Goal: Task Accomplishment & Management: Use online tool/utility

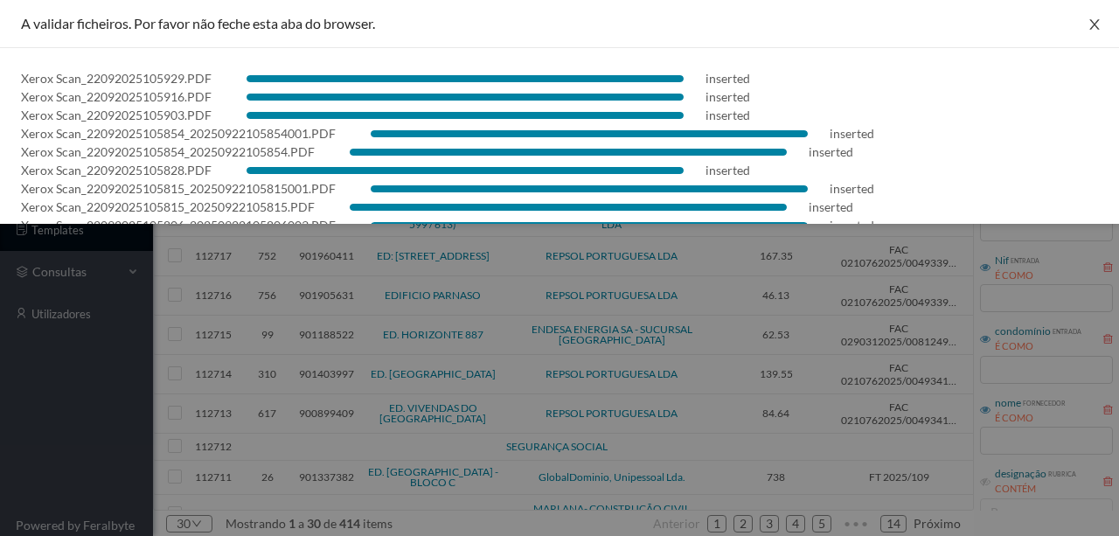
click at [1093, 22] on icon "icon: close" at bounding box center [1095, 24] width 14 height 14
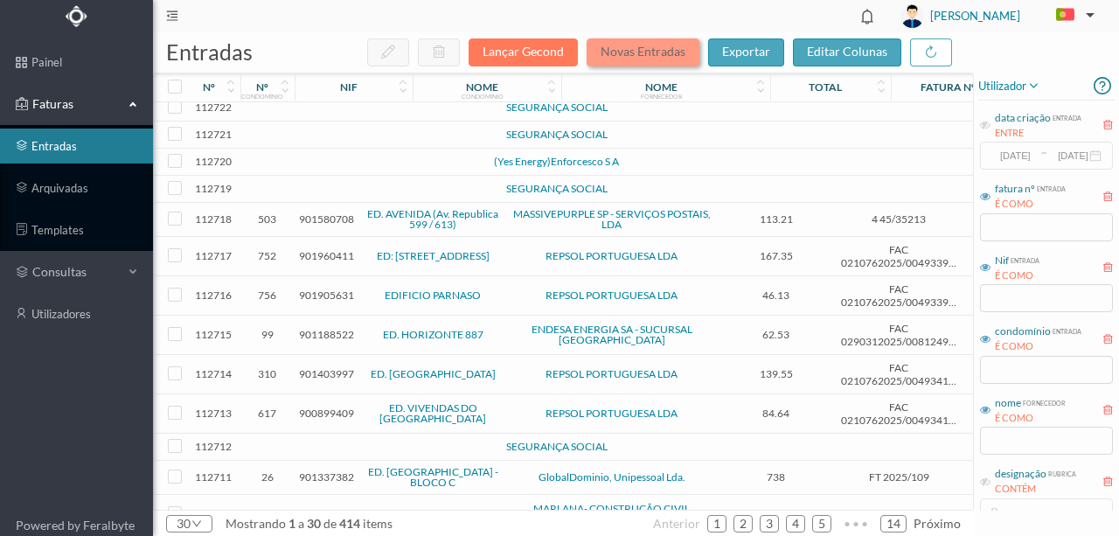
click at [629, 55] on button "Novas Entradas" at bounding box center [643, 52] width 113 height 28
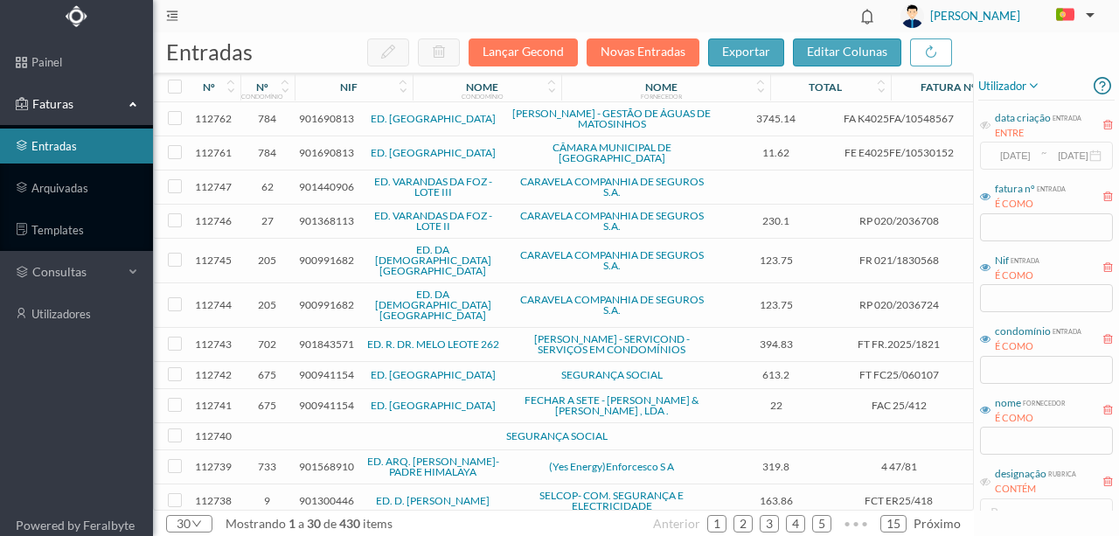
click at [312, 180] on span "901440906" at bounding box center [326, 186] width 55 height 13
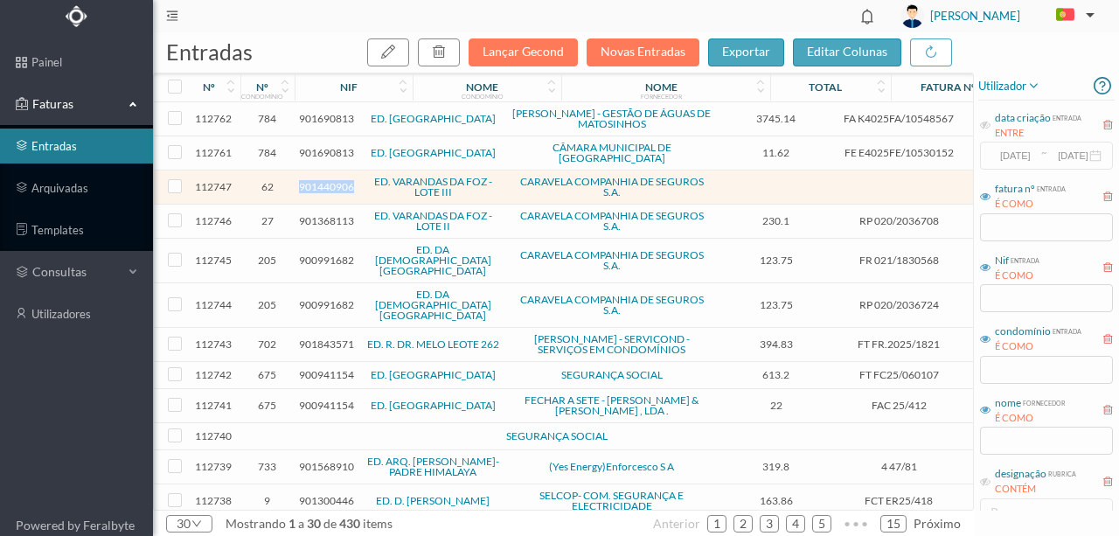
click at [312, 180] on span "901440906" at bounding box center [326, 186] width 55 height 13
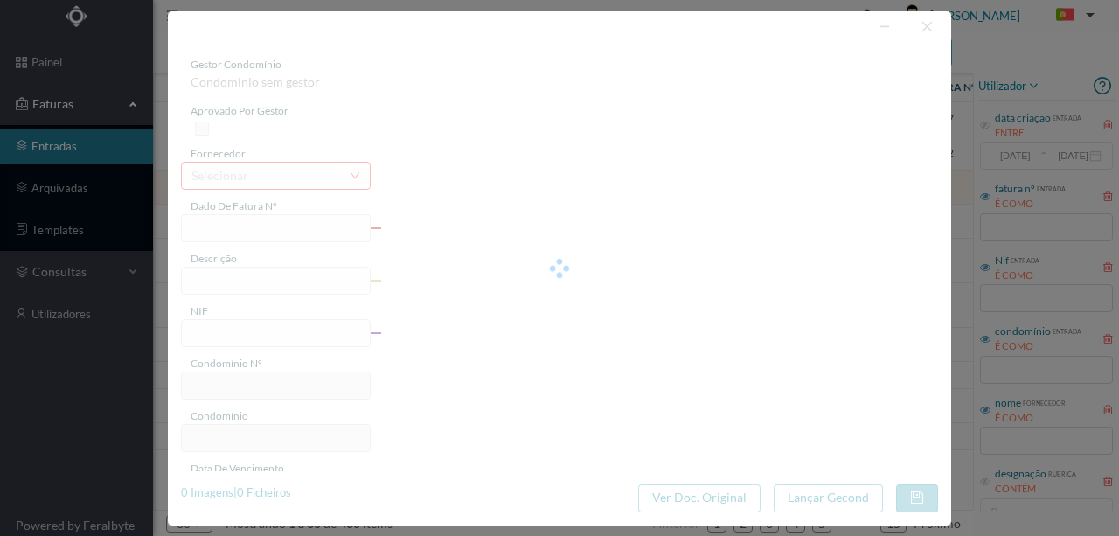
type input "901440906"
type input "Invalid date"
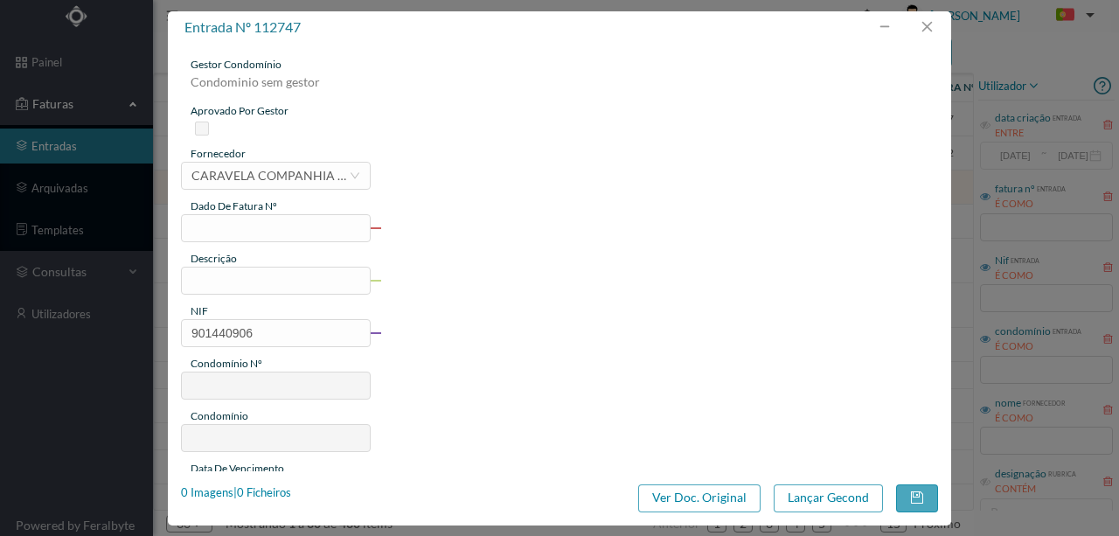
type input "62"
type input "ED. VARANDAS DA FOZ - LOTE III"
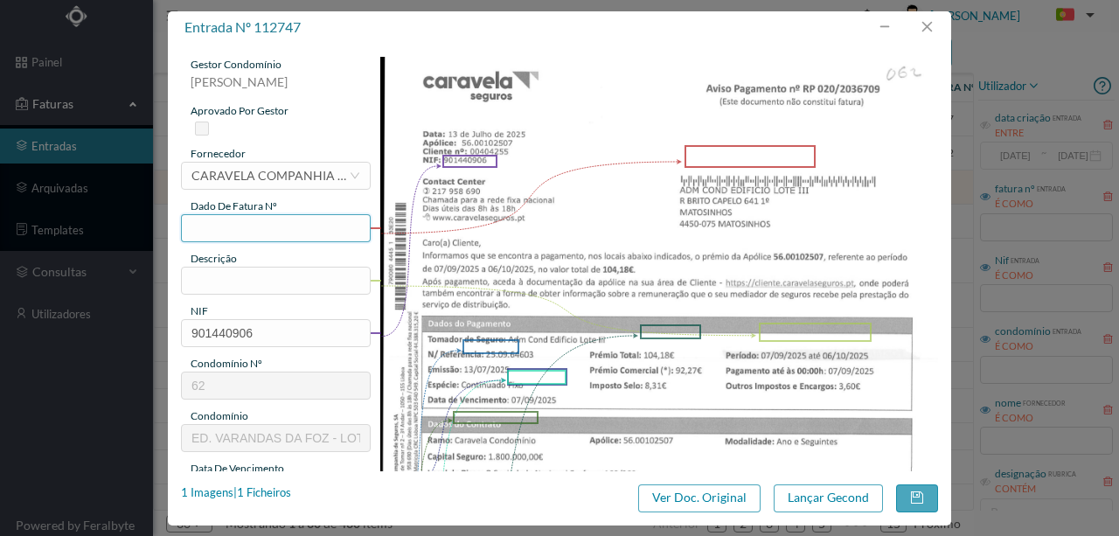
click at [223, 231] on input "text" at bounding box center [276, 228] width 190 height 28
type input "F 6709"
click at [233, 283] on input "text" at bounding box center [276, 281] width 190 height 28
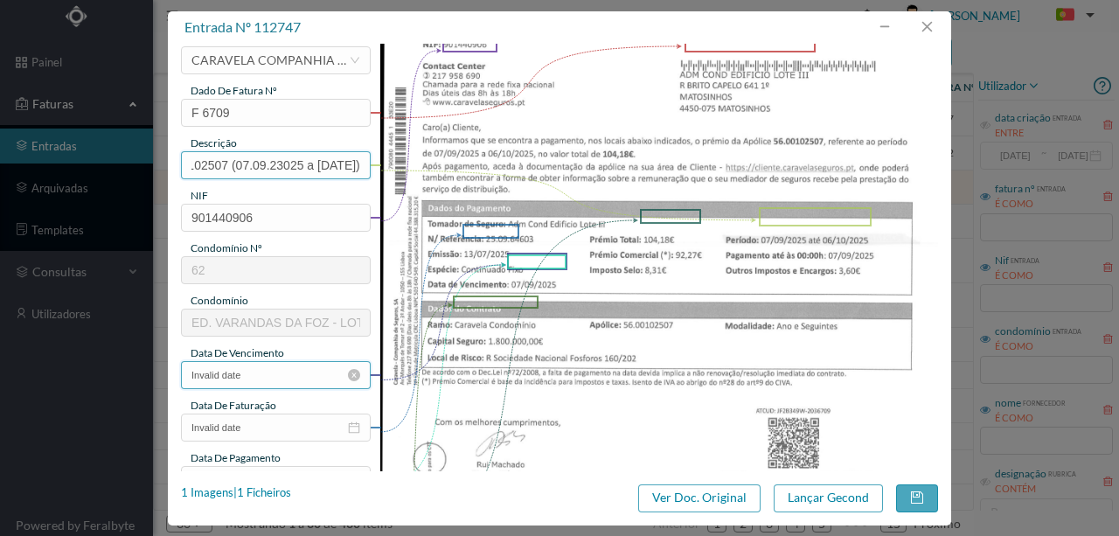
scroll to position [116, 0]
type input "Seg Condominio Ap. nº 56.00102507 (07.09.23025 a 06.10.2025)"
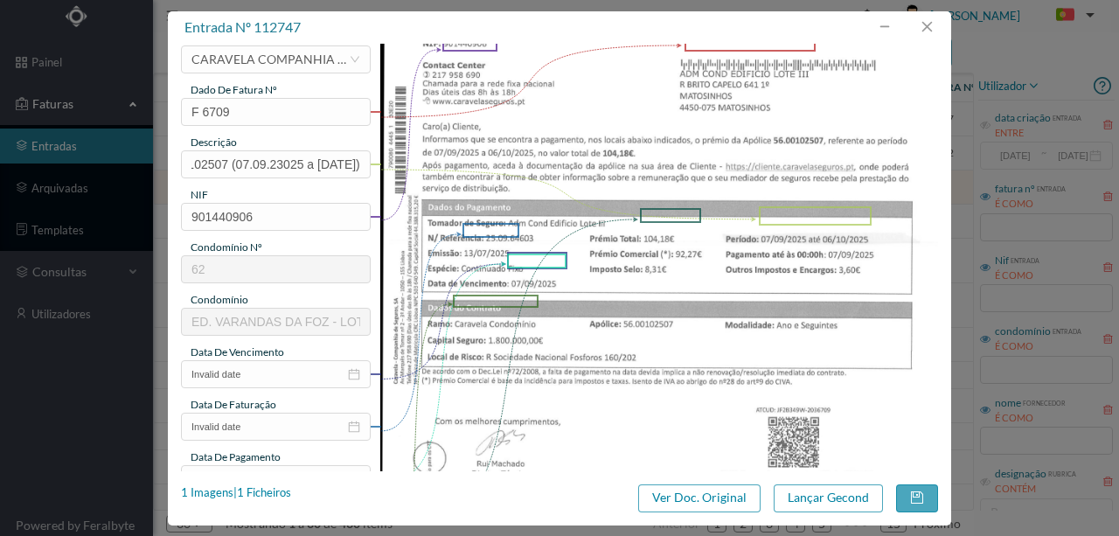
scroll to position [0, 0]
click at [264, 375] on input "Invalid date" at bounding box center [276, 374] width 190 height 28
click at [580, 390] on img at bounding box center [659, 336] width 559 height 790
click at [255, 377] on input "Invalid date" at bounding box center [276, 374] width 190 height 28
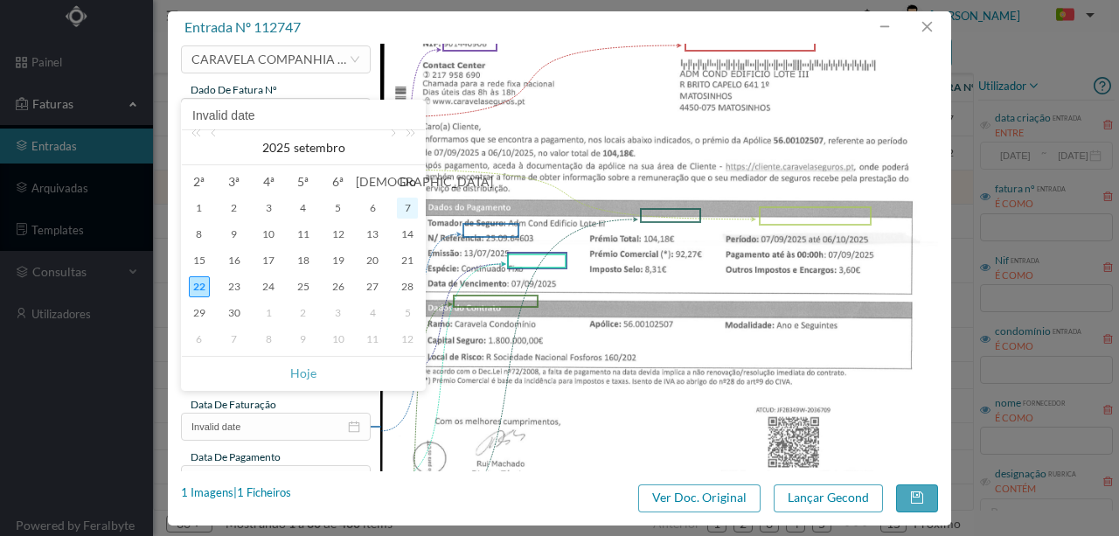
click at [406, 208] on div "7" at bounding box center [407, 208] width 21 height 21
type input "07-09-2025"
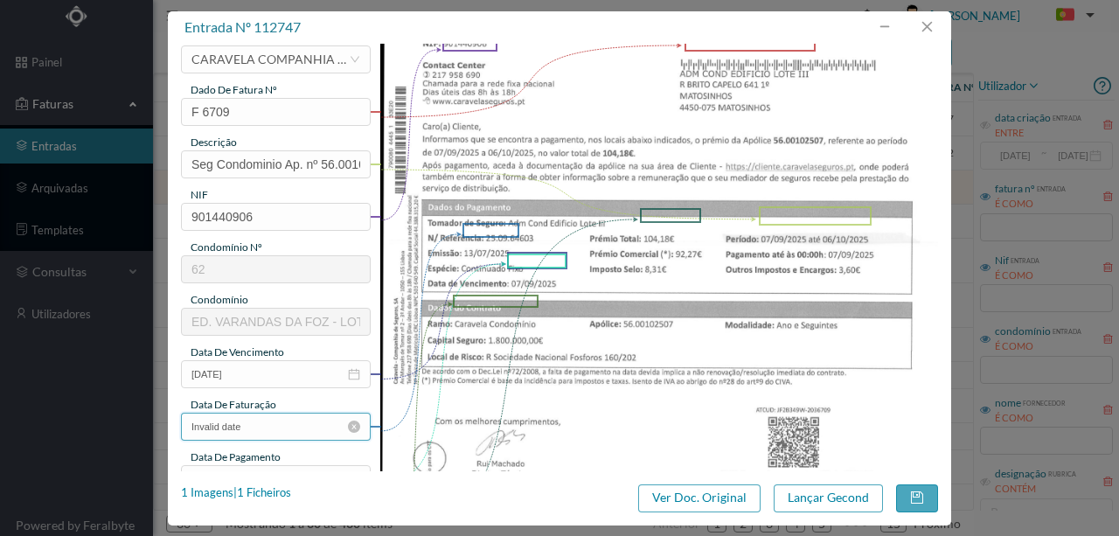
click at [250, 423] on input "Invalid date" at bounding box center [276, 427] width 190 height 28
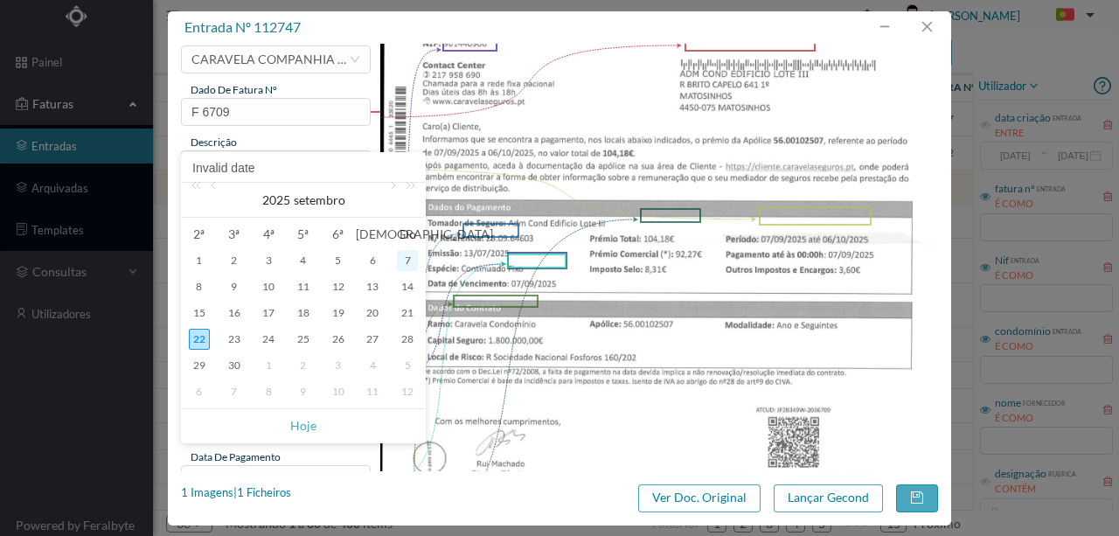
click at [402, 262] on div "7" at bounding box center [407, 260] width 21 height 21
type input "07-09-2025"
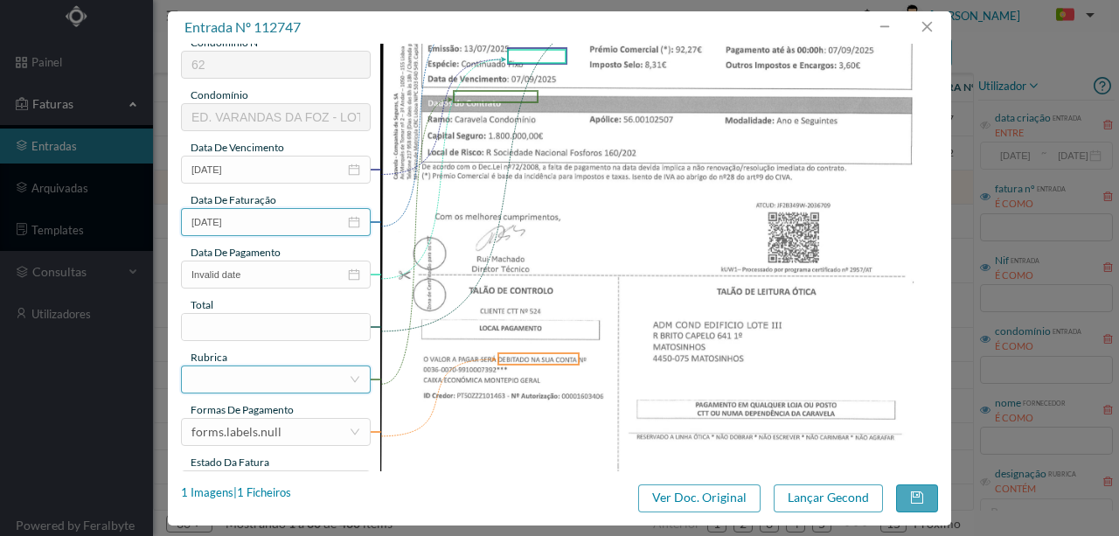
scroll to position [350, 0]
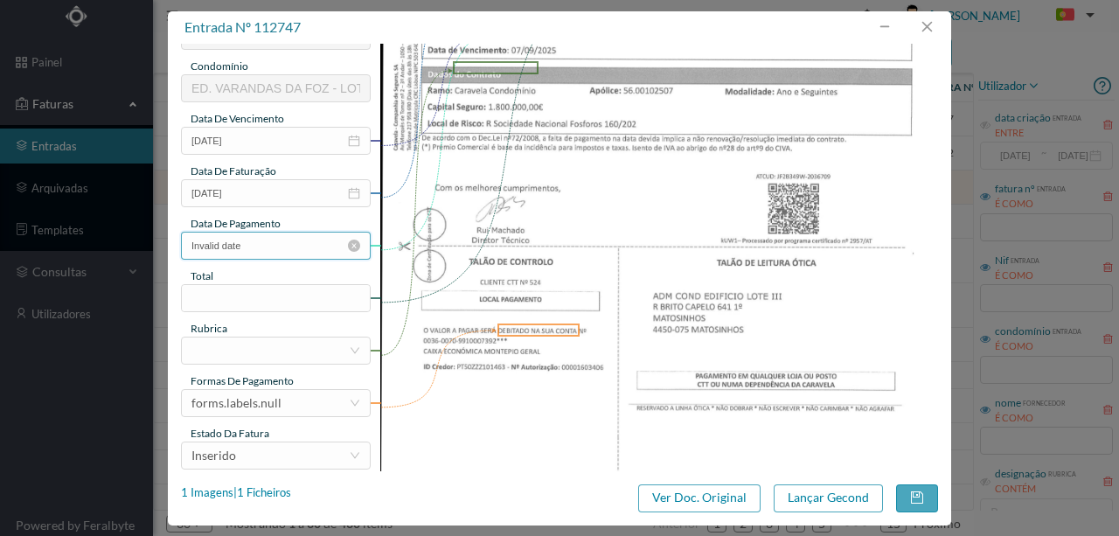
click at [263, 245] on input "Invalid date" at bounding box center [276, 246] width 190 height 28
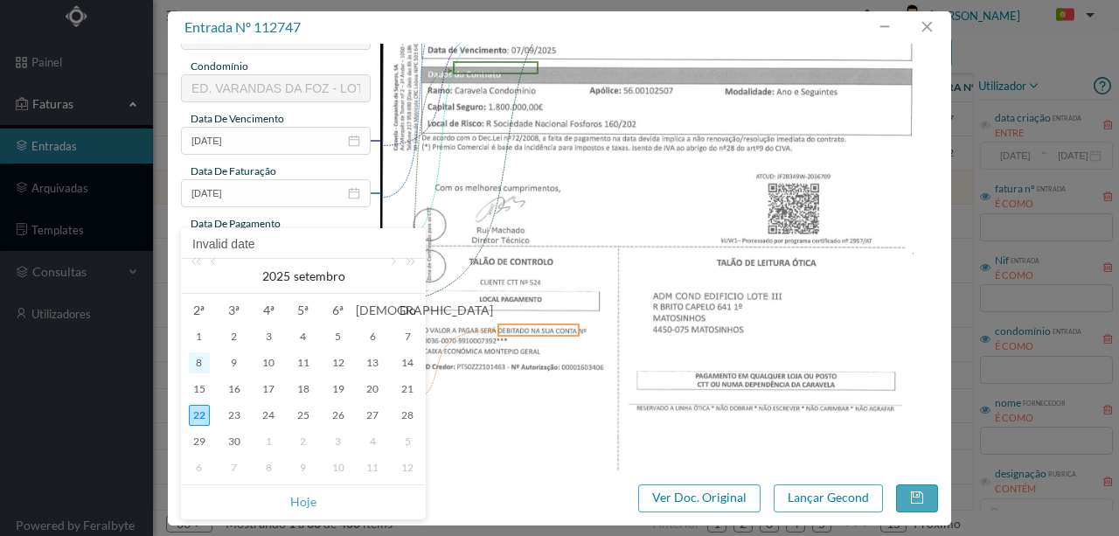
click at [201, 358] on div "8" at bounding box center [199, 362] width 21 height 21
type input "08-09-2025"
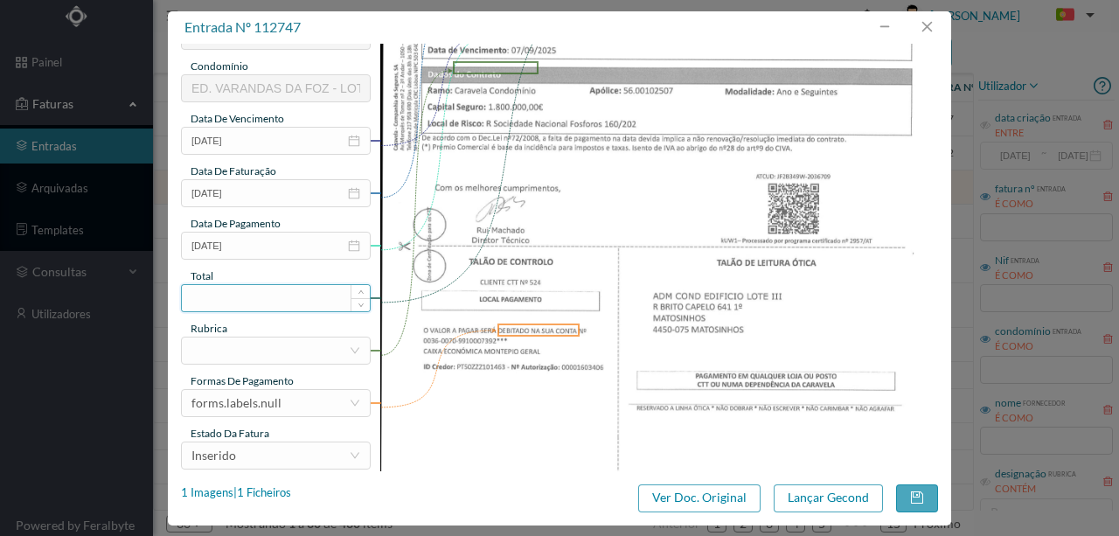
click at [233, 298] on input at bounding box center [276, 298] width 188 height 26
type input "104.18"
click at [247, 355] on div at bounding box center [269, 350] width 157 height 26
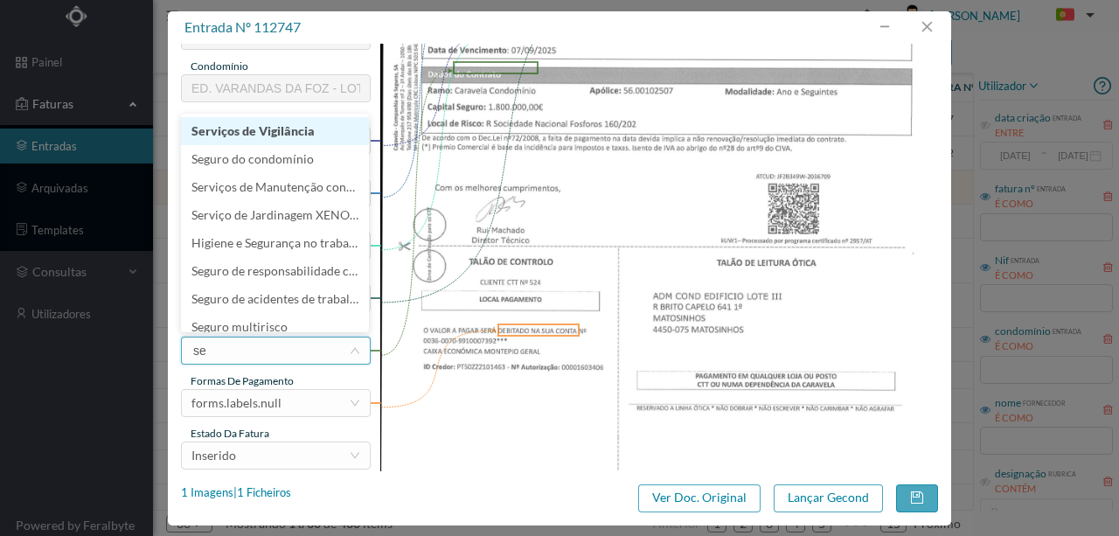
type input "seg"
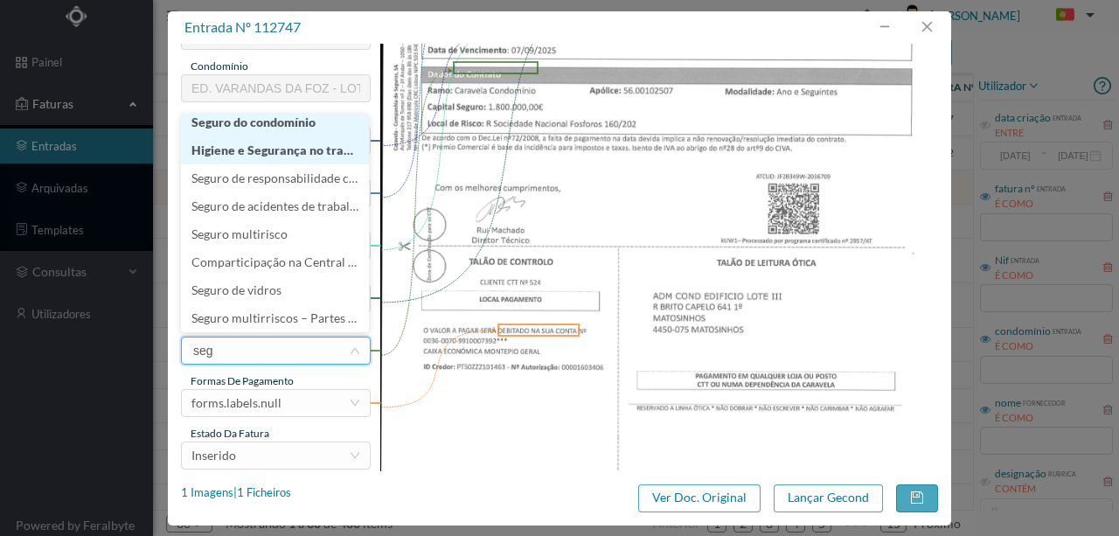
scroll to position [3, 0]
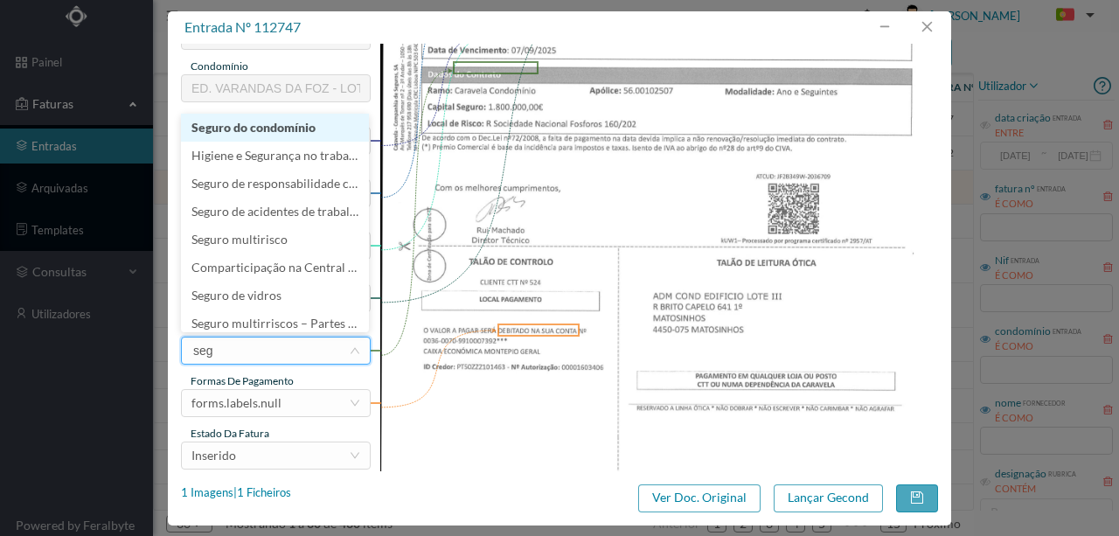
click at [266, 128] on li "Seguro do condomínio" at bounding box center [275, 128] width 188 height 28
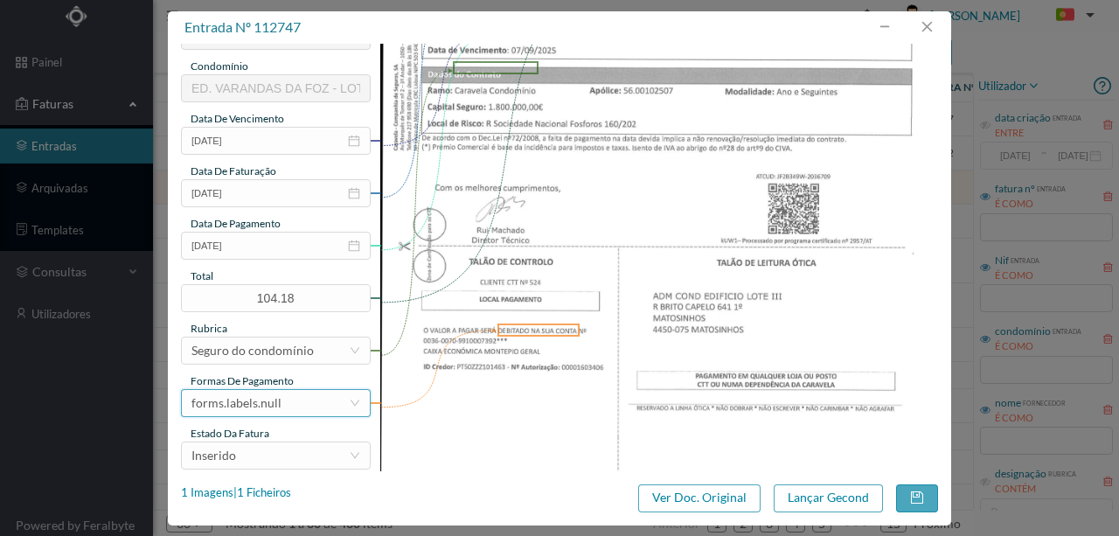
click at [263, 402] on div "forms.labels.null" at bounding box center [236, 403] width 90 height 26
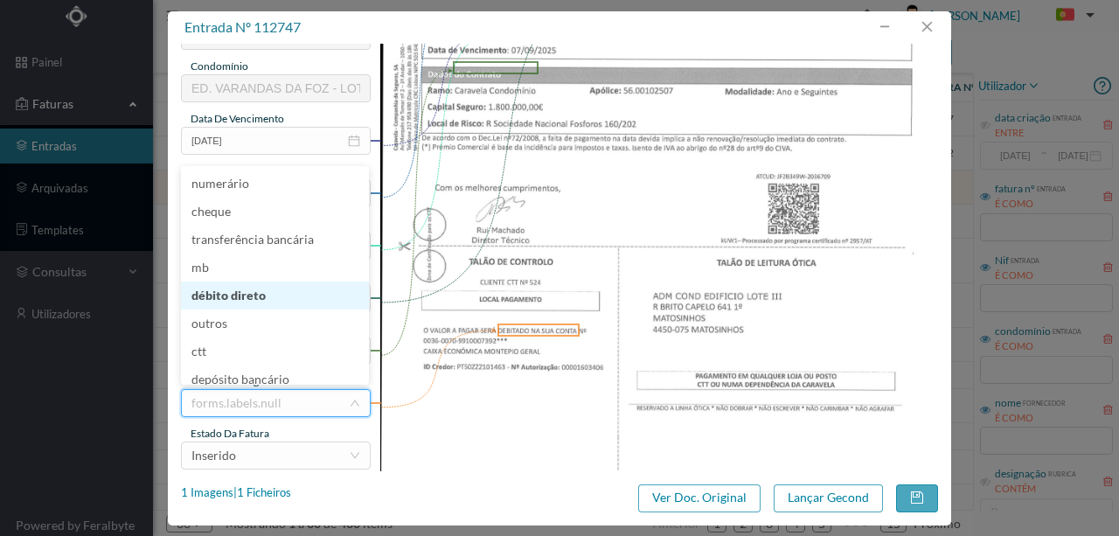
click at [241, 297] on li "débito direto" at bounding box center [275, 296] width 188 height 28
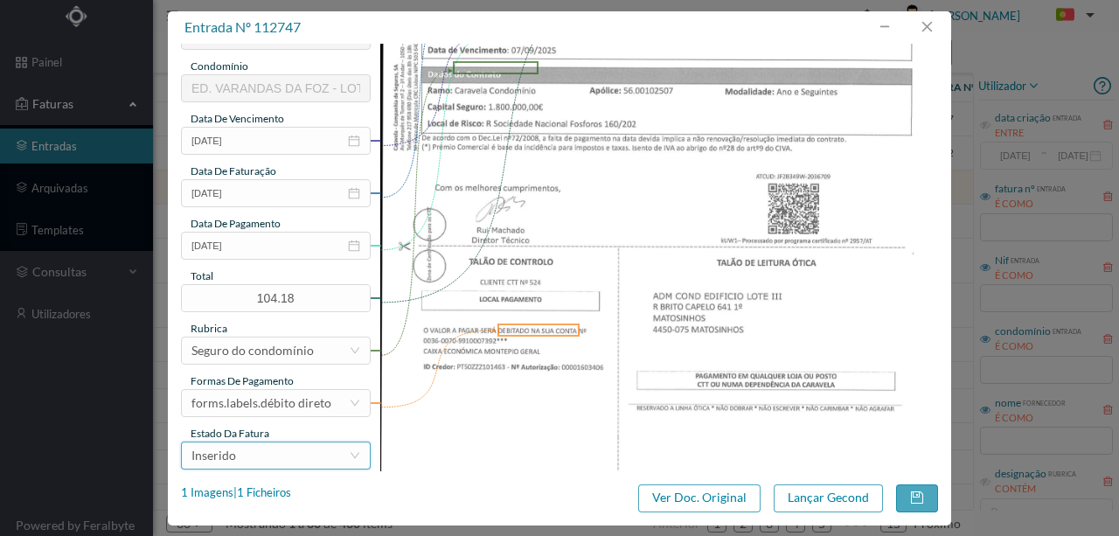
click at [268, 455] on div "Inserido" at bounding box center [269, 455] width 157 height 26
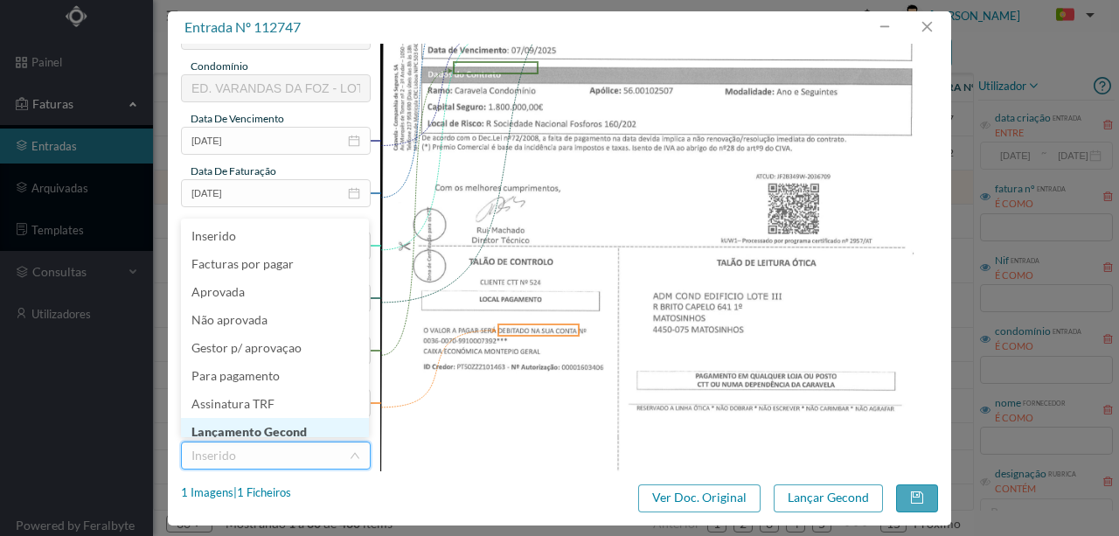
scroll to position [9, 0]
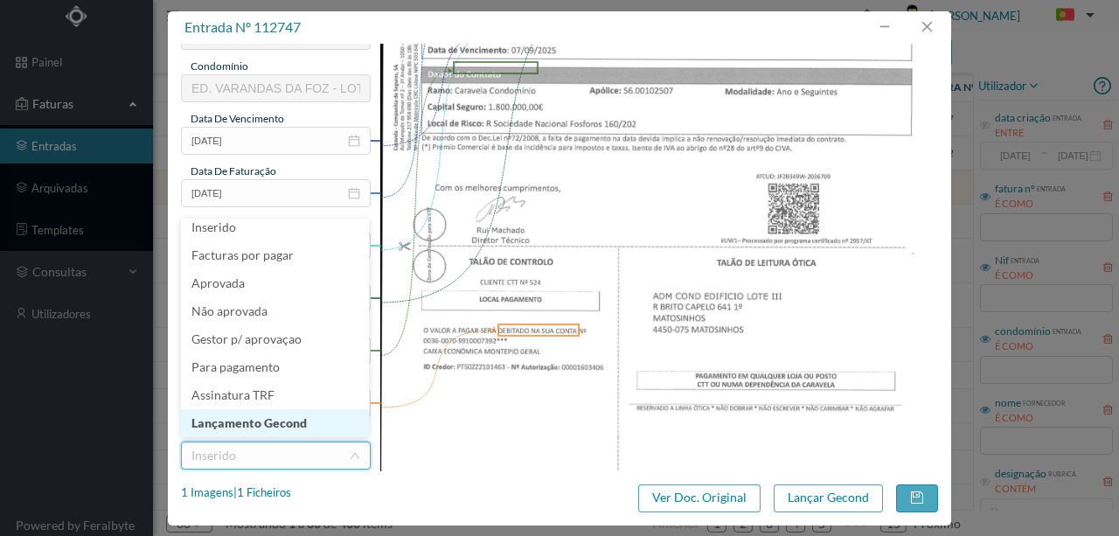
click at [291, 416] on li "Lançamento Gecond" at bounding box center [275, 423] width 188 height 28
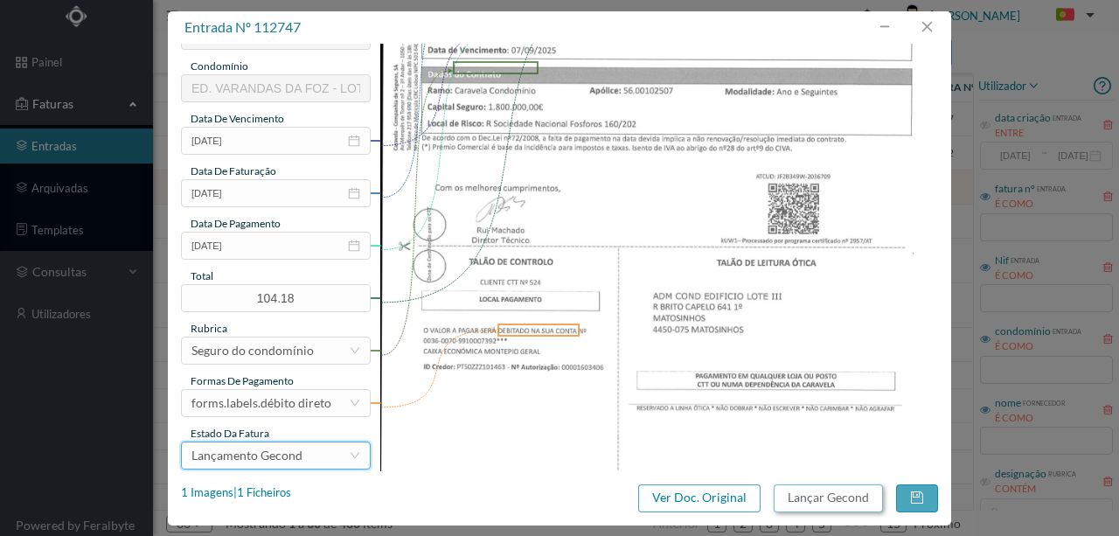
click at [818, 498] on button "Lançar Gecond" at bounding box center [828, 498] width 109 height 28
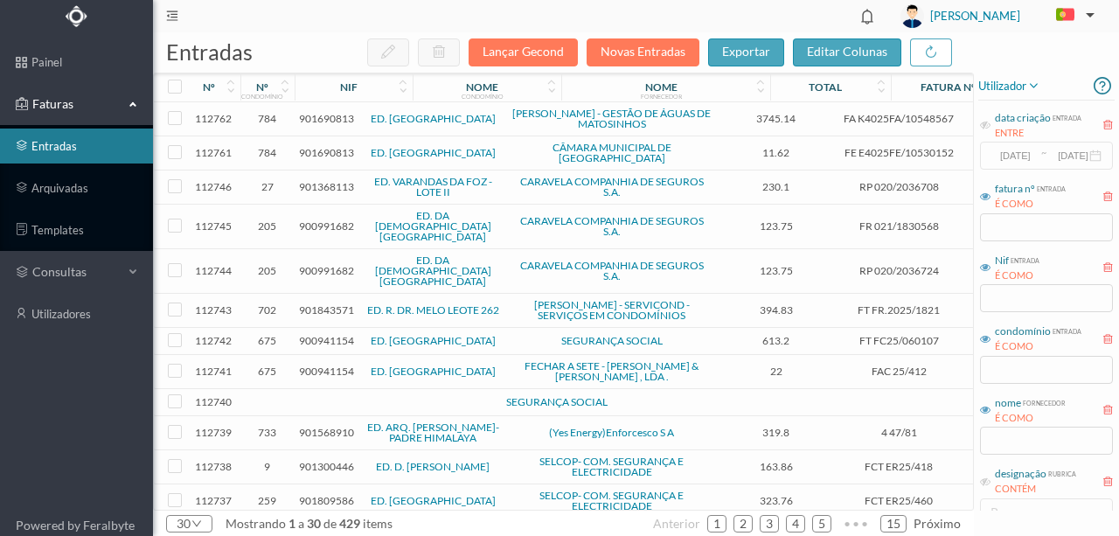
click at [311, 180] on span "901368113" at bounding box center [326, 186] width 55 height 13
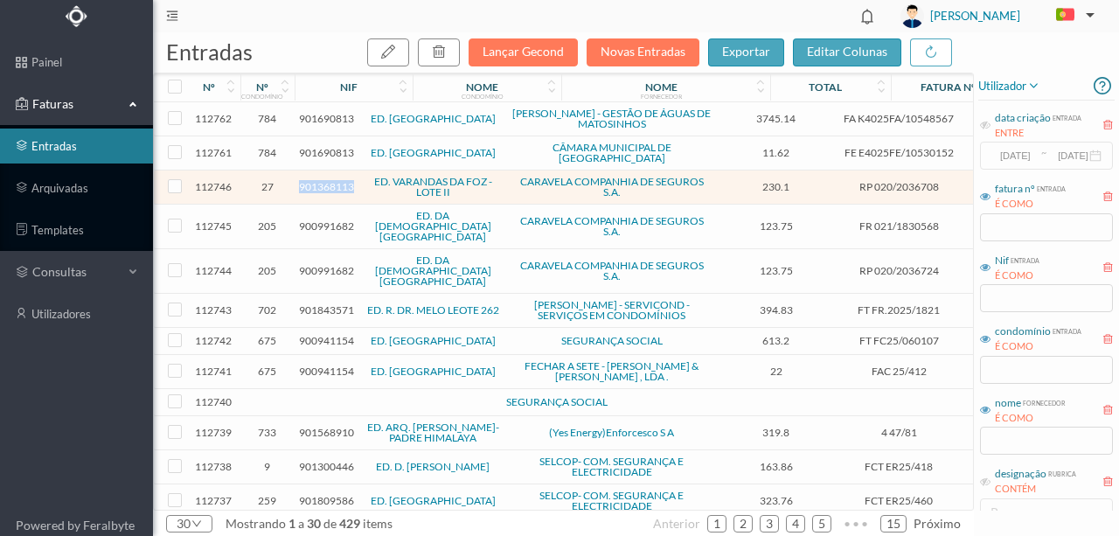
click at [311, 180] on span "901368113" at bounding box center [326, 186] width 55 height 13
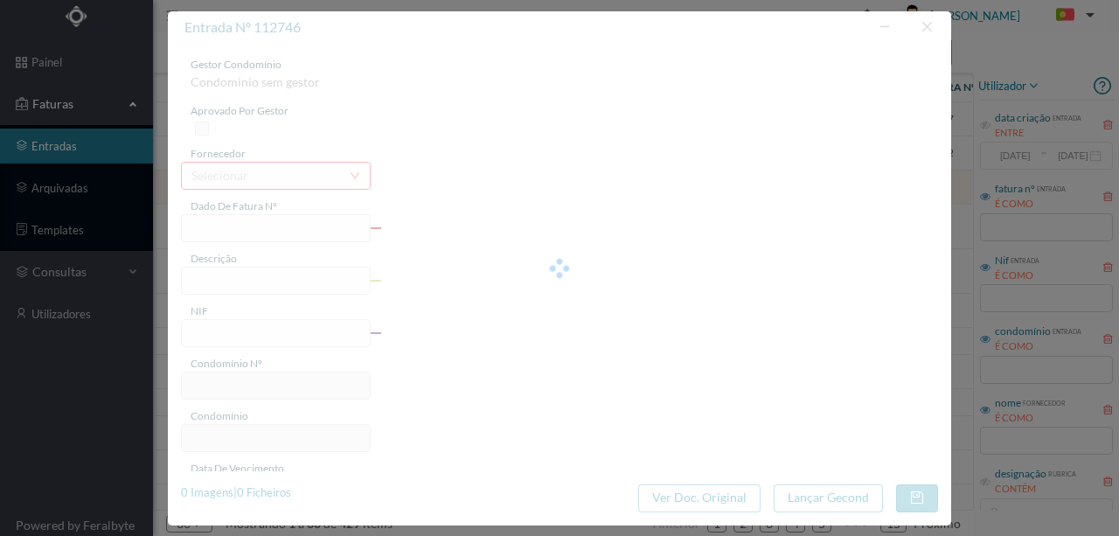
type input "RP 020/2036708"
type input "901368113"
type input "Invalid date"
type input "13-07-2025"
type input "230.10"
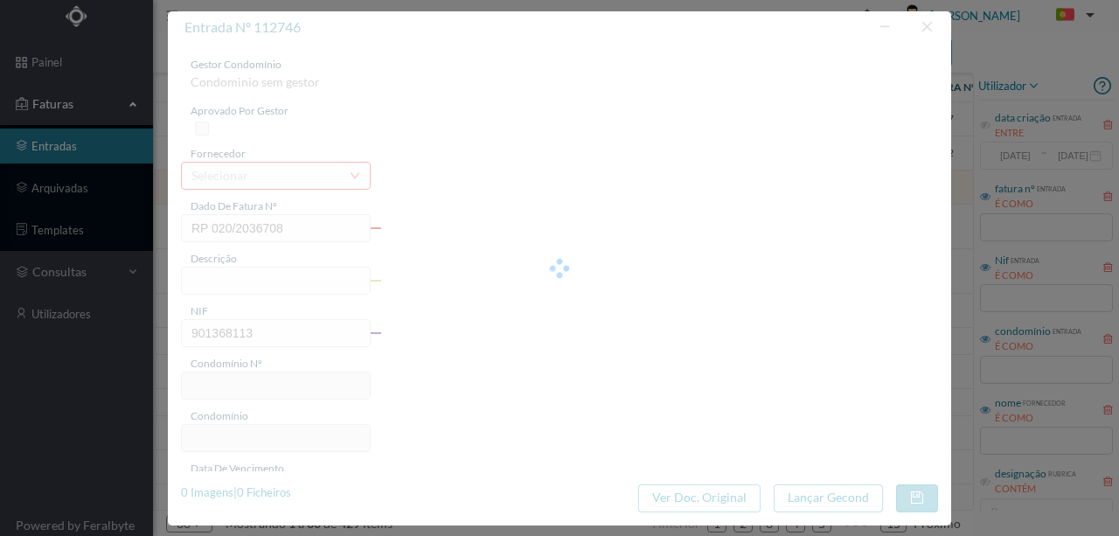
type input "27"
type input "ED. VARANDAS DA FOZ - [PERSON_NAME]"
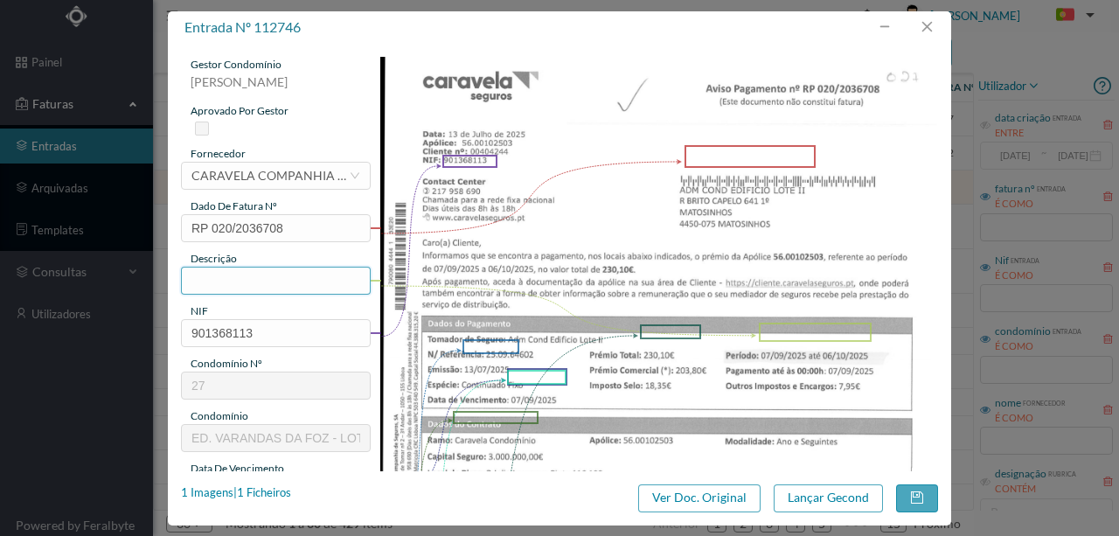
click at [205, 280] on input "text" at bounding box center [276, 281] width 190 height 28
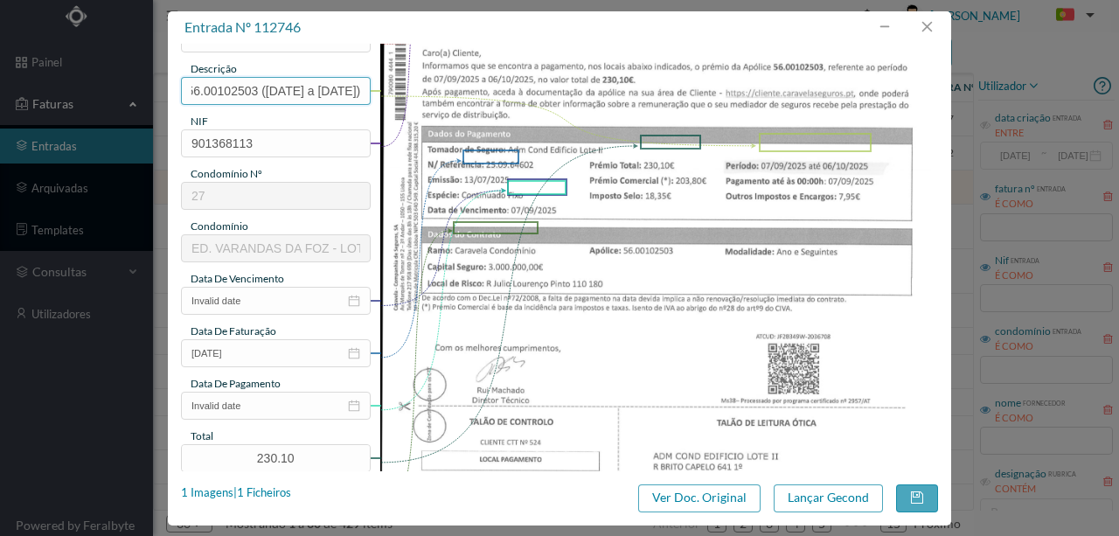
scroll to position [233, 0]
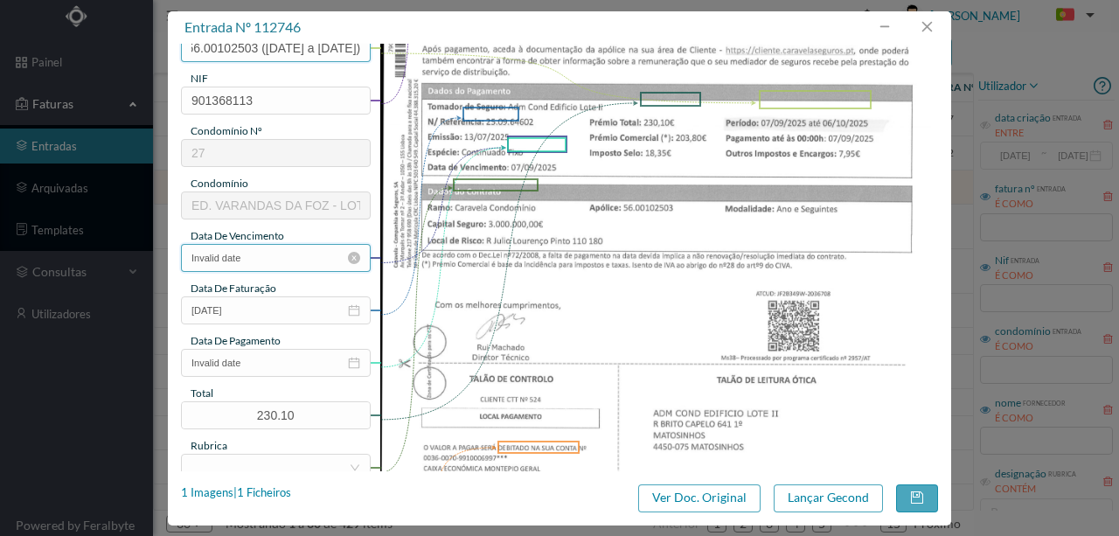
type input "Seg Condominio Ap. º 56.00102503 (07.09.2025 a 06.10.2025)"
click at [254, 256] on input "Invalid date" at bounding box center [276, 258] width 190 height 28
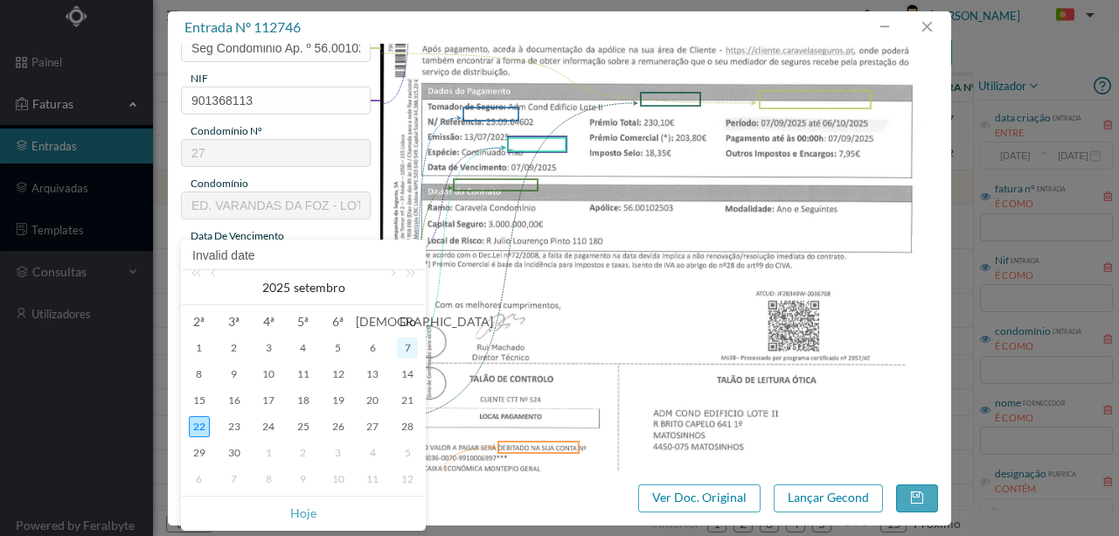
click at [406, 350] on div "7" at bounding box center [407, 347] width 21 height 21
type input "07-09-2025"
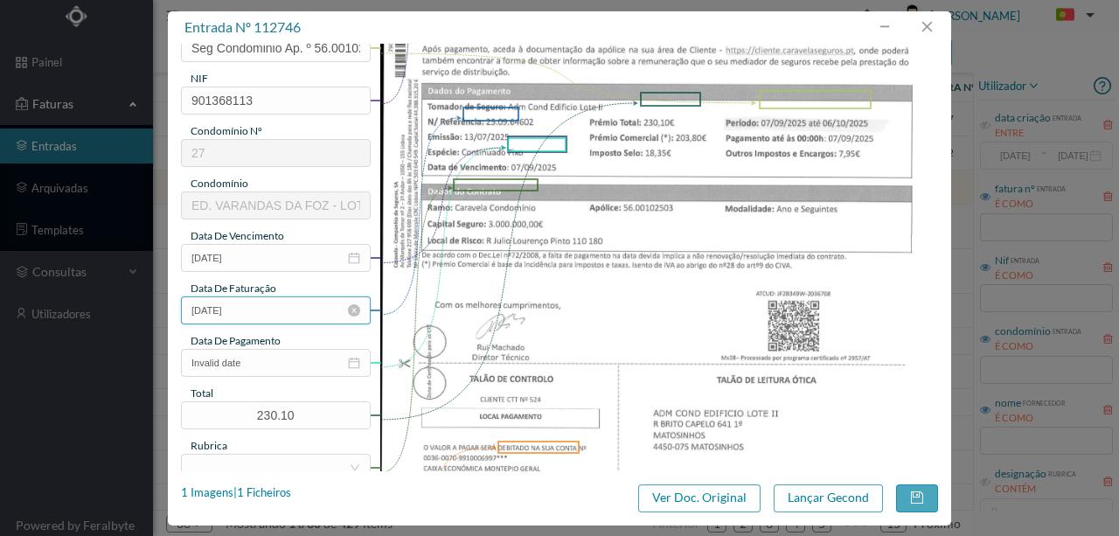
click at [275, 312] on input "13-07-2025" at bounding box center [276, 310] width 190 height 28
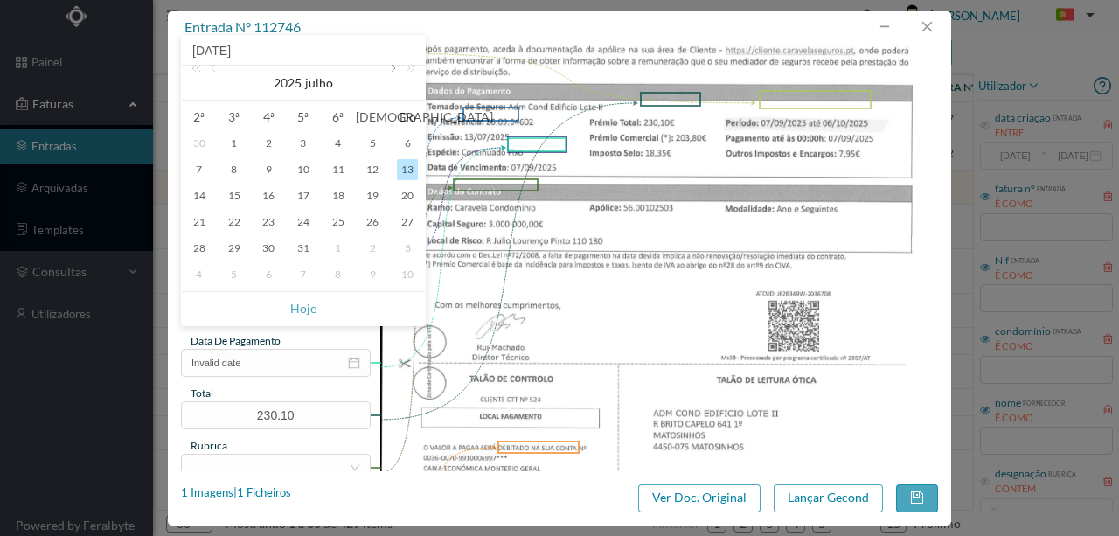
click at [387, 67] on link at bounding box center [392, 83] width 16 height 35
click at [343, 172] on div "7" at bounding box center [338, 169] width 21 height 21
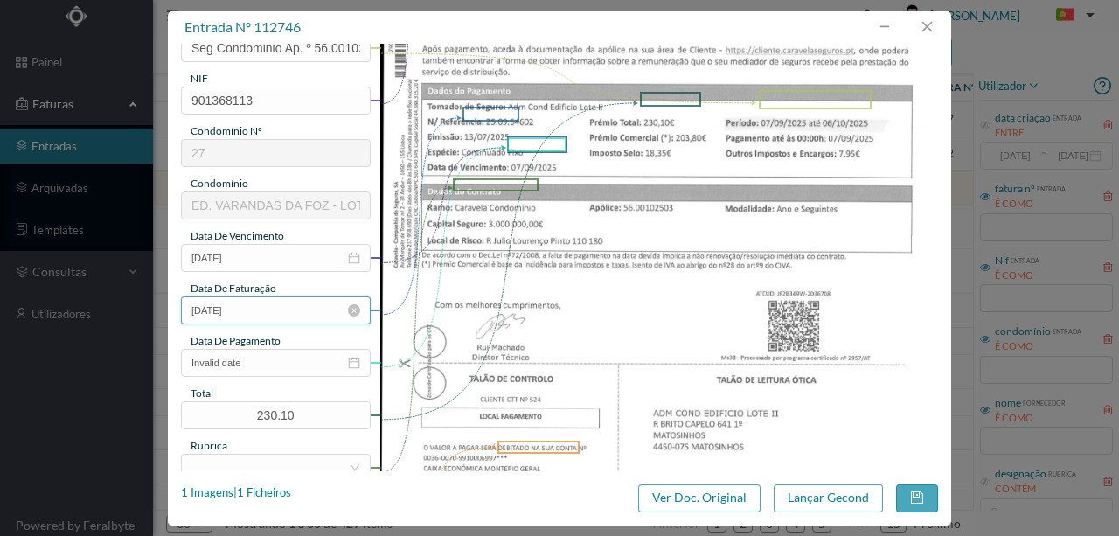
click at [287, 313] on input "07-11-2025" at bounding box center [276, 310] width 190 height 28
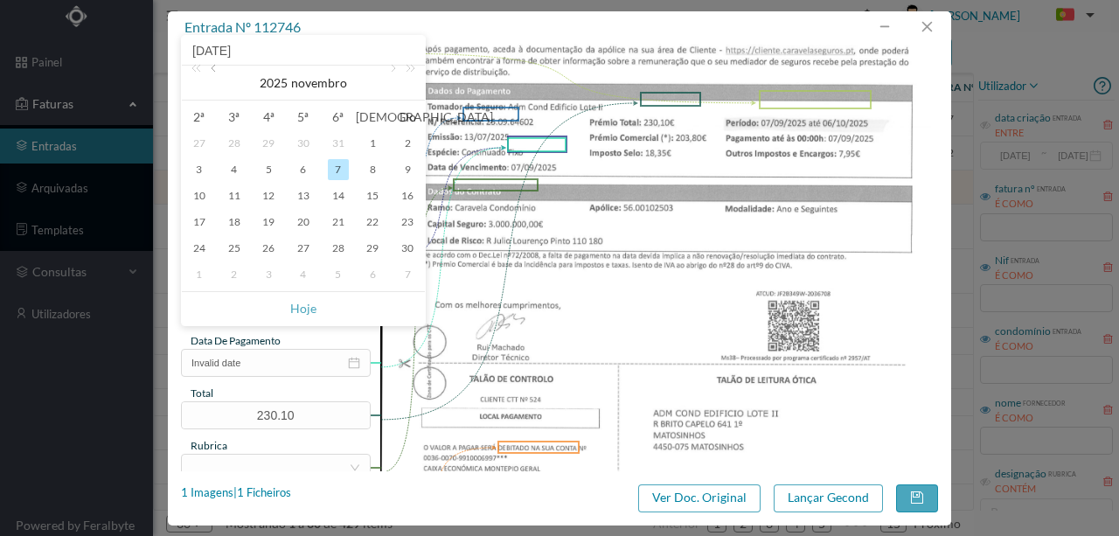
click at [212, 75] on link at bounding box center [215, 83] width 16 height 35
click at [407, 147] on div "7" at bounding box center [407, 143] width 21 height 21
type input "07-09-2025"
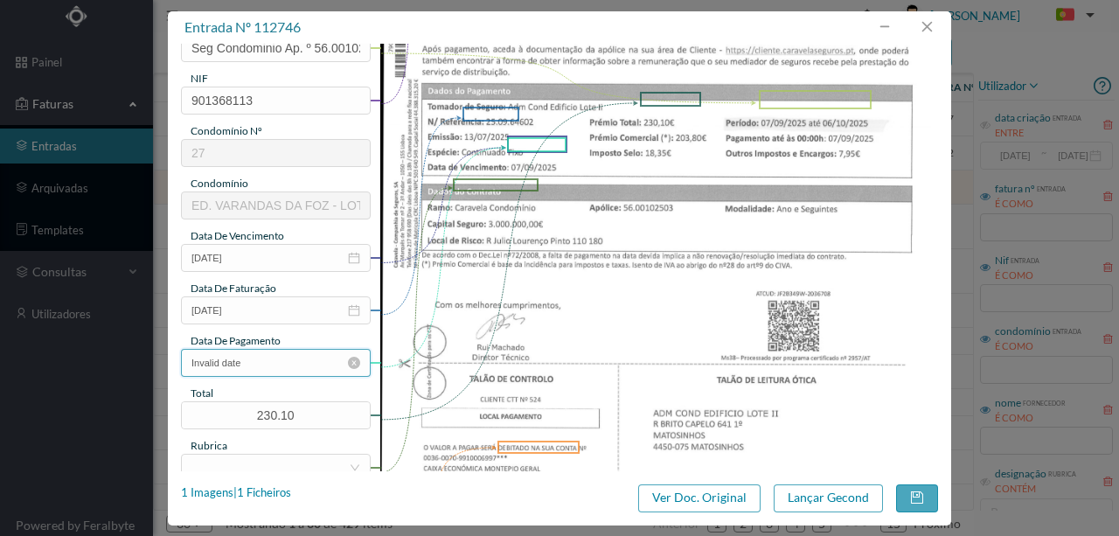
click at [281, 365] on input "Invalid date" at bounding box center [276, 363] width 190 height 28
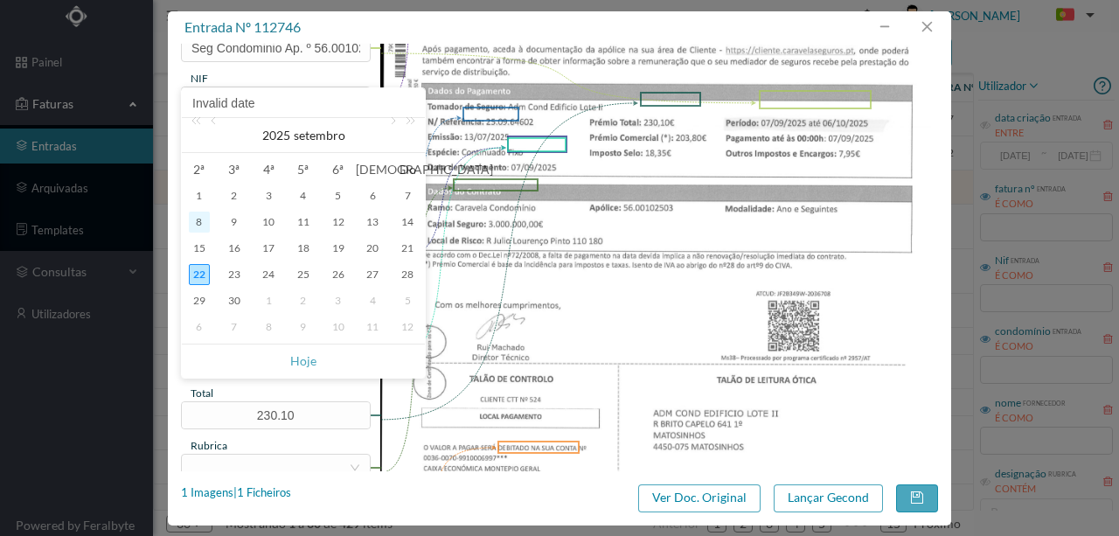
click at [199, 219] on div "8" at bounding box center [199, 222] width 21 height 21
type input "08-09-2025"
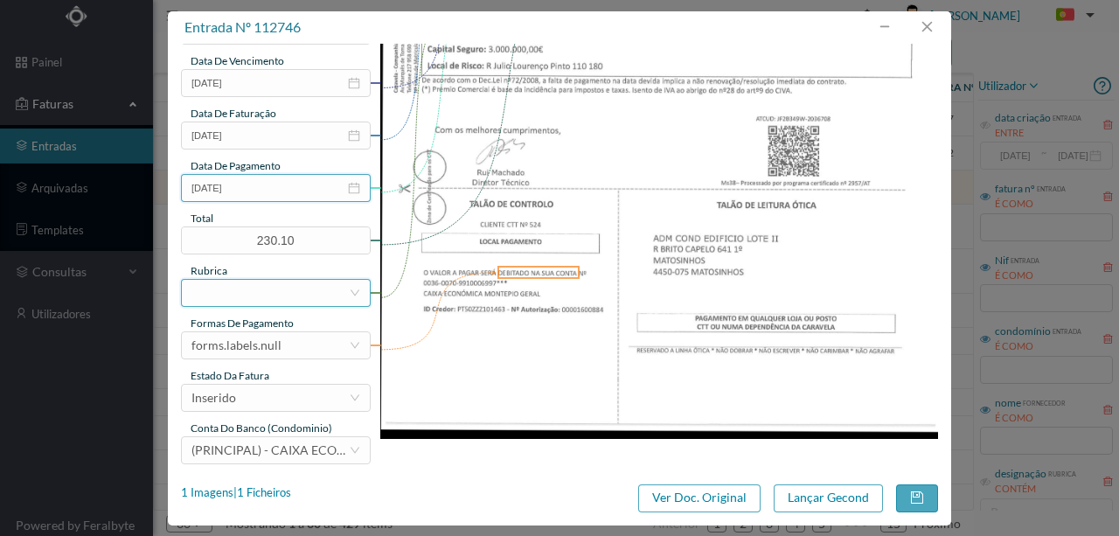
scroll to position [414, 0]
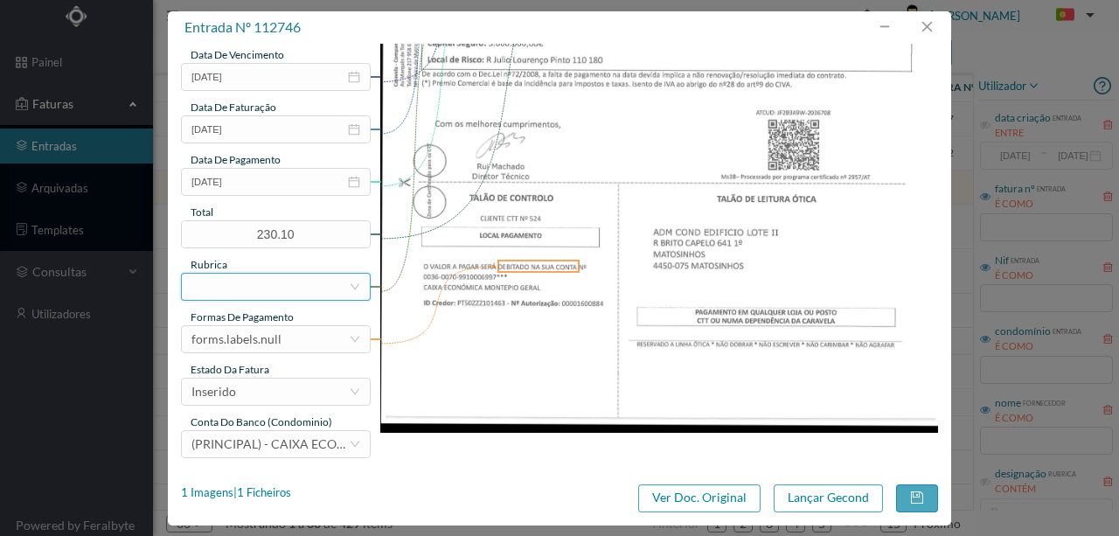
click at [212, 294] on div at bounding box center [269, 287] width 157 height 26
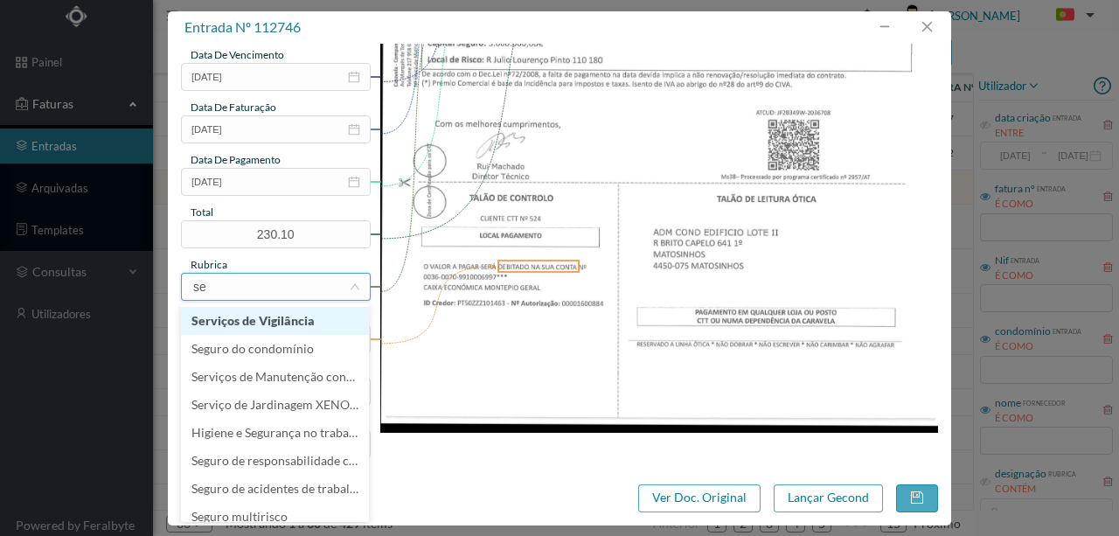
type input "seg"
click at [245, 327] on li "Seguro do condomínio" at bounding box center [275, 321] width 188 height 28
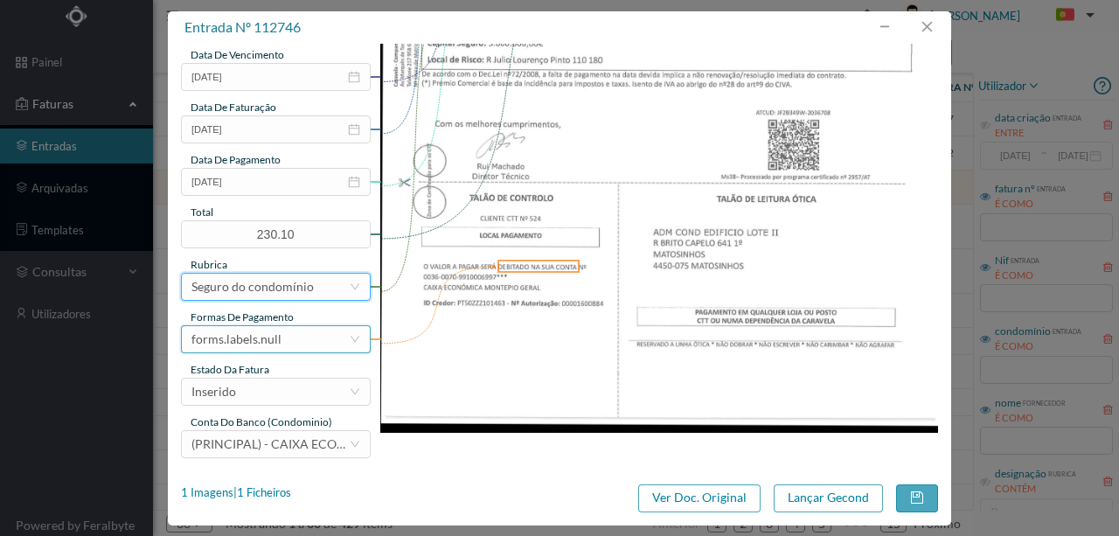
click at [281, 344] on div "forms.labels.null" at bounding box center [269, 339] width 157 height 26
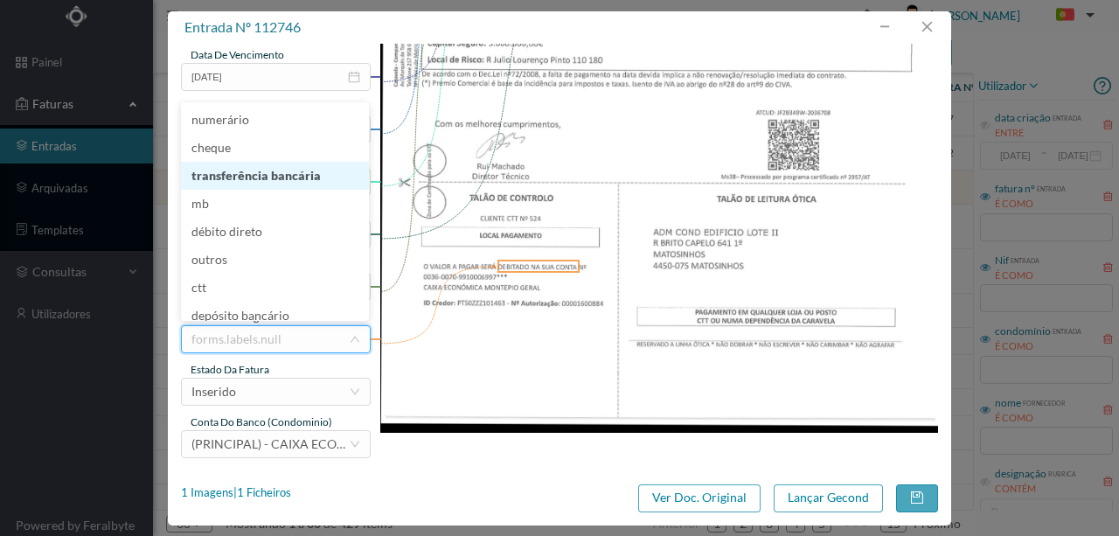
click at [285, 177] on li "transferência bancária" at bounding box center [275, 176] width 188 height 28
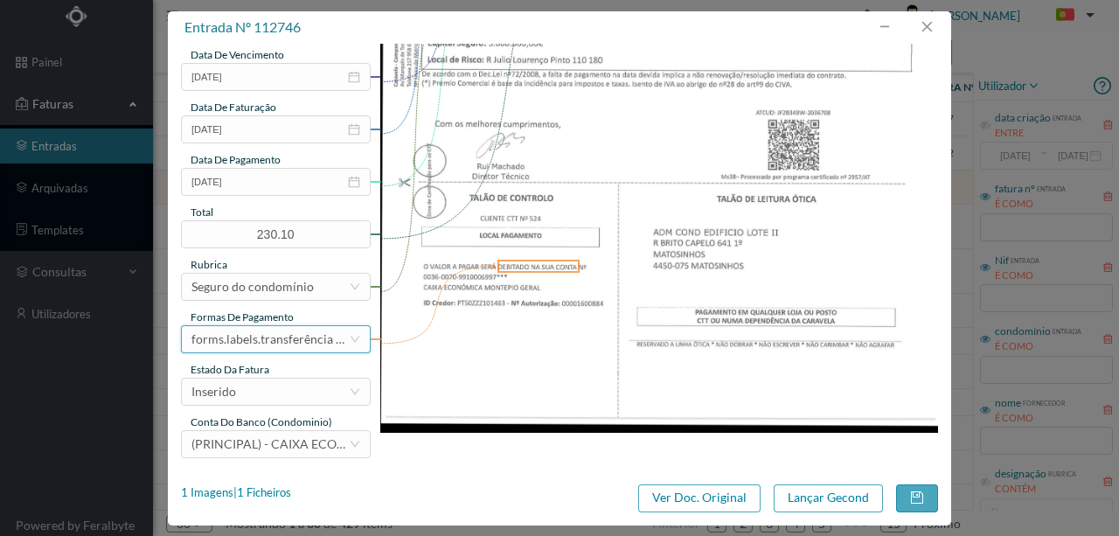
click at [269, 338] on div "forms.labels.transferência bancária" at bounding box center [269, 339] width 157 height 26
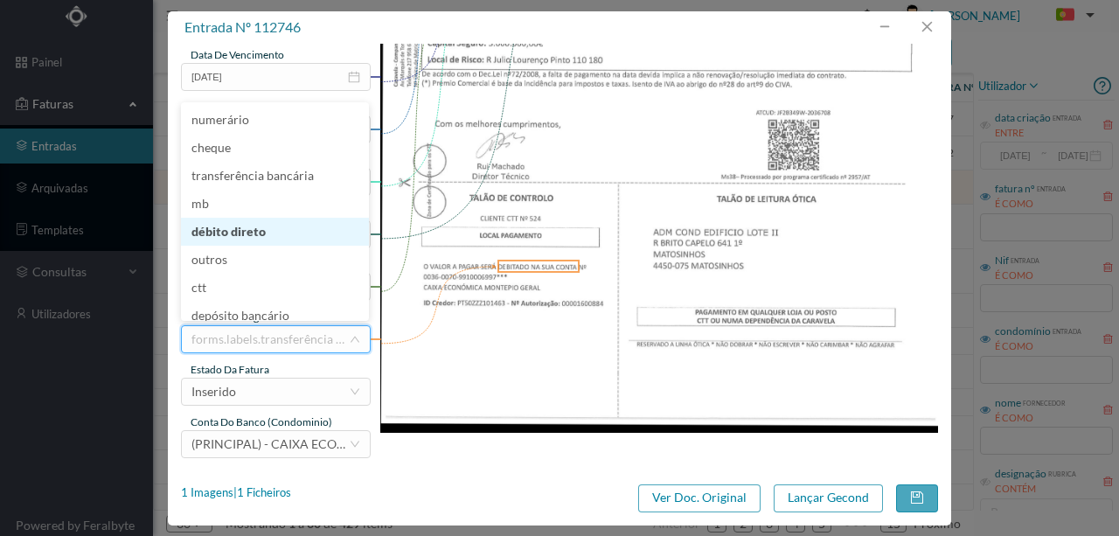
click at [224, 229] on li "débito direto" at bounding box center [275, 232] width 188 height 28
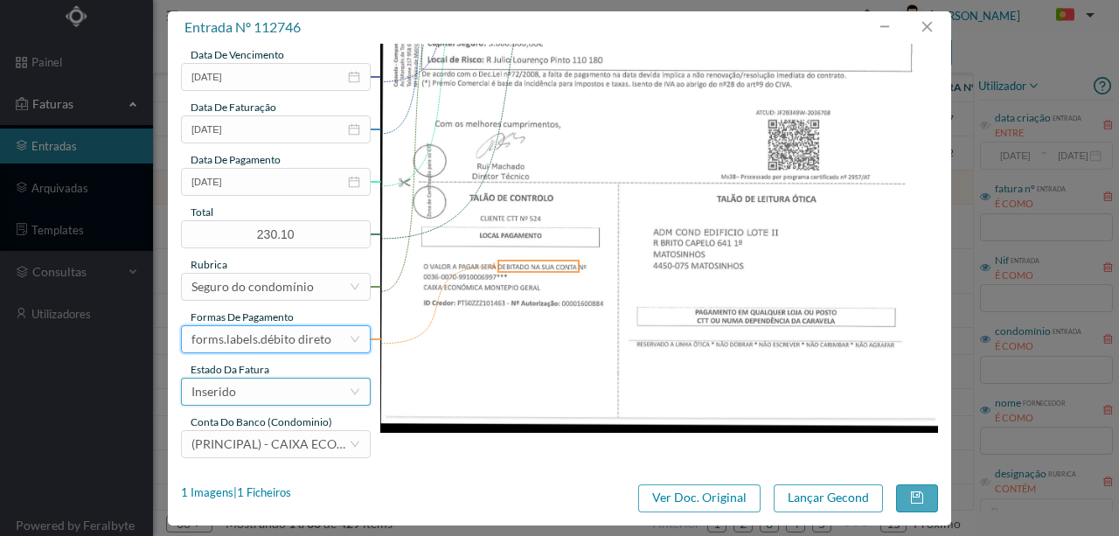
drag, startPoint x: 287, startPoint y: 394, endPoint x: 243, endPoint y: 404, distance: 44.8
click at [286, 394] on div "Inserido" at bounding box center [269, 392] width 157 height 26
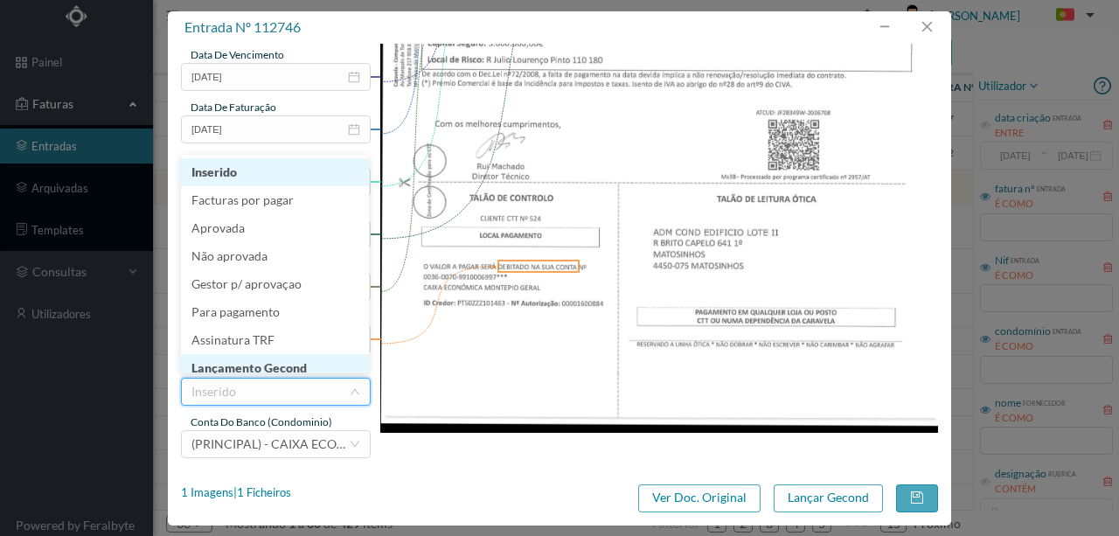
scroll to position [9, 0]
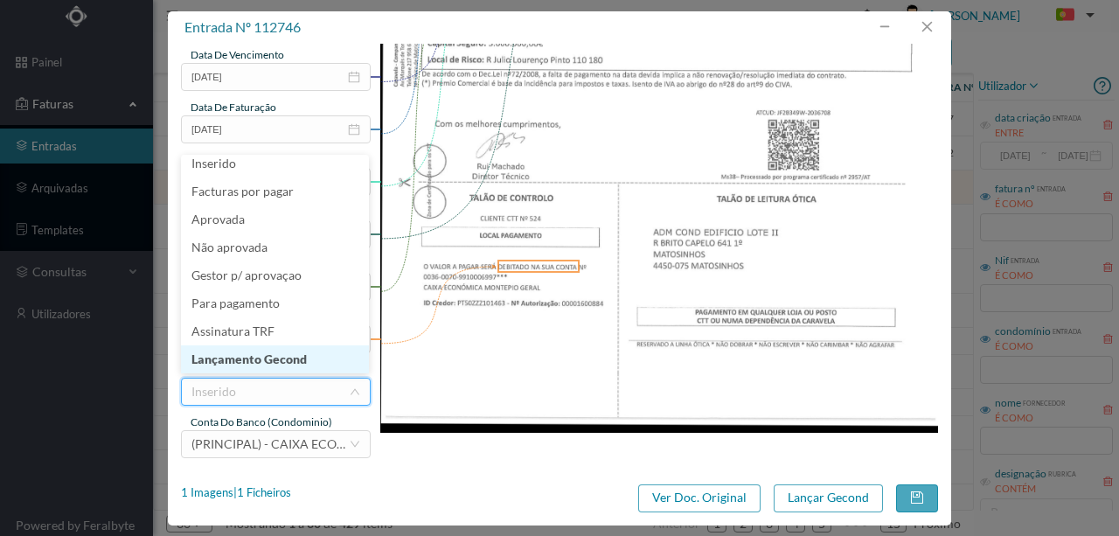
click at [288, 360] on li "Lançamento Gecond" at bounding box center [275, 359] width 188 height 28
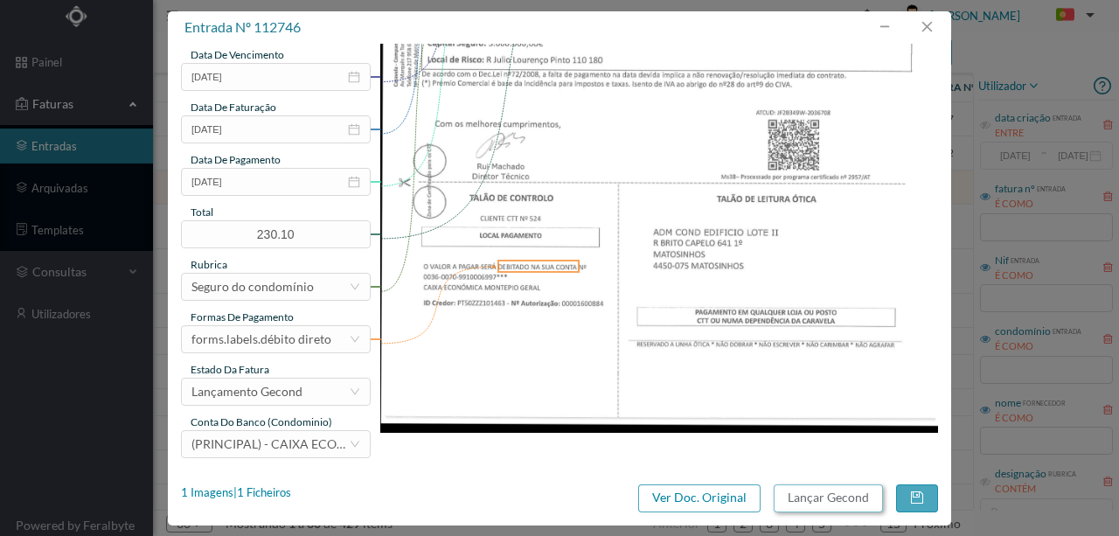
click at [842, 498] on button "Lançar Gecond" at bounding box center [828, 498] width 109 height 28
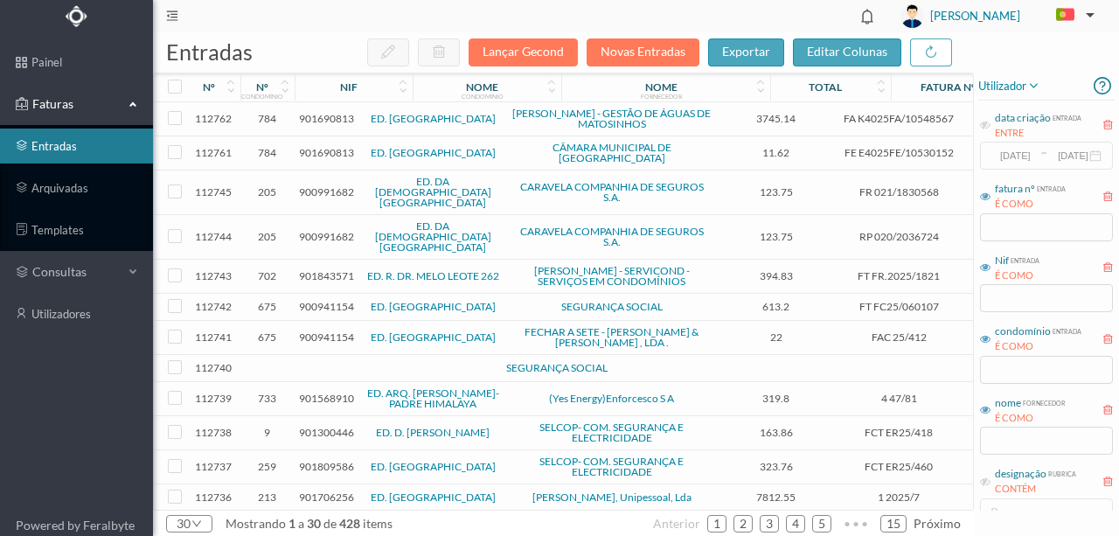
click at [317, 185] on span "900991682" at bounding box center [326, 191] width 55 height 13
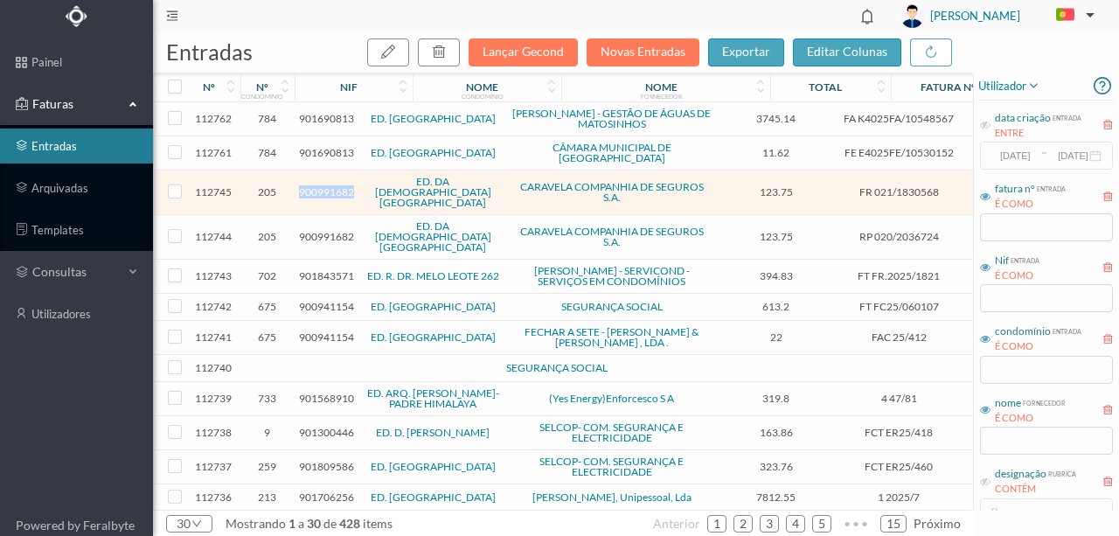
click at [317, 185] on span "900991682" at bounding box center [326, 191] width 55 height 13
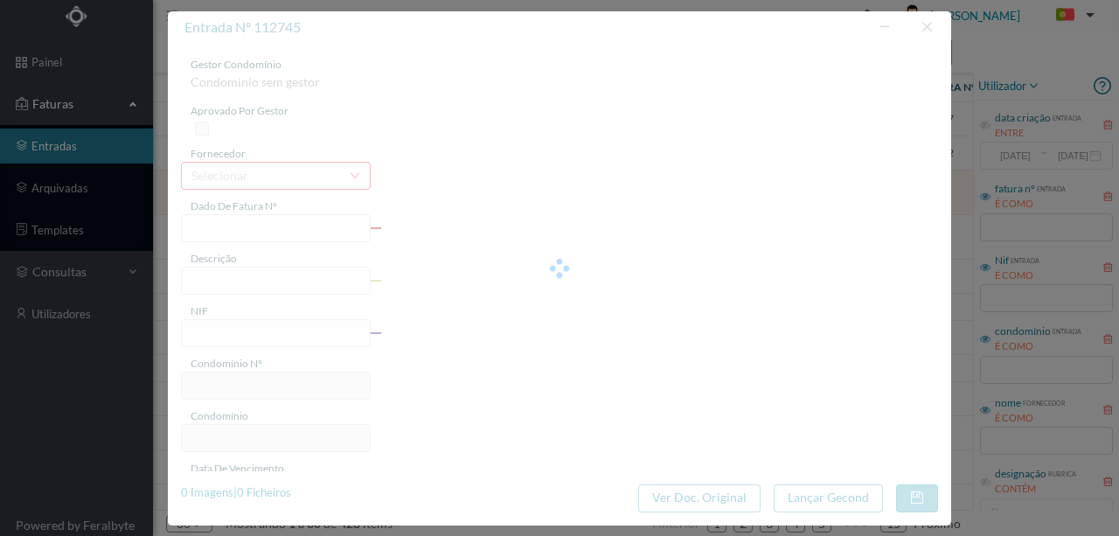
type input "FR 021/1830568"
type input "5/09/2025 até 04/12/2025"
type input "900991682"
type input "Invalid date"
type input "09-09-2025"
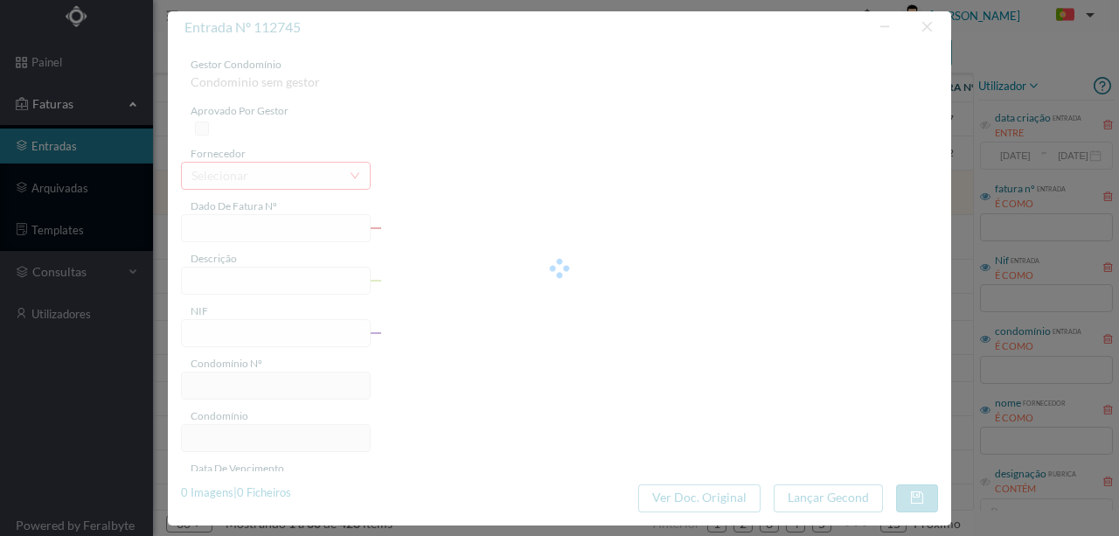
type input "123.75"
type input "205"
type input "ED. DA [DEMOGRAPHIC_DATA][GEOGRAPHIC_DATA][PERSON_NAME]"
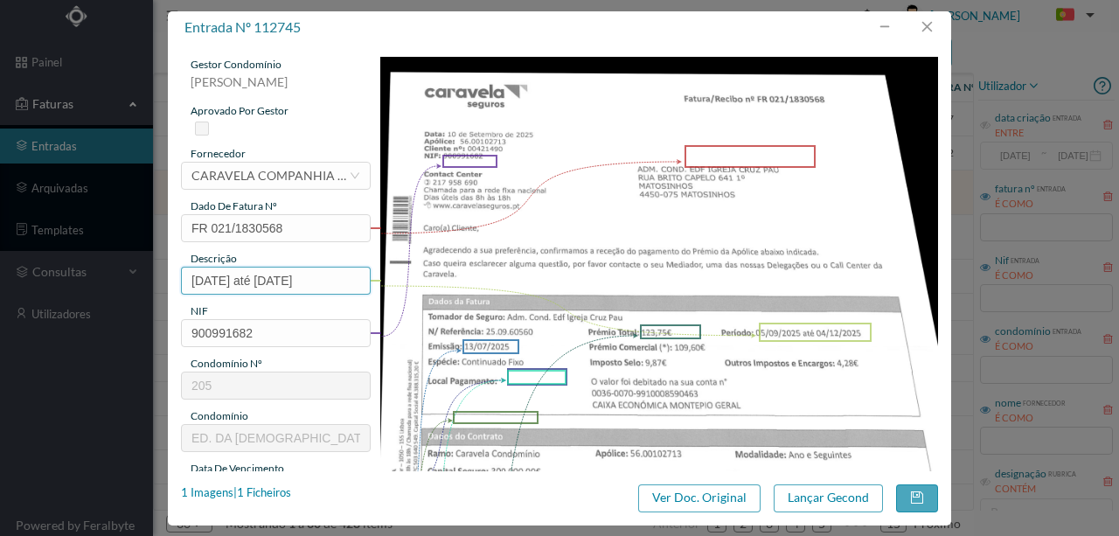
click at [192, 278] on input "5/09/2025 até 04/12/2025" at bounding box center [276, 281] width 190 height 28
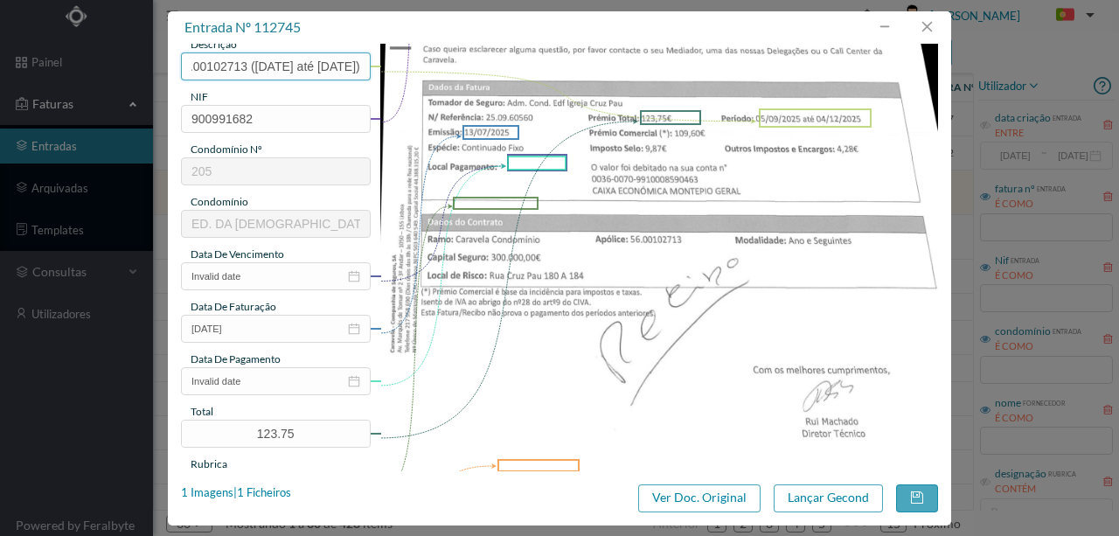
scroll to position [233, 0]
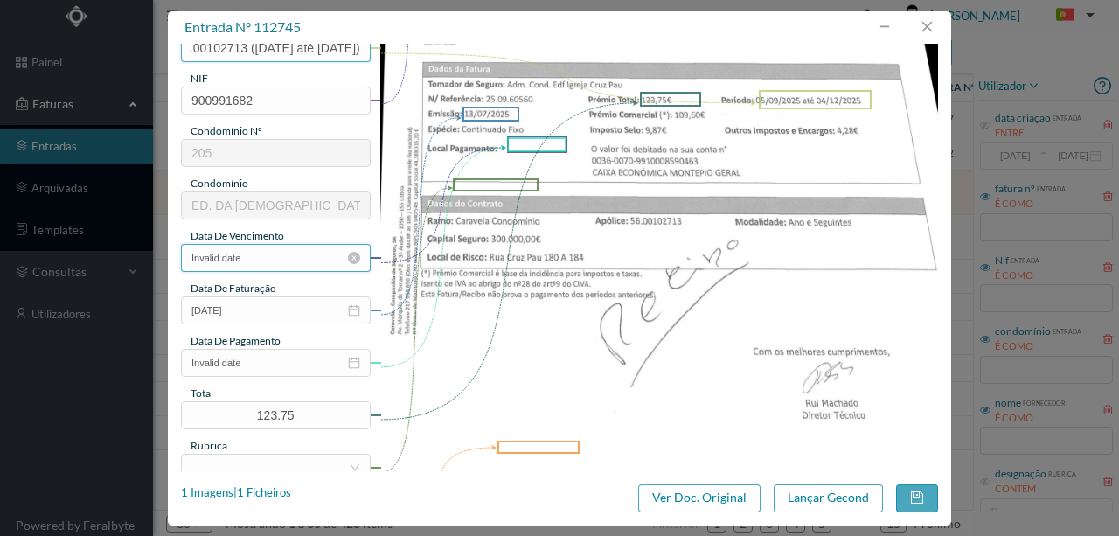
type input "Seg Condominio Ap. nº 56.00102713 (5/09/2025 até 04/12/2025)"
click at [268, 257] on input "Invalid date" at bounding box center [276, 258] width 190 height 28
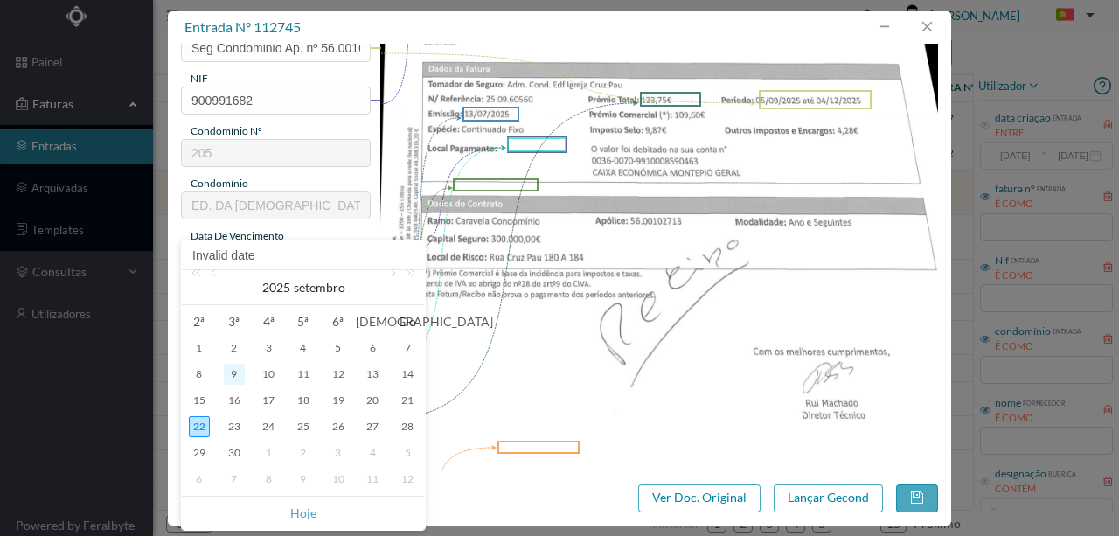
click at [233, 373] on div "9" at bounding box center [234, 374] width 21 height 21
type input "09-09-2025"
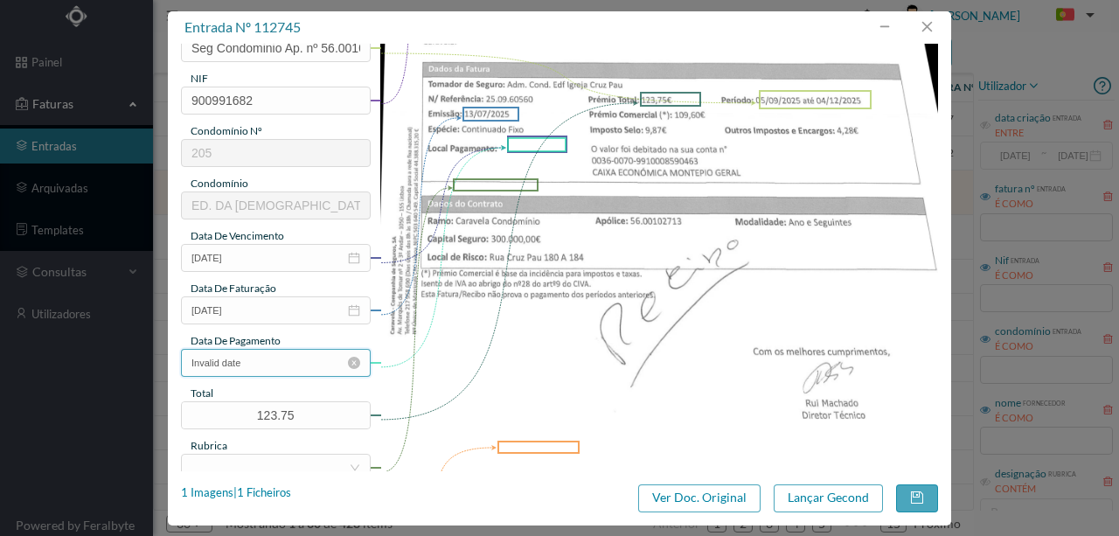
click at [261, 369] on input "Invalid date" at bounding box center [276, 363] width 190 height 28
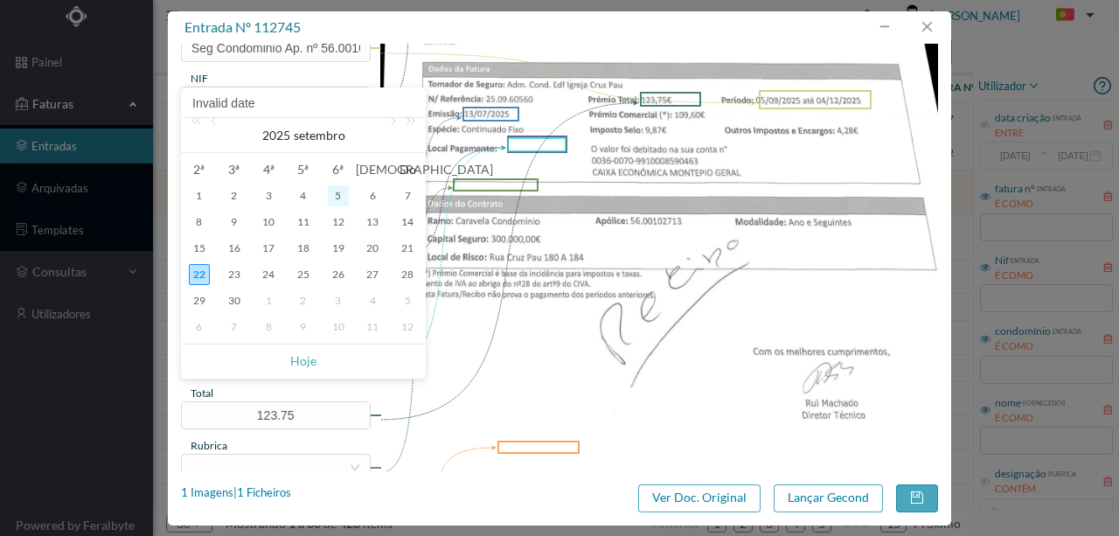
click at [336, 199] on div "5" at bounding box center [338, 195] width 21 height 21
type input "05-09-2025"
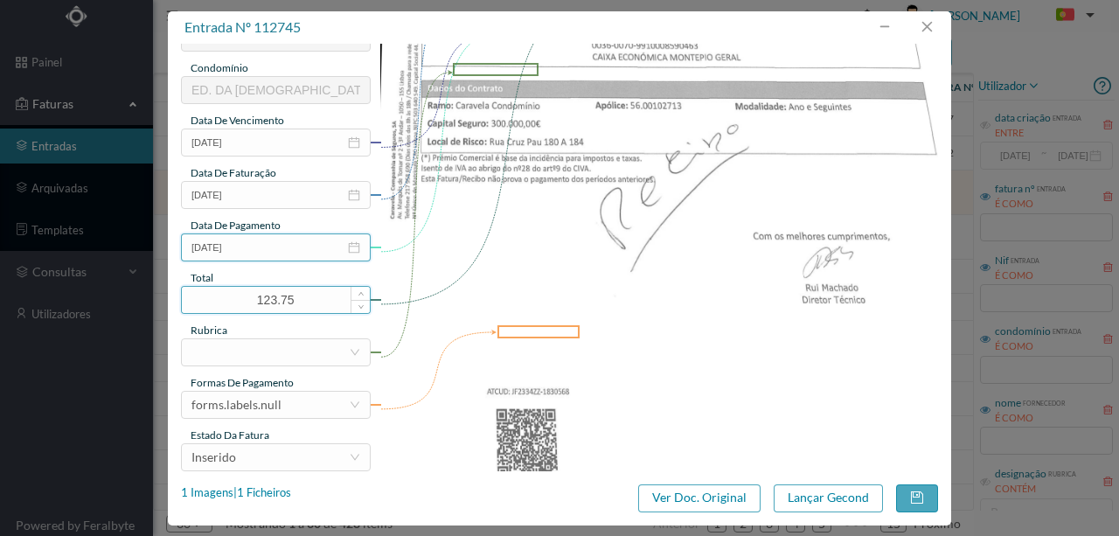
scroll to position [414, 0]
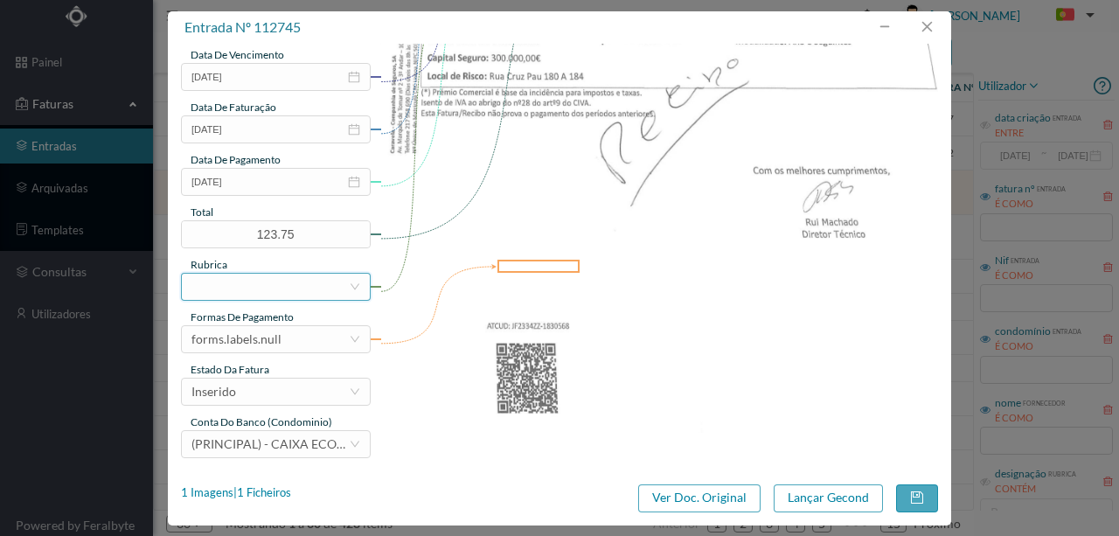
click at [215, 289] on div at bounding box center [269, 287] width 157 height 26
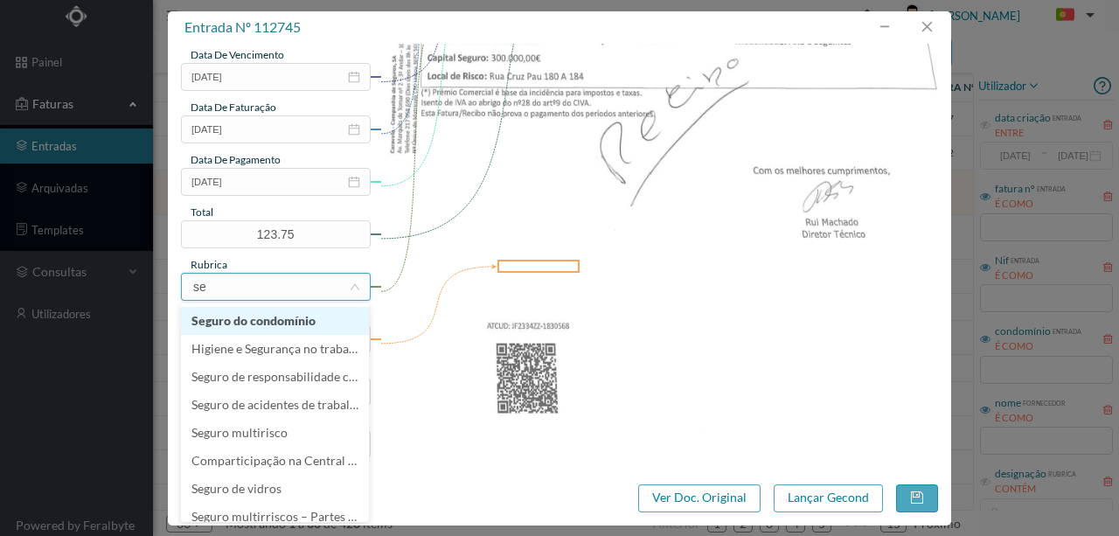
type input "seg"
click at [283, 320] on li "Seguro do condomínio" at bounding box center [275, 321] width 188 height 28
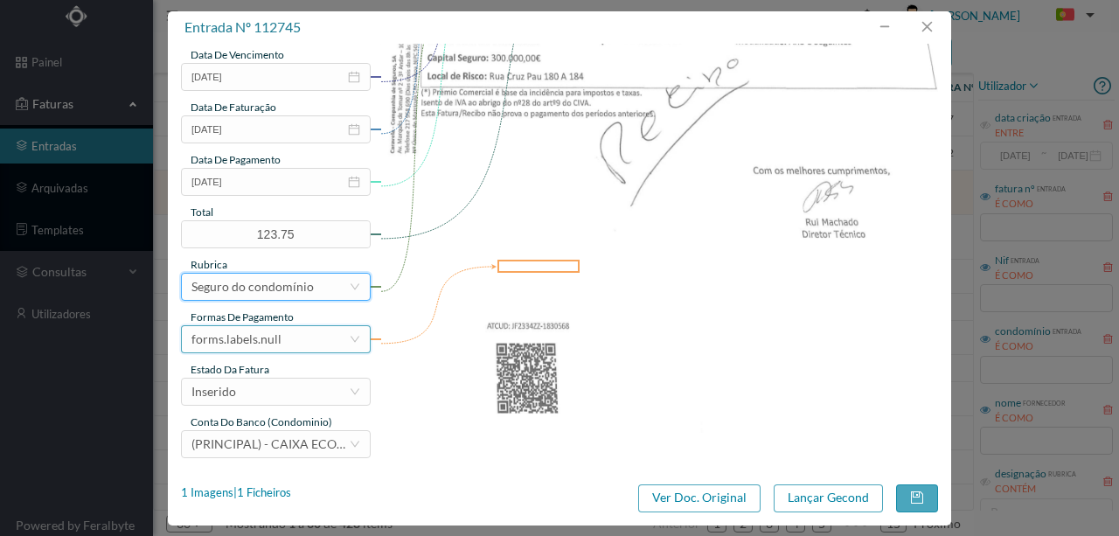
click at [274, 336] on div "forms.labels.null" at bounding box center [236, 339] width 90 height 26
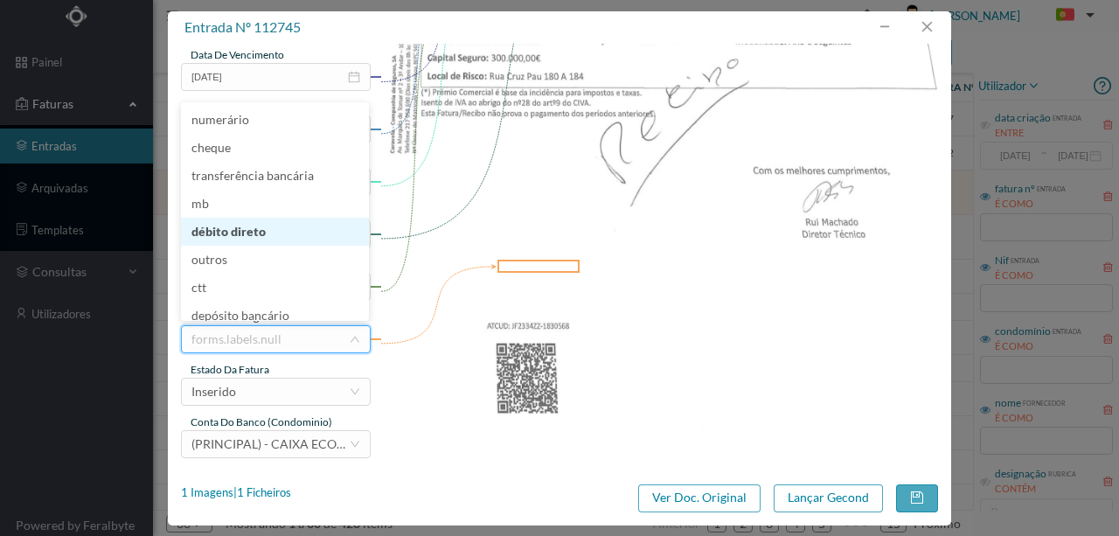
click at [248, 233] on li "débito direto" at bounding box center [275, 232] width 188 height 28
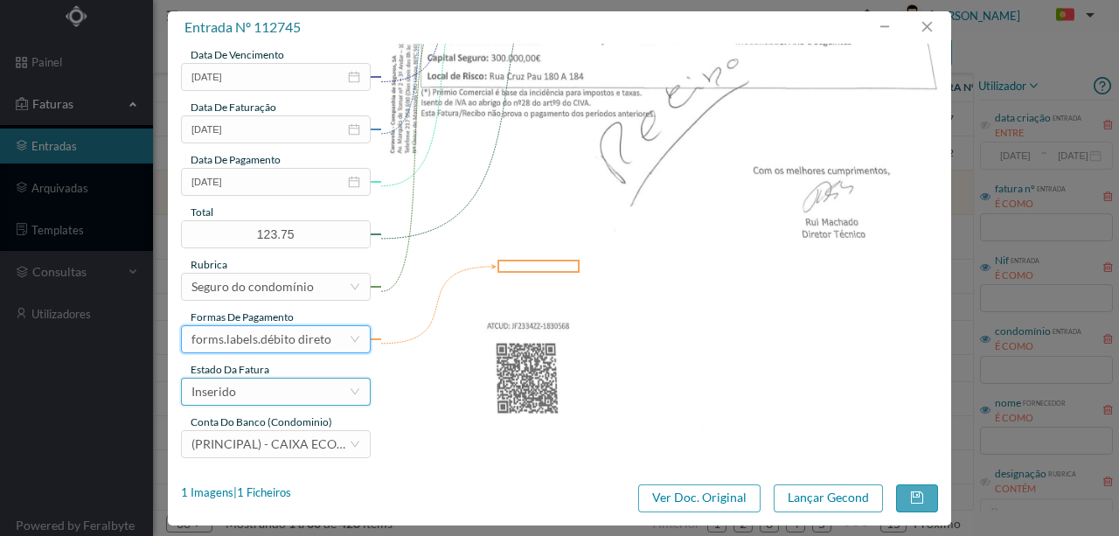
click at [264, 390] on div "Inserido" at bounding box center [269, 392] width 157 height 26
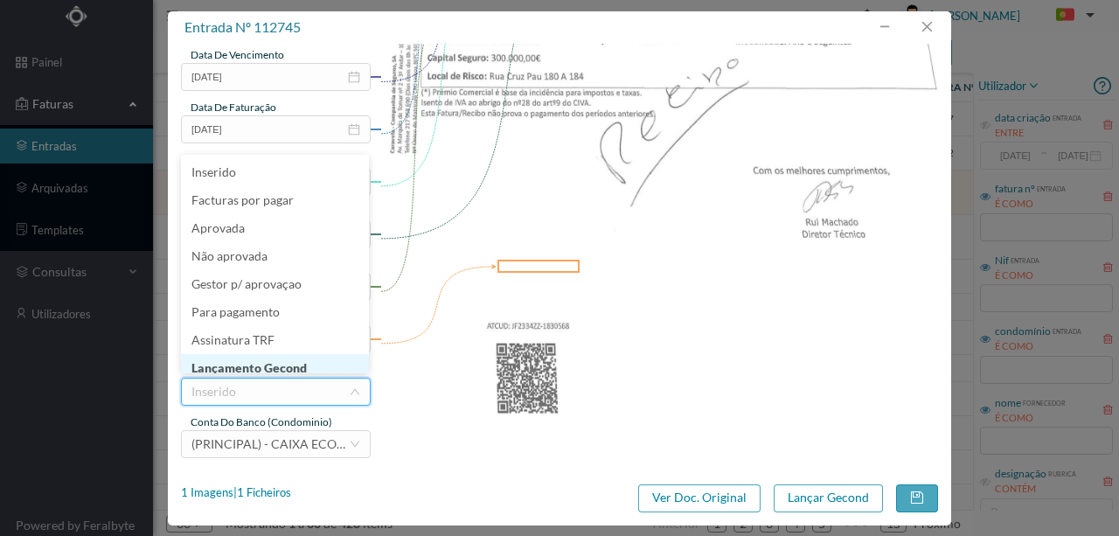
scroll to position [9, 0]
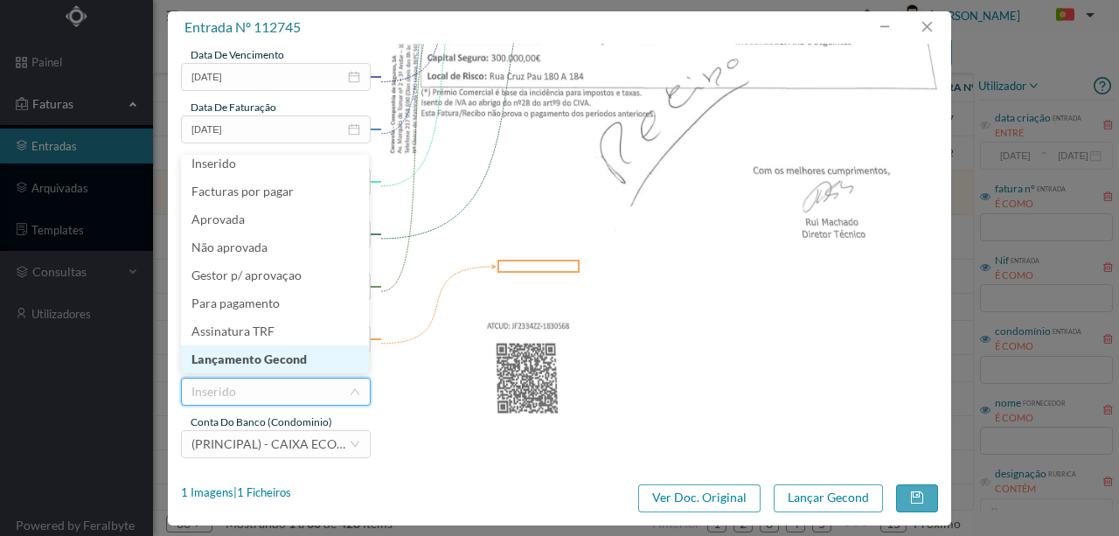
click at [276, 370] on li "Lançamento Gecond" at bounding box center [275, 359] width 188 height 28
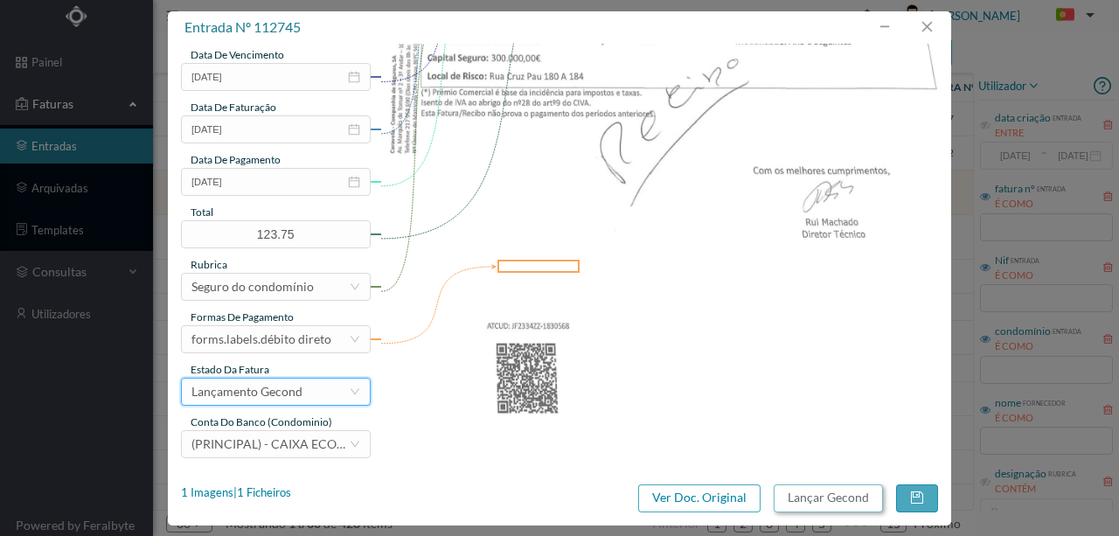
click at [818, 498] on button "Lançar Gecond" at bounding box center [828, 498] width 109 height 28
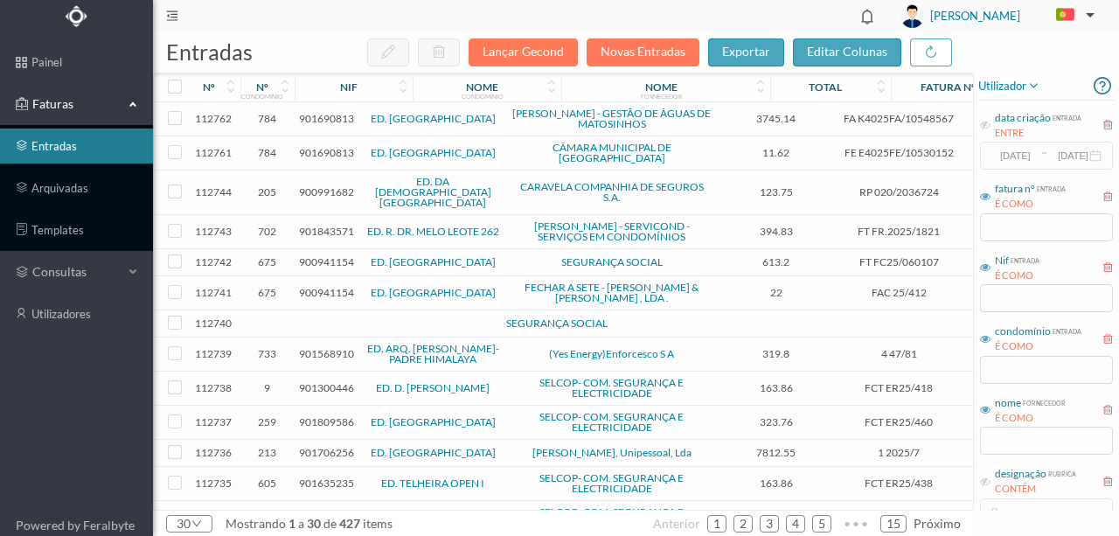
click at [331, 185] on span "900991682" at bounding box center [326, 191] width 55 height 13
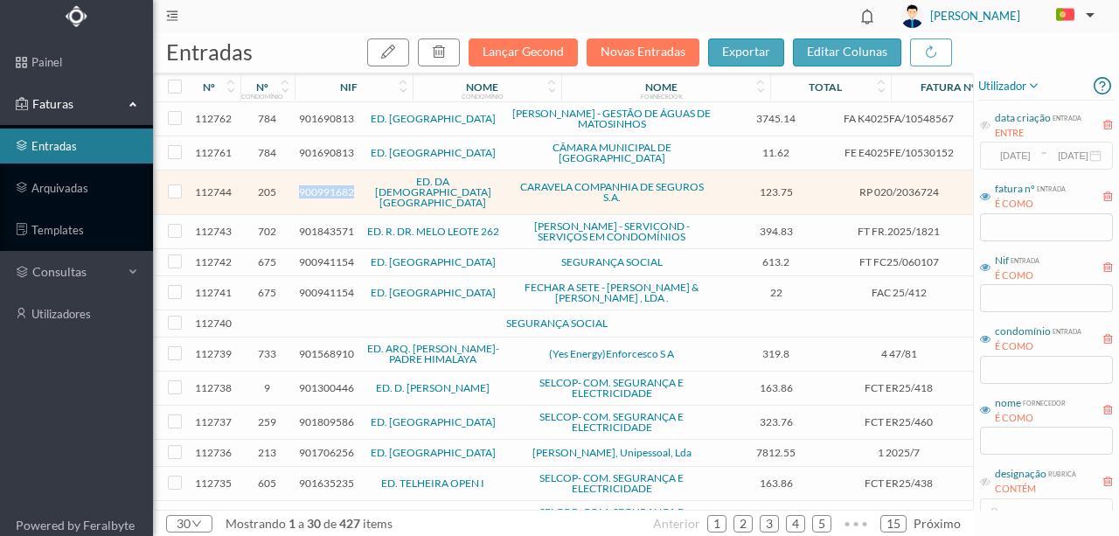
click at [331, 185] on span "900991682" at bounding box center [326, 191] width 55 height 13
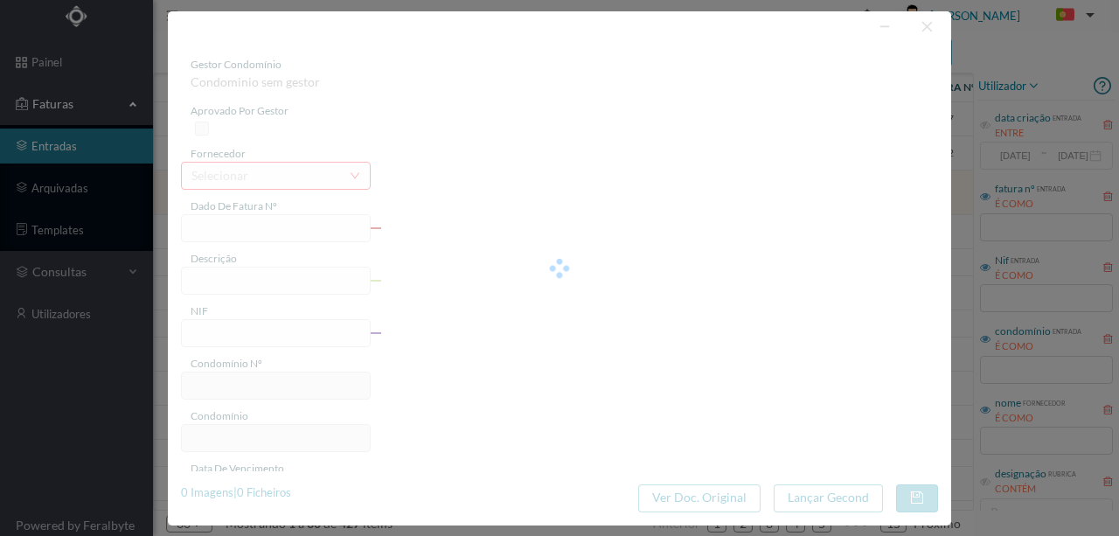
type input "RP 020/2036724"
type input "900991682"
type input "Invalid date"
type input "13-07-2025"
type input "123.75"
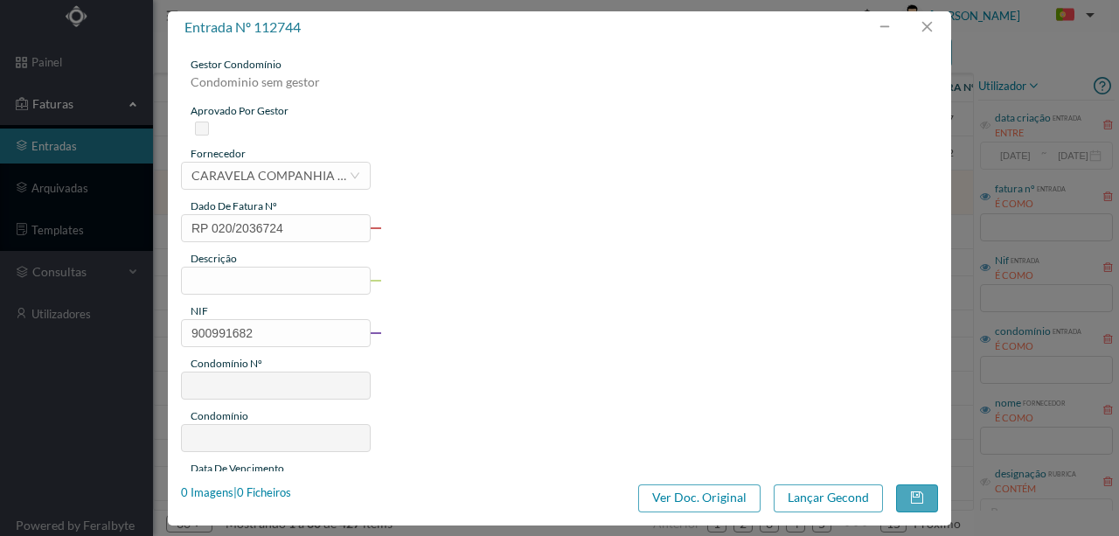
type input "205"
type input "ED. DA [DEMOGRAPHIC_DATA][GEOGRAPHIC_DATA][PERSON_NAME]"
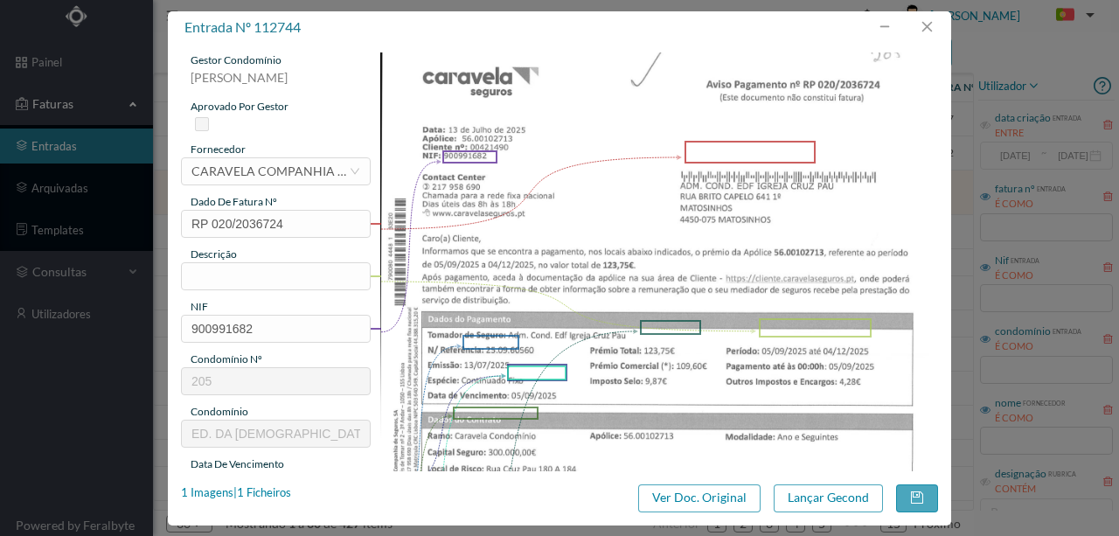
scroll to position [0, 0]
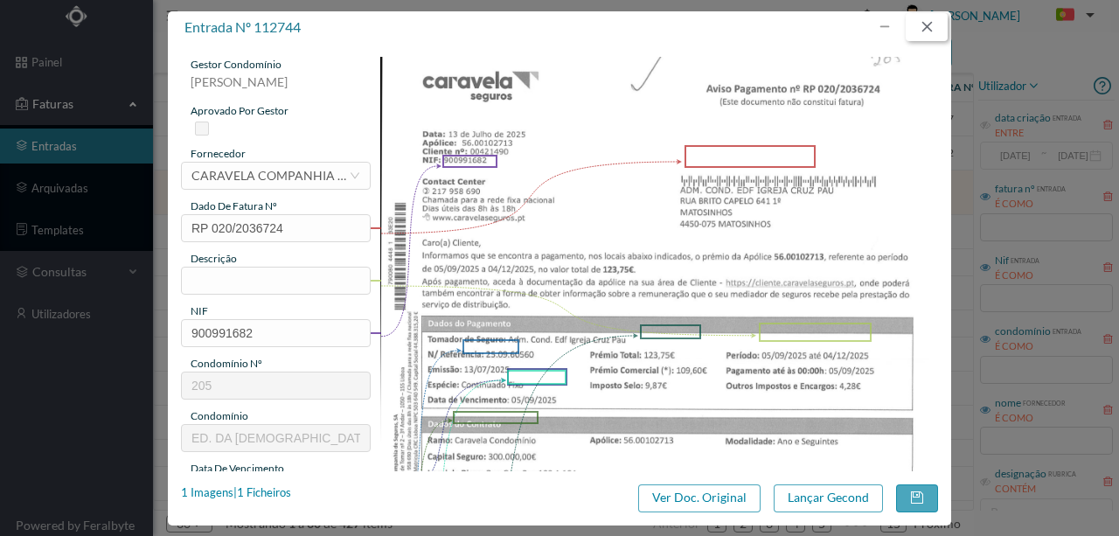
click at [929, 24] on button "button" at bounding box center [927, 27] width 42 height 28
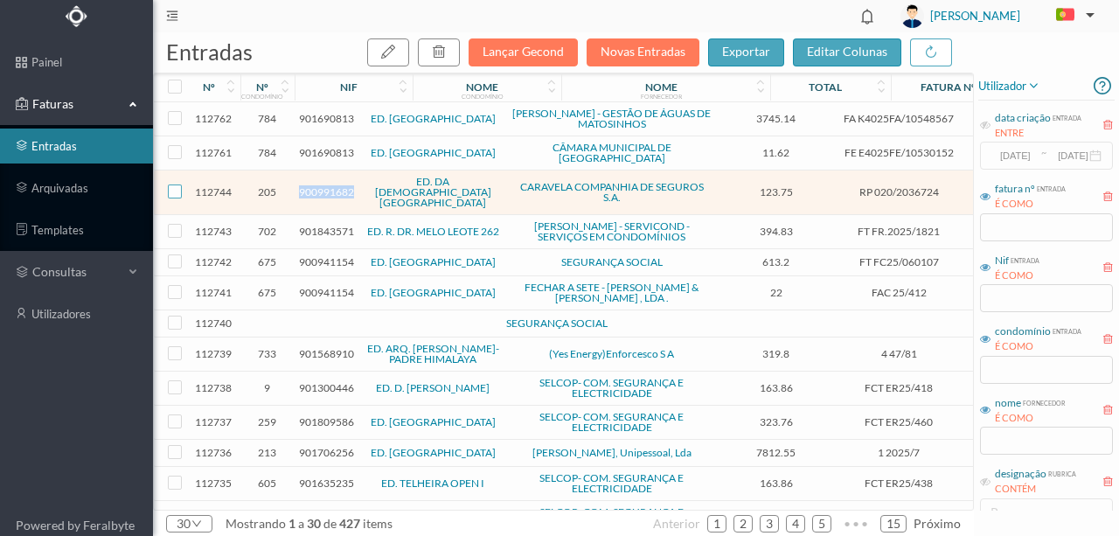
click at [177, 184] on input "checkbox" at bounding box center [175, 191] width 14 height 14
checkbox input "true"
click at [446, 56] on icon "button" at bounding box center [439, 52] width 14 height 14
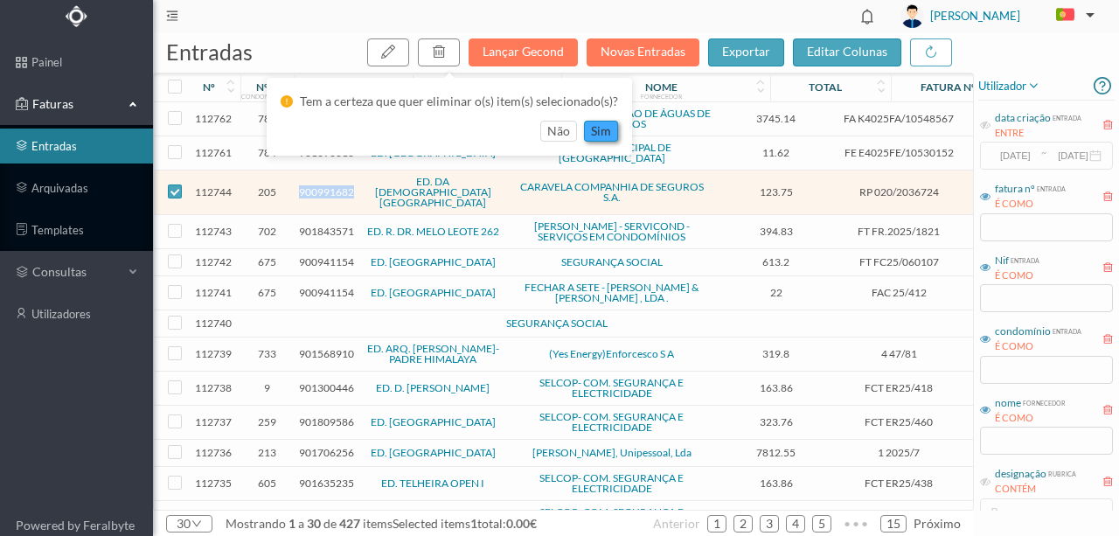
click at [606, 133] on button "sim" at bounding box center [601, 131] width 34 height 21
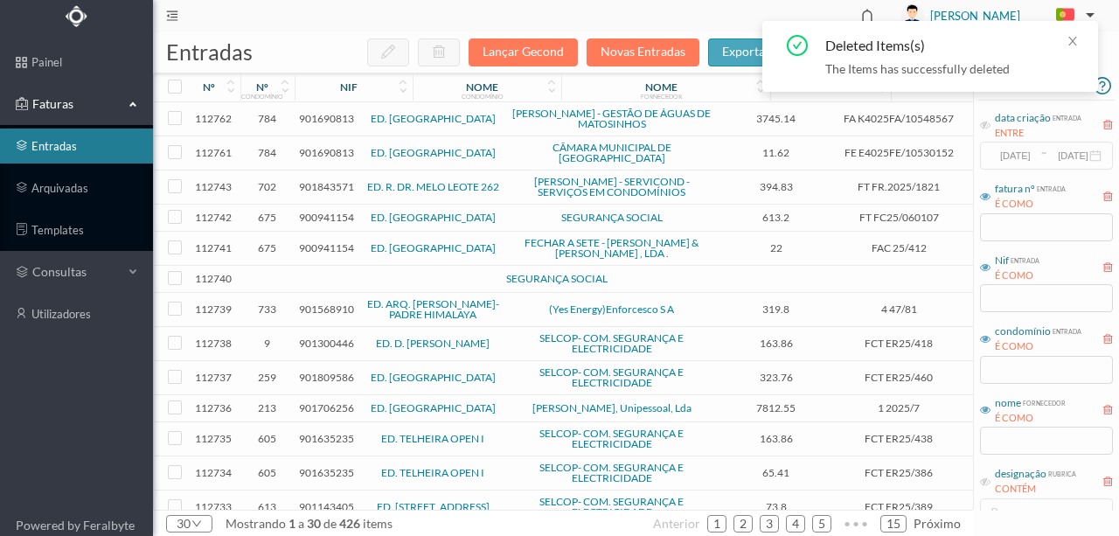
click at [336, 184] on span "901843571" at bounding box center [326, 186] width 55 height 13
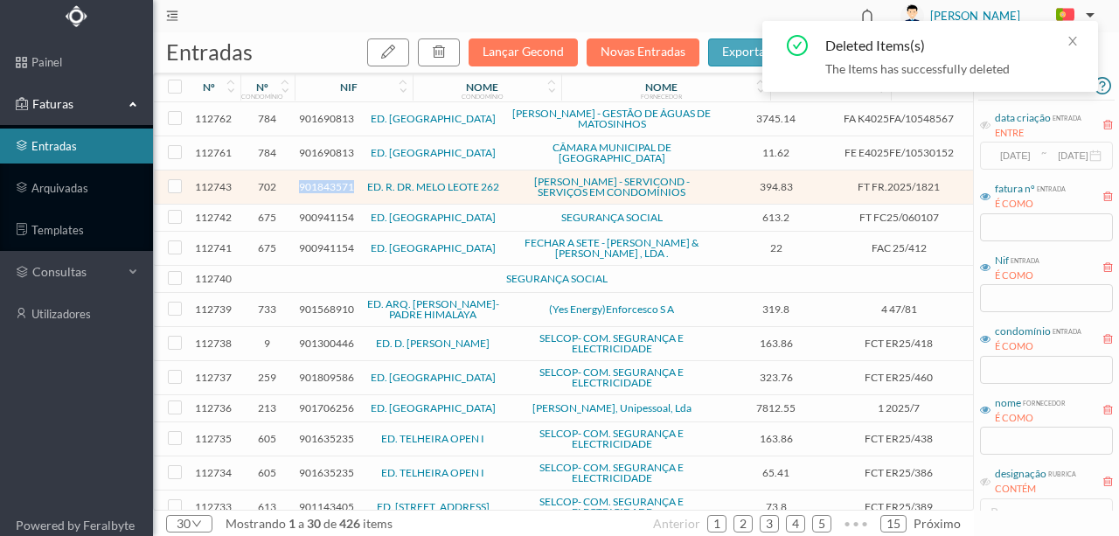
click at [336, 184] on span "901843571" at bounding box center [326, 186] width 55 height 13
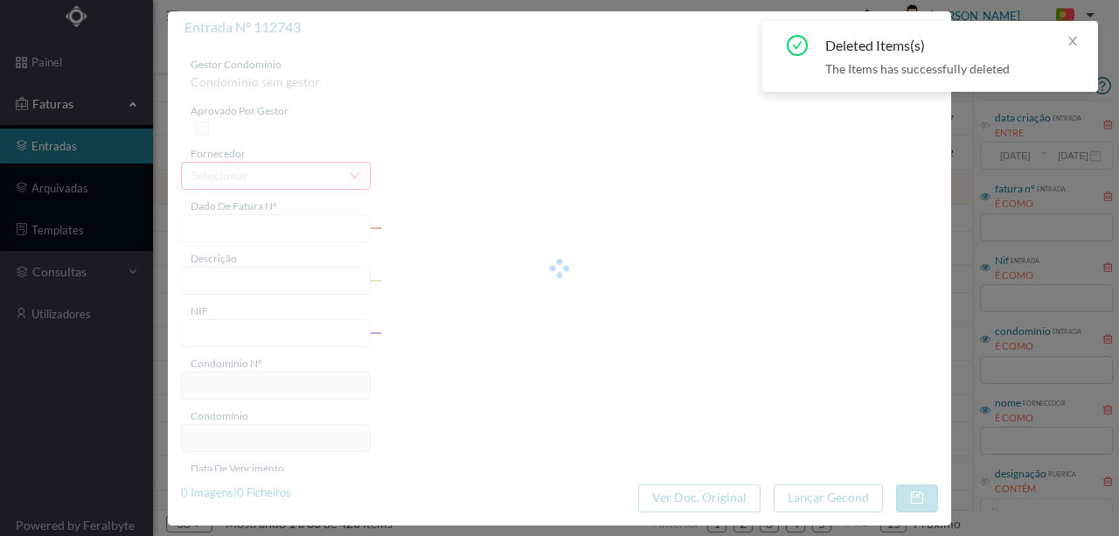
type input "FT FR.2025/1821"
type input "901843571"
type input "Invalid date"
type input "2025-01-29"
type input "394.83"
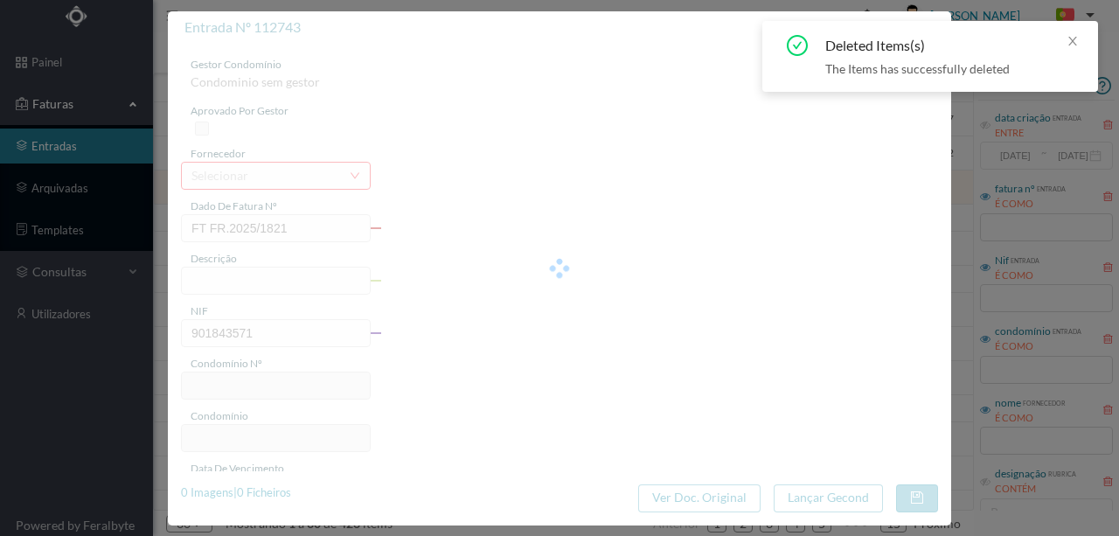
type input "702"
type input "ED. R. DR. MELO LEOTE 262"
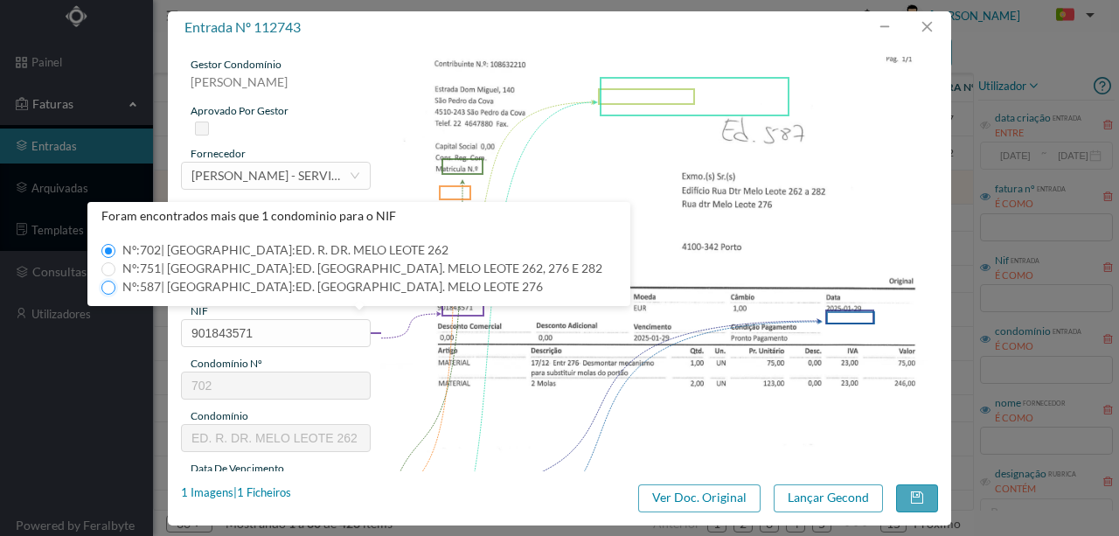
click at [108, 285] on input "Nº: 587 | Nome: ED. RUA DR. MELO LEOTE 276" at bounding box center [108, 288] width 14 height 14
type input "587"
type input "ED. [GEOGRAPHIC_DATA][PERSON_NAME] [PERSON_NAME] 276"
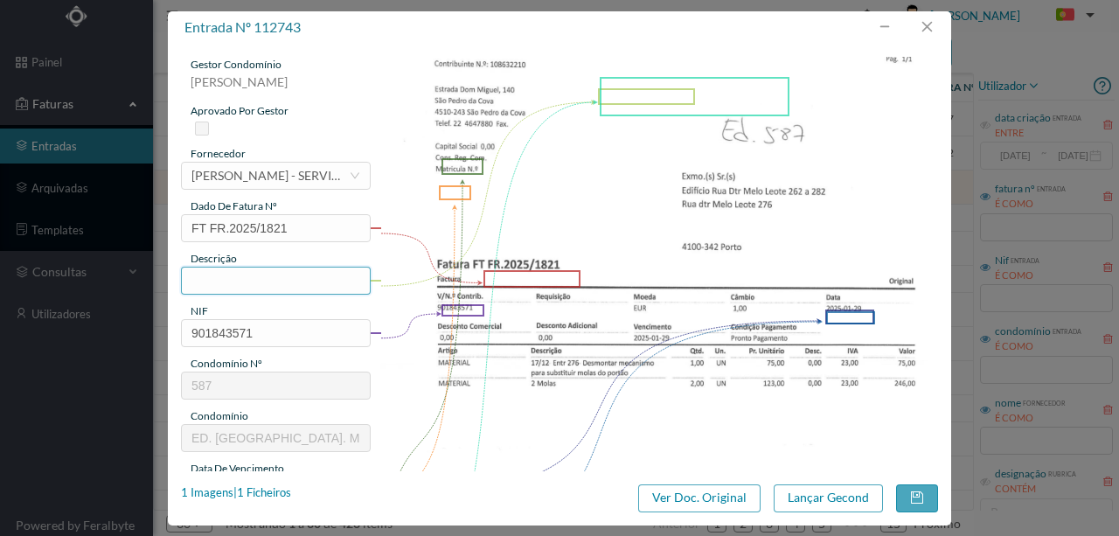
click at [224, 278] on input "text" at bounding box center [276, 281] width 190 height 28
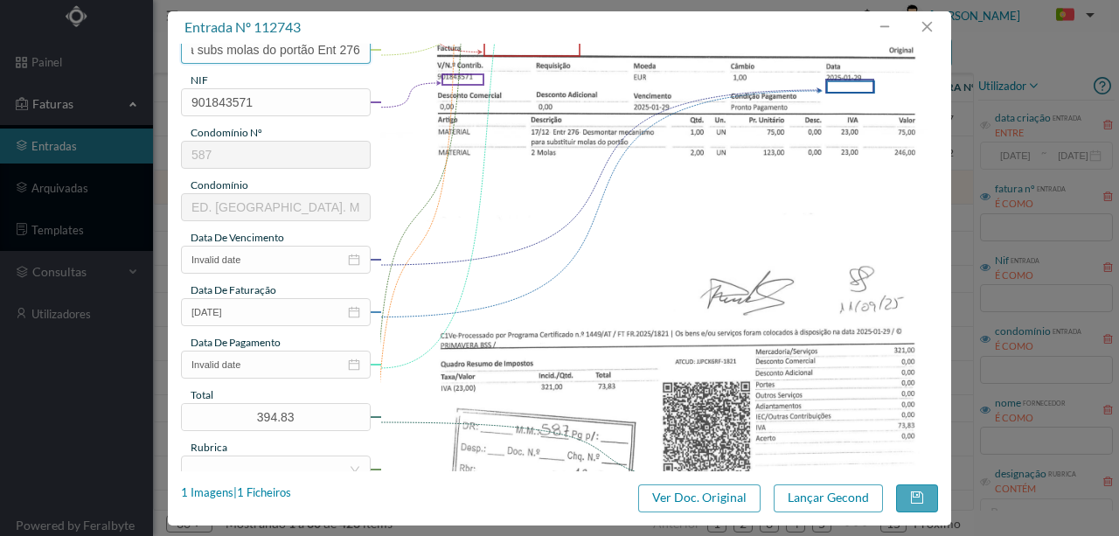
scroll to position [233, 0]
type input "Desmontar mecanismo para subs molas do portão Ent 276"
click at [263, 254] on input "Invalid date" at bounding box center [276, 258] width 190 height 28
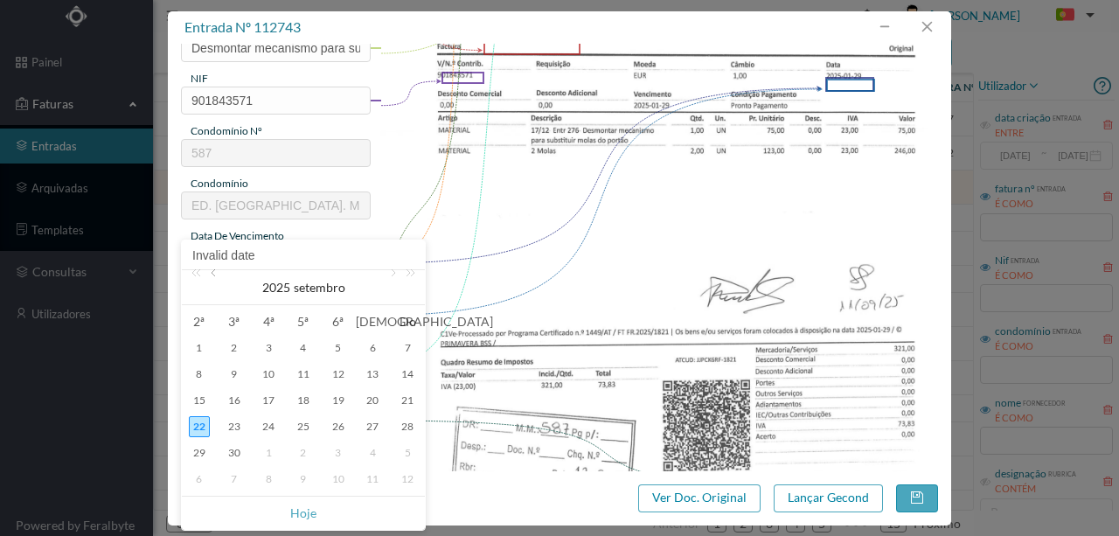
click at [214, 271] on link at bounding box center [215, 287] width 16 height 35
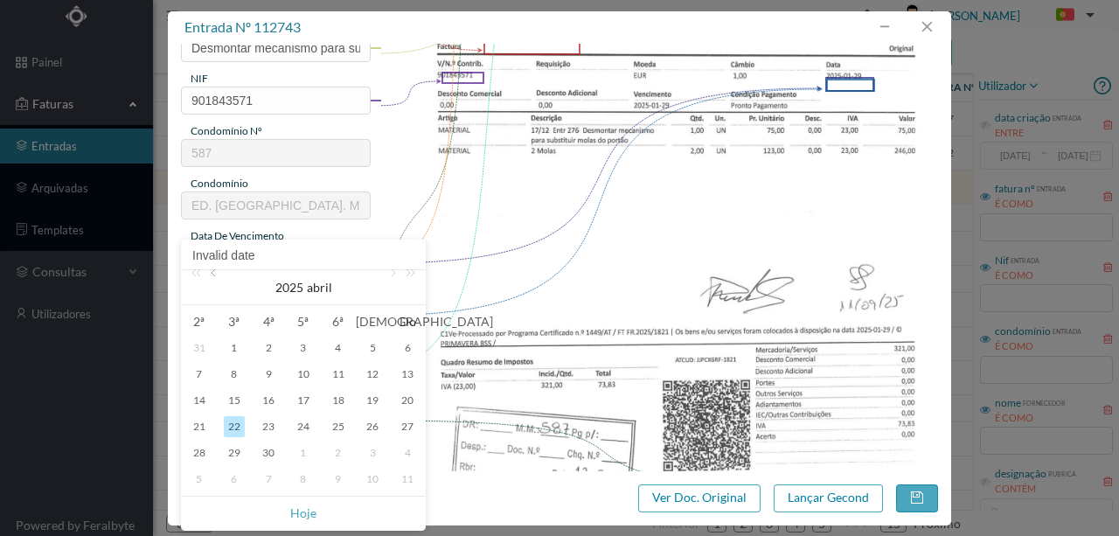
click at [214, 271] on link at bounding box center [215, 287] width 16 height 35
click at [263, 449] on div "29" at bounding box center [268, 452] width 21 height 21
type input "2025-01-29"
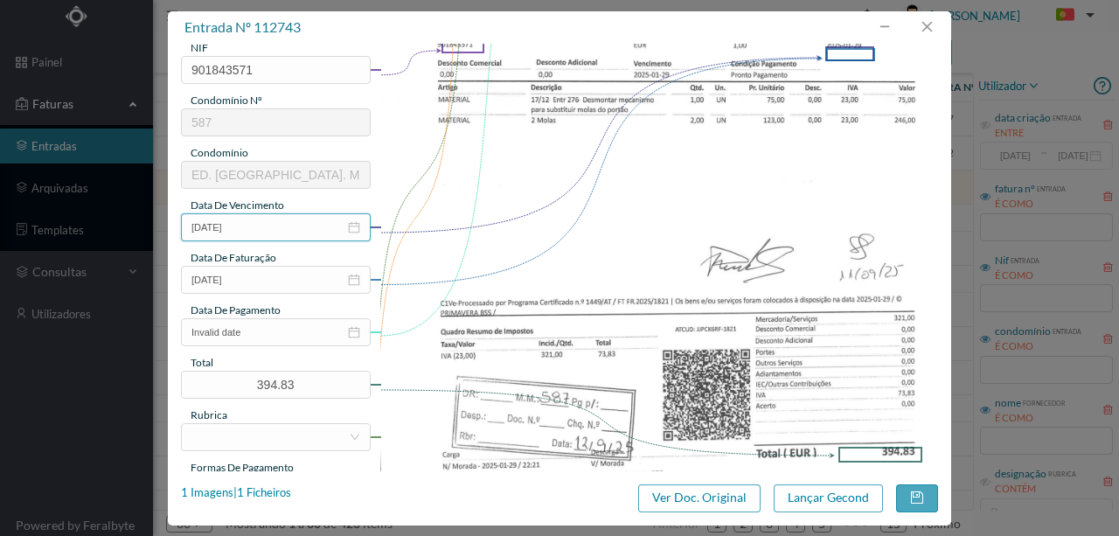
scroll to position [291, 0]
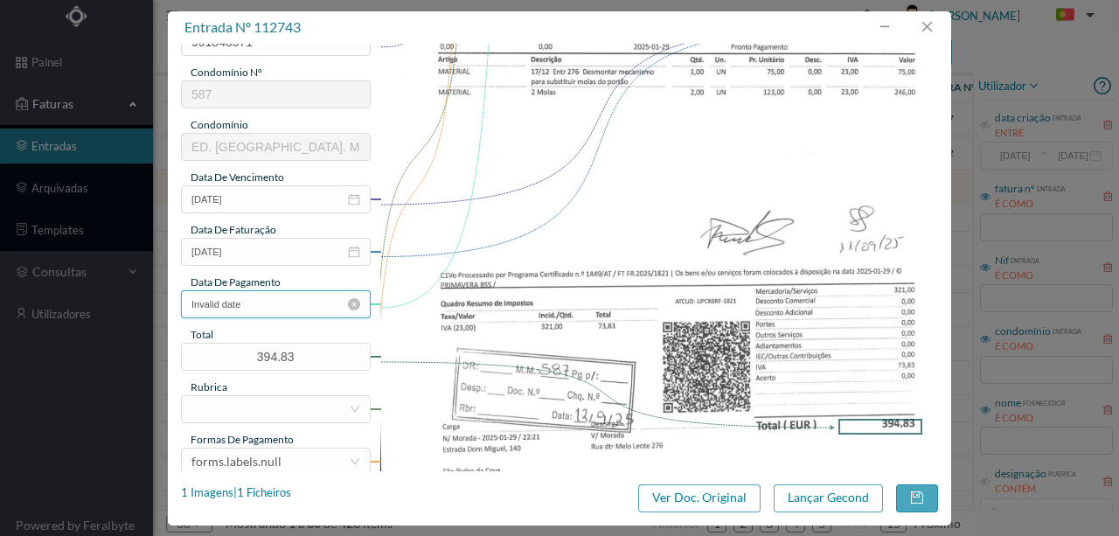
click at [281, 308] on input "Invalid date" at bounding box center [276, 304] width 190 height 28
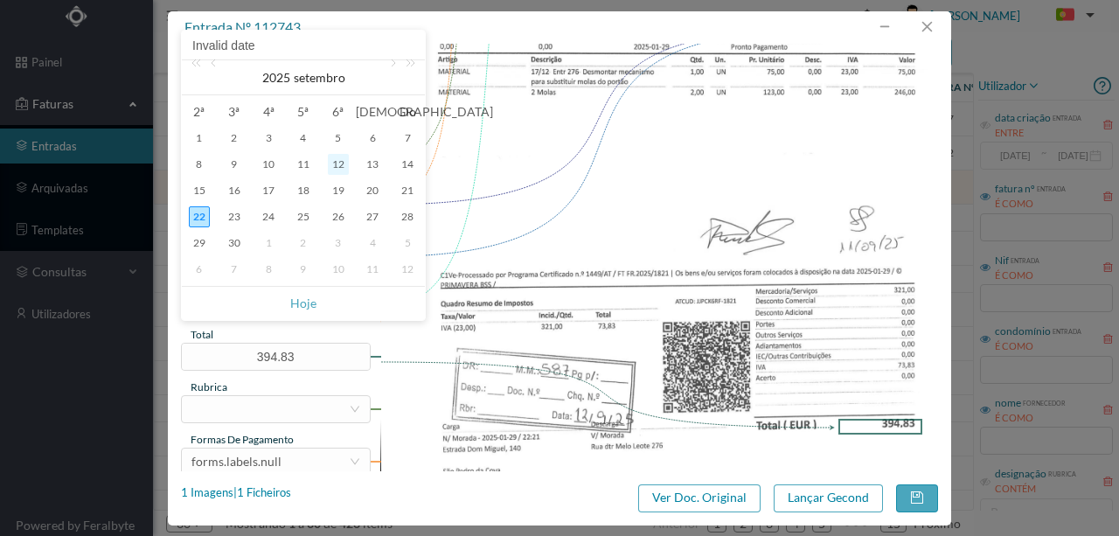
click at [341, 164] on div "12" at bounding box center [338, 164] width 21 height 21
type input "2025-09-12"
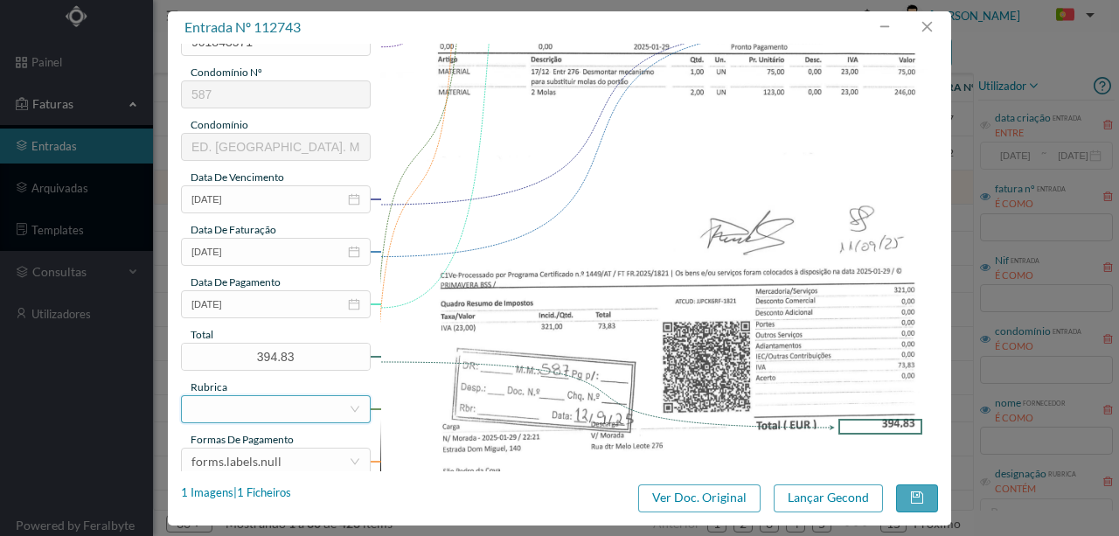
click at [297, 408] on div at bounding box center [269, 409] width 157 height 26
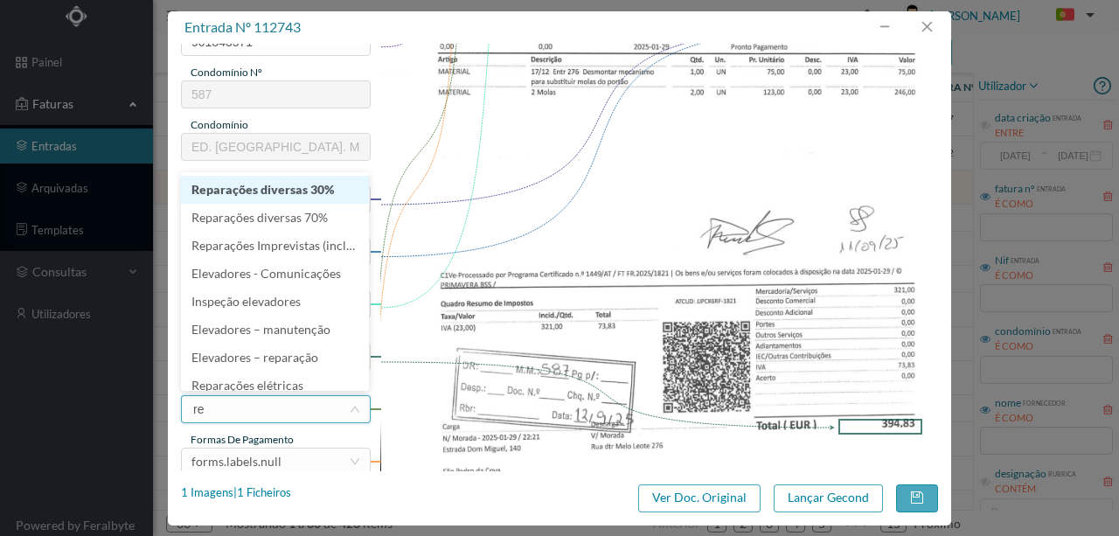
type input "rep"
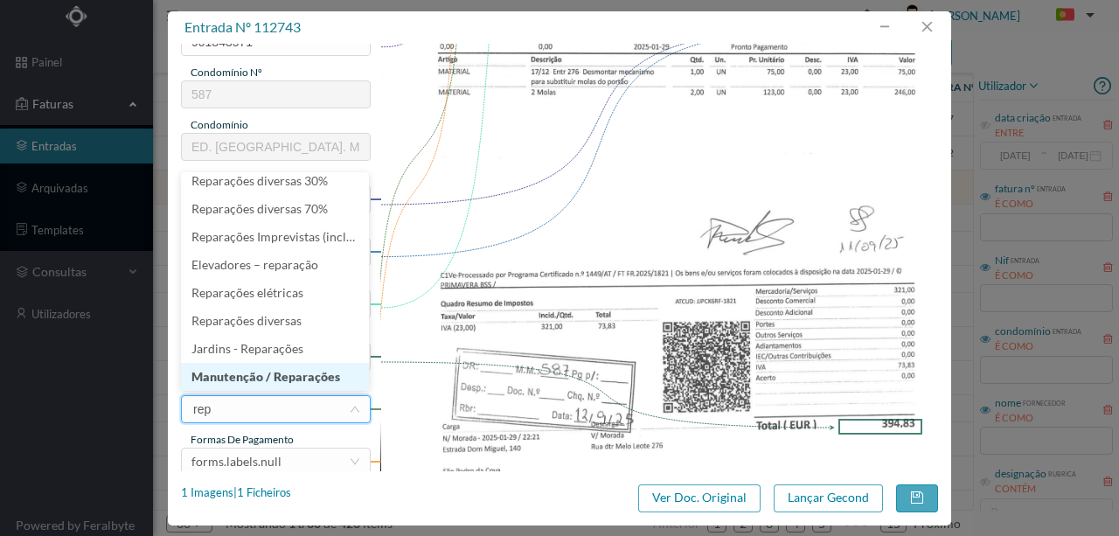
click at [288, 372] on li "Manutenção / Reparações" at bounding box center [275, 377] width 188 height 28
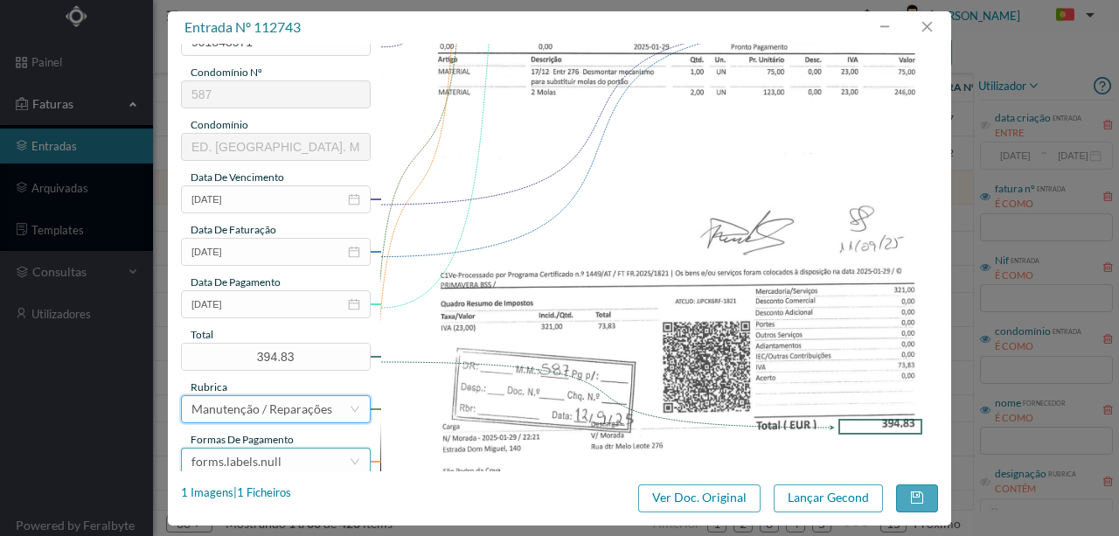
click at [252, 455] on div "forms.labels.null" at bounding box center [236, 462] width 90 height 26
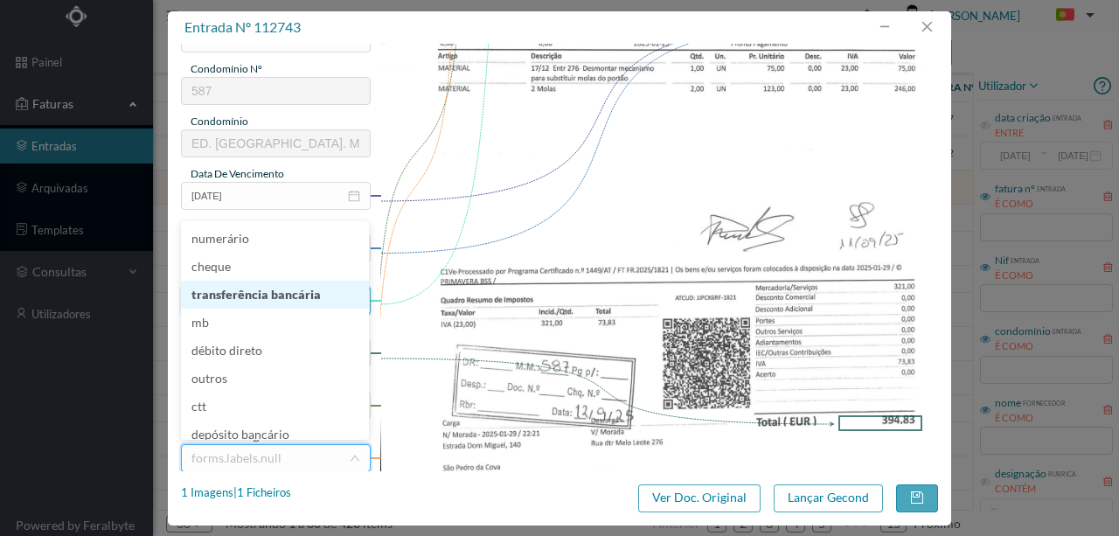
click at [272, 296] on li "transferência bancária" at bounding box center [275, 295] width 188 height 28
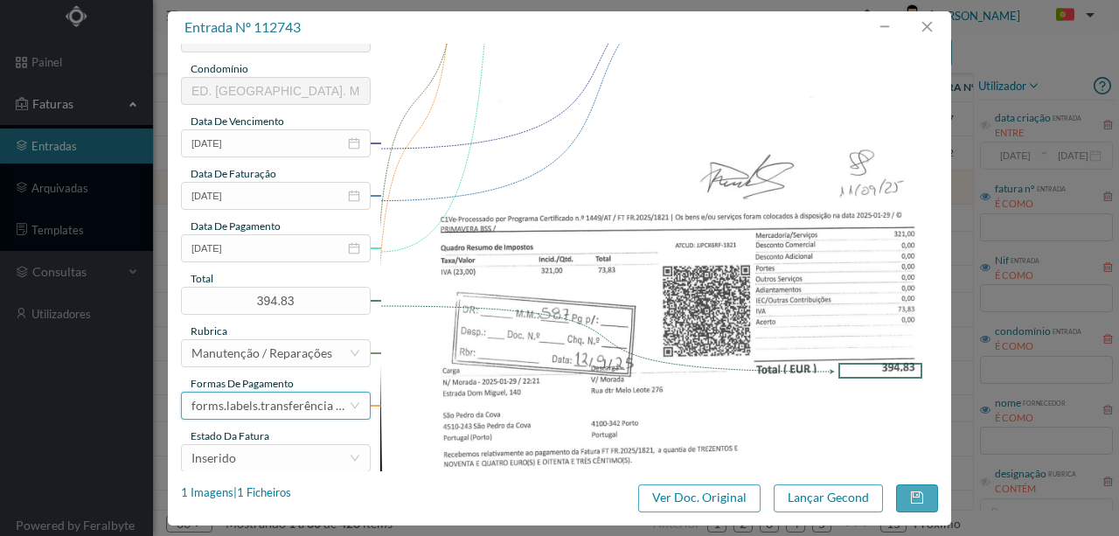
scroll to position [414, 0]
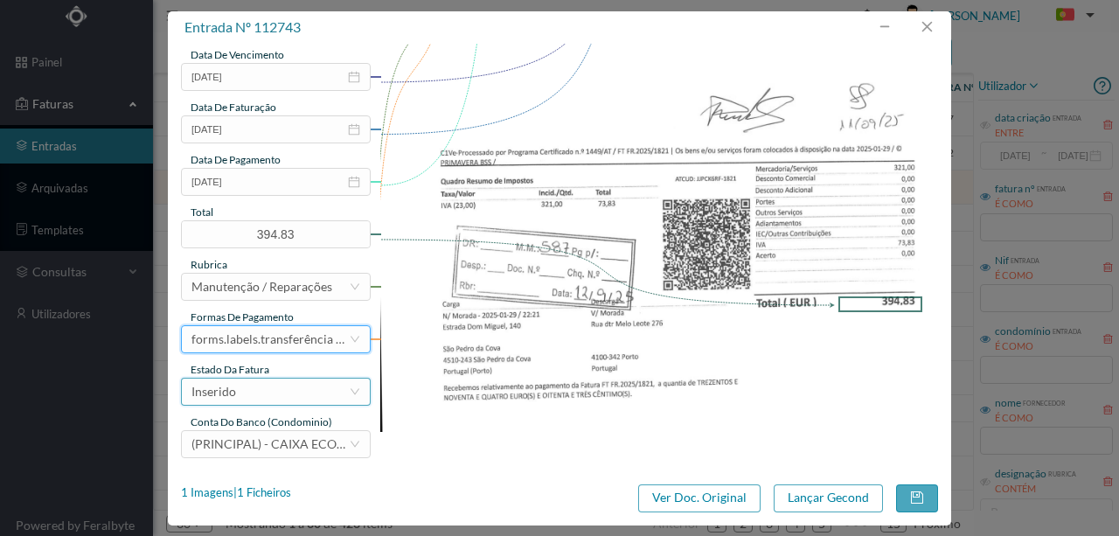
click at [261, 385] on div "Inserido" at bounding box center [269, 392] width 157 height 26
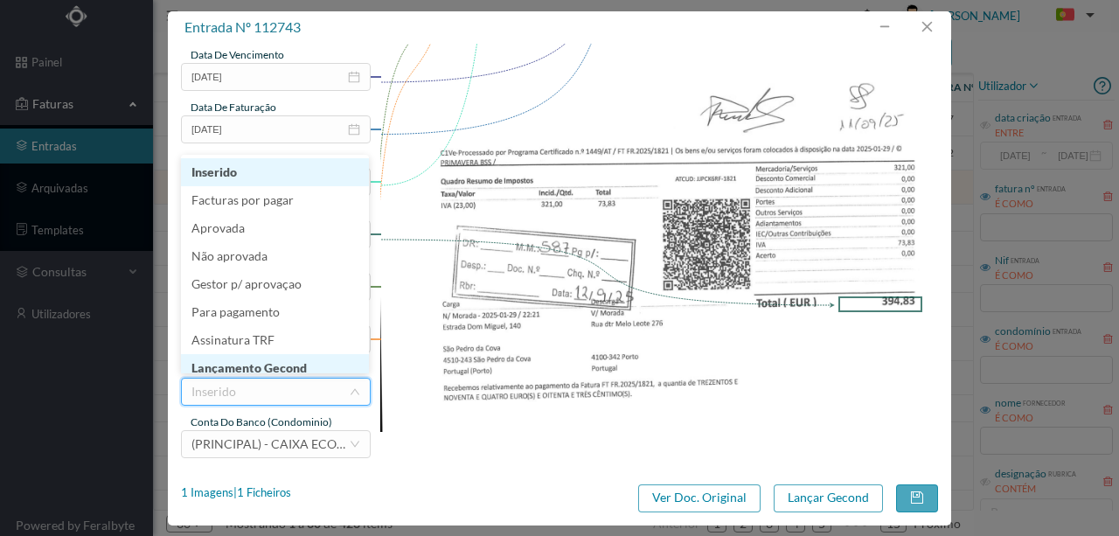
scroll to position [9, 0]
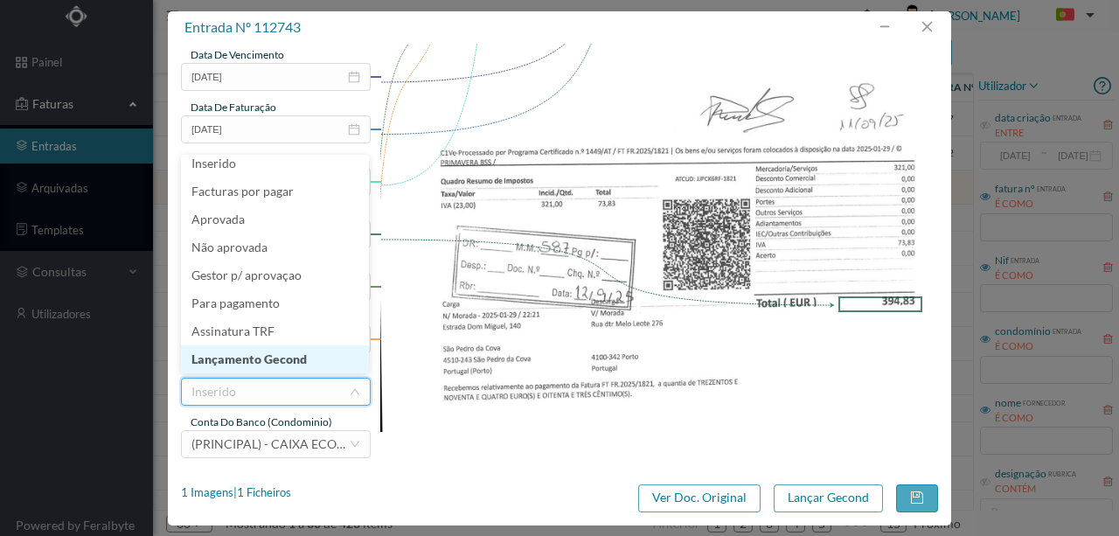
click at [285, 361] on li "Lançamento Gecond" at bounding box center [275, 359] width 188 height 28
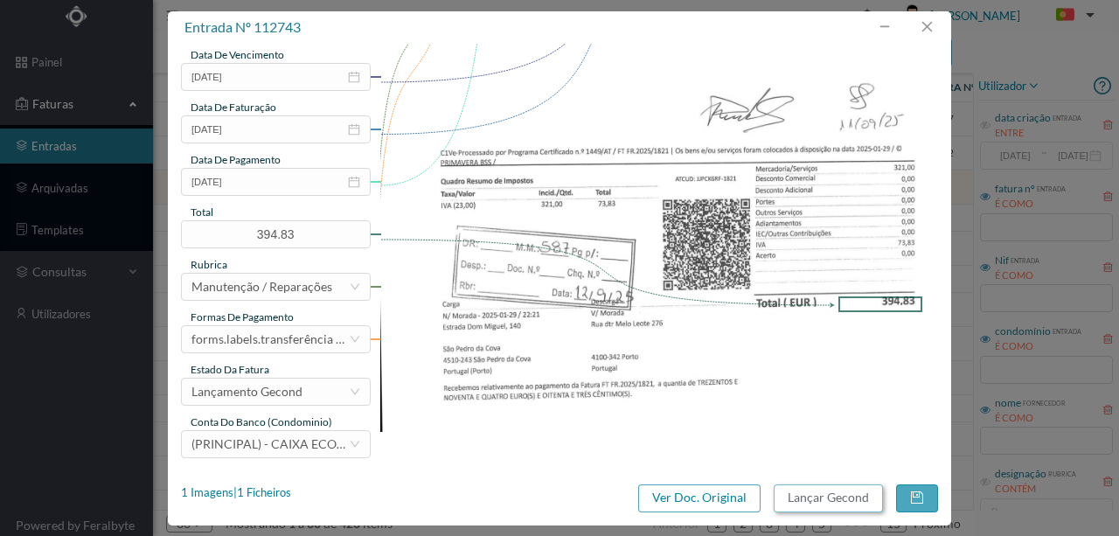
click at [834, 494] on button "Lançar Gecond" at bounding box center [828, 498] width 109 height 28
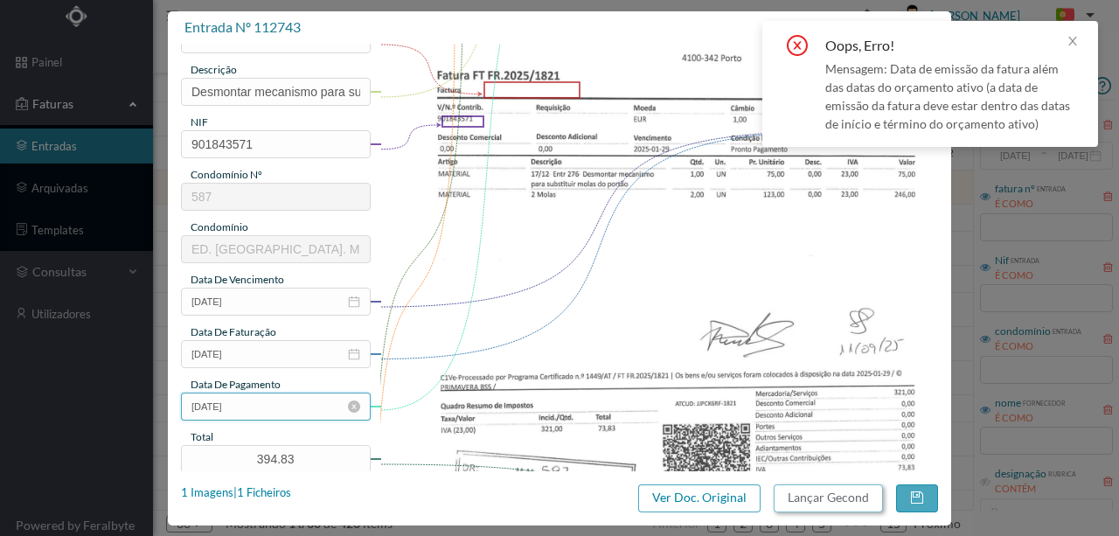
scroll to position [180, 0]
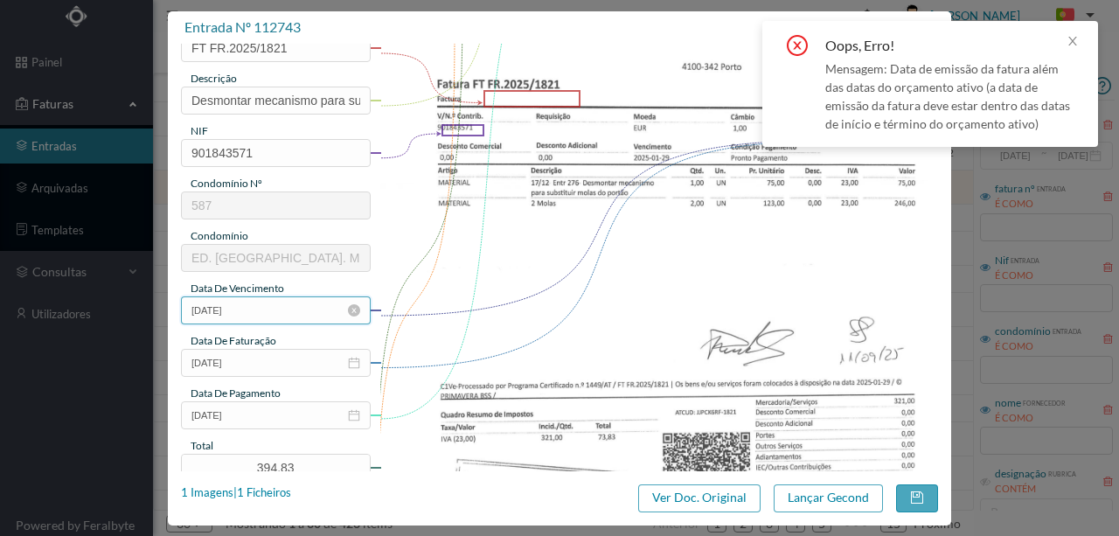
click at [271, 312] on input "2025-01-29" at bounding box center [276, 310] width 190 height 28
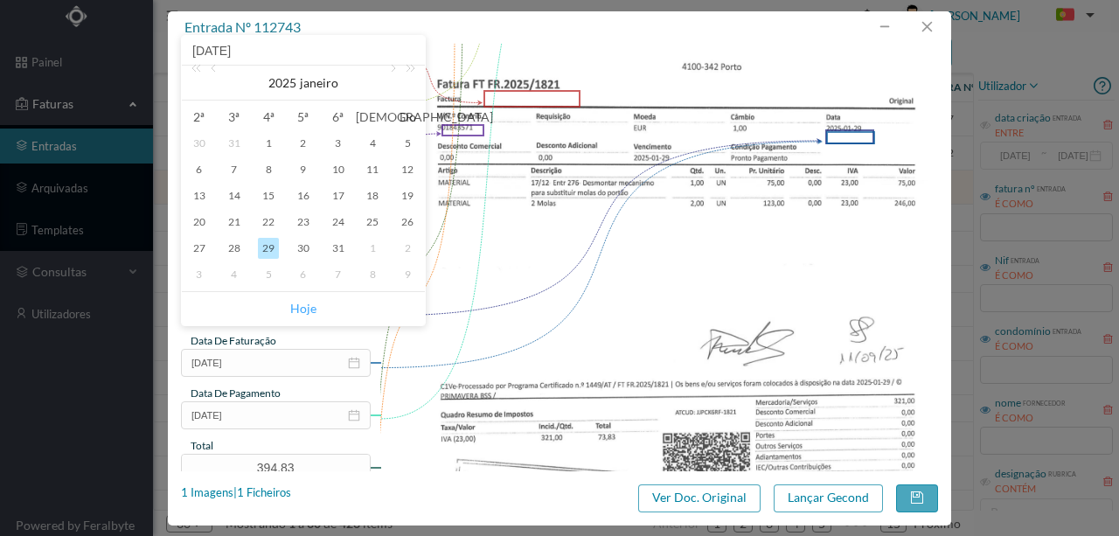
click at [303, 311] on link "Hoje" at bounding box center [303, 308] width 26 height 33
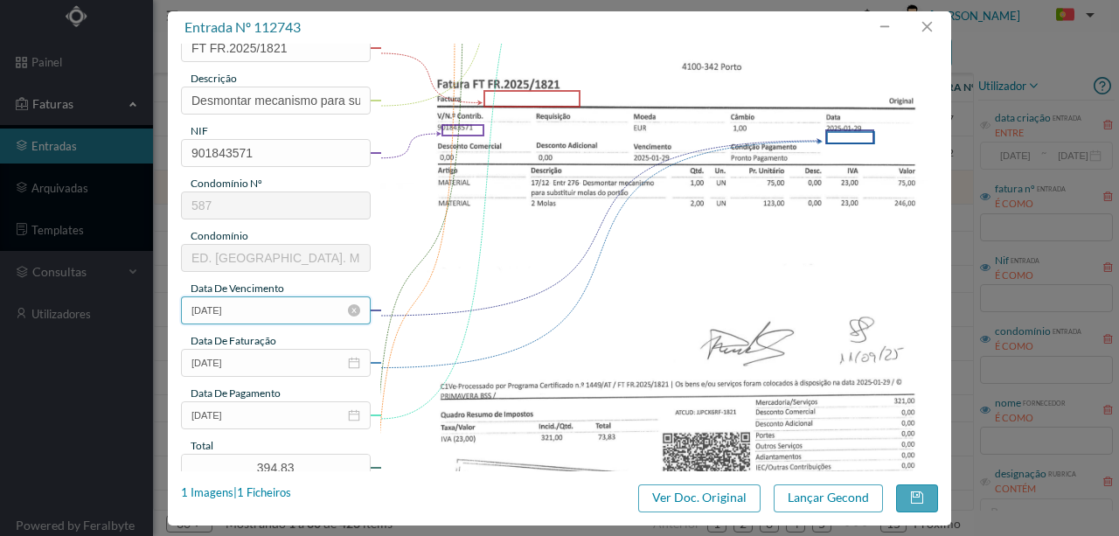
click at [271, 315] on input "[DATE]" at bounding box center [276, 310] width 190 height 28
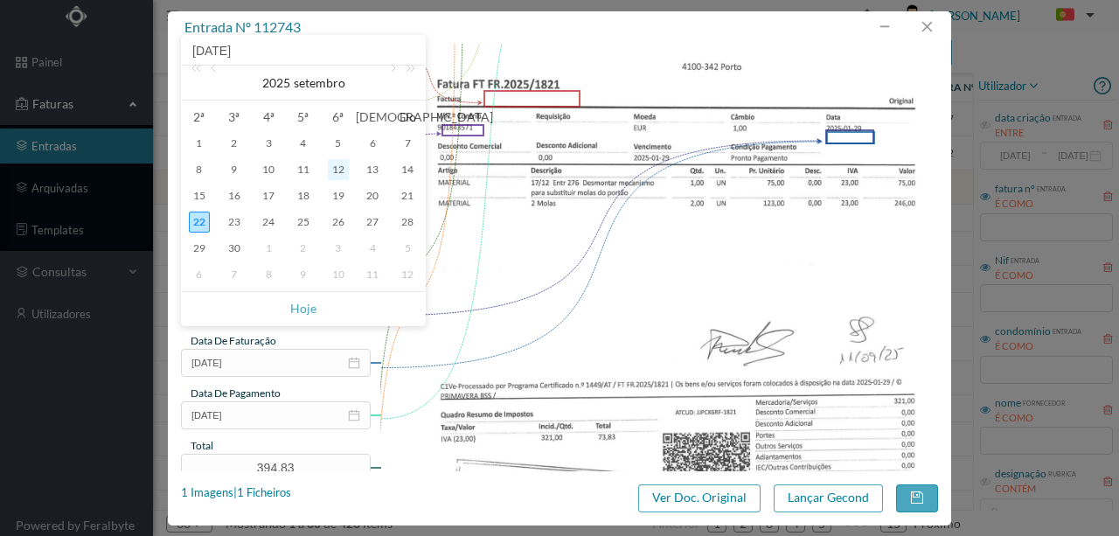
click at [334, 168] on div "12" at bounding box center [338, 169] width 21 height 21
type input "2025-09-12"
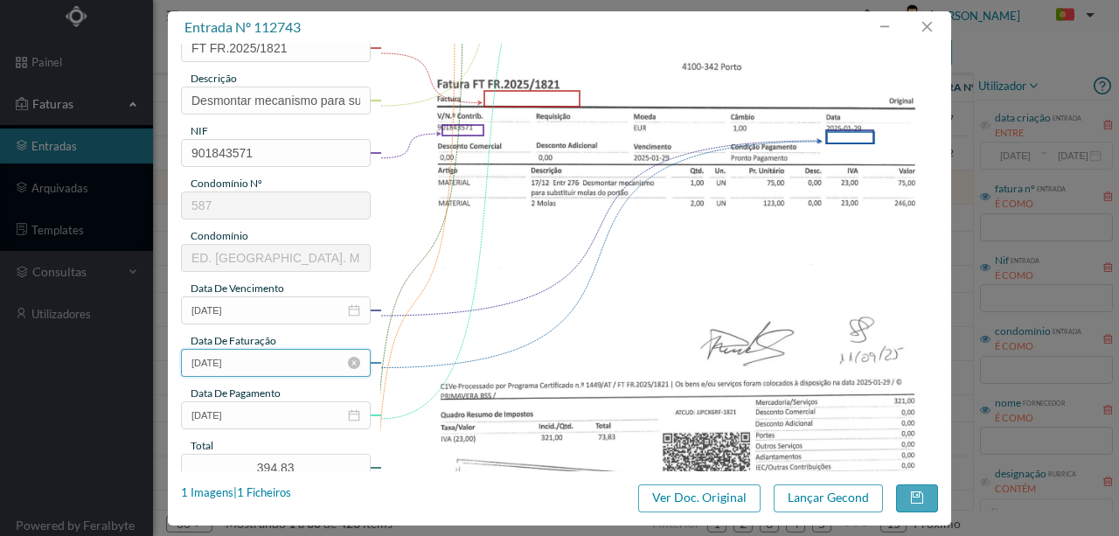
click at [282, 365] on input "2025-01-29" at bounding box center [276, 363] width 190 height 28
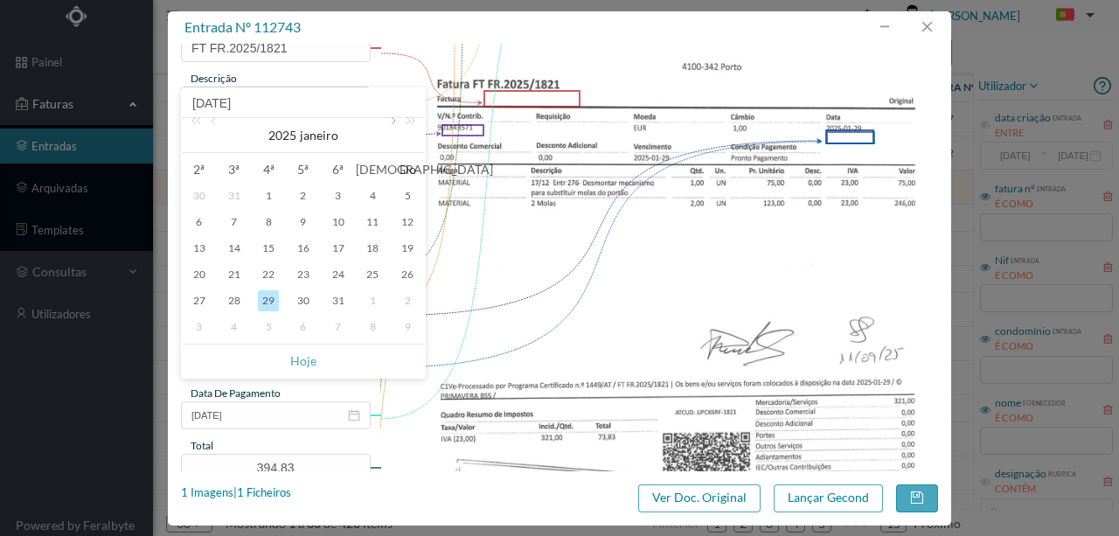
click at [392, 122] on link at bounding box center [392, 135] width 16 height 35
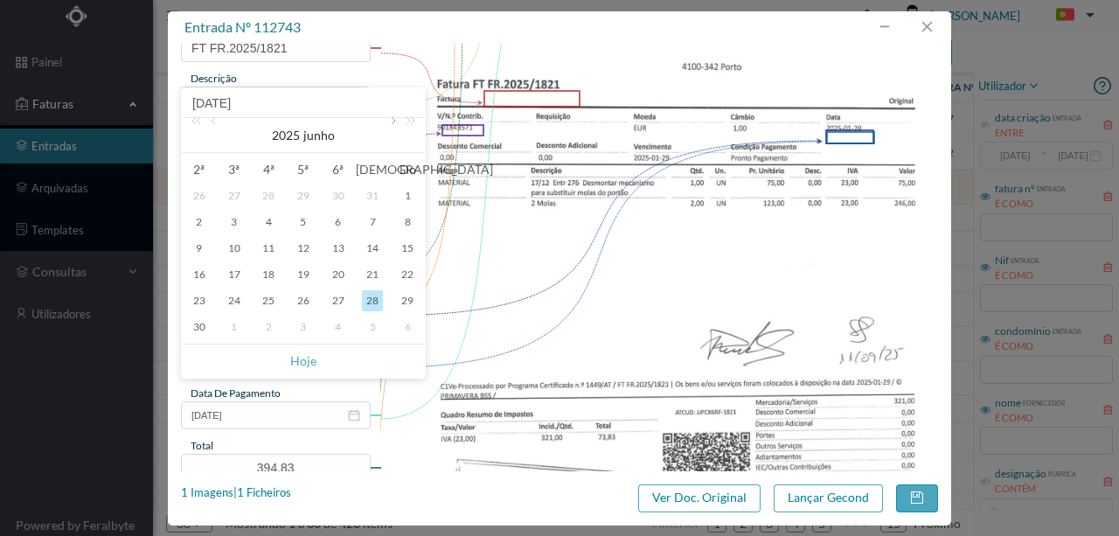
click at [392, 122] on link at bounding box center [392, 135] width 16 height 35
click at [338, 226] on div "12" at bounding box center [338, 222] width 21 height 21
type input "2025-09-12"
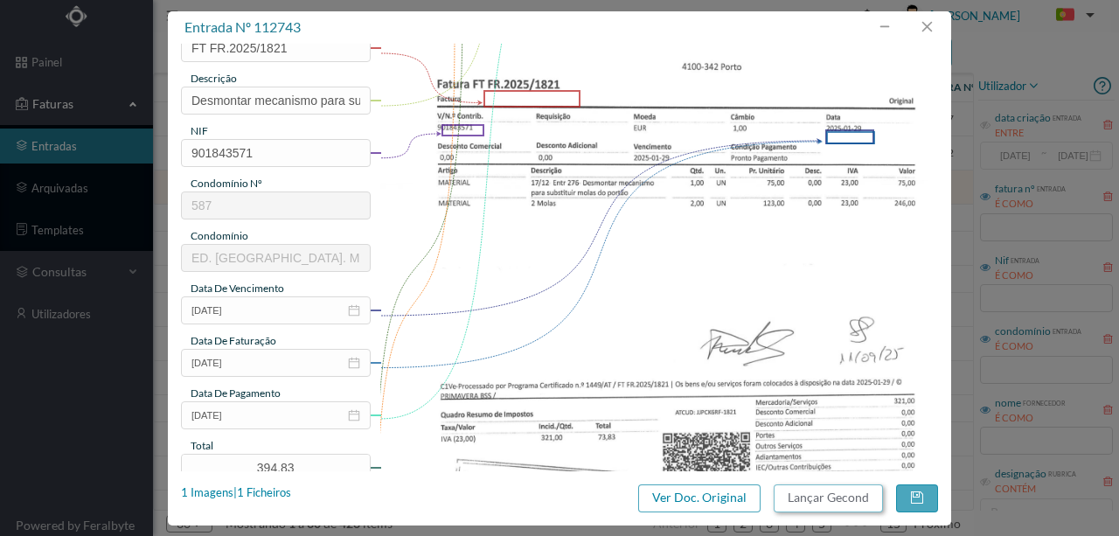
click at [818, 497] on button "Lançar Gecond" at bounding box center [828, 498] width 109 height 28
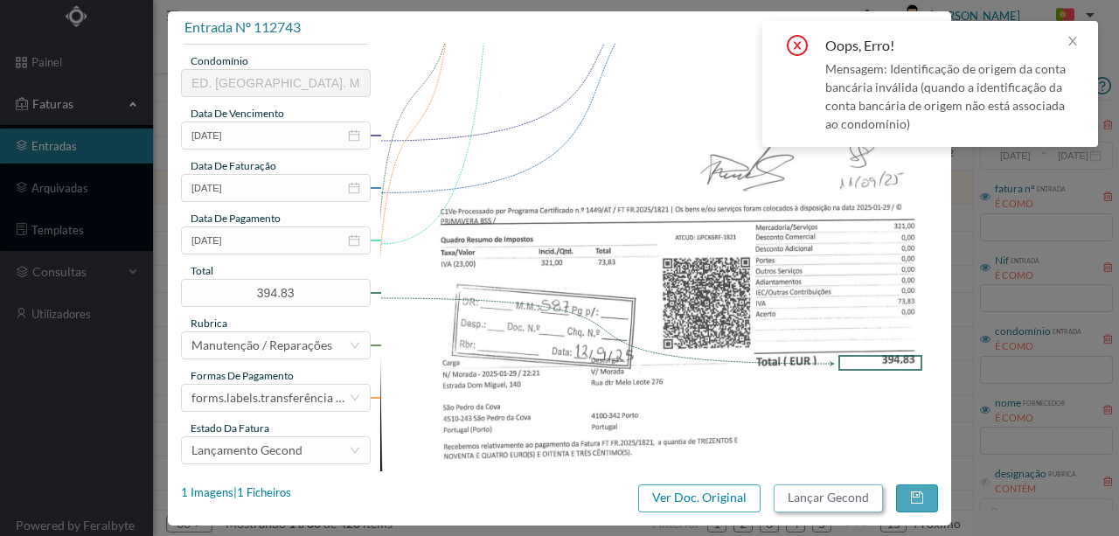
scroll to position [414, 0]
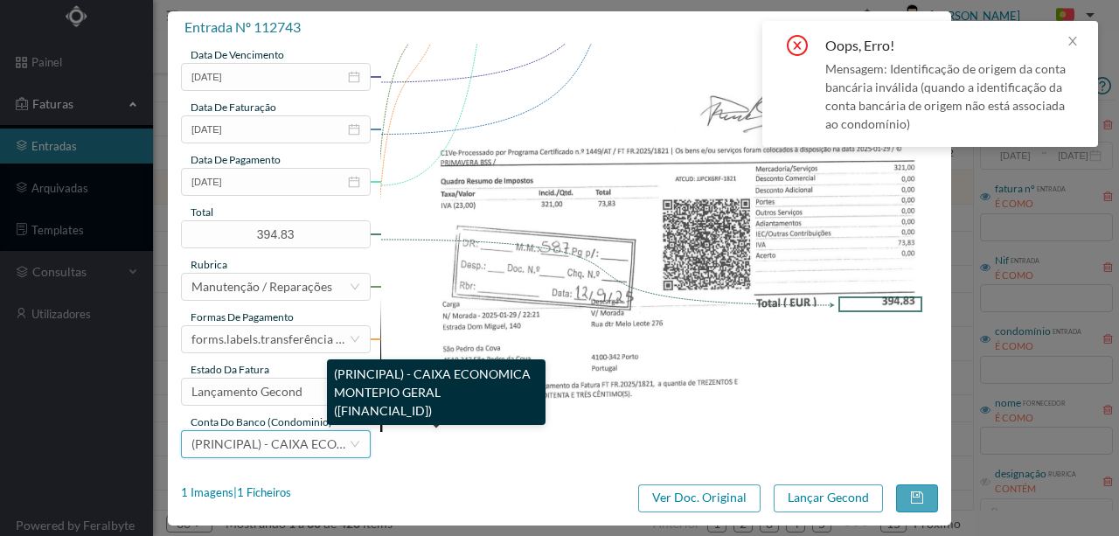
click at [245, 444] on span "(PRINCIPAL) - CAIXA ECONOMICA MONTEPIO GERAL (PT50 003600709910012555144)" at bounding box center [394, 443] width 407 height 15
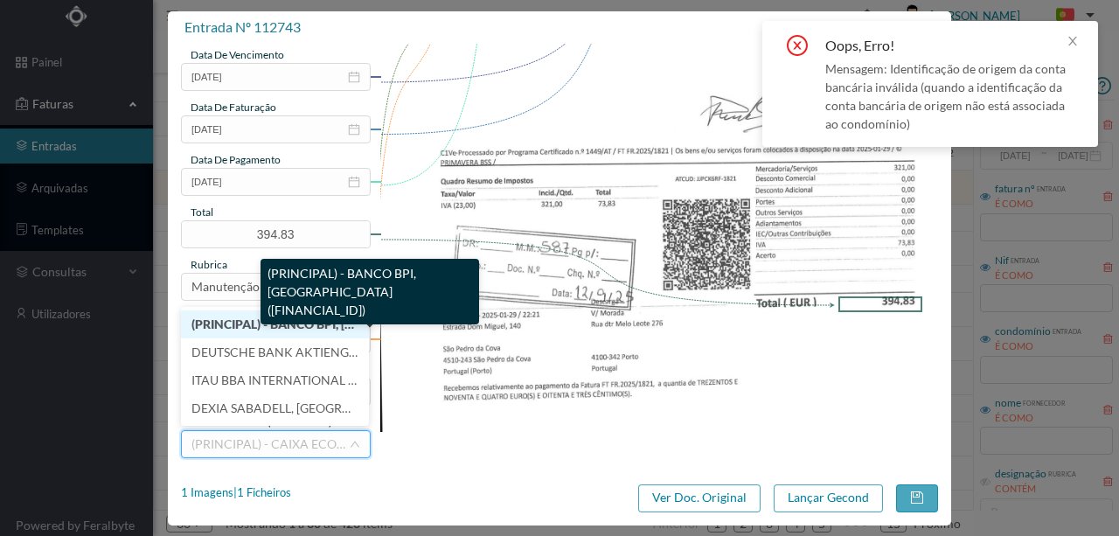
click at [290, 323] on span "(PRINCIPAL) - BANCO BPI, SA (PT50 001000004428134000166)" at bounding box center [377, 324] width 372 height 15
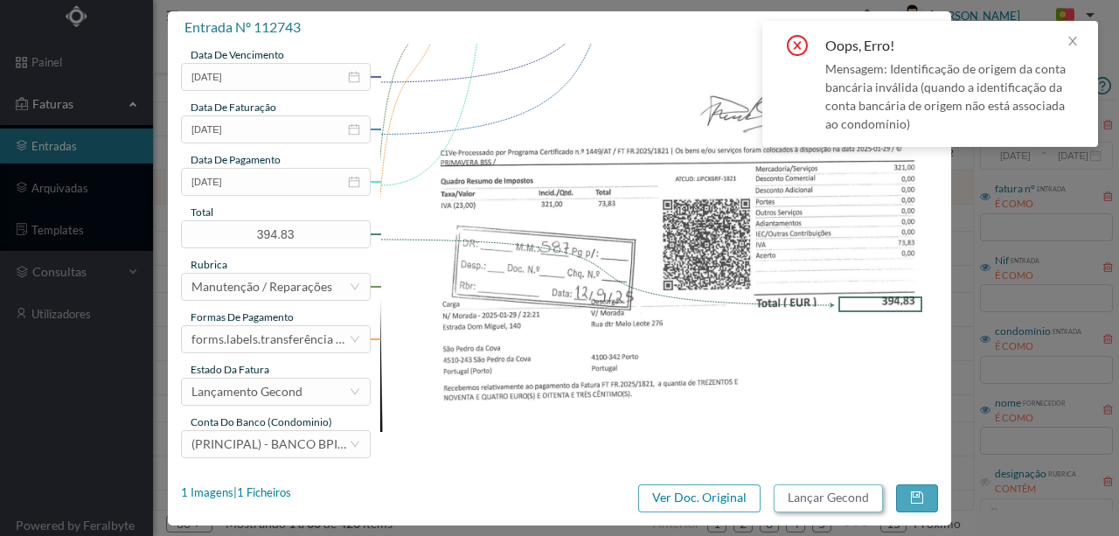
click at [808, 492] on button "Lançar Gecond" at bounding box center [828, 498] width 109 height 28
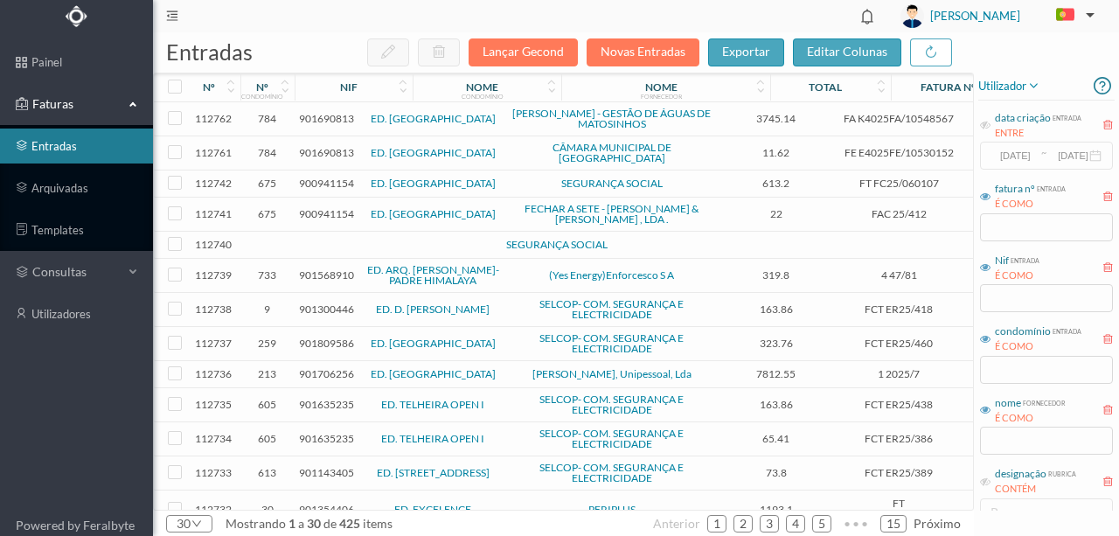
click at [314, 177] on span "900941154" at bounding box center [326, 183] width 55 height 13
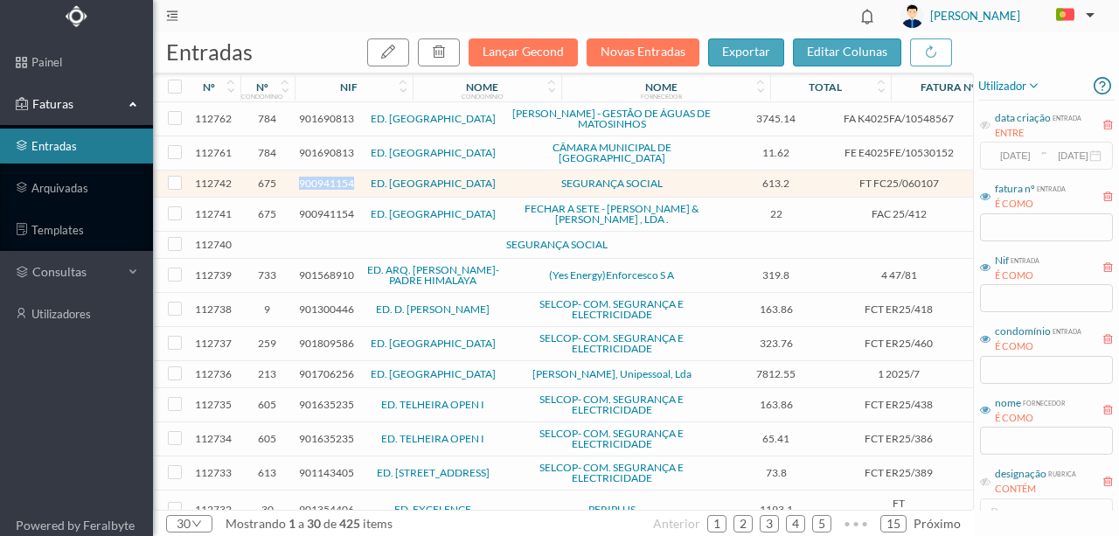
click at [314, 177] on span "900941154" at bounding box center [326, 183] width 55 height 13
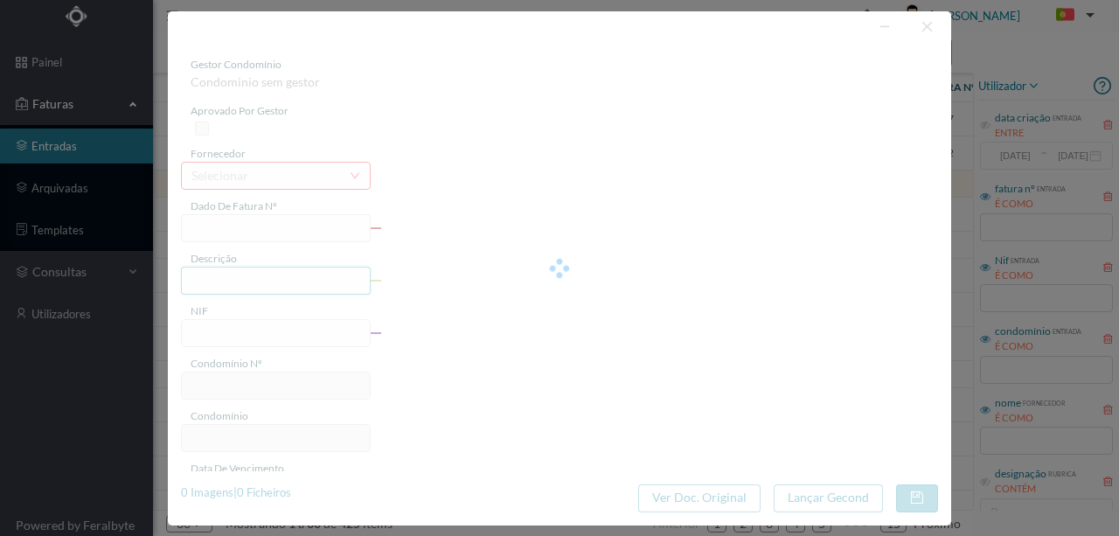
type input "FT FC25/060107"
type input "900941154"
type input "Invalid date"
type input "2025-09-01"
type input "613.20"
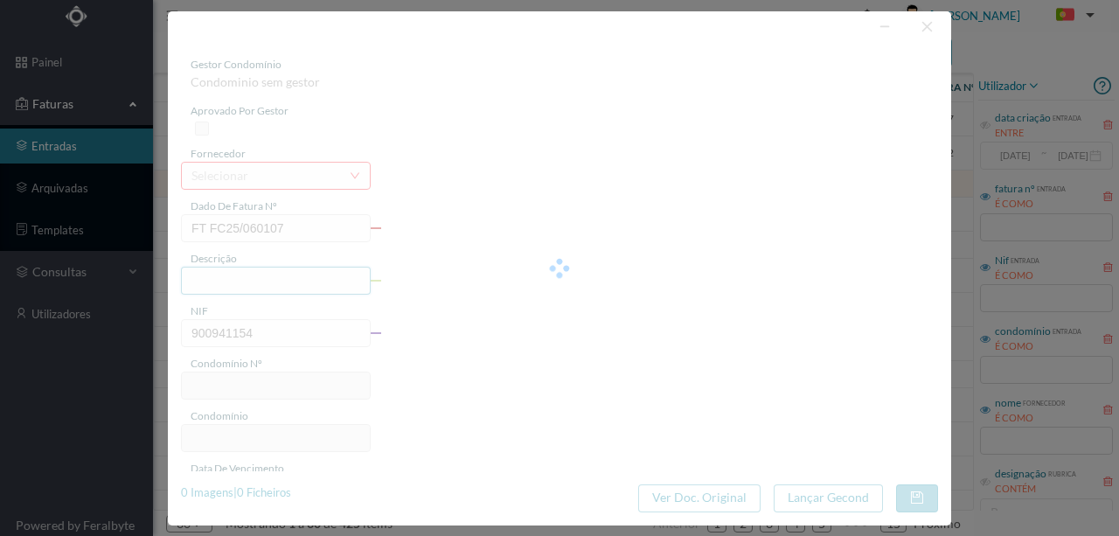
type input "675"
type input "ED. [GEOGRAPHIC_DATA]"
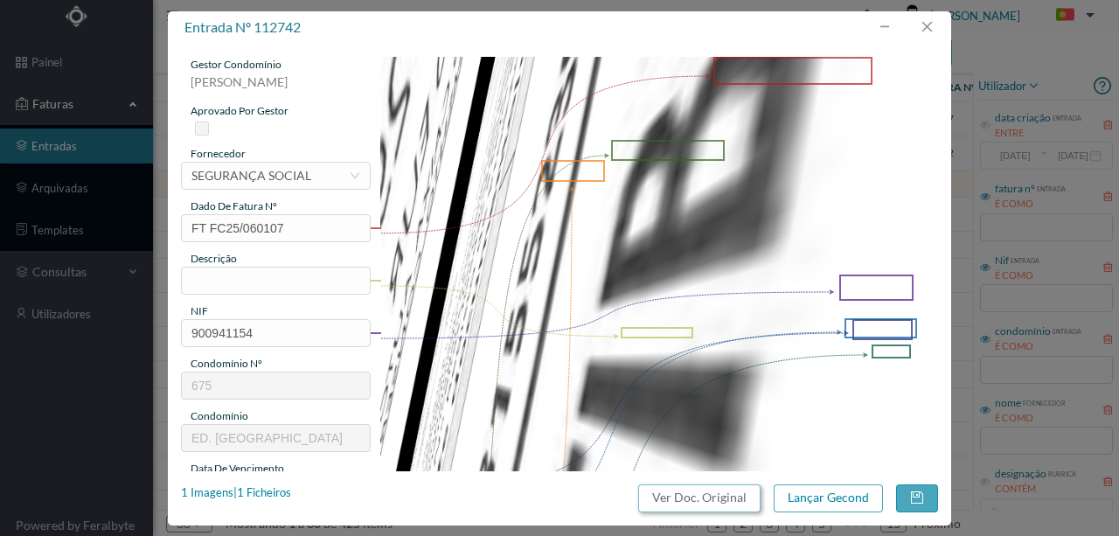
click at [692, 495] on button "Ver Doc. Original" at bounding box center [699, 498] width 122 height 28
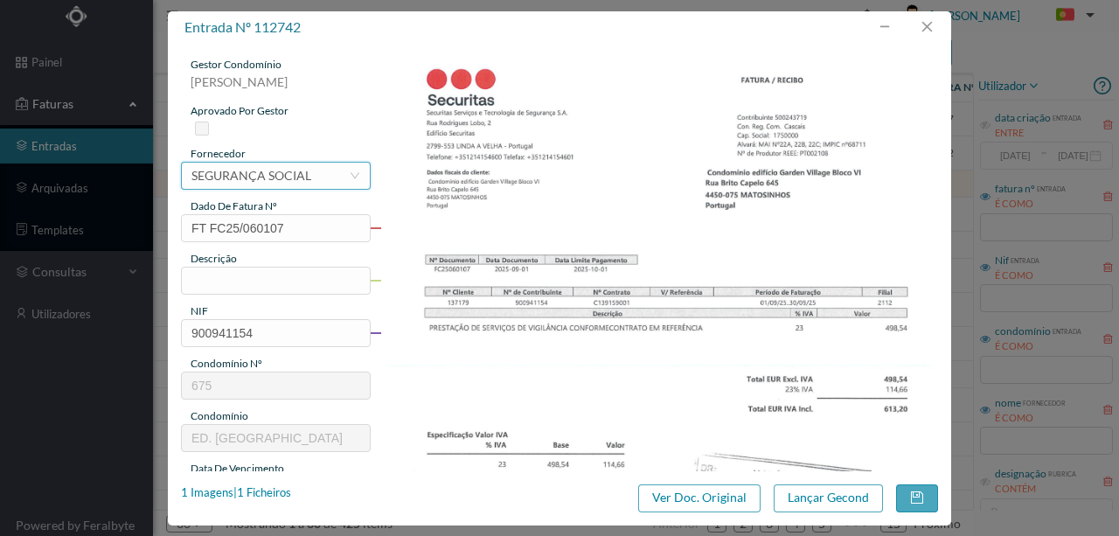
click at [241, 176] on div "SEGURANÇA SOCIAL" at bounding box center [251, 176] width 120 height 26
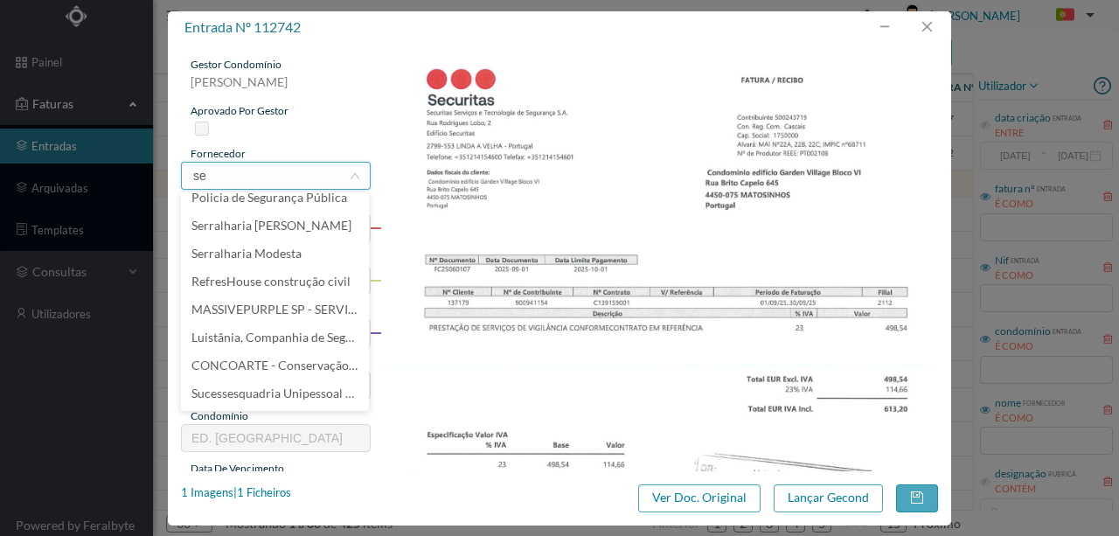
scroll to position [0, 0]
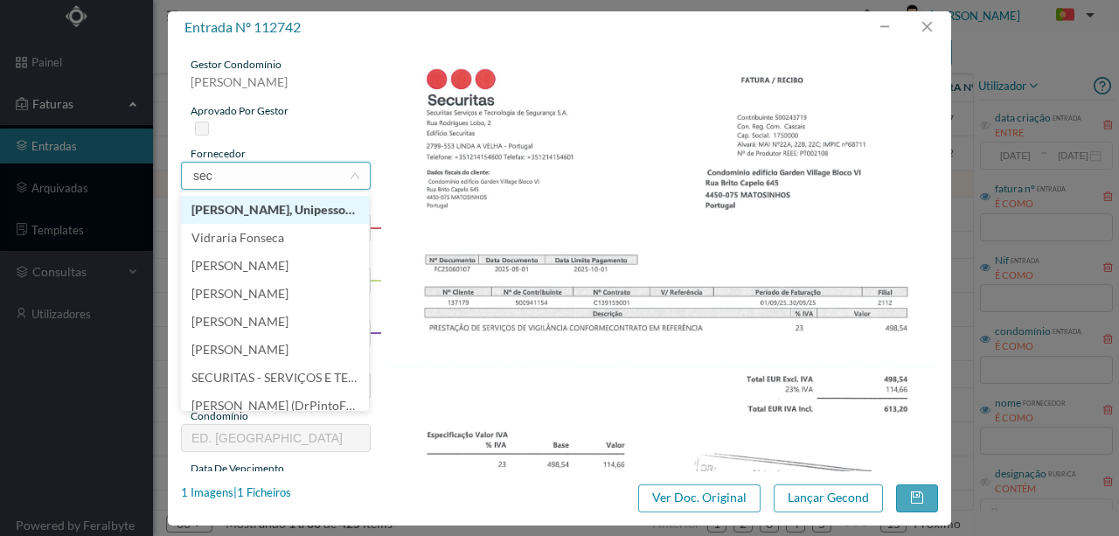
type input "secu"
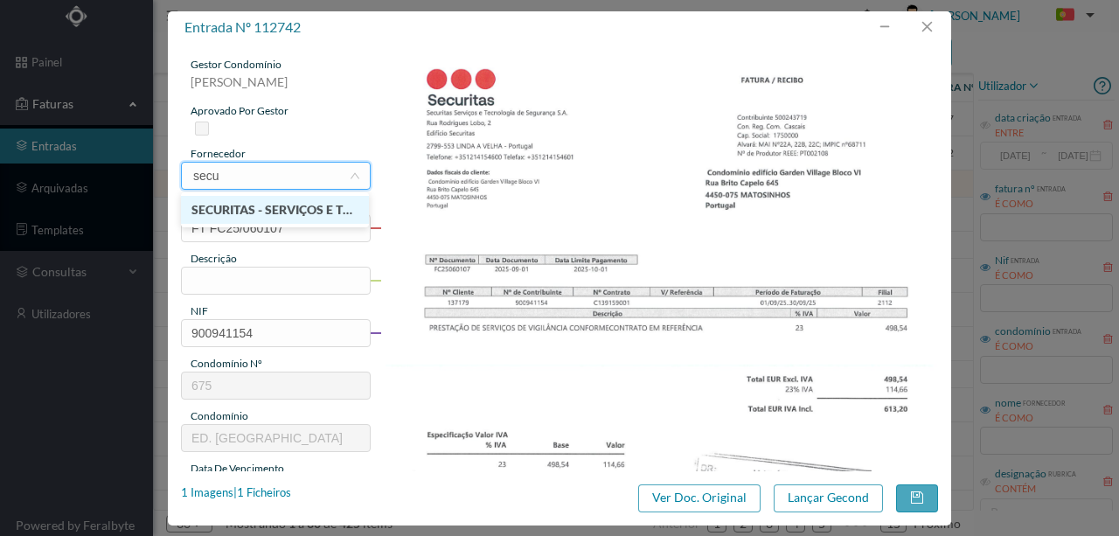
click at [292, 212] on li "SECURITAS - SERVIÇOS E TECNOLOGIA DE SEGURANÇA , SA" at bounding box center [275, 210] width 188 height 28
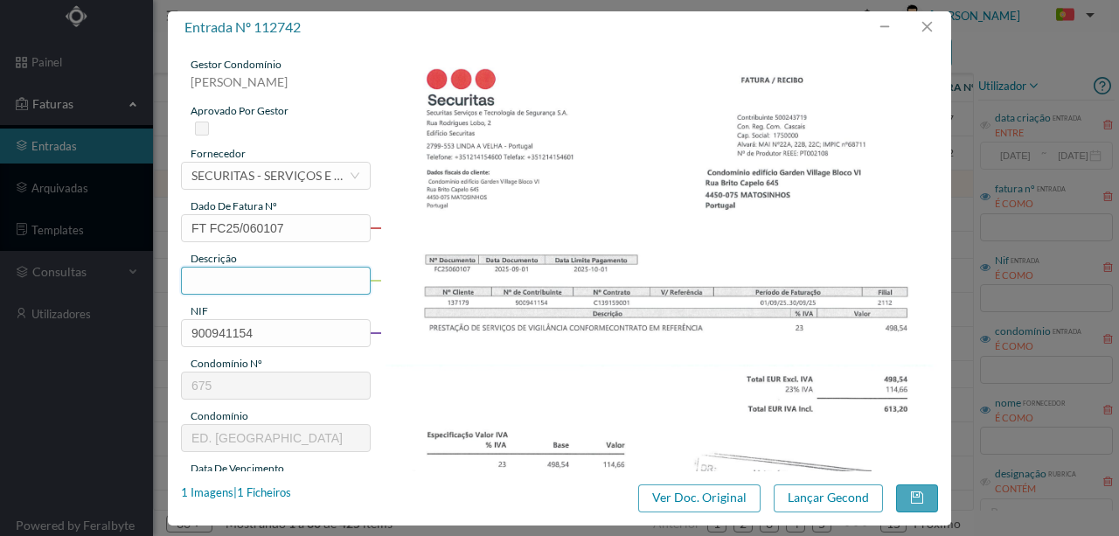
click at [230, 282] on input "text" at bounding box center [276, 281] width 190 height 28
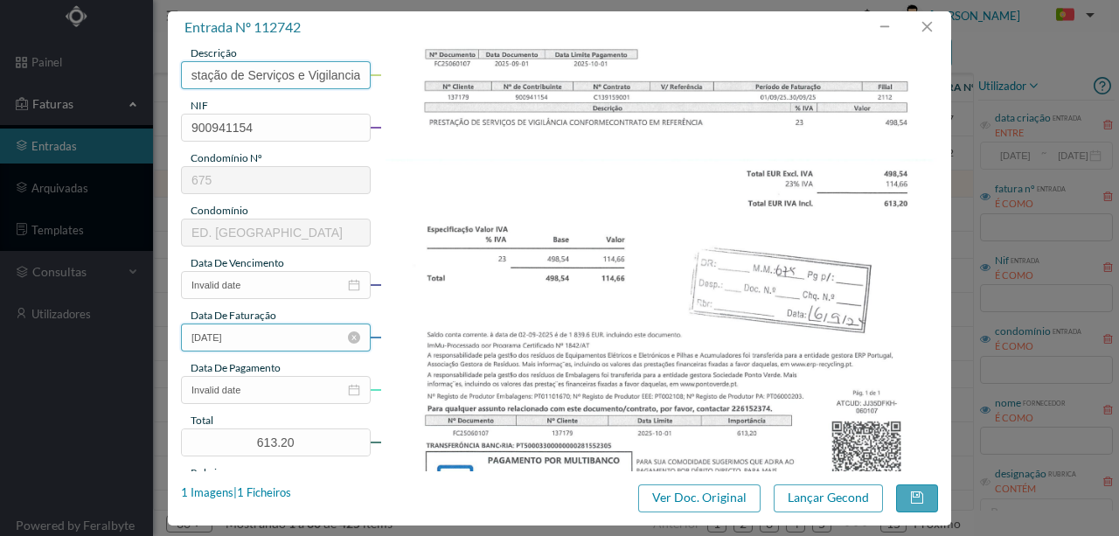
scroll to position [233, 0]
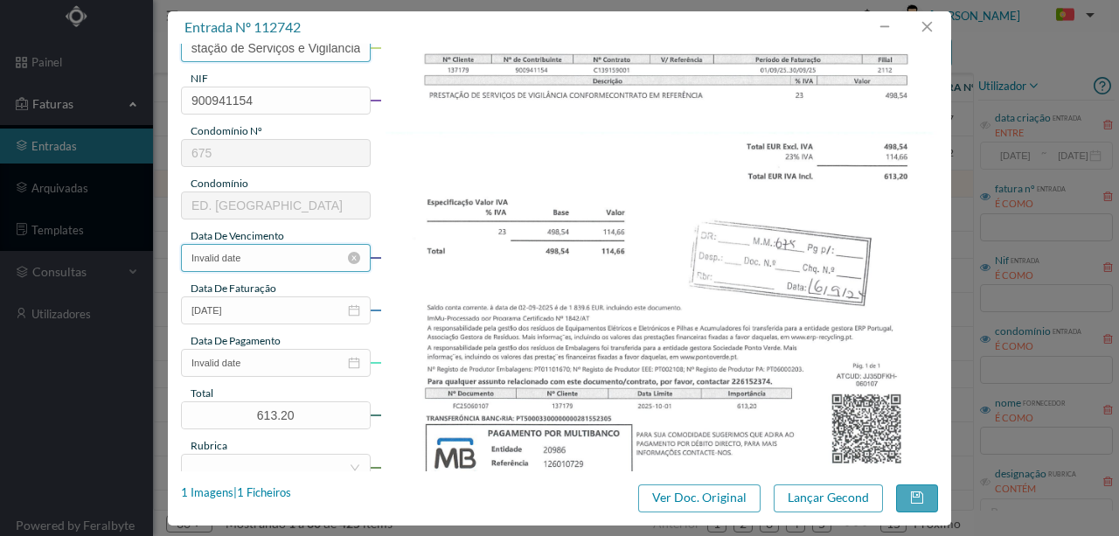
type input "Prestação de Serviços e Vigilancia"
click at [279, 257] on input "Invalid date" at bounding box center [276, 258] width 190 height 28
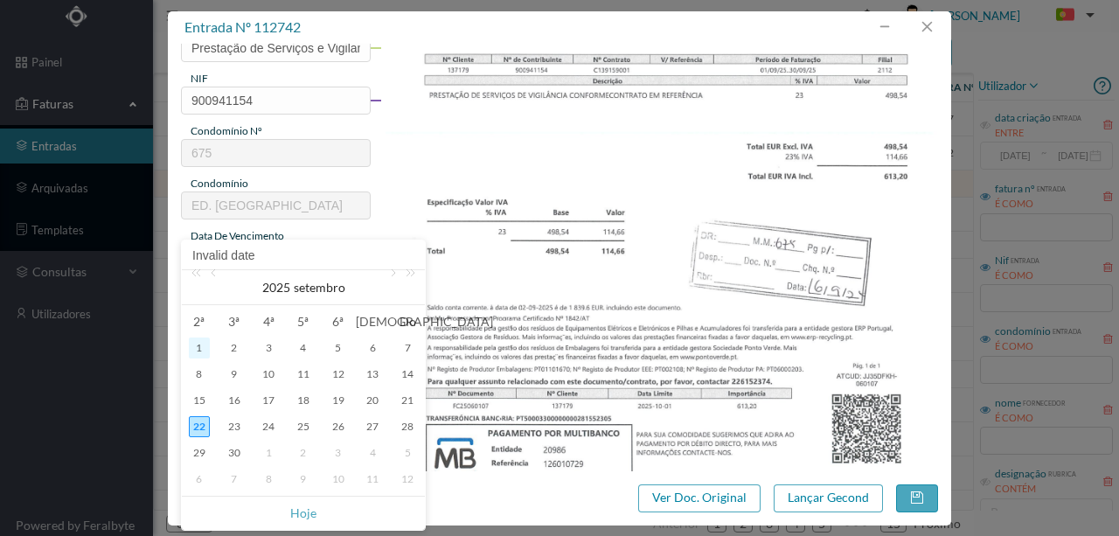
click at [205, 349] on div "1" at bounding box center [199, 347] width 21 height 21
type input "2025-09-01"
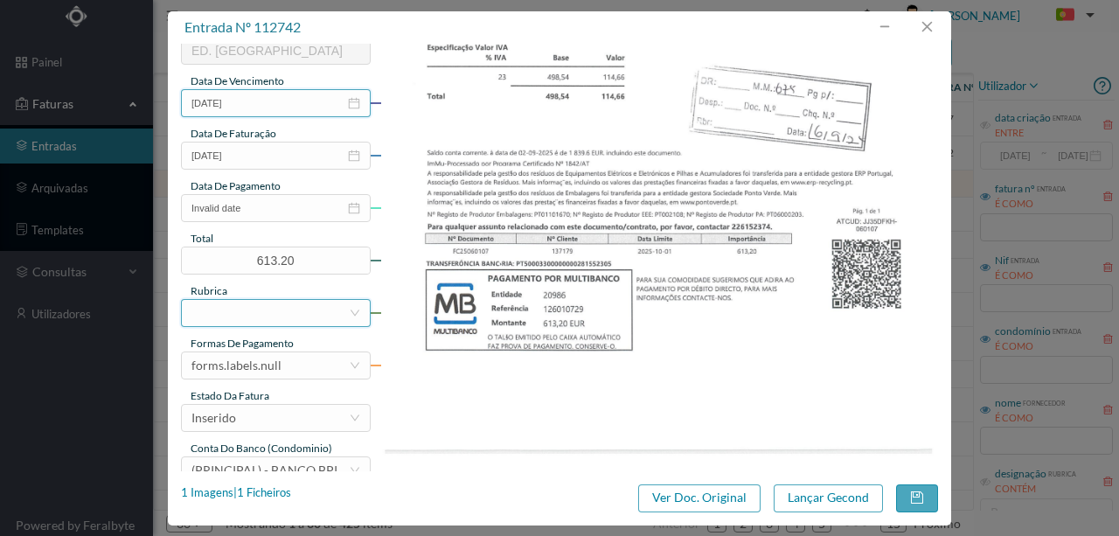
scroll to position [407, 0]
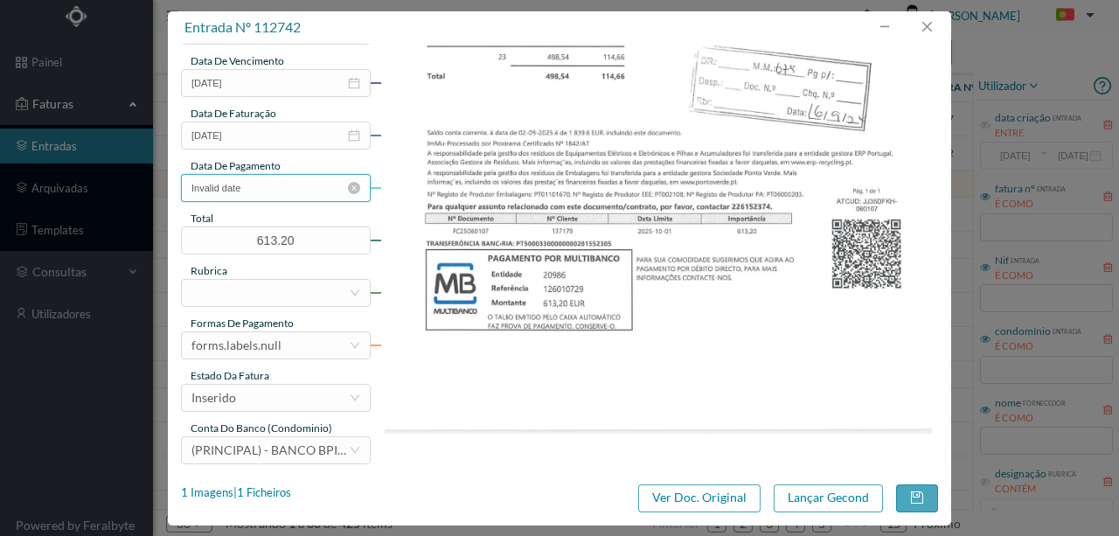
click at [273, 192] on input "Invalid date" at bounding box center [276, 188] width 190 height 28
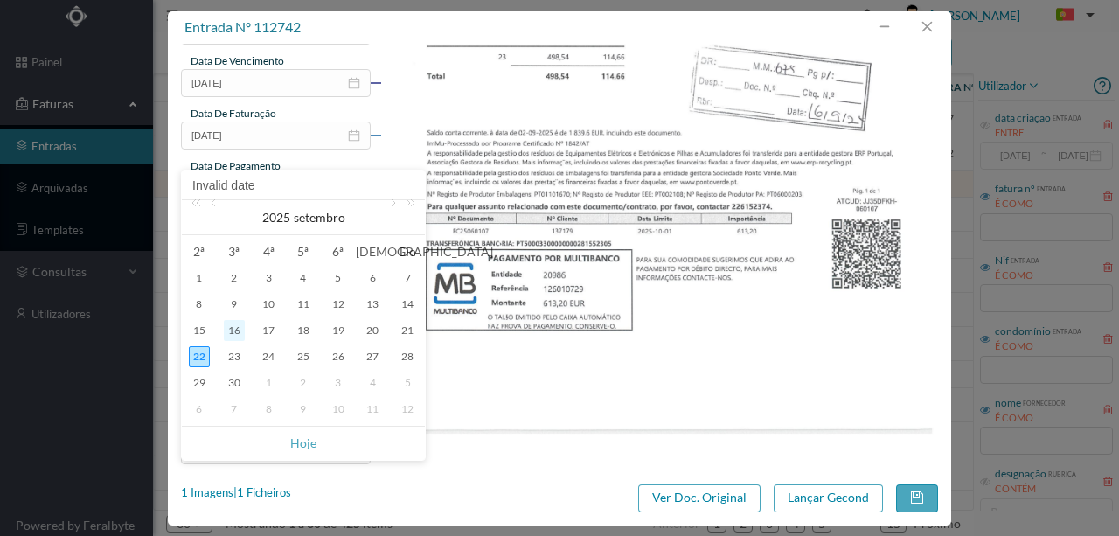
click at [235, 332] on div "16" at bounding box center [234, 330] width 21 height 21
type input "[DATE]"
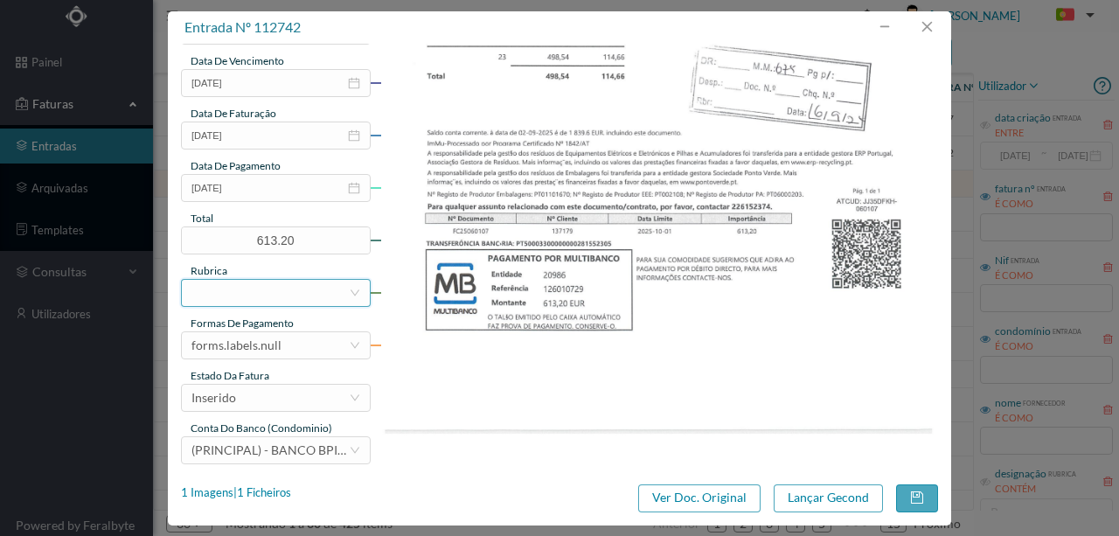
click at [240, 291] on div at bounding box center [269, 293] width 157 height 26
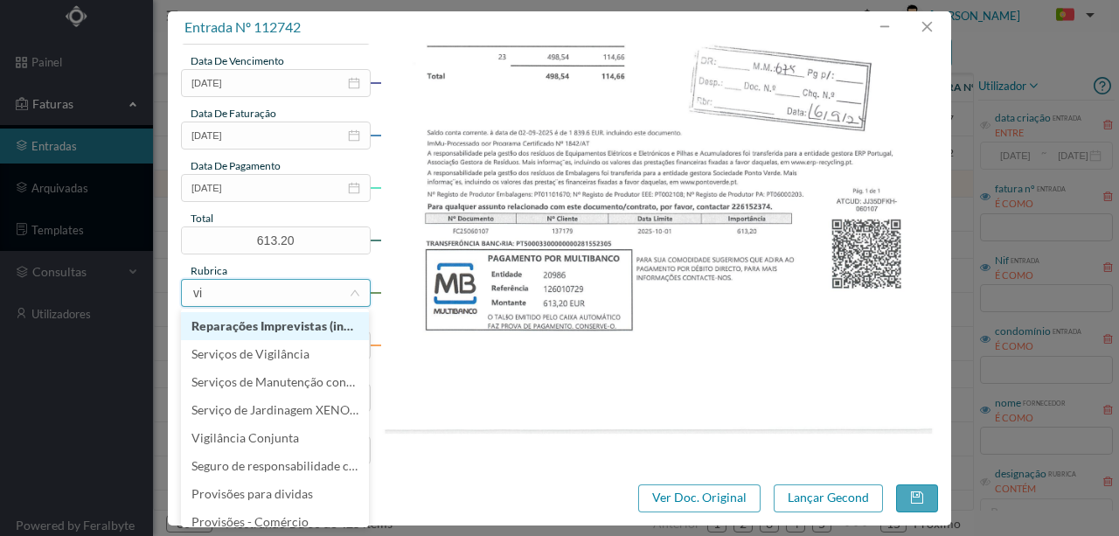
type input "vig"
click at [312, 326] on li "Serviços de Vigilância" at bounding box center [275, 326] width 188 height 28
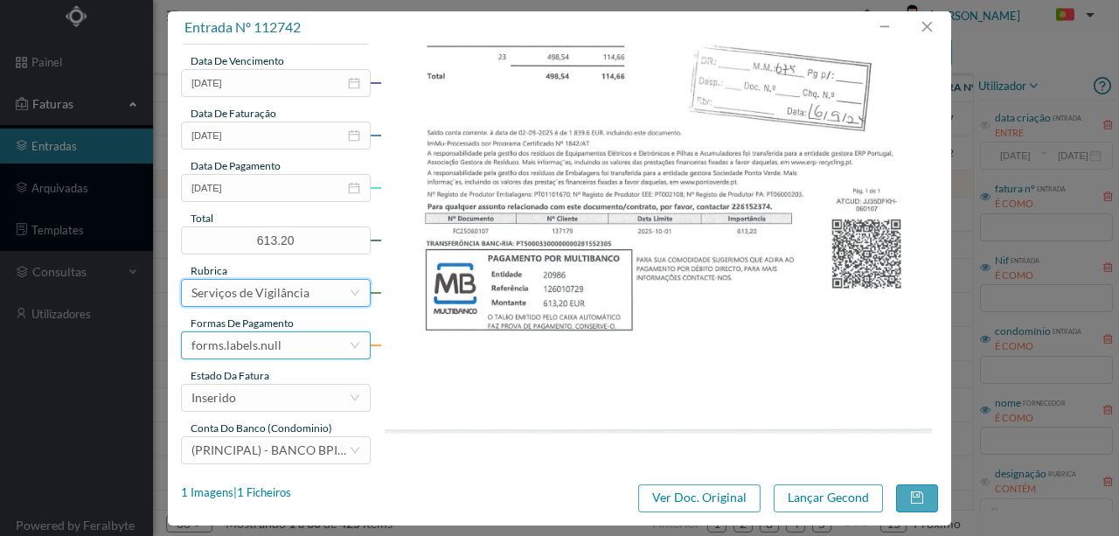
click at [261, 341] on div "forms.labels.null" at bounding box center [236, 345] width 90 height 26
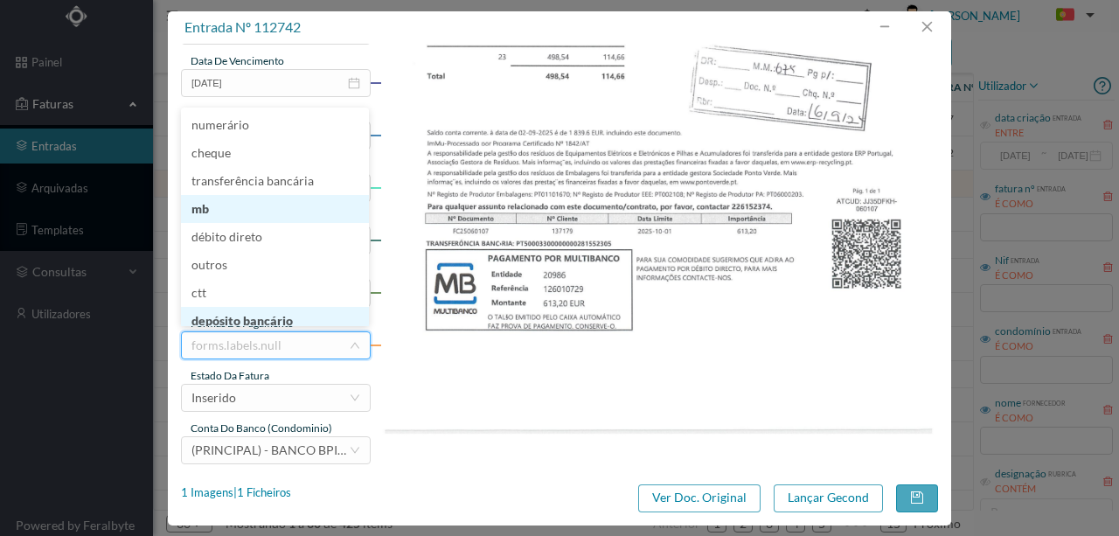
scroll to position [5, 0]
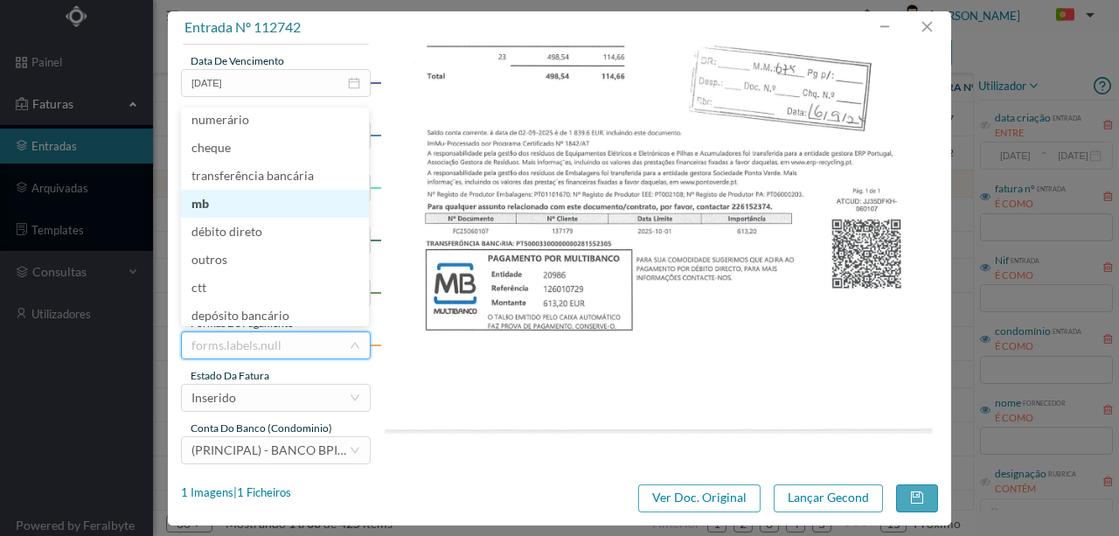
click at [207, 203] on li "mb" at bounding box center [275, 204] width 188 height 28
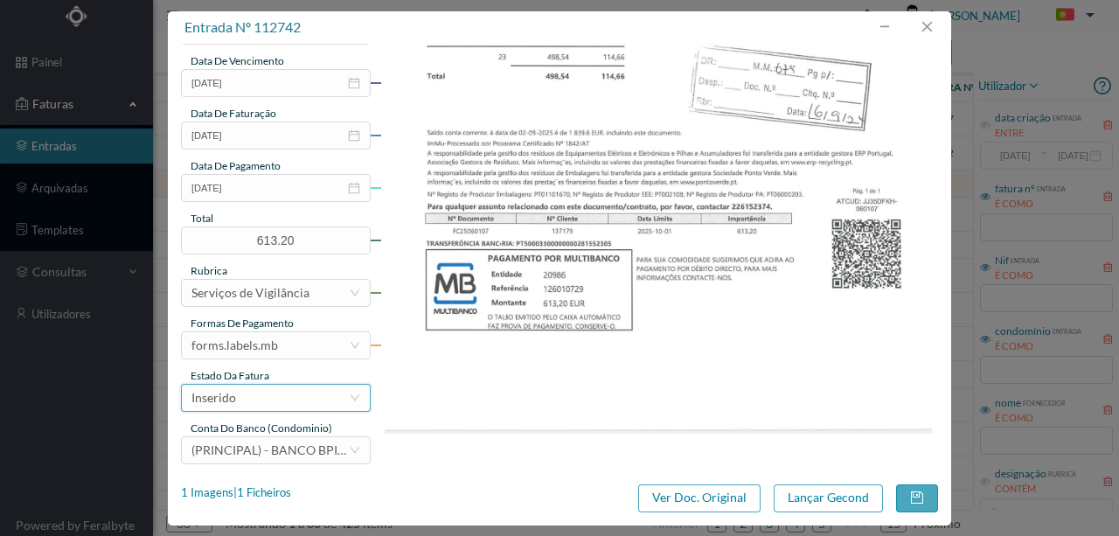
click at [282, 397] on div "Inserido" at bounding box center [269, 398] width 157 height 26
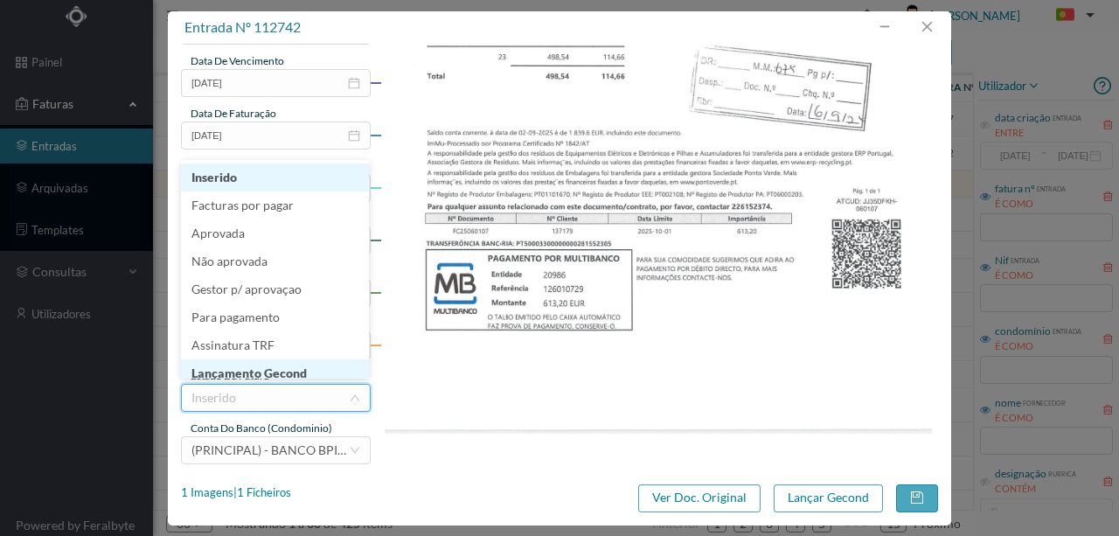
scroll to position [9, 0]
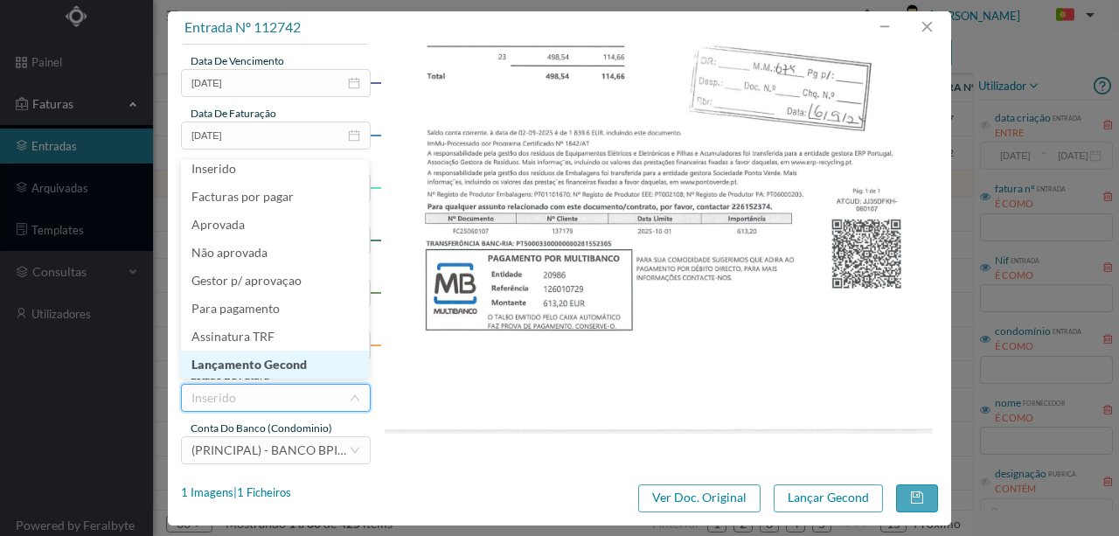
click at [282, 365] on li "Lançamento Gecond" at bounding box center [275, 365] width 188 height 28
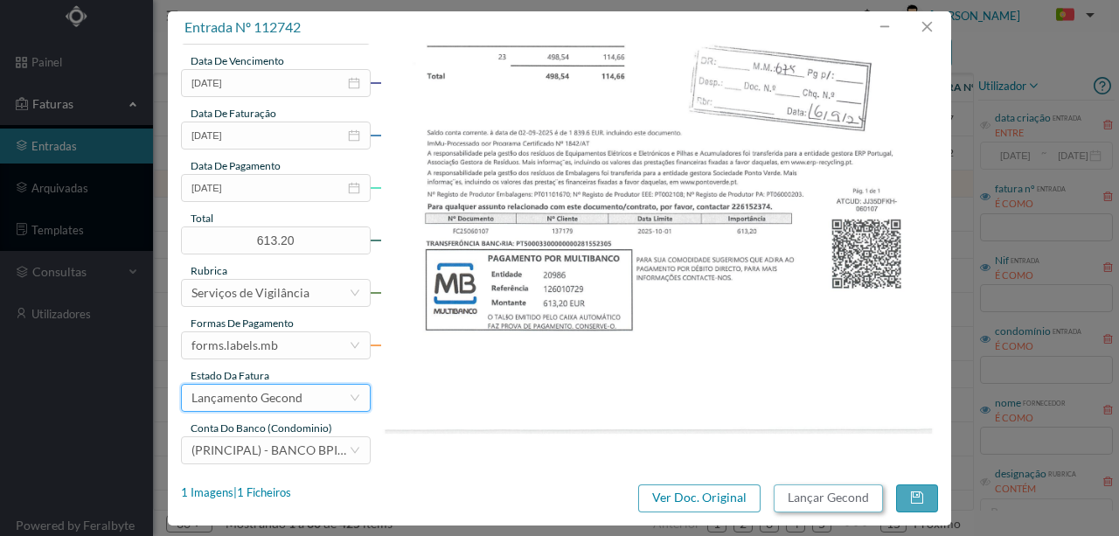
click at [852, 504] on button "Lançar Gecond" at bounding box center [828, 498] width 109 height 28
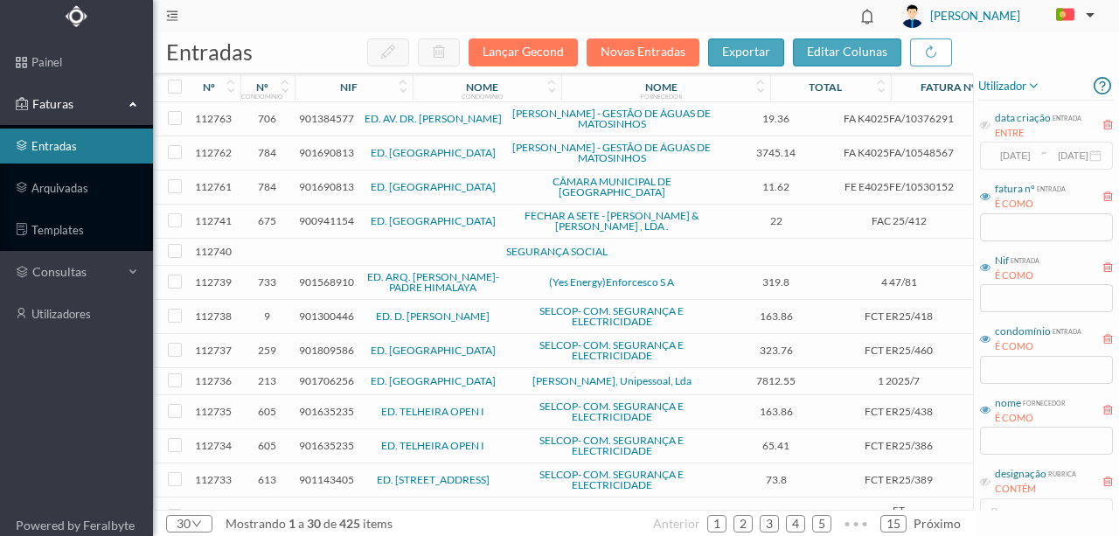
click at [332, 214] on span "900941154" at bounding box center [326, 220] width 55 height 13
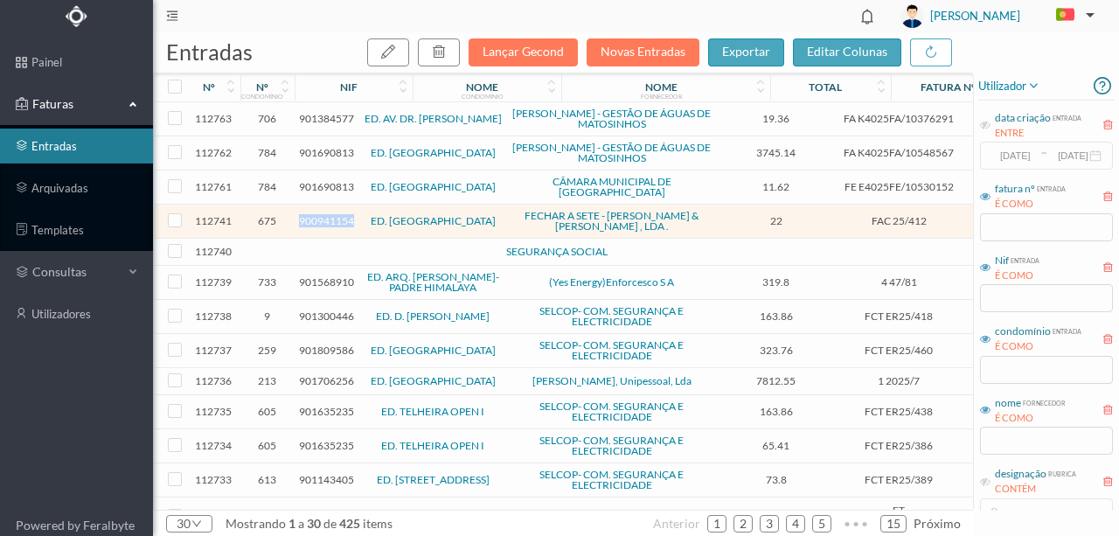
click at [332, 214] on span "900941154" at bounding box center [326, 220] width 55 height 13
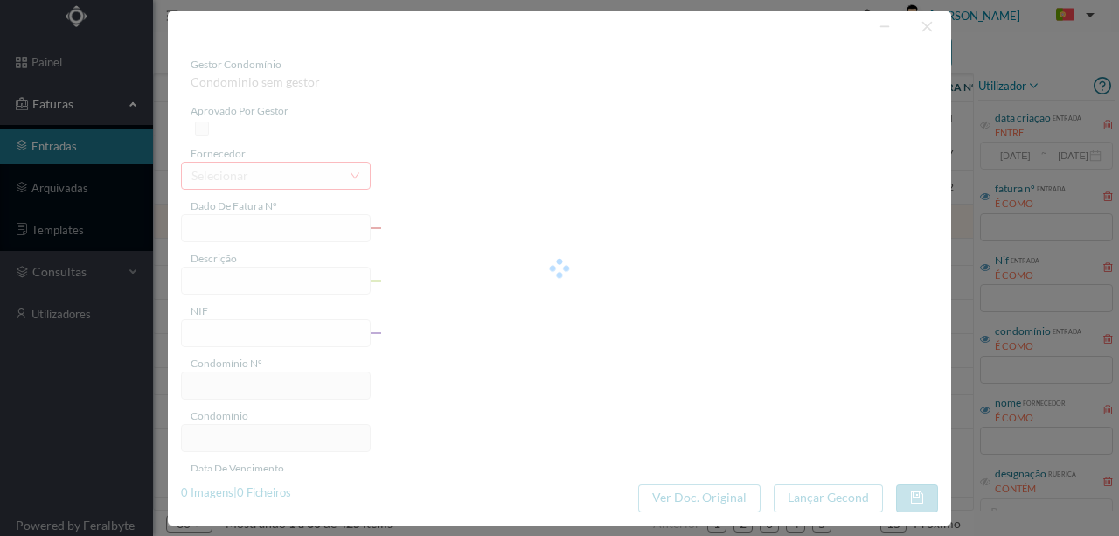
type input "FAC 25/412"
type input "900941154"
type input "2025-08-01"
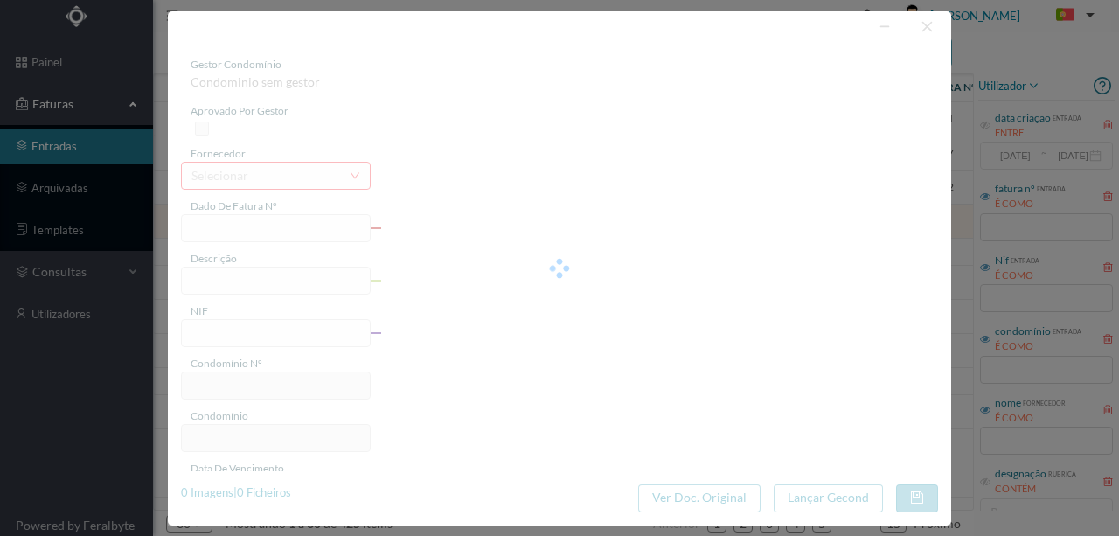
type input "22.00"
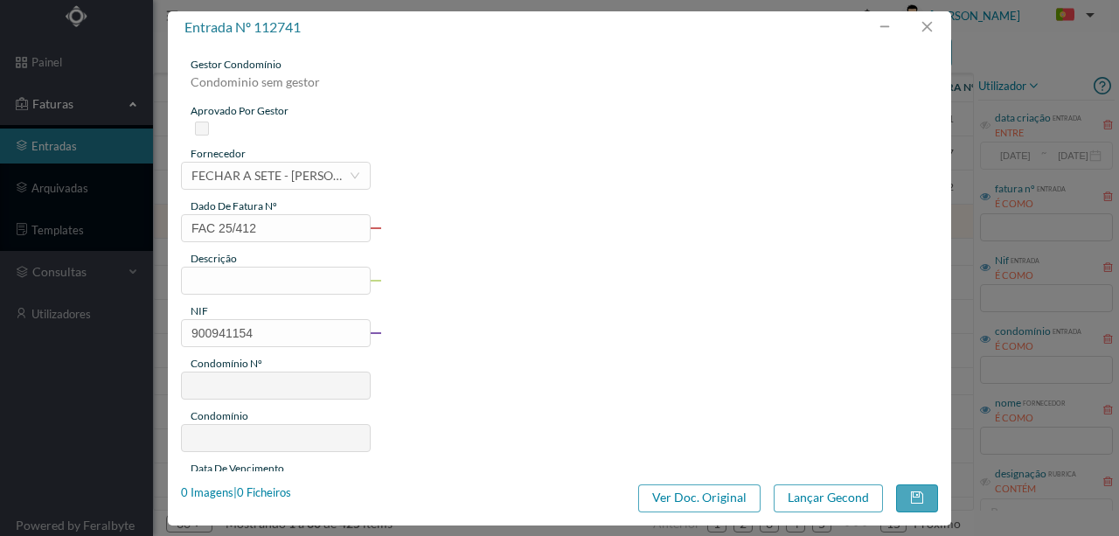
type input "675"
type input "ED. [GEOGRAPHIC_DATA]"
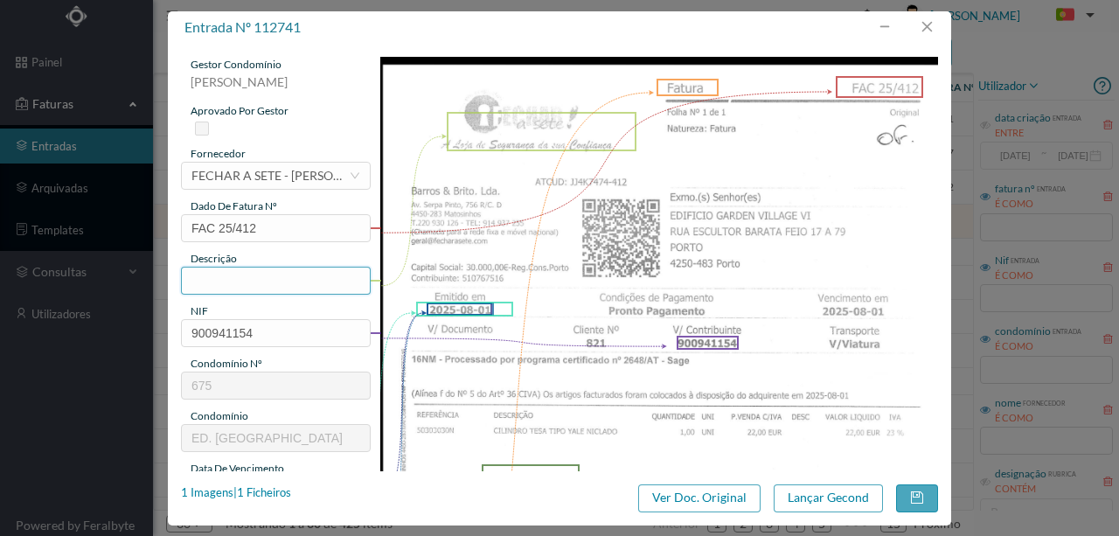
click at [225, 279] on input "text" at bounding box center [276, 281] width 190 height 28
type input "1 cilindro TESA"
click at [590, 416] on img at bounding box center [659, 451] width 559 height 789
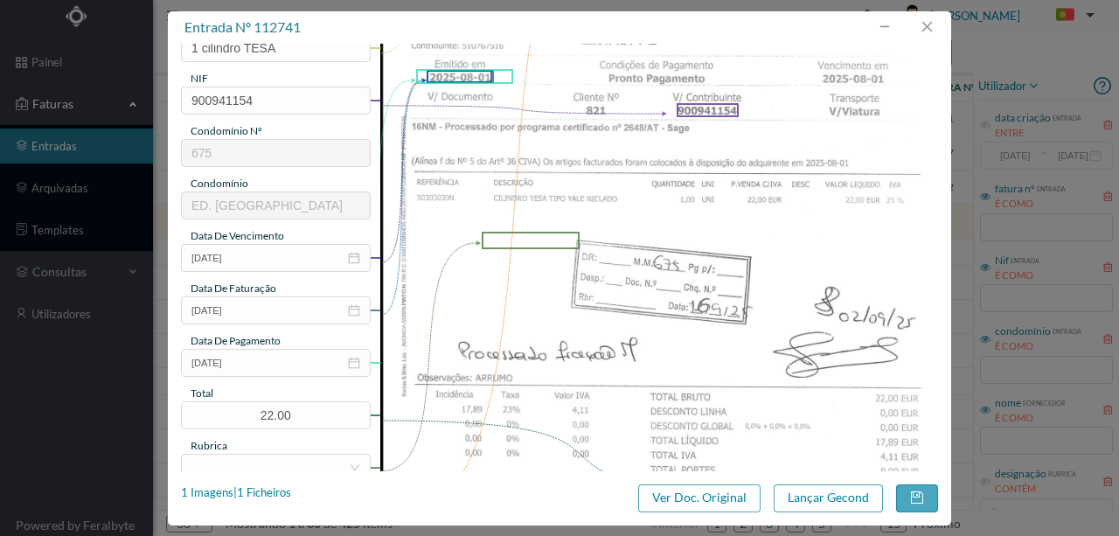
scroll to position [233, 0]
click at [284, 360] on input "2025-08-01" at bounding box center [276, 363] width 190 height 28
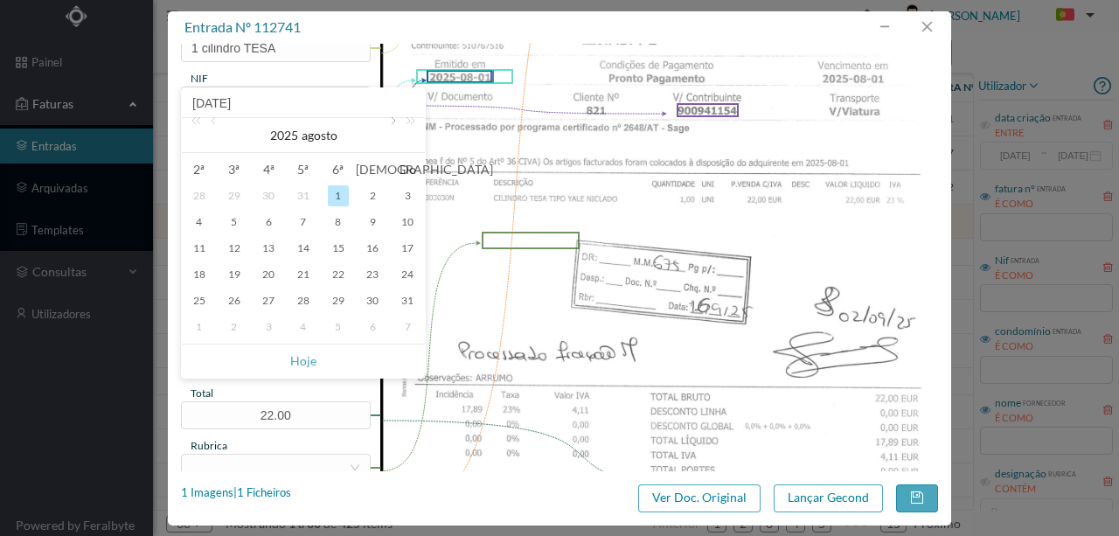
click at [390, 118] on link at bounding box center [392, 135] width 16 height 35
click at [233, 252] on div "16" at bounding box center [234, 248] width 21 height 21
type input "[DATE]"
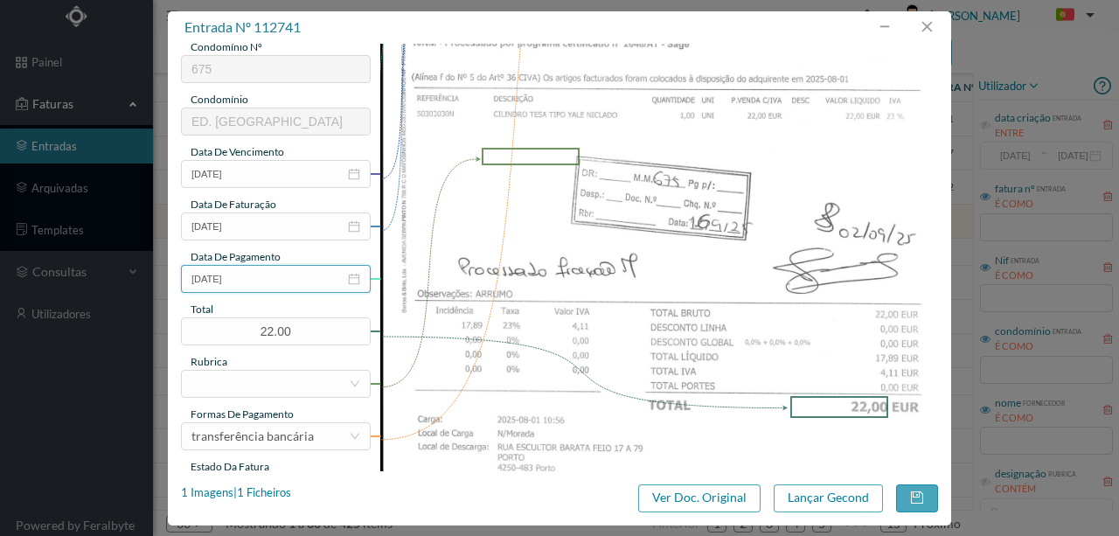
scroll to position [350, 0]
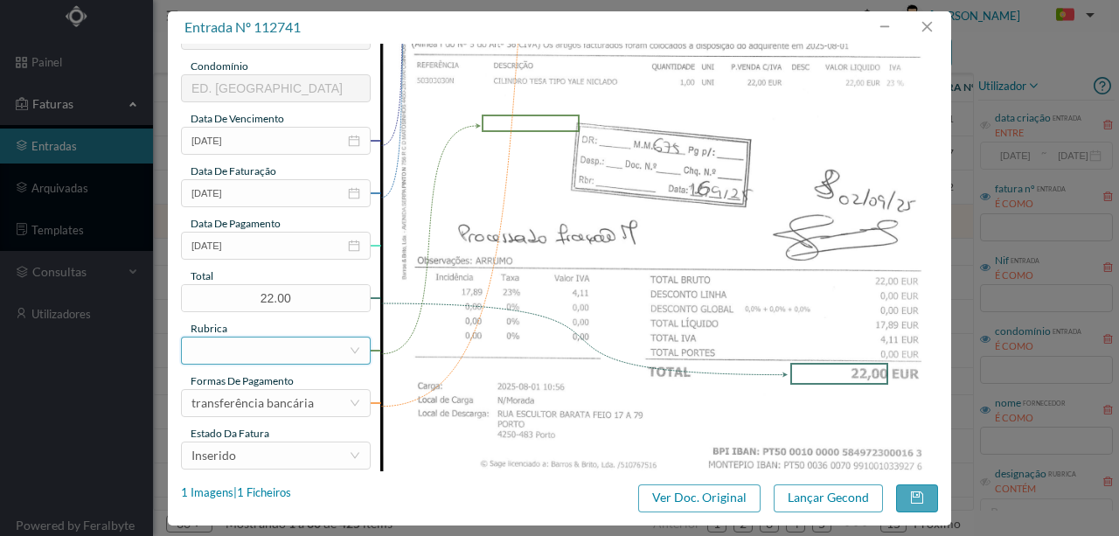
click at [245, 355] on div at bounding box center [269, 350] width 157 height 26
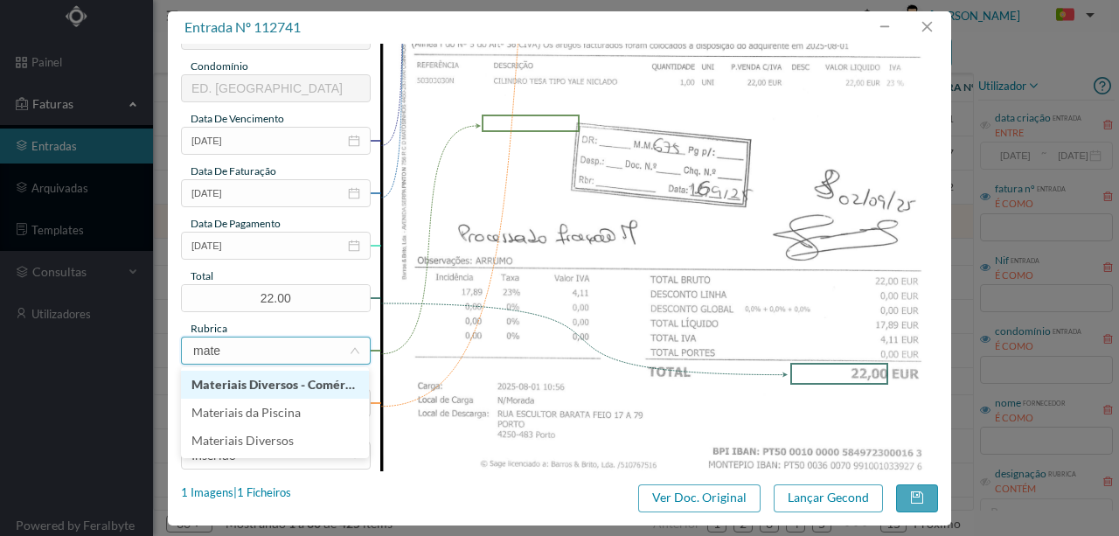
type input "mater"
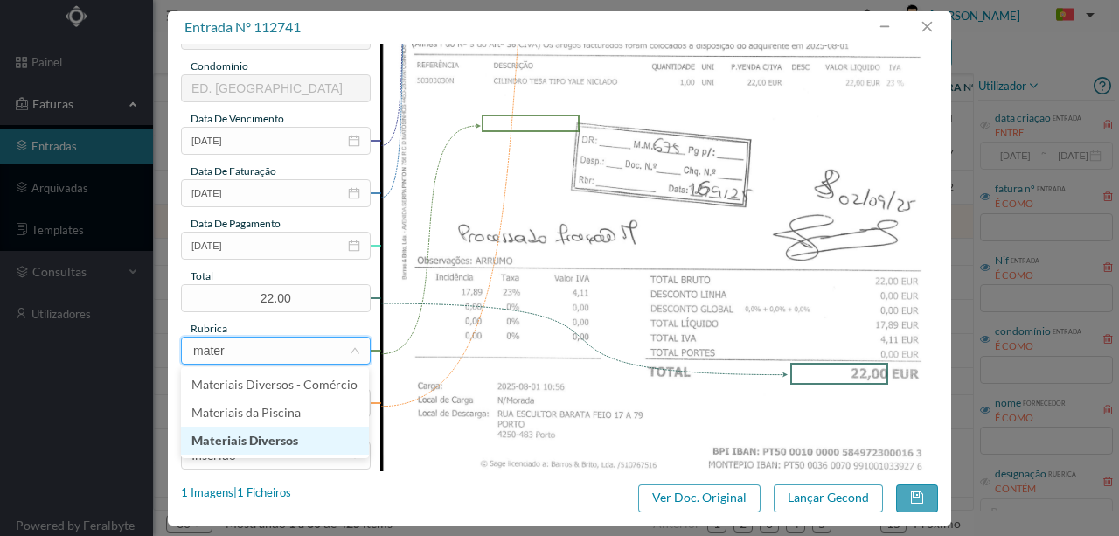
click at [257, 446] on li "Materiais Diversos" at bounding box center [275, 441] width 188 height 28
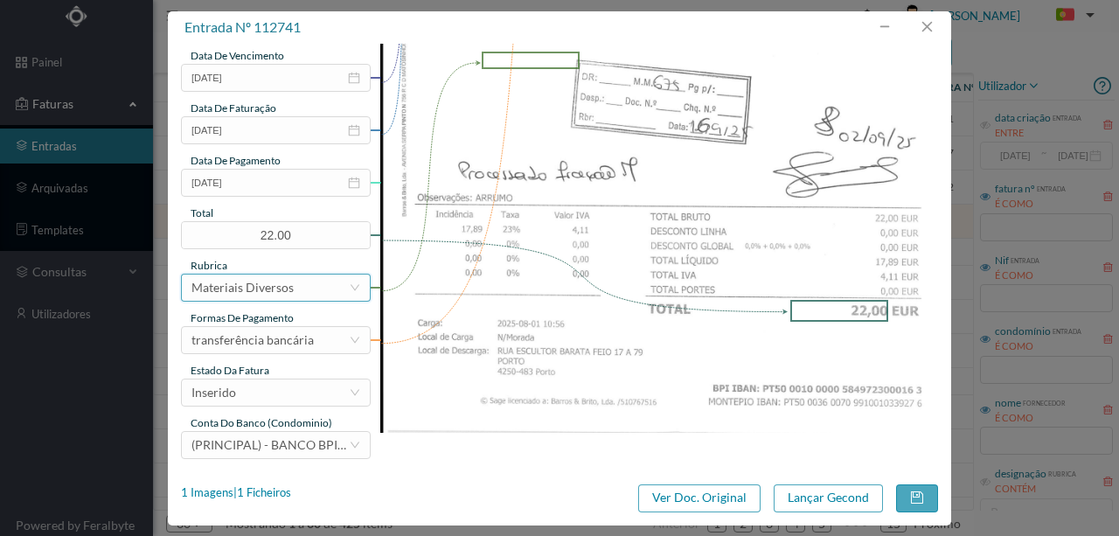
scroll to position [414, 0]
click at [259, 394] on div "Inserido" at bounding box center [269, 392] width 157 height 26
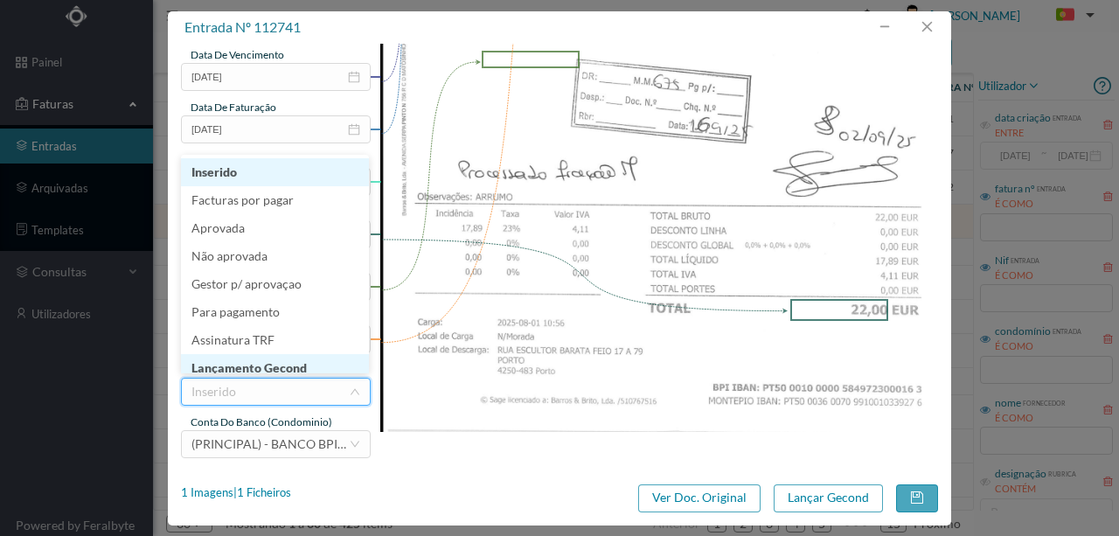
scroll to position [9, 0]
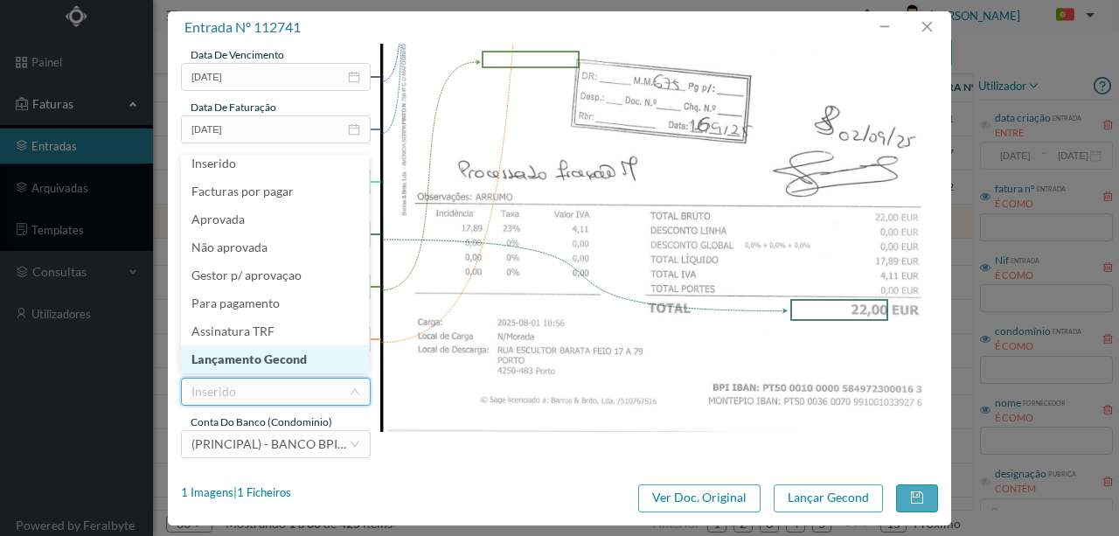
click at [275, 360] on li "Lançamento Gecond" at bounding box center [275, 359] width 188 height 28
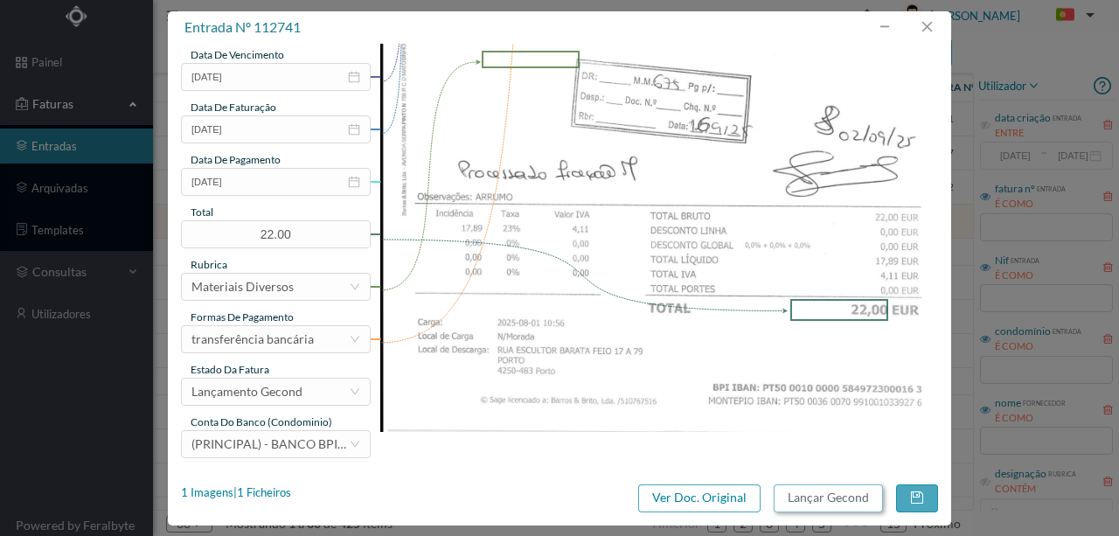
click at [853, 511] on button "Lançar Gecond" at bounding box center [828, 498] width 109 height 28
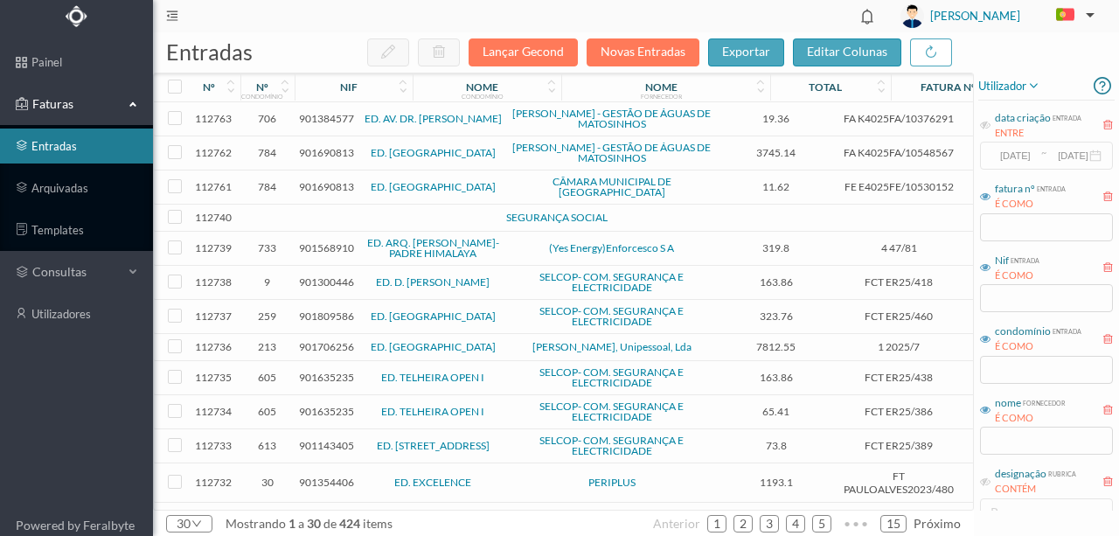
click at [381, 207] on td at bounding box center [378, 218] width 150 height 27
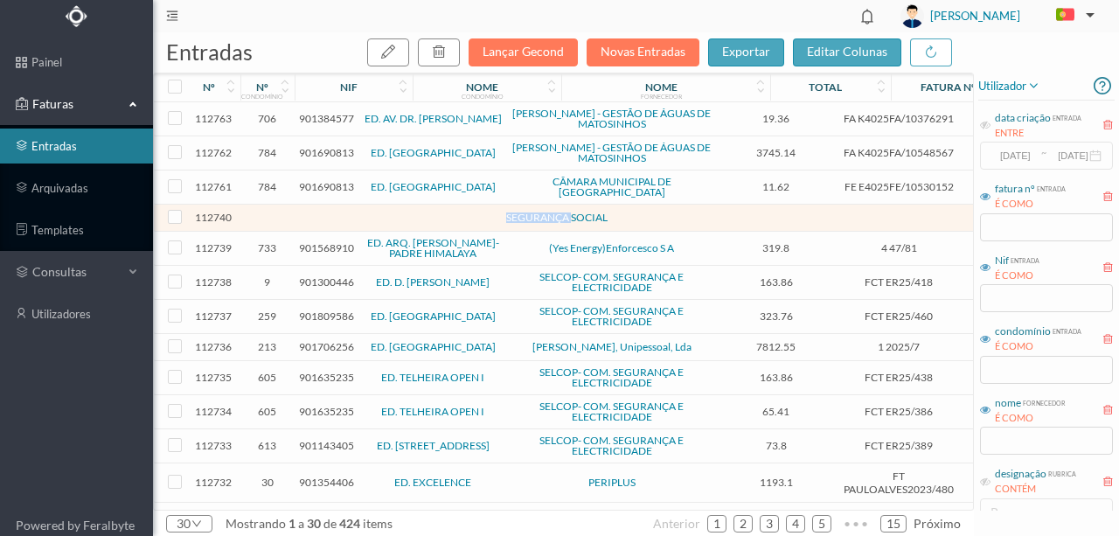
click at [381, 207] on td at bounding box center [378, 218] width 150 height 27
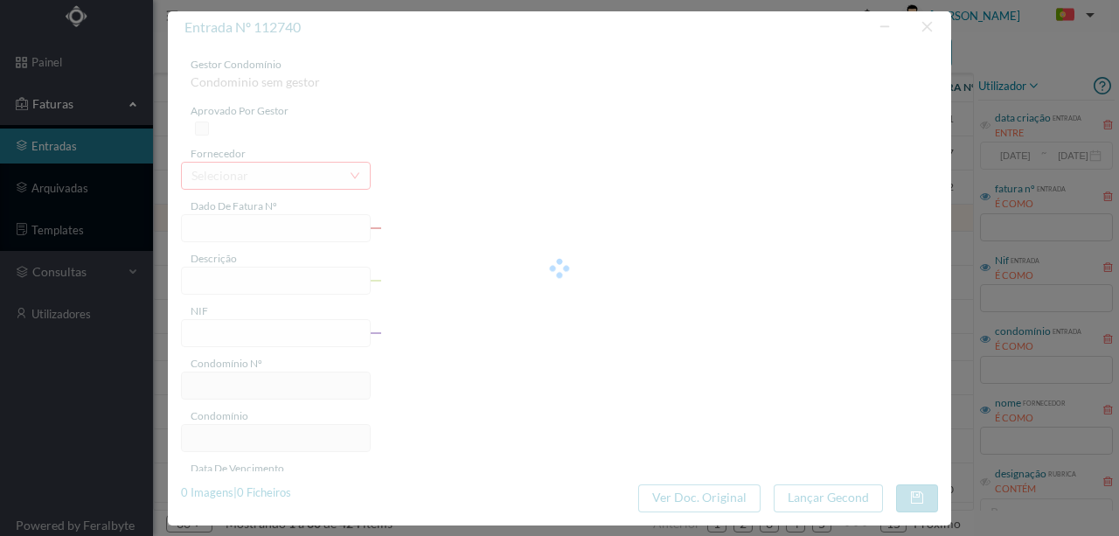
type input "0"
type input "Invalid date"
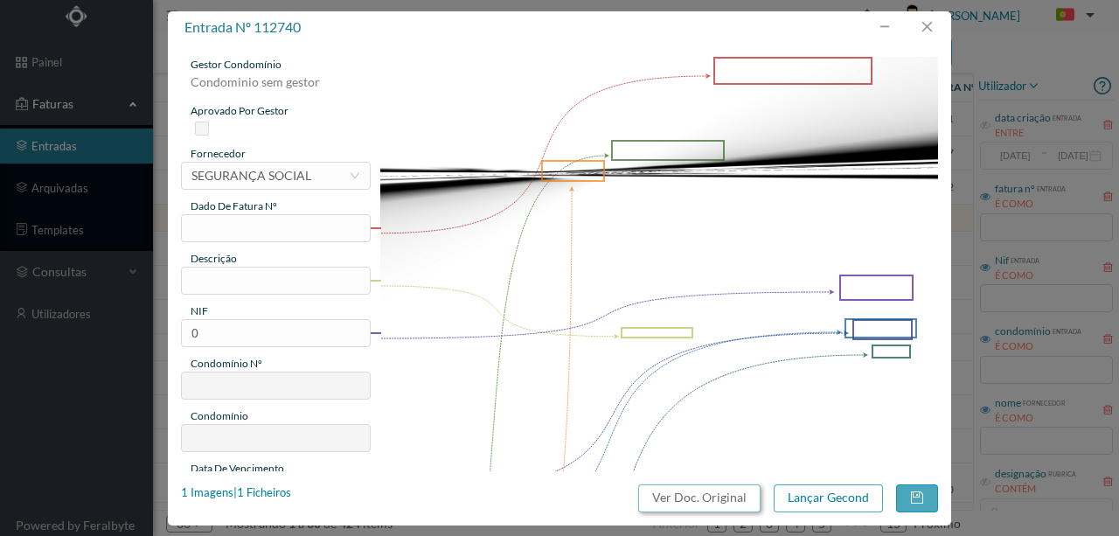
click at [687, 498] on button "Ver Doc. Original" at bounding box center [699, 498] width 122 height 28
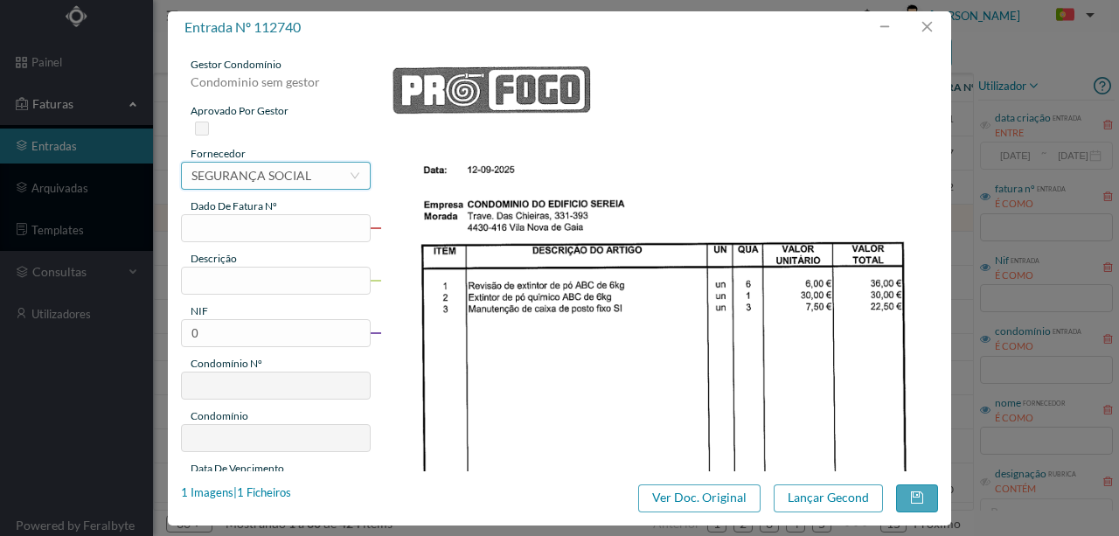
click at [248, 182] on div "SEGURANÇA SOCIAL" at bounding box center [251, 176] width 120 height 26
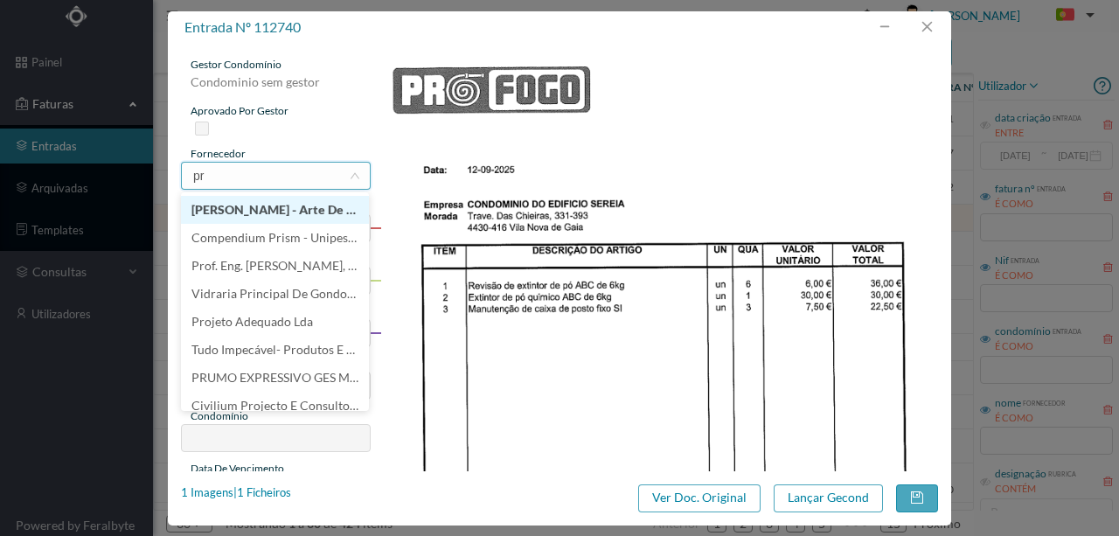
scroll to position [0, 0]
type input "prof"
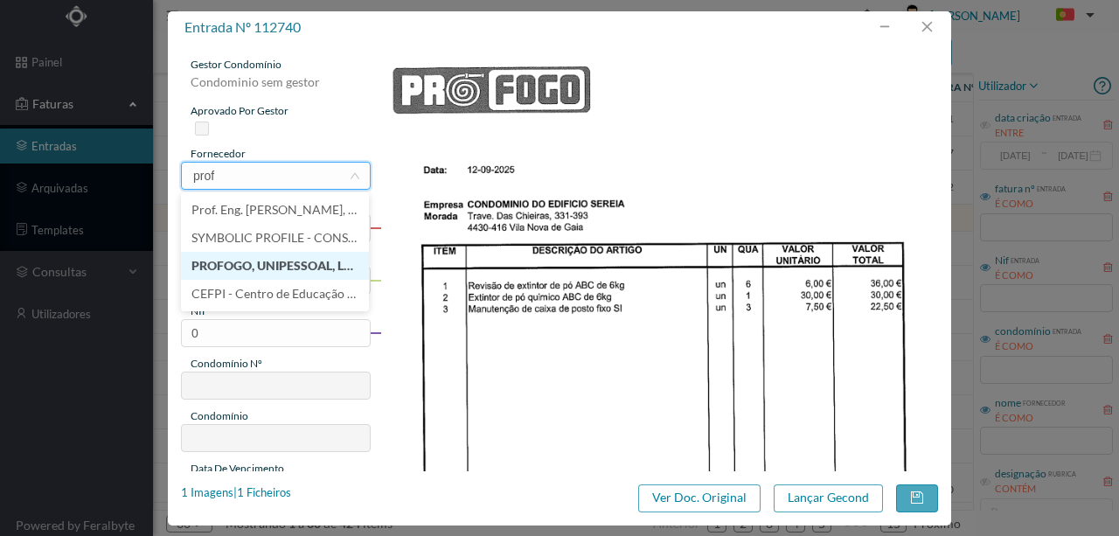
click at [247, 264] on li "PROFOGO, UNIPESSOAL, LDA" at bounding box center [275, 266] width 188 height 28
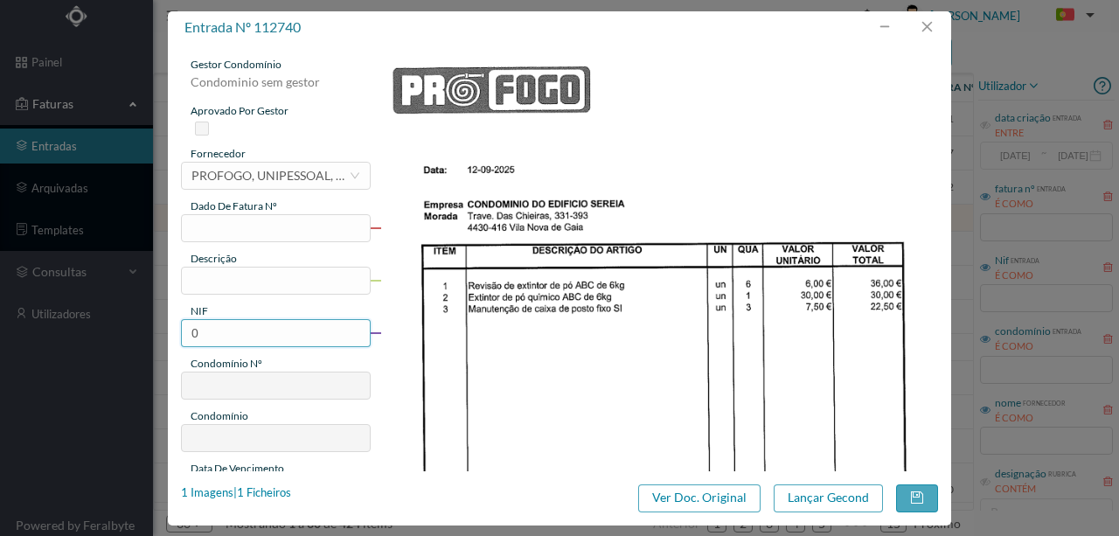
drag, startPoint x: 210, startPoint y: 337, endPoint x: 196, endPoint y: 343, distance: 15.3
click at [198, 342] on input "0" at bounding box center [276, 333] width 190 height 28
click at [201, 334] on input "0" at bounding box center [276, 333] width 190 height 28
drag, startPoint x: 206, startPoint y: 332, endPoint x: 177, endPoint y: 332, distance: 28.9
click at [177, 332] on div "gestor condomínio Condominio sem gestor aprovado por gestor fornecedor selecion…" at bounding box center [559, 258] width 783 height 428
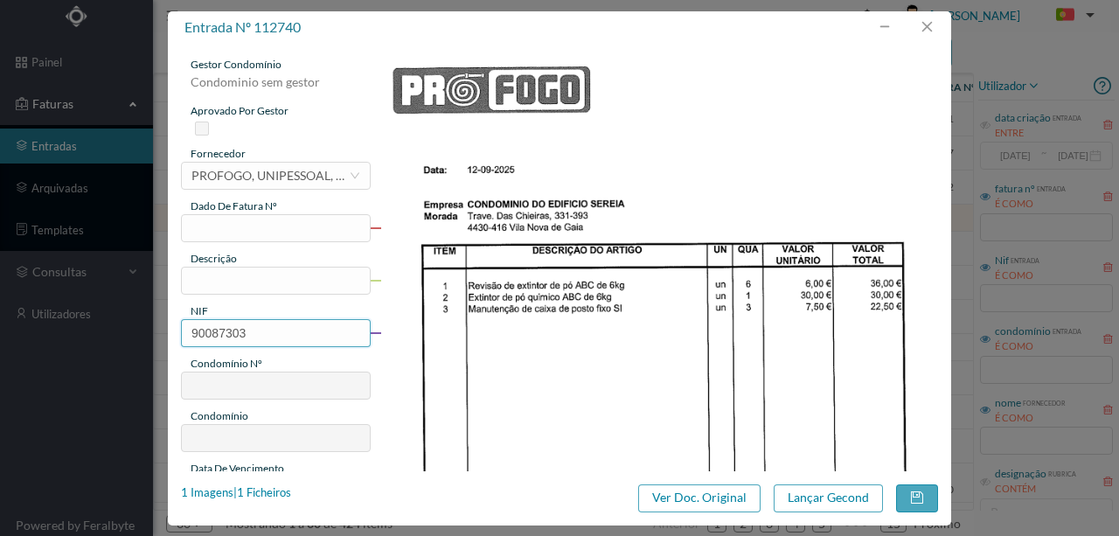
type input "900873035"
type input "600"
type input "ED. SEREIA"
type input "900873035"
click at [197, 229] on input "text" at bounding box center [276, 228] width 190 height 28
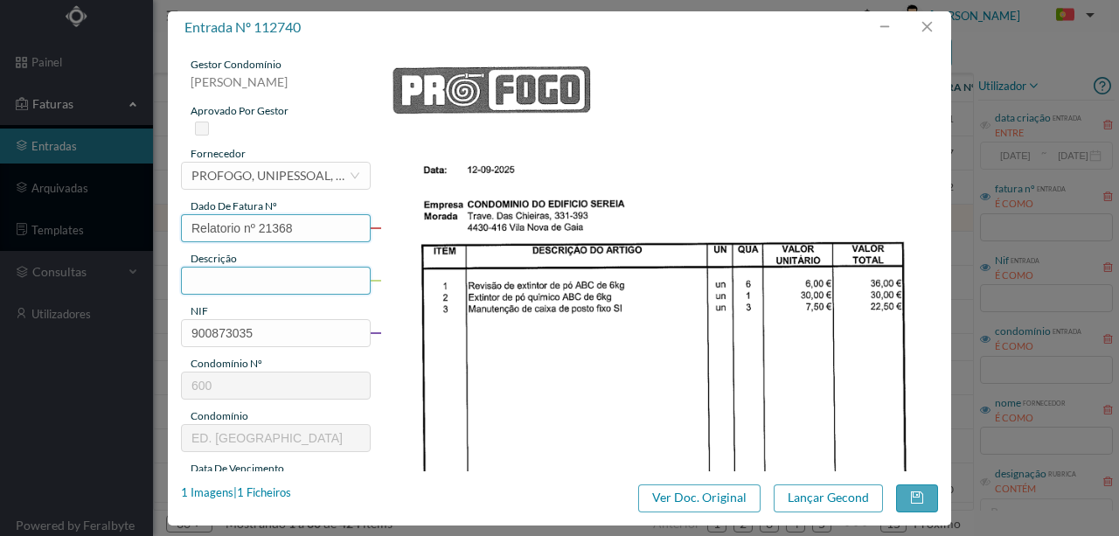
type input "Relatorio nº 21368"
click at [207, 283] on input "text" at bounding box center [276, 281] width 190 height 28
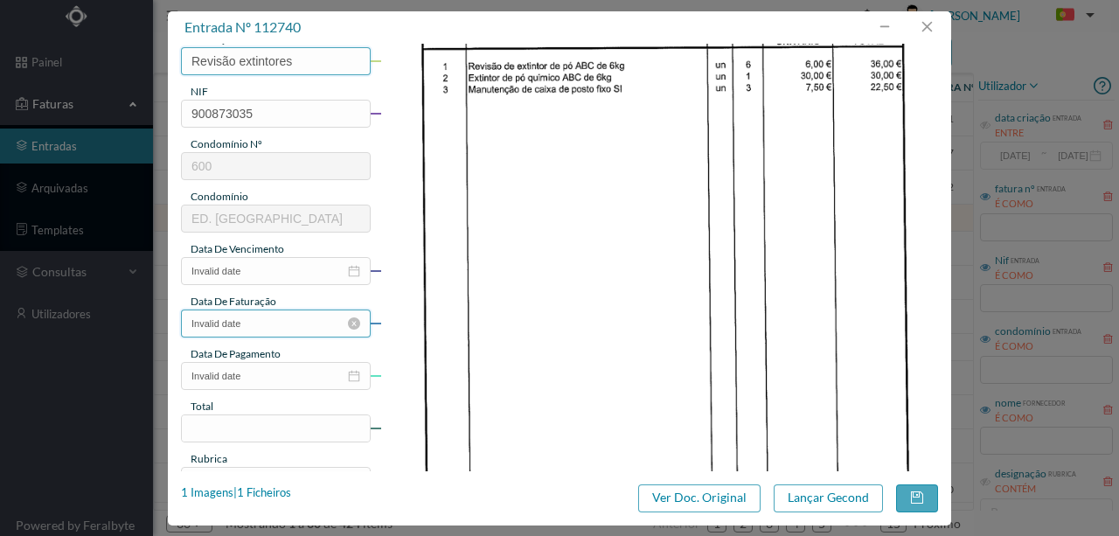
scroll to position [233, 0]
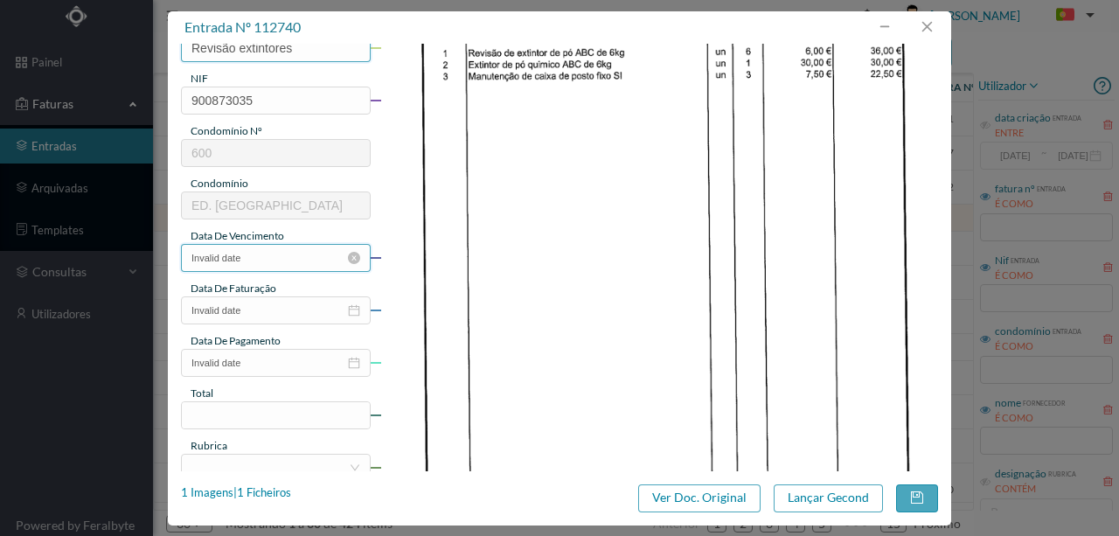
type input "Revisão extintores"
click at [265, 257] on input "Invalid date" at bounding box center [276, 258] width 190 height 28
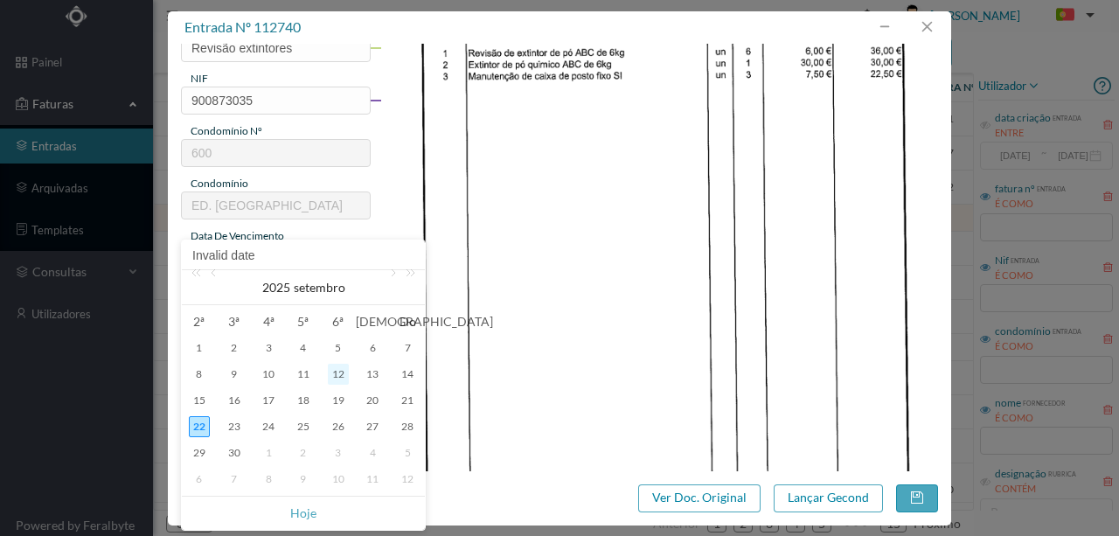
click at [337, 371] on div "12" at bounding box center [338, 374] width 21 height 21
type input "2025-09-12"
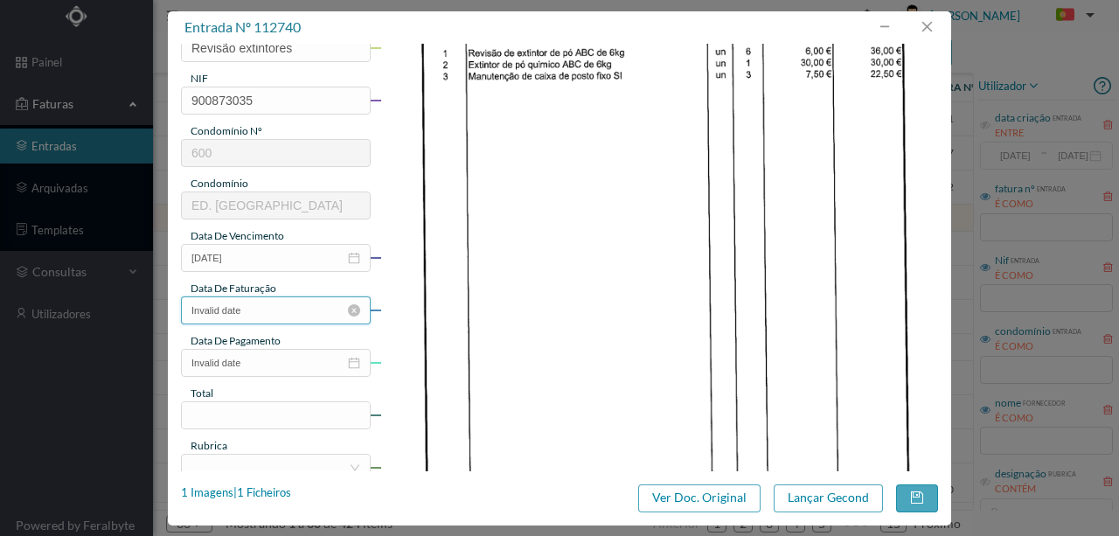
click at [277, 316] on input "Invalid date" at bounding box center [276, 310] width 190 height 28
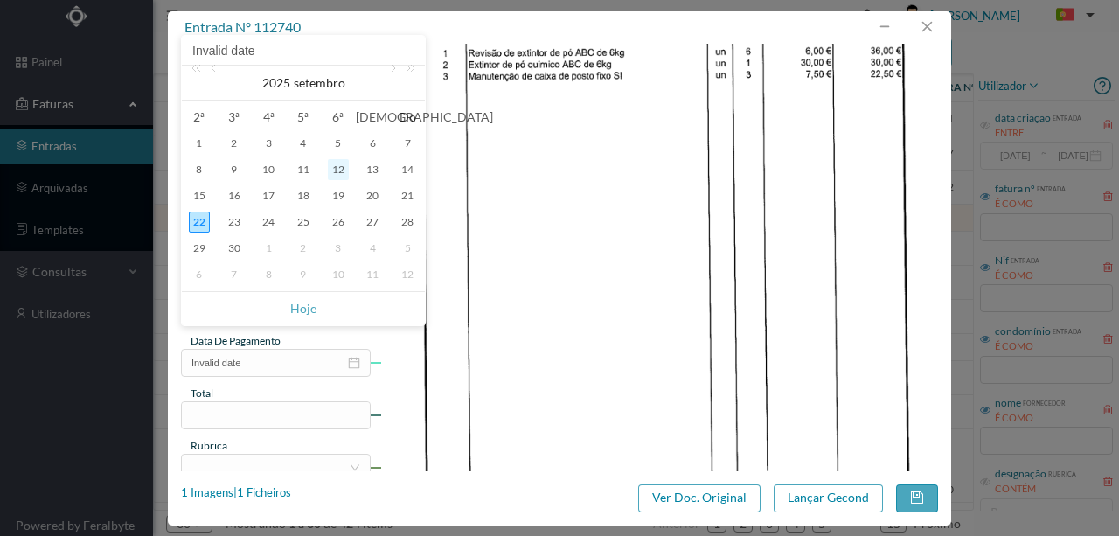
click at [342, 177] on div "12" at bounding box center [338, 169] width 21 height 21
type input "2025-09-12"
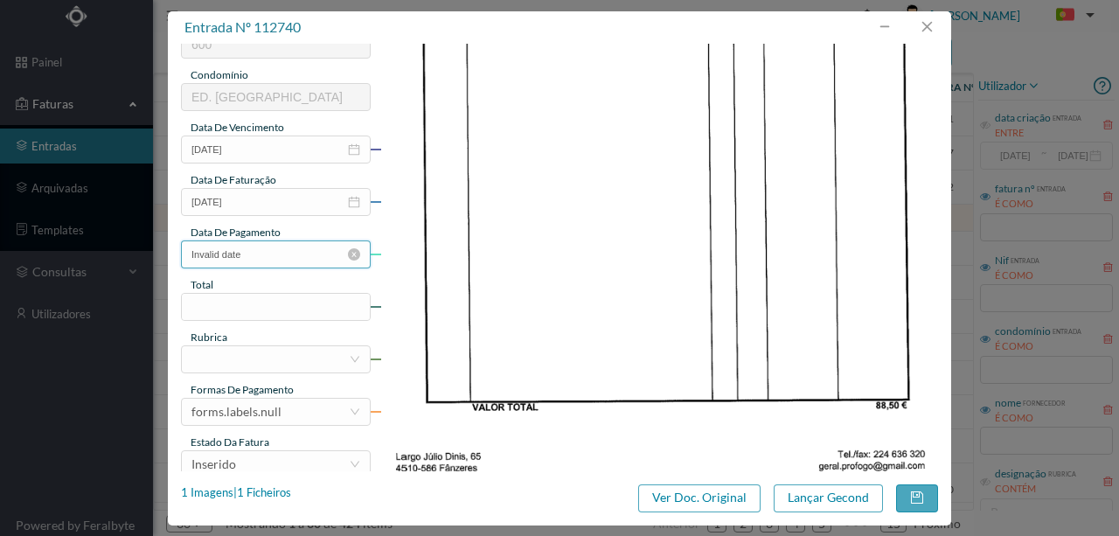
scroll to position [350, 0]
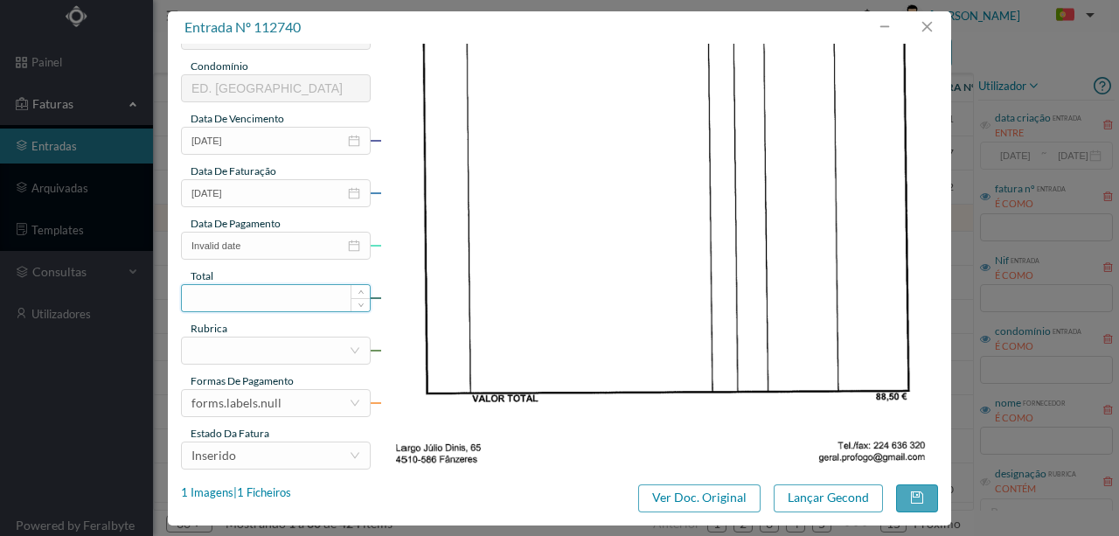
click at [231, 298] on input at bounding box center [276, 298] width 188 height 26
type input "88.50"
click at [286, 252] on input "Invalid date" at bounding box center [276, 246] width 190 height 28
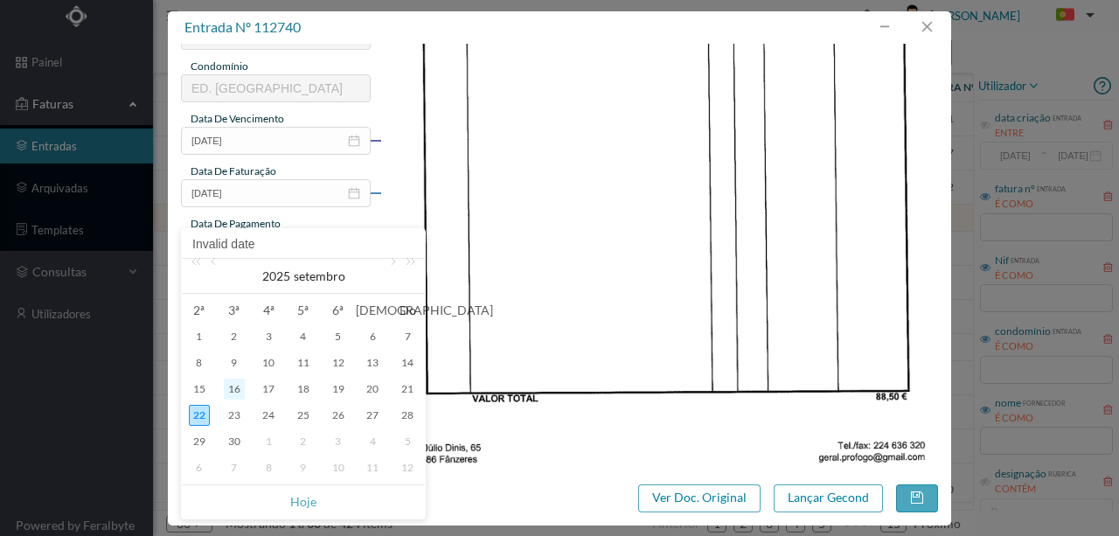
click at [234, 387] on div "16" at bounding box center [234, 389] width 21 height 21
type input "[DATE]"
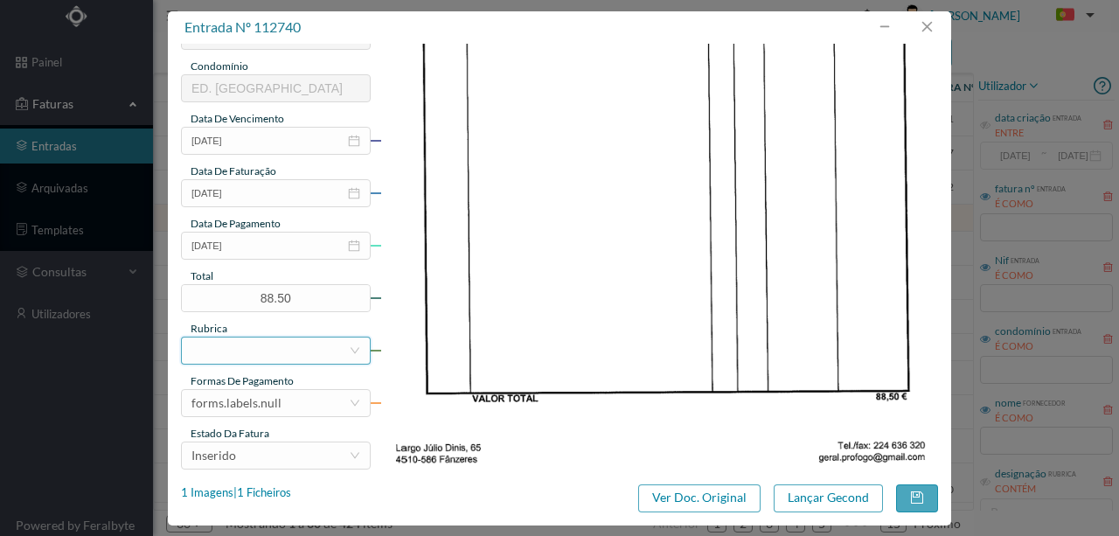
click at [206, 357] on div at bounding box center [269, 350] width 157 height 26
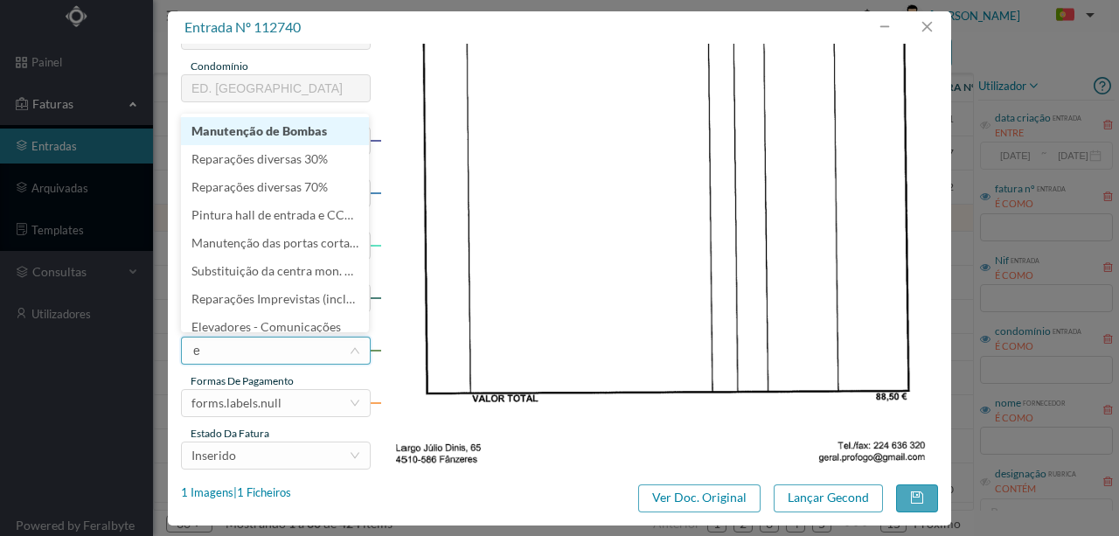
type input "ex"
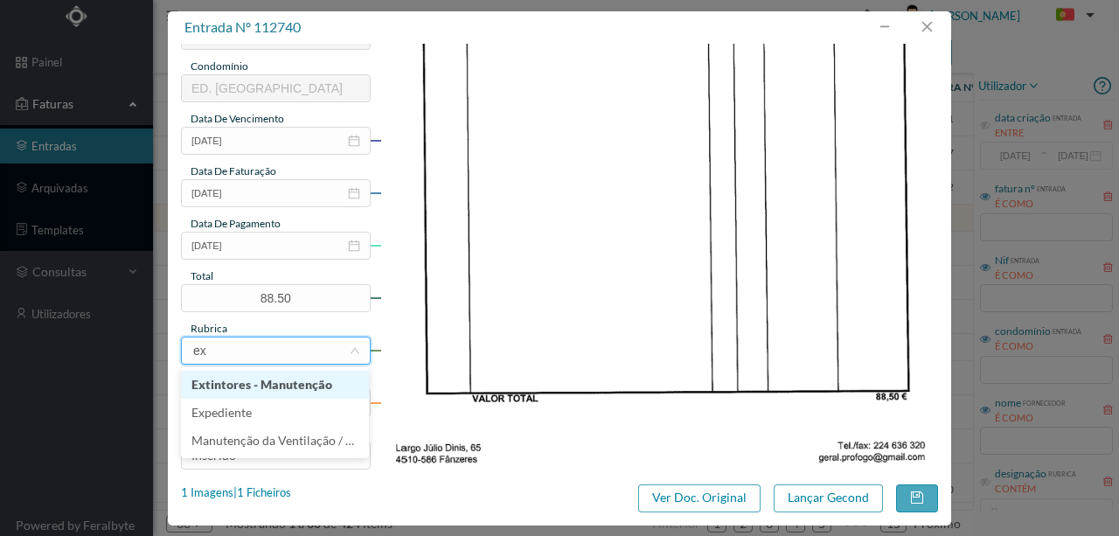
click at [302, 393] on li "Extintores - Manutenção" at bounding box center [275, 385] width 188 height 28
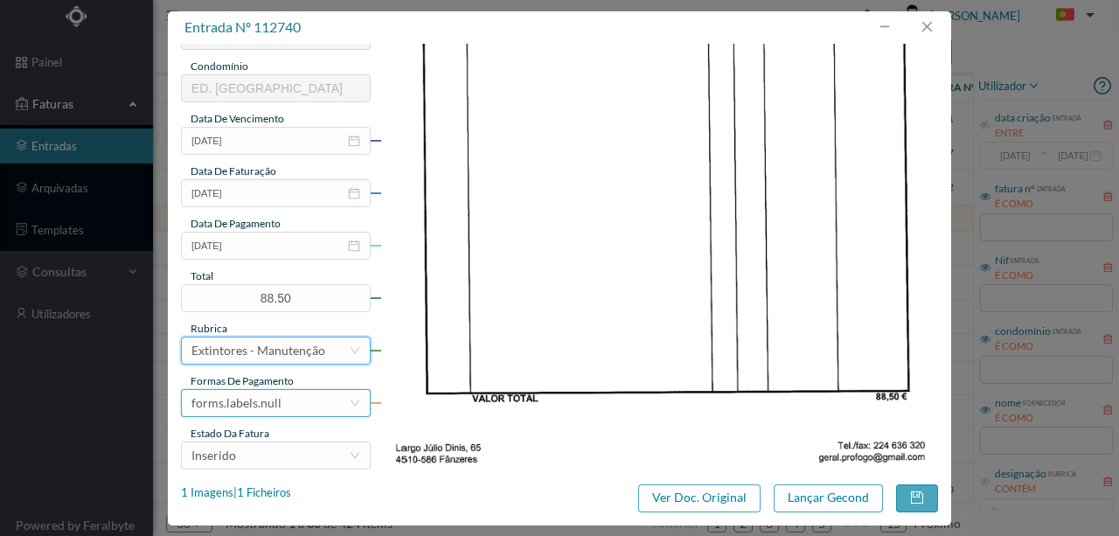
click at [255, 405] on div "forms.labels.null" at bounding box center [236, 403] width 90 height 26
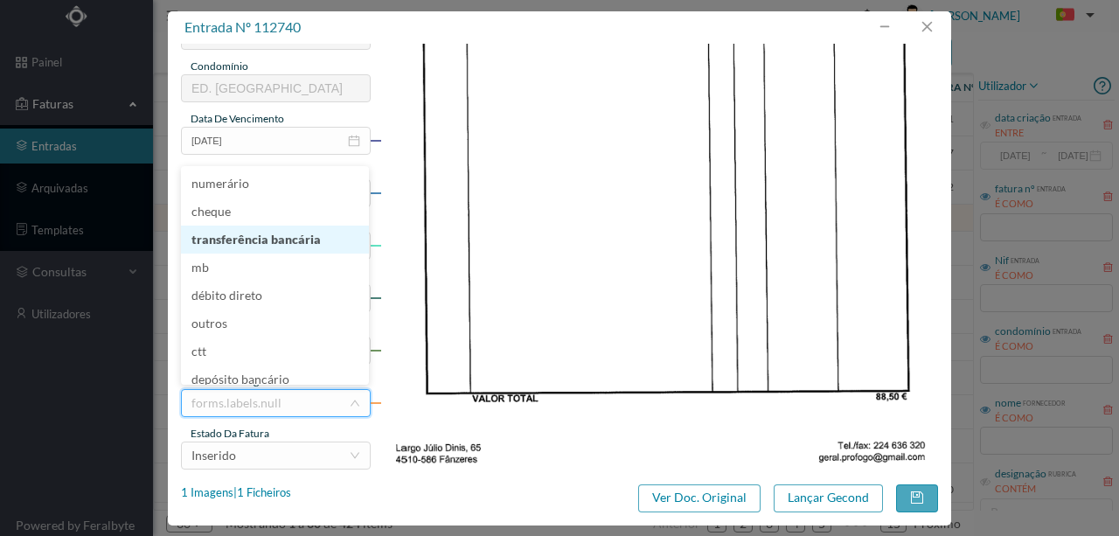
click at [252, 240] on li "transferência bancária" at bounding box center [275, 240] width 188 height 28
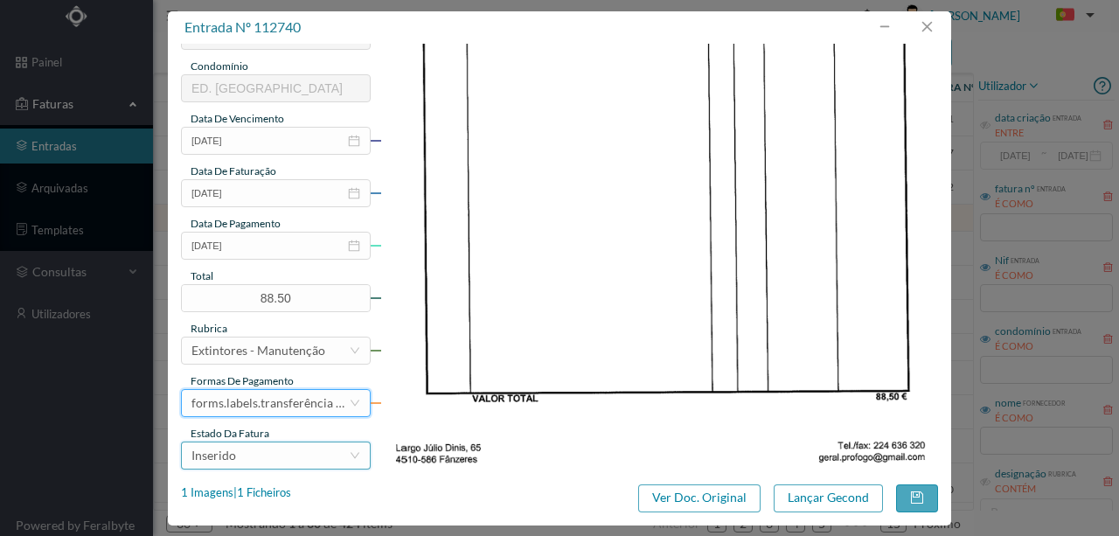
click at [257, 460] on div "Inserido" at bounding box center [269, 455] width 157 height 26
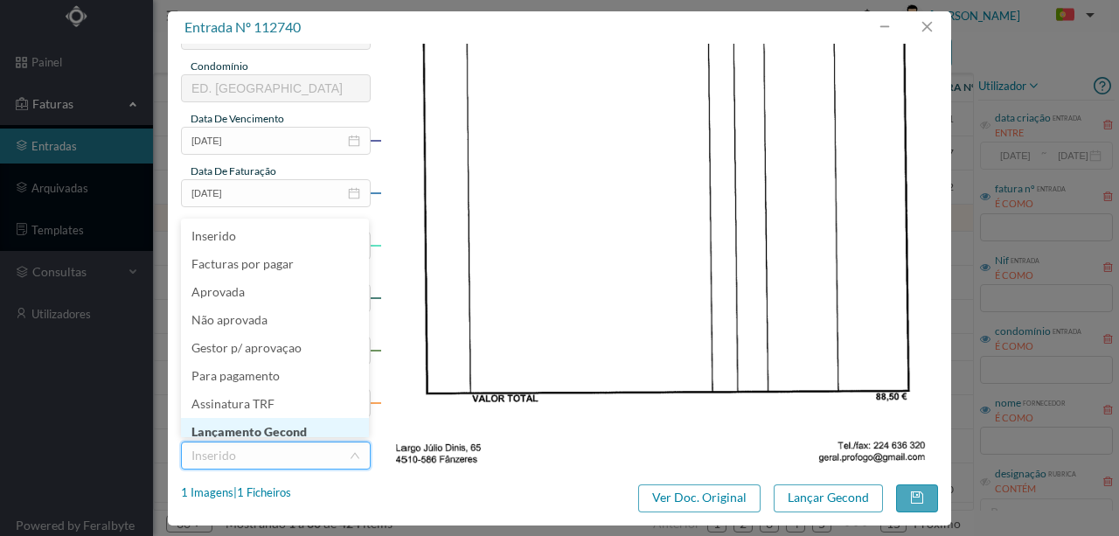
scroll to position [9, 0]
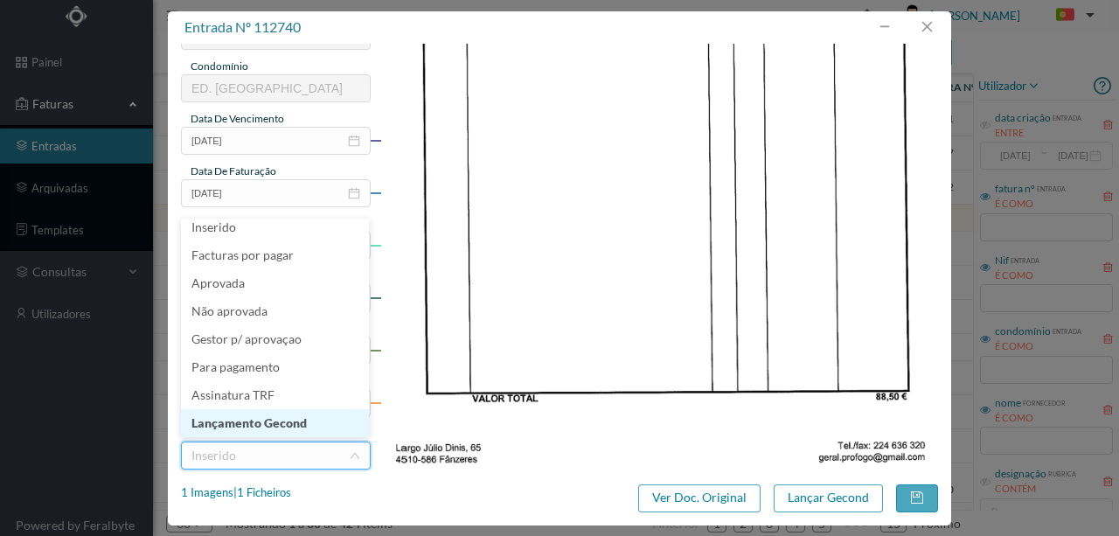
click at [282, 424] on li "Lançamento Gecond" at bounding box center [275, 423] width 188 height 28
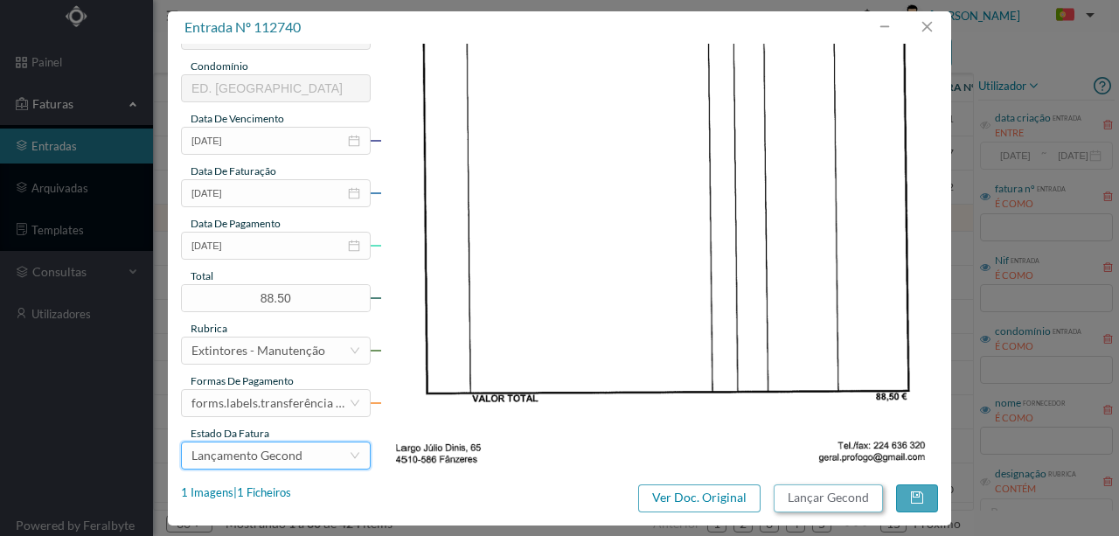
click at [824, 498] on button "Lançar Gecond" at bounding box center [828, 498] width 109 height 28
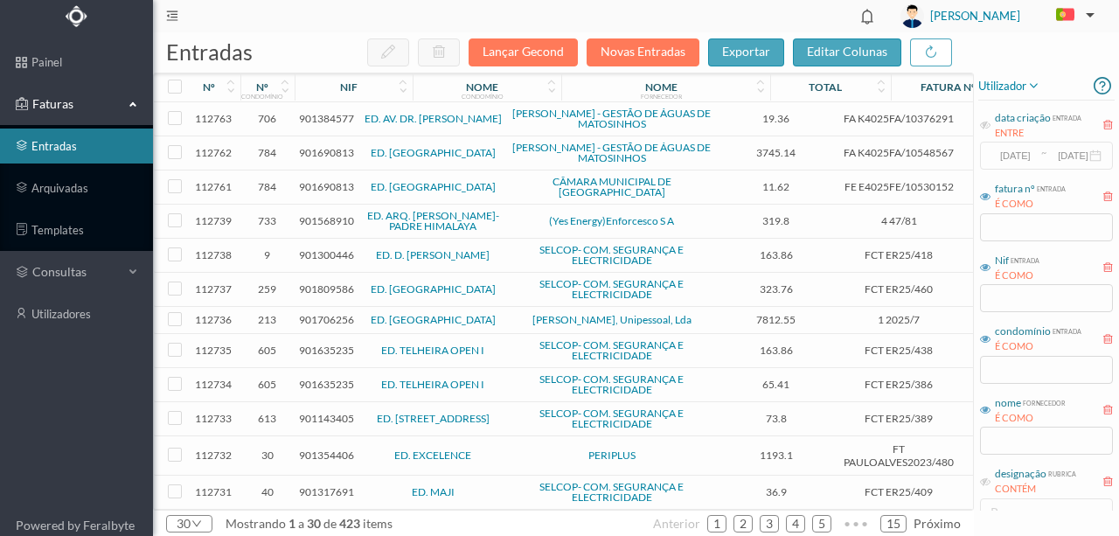
click at [322, 214] on span "901568910" at bounding box center [326, 220] width 55 height 13
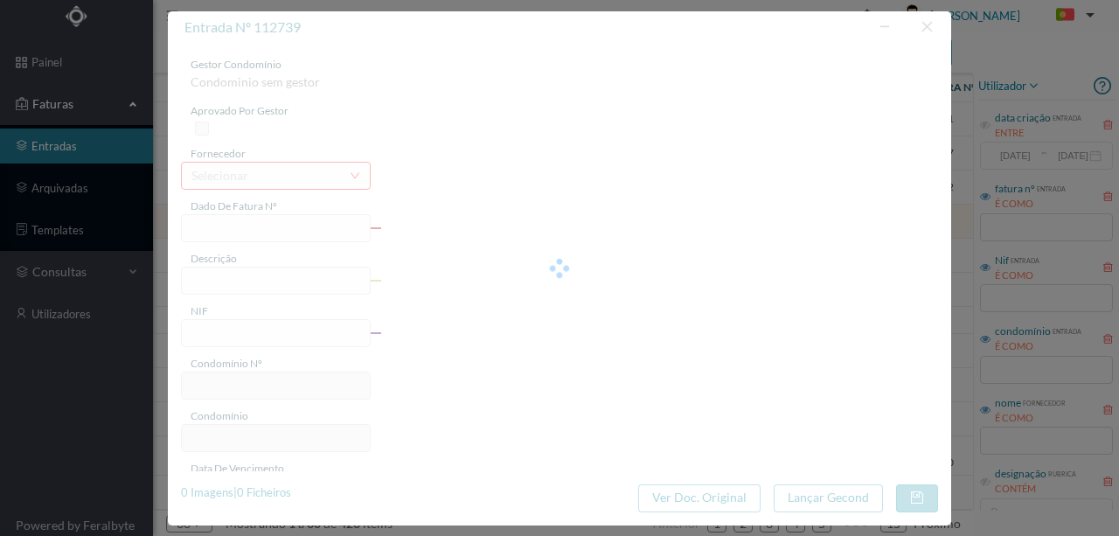
type input "4 47/81"
type input "901568910"
type input "Invalid date"
type input "15-09-2025"
type input "319.80"
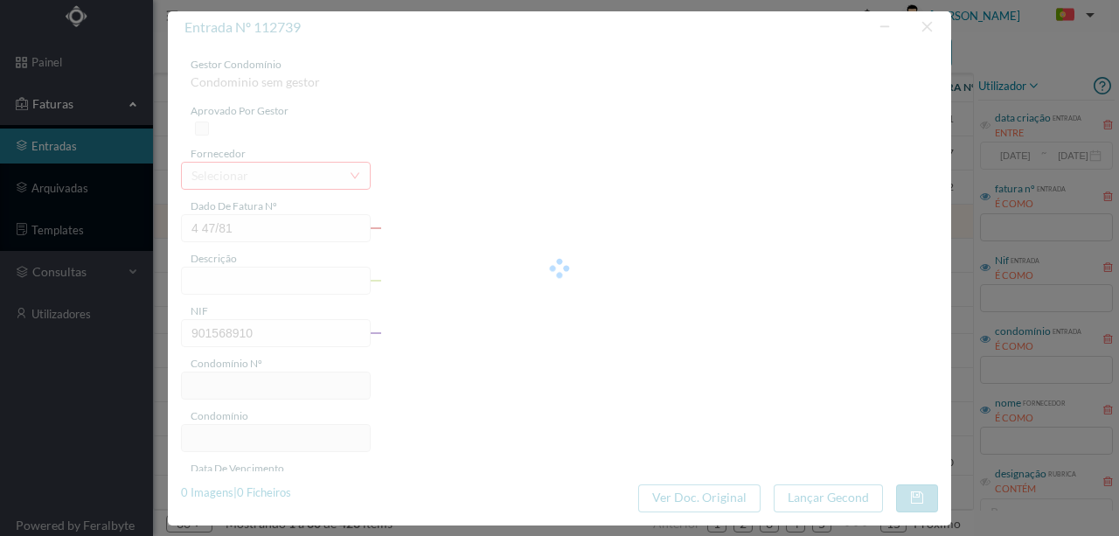
type input "733"
type input "ED. ARQ. CASSIANO BARBOSA-PADRE HIMALAYA"
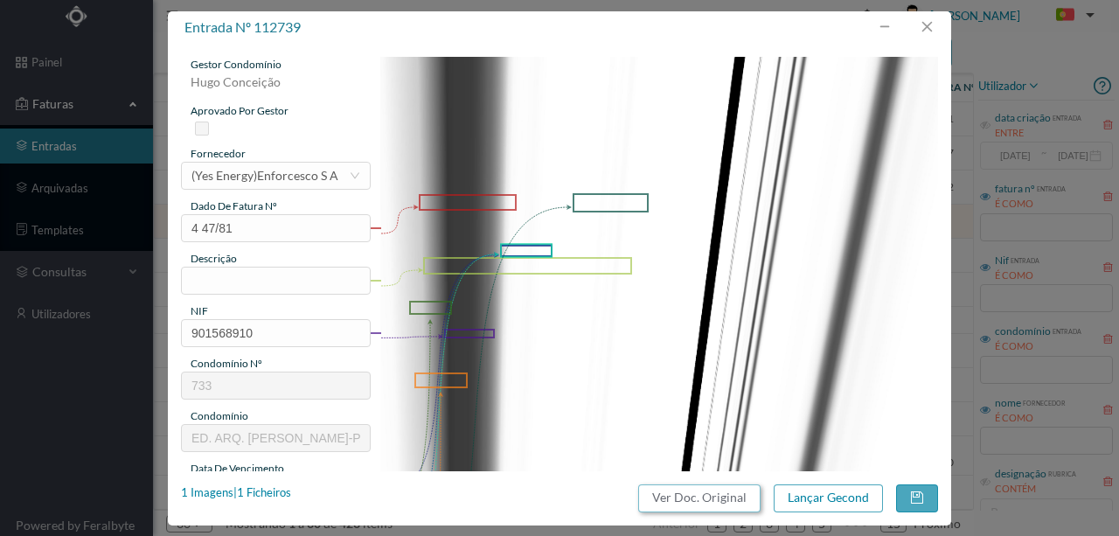
click at [703, 500] on button "Ver Doc. Original" at bounding box center [699, 498] width 122 height 28
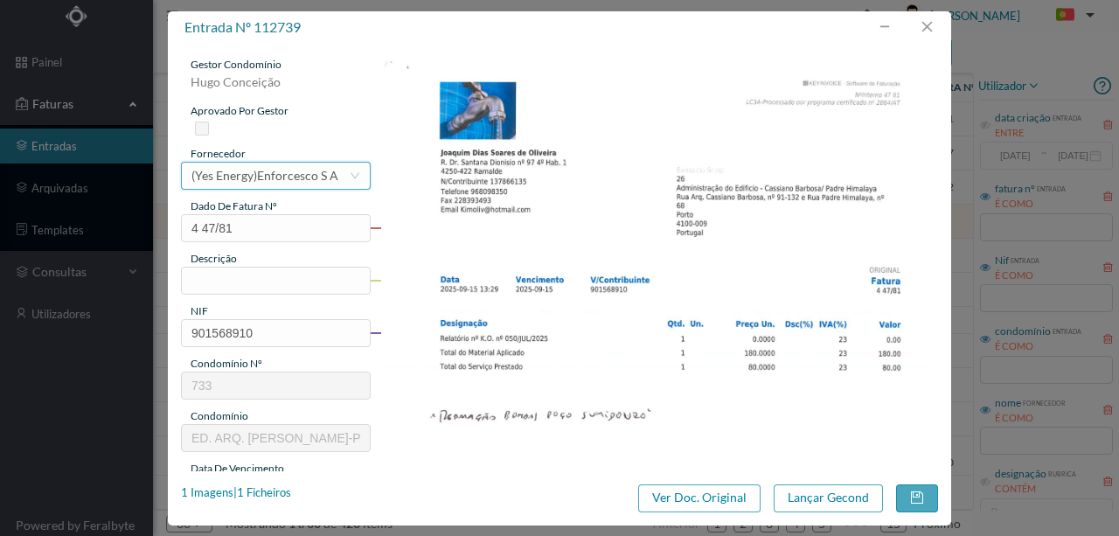
click at [254, 182] on div "(Yes Energy)Enforcesco S A" at bounding box center [264, 176] width 147 height 26
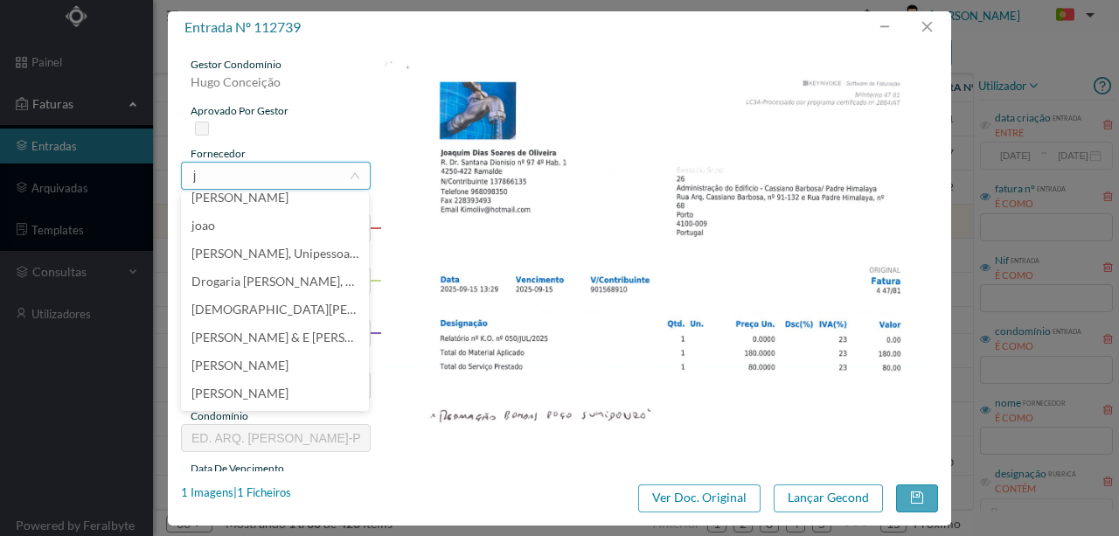
scroll to position [3, 0]
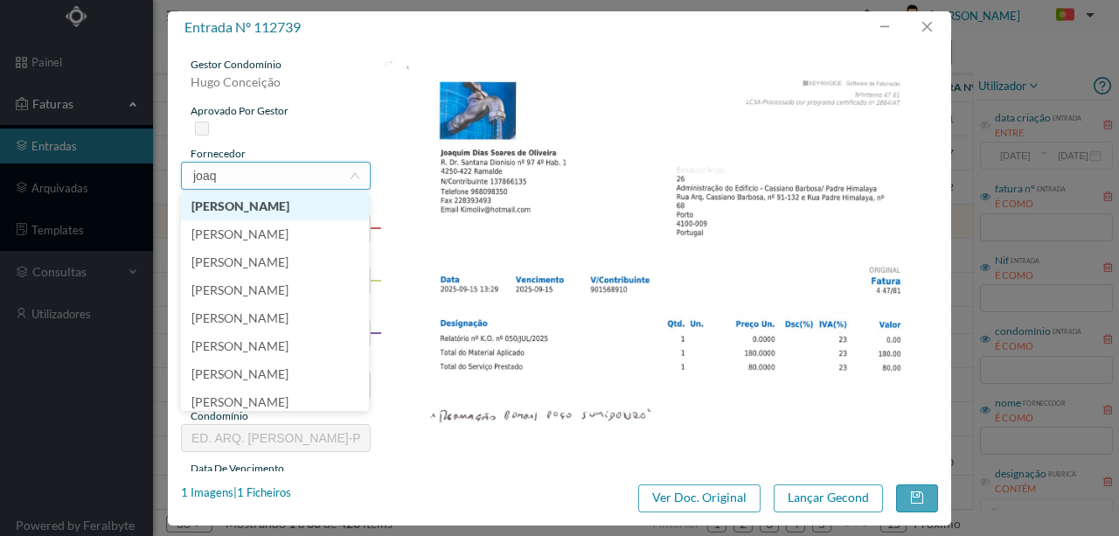
type input "joaqu"
click at [268, 208] on li "[PERSON_NAME]" at bounding box center [275, 206] width 188 height 28
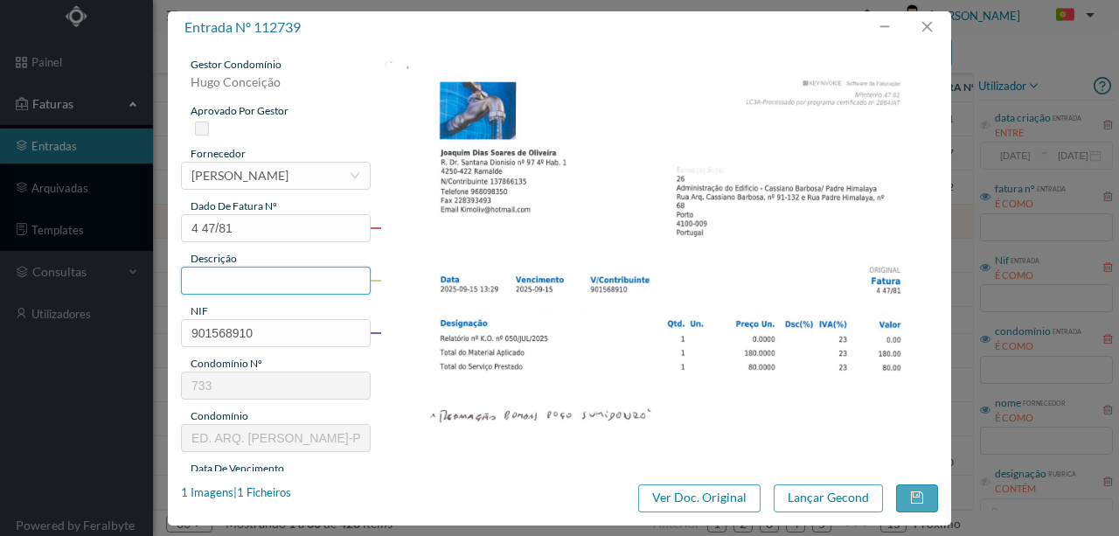
click at [220, 283] on input "text" at bounding box center [276, 281] width 190 height 28
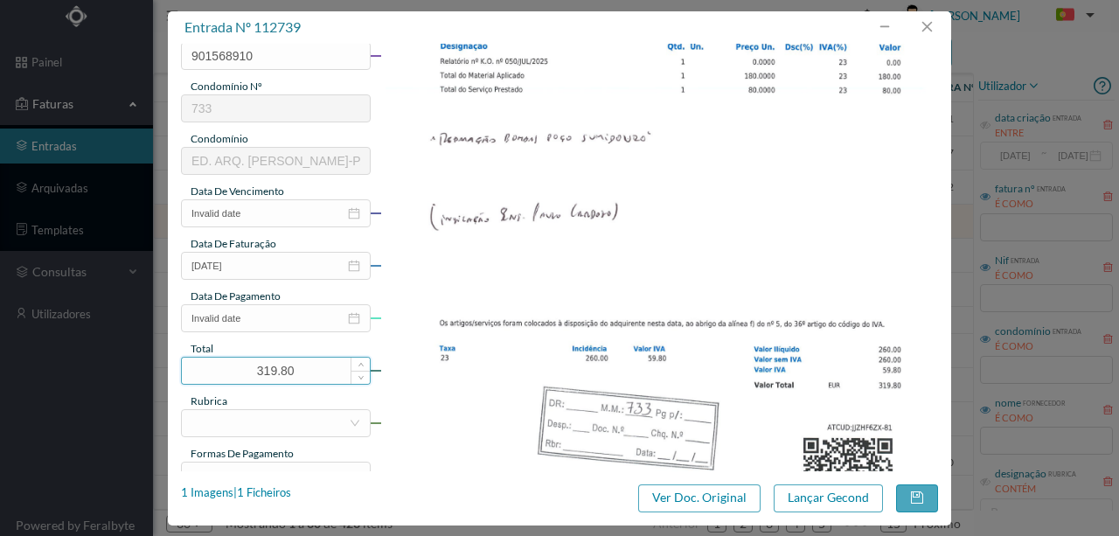
scroll to position [291, 0]
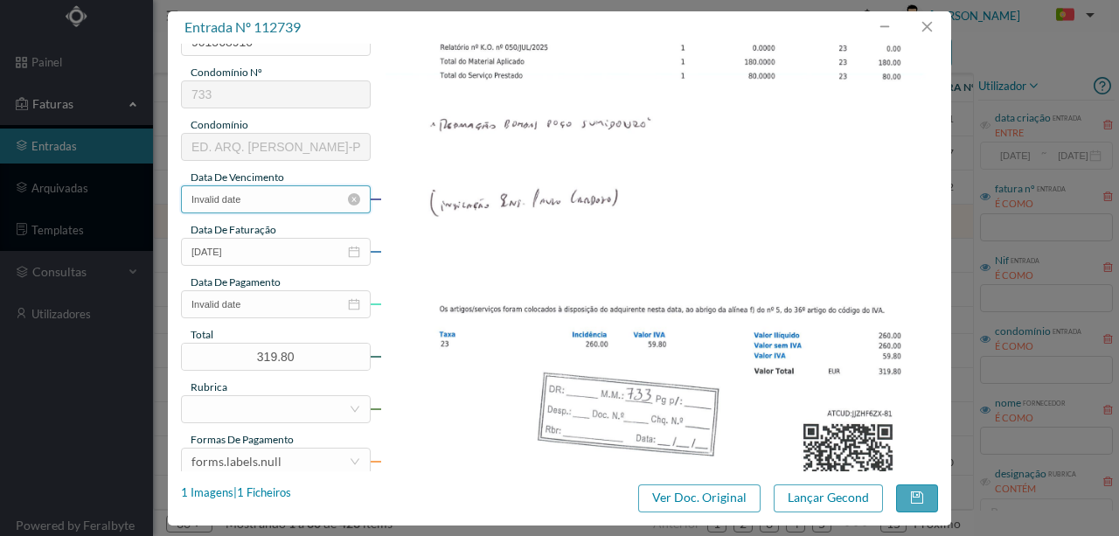
type input "Reparação bombas poço sumidouro"
click at [269, 207] on input "Invalid date" at bounding box center [276, 199] width 190 height 28
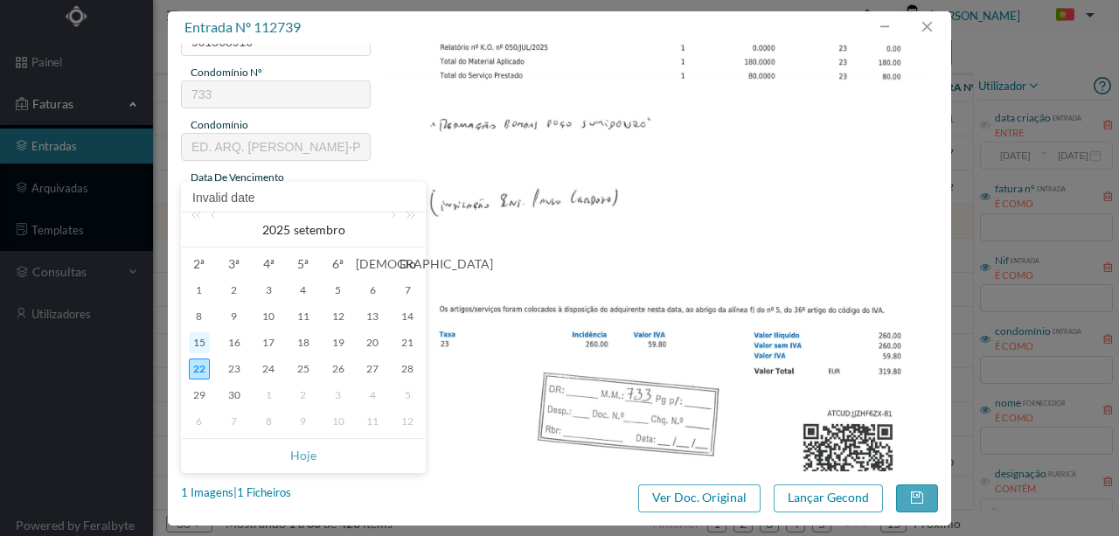
click at [199, 346] on div "15" at bounding box center [199, 342] width 21 height 21
type input "15-09-2025"
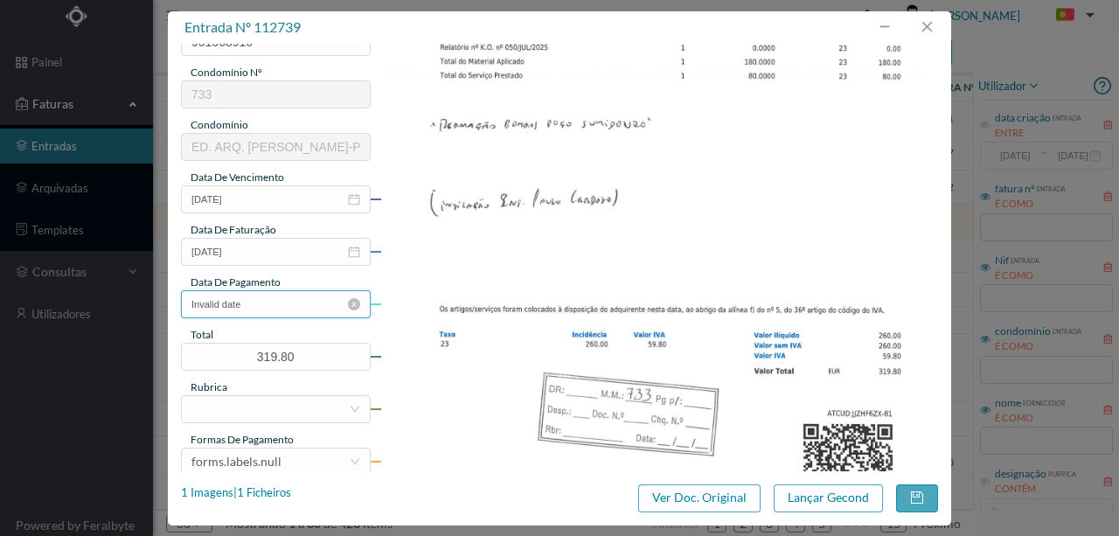
click at [282, 310] on input "Invalid date" at bounding box center [276, 304] width 190 height 28
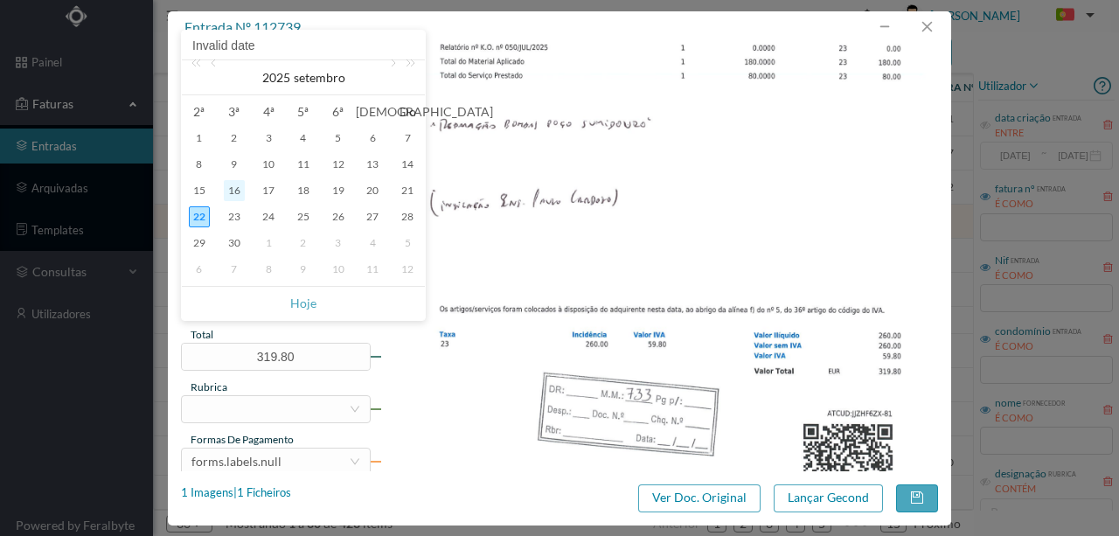
click at [234, 192] on div "16" at bounding box center [234, 190] width 21 height 21
type input "[DATE]"
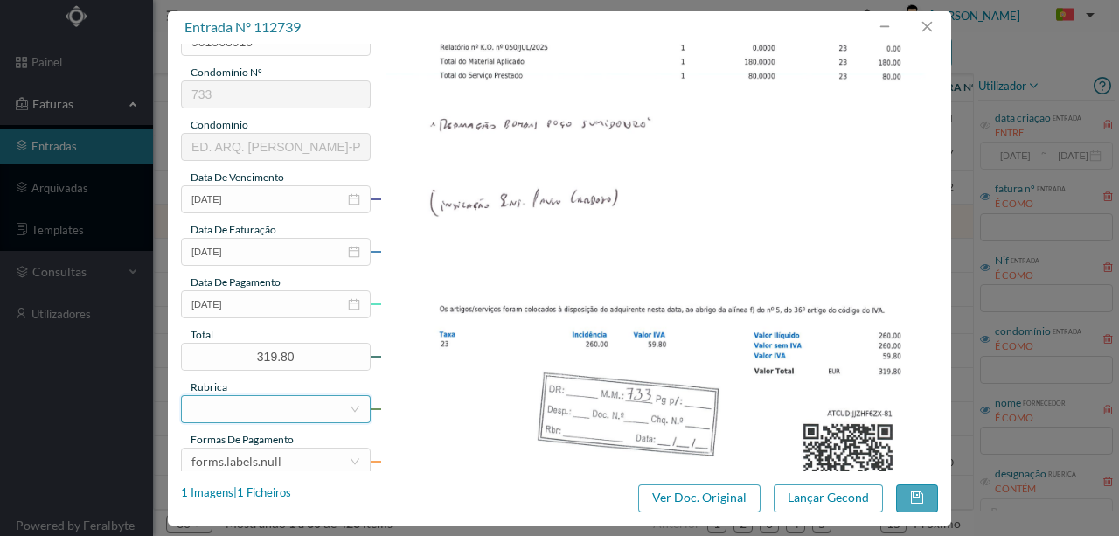
click at [245, 406] on div at bounding box center [269, 409] width 157 height 26
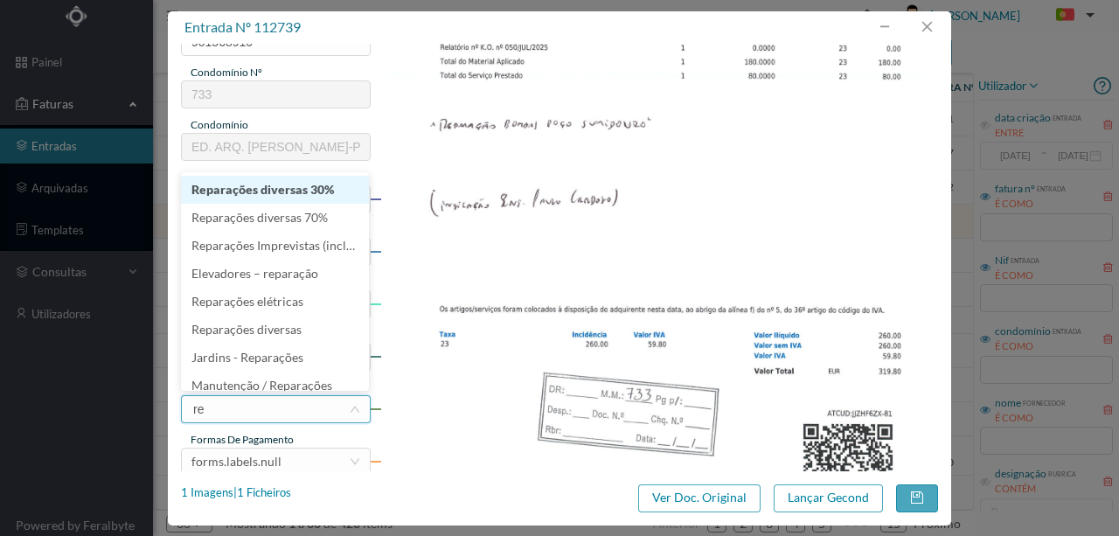
type input "rep"
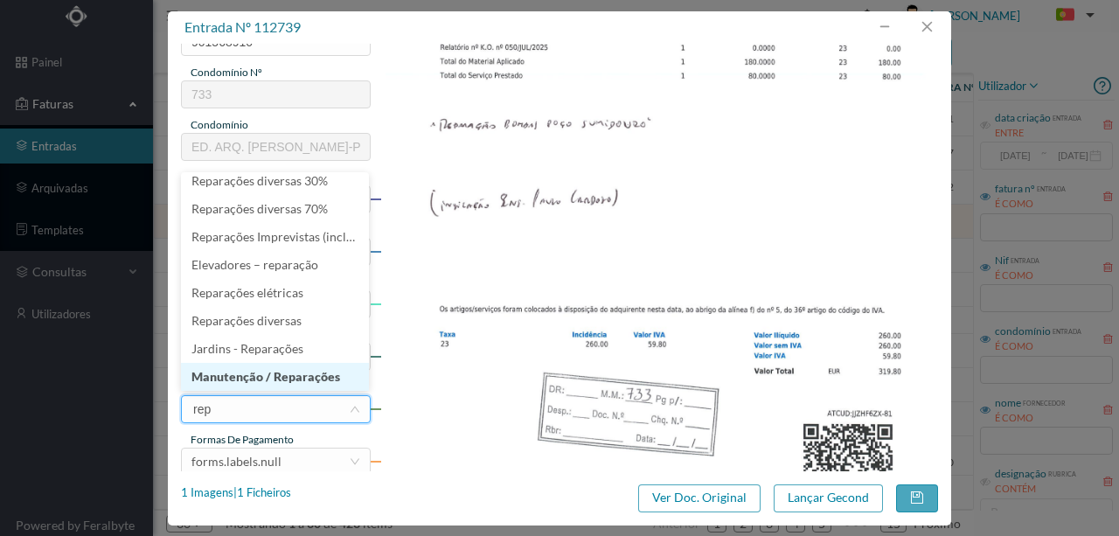
click at [306, 381] on li "Manutenção / Reparações" at bounding box center [275, 377] width 188 height 28
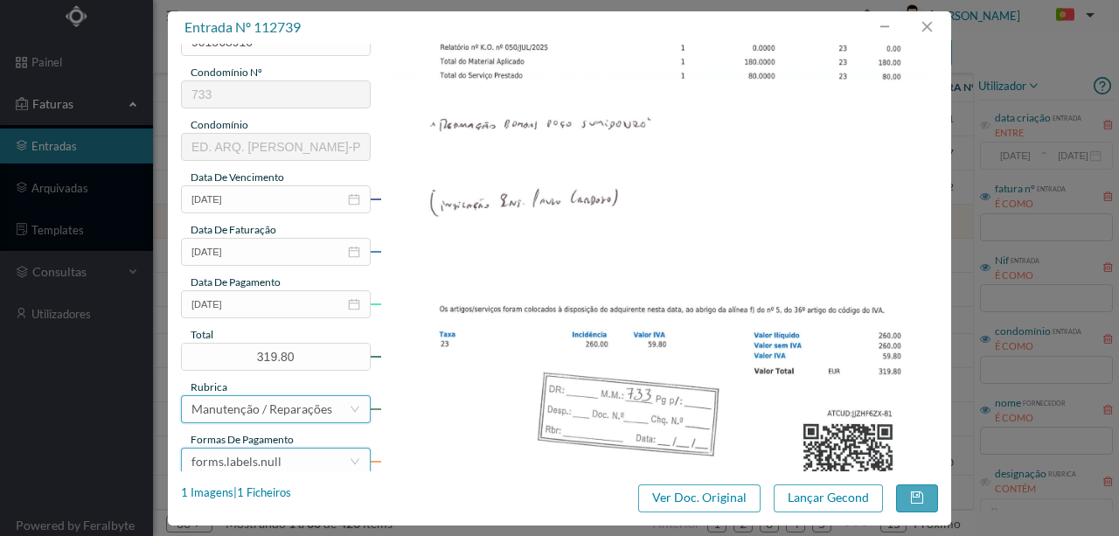
scroll to position [3, 0]
click at [285, 457] on div "forms.labels.null" at bounding box center [269, 462] width 157 height 26
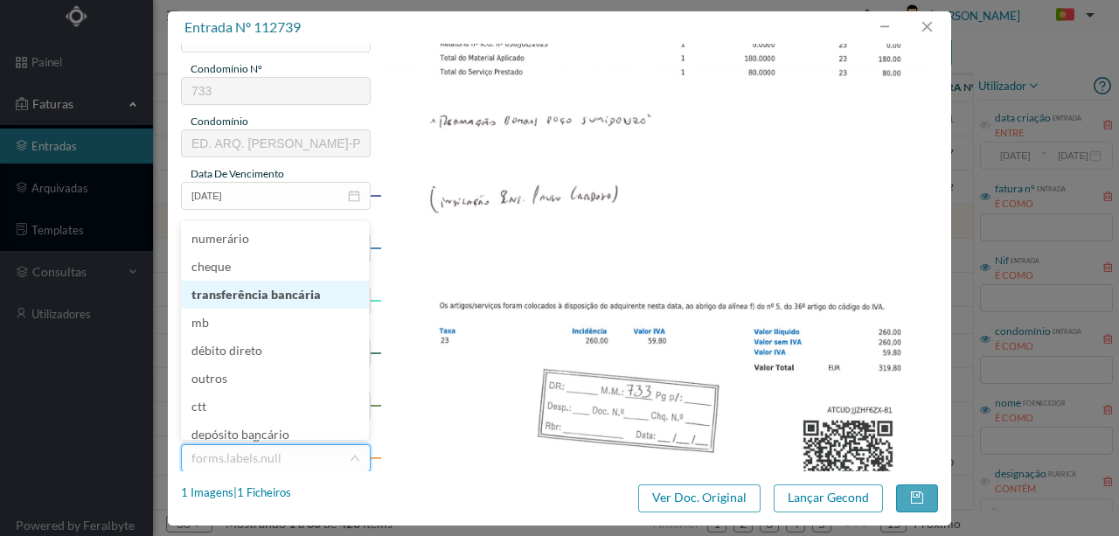
click at [273, 292] on li "transferência bancária" at bounding box center [275, 295] width 188 height 28
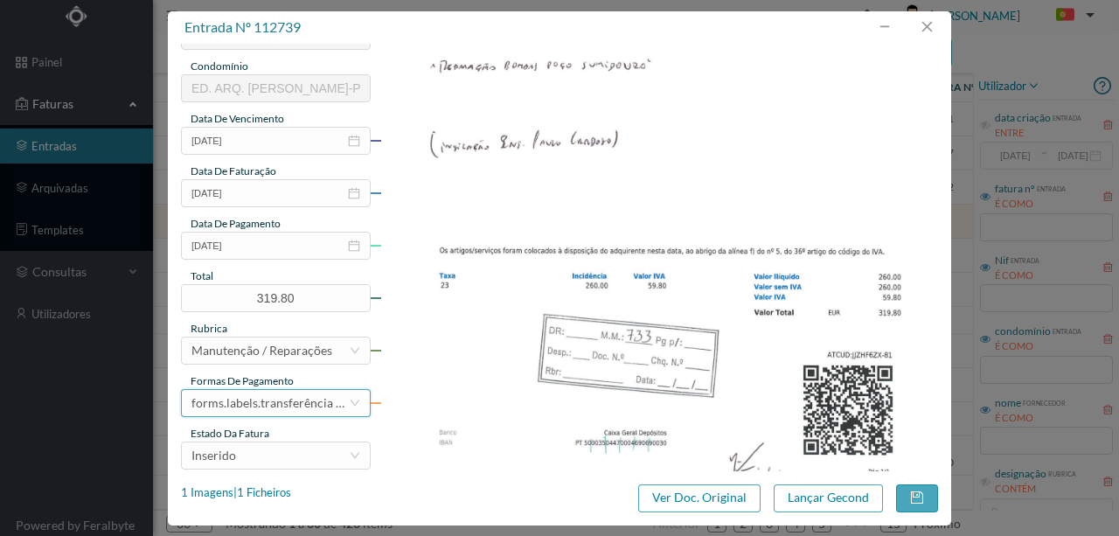
scroll to position [414, 0]
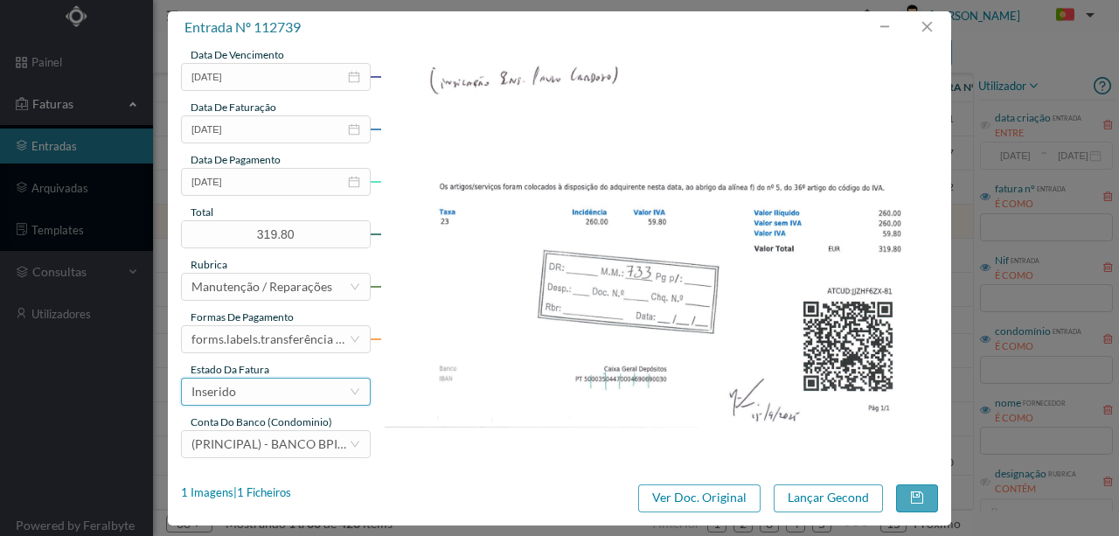
click at [252, 392] on div "Inserido" at bounding box center [269, 392] width 157 height 26
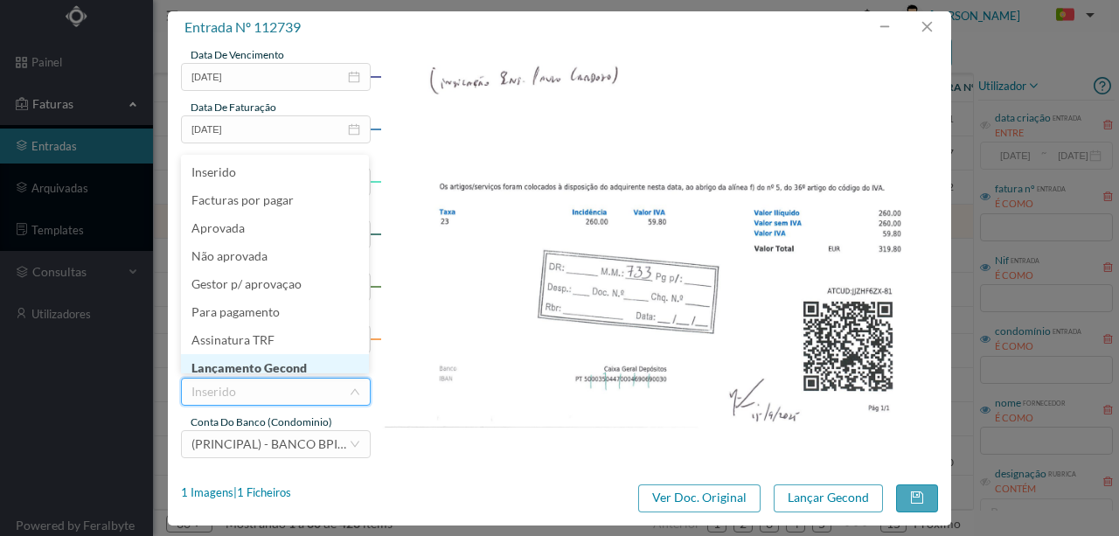
scroll to position [9, 0]
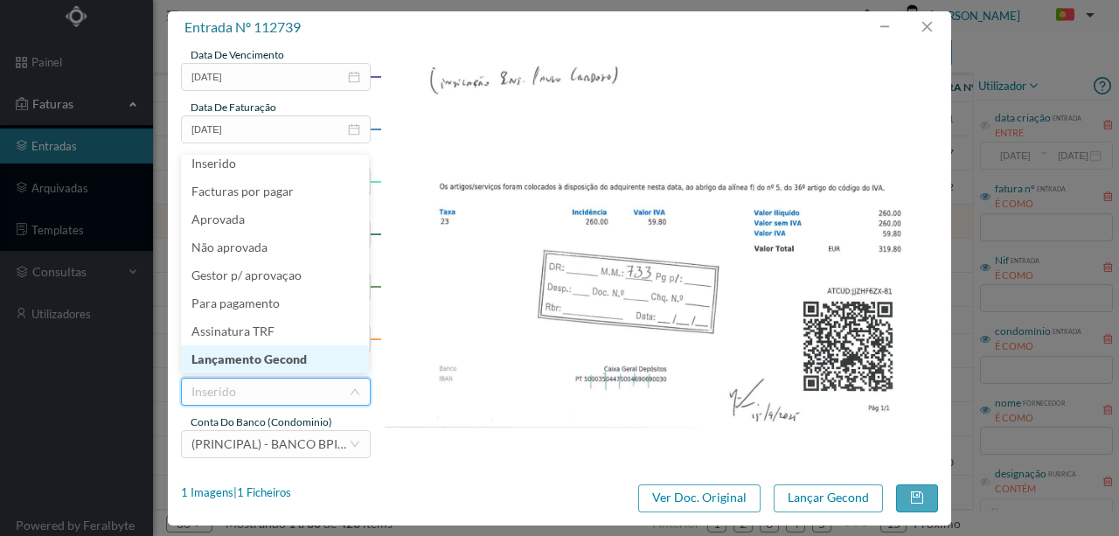
click at [275, 368] on li "Lançamento Gecond" at bounding box center [275, 359] width 188 height 28
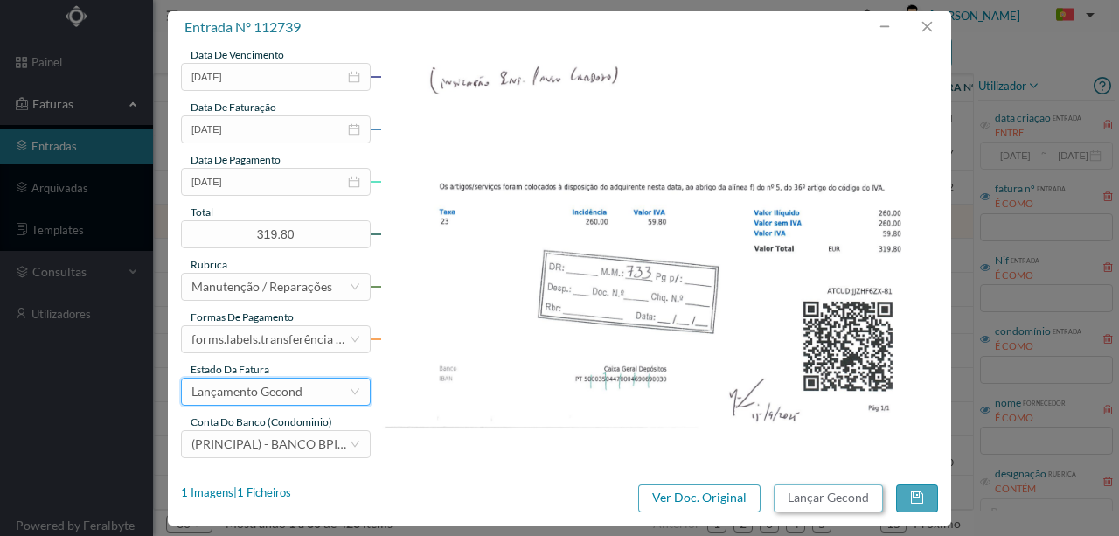
click at [825, 504] on button "Lançar Gecond" at bounding box center [828, 498] width 109 height 28
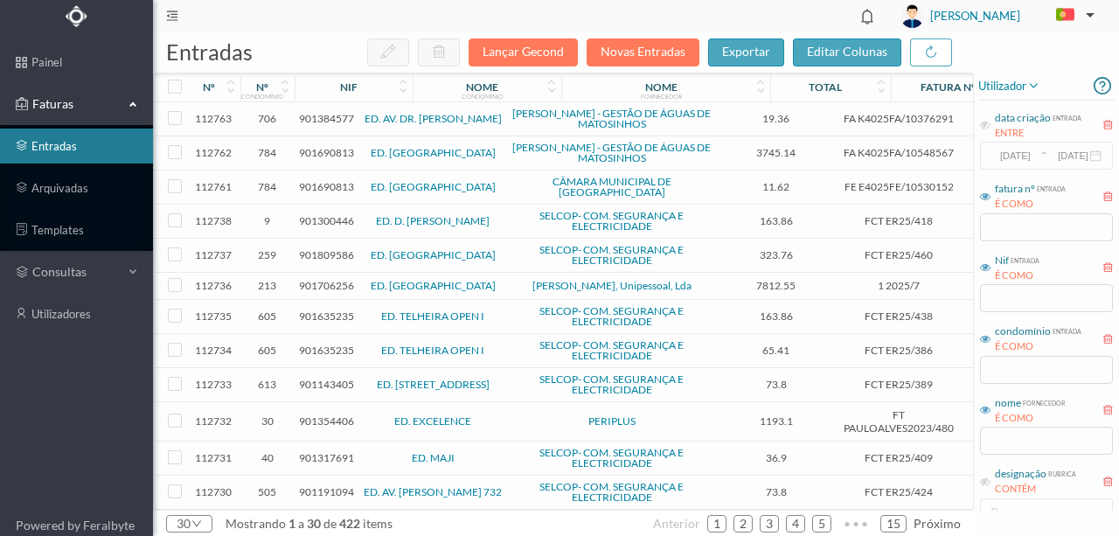
click at [324, 214] on span "901300446" at bounding box center [326, 220] width 55 height 13
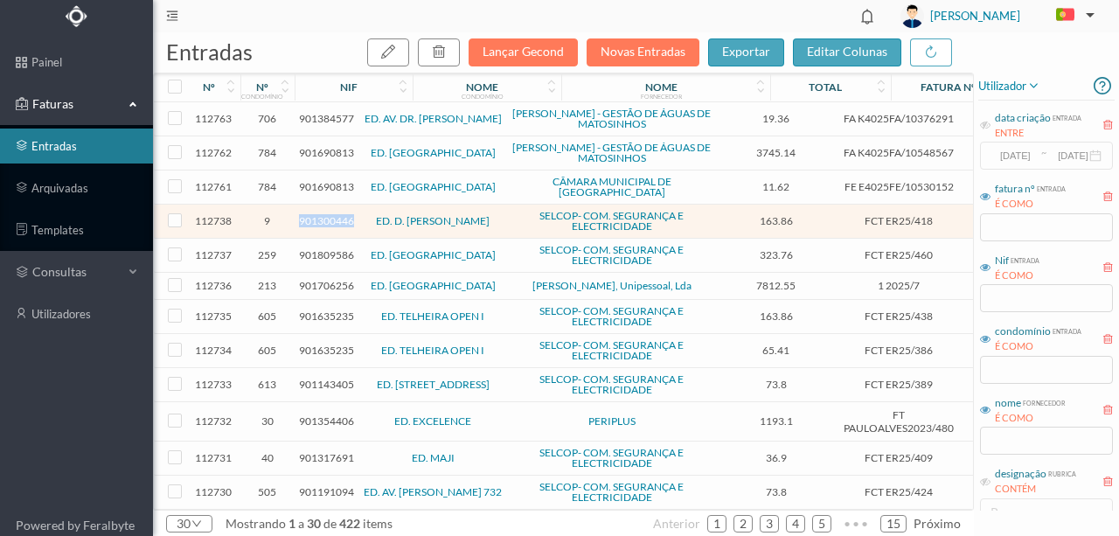
click at [324, 214] on span "901300446" at bounding box center [326, 220] width 55 height 13
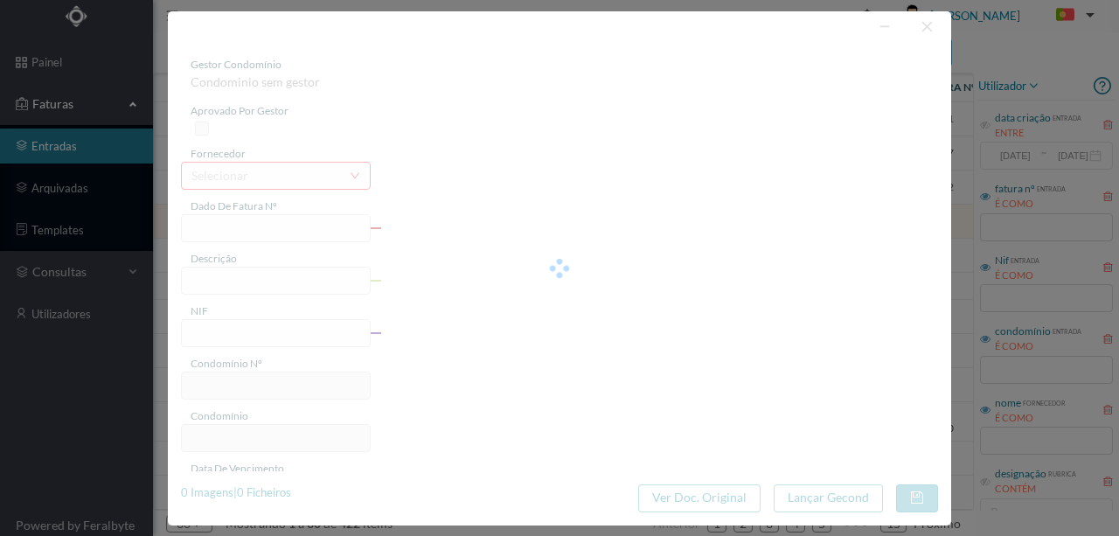
type input "FCT ER25/418"
type input "MANUTENÇAO ANUAL SISTEMA DETEÇÃO INCENDIO"
type input "901300446"
type input "10-09-2025"
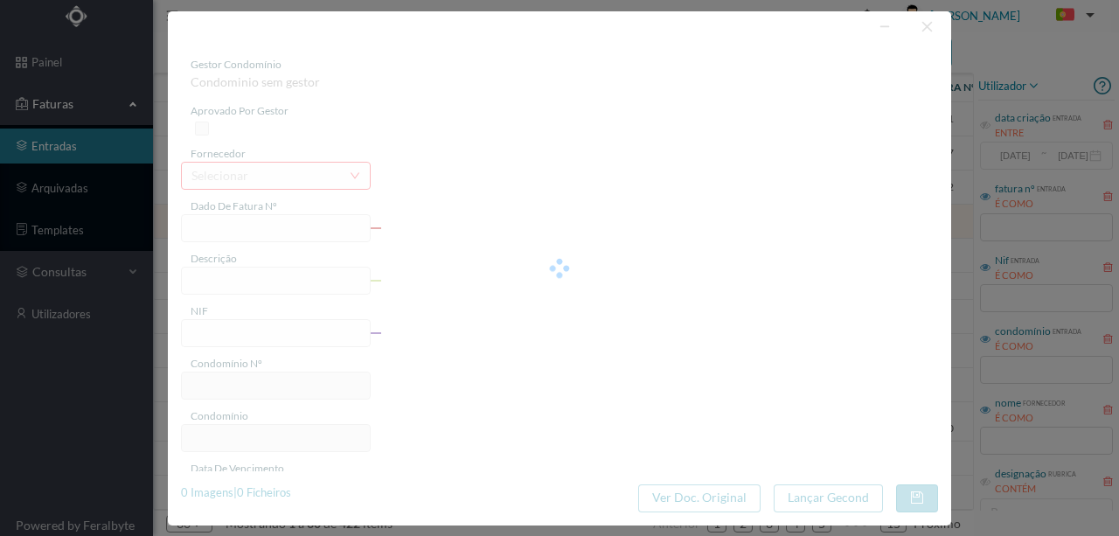
type input "163.86"
type input "9"
type input "ED. D. [PERSON_NAME]"
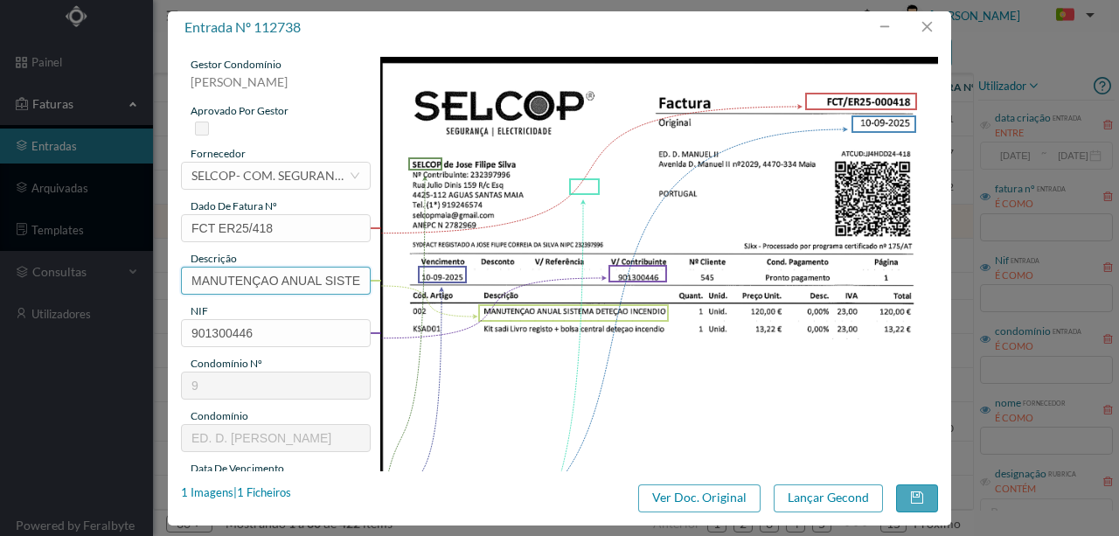
click at [270, 275] on input "MANUTENÇAO ANUAL SISTEMA DETEÇÃO INCENDIO" at bounding box center [276, 281] width 190 height 28
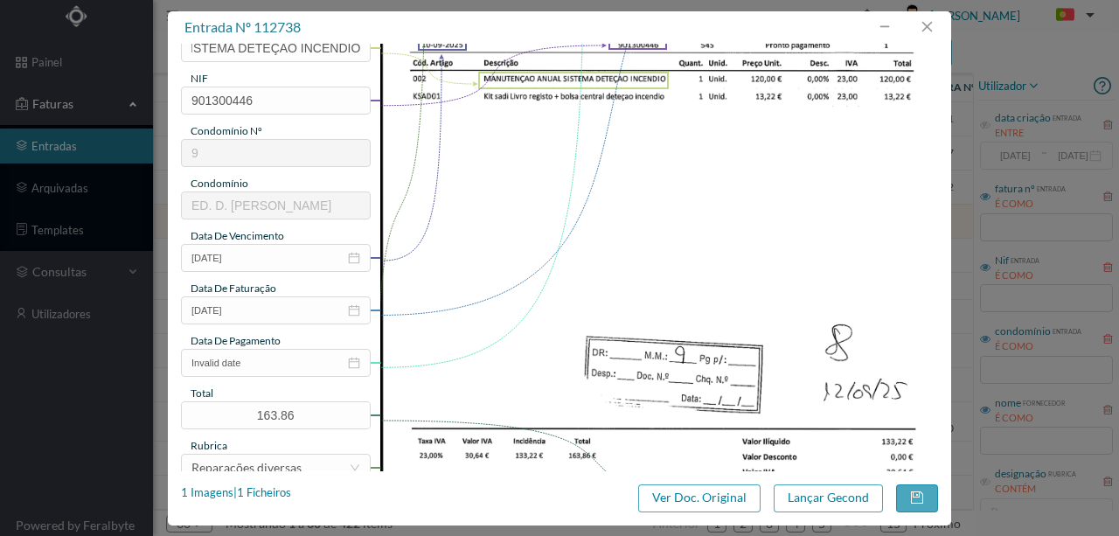
scroll to position [0, 0]
click at [268, 360] on input "Invalid date" at bounding box center [276, 363] width 190 height 28
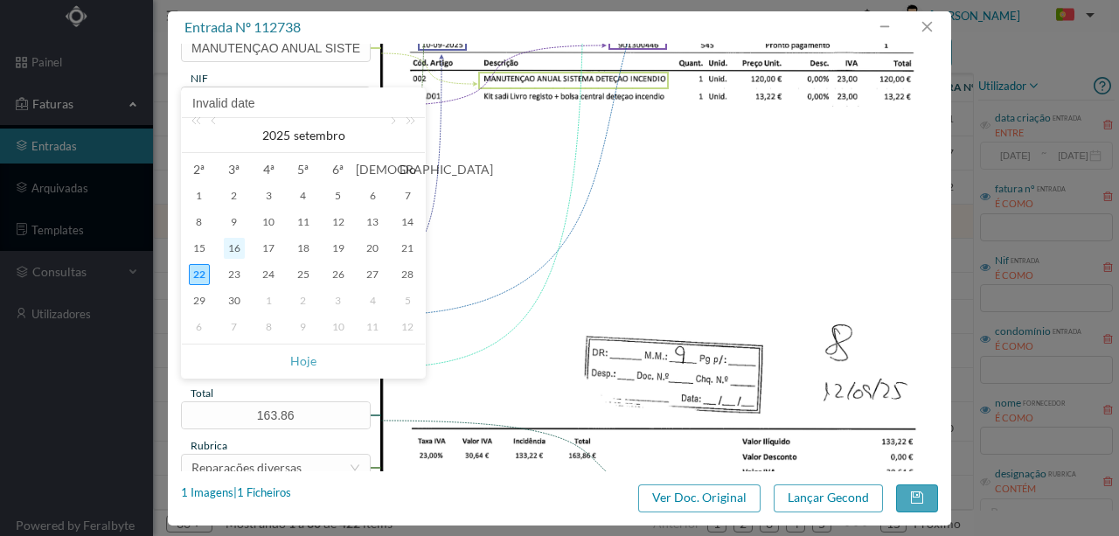
click at [236, 245] on div "16" at bounding box center [234, 248] width 21 height 21
type input "[DATE]"
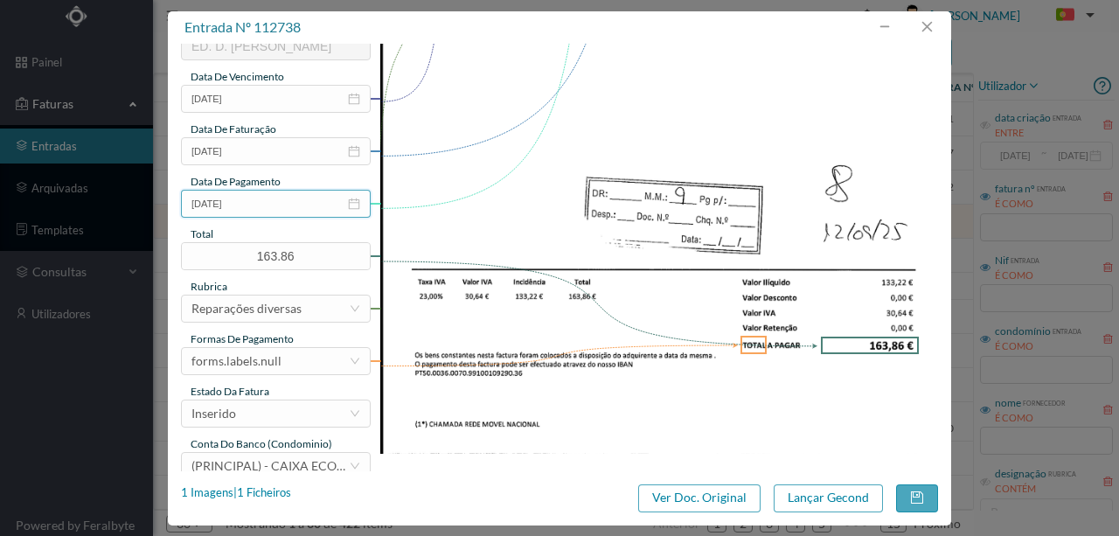
scroll to position [414, 0]
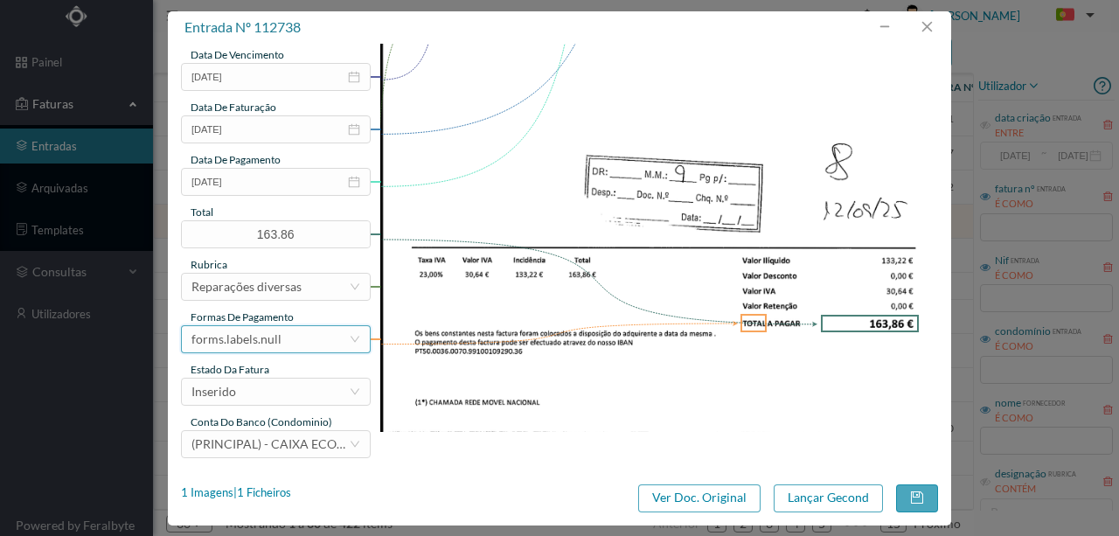
click at [275, 342] on div "forms.labels.null" at bounding box center [236, 339] width 90 height 26
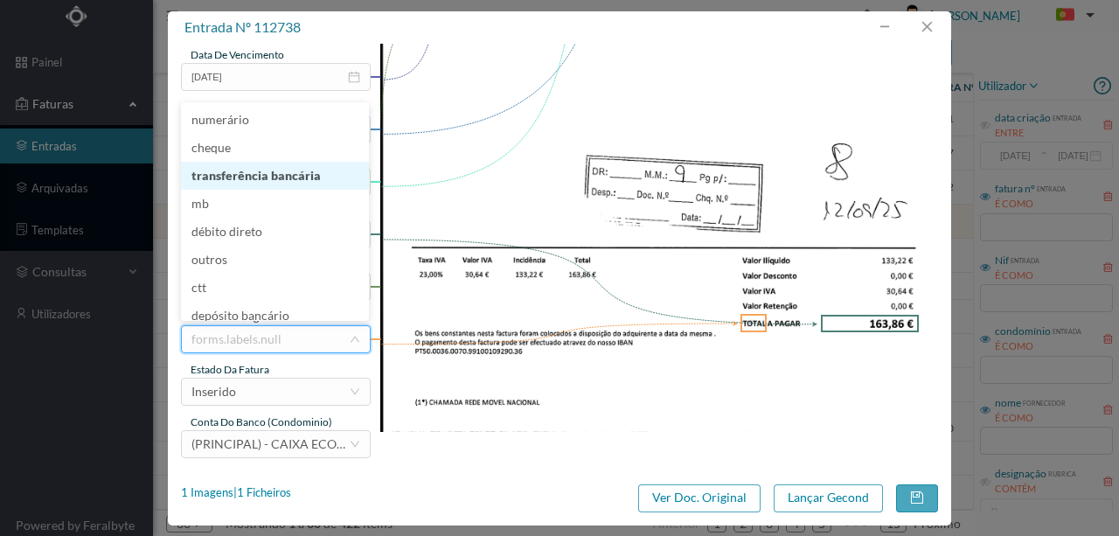
click at [288, 183] on li "transferência bancária" at bounding box center [275, 176] width 188 height 28
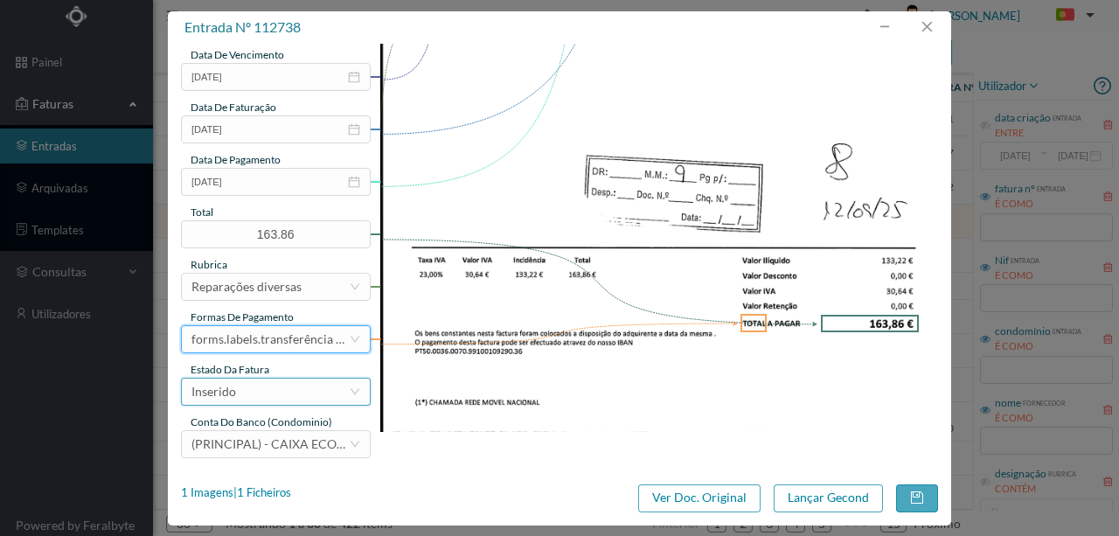
click at [262, 392] on div "Inserido" at bounding box center [269, 392] width 157 height 26
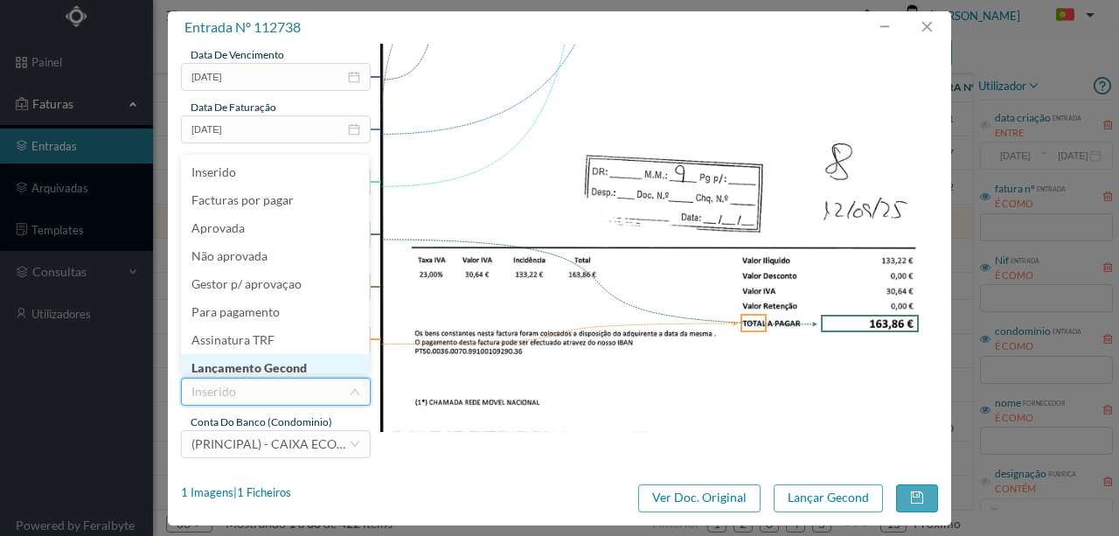
scroll to position [9, 0]
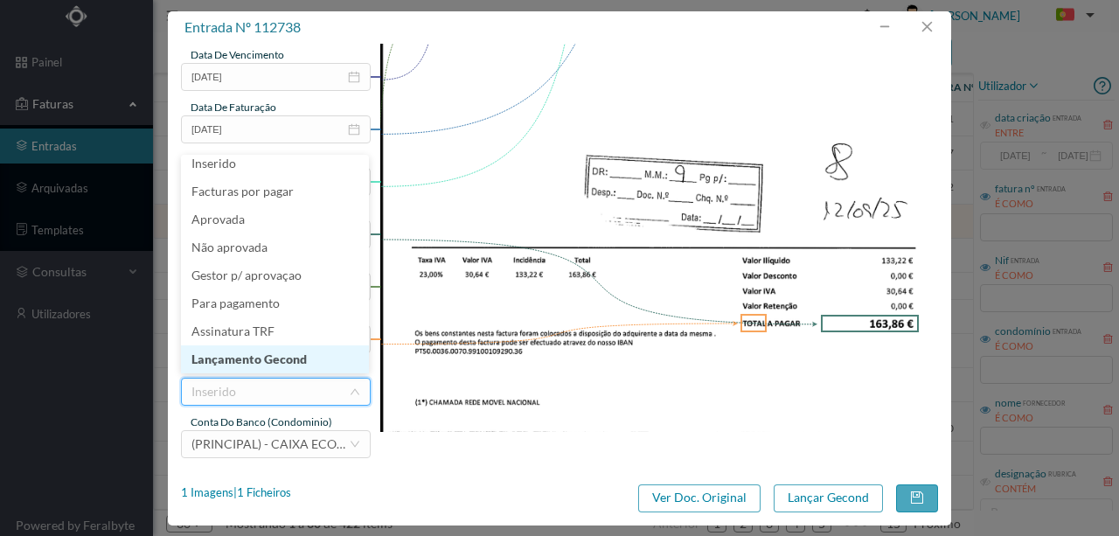
click at [282, 363] on li "Lançamento Gecond" at bounding box center [275, 359] width 188 height 28
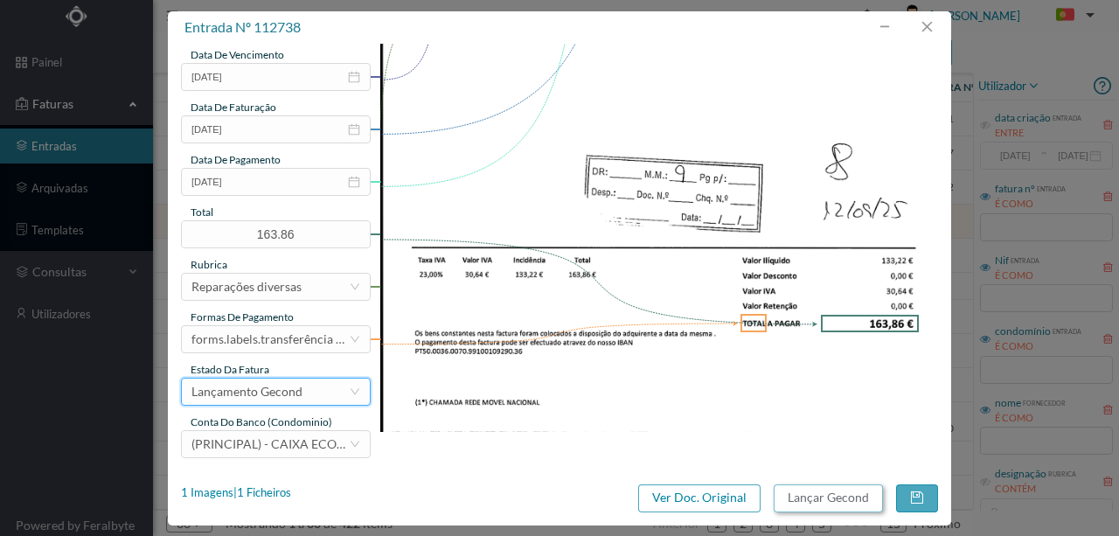
click at [814, 497] on button "Lançar Gecond" at bounding box center [828, 498] width 109 height 28
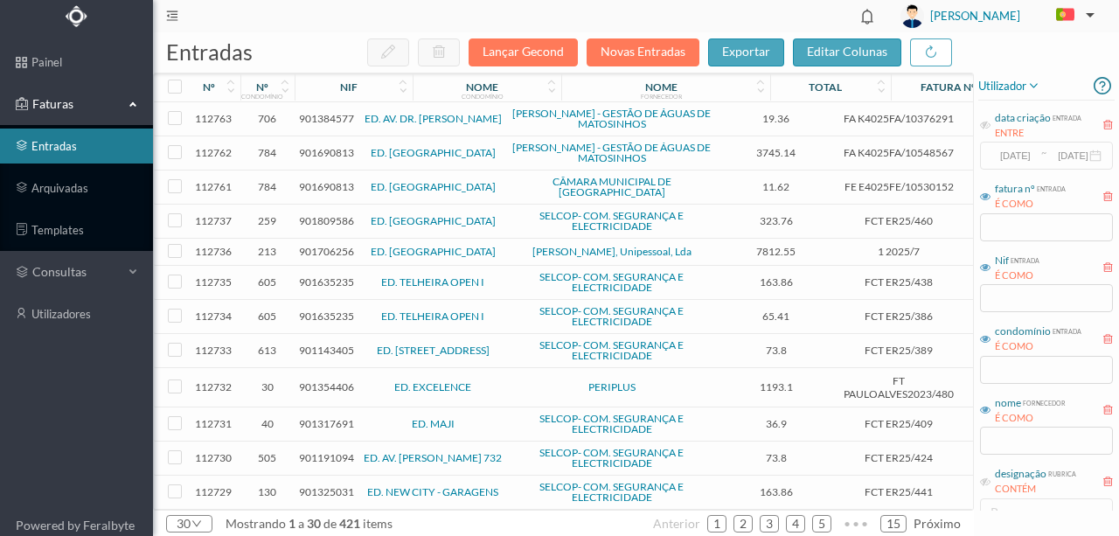
click at [321, 214] on span "901809586" at bounding box center [326, 220] width 55 height 13
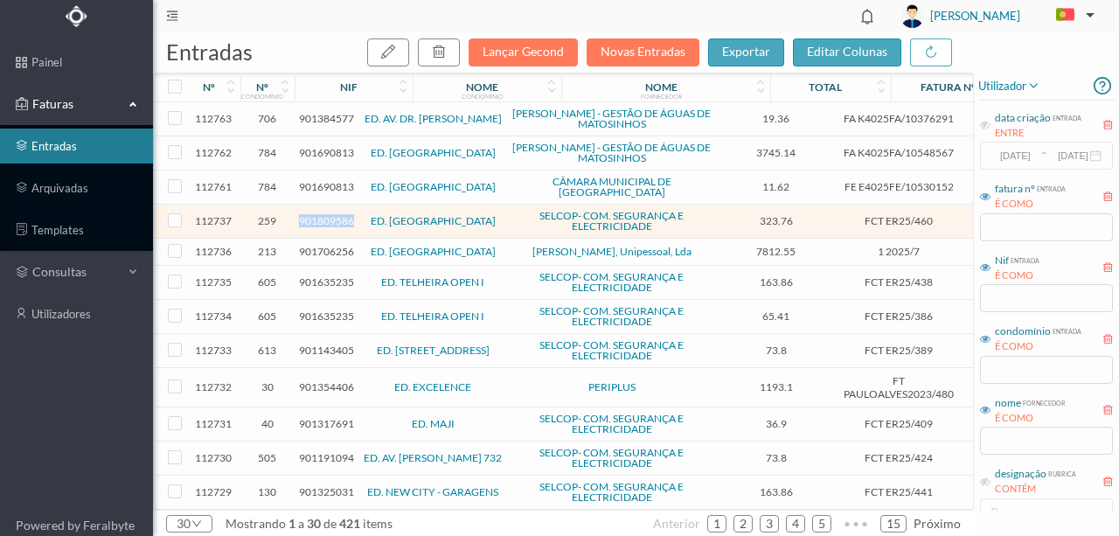
click at [321, 214] on span "901809586" at bounding box center [326, 220] width 55 height 13
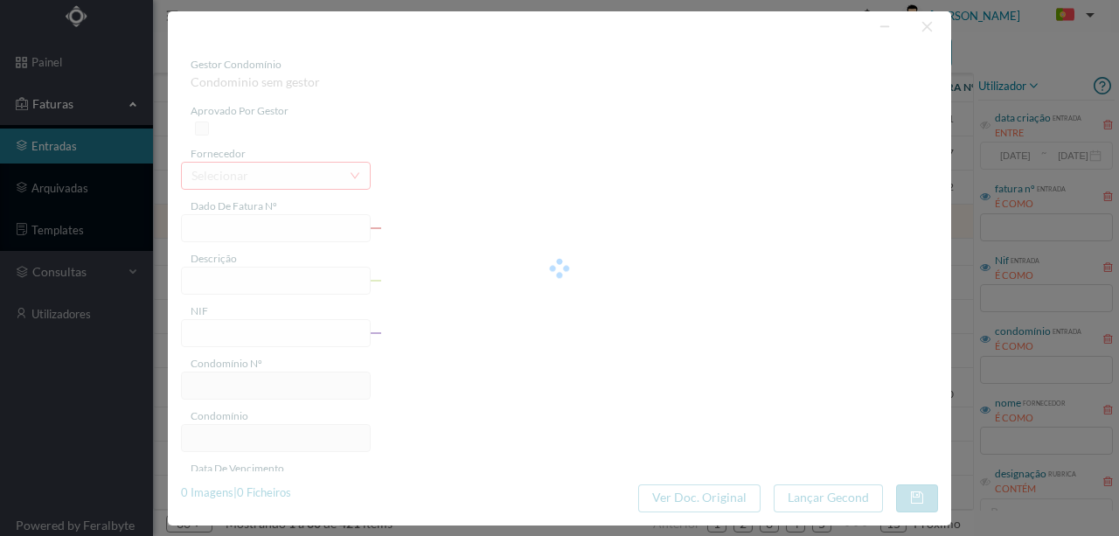
type input "FCT ER25/460"
type input "MANUTENÇÃO ANUAL SISTEMA DETEÇÃO INCENDIO"
type input "901809586"
type input "15-09-2025"
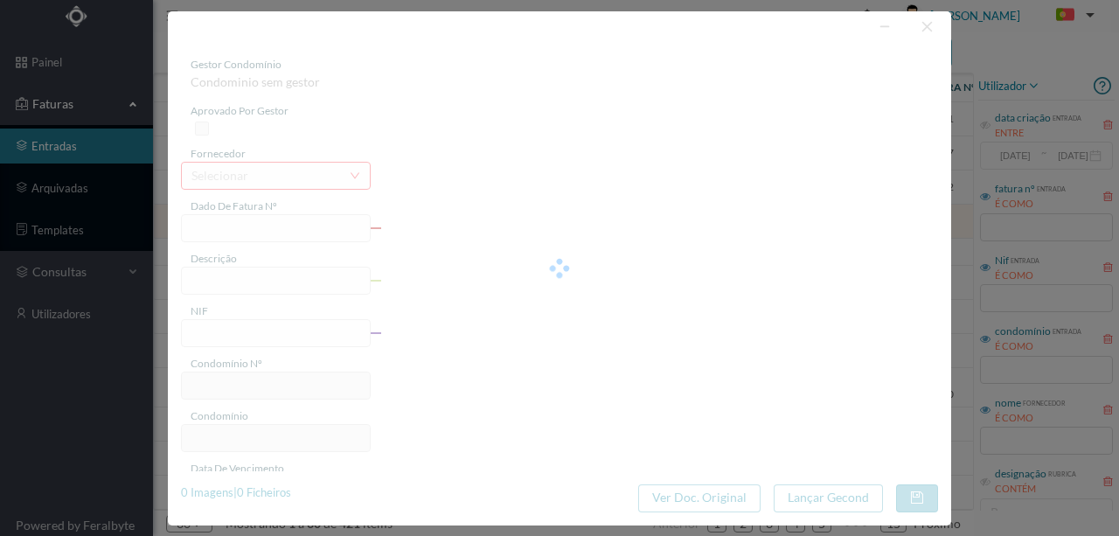
type input "323.76"
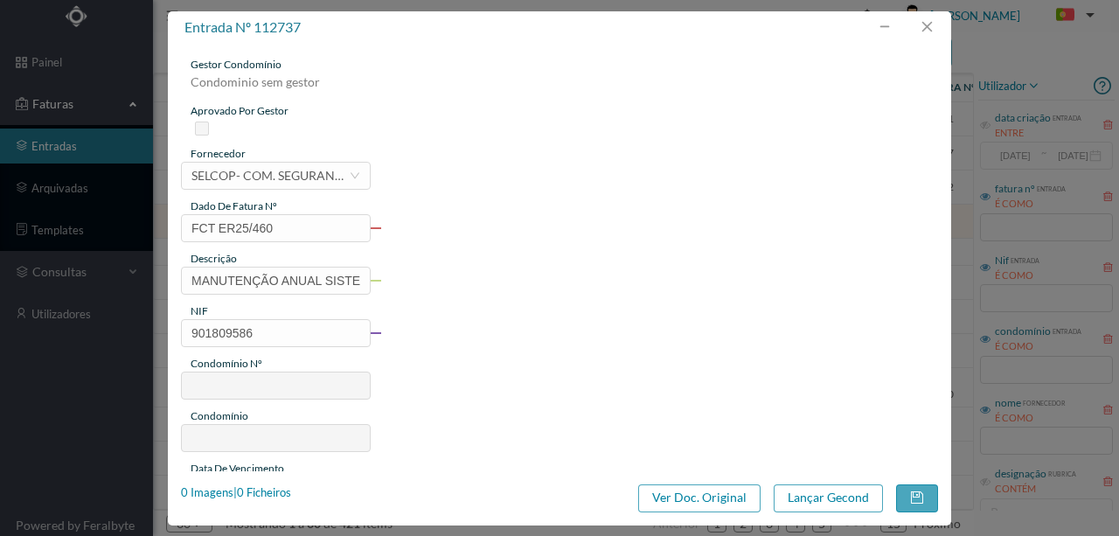
type input "259"
type input "ED. [GEOGRAPHIC_DATA]"
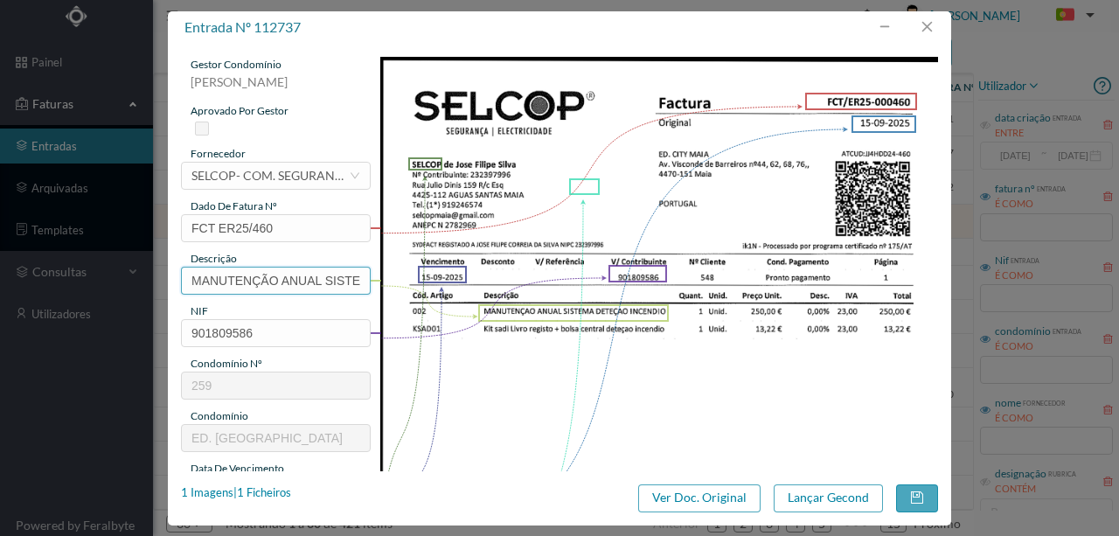
click at [250, 276] on input "MANUTENÇÃO ANUAL SISTEMA DETEÇÃO INCENDIO" at bounding box center [276, 281] width 190 height 28
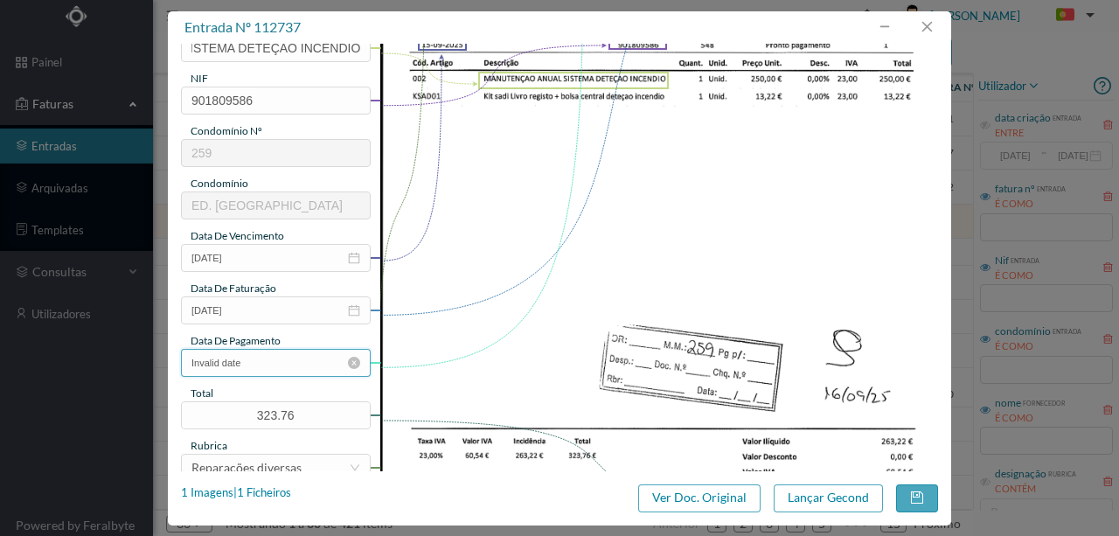
scroll to position [0, 0]
click at [257, 364] on input "Invalid date" at bounding box center [276, 363] width 190 height 28
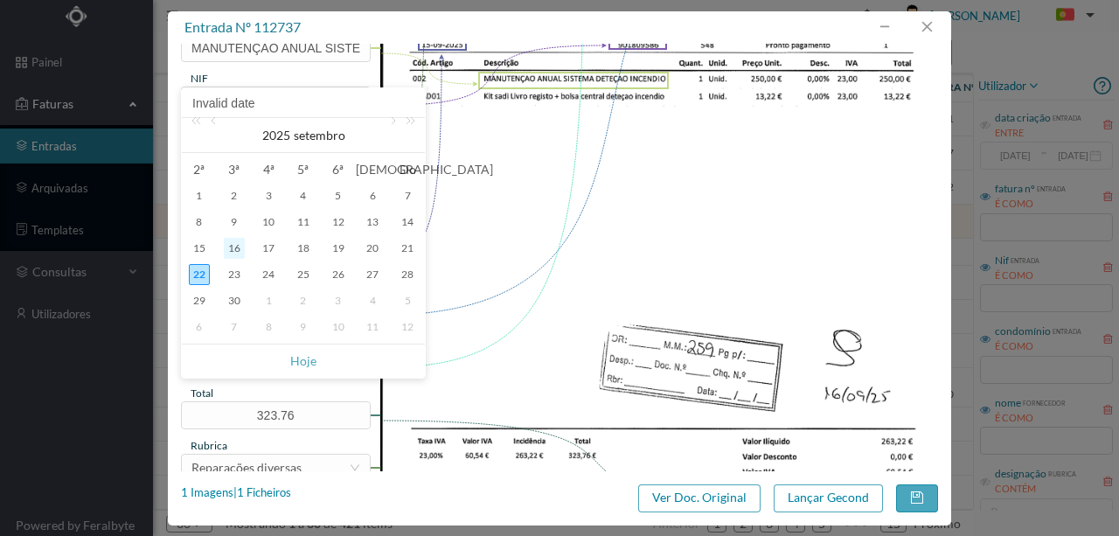
click at [236, 246] on div "16" at bounding box center [234, 248] width 21 height 21
type input "[DATE]"
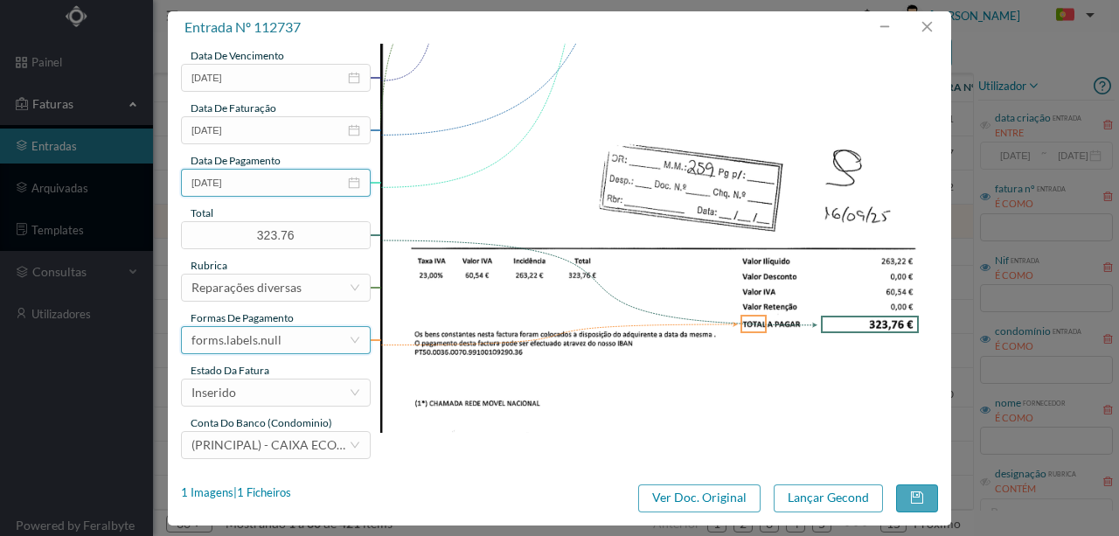
scroll to position [414, 0]
click at [266, 341] on div "forms.labels.null" at bounding box center [236, 339] width 90 height 26
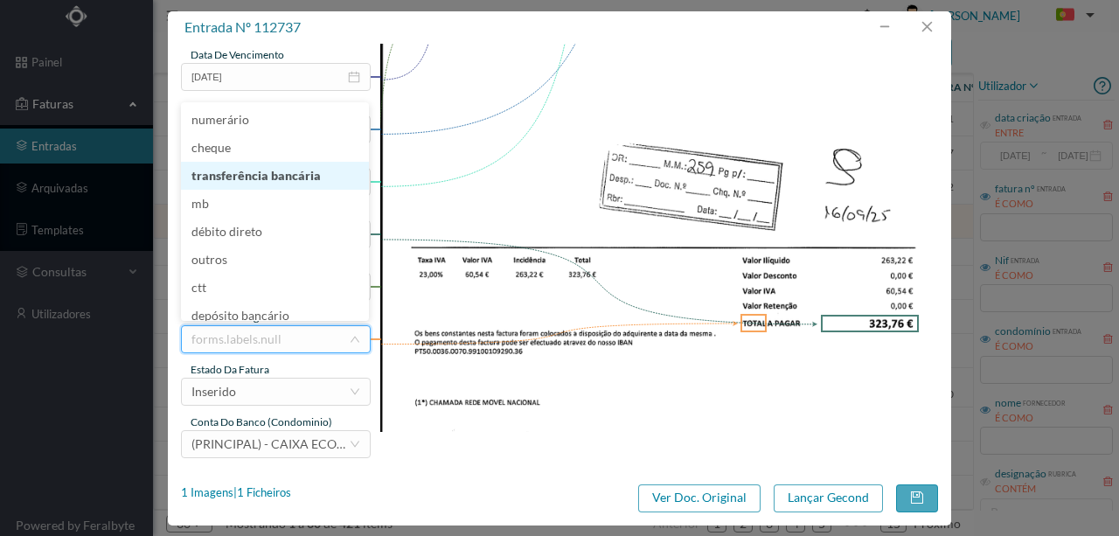
click at [280, 184] on li "transferência bancária" at bounding box center [275, 176] width 188 height 28
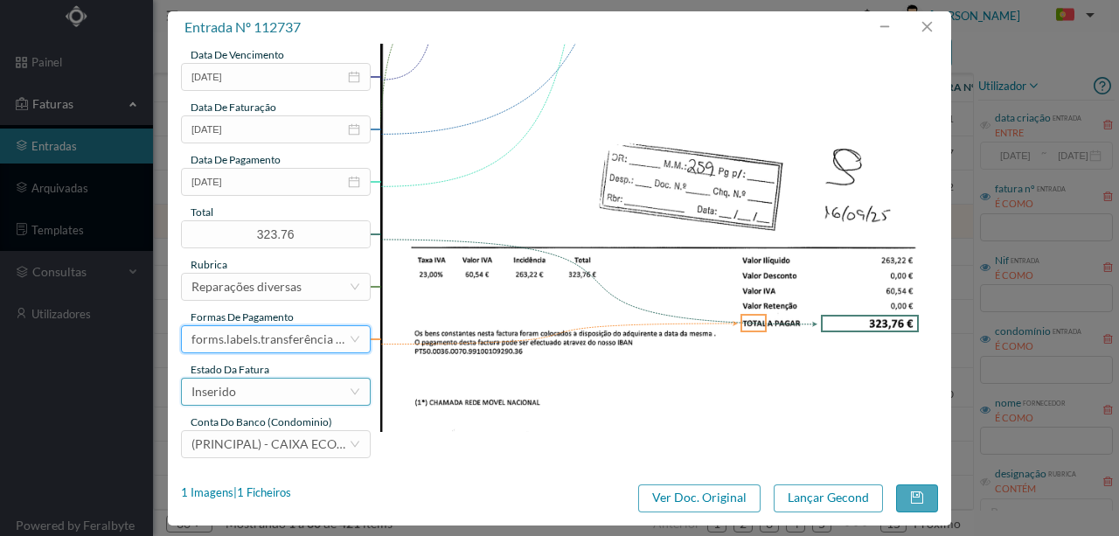
drag, startPoint x: 259, startPoint y: 399, endPoint x: 205, endPoint y: 397, distance: 53.4
click at [255, 399] on div "Inserido" at bounding box center [269, 392] width 157 height 26
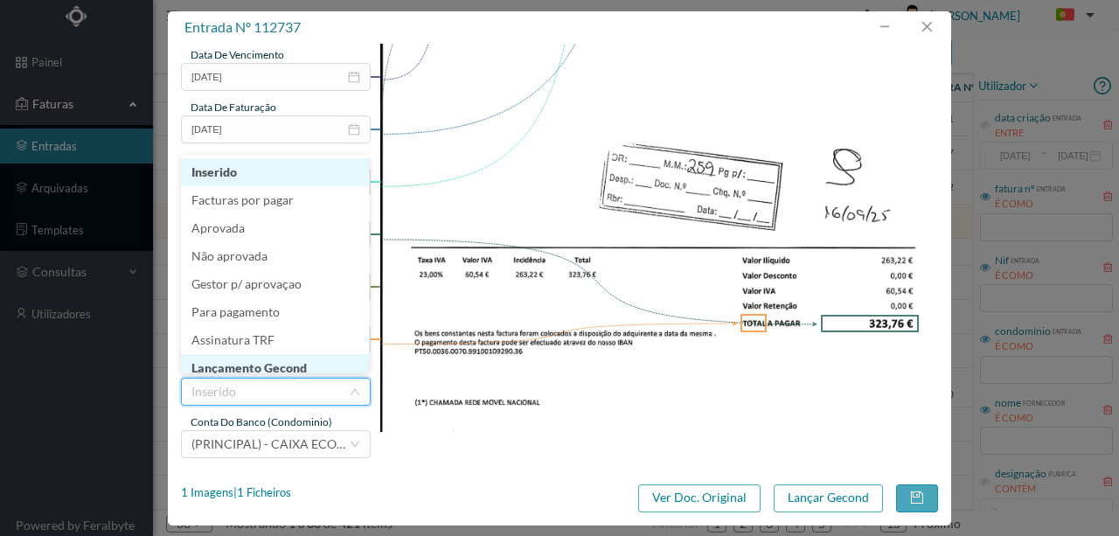
scroll to position [9, 0]
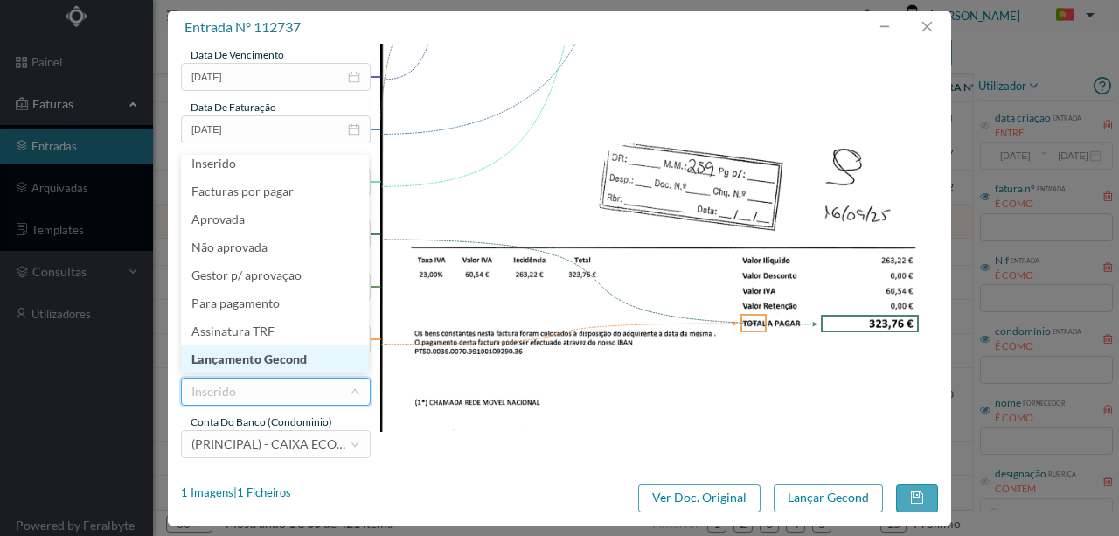
click at [271, 357] on li "Lançamento Gecond" at bounding box center [275, 359] width 188 height 28
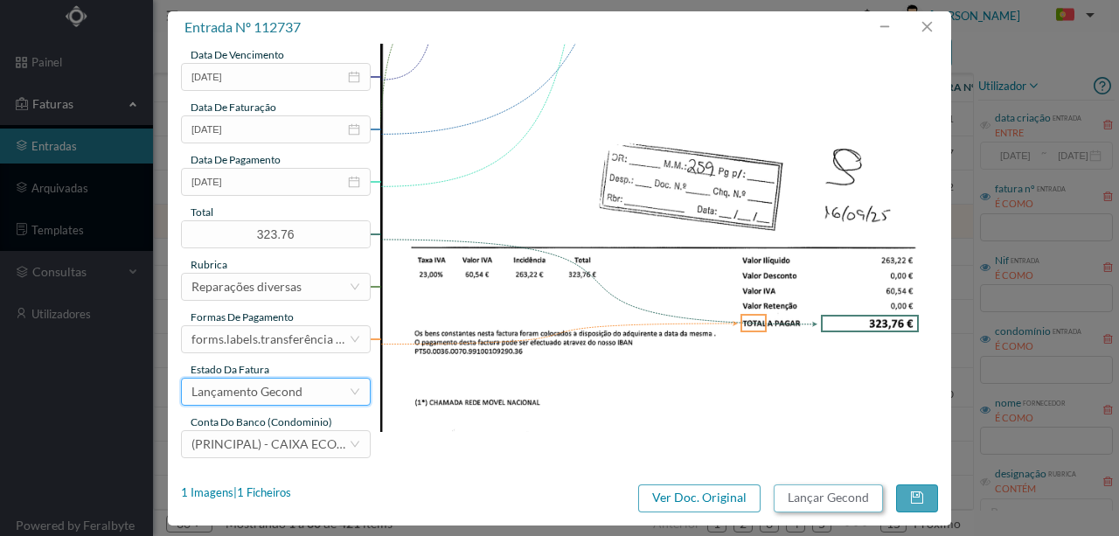
click at [818, 497] on button "Lançar Gecond" at bounding box center [828, 498] width 109 height 28
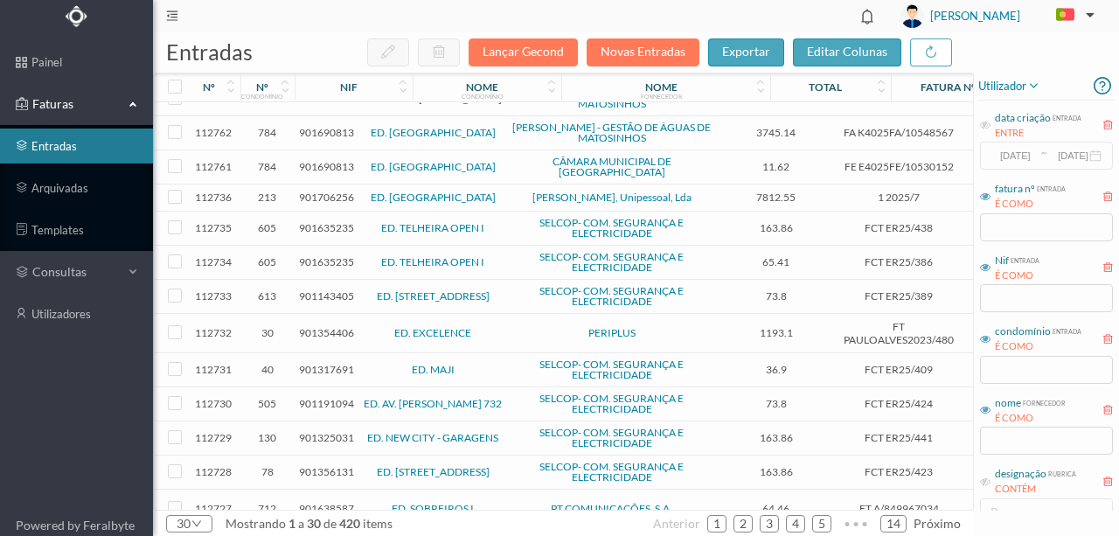
scroll to position [0, 0]
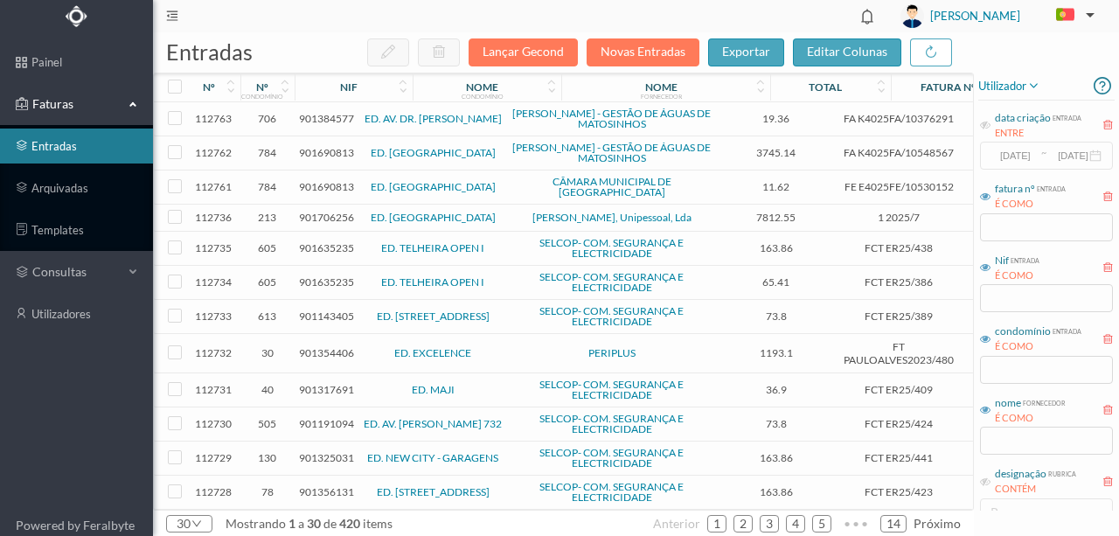
click at [332, 121] on span "901384577" at bounding box center [326, 118] width 55 height 13
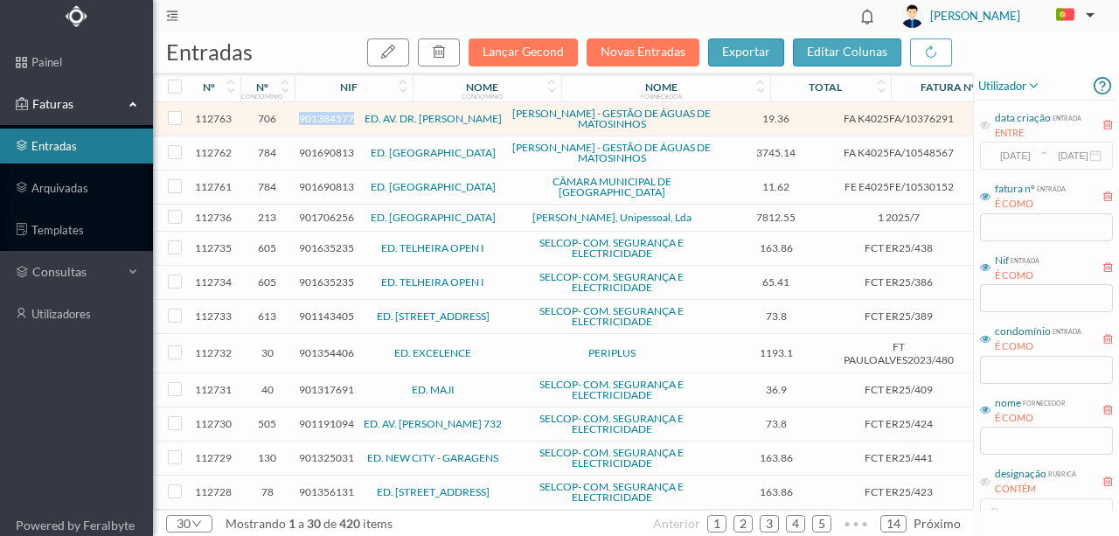
click at [332, 121] on span "901384577" at bounding box center [326, 118] width 55 height 13
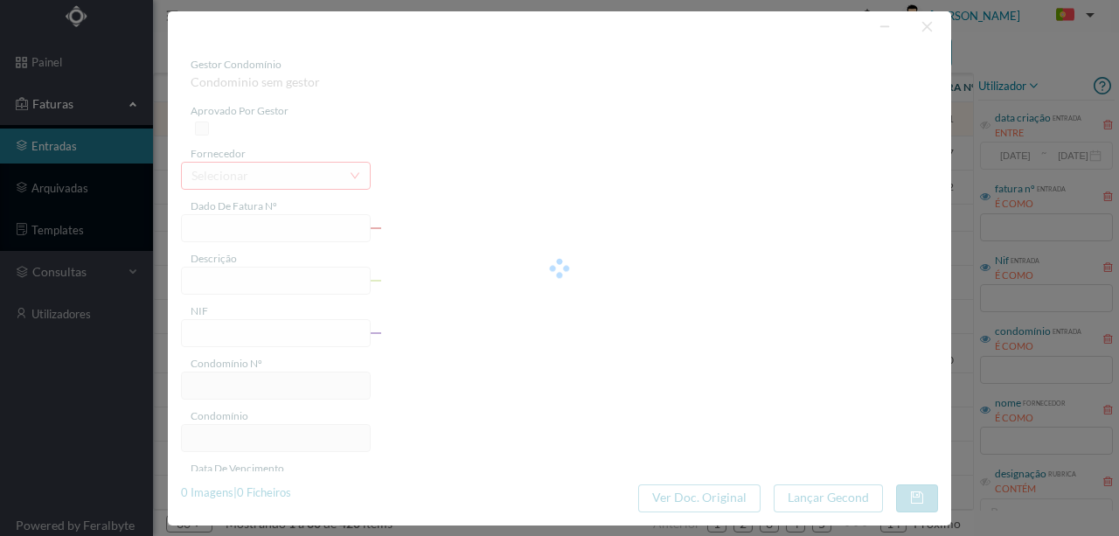
type input "FA K4025FA/10376291"
type input "Período de faturação: 22.04.2025 a 23.06.2025"
type input "901384577"
type input "16-07-2025"
type input "26-06-2025"
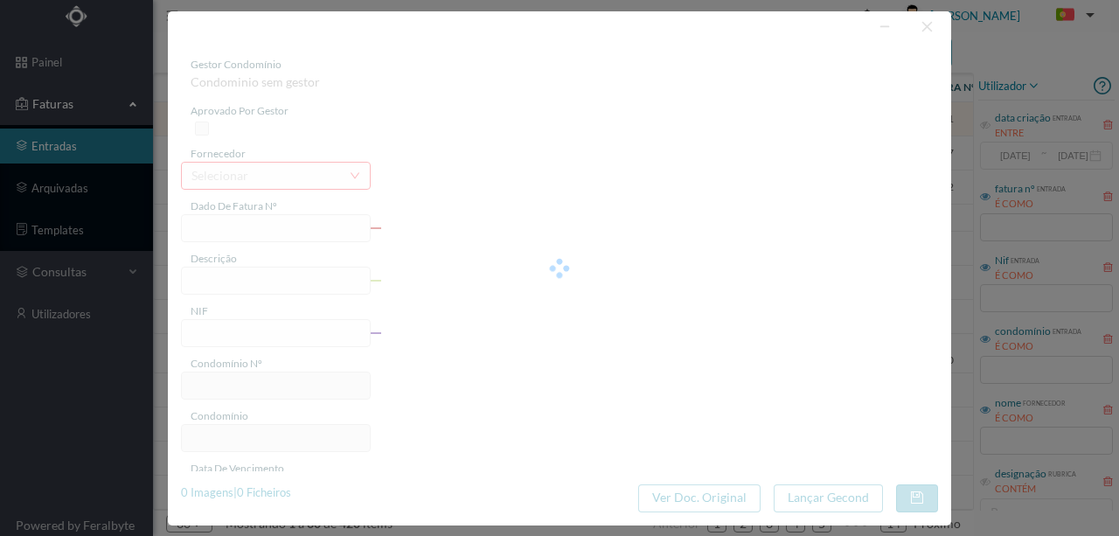
type input "16-07-2025"
type input "19.36"
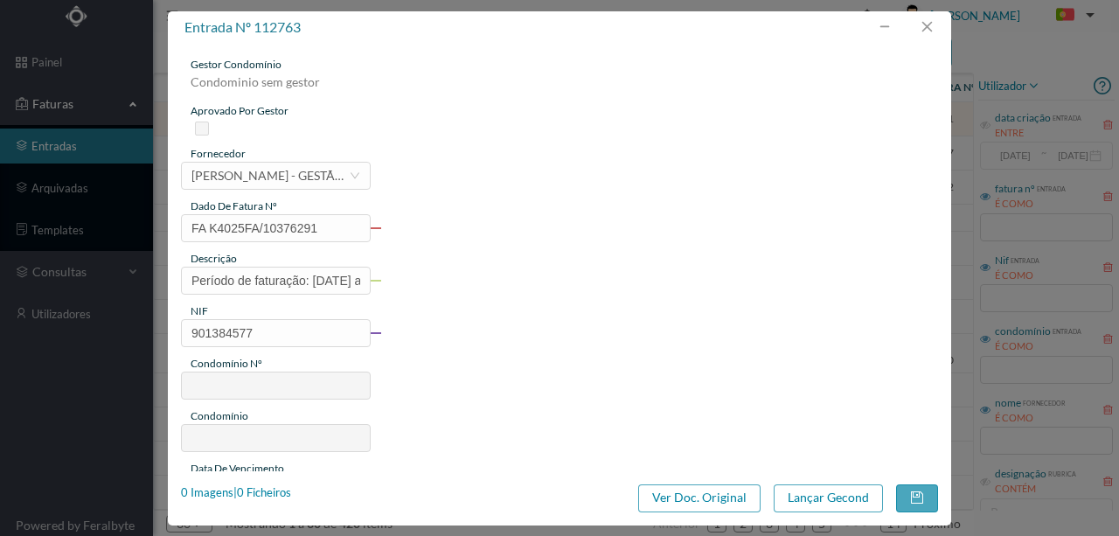
type input "706"
type input "ED. AV. DR. FERNANDO AROSO"
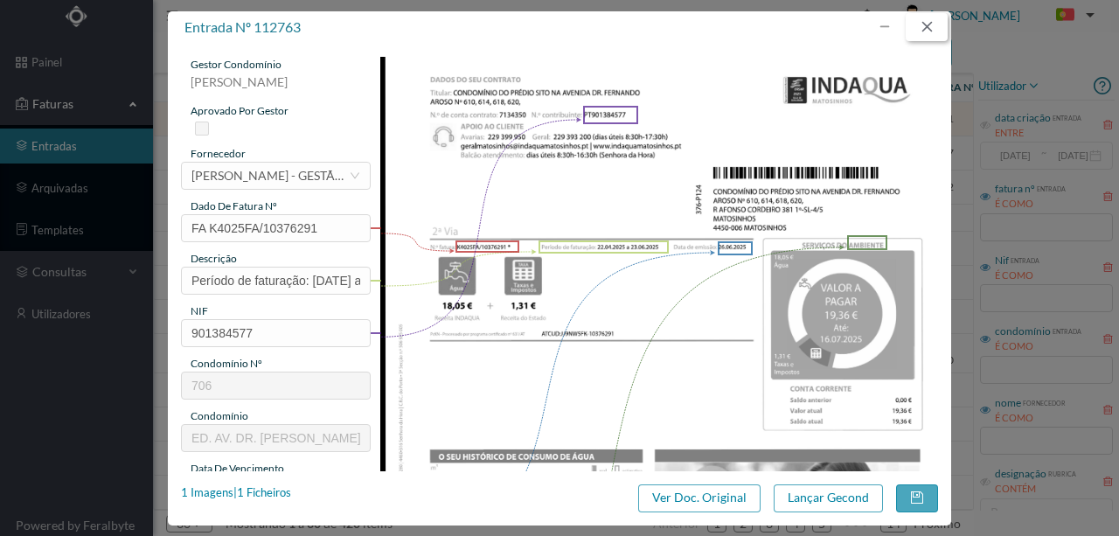
click at [931, 29] on button "button" at bounding box center [927, 27] width 42 height 28
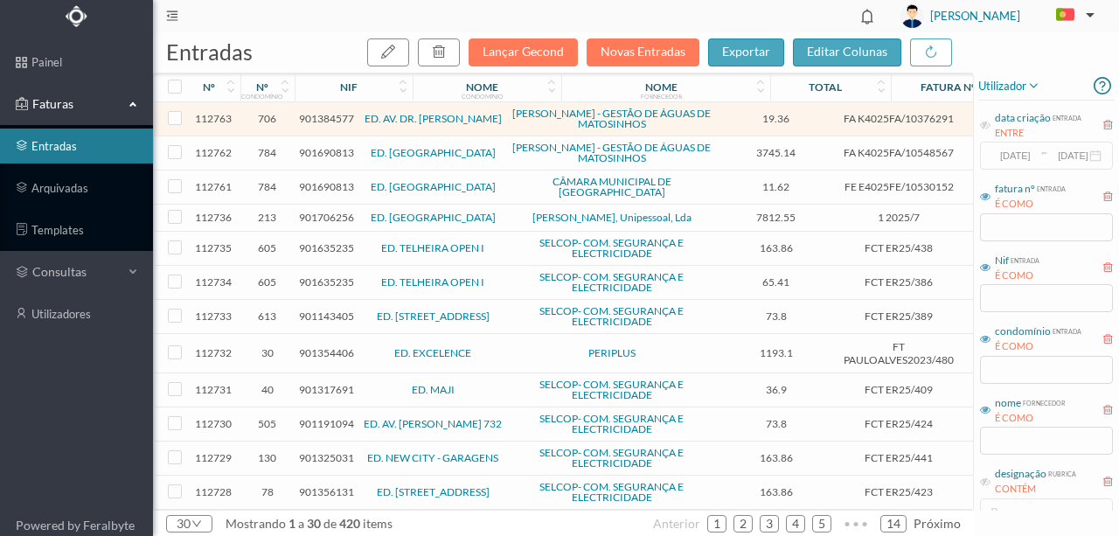
click at [307, 211] on span "901706256" at bounding box center [326, 217] width 55 height 13
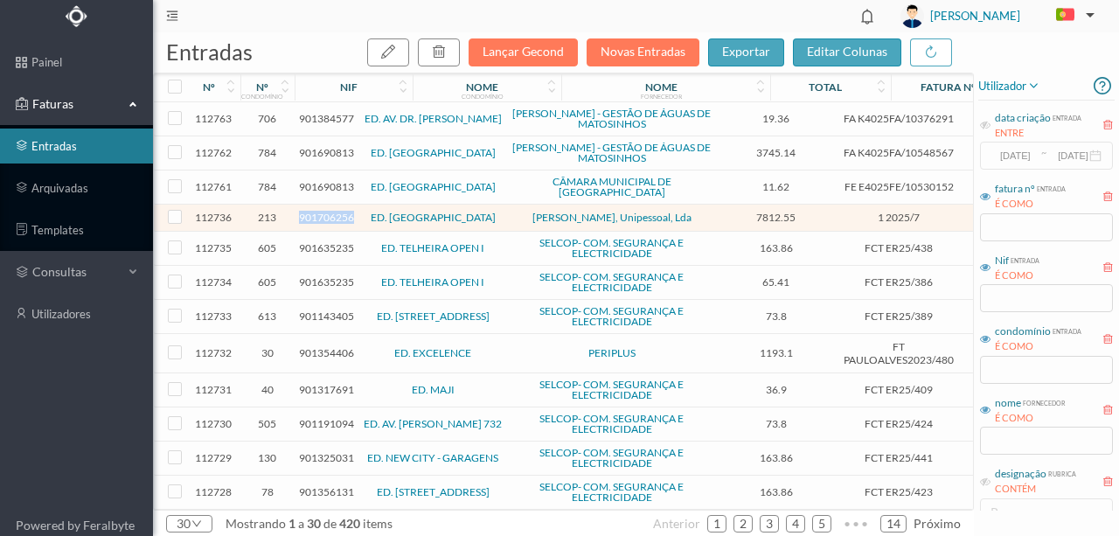
click at [307, 211] on span "901706256" at bounding box center [326, 217] width 55 height 13
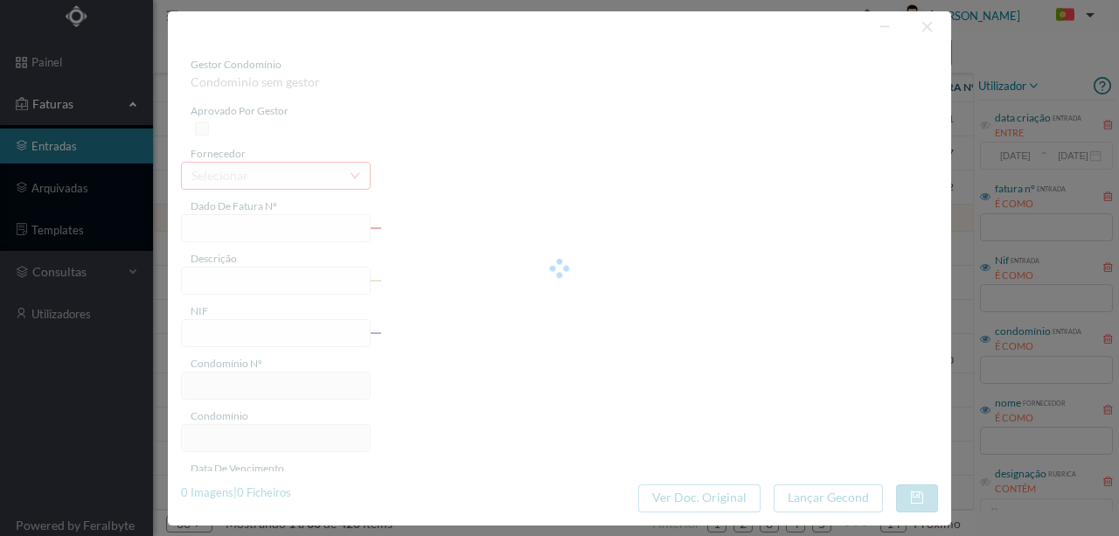
type input "1 2025/7"
type input "Infiltrações e Reparações"
type input "901706256"
type input "2025-09-14"
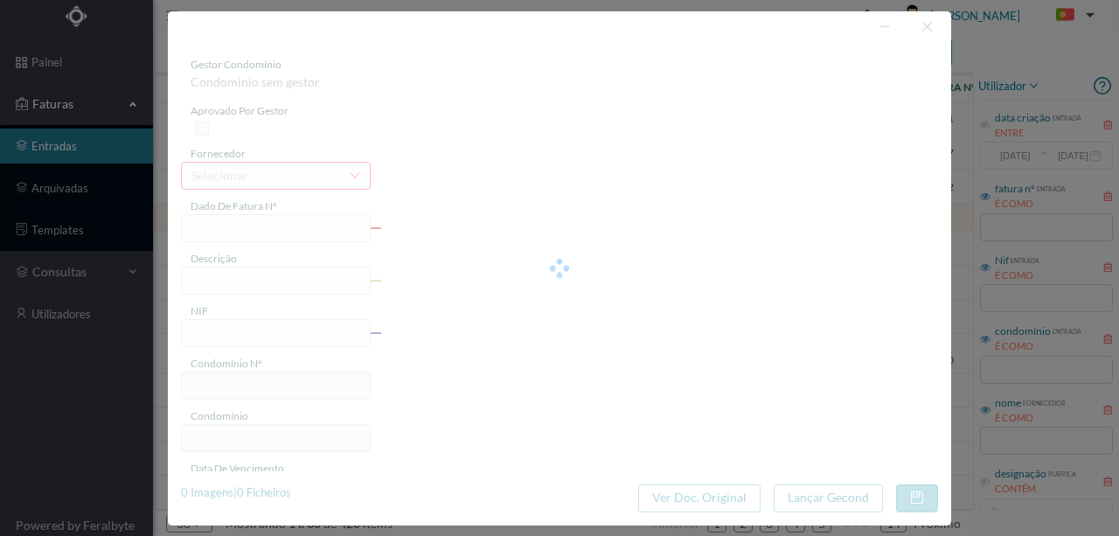
type input "2025-09-14"
type input "7812.55"
type input "213"
type input "ED. PARQUE - PORTO"
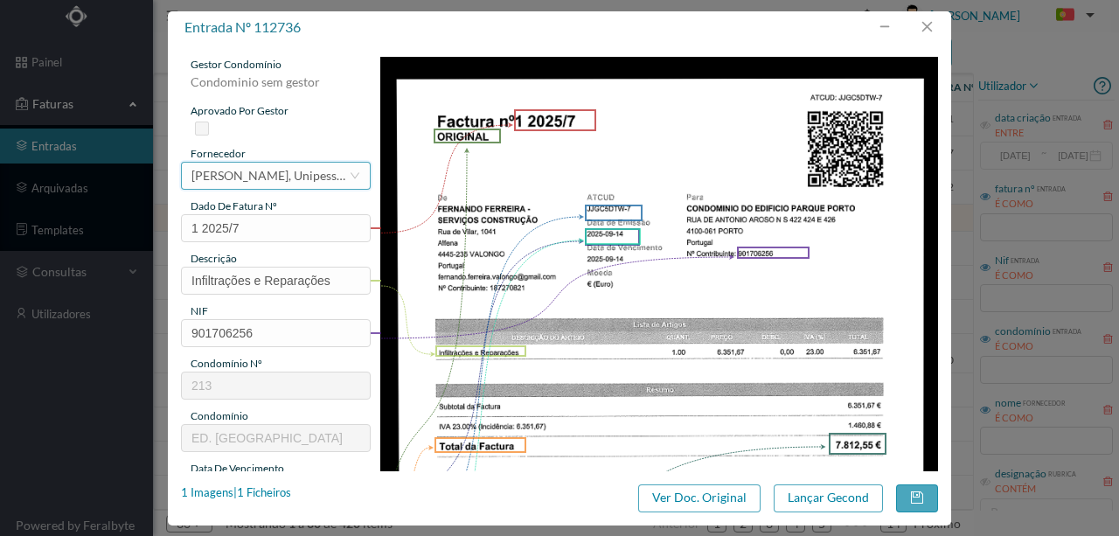
click at [219, 172] on div "João Pedro Marinho, Unipessoal, Lda" at bounding box center [269, 176] width 157 height 26
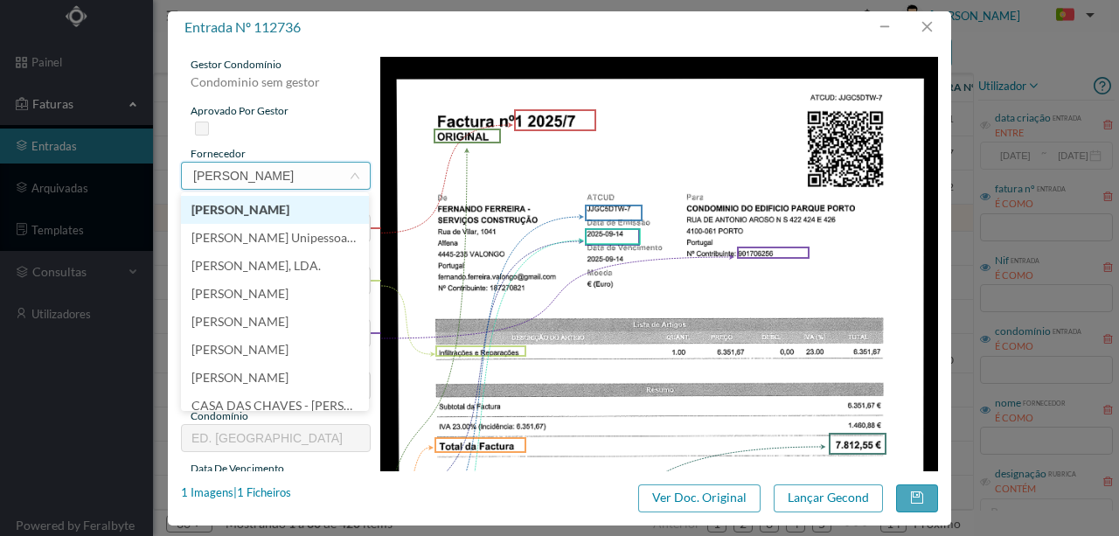
type input "fernando p"
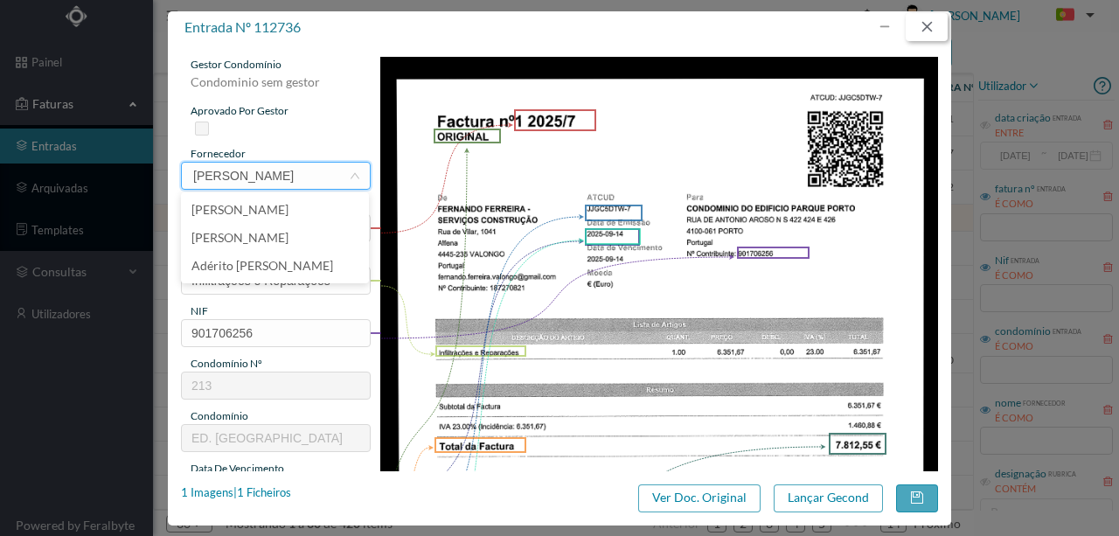
click at [936, 26] on button "button" at bounding box center [927, 27] width 42 height 28
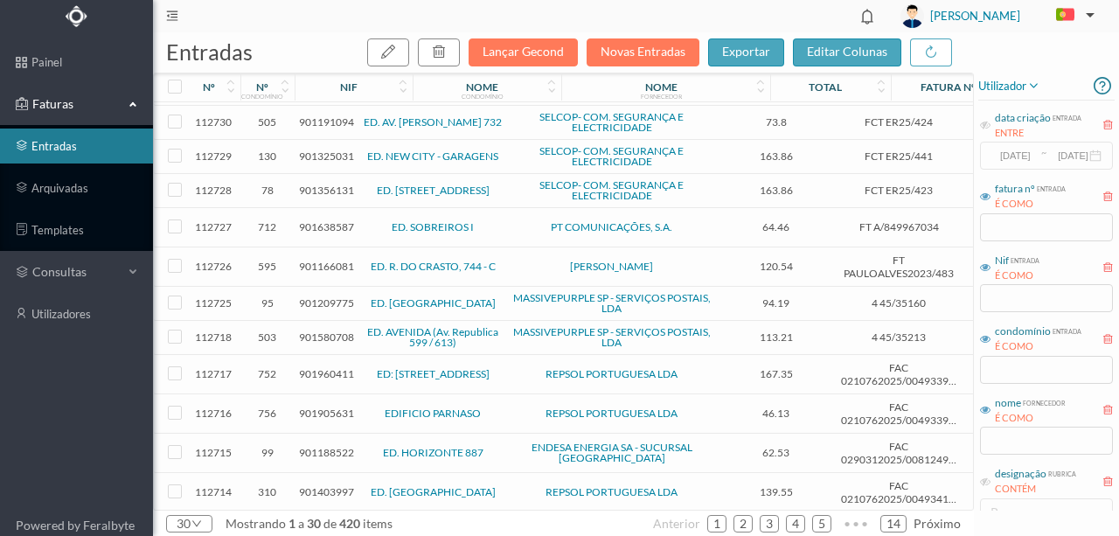
scroll to position [350, 0]
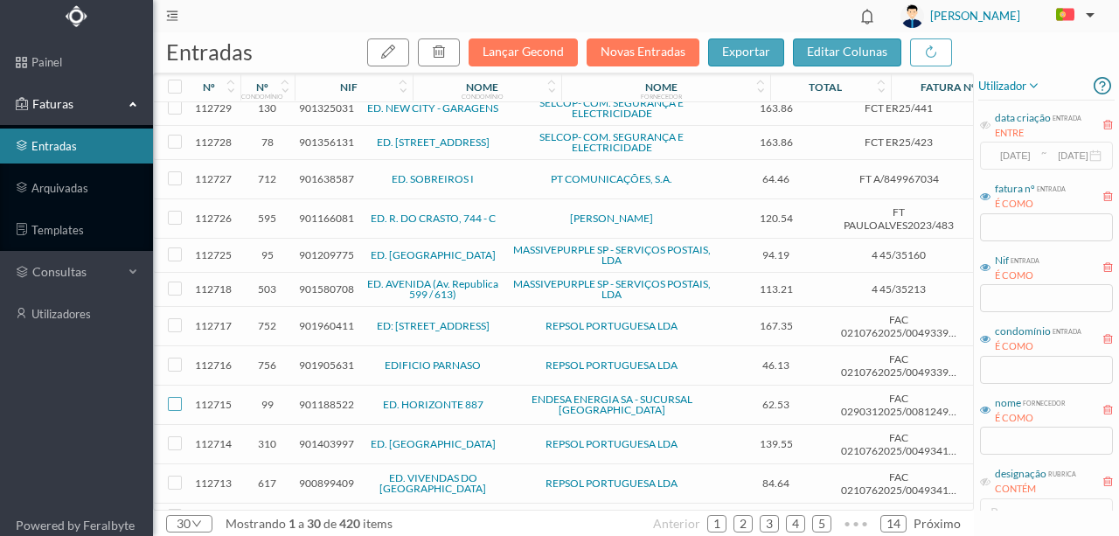
click at [173, 397] on input "checkbox" at bounding box center [175, 404] width 14 height 14
checkbox input "true"
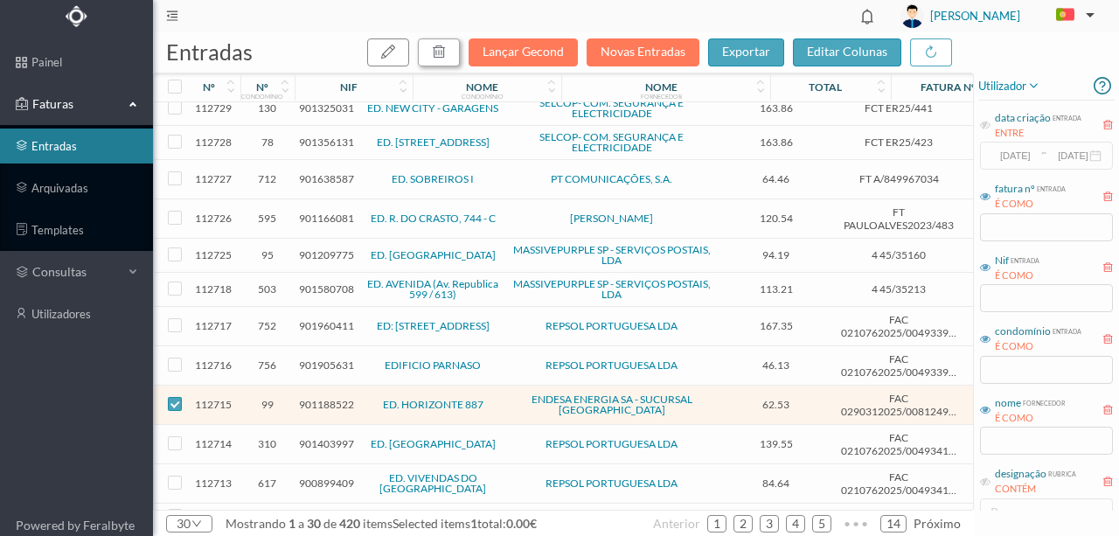
click at [446, 56] on icon "button" at bounding box center [439, 52] width 14 height 14
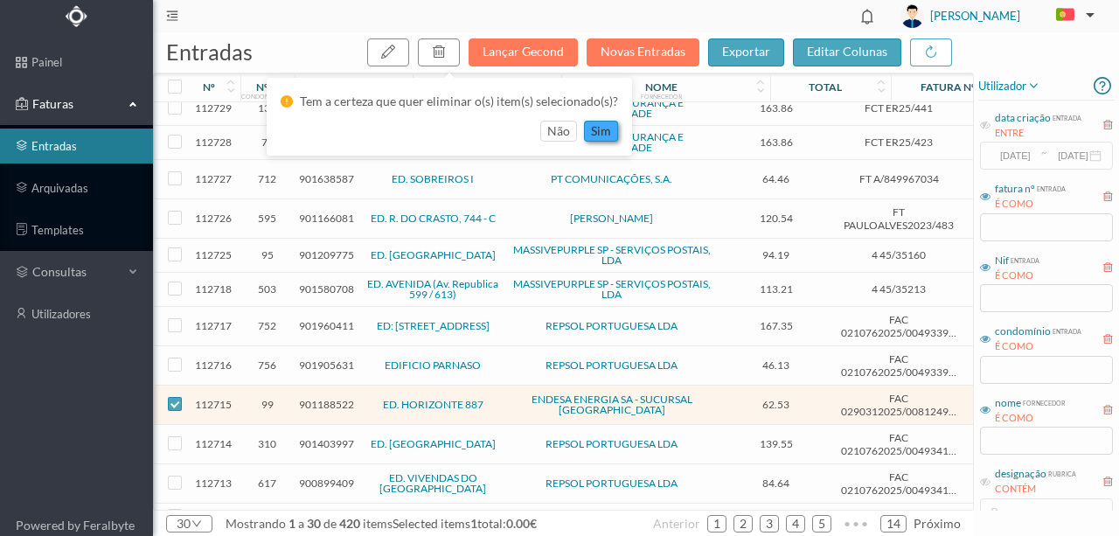
click at [600, 135] on button "sim" at bounding box center [601, 131] width 34 height 21
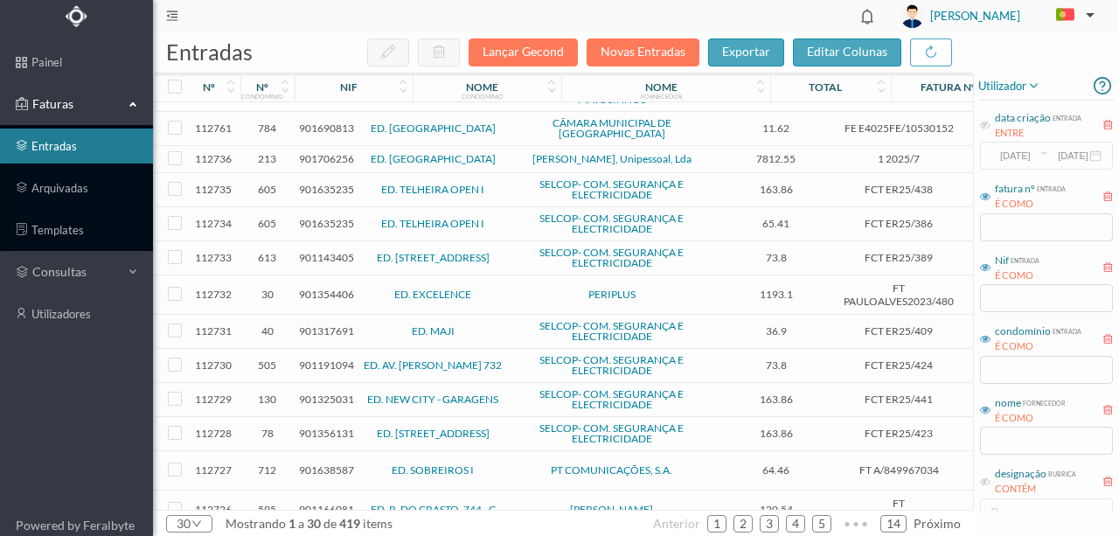
scroll to position [58, 0]
click at [311, 252] on span "901143405" at bounding box center [326, 258] width 55 height 13
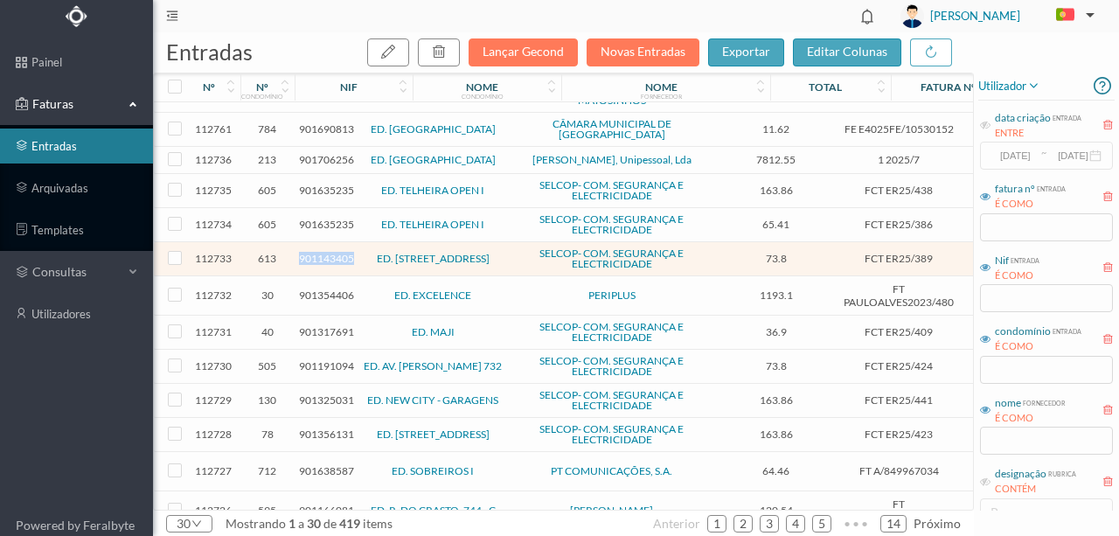
click at [311, 252] on span "901143405" at bounding box center [326, 258] width 55 height 13
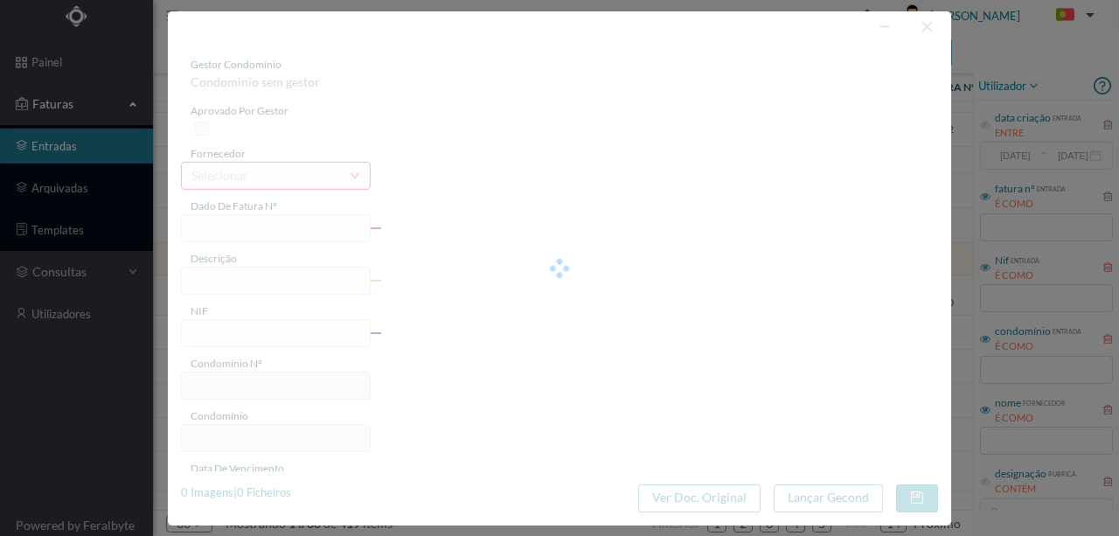
type input "FCT ER25/389"
type input "MANUTENÇÃO SISTEMA VENTILAÇÃO EDIFICIO 2T Amralica afinasenaoc lihrifirarnaoc n…"
type input "901143405"
type input "[DATE]"
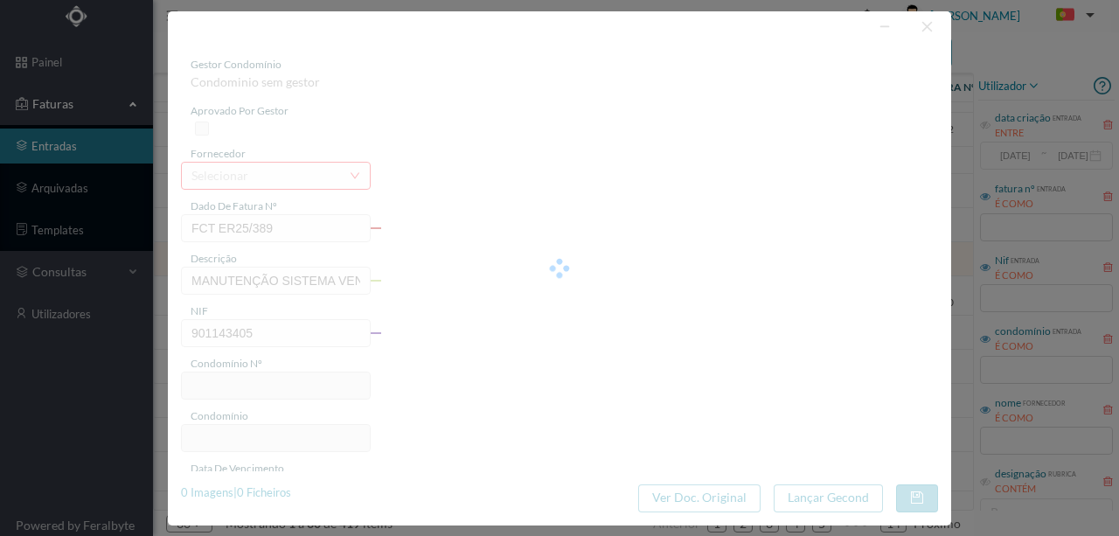
type input "73.80"
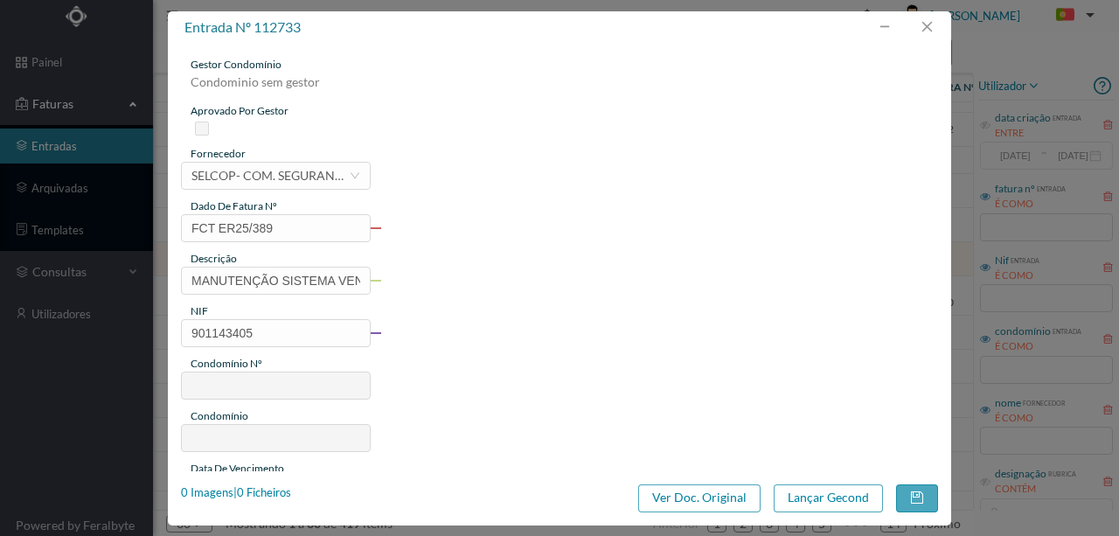
type input "613"
type input "ED. [STREET_ADDRESS]"
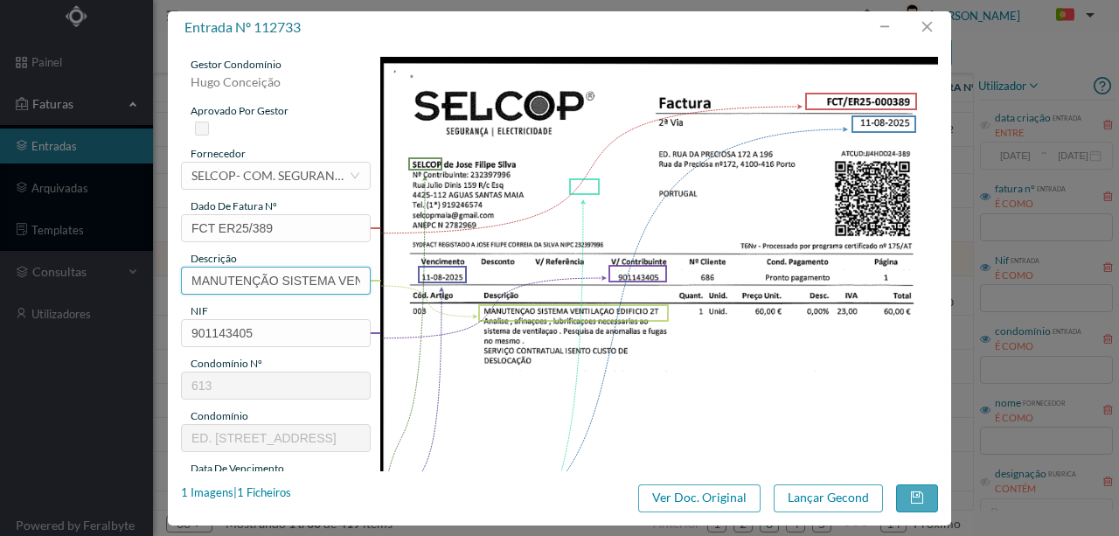
click at [268, 274] on input "MANUTENÇÃO SISTEMA VENTILAÇÃO EDIFICIO 2T Amralica afinasenaoc lihrifirarnaoc n…" at bounding box center [276, 281] width 190 height 28
type input "MANUTENÇÃO SISTEMA VENTILAÇÃO EDIFICIO"
click at [595, 364] on img at bounding box center [659, 451] width 559 height 789
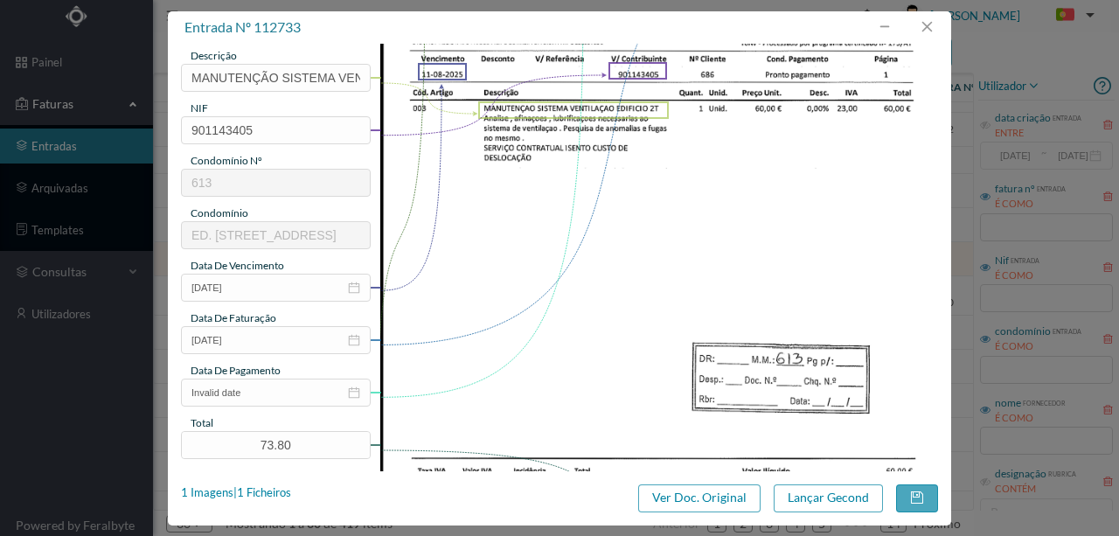
scroll to position [233, 0]
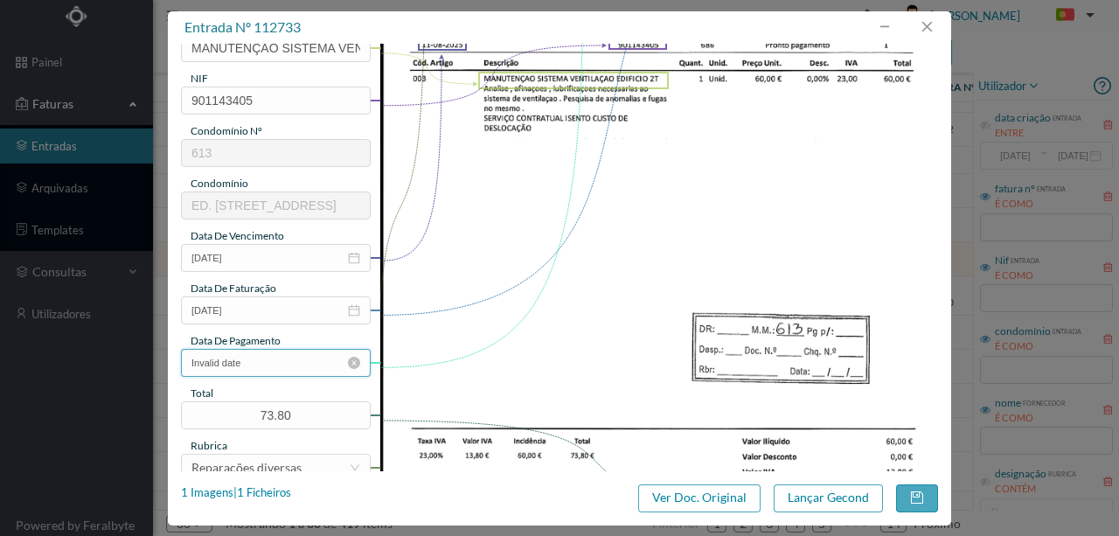
click at [268, 365] on input "Invalid date" at bounding box center [276, 363] width 190 height 28
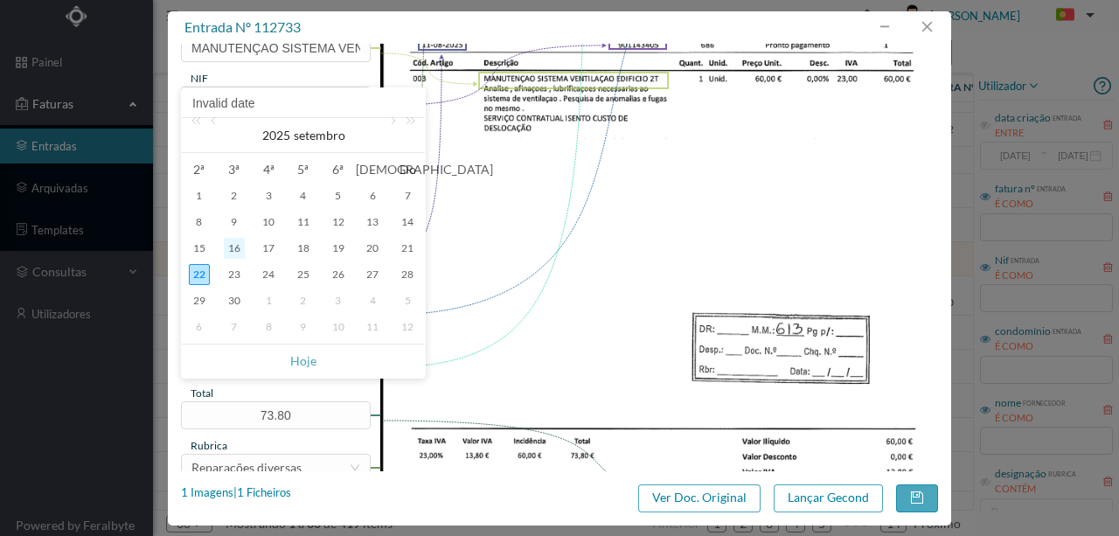
click at [237, 250] on div "16" at bounding box center [234, 248] width 21 height 21
type input "[DATE]"
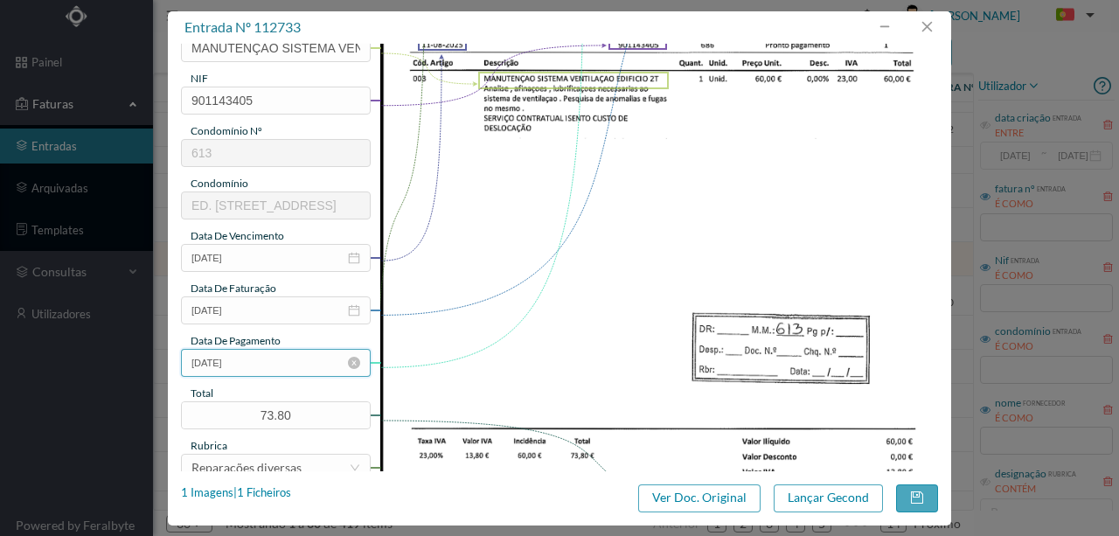
scroll to position [350, 0]
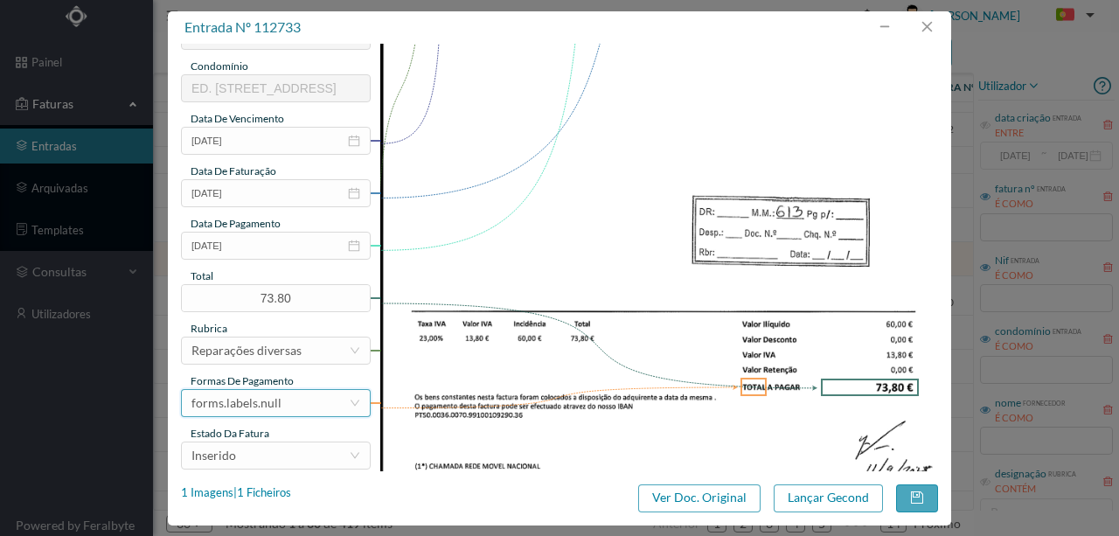
click at [285, 402] on div "forms.labels.null" at bounding box center [269, 403] width 157 height 26
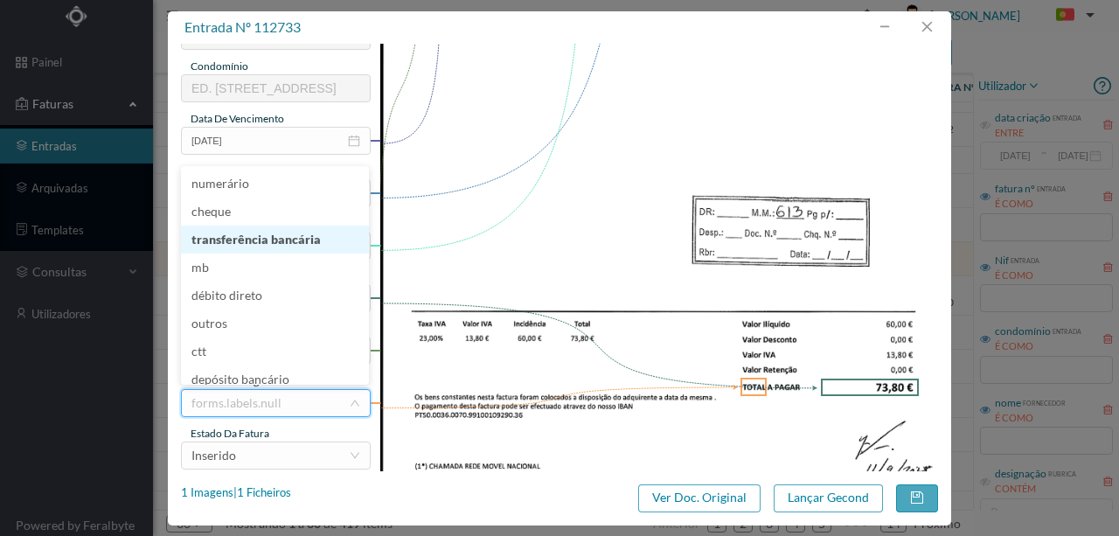
click at [285, 240] on li "transferência bancária" at bounding box center [275, 240] width 188 height 28
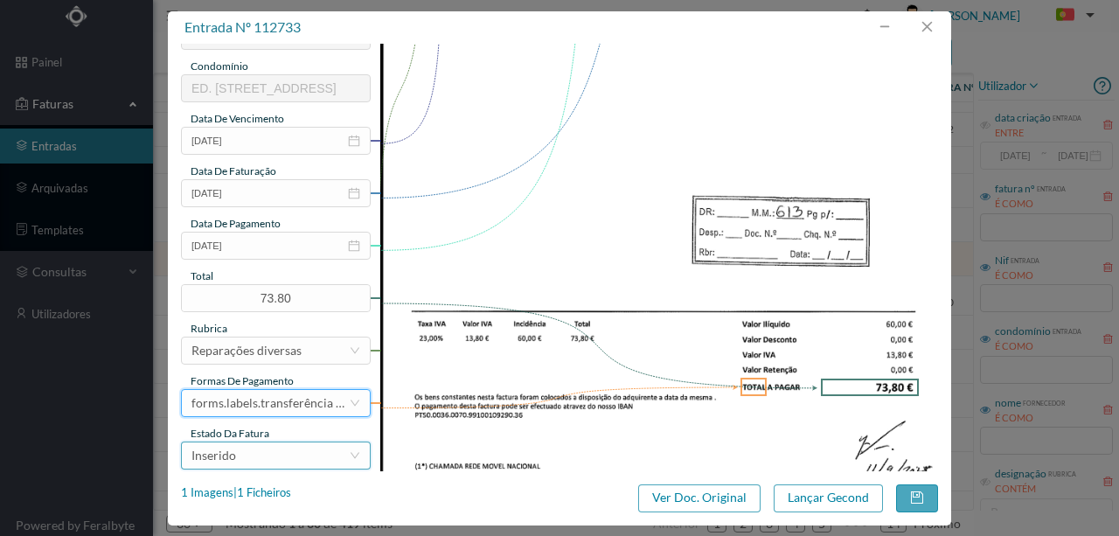
click at [265, 456] on div "Inserido" at bounding box center [269, 455] width 157 height 26
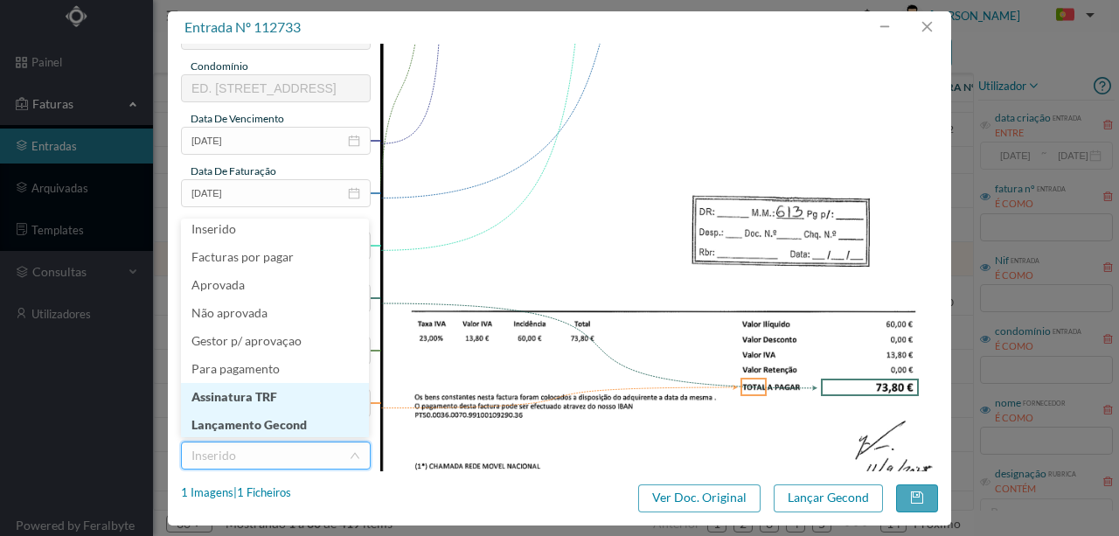
scroll to position [9, 0]
click at [260, 420] on li "Lançamento Gecond" at bounding box center [275, 423] width 188 height 28
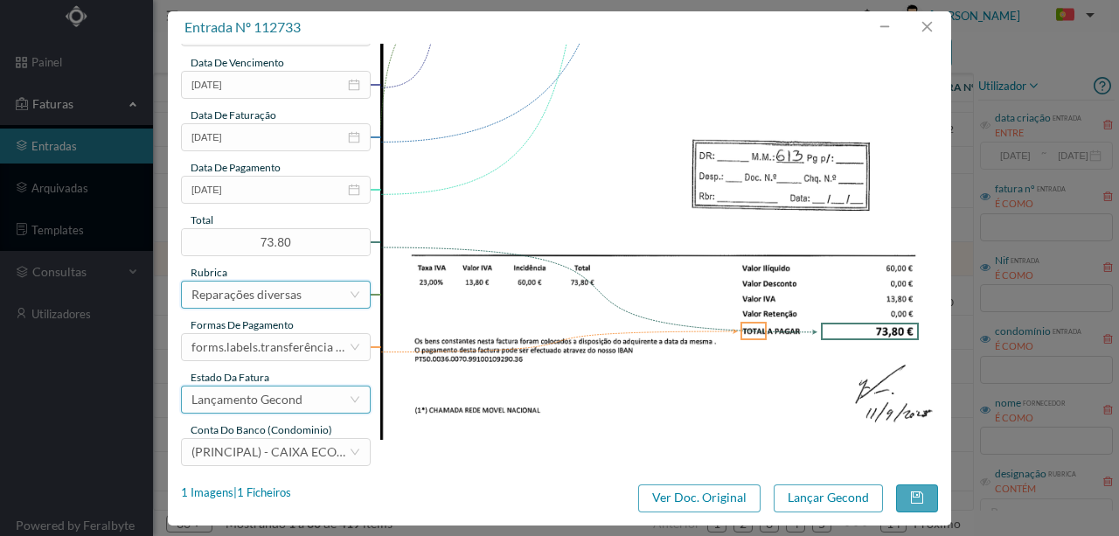
scroll to position [414, 0]
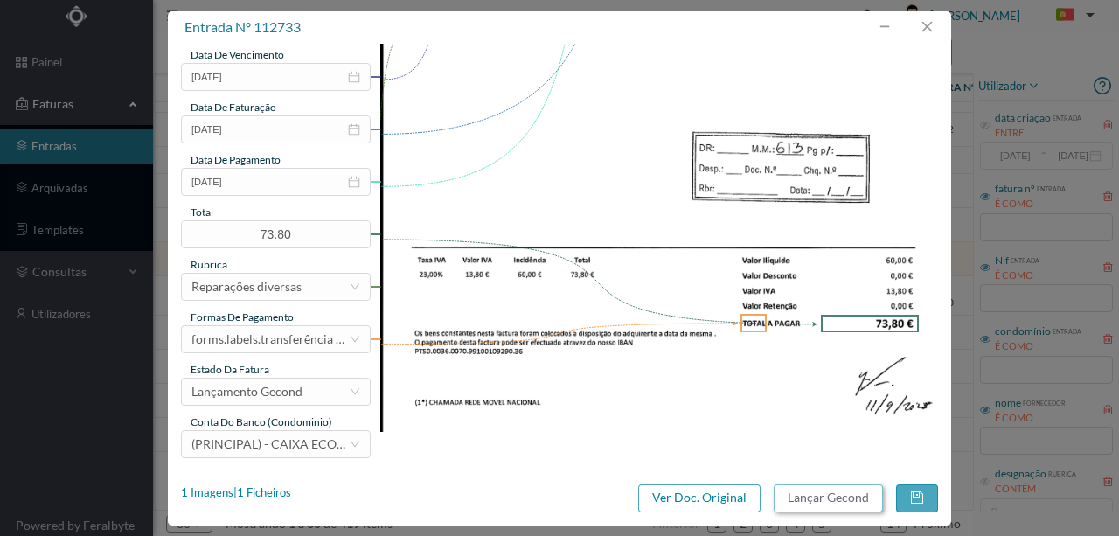
click at [831, 498] on button "Lançar Gecond" at bounding box center [828, 498] width 109 height 28
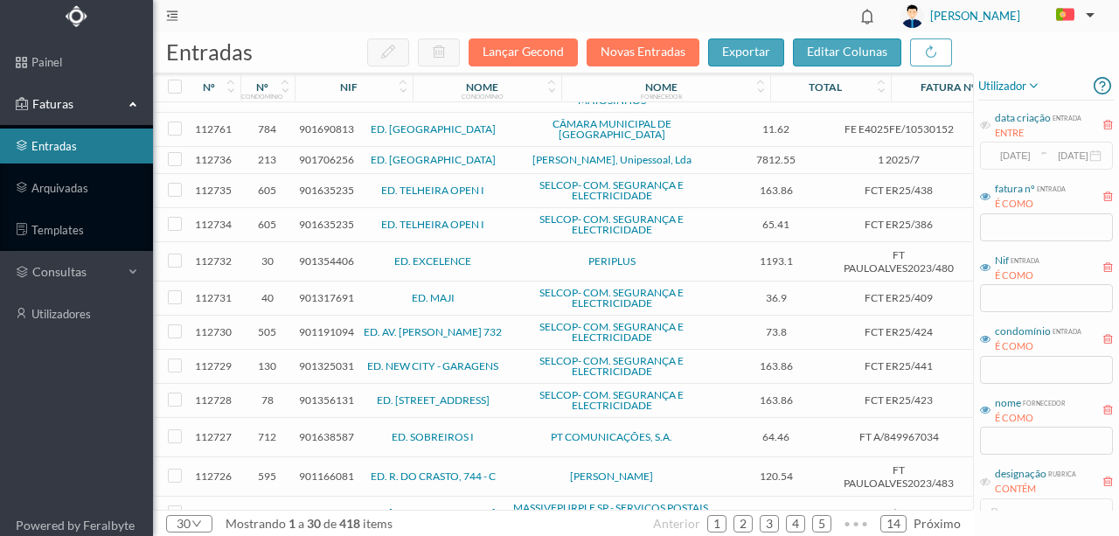
click at [337, 184] on span "901635235" at bounding box center [326, 190] width 55 height 13
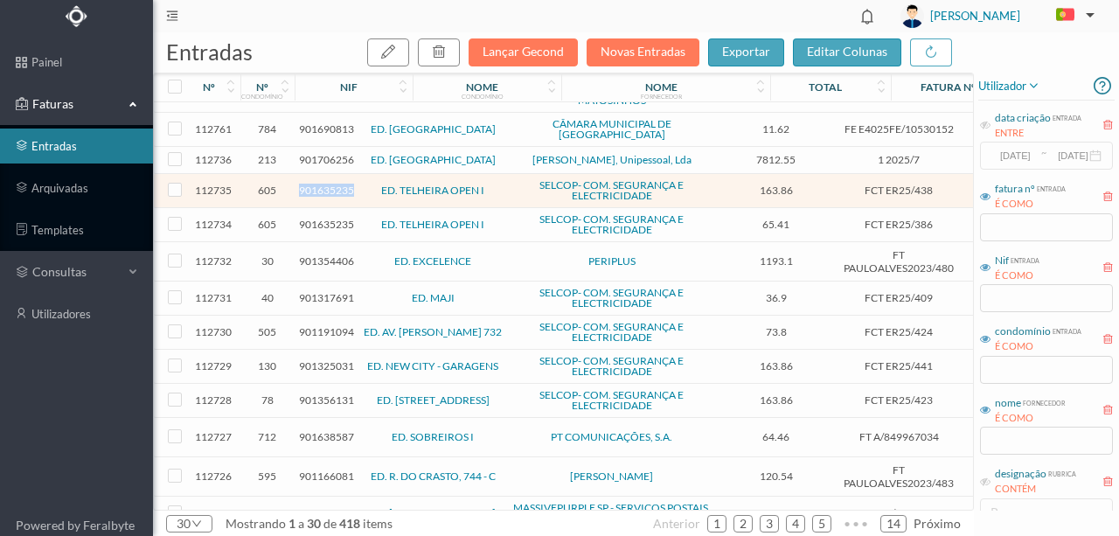
click at [337, 184] on span "901635235" at bounding box center [326, 190] width 55 height 13
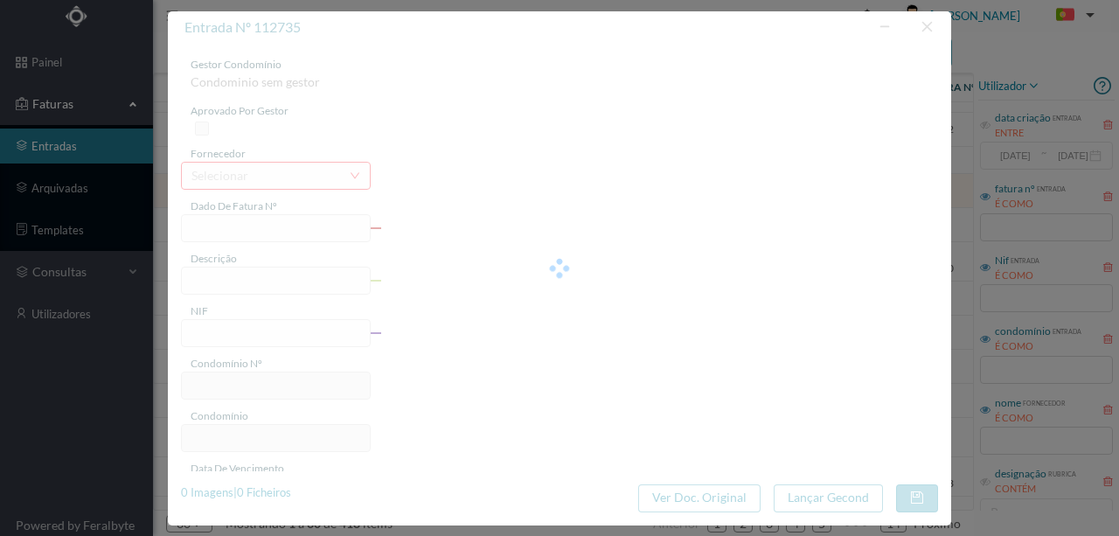
type input "FCT ER25/438"
type input "MANUTENÇÃO ANUAL SISTEMA DETEÇÃO INCENDIO"
type input "901635235"
type input "11-09-2025"
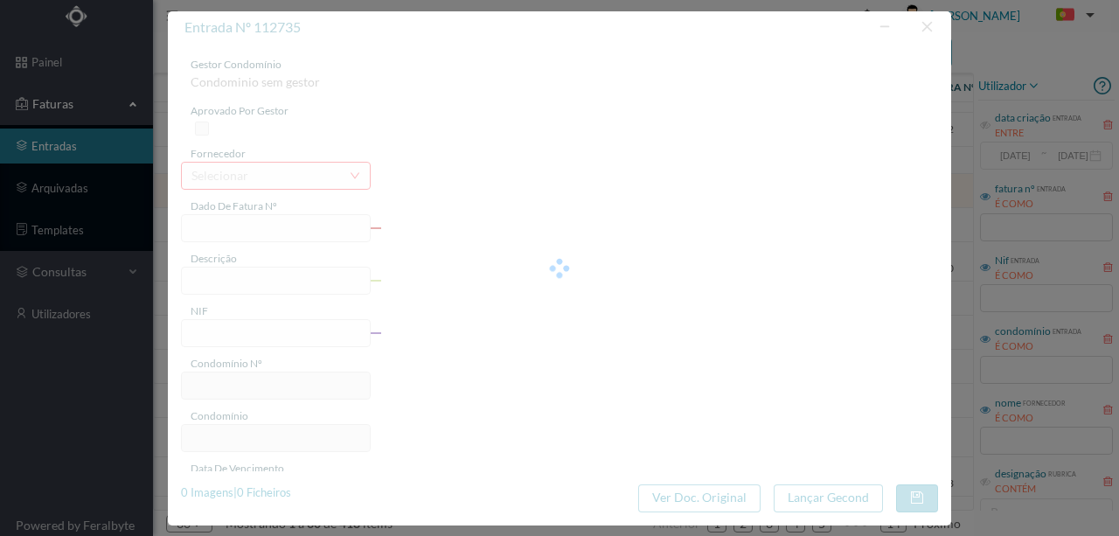
type input "163.86"
type input "605"
type input "ED. TELHEIRA OPEN I"
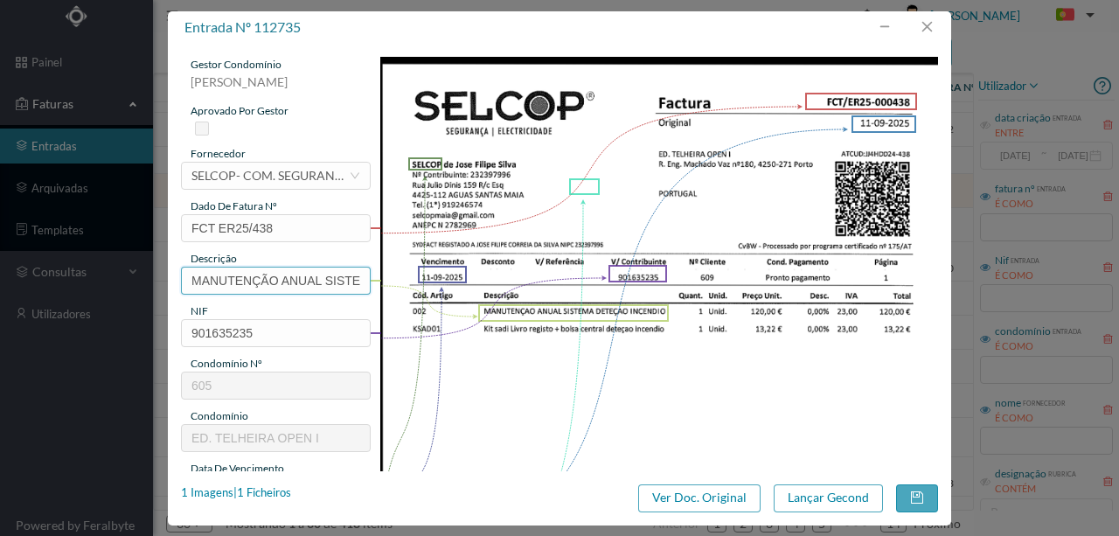
click at [271, 274] on input "MANUTENÇÃO ANUAL SISTEMA DETEÇÃO INCENDIO" at bounding box center [276, 281] width 190 height 28
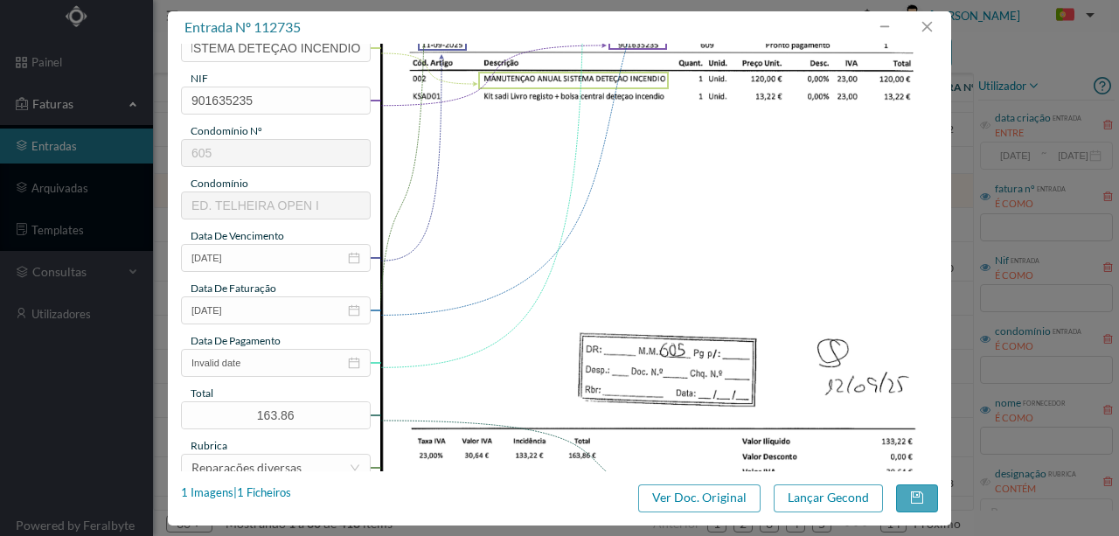
scroll to position [0, 0]
click at [282, 351] on input "Invalid date" at bounding box center [276, 363] width 190 height 28
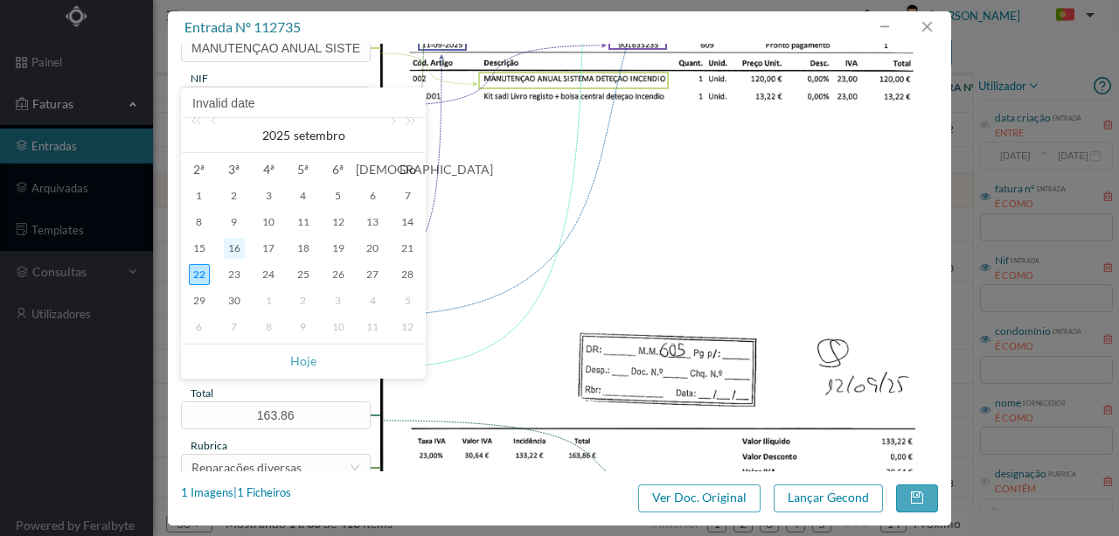
click at [236, 248] on div "16" at bounding box center [234, 248] width 21 height 21
type input "[DATE]"
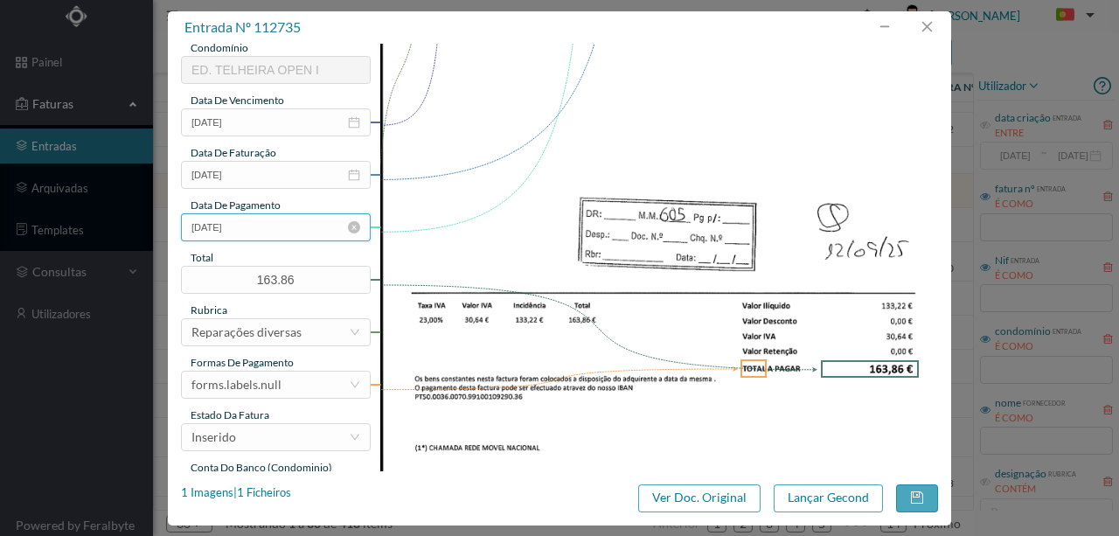
scroll to position [407, 0]
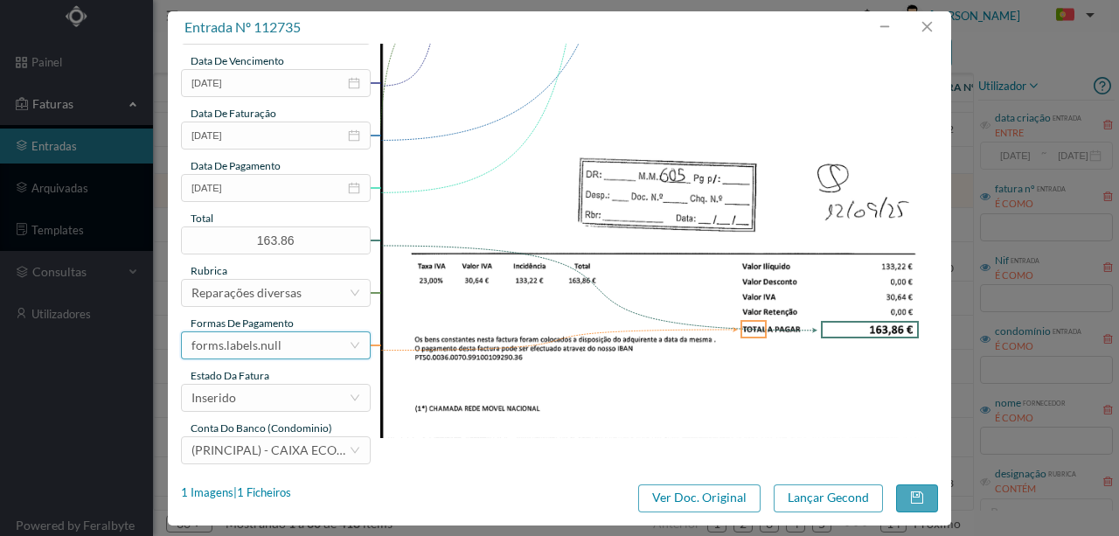
click at [278, 344] on div "forms.labels.null" at bounding box center [236, 345] width 90 height 26
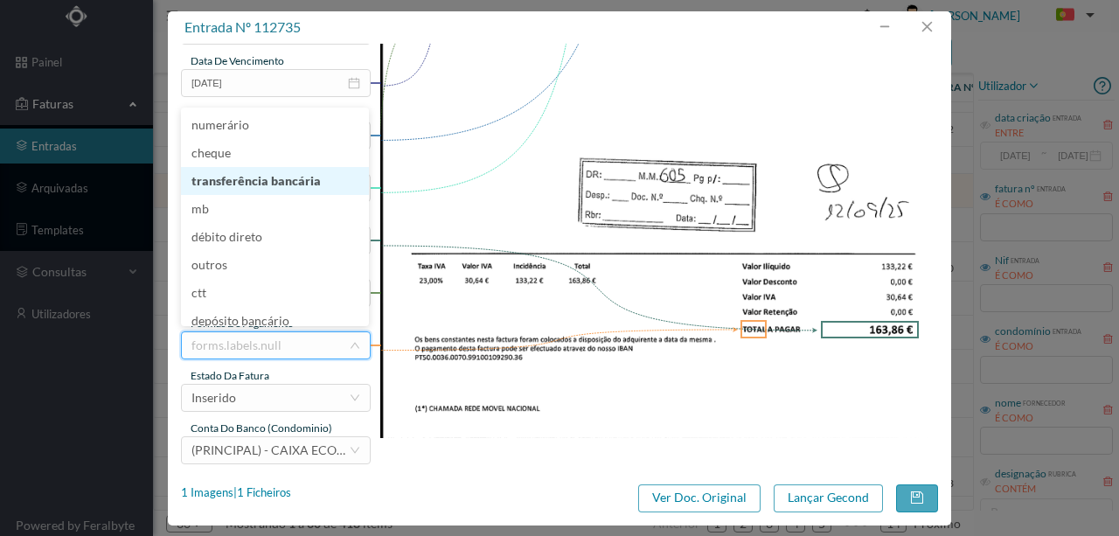
click at [275, 189] on li "transferência bancária" at bounding box center [275, 181] width 188 height 28
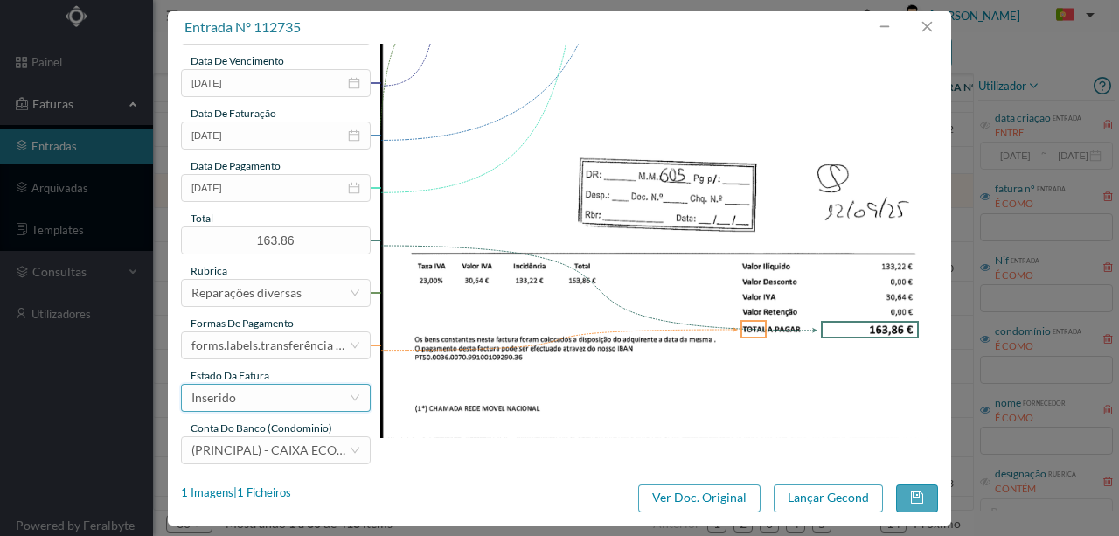
click at [255, 397] on div "Inserido" at bounding box center [269, 398] width 157 height 26
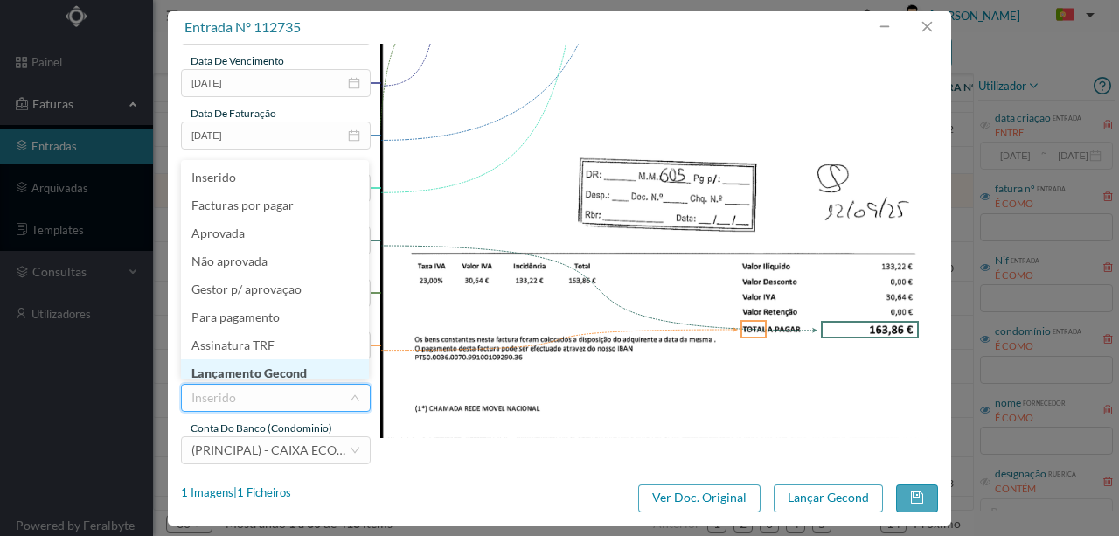
scroll to position [9, 0]
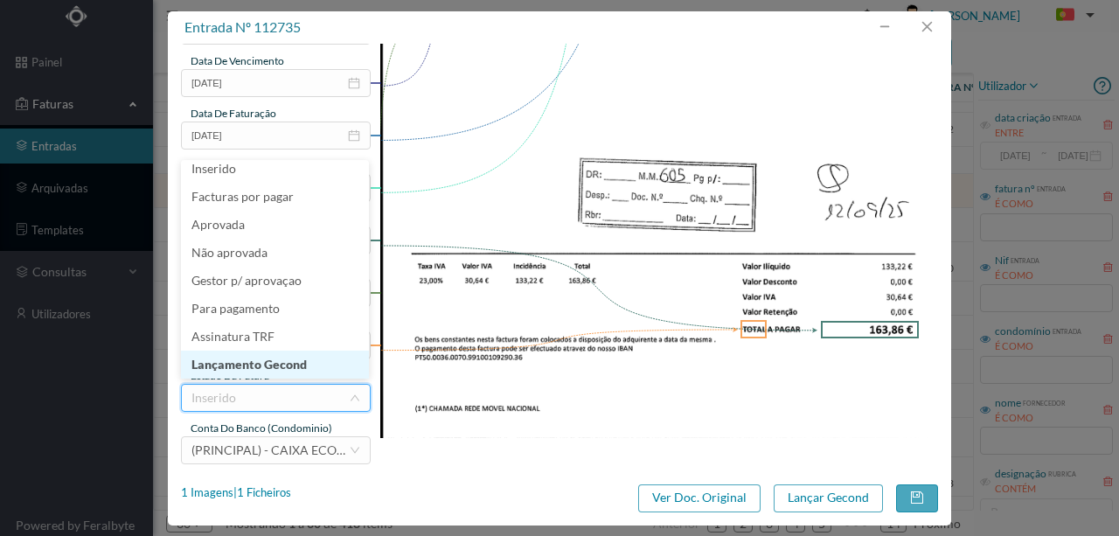
click at [275, 365] on li "Lançamento Gecond" at bounding box center [275, 365] width 188 height 28
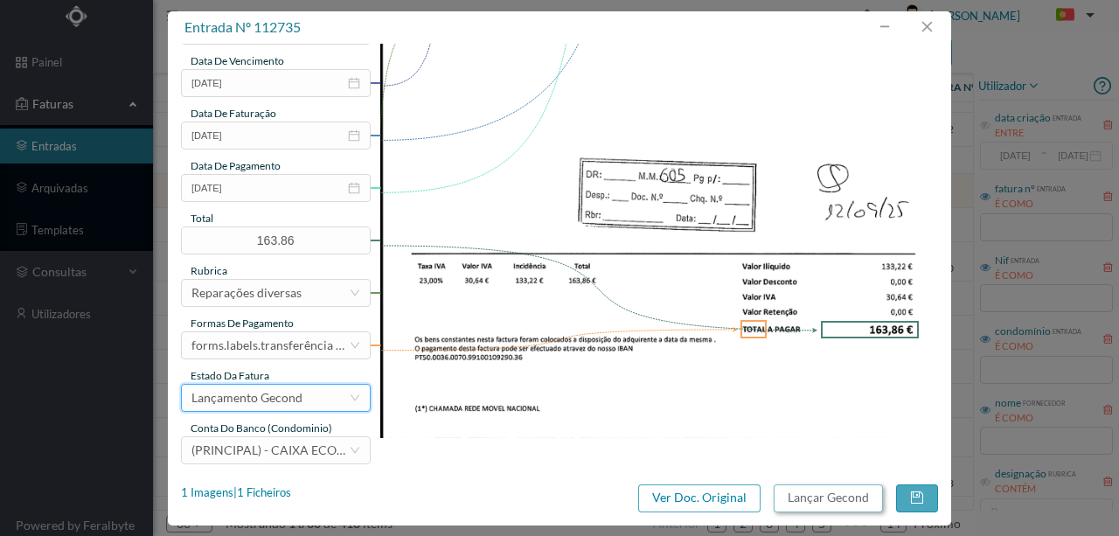
click at [827, 493] on button "Lançar Gecond" at bounding box center [828, 498] width 109 height 28
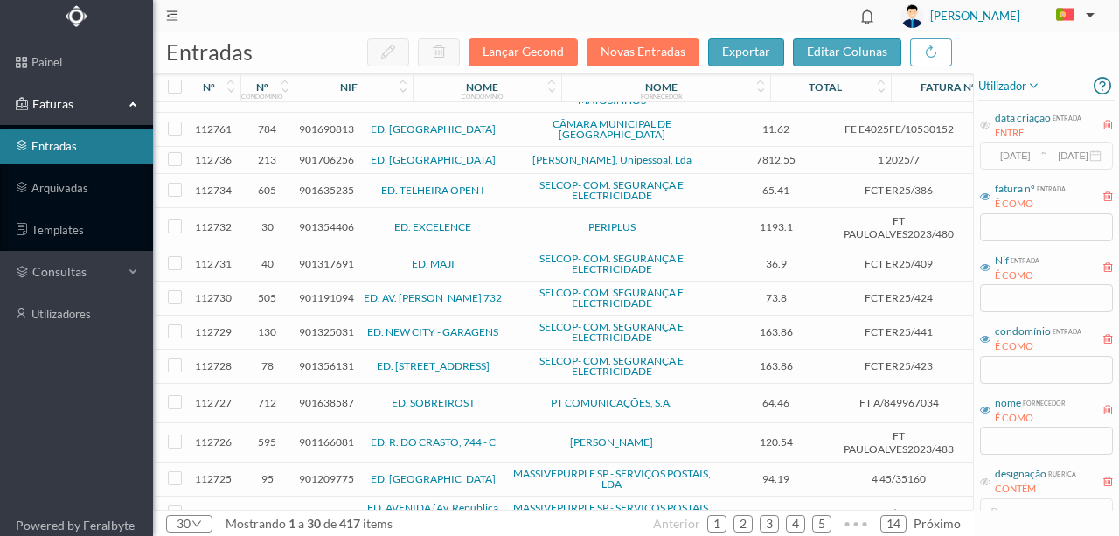
click at [313, 184] on span "901635235" at bounding box center [326, 190] width 55 height 13
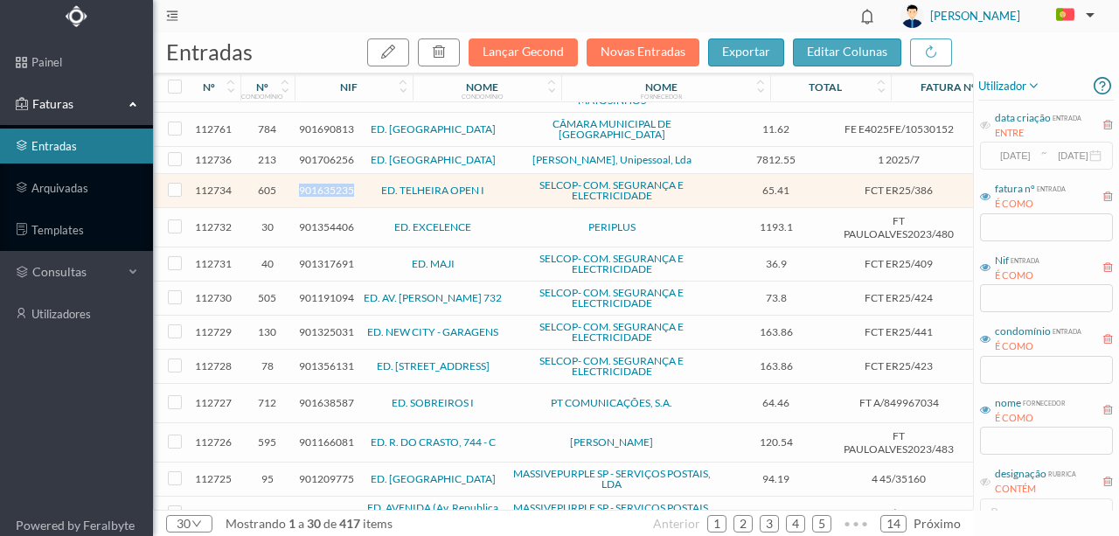
click at [313, 184] on span "901635235" at bounding box center [326, 190] width 55 height 13
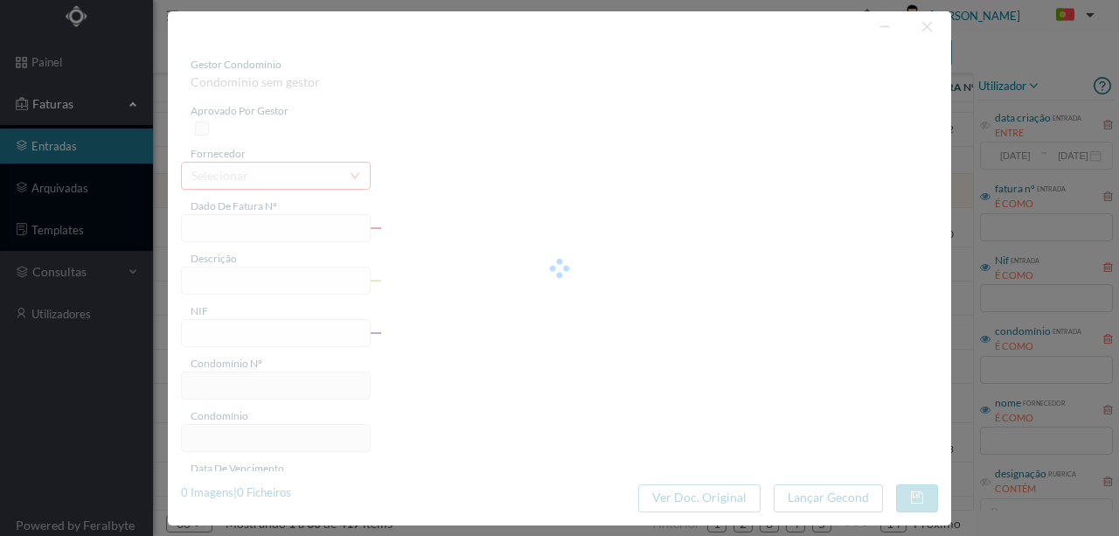
type input "FCT ER25/386"
type input "Pesquisa e reparação central incendio"
type input "901635235"
type input "[DATE]"
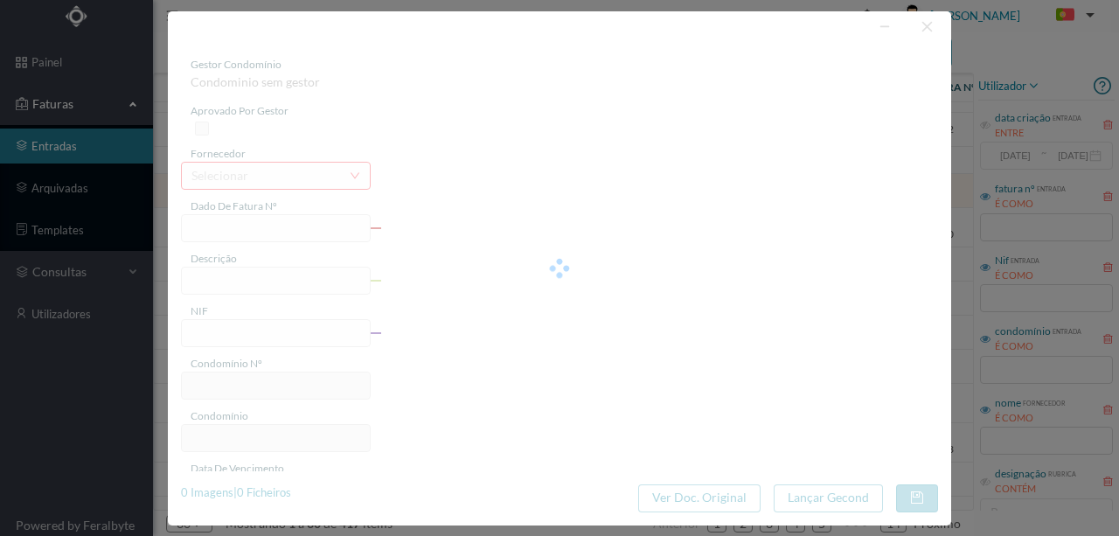
type input "65.41"
type input "605"
type input "ED. TELHEIRA OPEN I"
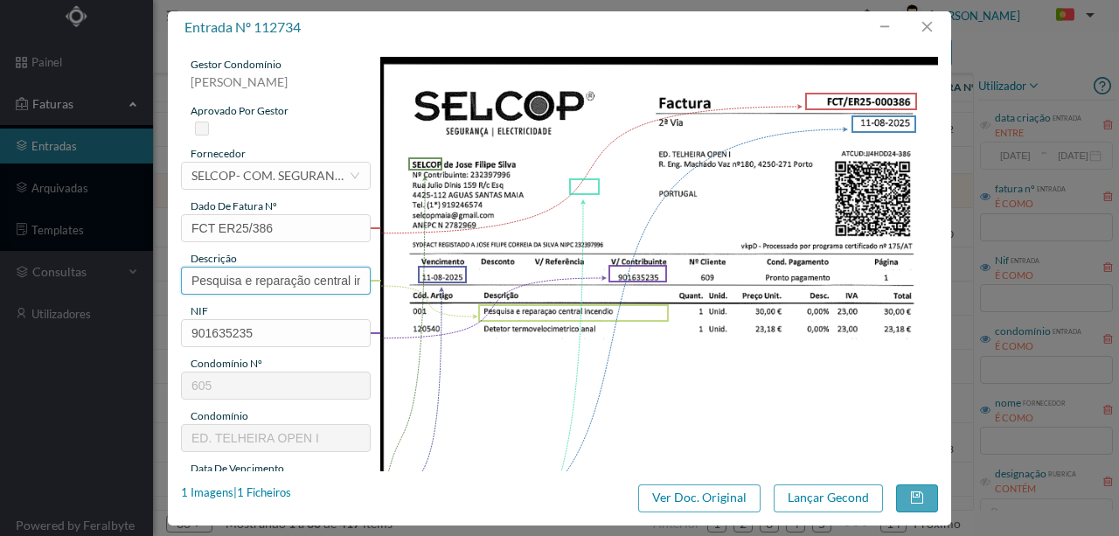
click at [266, 284] on input "Pesquisa e reparação central incendio" at bounding box center [276, 281] width 190 height 28
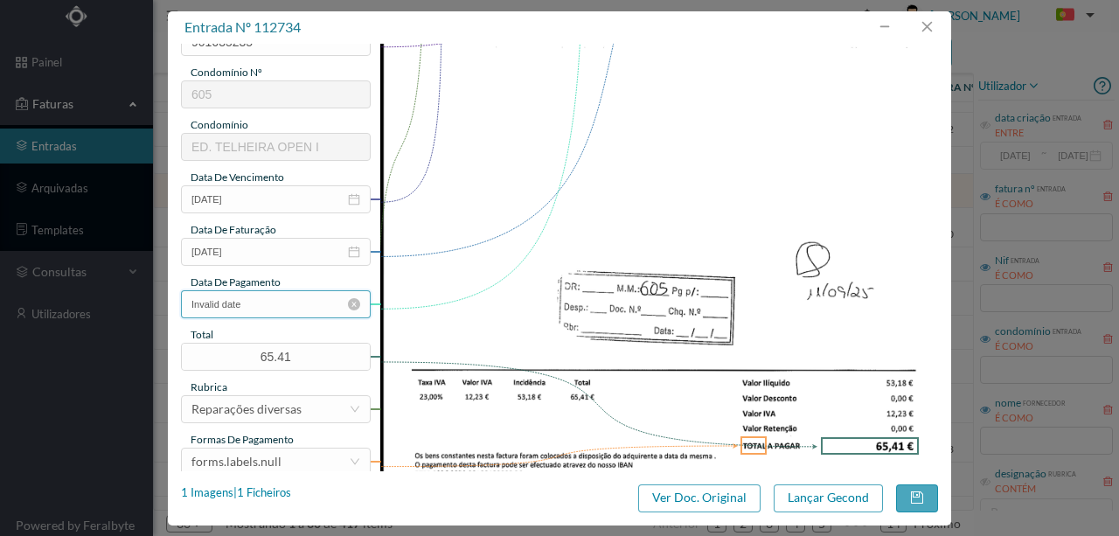
scroll to position [0, 0]
click at [262, 308] on input "Invalid date" at bounding box center [276, 304] width 190 height 28
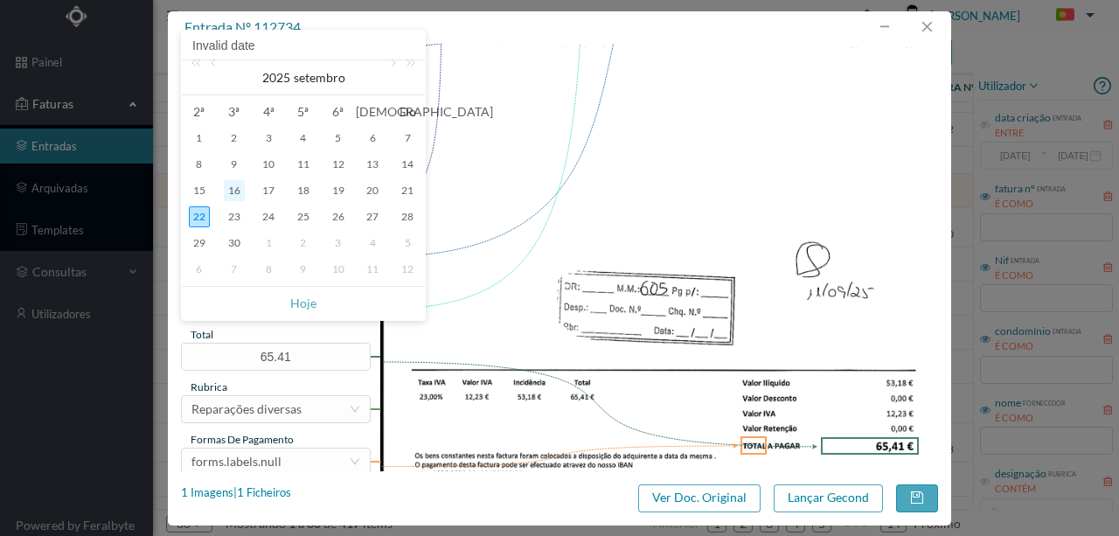
click at [229, 187] on div "16" at bounding box center [234, 190] width 21 height 21
type input "[DATE]"
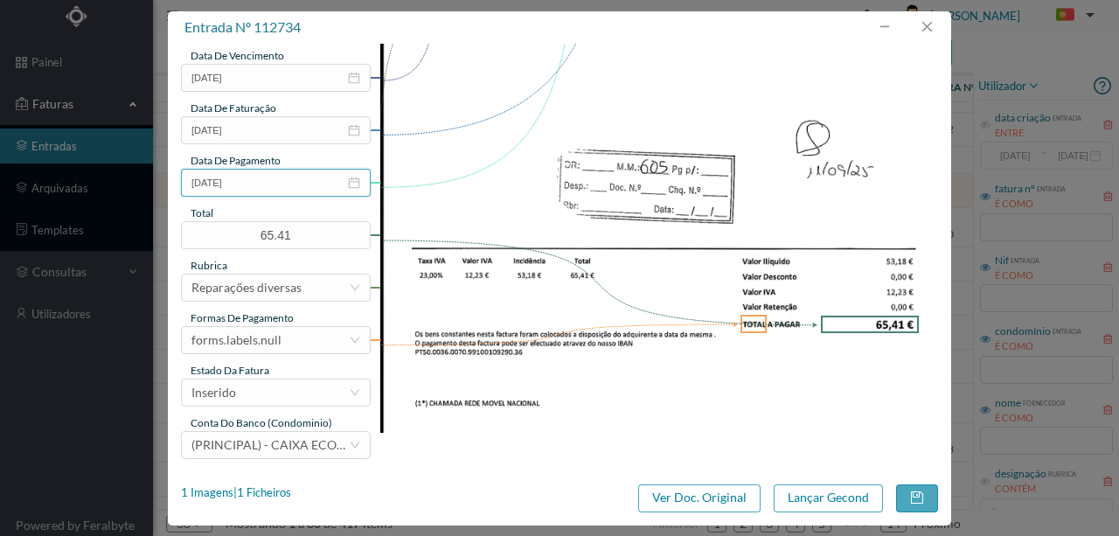
scroll to position [414, 0]
click at [280, 337] on div "forms.labels.null" at bounding box center [269, 339] width 157 height 26
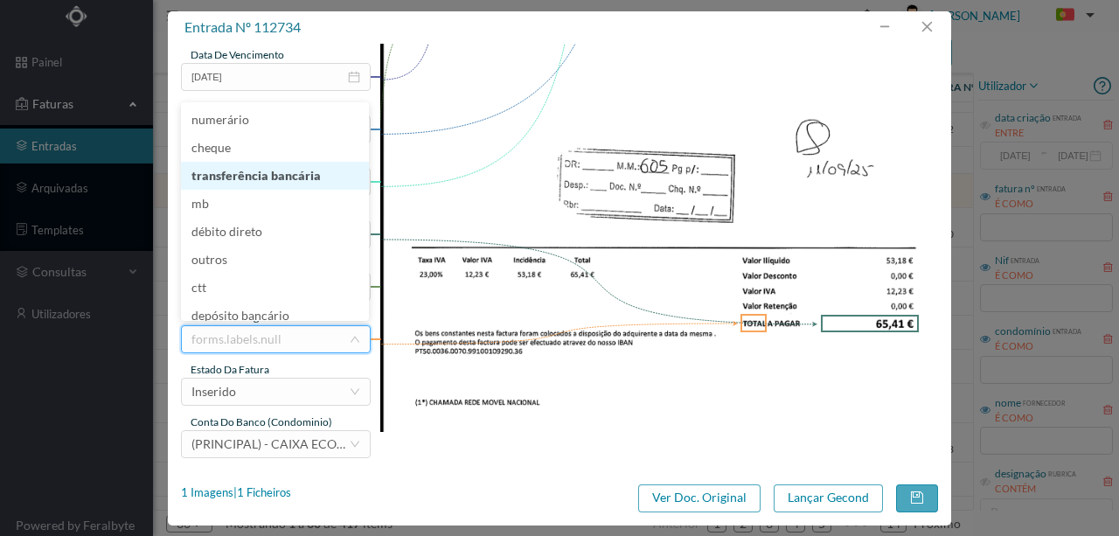
click at [270, 173] on li "transferência bancária" at bounding box center [275, 176] width 188 height 28
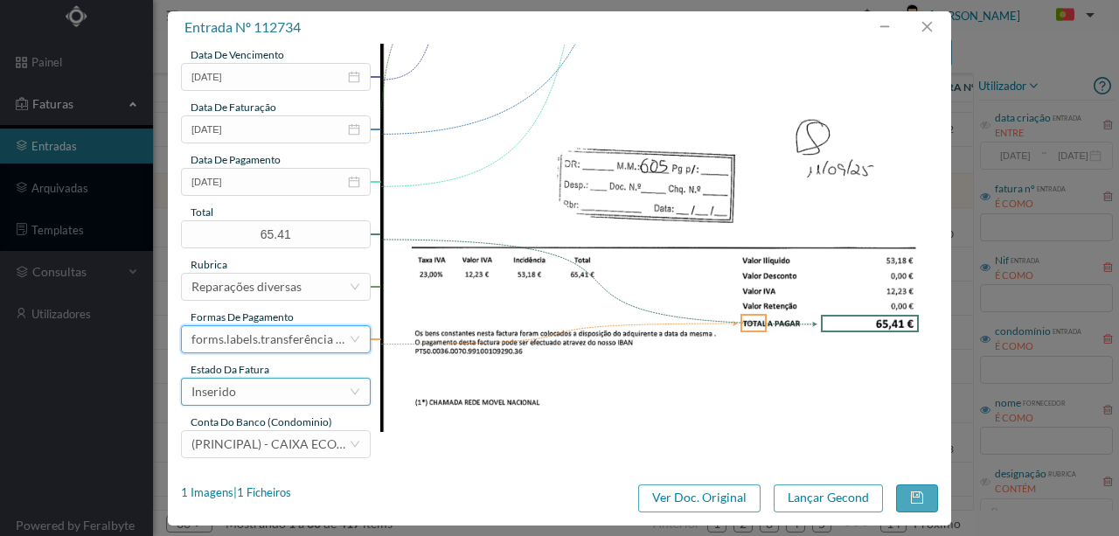
click at [254, 394] on div "Inserido" at bounding box center [269, 392] width 157 height 26
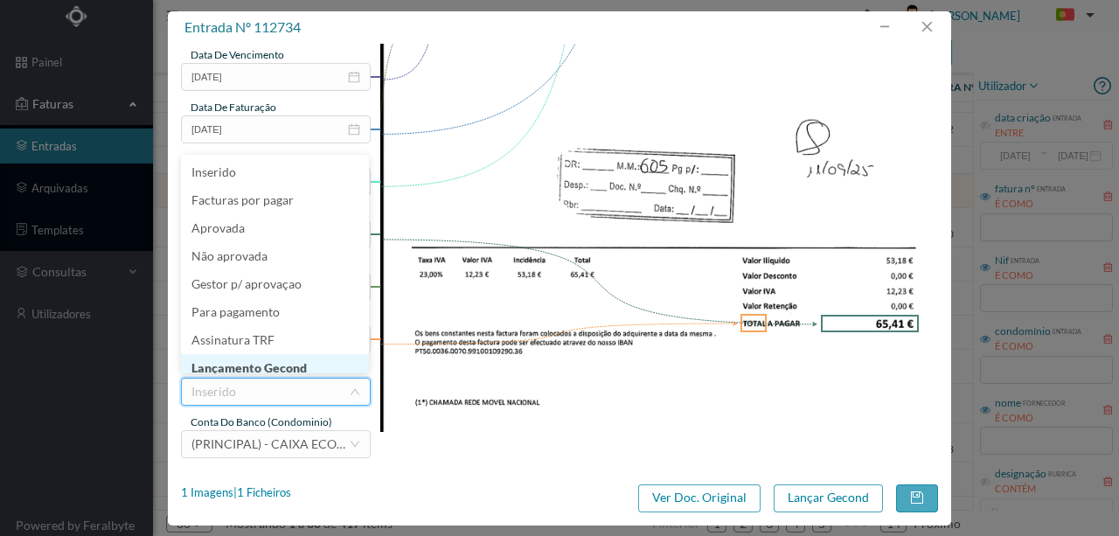
scroll to position [9, 0]
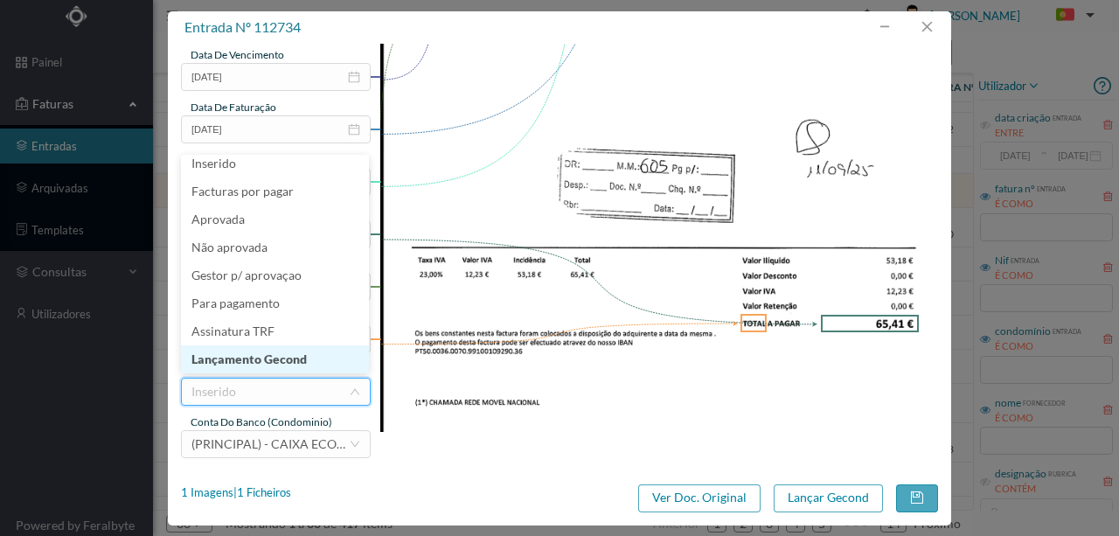
click at [290, 359] on li "Lançamento Gecond" at bounding box center [275, 359] width 188 height 28
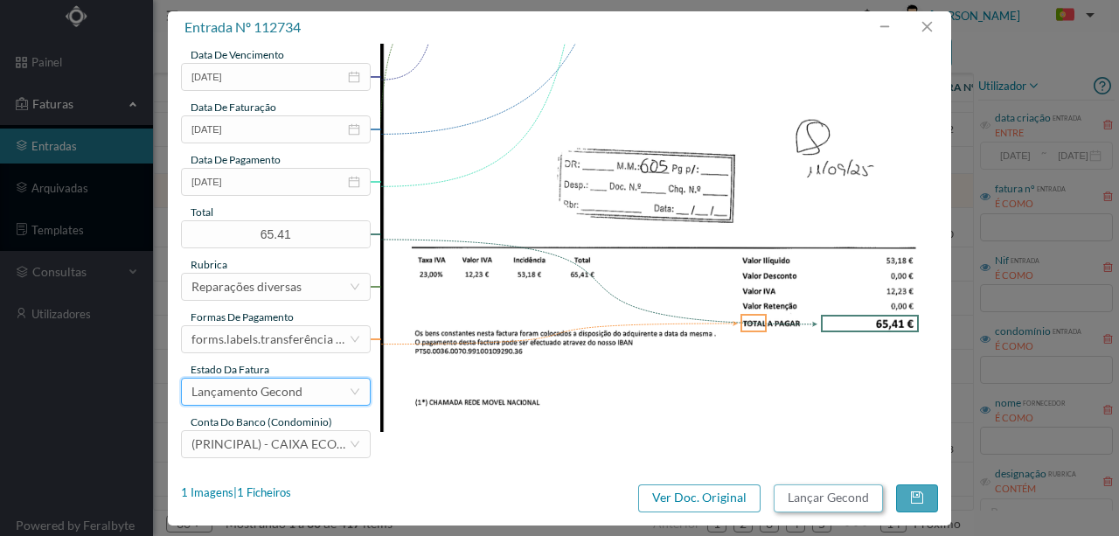
click at [799, 508] on button "Lançar Gecond" at bounding box center [828, 498] width 109 height 28
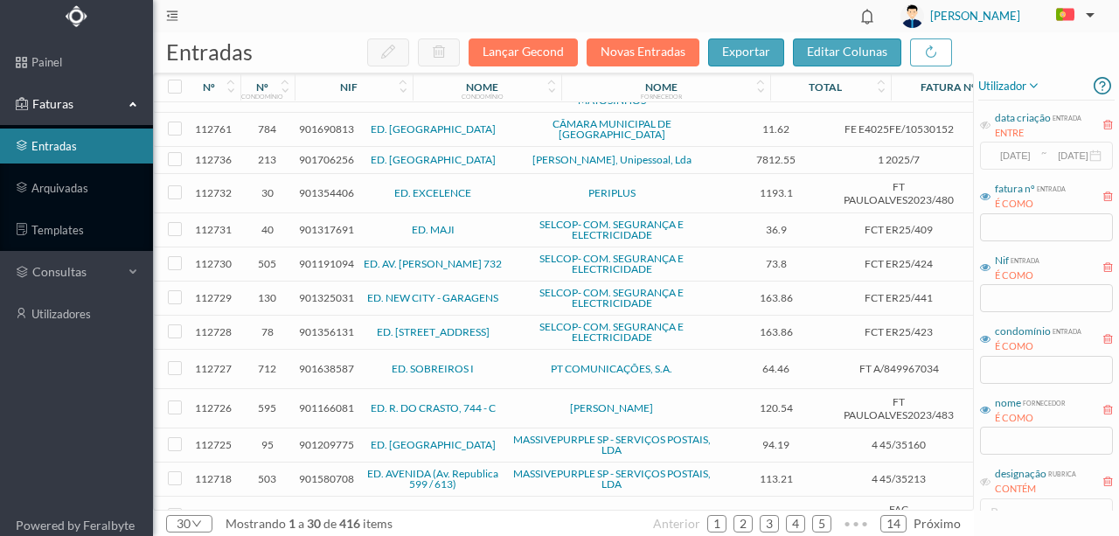
click at [325, 186] on span "901354406" at bounding box center [326, 192] width 55 height 13
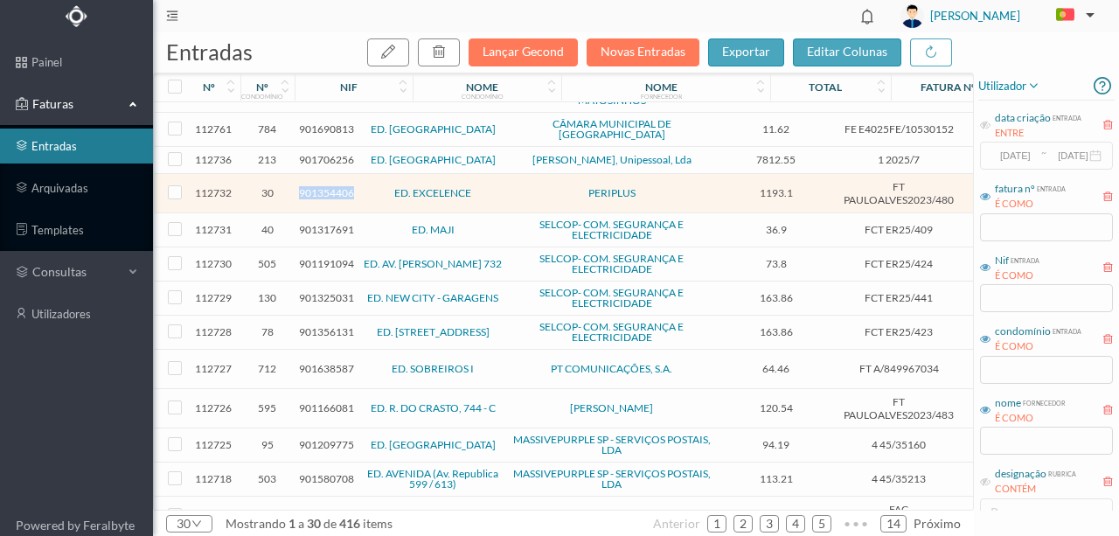
click at [325, 186] on span "901354406" at bounding box center [326, 192] width 55 height 13
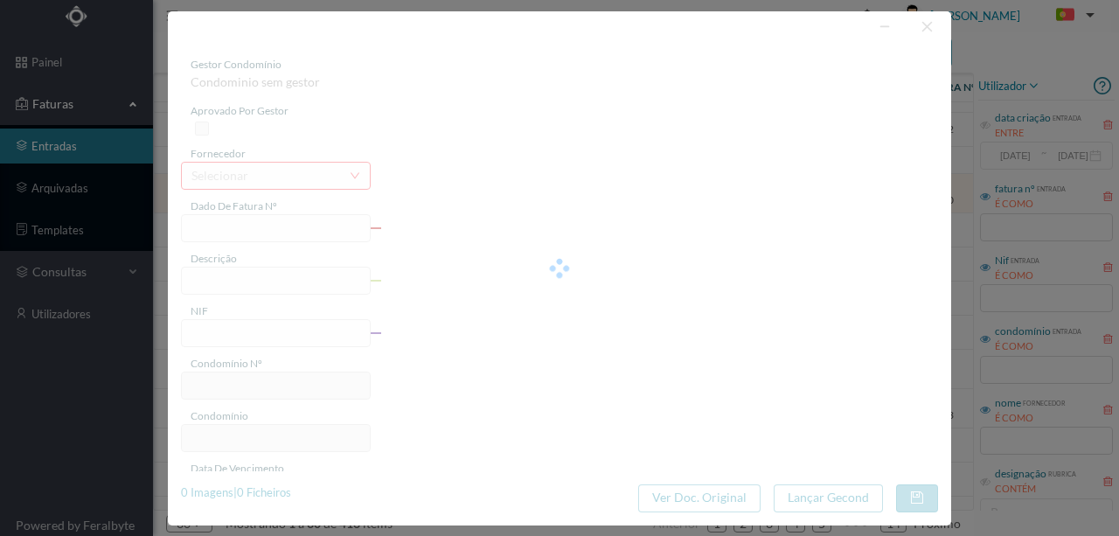
type input "FT PAULOALVES2023/480"
type input "m Resumo:"
type input "901354406"
type input "2025-09-10"
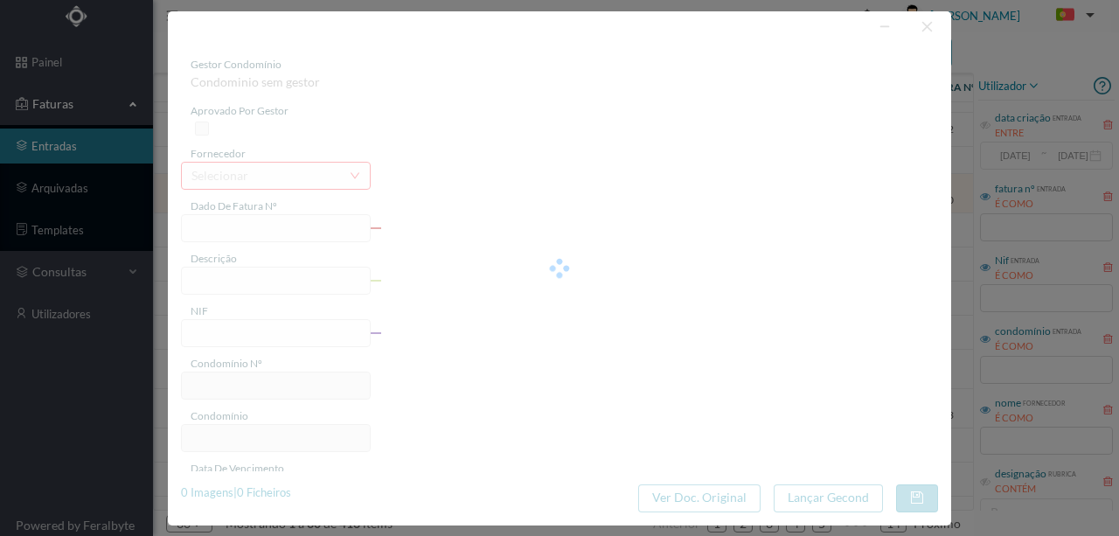
type input "1193.10"
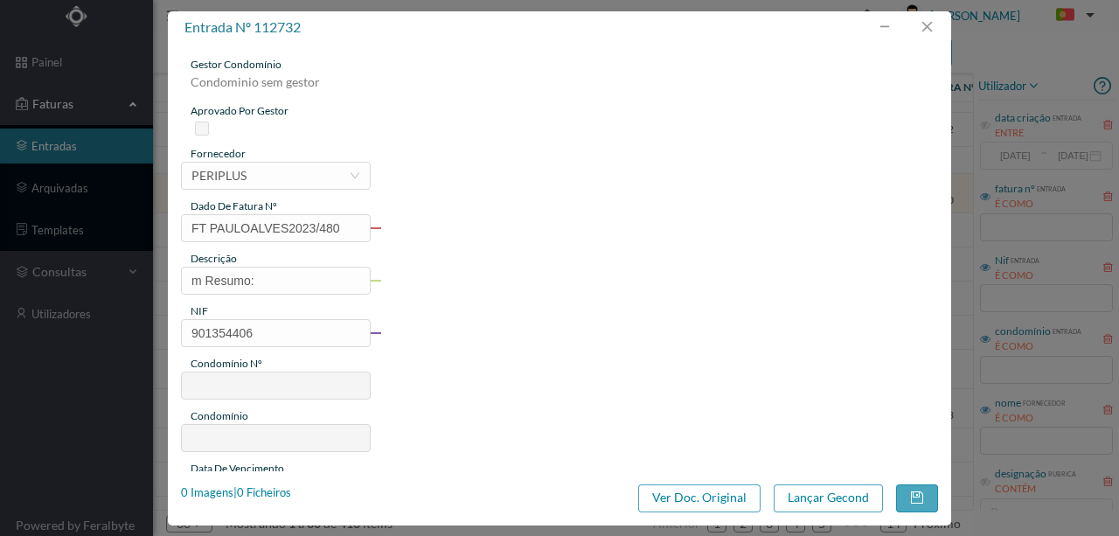
type input "30"
type input "ED. EXCELENCE"
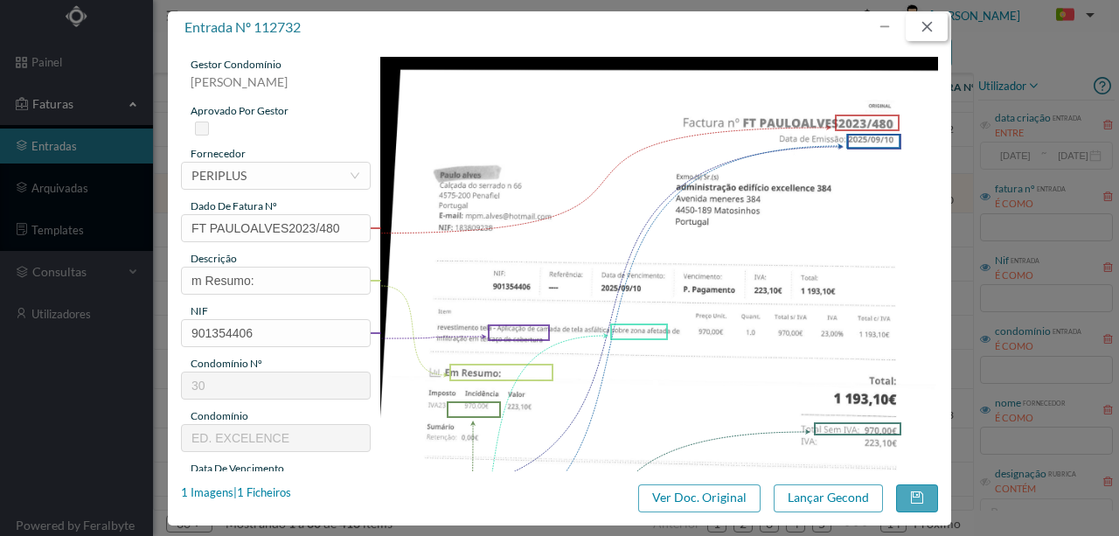
click at [929, 24] on button "button" at bounding box center [927, 27] width 42 height 28
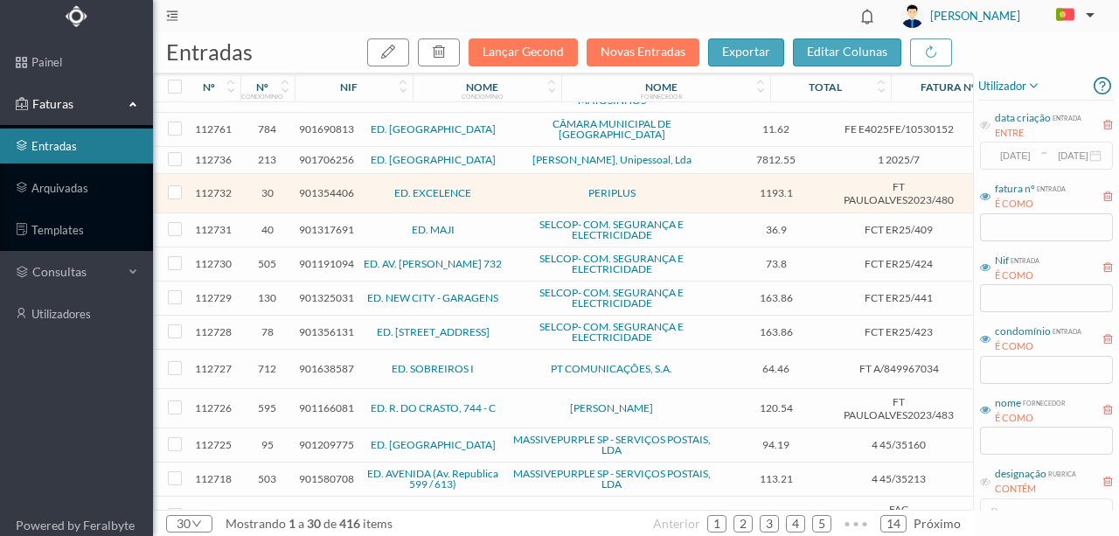
click at [319, 257] on span "901191094" at bounding box center [326, 263] width 55 height 13
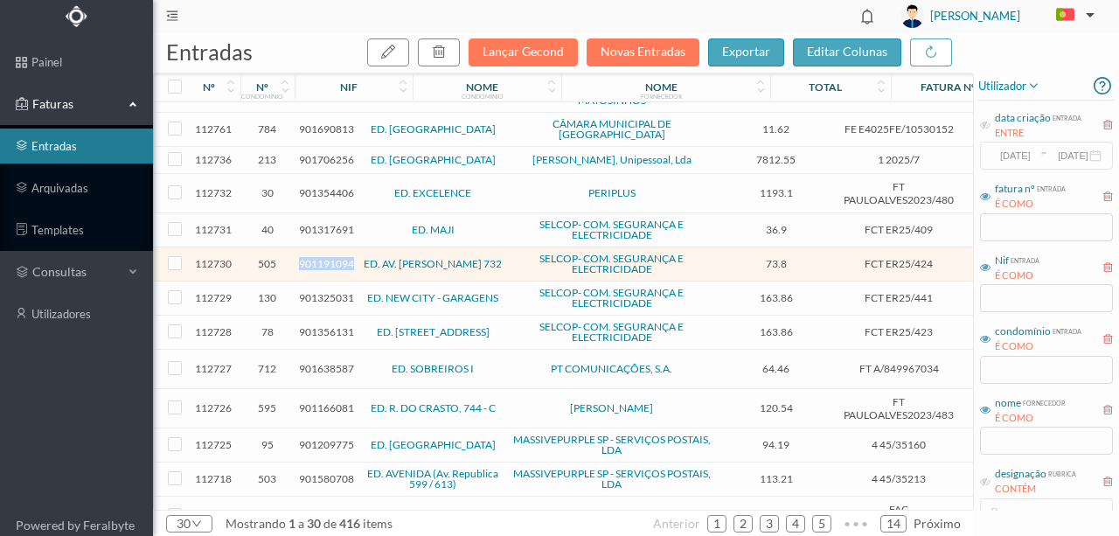
click at [319, 257] on span "901191094" at bounding box center [326, 263] width 55 height 13
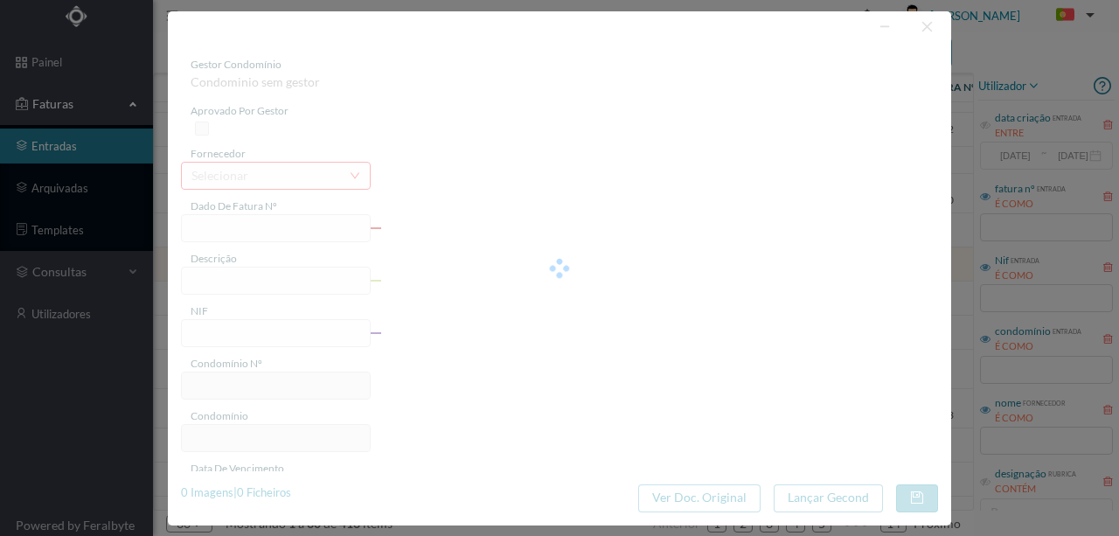
type input "FCT ER25/424"
type input "MANUTENÇÃO SISTEMA VENTILAÇÃO EDIFICIO 27 Analico afinarnao hibkrifiaspnne narn…"
type input "901191094"
type input "10-09-2025"
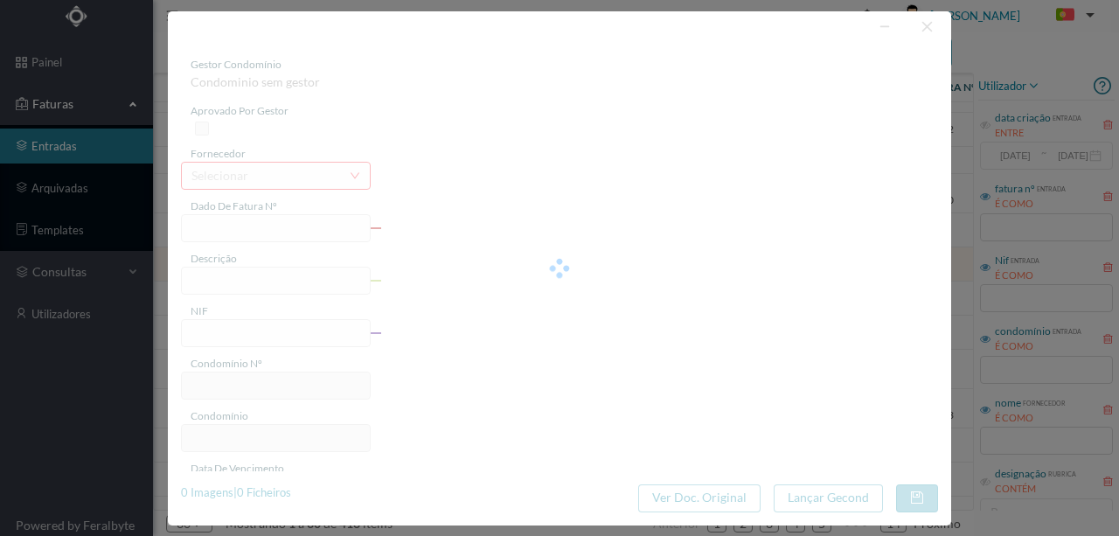
type input "73.80"
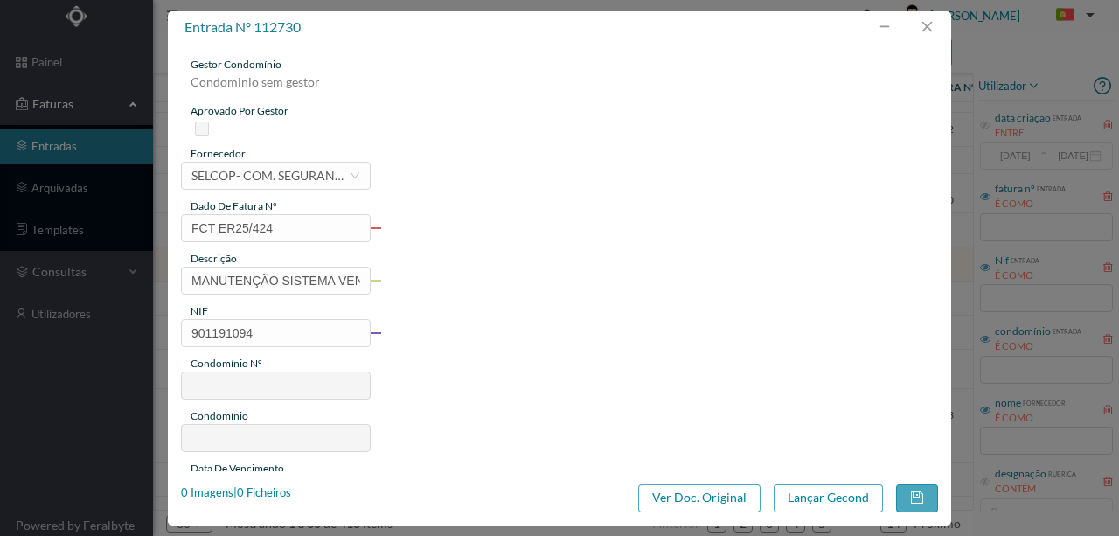
type input "505"
type input "ED. AV. [PERSON_NAME] [PERSON_NAME] 732"
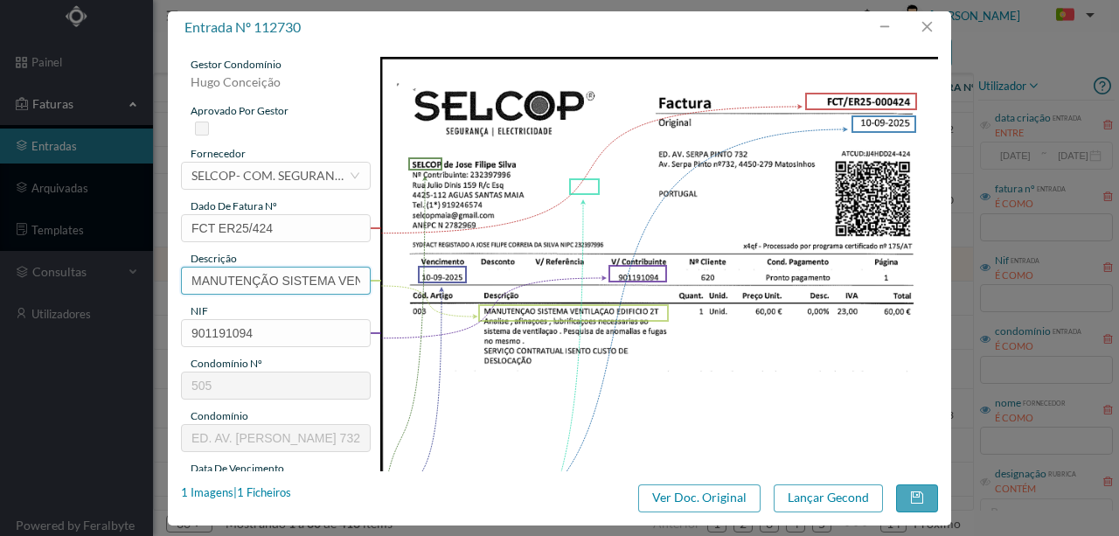
click at [320, 280] on input "MANUTENÇÃO SISTEMA VENTILAÇÃO EDIFICIO 27 Analico afinarnao hibkrifiaspnne narn…" at bounding box center [276, 281] width 190 height 28
type input "MANUTENÇÃO SISTEMA VENTILAÇÃO"
click at [522, 350] on img at bounding box center [659, 451] width 559 height 789
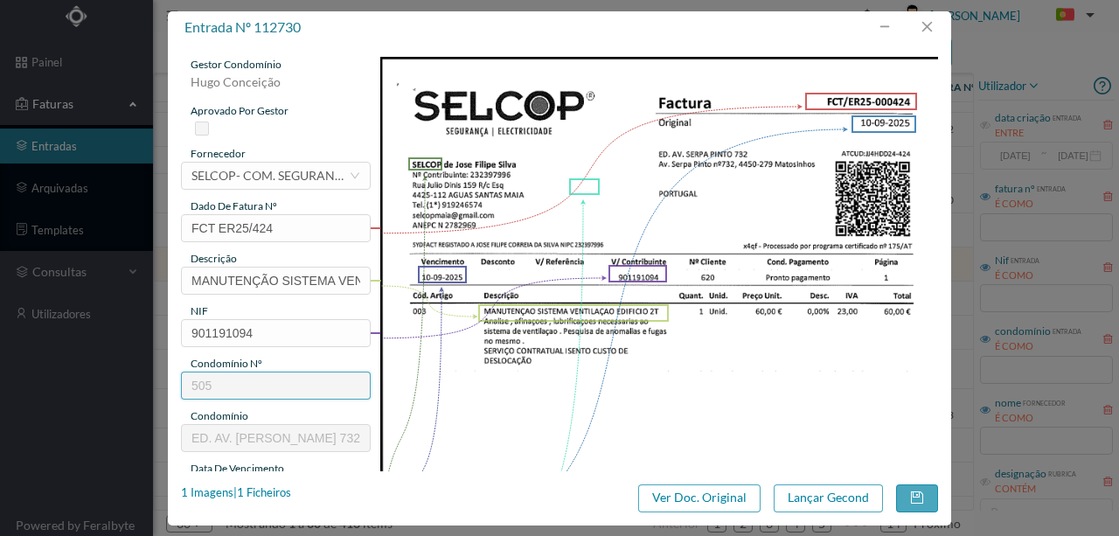
scroll to position [233, 0]
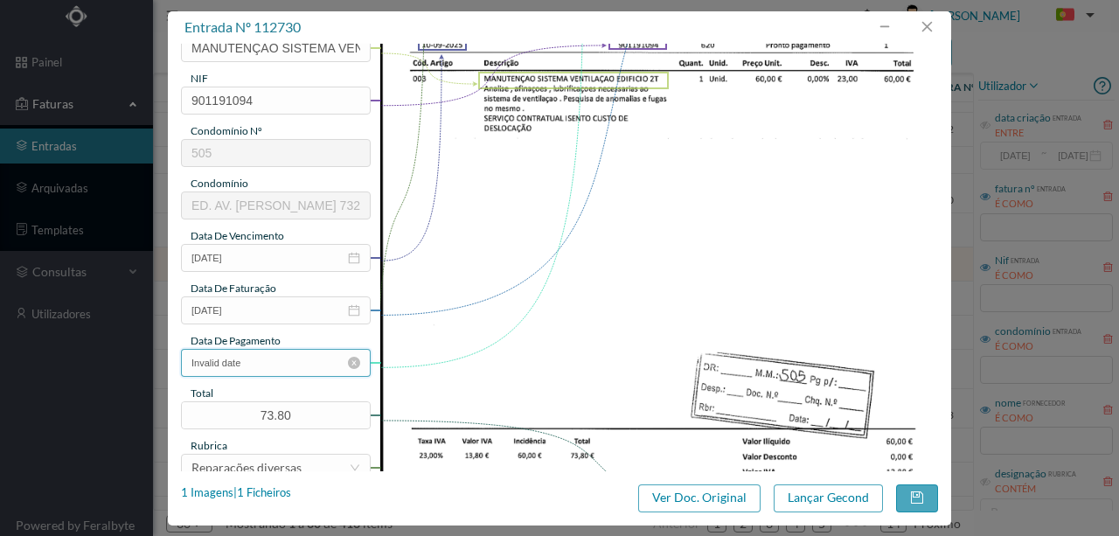
click at [266, 364] on input "Invalid date" at bounding box center [276, 363] width 190 height 28
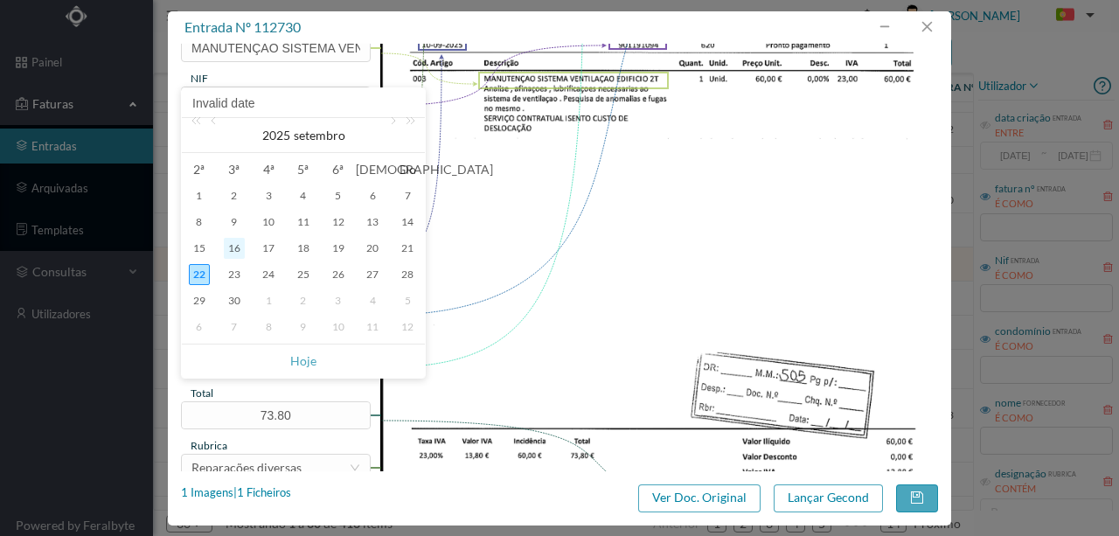
click at [240, 253] on div "16" at bounding box center [234, 248] width 21 height 21
type input "[DATE]"
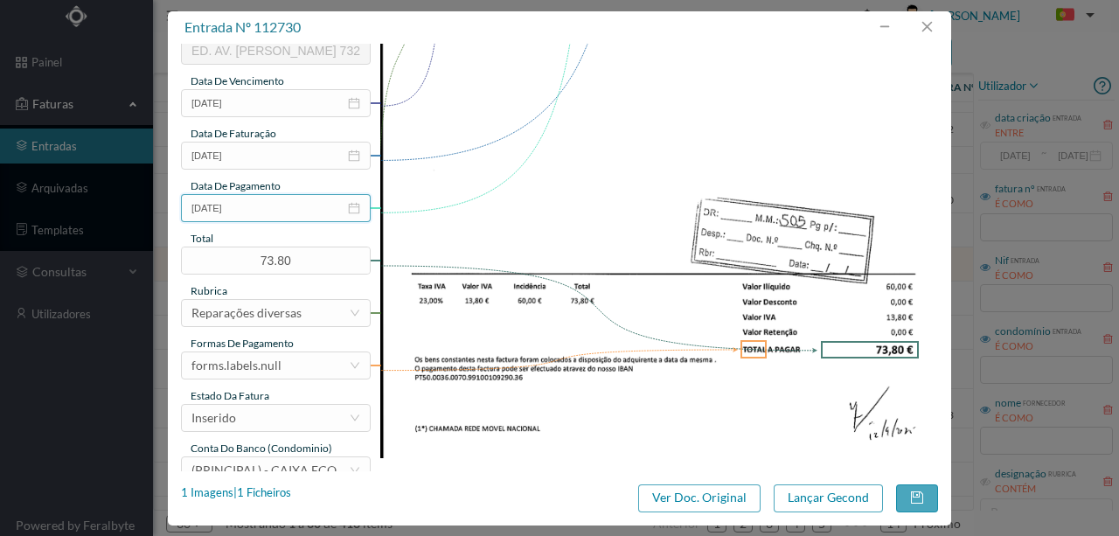
scroll to position [414, 0]
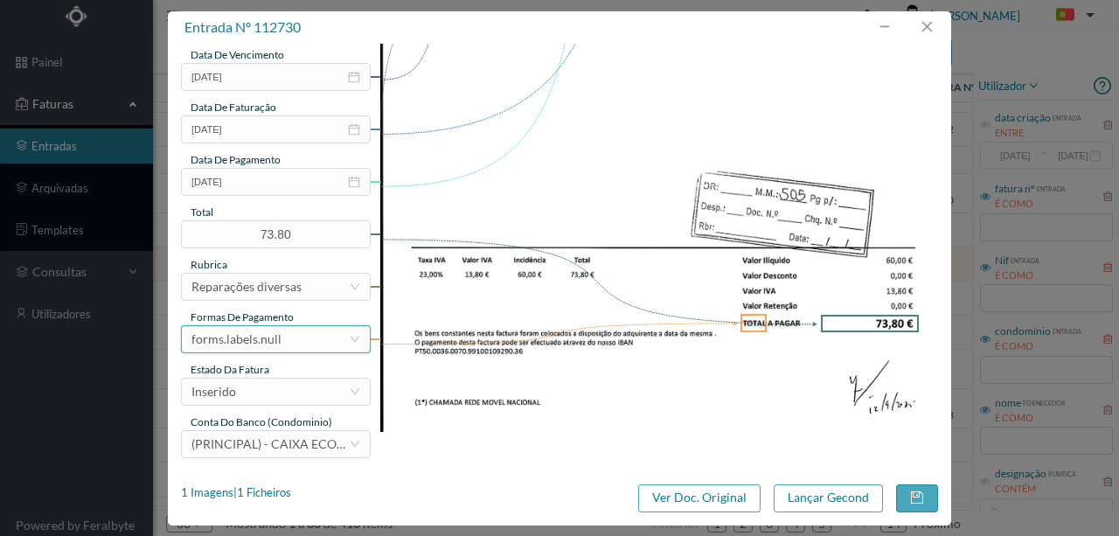
click at [297, 342] on div "forms.labels.null" at bounding box center [269, 339] width 157 height 26
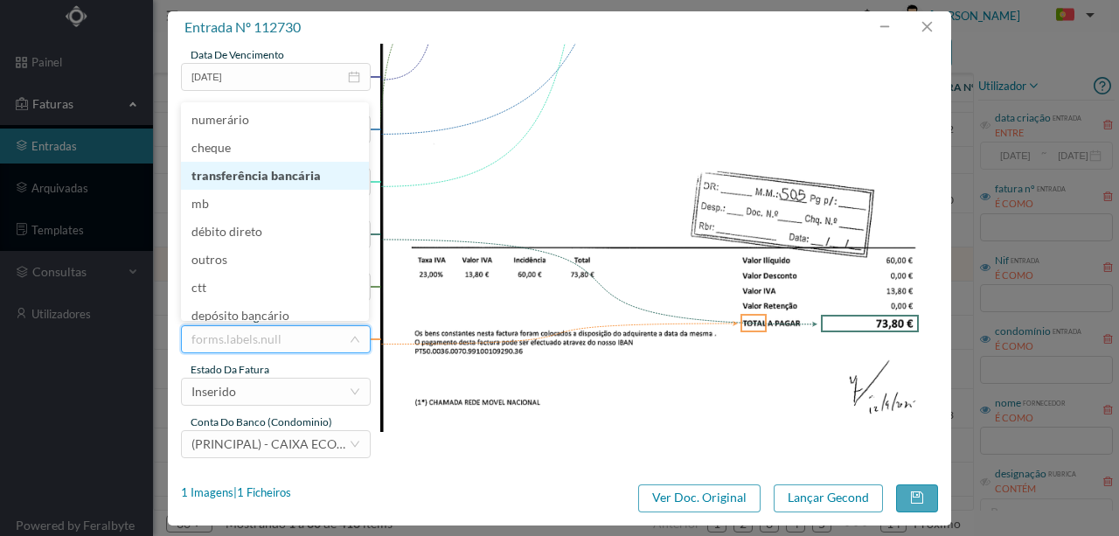
click at [280, 179] on li "transferência bancária" at bounding box center [275, 176] width 188 height 28
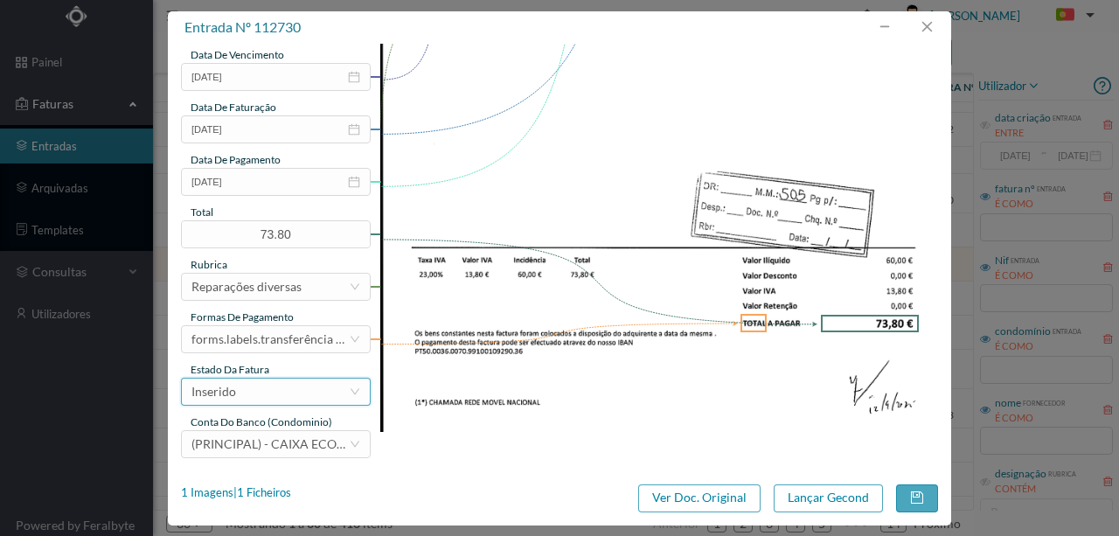
drag, startPoint x: 253, startPoint y: 400, endPoint x: 203, endPoint y: 405, distance: 50.0
click at [251, 400] on div "Inserido" at bounding box center [269, 392] width 157 height 26
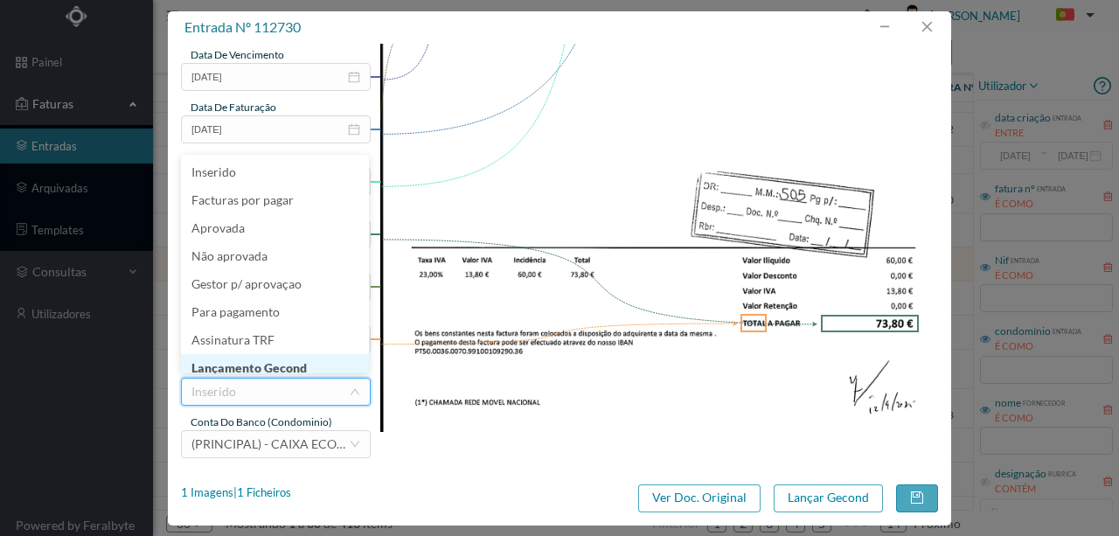
scroll to position [9, 0]
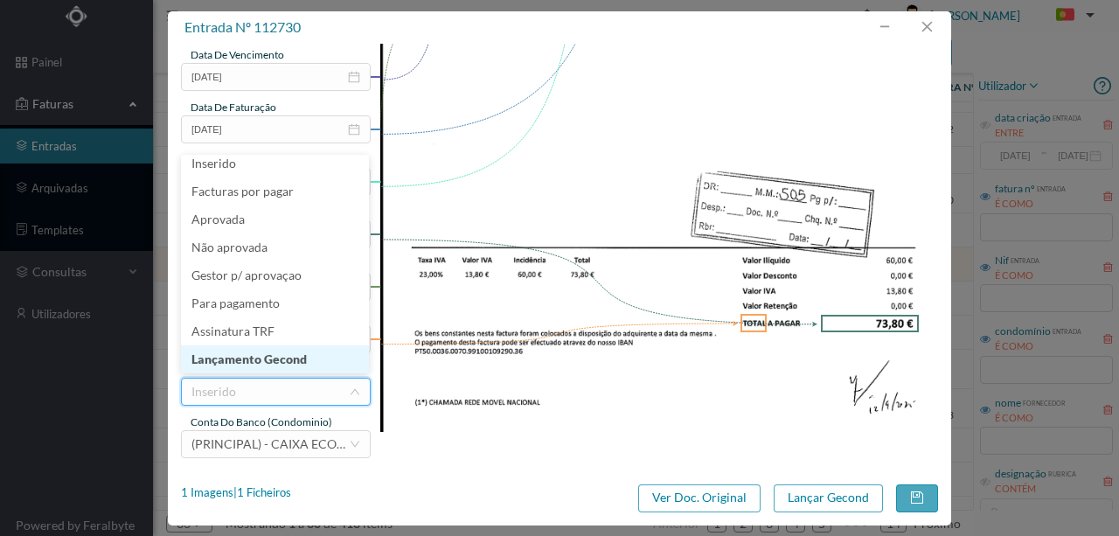
click at [297, 364] on li "Lançamento Gecond" at bounding box center [275, 359] width 188 height 28
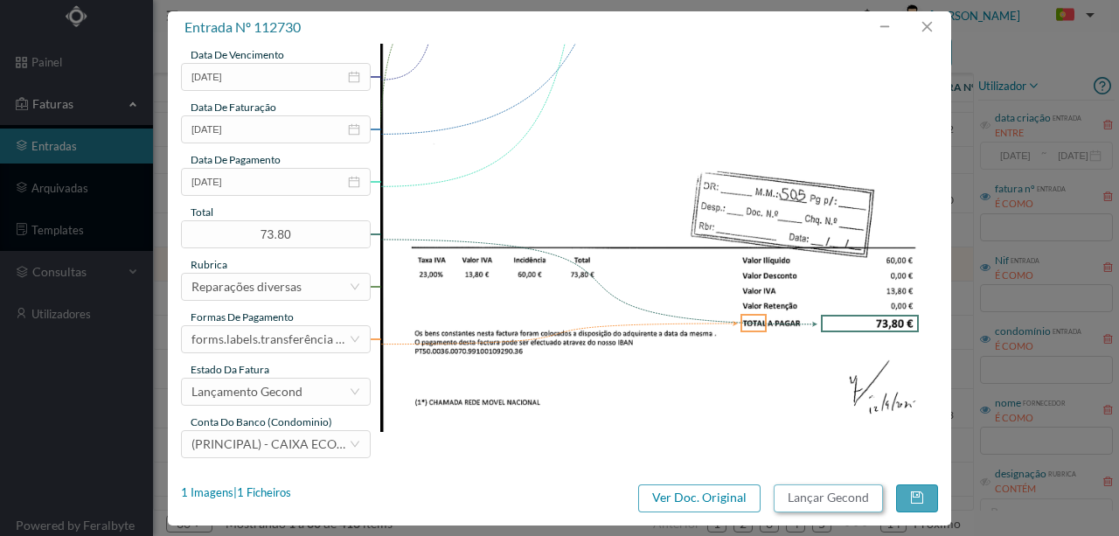
click at [839, 496] on button "Lançar Gecond" at bounding box center [828, 498] width 109 height 28
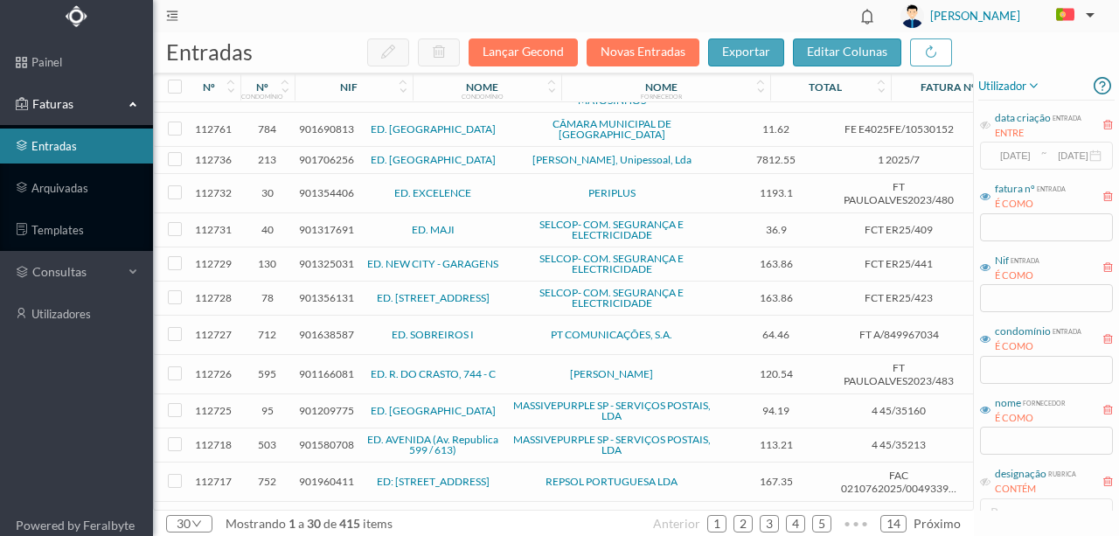
click at [322, 223] on span "901317691" at bounding box center [326, 229] width 55 height 13
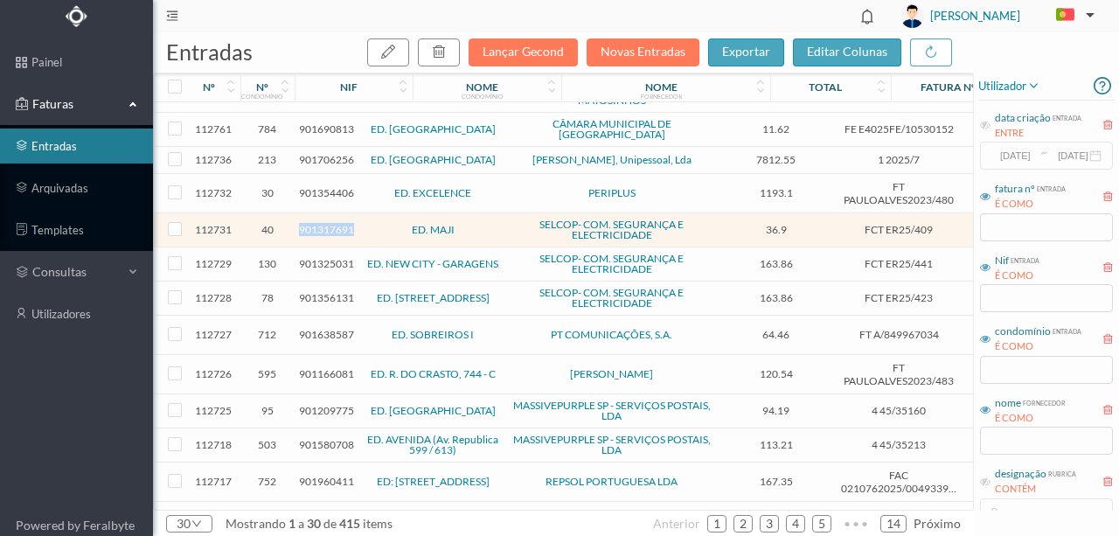
click at [322, 223] on span "901317691" at bounding box center [326, 229] width 55 height 13
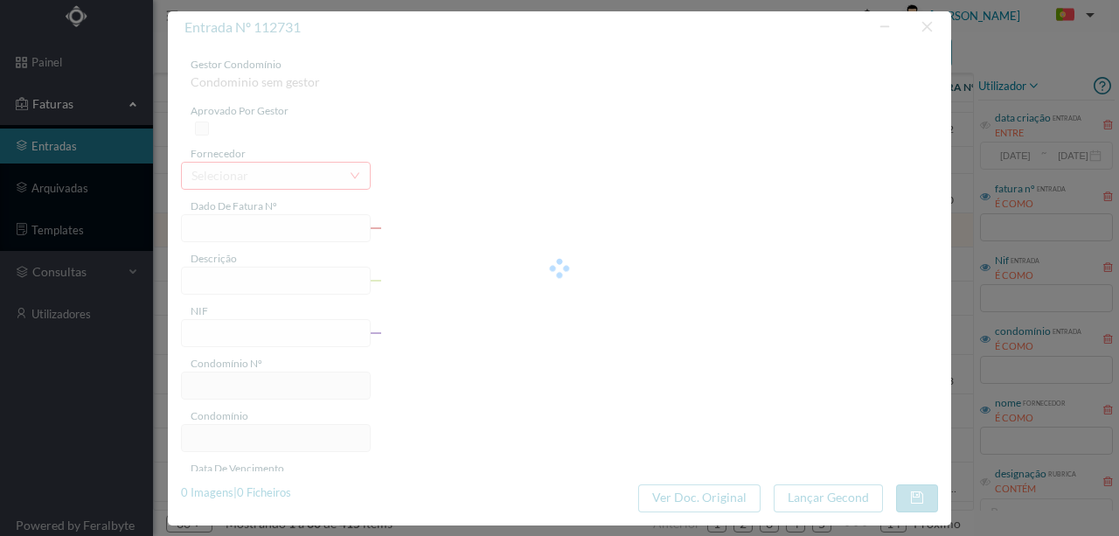
type input "FCT ER25/409"
type input "Religaçao detetores incendio ltlagnran datatnrac garasane 12959"
type input "901317691"
type input "18-08-2025"
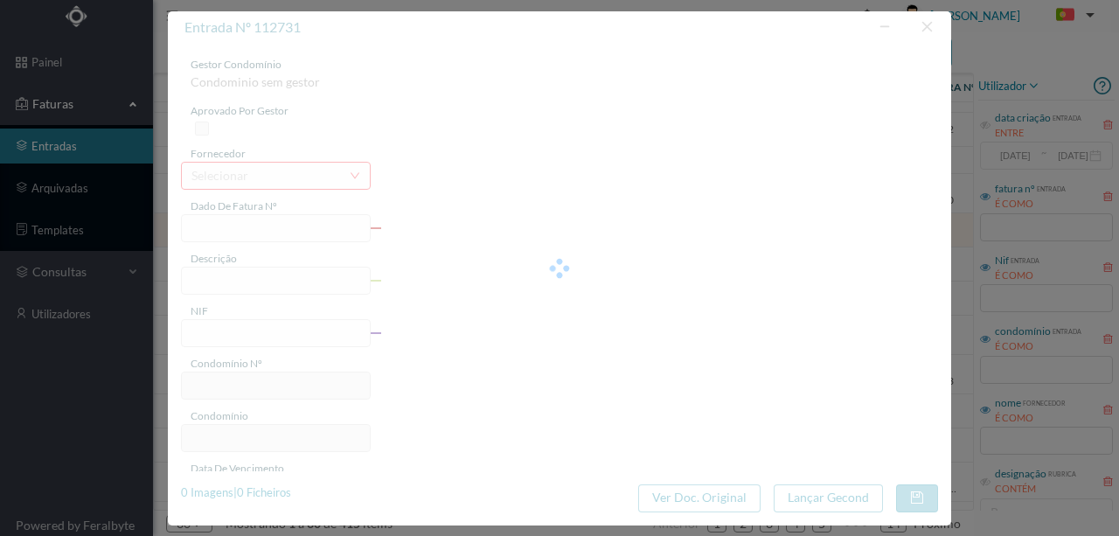
type input "36.90"
type input "40"
type input "ED. MAJI"
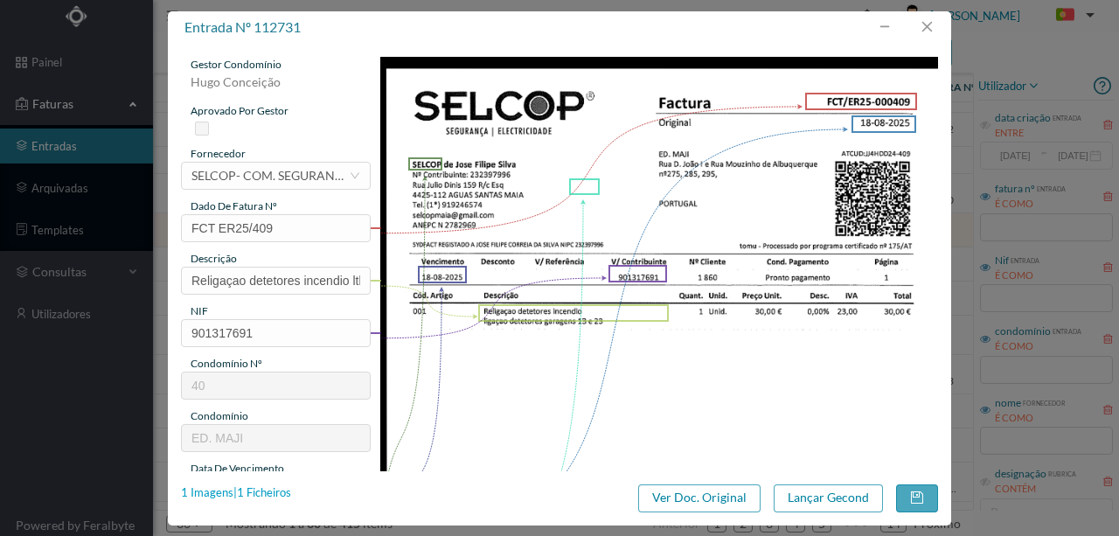
click at [264, 491] on div "1 Imagens | 1 Ficheiros" at bounding box center [236, 492] width 110 height 17
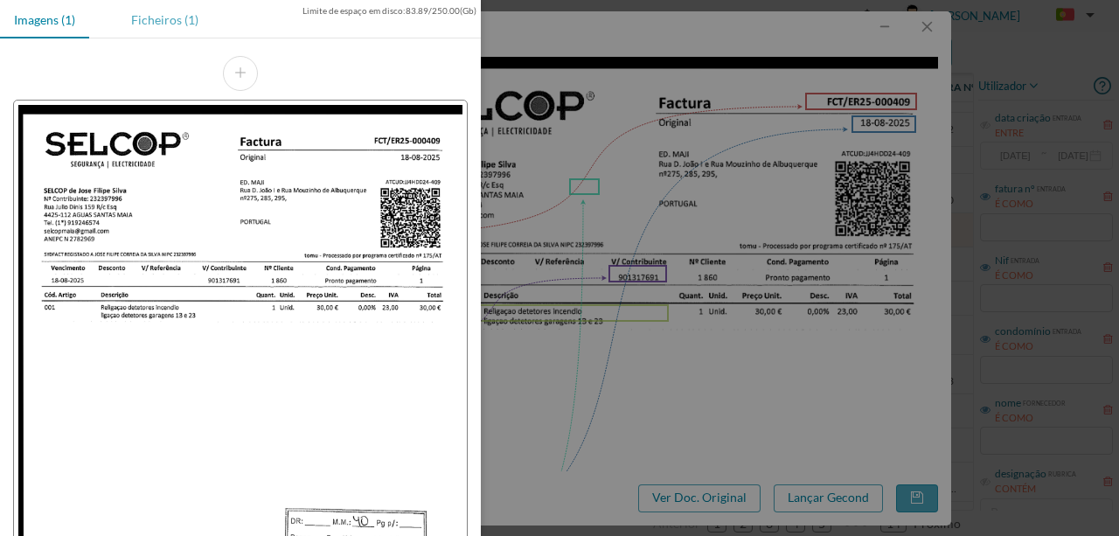
click at [145, 16] on div "Ficheiros (1)" at bounding box center [164, 19] width 95 height 39
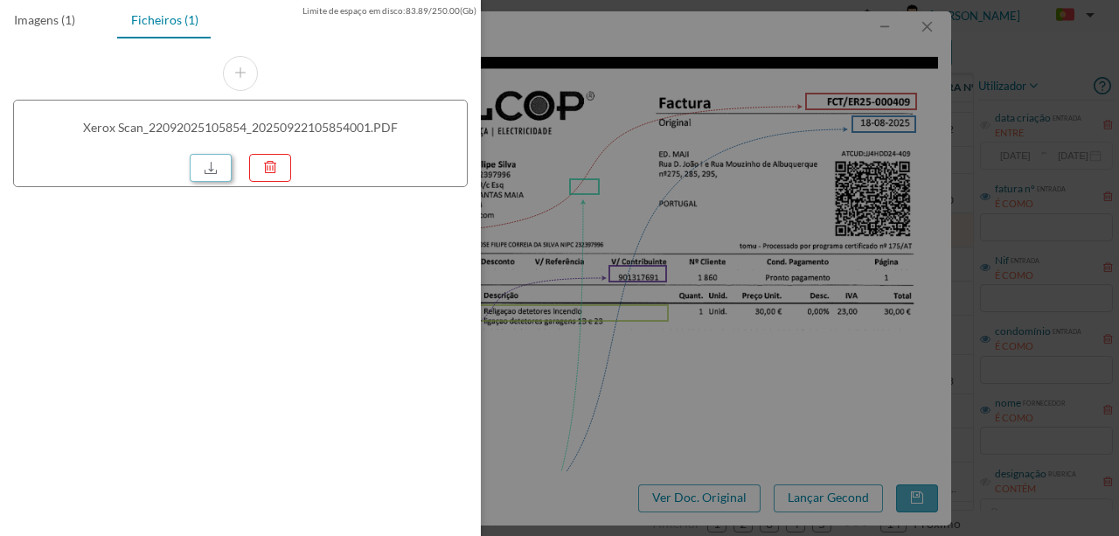
click at [219, 163] on link at bounding box center [211, 168] width 42 height 28
click at [628, 223] on div at bounding box center [559, 268] width 1119 height 536
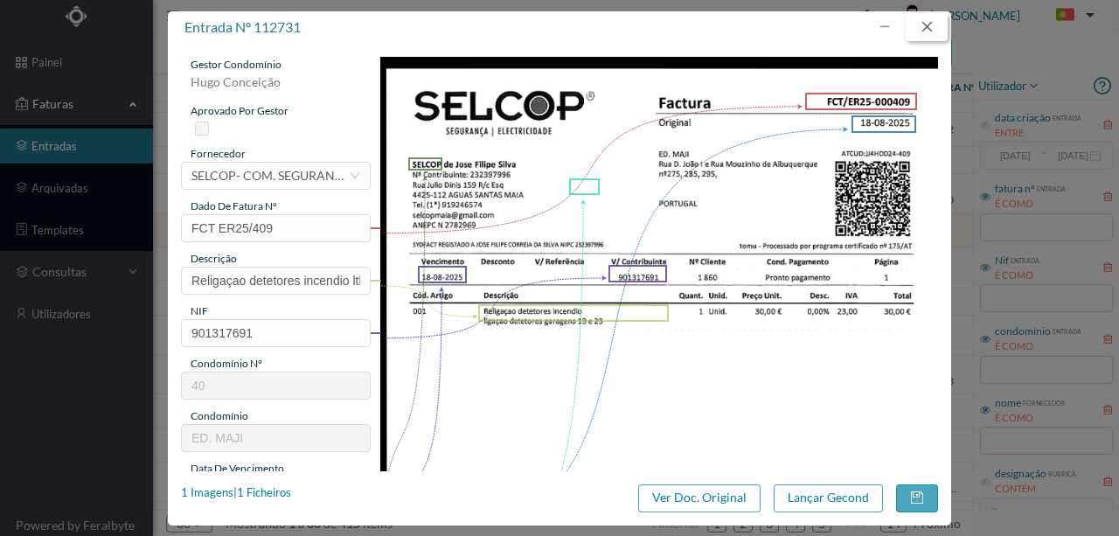
click at [930, 19] on button "button" at bounding box center [927, 27] width 42 height 28
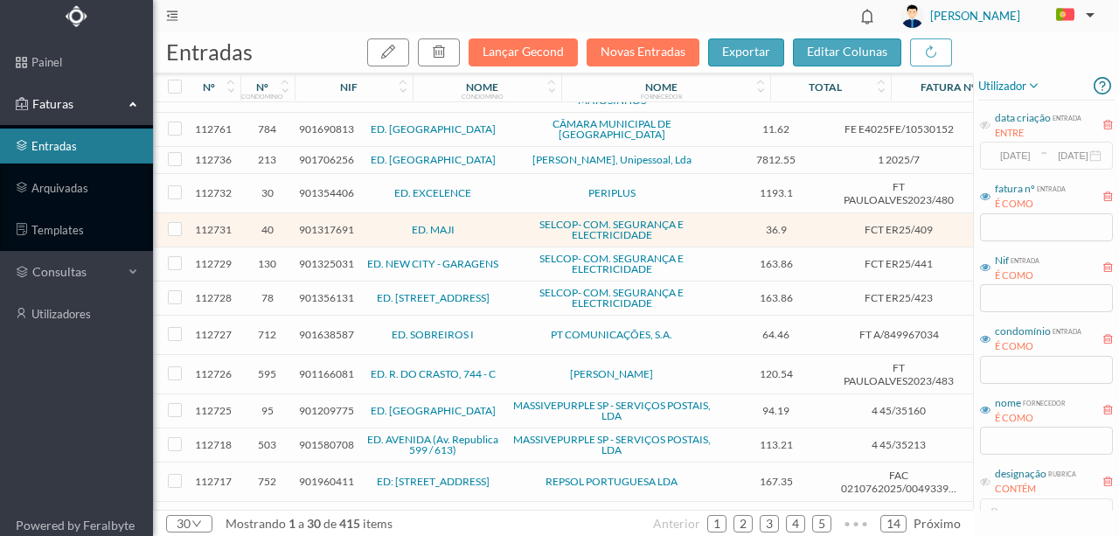
click at [317, 291] on span "901356131" at bounding box center [326, 297] width 55 height 13
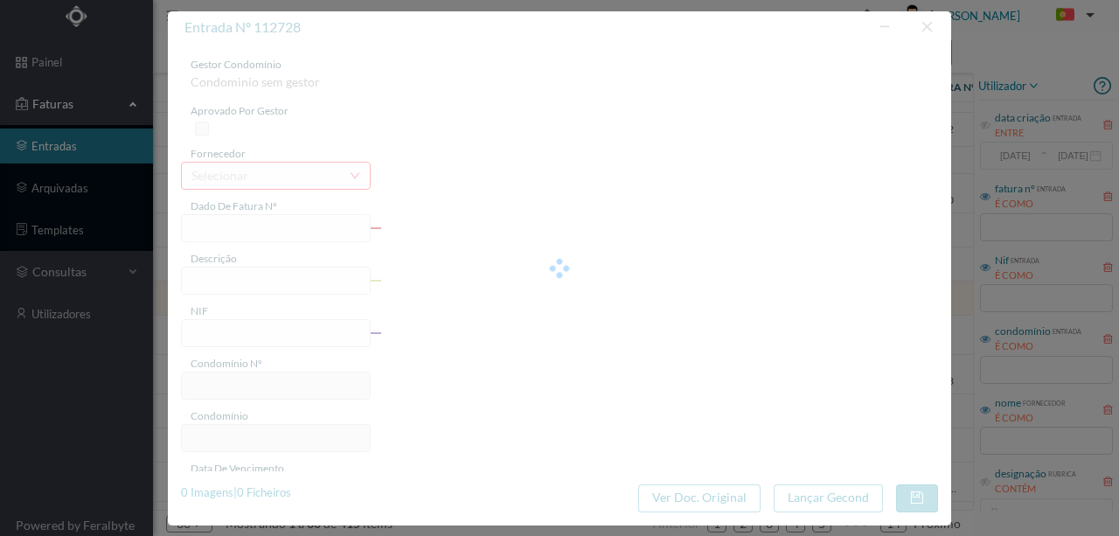
type input "FCT ER25/423"
type input "MANUTENÇÃO ANUAL SISTEMA DETEÇAÃO INCENDIO"
type input "901356131"
type input "10-09-2025"
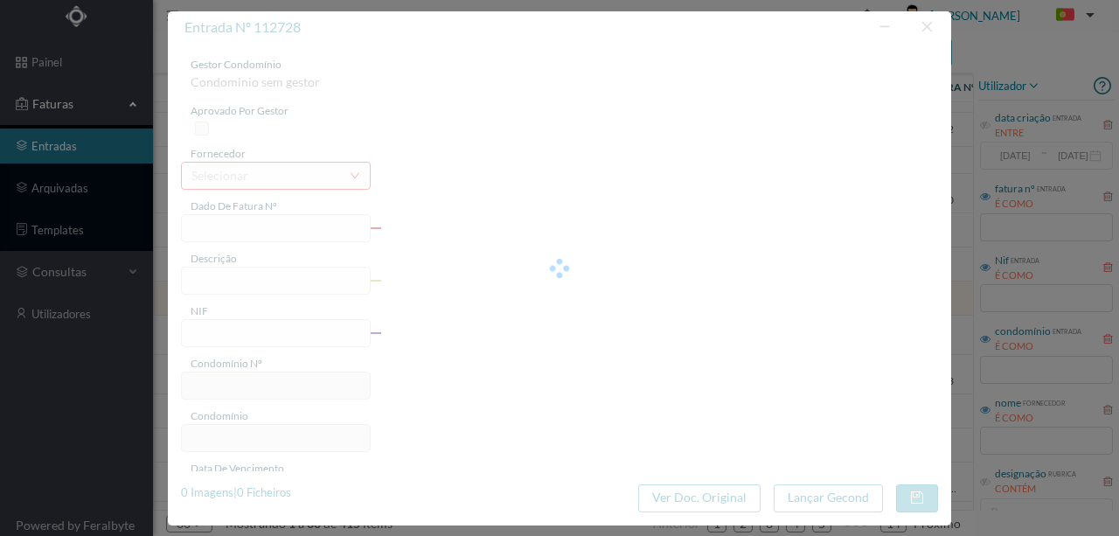
type input "163.86"
type input "78"
type input "ED. [STREET_ADDRESS]"
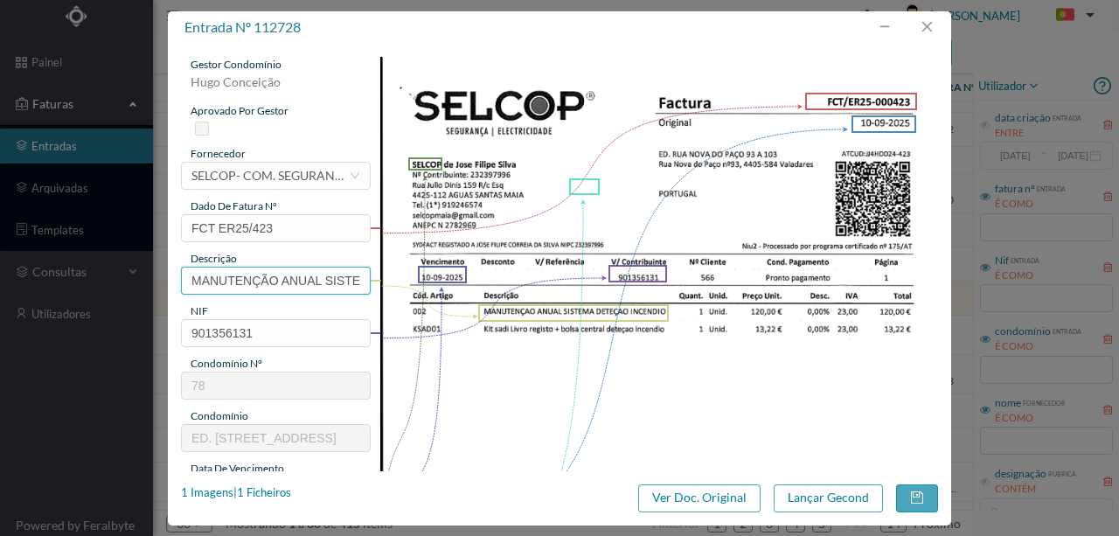
click at [290, 282] on input "MANUTENÇÃO ANUAL SISTEMA DETEÇAÃO INCENDIO" at bounding box center [276, 281] width 190 height 28
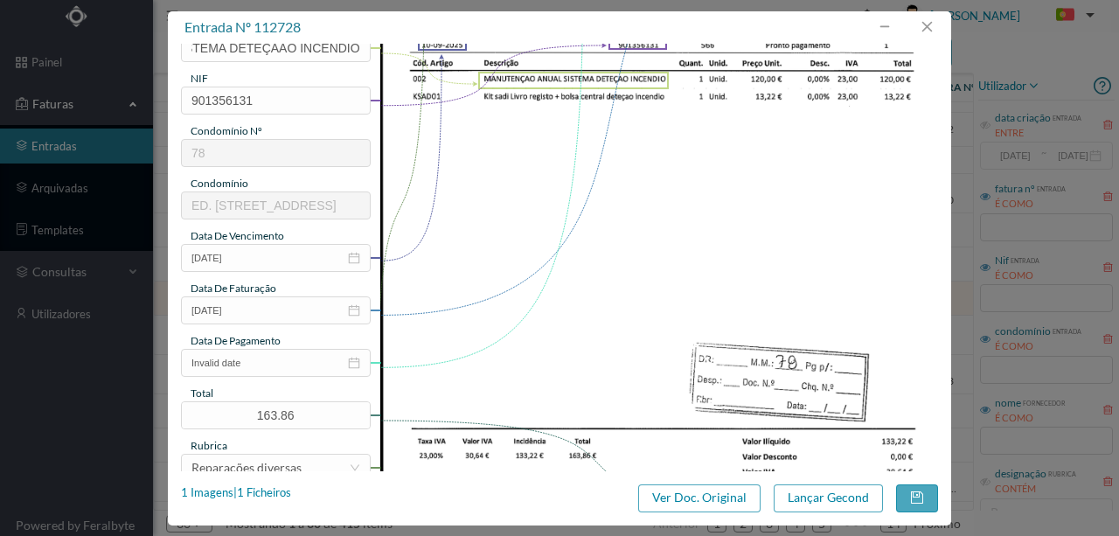
scroll to position [0, 0]
click at [254, 366] on input "Invalid date" at bounding box center [276, 363] width 190 height 28
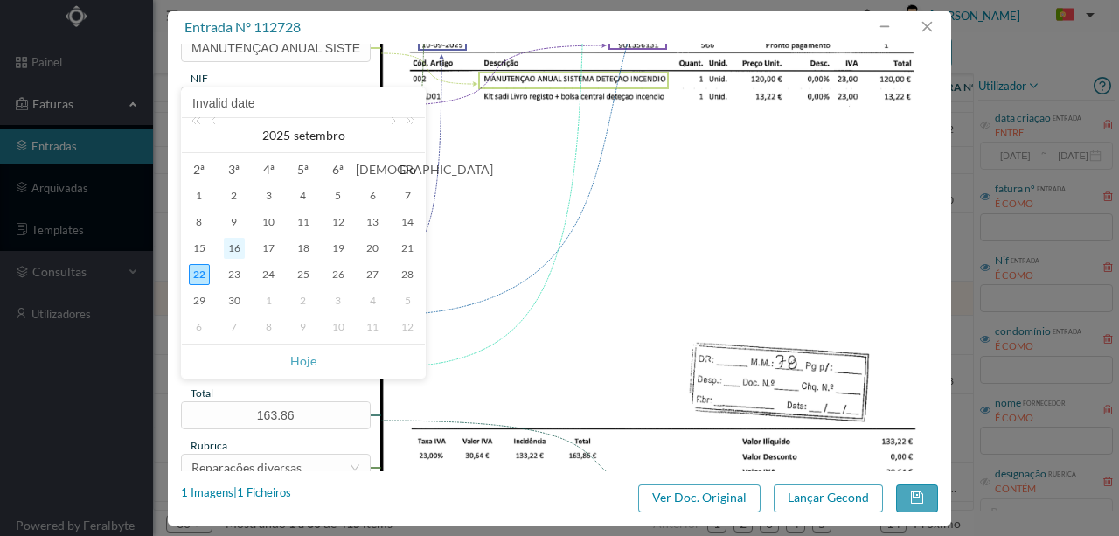
click at [241, 245] on div "16" at bounding box center [234, 248] width 21 height 21
type input "[DATE]"
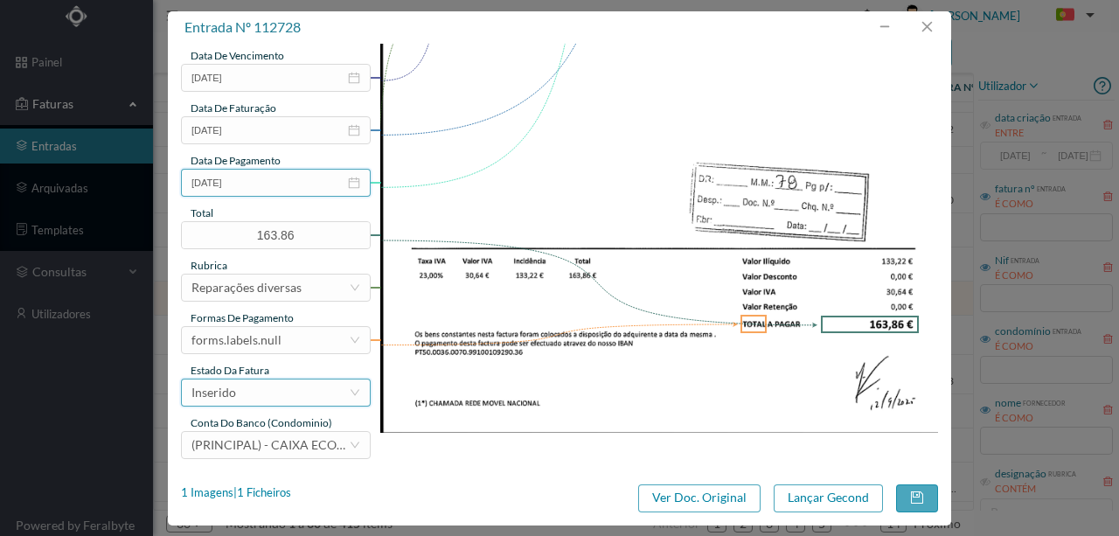
scroll to position [414, 0]
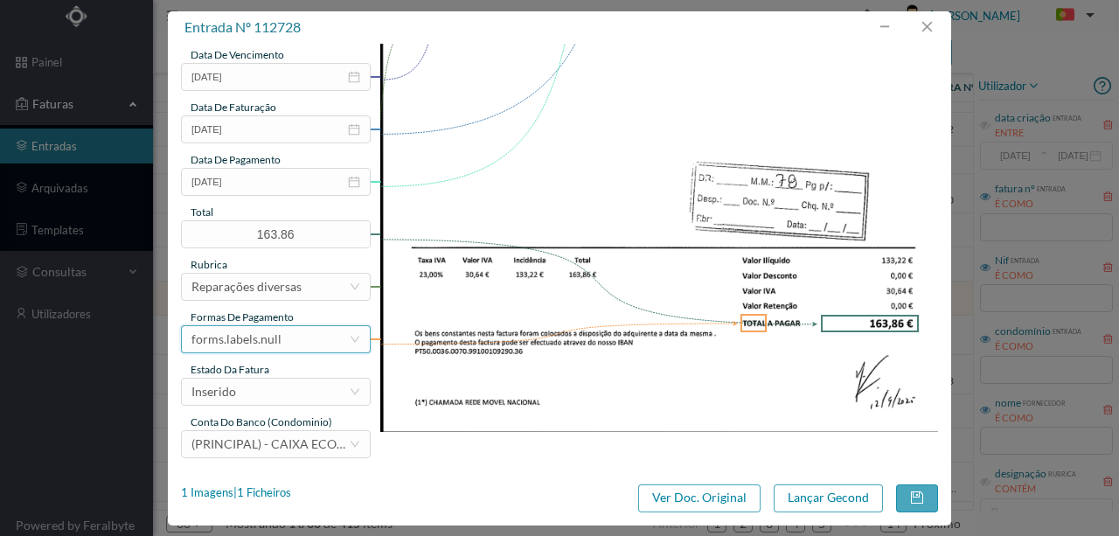
click at [282, 339] on div "forms.labels.null" at bounding box center [269, 339] width 157 height 26
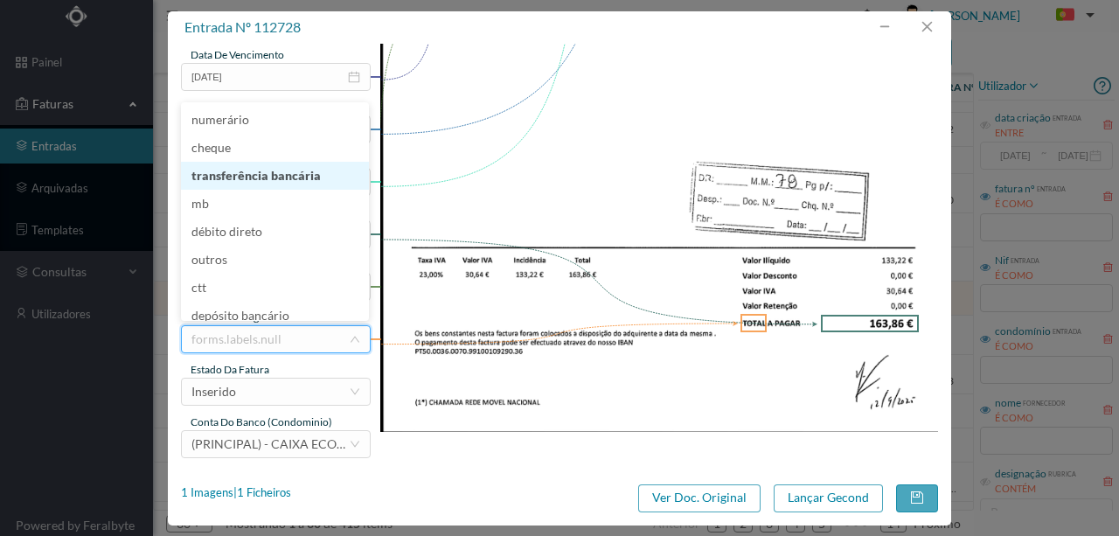
click at [275, 184] on li "transferência bancária" at bounding box center [275, 176] width 188 height 28
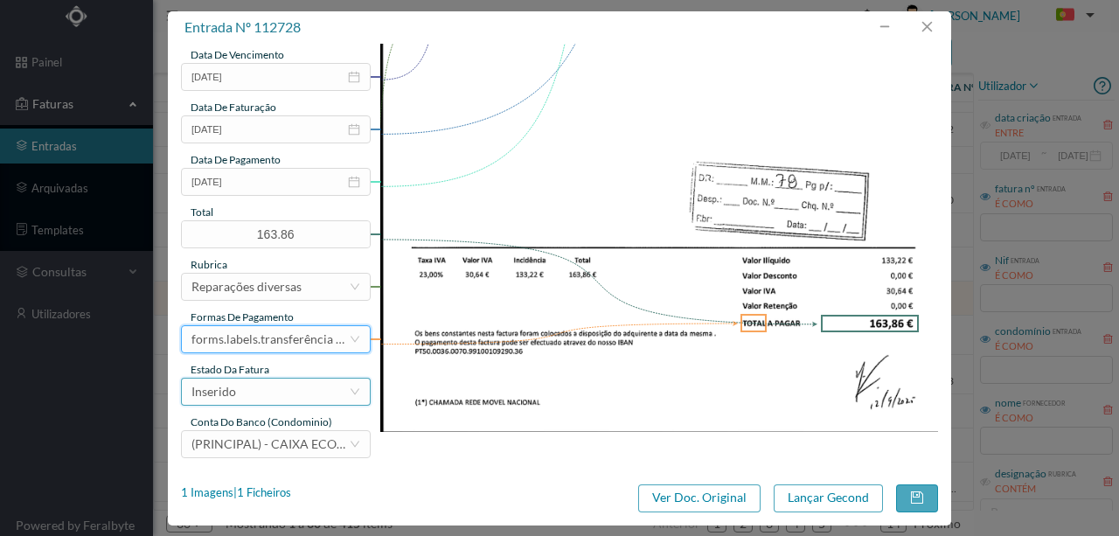
click at [266, 390] on div "Inserido" at bounding box center [269, 392] width 157 height 26
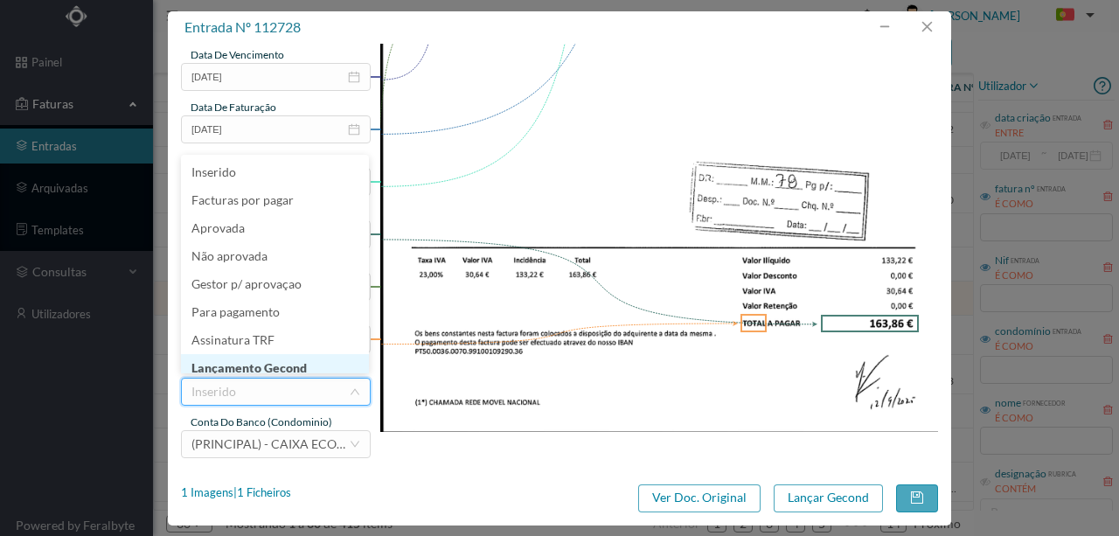
scroll to position [9, 0]
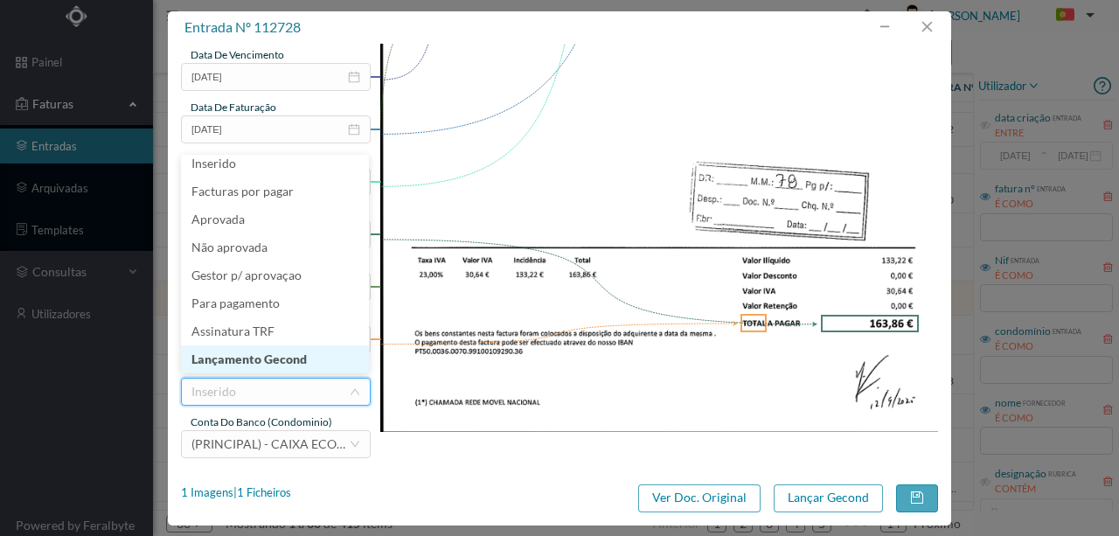
click at [278, 356] on li "Lançamento Gecond" at bounding box center [275, 359] width 188 height 28
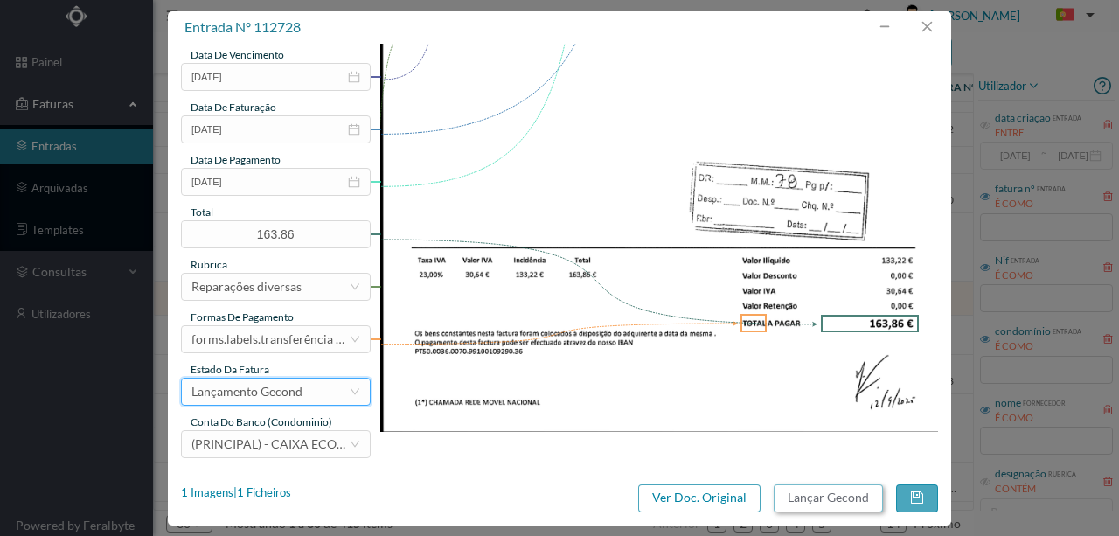
click at [855, 498] on button "Lançar Gecond" at bounding box center [828, 498] width 109 height 28
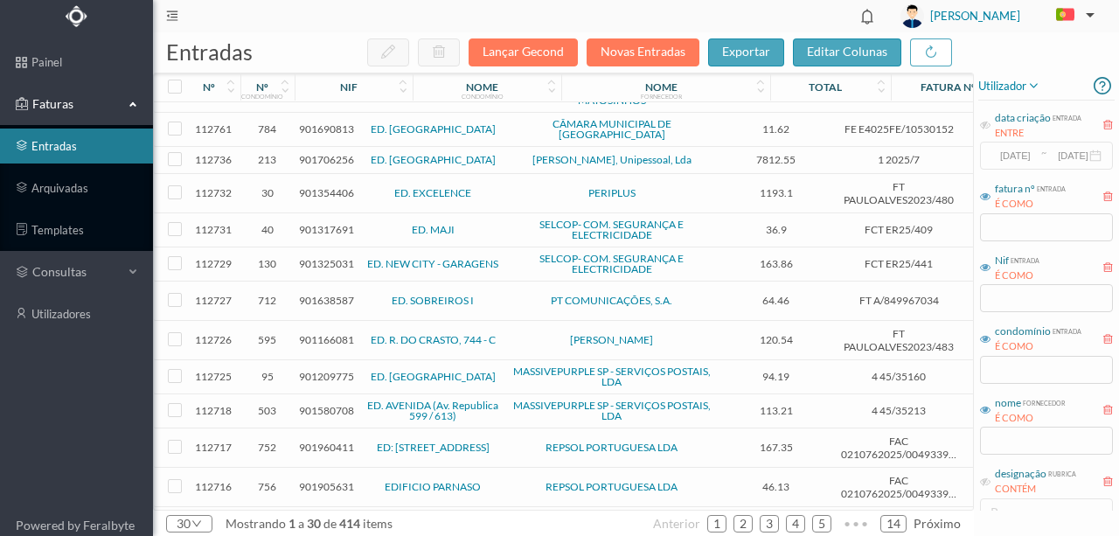
click at [313, 223] on span "901317691" at bounding box center [326, 229] width 55 height 13
click at [314, 223] on span "901317691" at bounding box center [326, 229] width 55 height 13
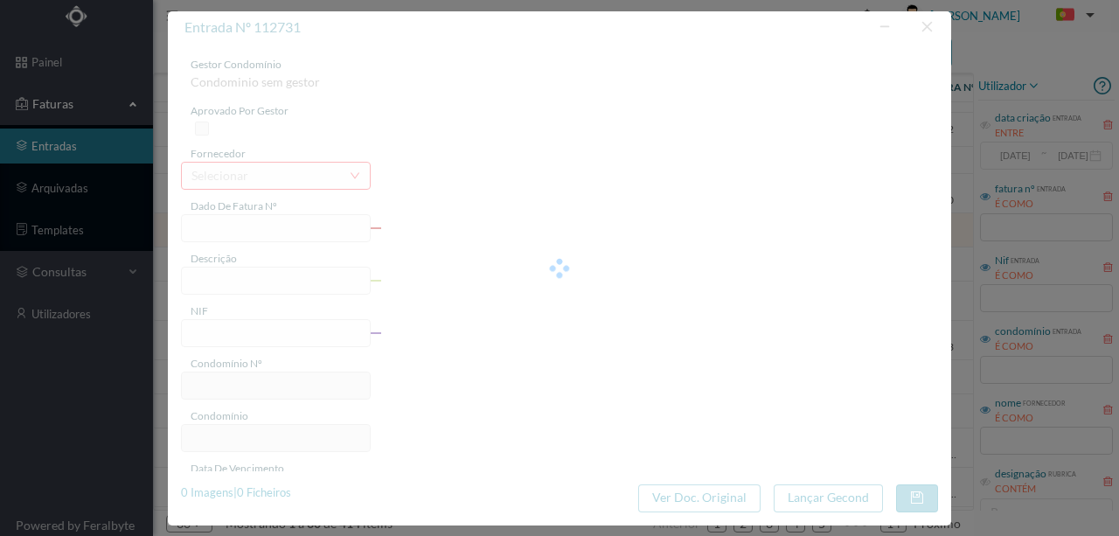
type input "FCT ER25/409"
type input "Religaçao detetores incendio ltlagnran datatnrac garasane 12959"
type input "901317691"
type input "18-08-2025"
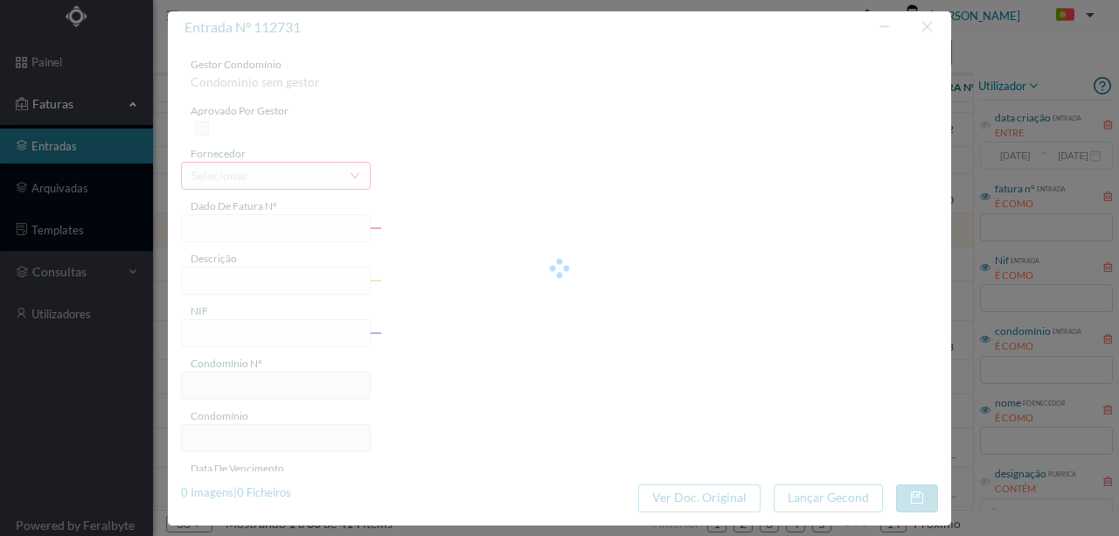
type input "36.90"
type input "40"
type input "ED. MAJI"
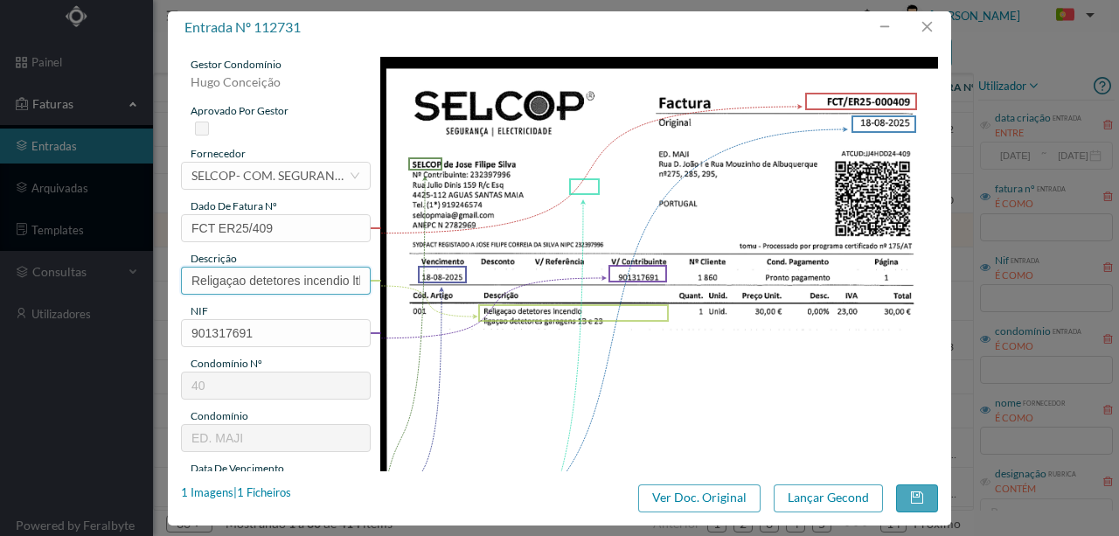
click at [316, 274] on input "Religaçao detetores incendio ltlagnran datatnrac garasane 12959" at bounding box center [276, 281] width 190 height 28
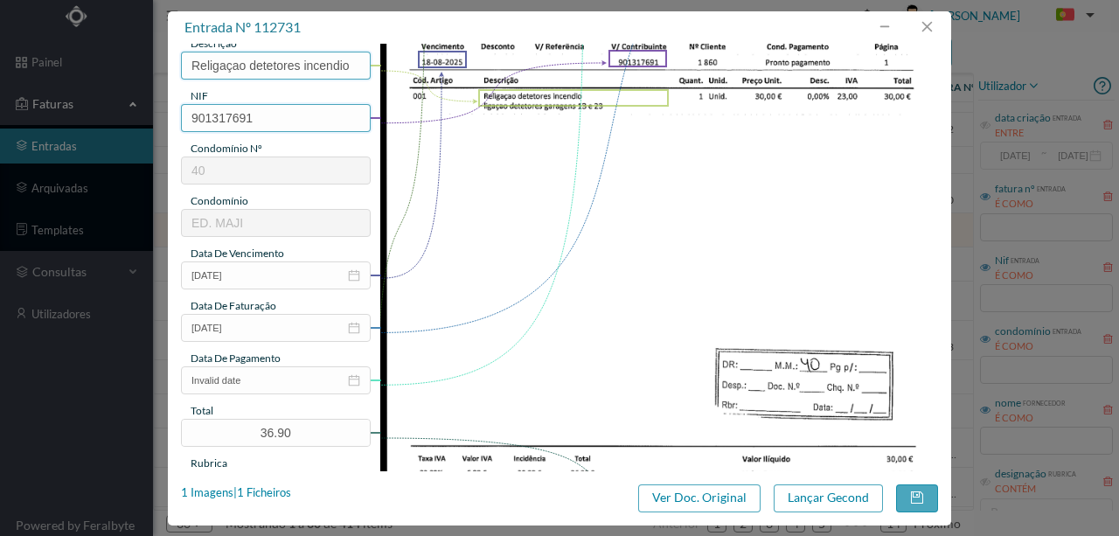
scroll to position [291, 0]
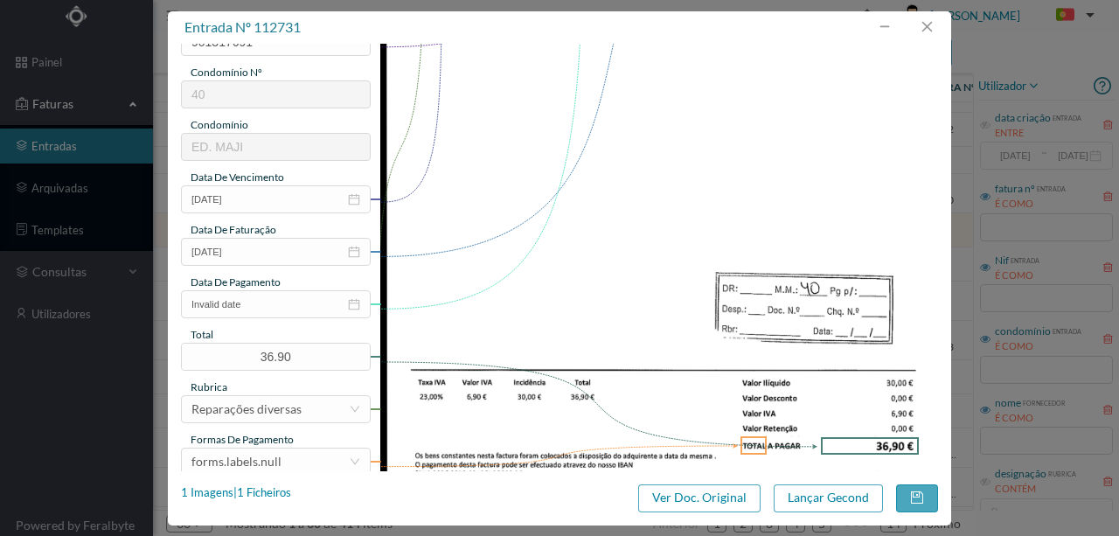
type input "Religaçao detetores incendio"
click at [268, 297] on input "Invalid date" at bounding box center [276, 304] width 190 height 28
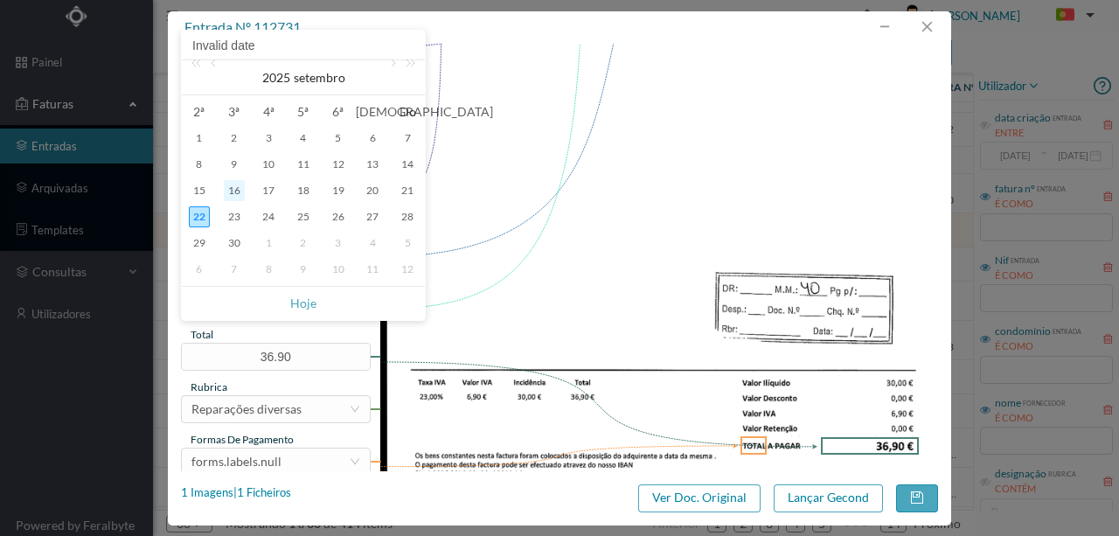
click at [233, 191] on div "16" at bounding box center [234, 190] width 21 height 21
type input "[DATE]"
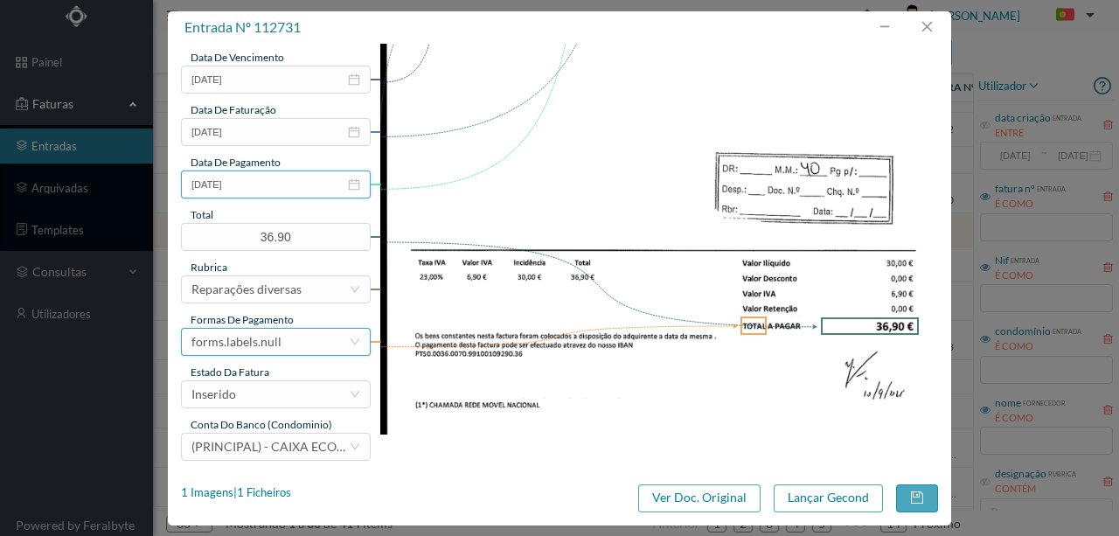
scroll to position [414, 0]
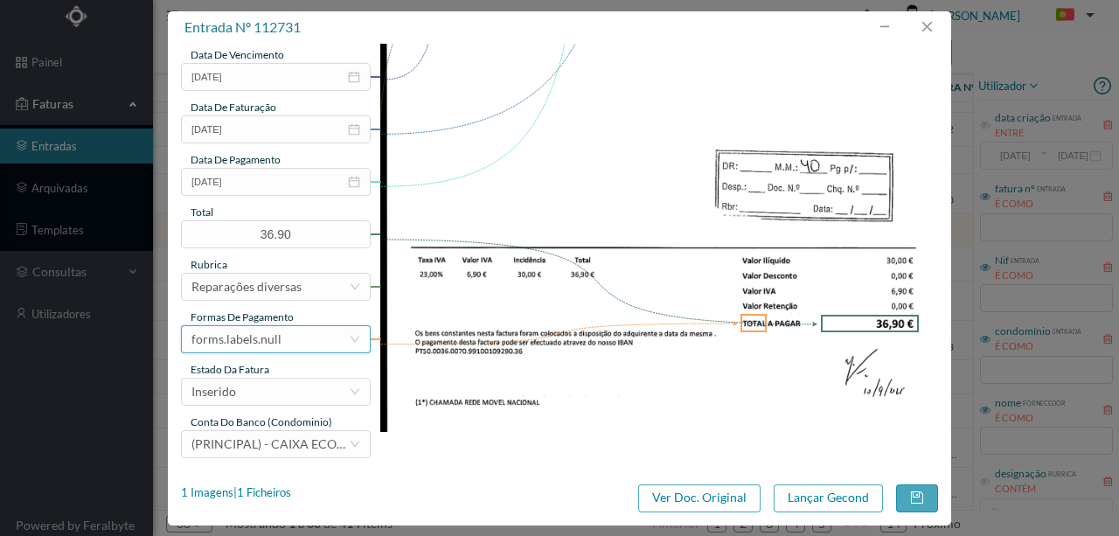
click at [268, 340] on div "forms.labels.null" at bounding box center [236, 339] width 90 height 26
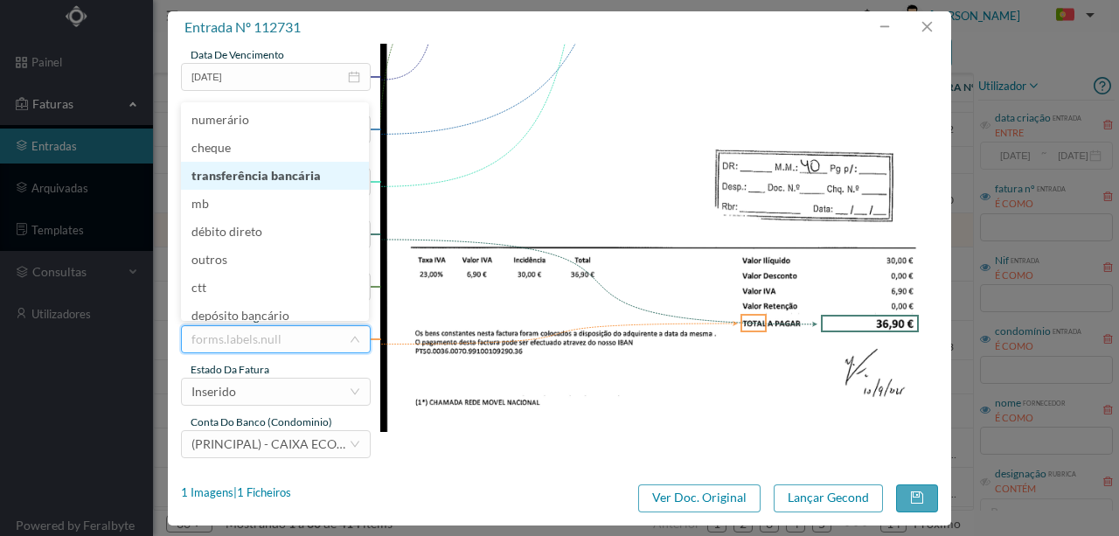
click at [288, 186] on li "transferência bancária" at bounding box center [275, 176] width 188 height 28
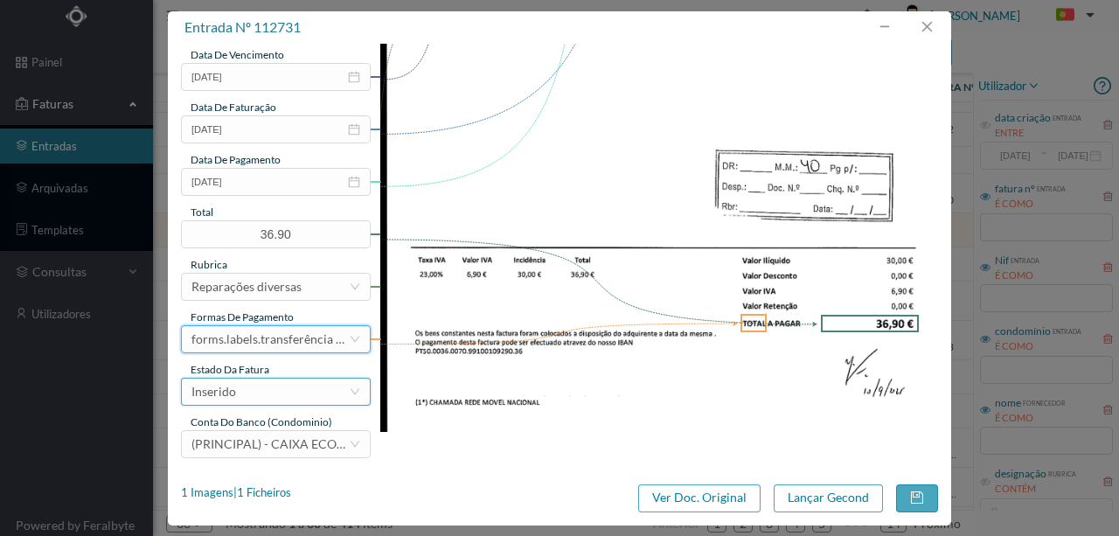
click at [257, 389] on div "Inserido" at bounding box center [269, 392] width 157 height 26
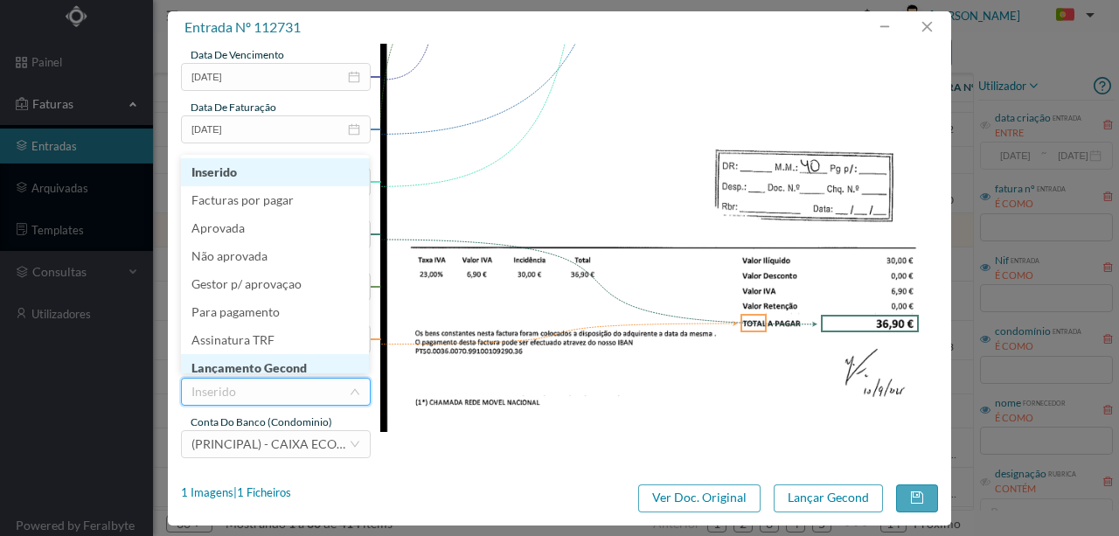
scroll to position [9, 0]
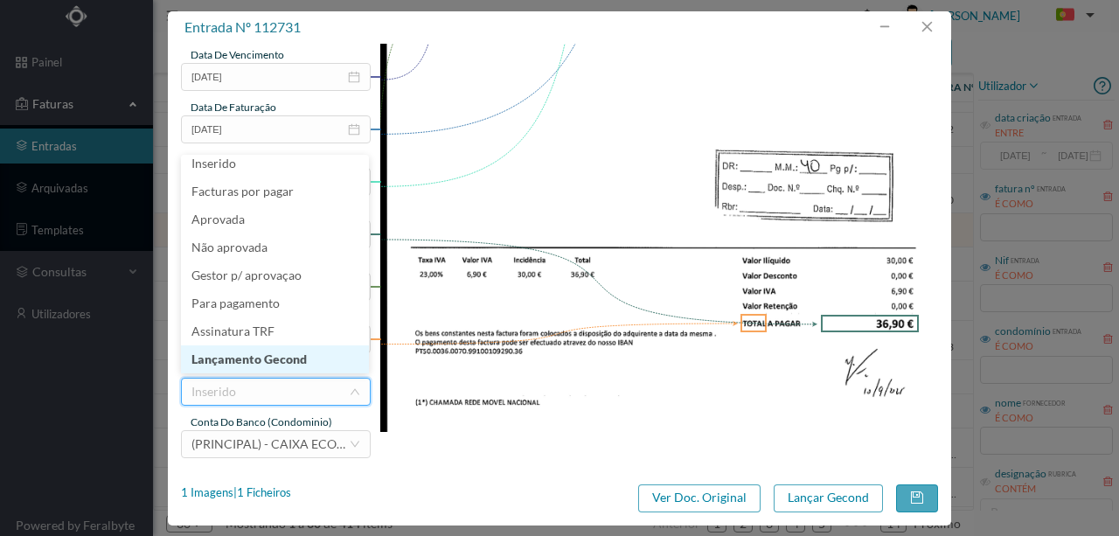
click at [273, 364] on li "Lançamento Gecond" at bounding box center [275, 359] width 188 height 28
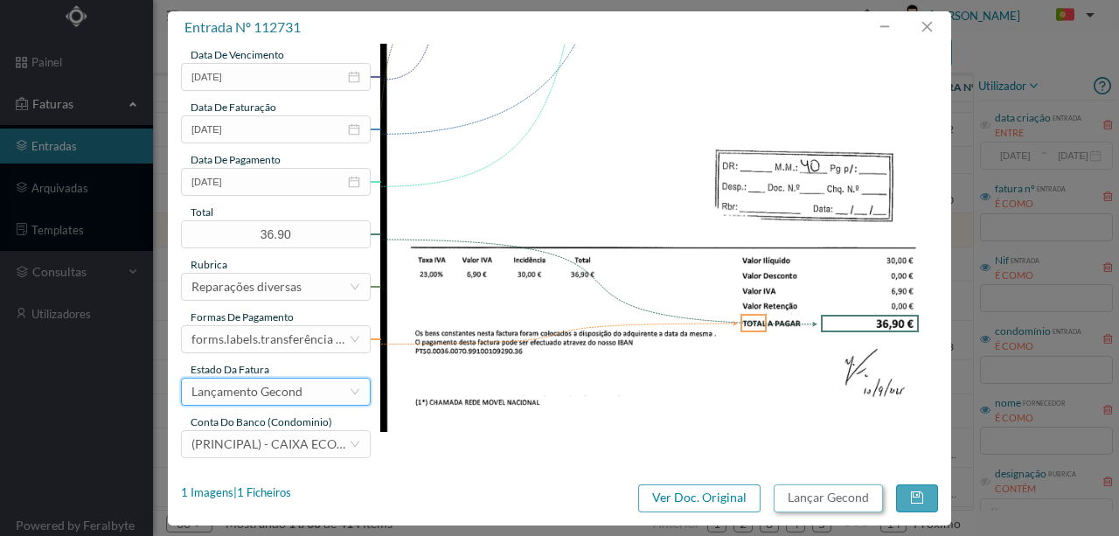
click at [836, 504] on button "Lançar Gecond" at bounding box center [828, 498] width 109 height 28
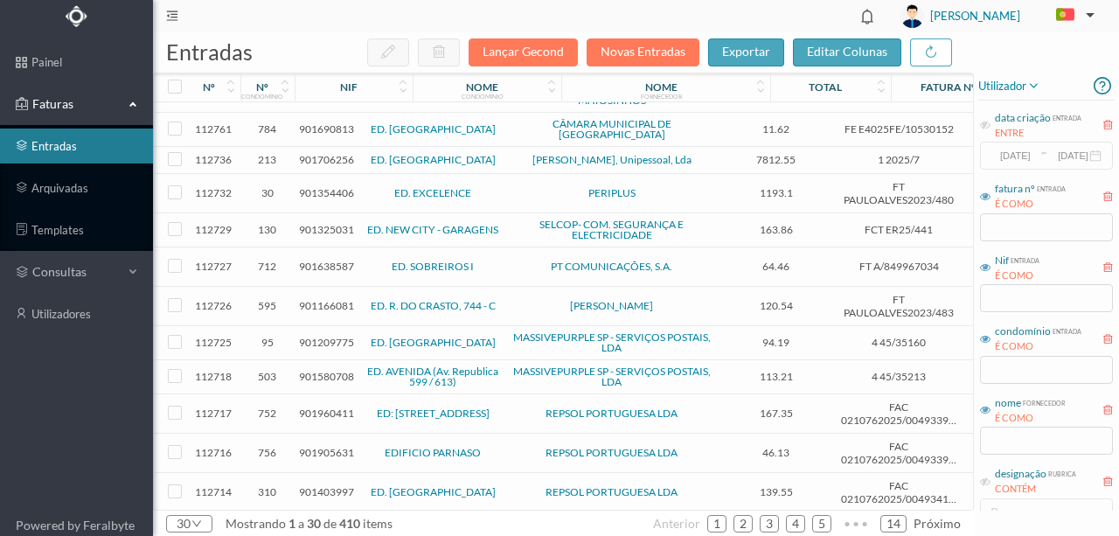
click at [324, 191] on td "901354406" at bounding box center [327, 193] width 64 height 39
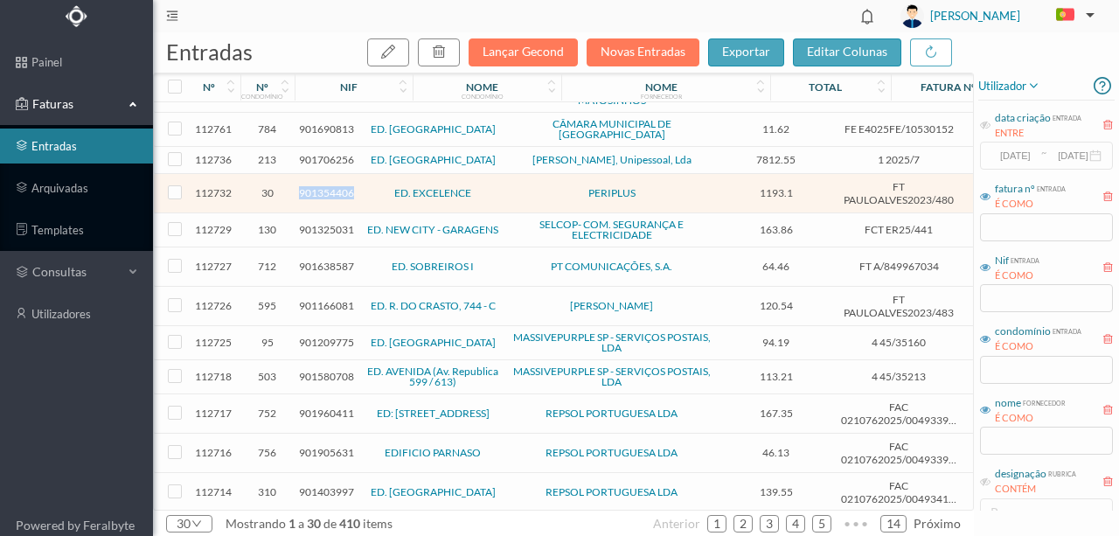
click at [324, 191] on td "901354406" at bounding box center [327, 193] width 64 height 39
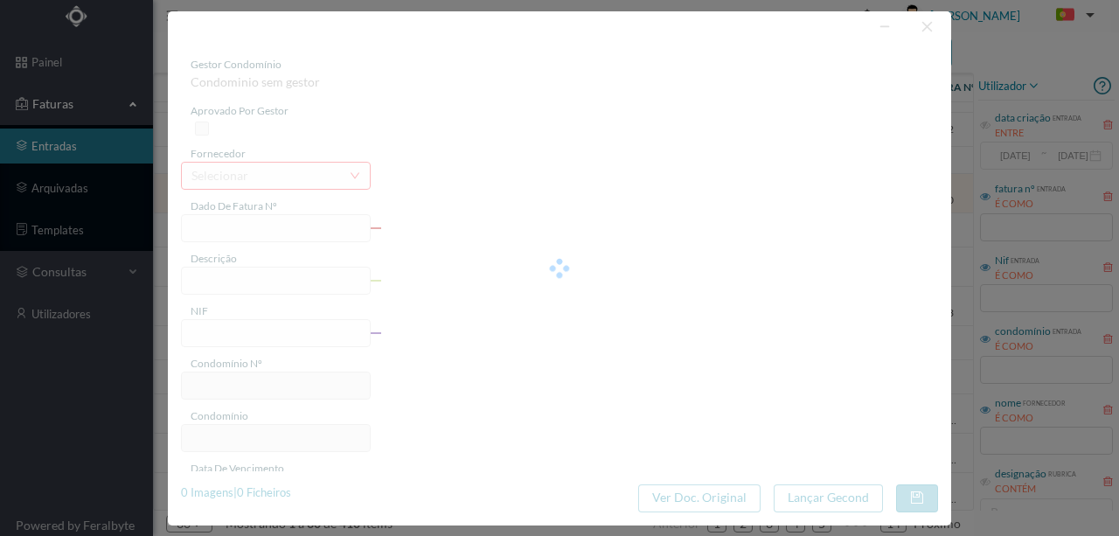
type input "FT PAULOALVES2023/480"
type input "m Resumo:"
type input "901354406"
type input "2025-09-10"
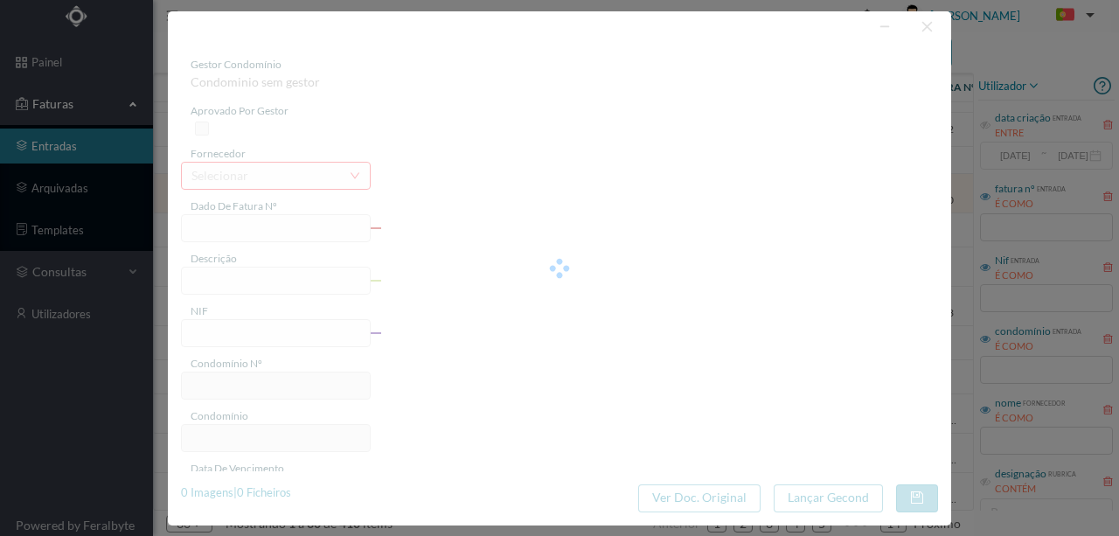
type input "1193.10"
type input "30"
type input "ED. EXCELENCE"
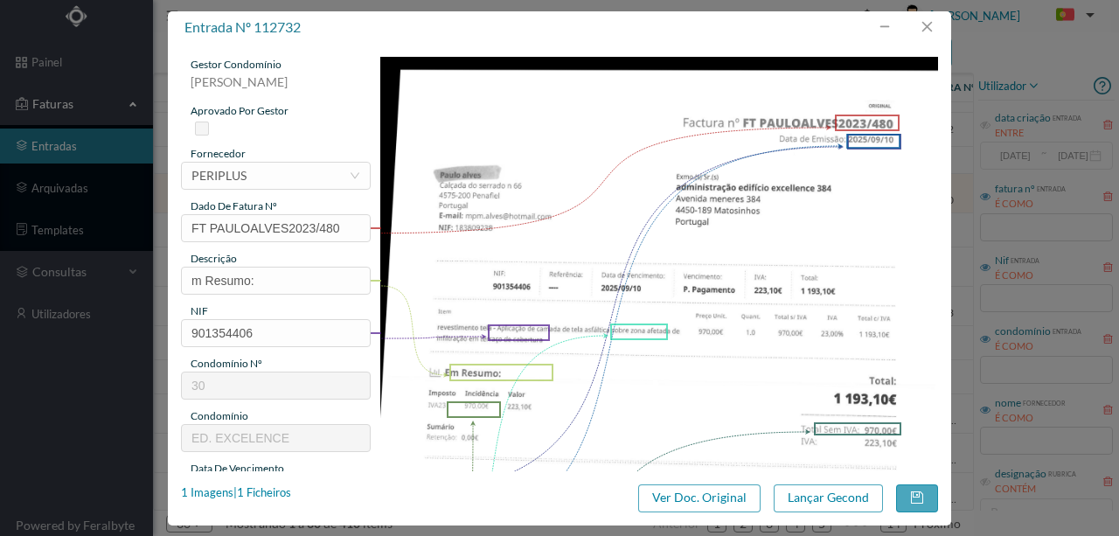
click at [297, 190] on div "gestor condomínio Rui Marques aprovado por gestor fornecedor selecionar PERIPLU…" at bounding box center [276, 464] width 190 height 815
click at [282, 178] on div "selecionar PERIPLUS" at bounding box center [269, 176] width 157 height 26
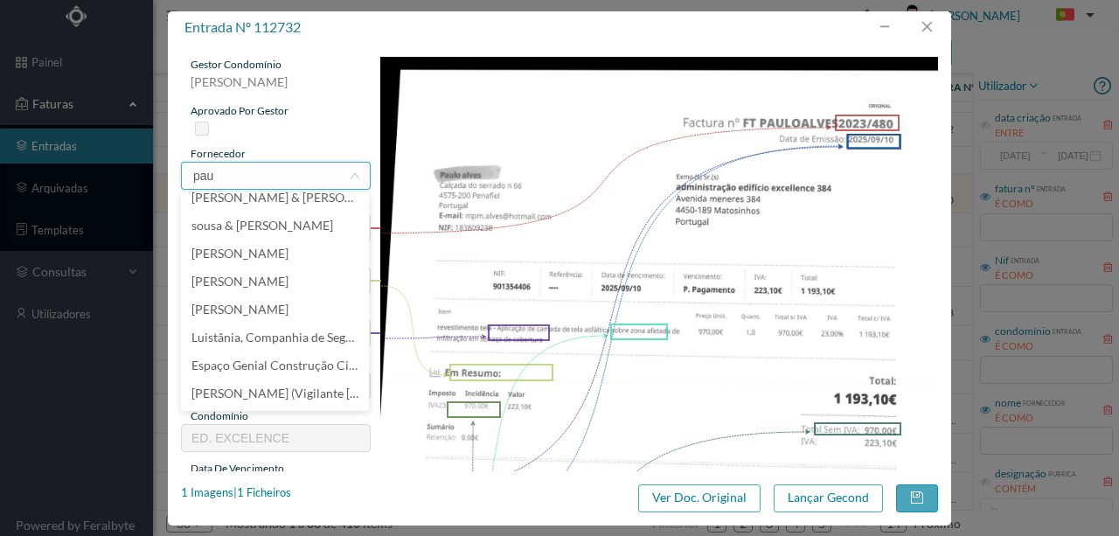
scroll to position [0, 0]
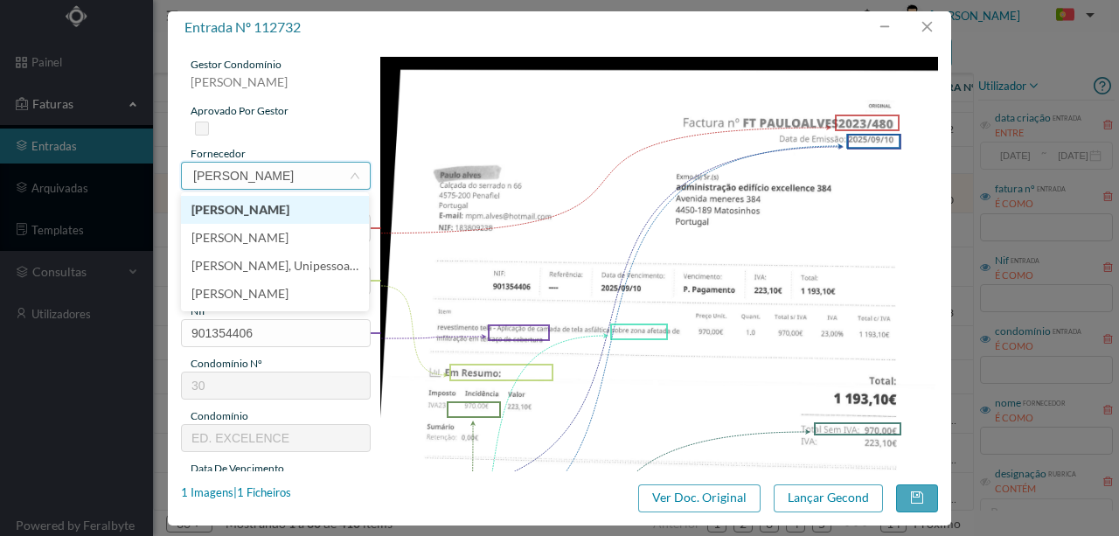
type input "paulo alv"
click at [261, 215] on li "Paulo Alves" at bounding box center [275, 210] width 188 height 28
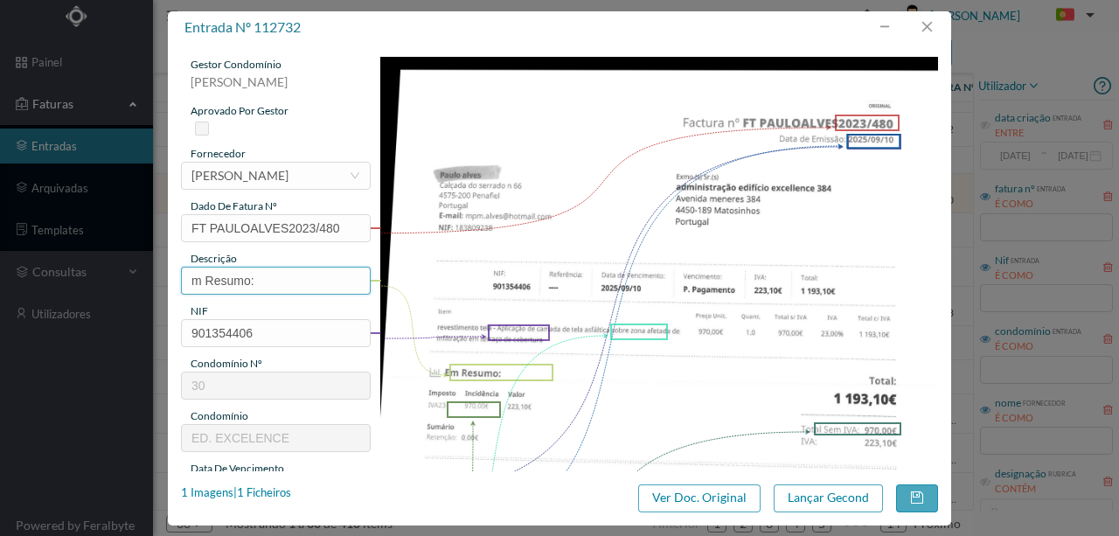
drag, startPoint x: 272, startPoint y: 288, endPoint x: 39, endPoint y: 273, distance: 233.1
click at [24, 276] on div "entrada nº 112732 gestor condomínio Rui Marques aprovado por gestor fornecedor …" at bounding box center [559, 268] width 1119 height 536
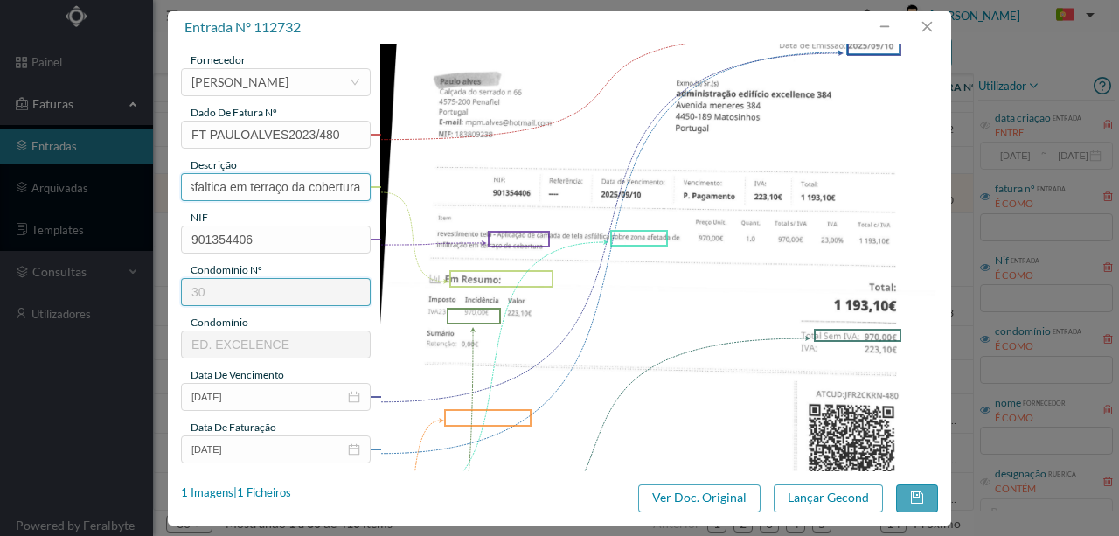
scroll to position [233, 0]
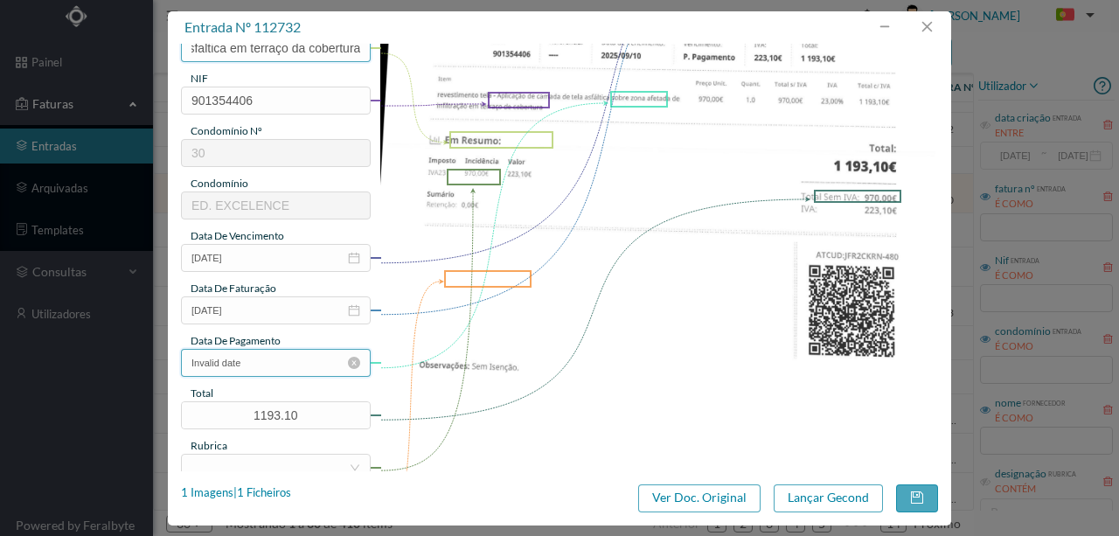
type input "Aplicação de camada de tela asfaltica em terraço da cobertura"
click at [304, 365] on input "Invalid date" at bounding box center [276, 363] width 190 height 28
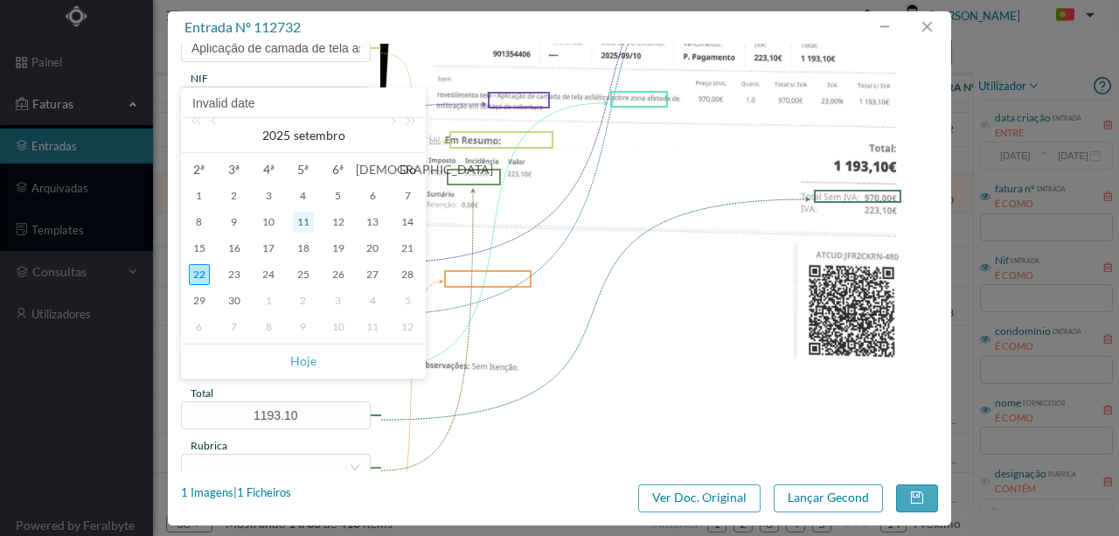
click at [302, 222] on div "11" at bounding box center [303, 222] width 21 height 21
type input "2025-09-11"
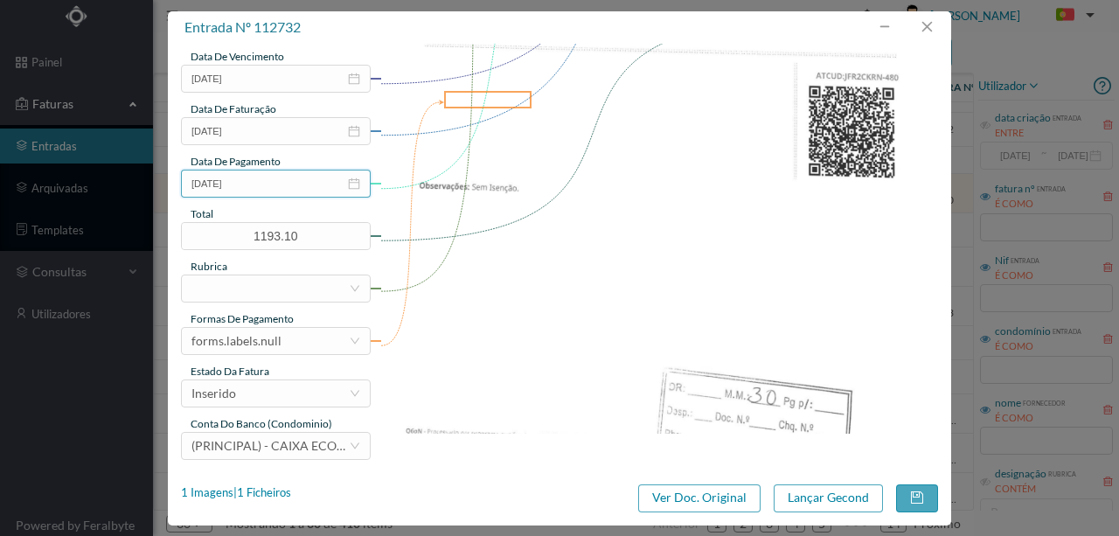
scroll to position [414, 0]
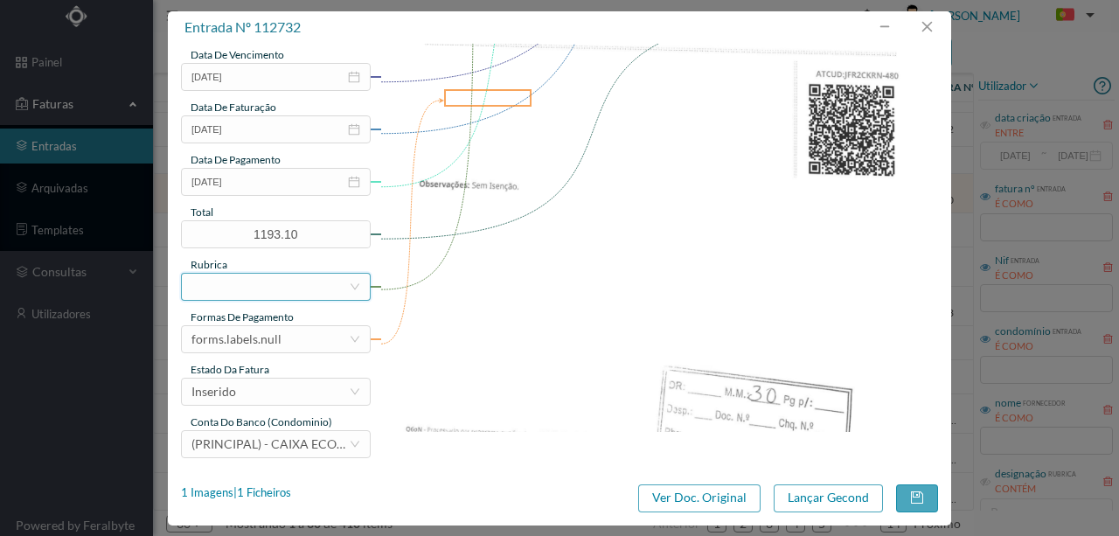
click at [235, 286] on div at bounding box center [269, 287] width 157 height 26
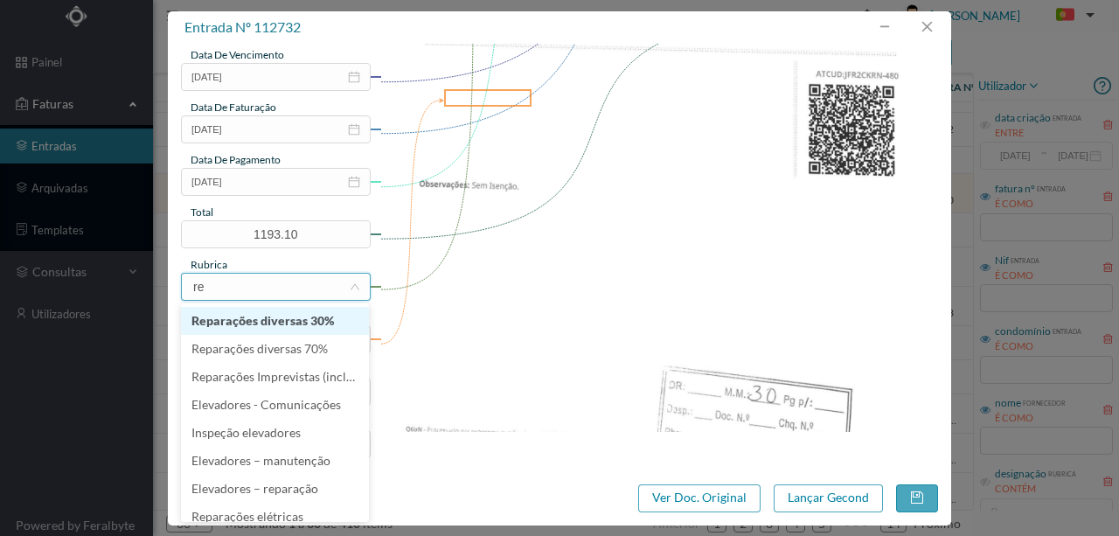
type input "rep"
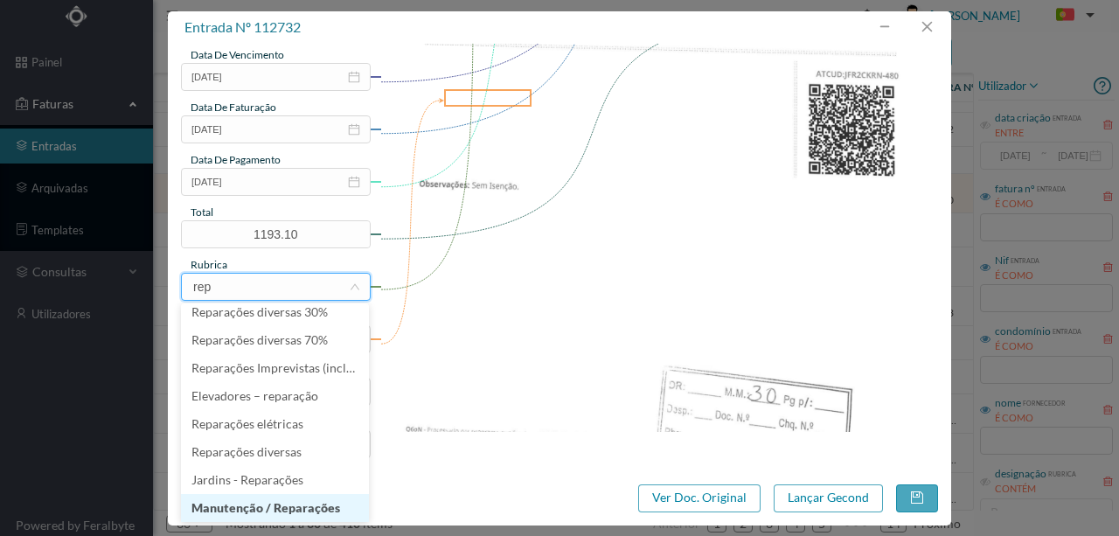
click at [273, 504] on li "Manutenção / Reparações" at bounding box center [275, 508] width 188 height 28
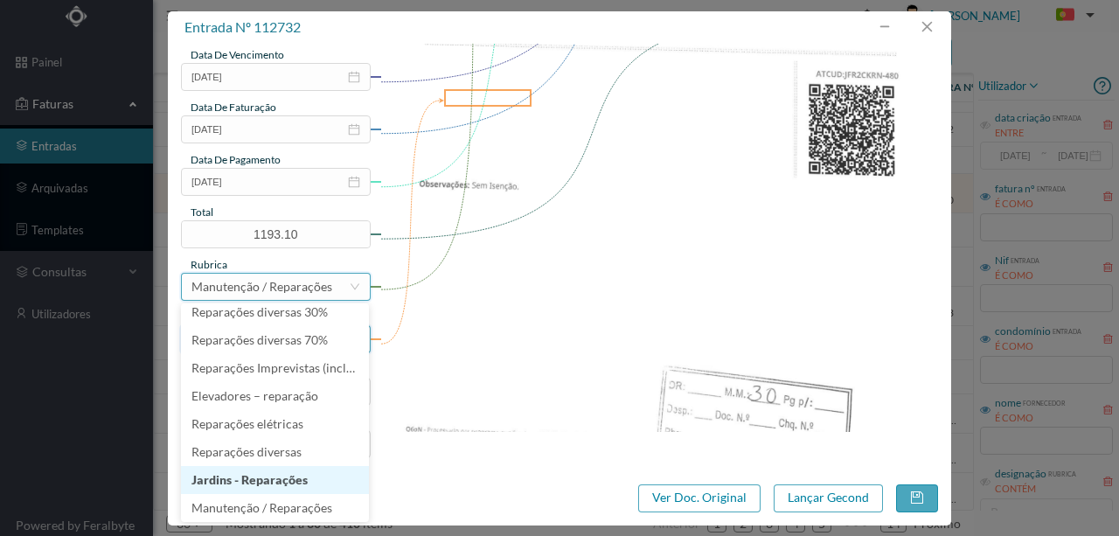
scroll to position [3, 0]
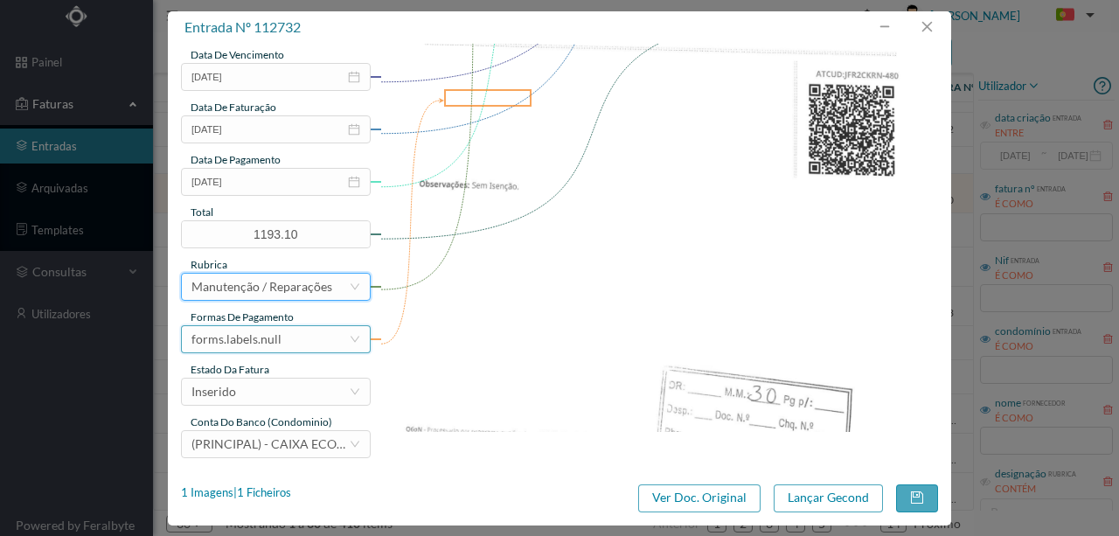
click at [260, 336] on div "forms.labels.null" at bounding box center [236, 339] width 90 height 26
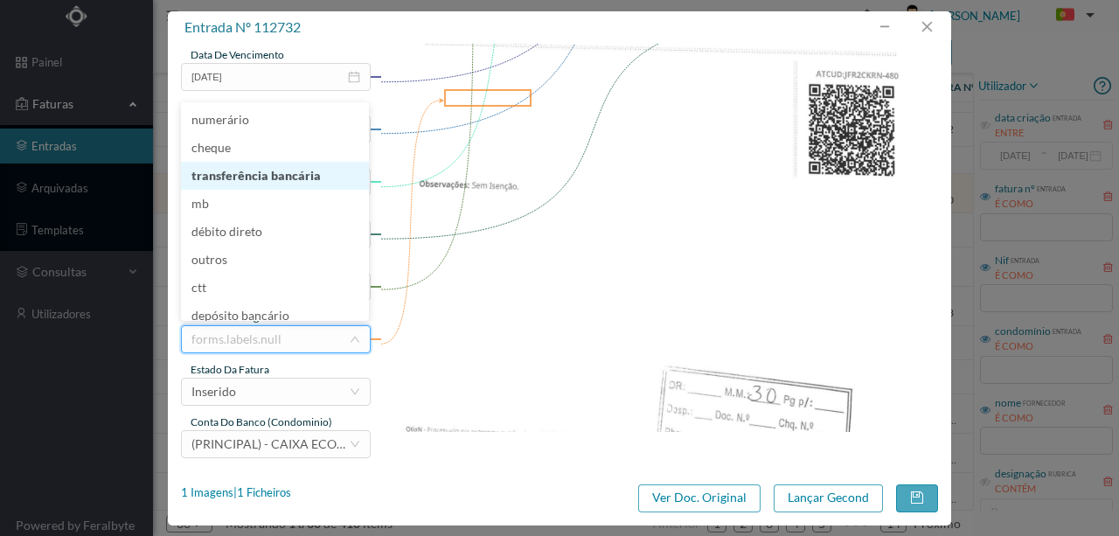
click at [276, 183] on li "transferência bancária" at bounding box center [275, 176] width 188 height 28
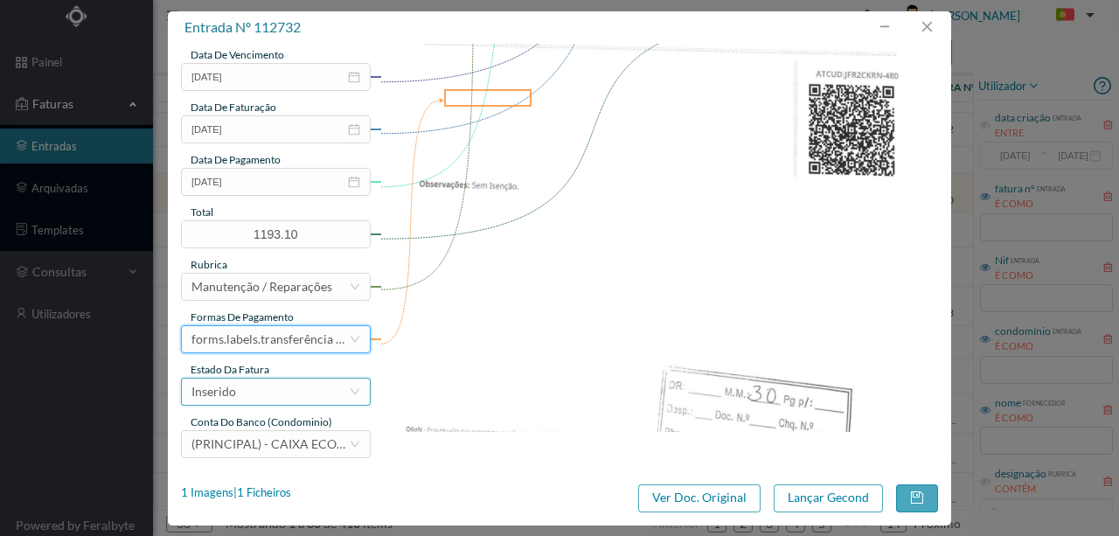
click at [238, 390] on div "Inserido" at bounding box center [269, 392] width 157 height 26
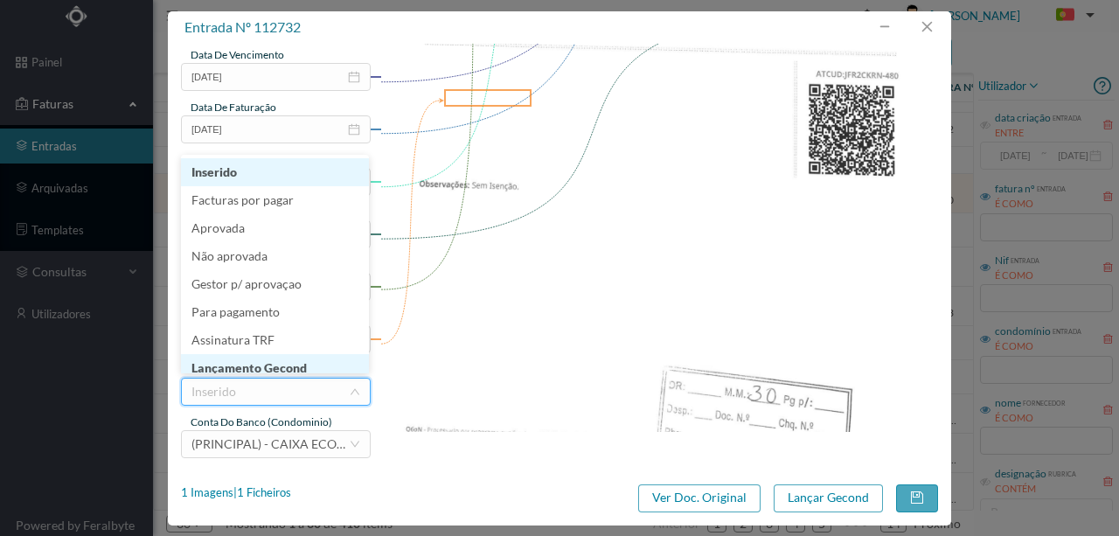
scroll to position [9, 0]
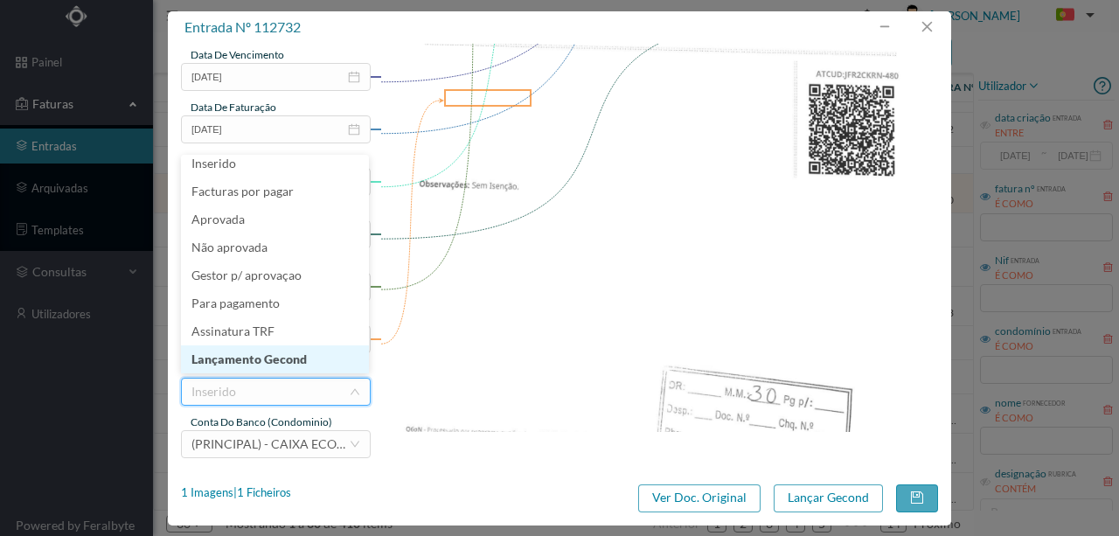
click at [274, 356] on li "Lançamento Gecond" at bounding box center [275, 359] width 188 height 28
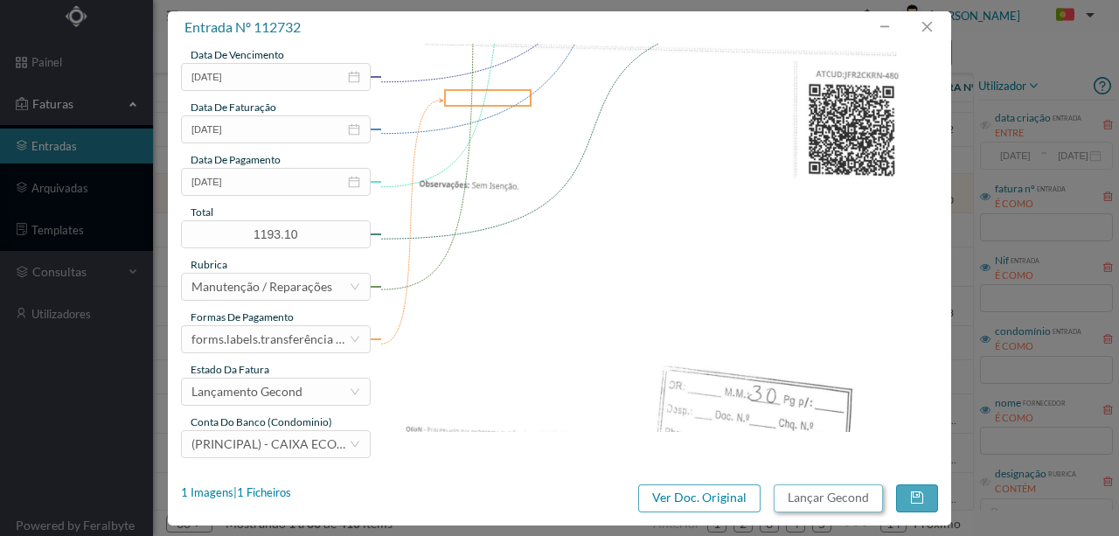
click at [825, 498] on button "Lançar Gecond" at bounding box center [828, 498] width 109 height 28
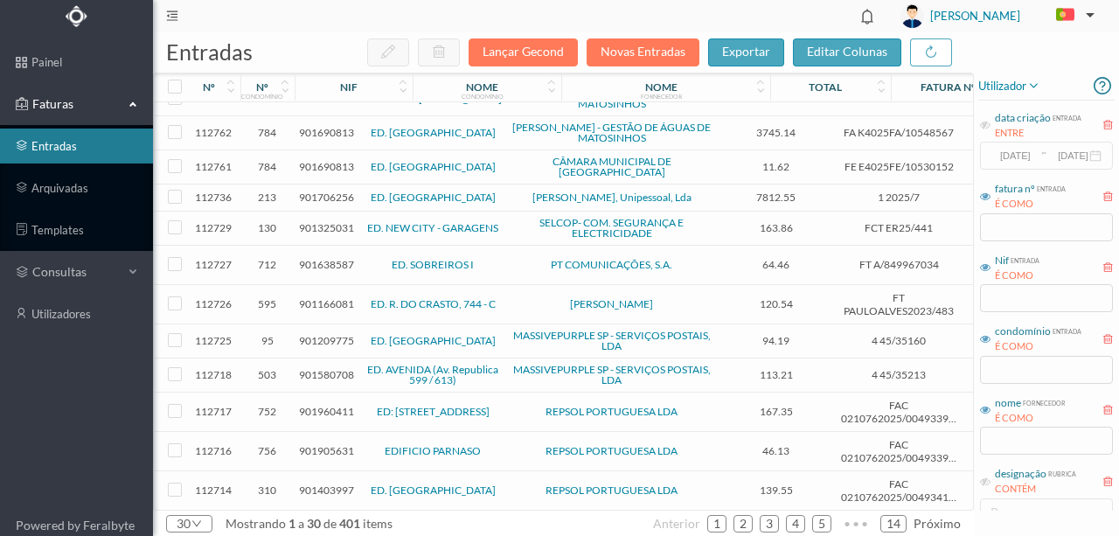
scroll to position [0, 0]
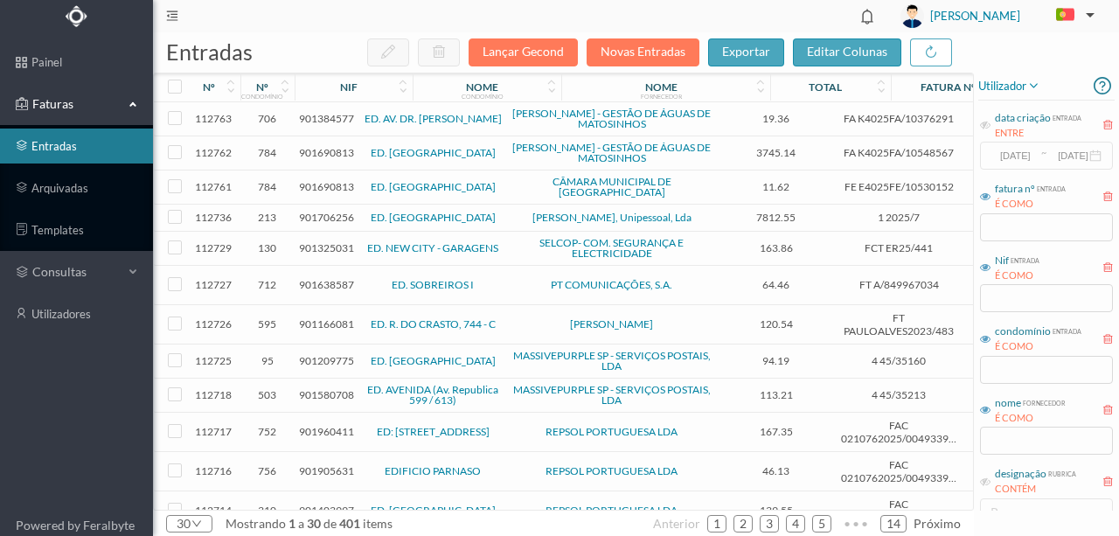
click at [313, 241] on span "901325031" at bounding box center [326, 247] width 55 height 13
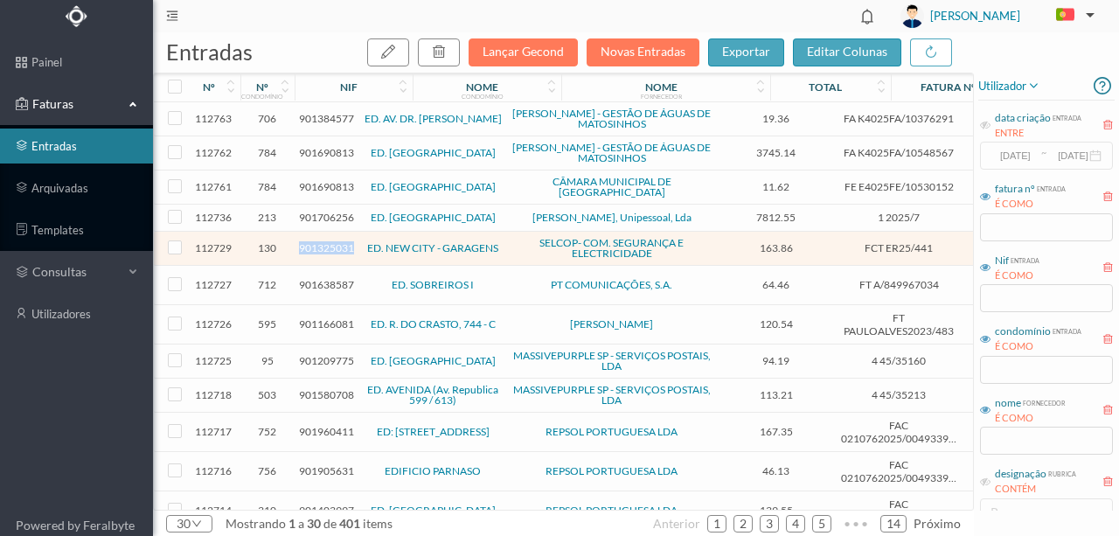
click at [313, 241] on span "901325031" at bounding box center [326, 247] width 55 height 13
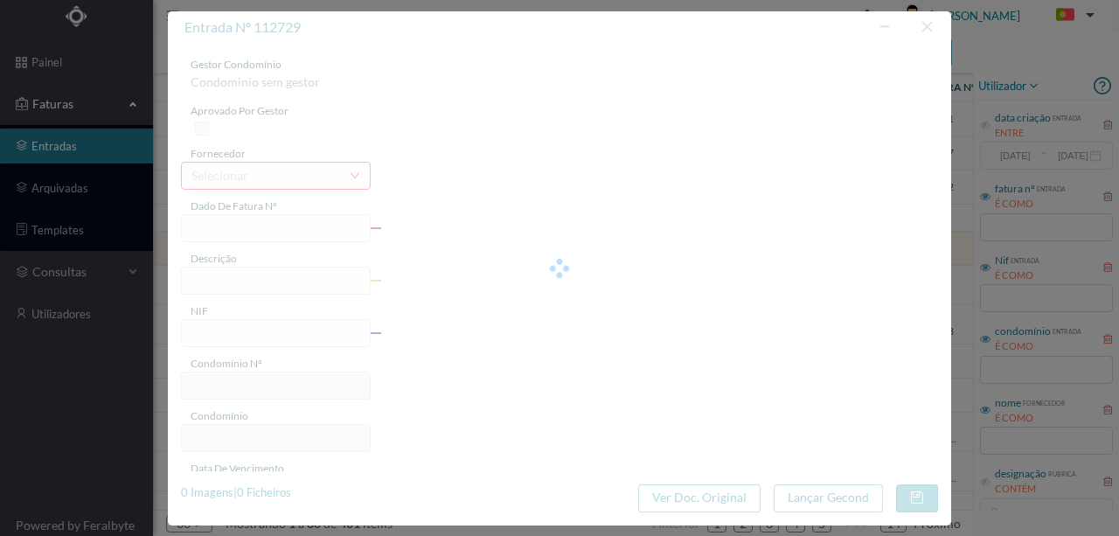
type input "FCT ER25/441"
type input "MANUTENÇÃO ANUAL SISTEMA DETEÇÃO INCENDIO havieta enragaone muia tam nor lienp …"
type input "901325031"
type input "11-09-2025"
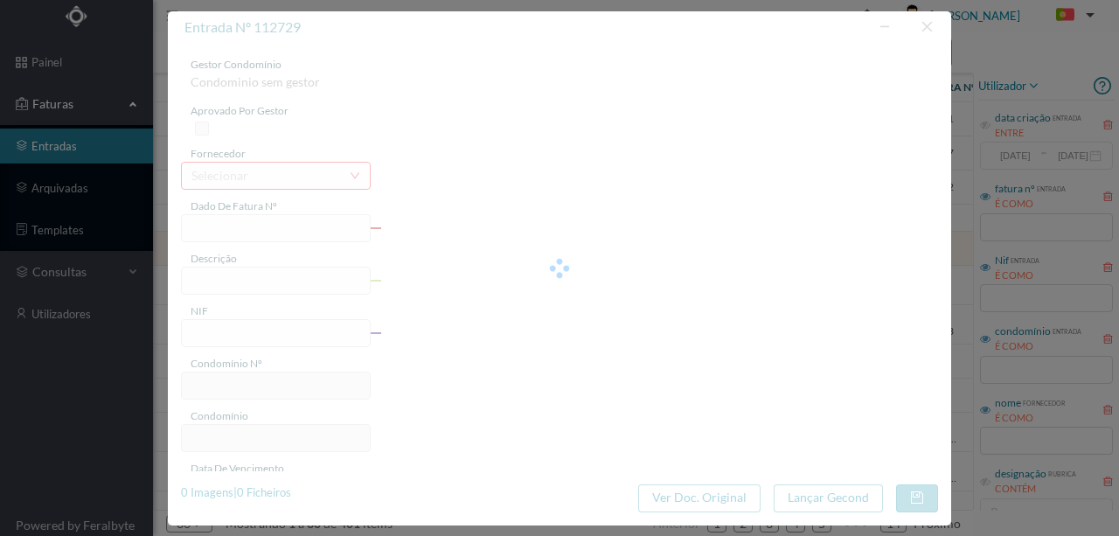
type input "163.86"
type input "130"
type input "ED. NEW CITY - GARAGENS"
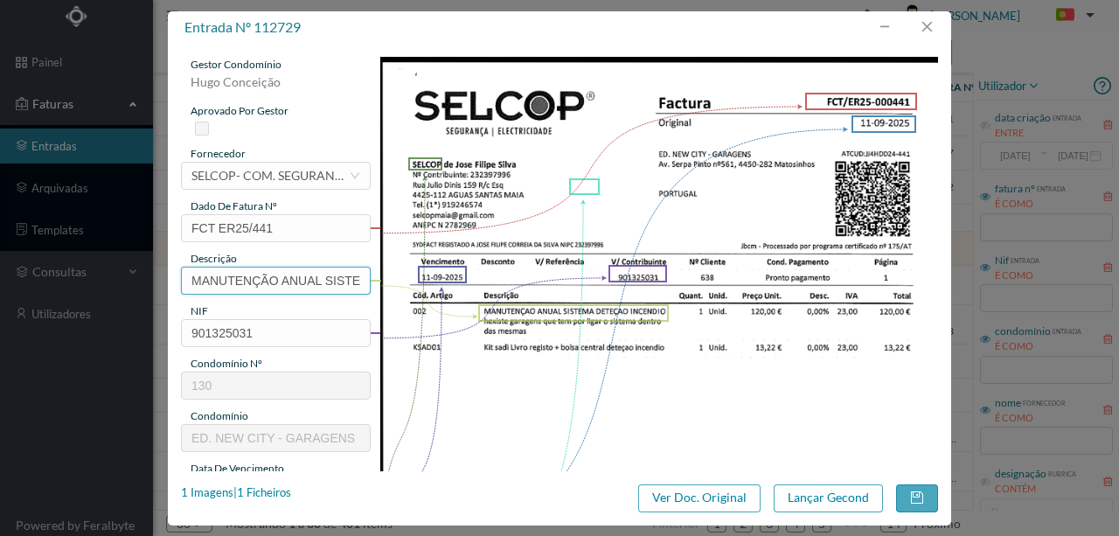
click at [274, 282] on input "MANUTENÇÃO ANUAL SISTEMA DETEÇÃO INCENDIO havieta enragaone muia tam nor lienp …" at bounding box center [276, 281] width 190 height 28
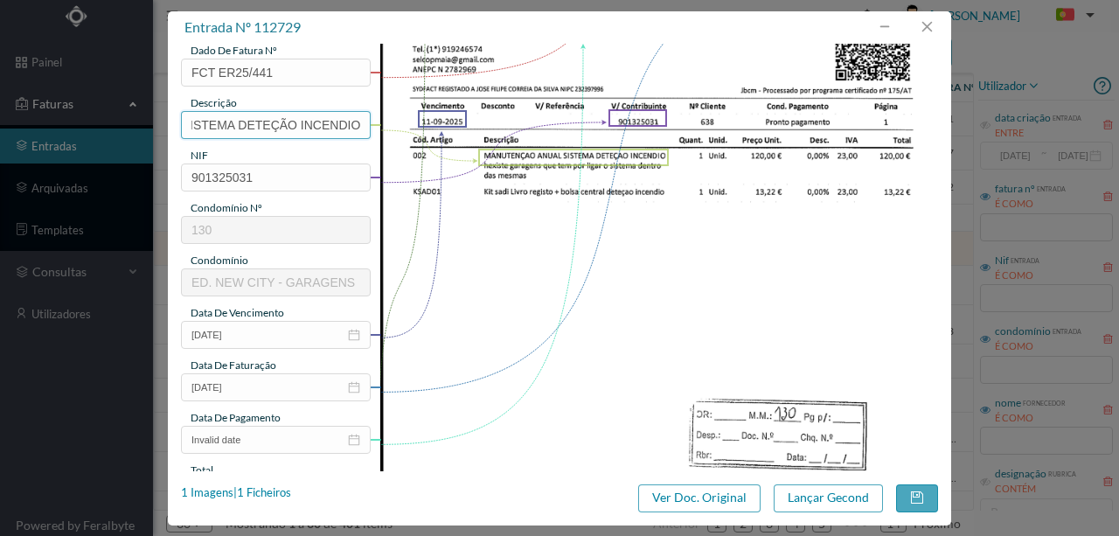
scroll to position [291, 0]
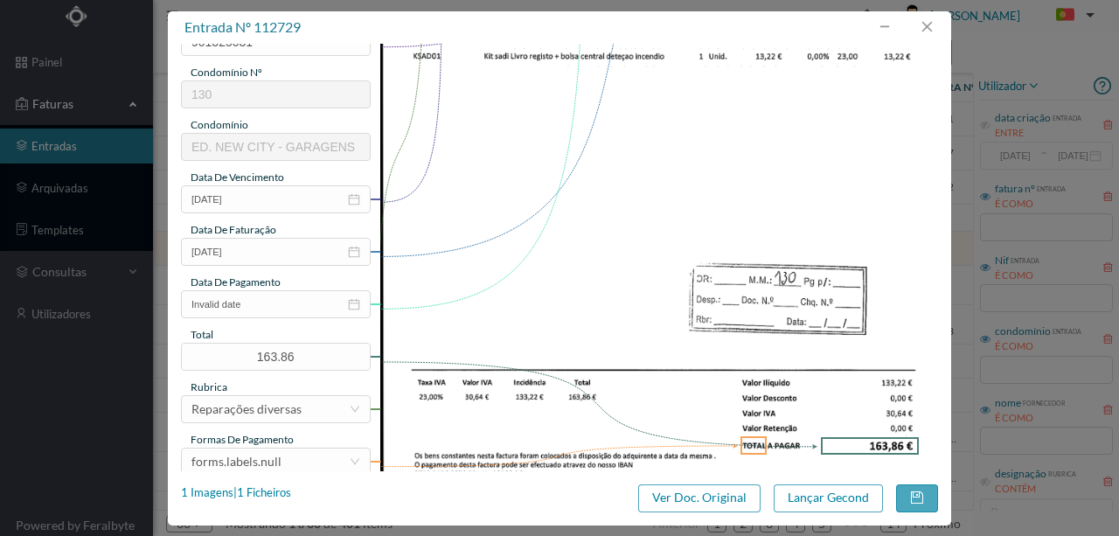
type input "MANUTENÇÃO ANUAL SISTEMA DETEÇÃO INCENDIO"
click at [254, 303] on input "Invalid date" at bounding box center [276, 304] width 190 height 28
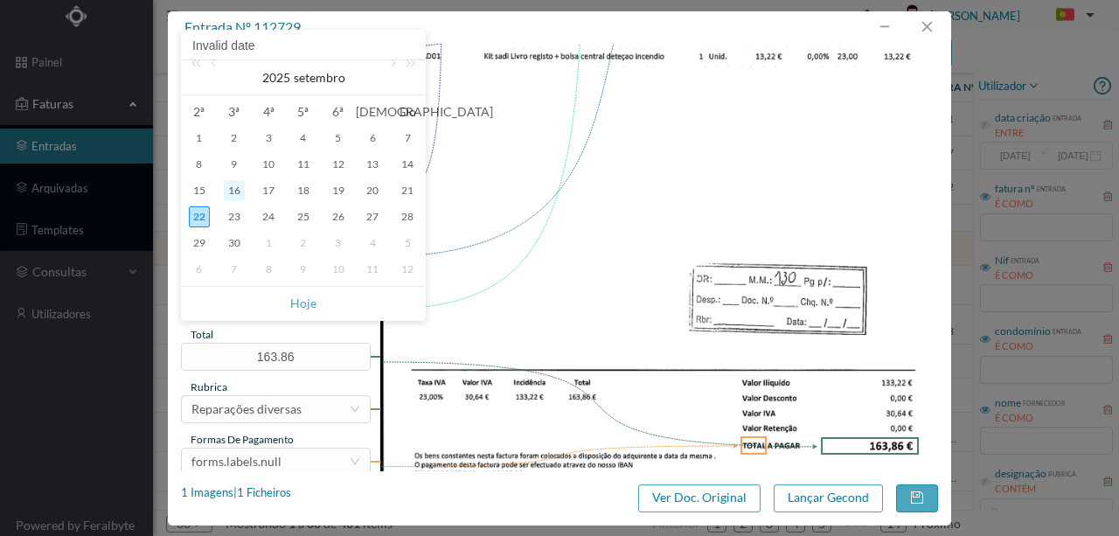
click at [232, 185] on div "16" at bounding box center [234, 190] width 21 height 21
type input "[DATE]"
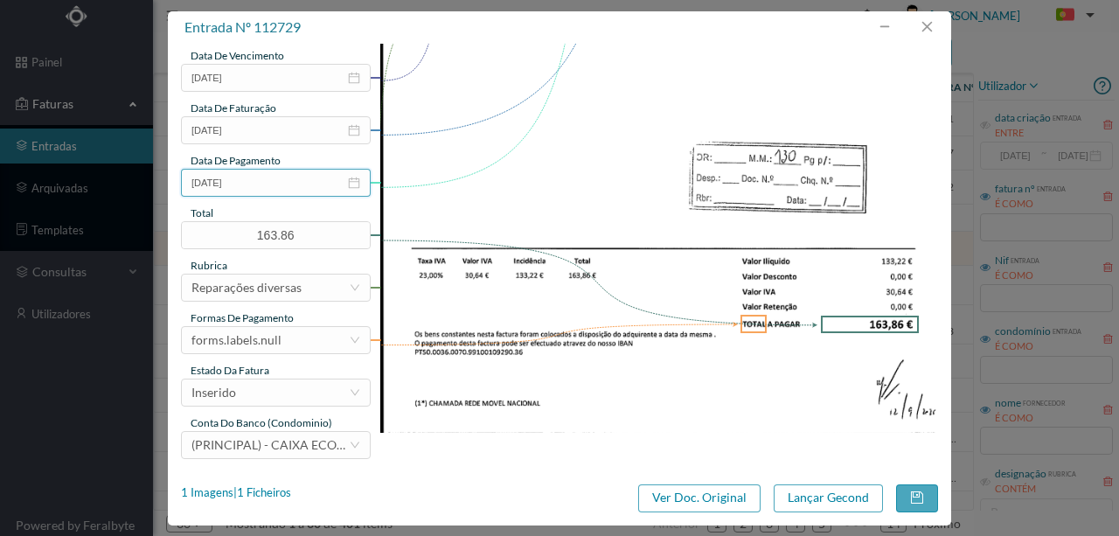
scroll to position [414, 0]
click at [301, 332] on div "forms.labels.null" at bounding box center [269, 339] width 157 height 26
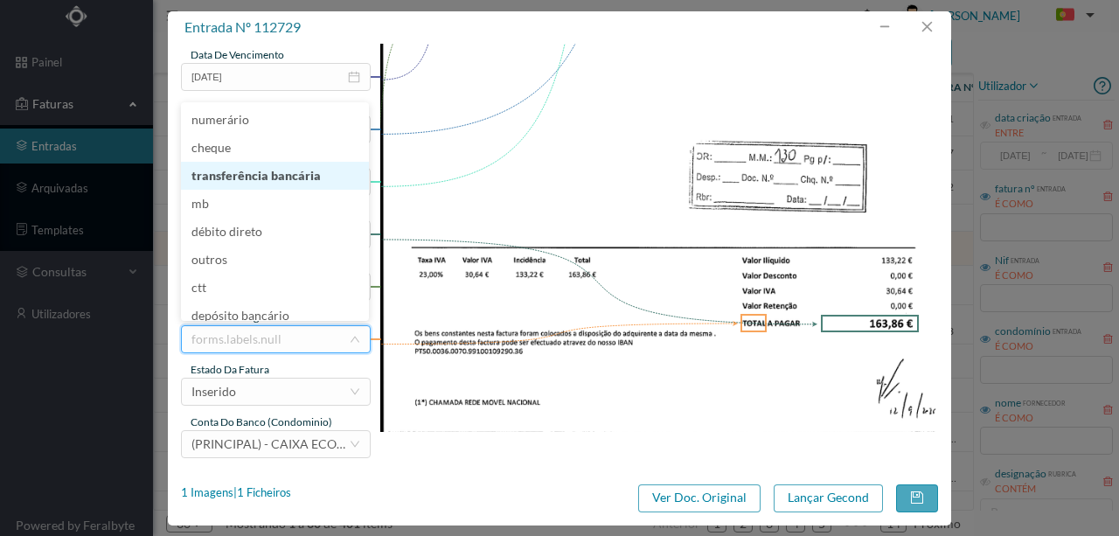
click at [268, 178] on li "transferência bancária" at bounding box center [275, 176] width 188 height 28
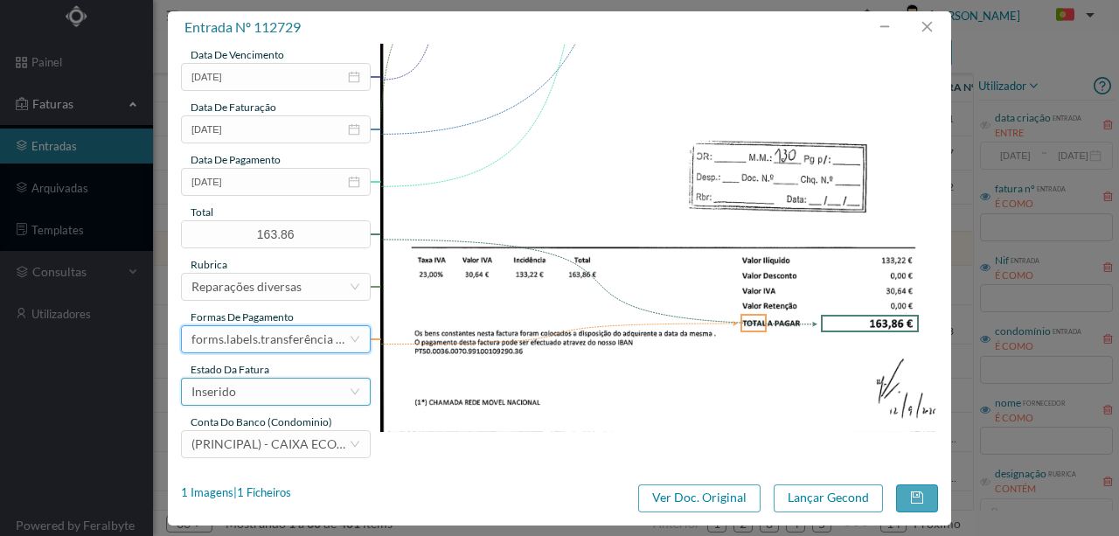
click at [252, 393] on div "Inserido" at bounding box center [269, 392] width 157 height 26
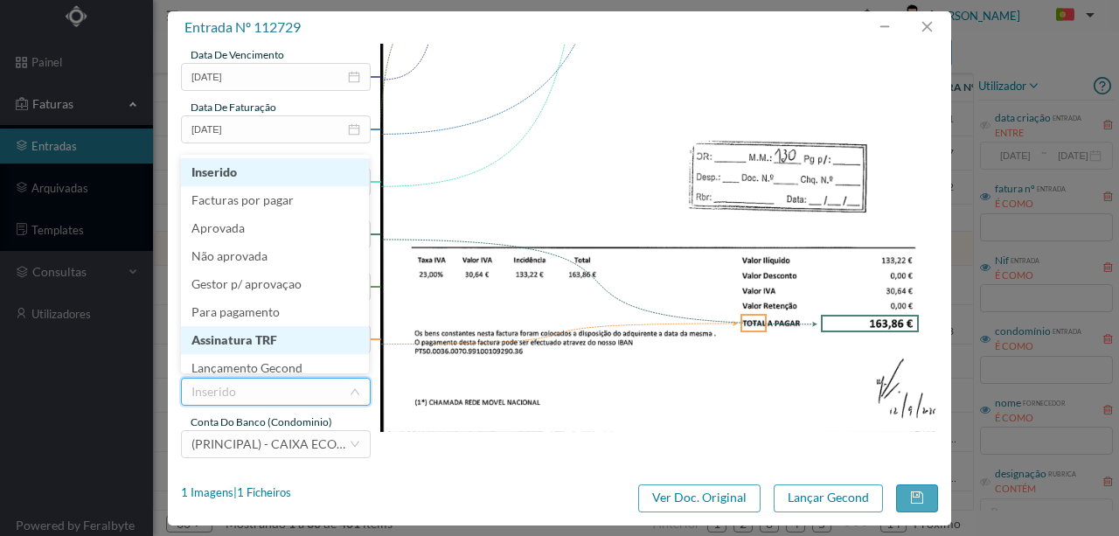
scroll to position [9, 0]
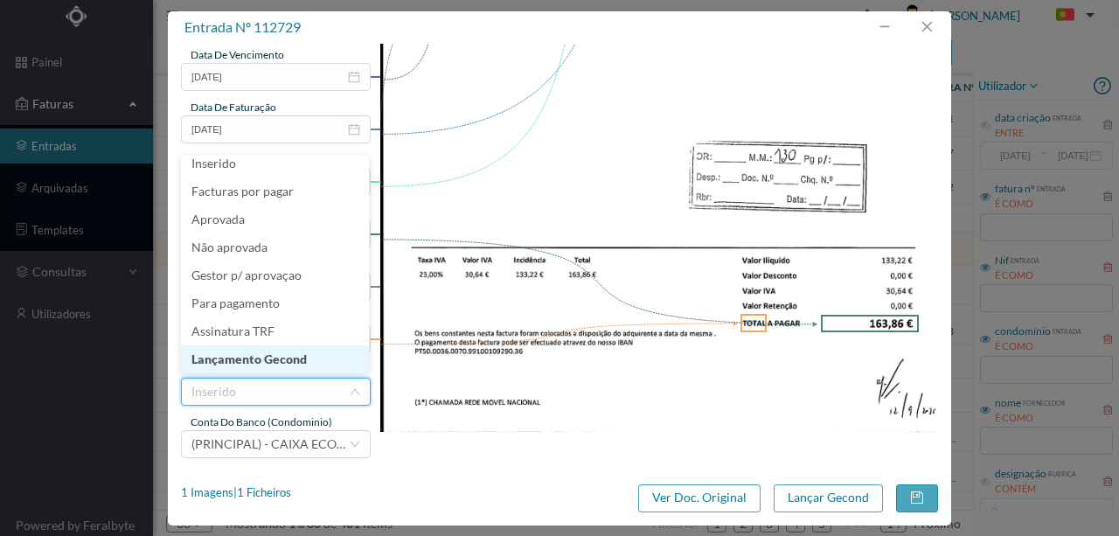
click at [275, 360] on li "Lançamento Gecond" at bounding box center [275, 359] width 188 height 28
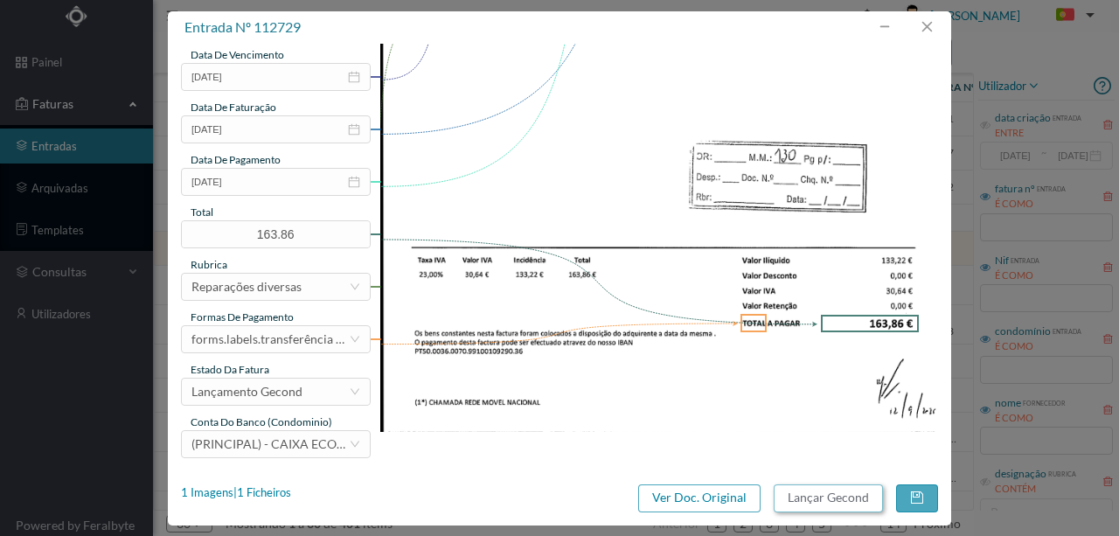
click at [832, 498] on button "Lançar Gecond" at bounding box center [828, 498] width 109 height 28
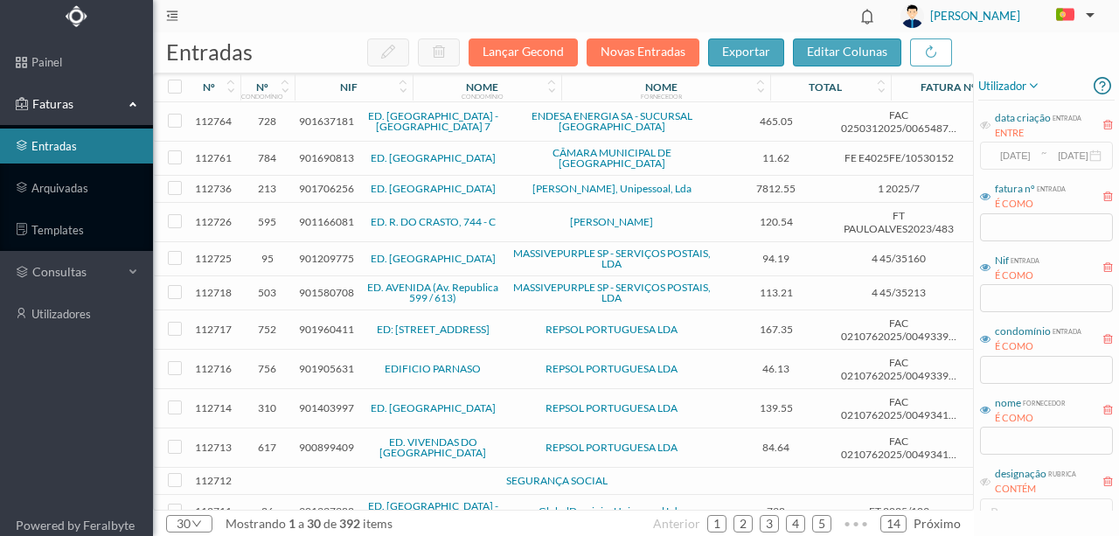
click at [324, 121] on span "901637181" at bounding box center [326, 121] width 55 height 13
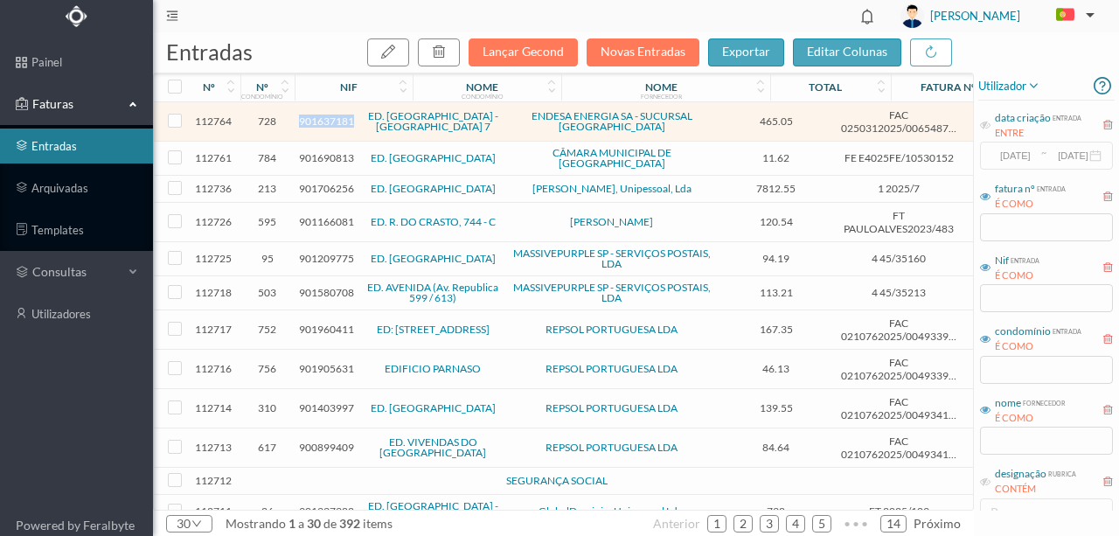
click at [324, 121] on span "901637181" at bounding box center [326, 121] width 55 height 13
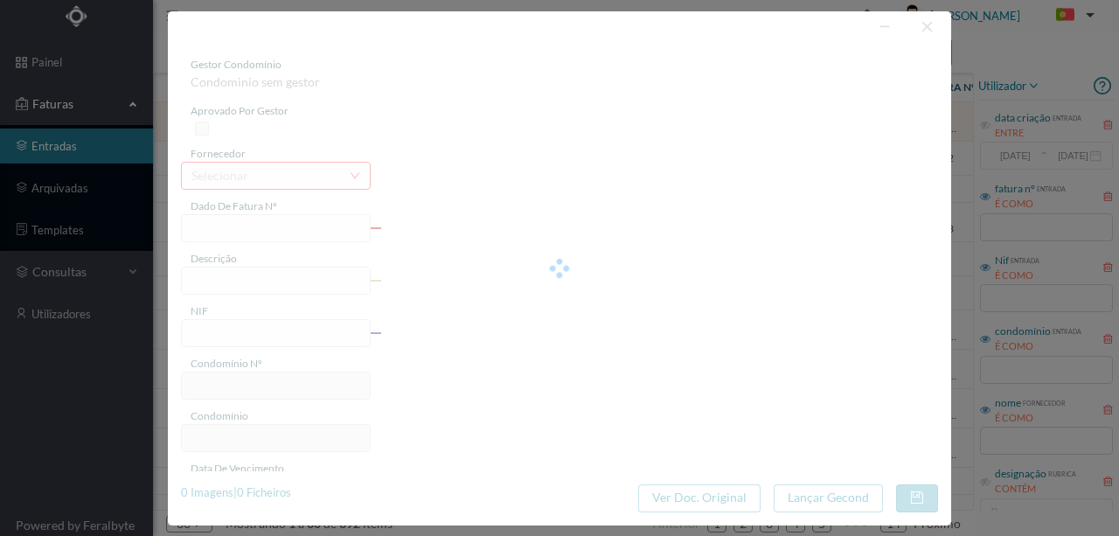
type input "FAC 0250312025/0065487670"
type input "Rua da Telheira 393"
type input "901637181"
type input "06-10-2025"
type input "21-09-2025"
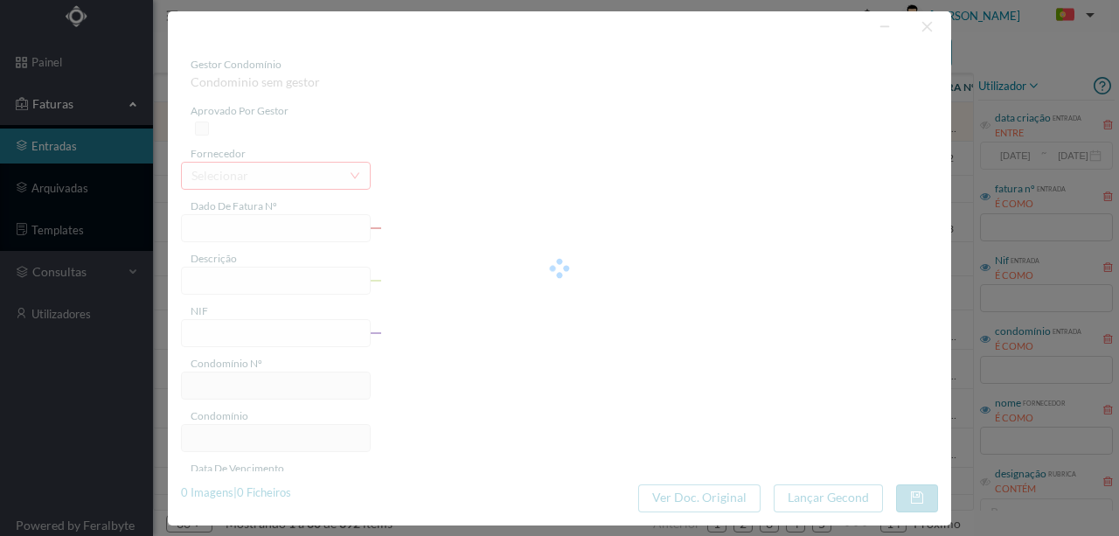
type input "06-10-2025"
type input "465.05"
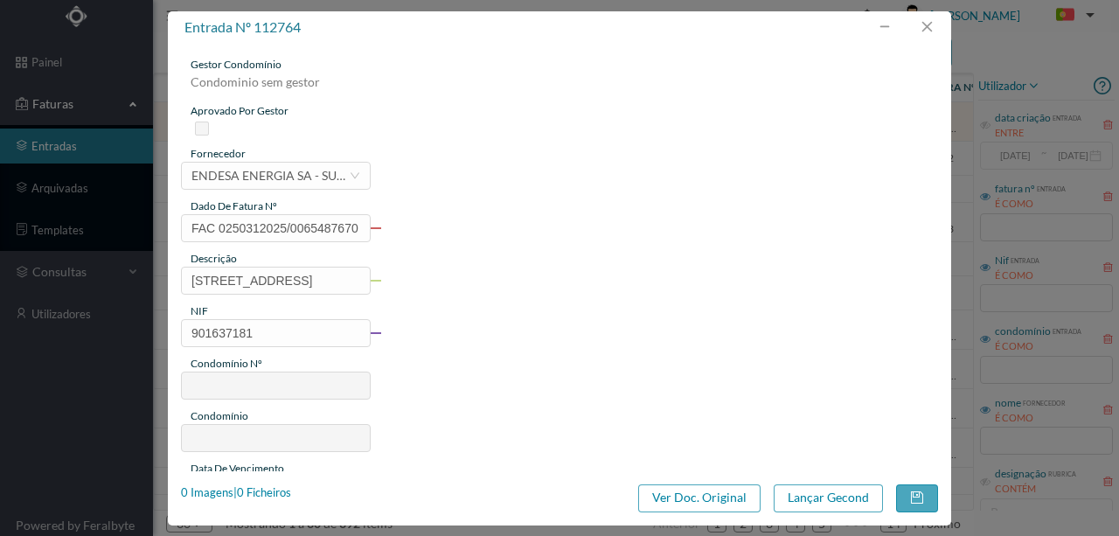
type input "728"
type input "ED. [GEOGRAPHIC_DATA] - [GEOGRAPHIC_DATA] 7"
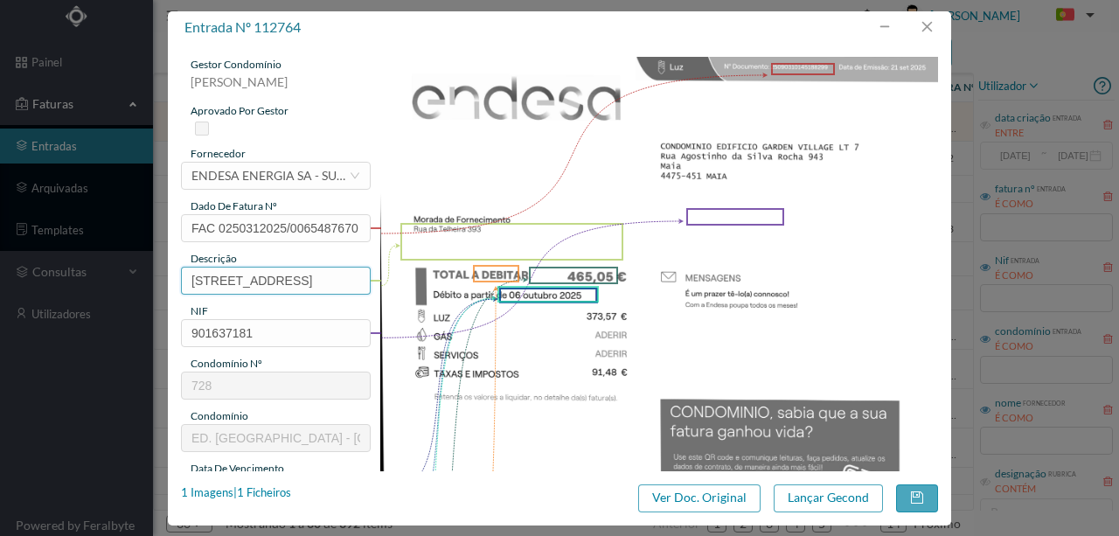
drag, startPoint x: 277, startPoint y: 280, endPoint x: 87, endPoint y: 285, distance: 190.7
click at [87, 285] on div "entrada nº 112764 gestor condomínio Susana Silva aprovado por gestor fornecedor…" at bounding box center [559, 268] width 1119 height 536
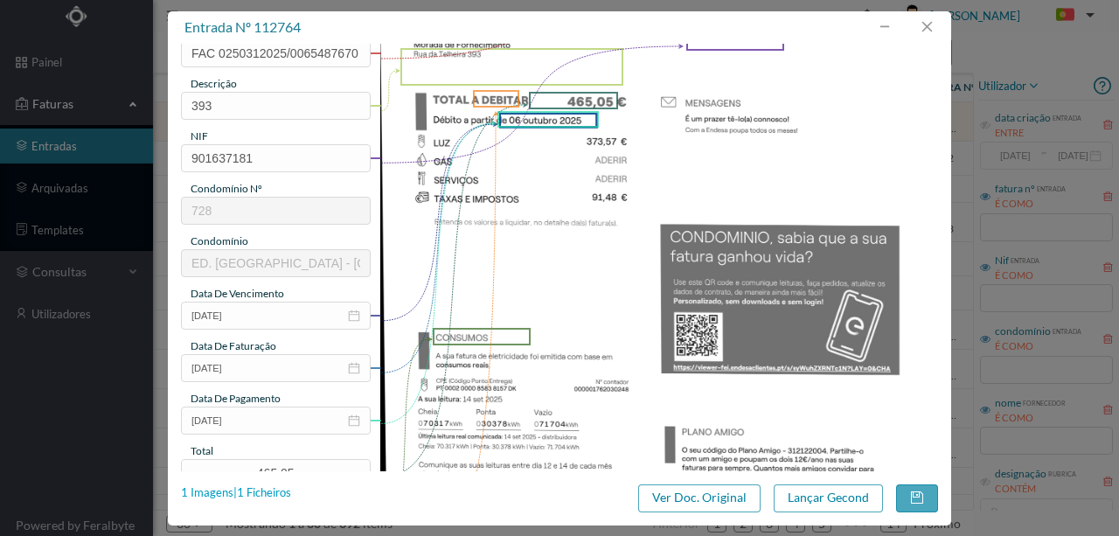
click at [261, 491] on div "1 Imagens | 1 Ficheiros" at bounding box center [236, 492] width 110 height 17
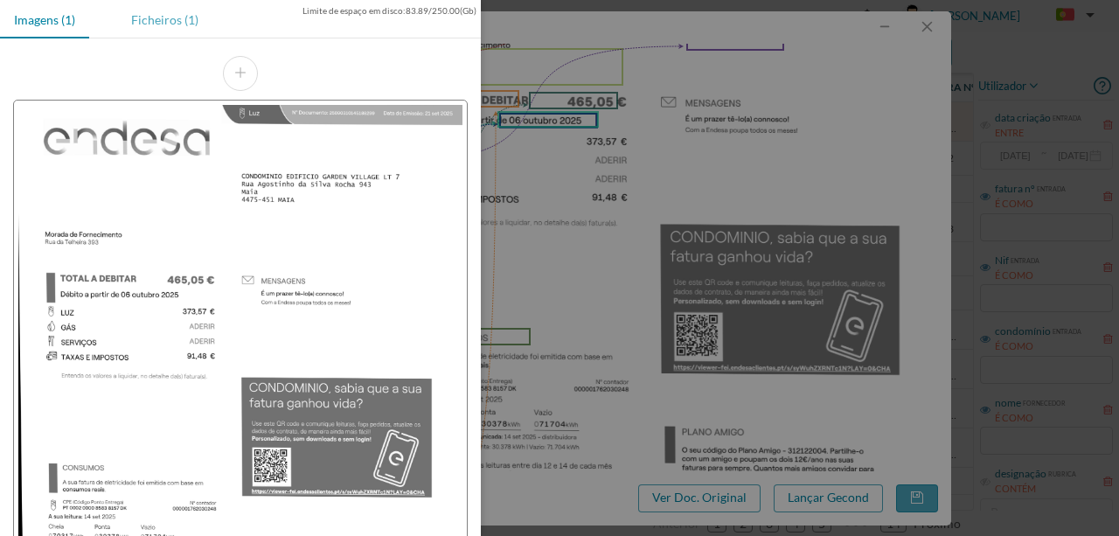
click at [166, 19] on div "Ficheiros (1)" at bounding box center [164, 19] width 95 height 39
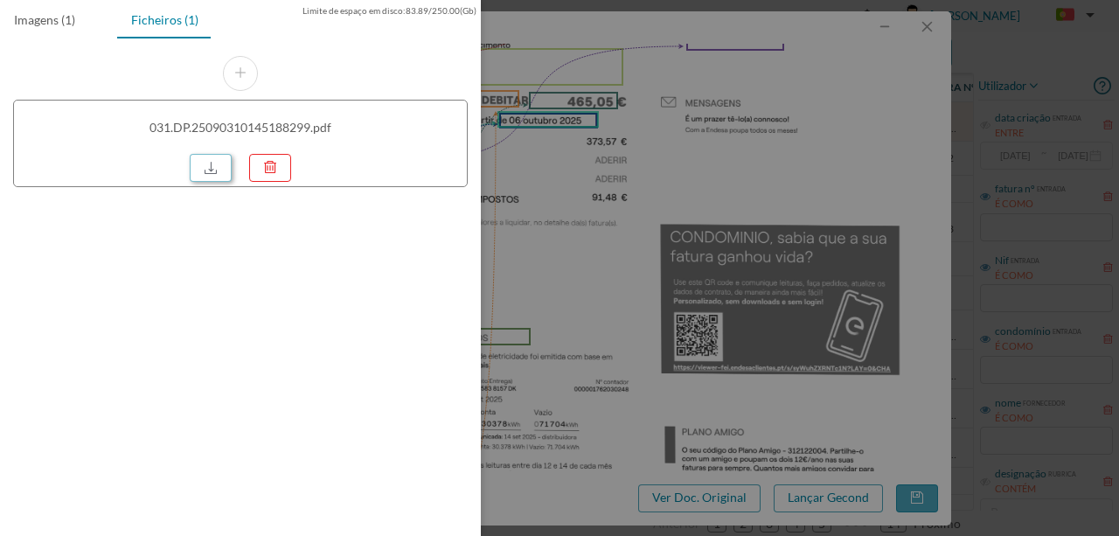
click at [212, 163] on link at bounding box center [211, 168] width 42 height 28
click at [611, 275] on div at bounding box center [559, 268] width 1119 height 536
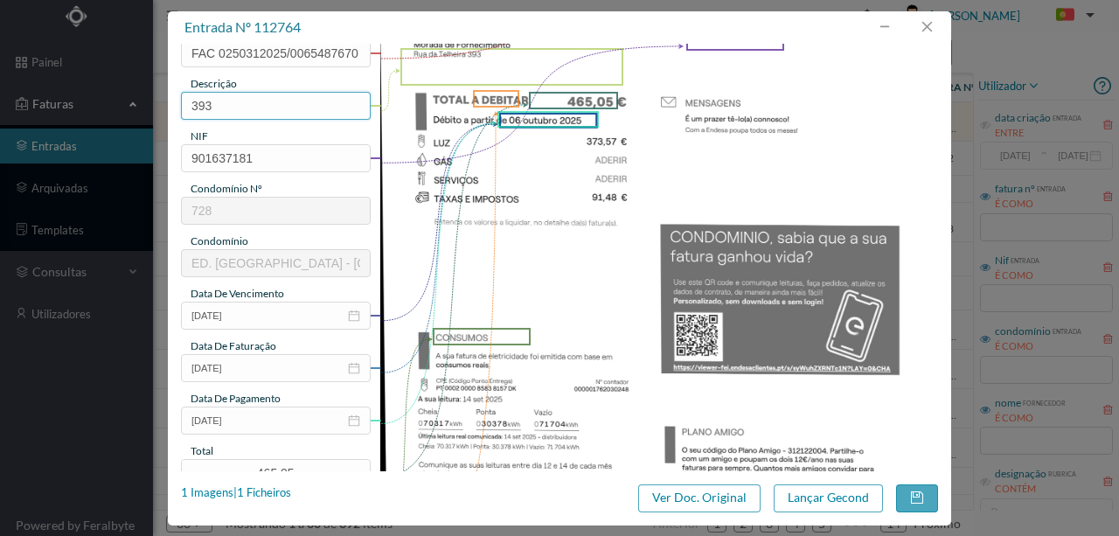
click at [248, 108] on input "393" at bounding box center [276, 106] width 190 height 28
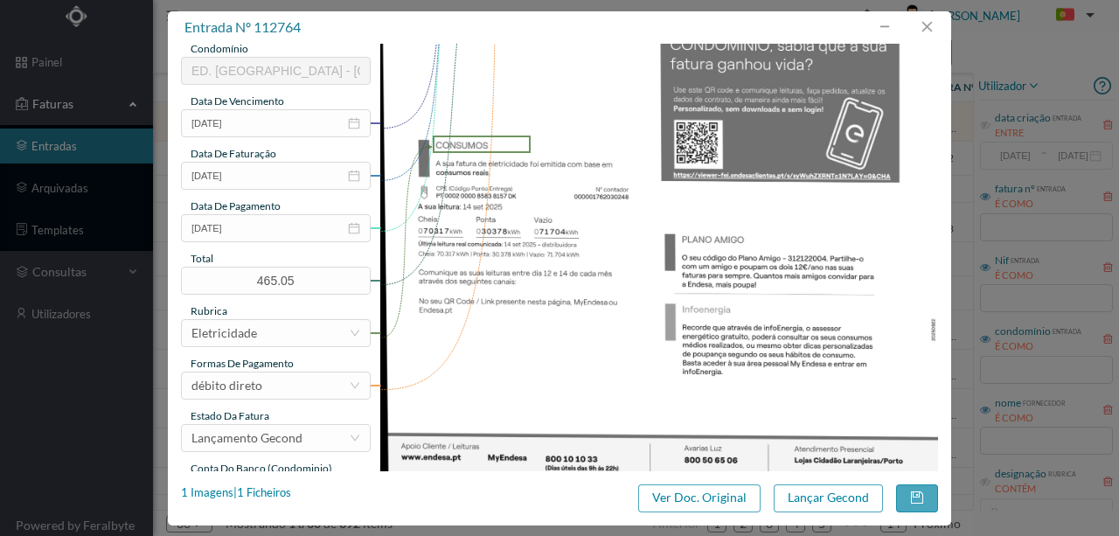
scroll to position [407, 0]
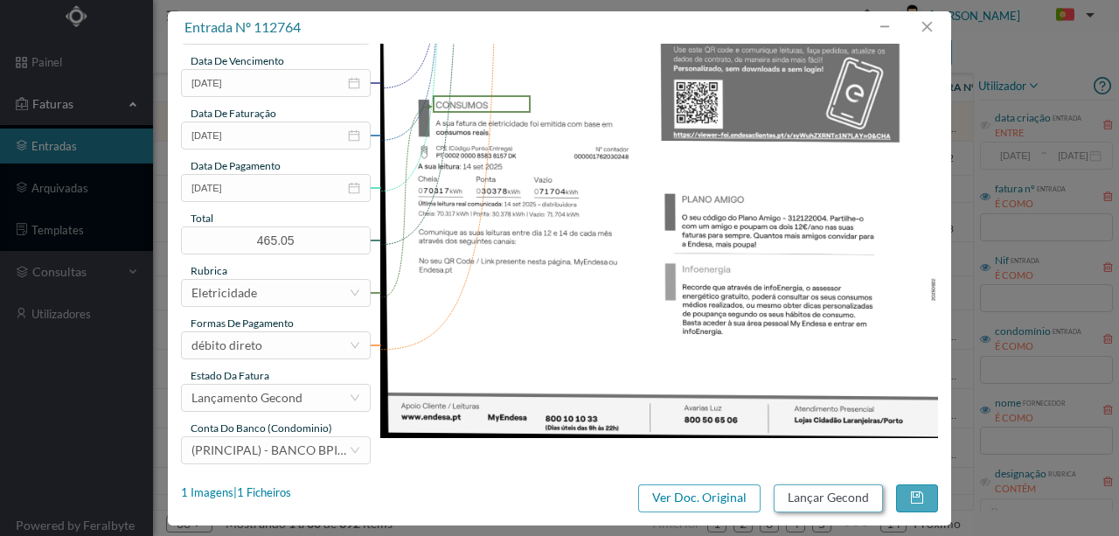
type input "393 (15.08.2025 a 14.09.2025)"
click at [841, 499] on button "Lançar Gecond" at bounding box center [828, 498] width 109 height 28
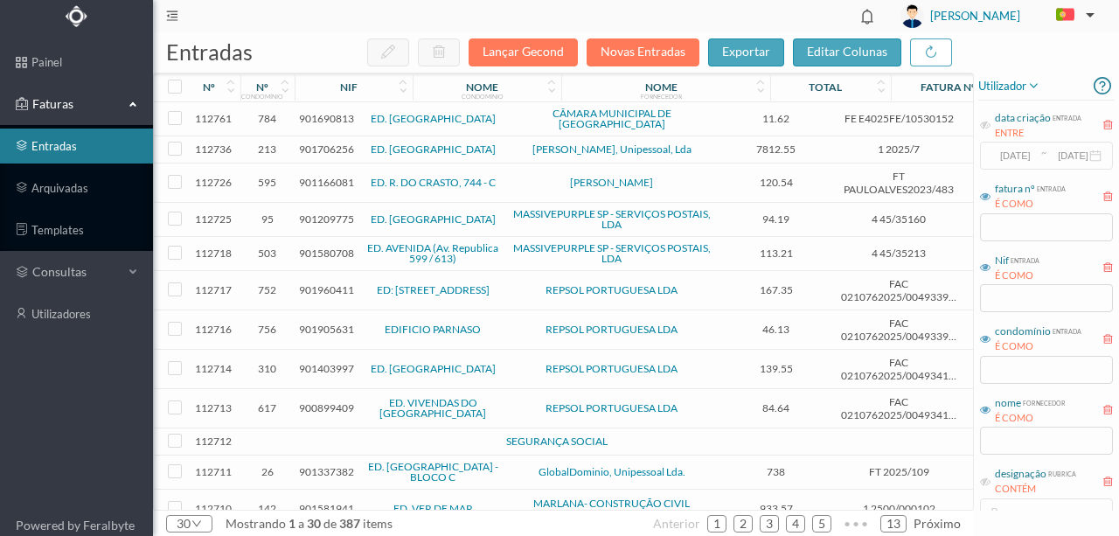
click at [330, 176] on span "901166081" at bounding box center [326, 182] width 55 height 13
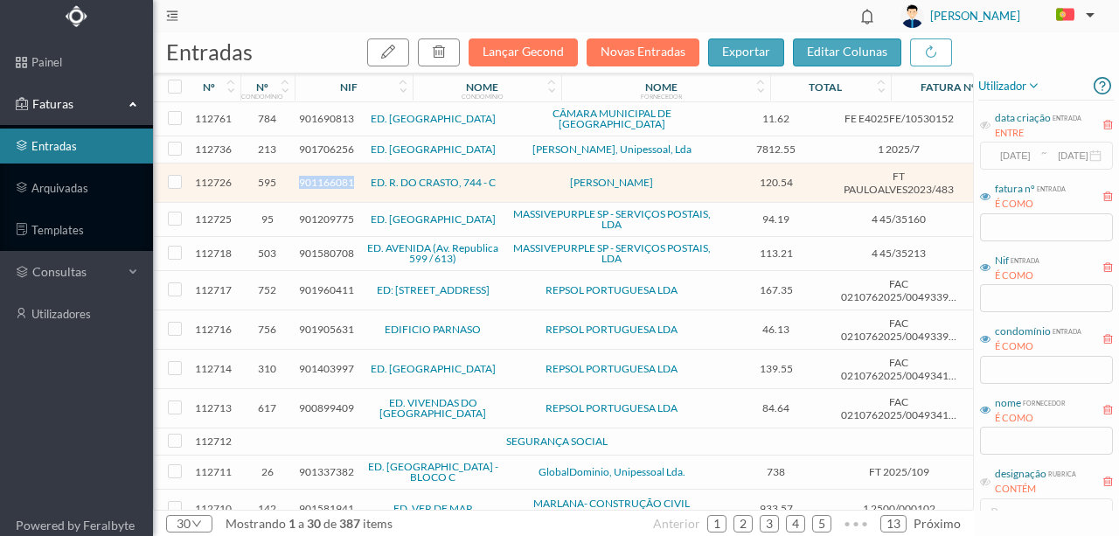
click at [330, 176] on span "901166081" at bounding box center [326, 182] width 55 height 13
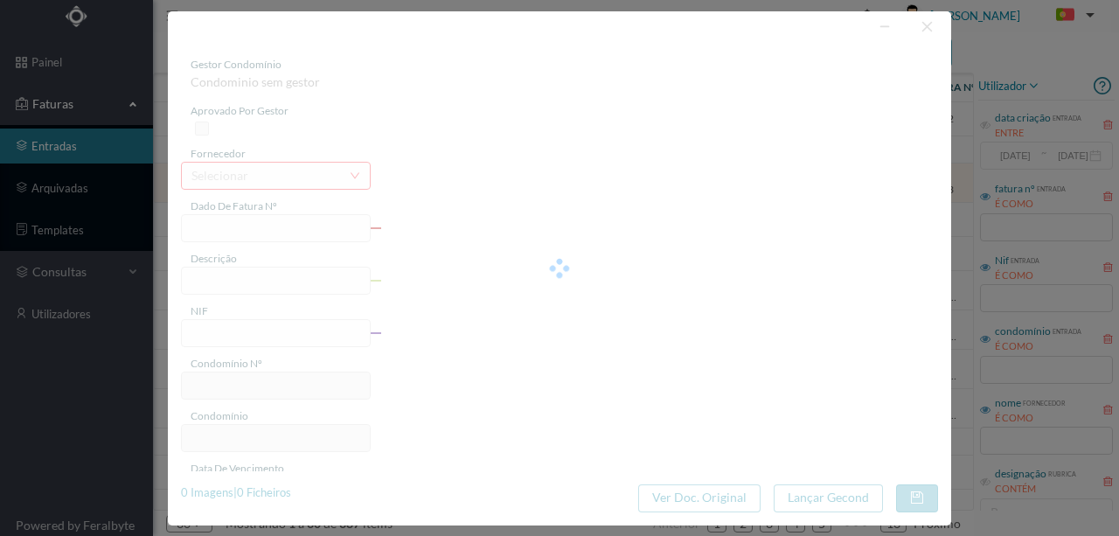
type input "FT PAULOALVES2023/483"
type input "pesquisa - retirar sanita para efeito de pesquisa e voltar a colocar em habitaç…"
type input "901166081"
type input "2025-09-20"
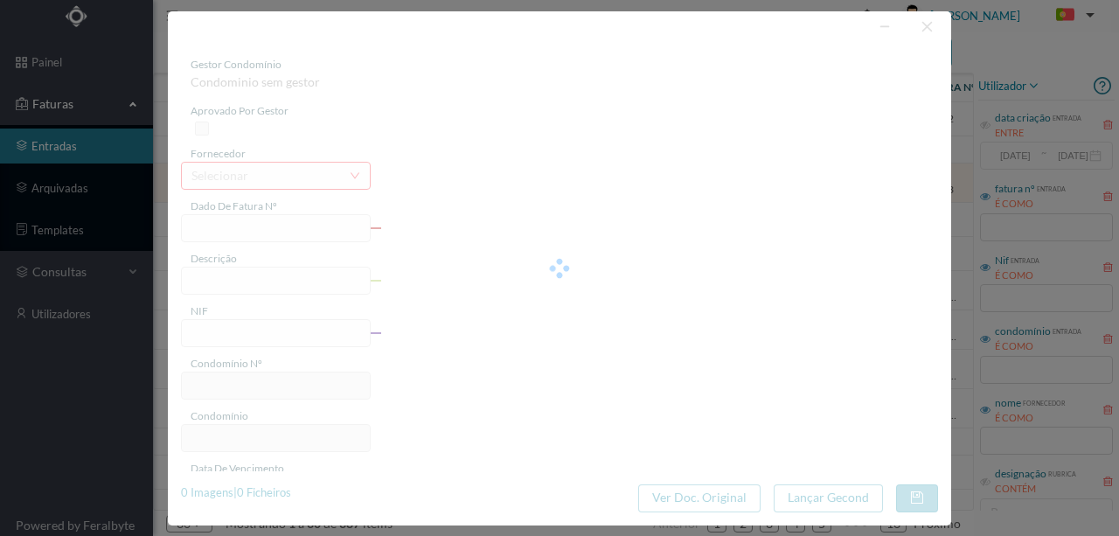
type input "2025-09-20"
type input "120.54"
type input "595"
type input "ED. R. DO CRASTO, 744 - C"
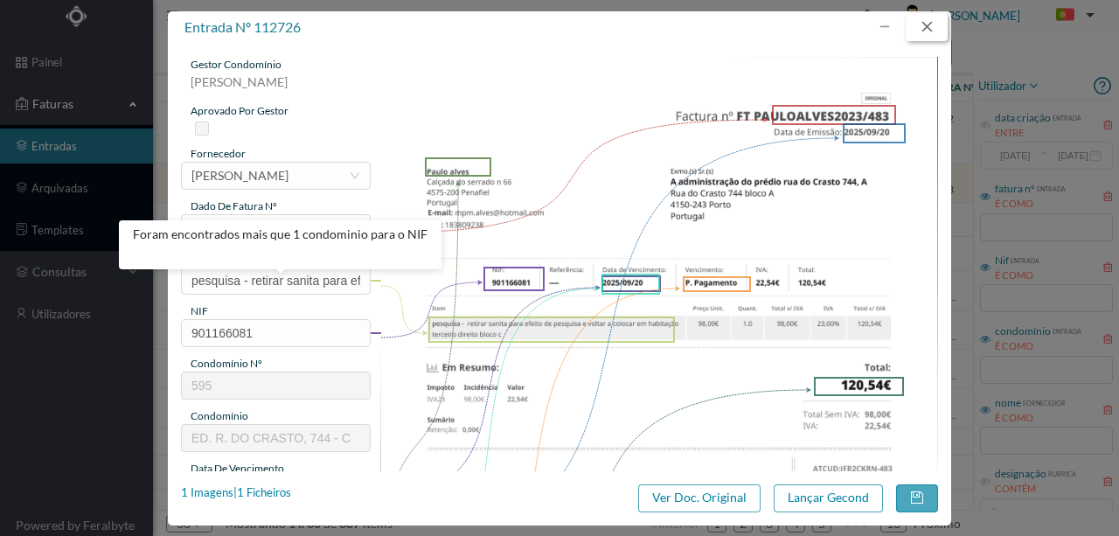
click at [929, 31] on button "button" at bounding box center [927, 27] width 42 height 28
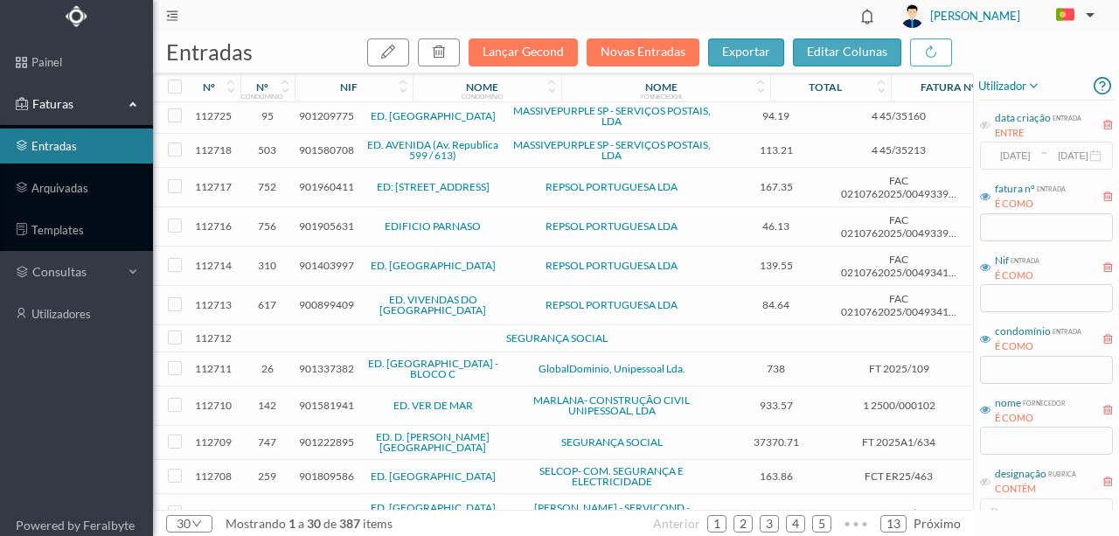
scroll to position [116, 0]
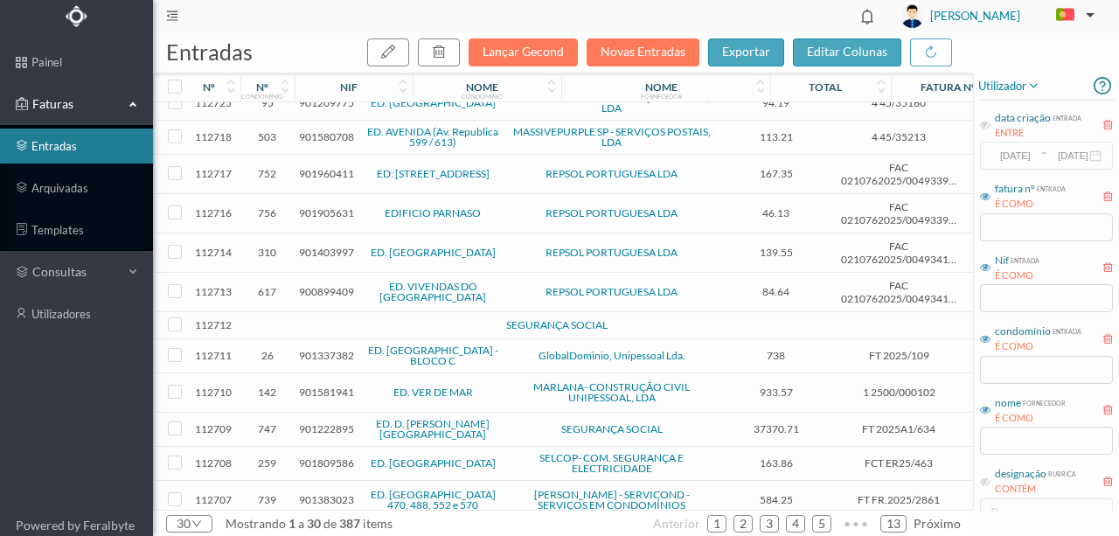
click at [322, 285] on span "900899409" at bounding box center [326, 291] width 55 height 13
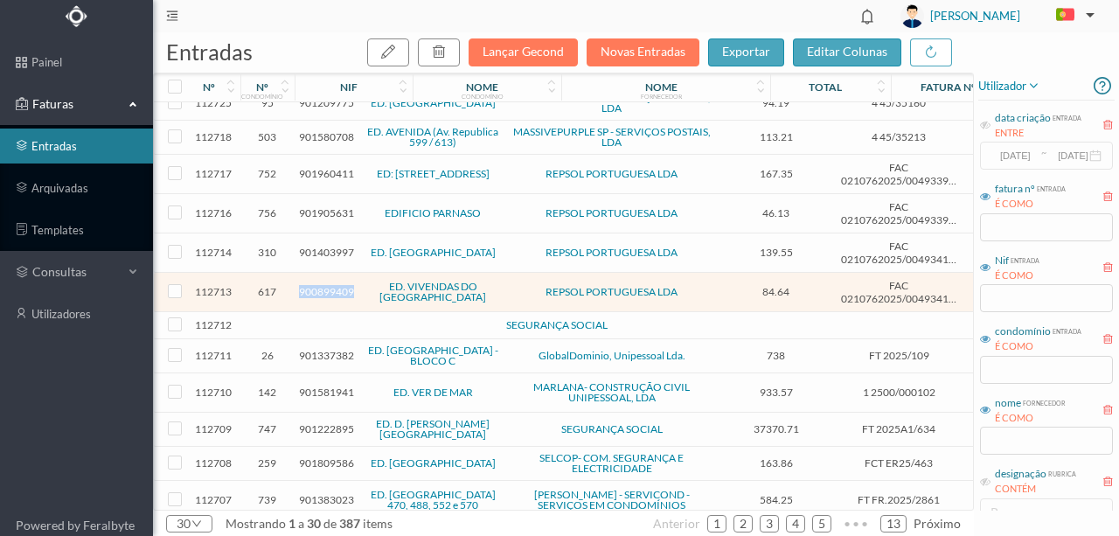
click at [322, 285] on span "900899409" at bounding box center [326, 291] width 55 height 13
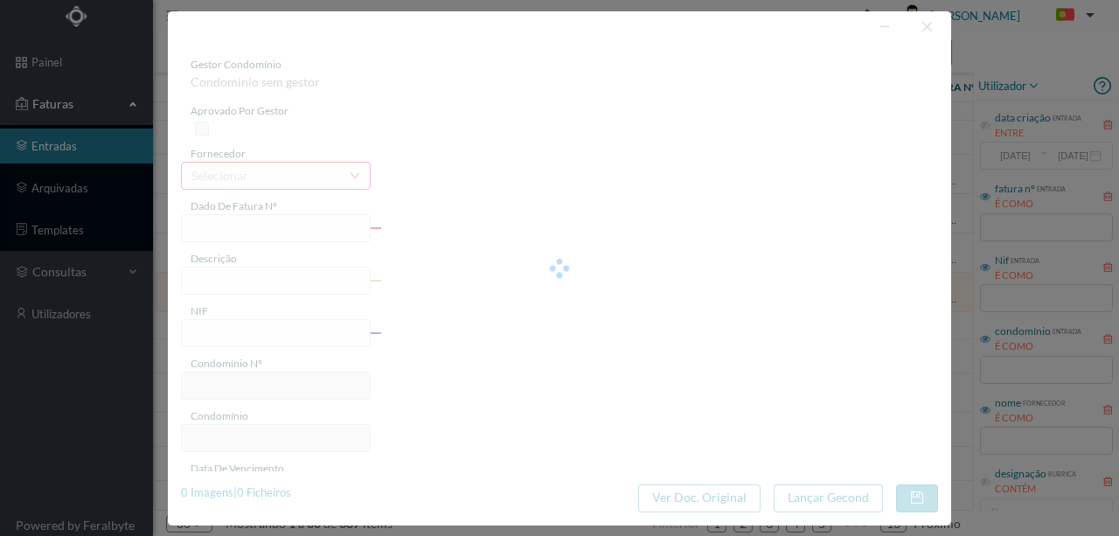
type input "FAC 0210762025/0049341539"
type input "Rua das Areias 35 GARAGE"
type input "900899409"
type input "2025-09-19"
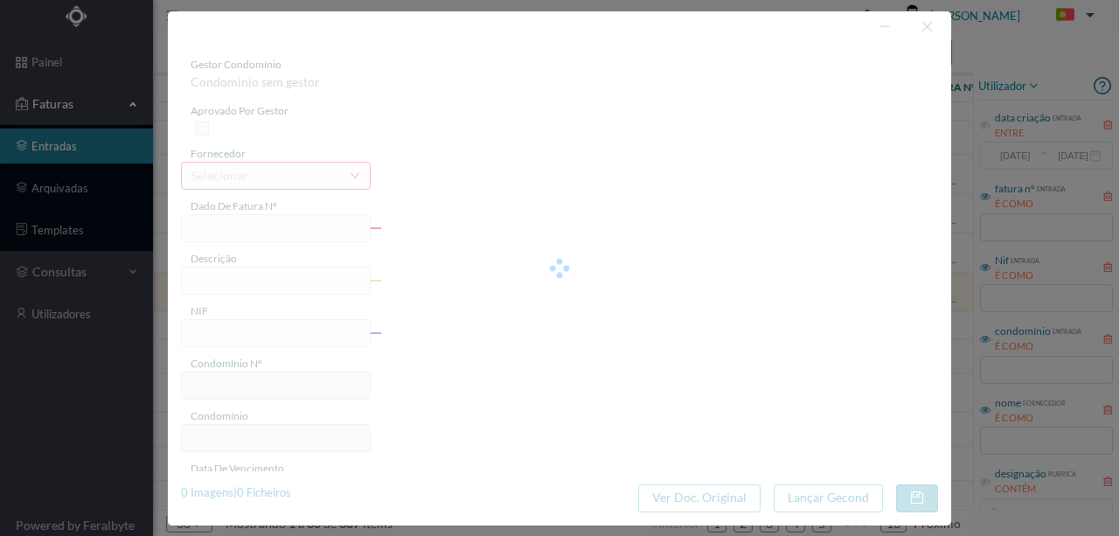
type input "2025-10-10"
type input "84.64"
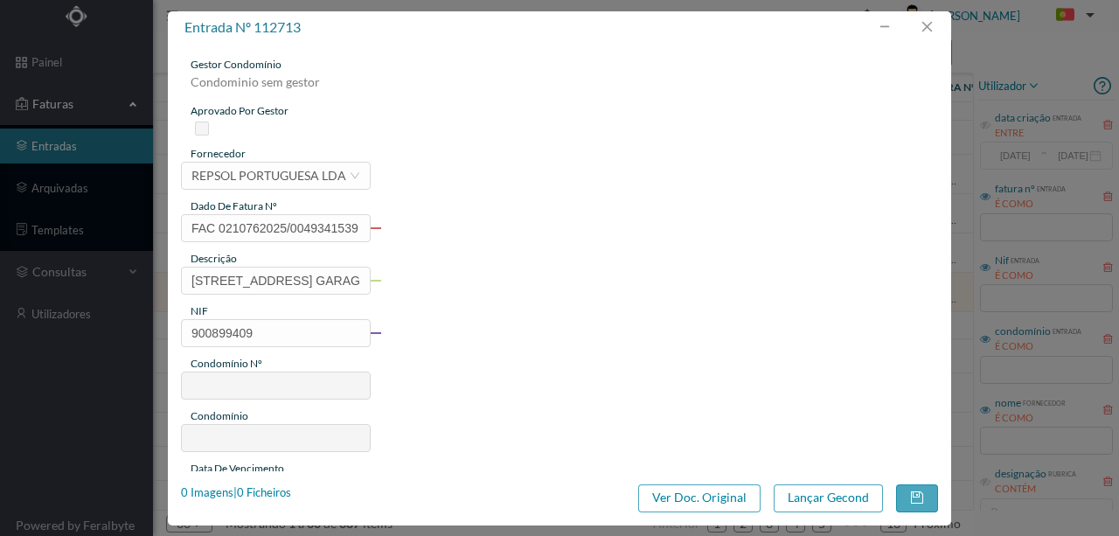
type input "617"
type input "ED. VIVENDAS DO ATLÂNTICO"
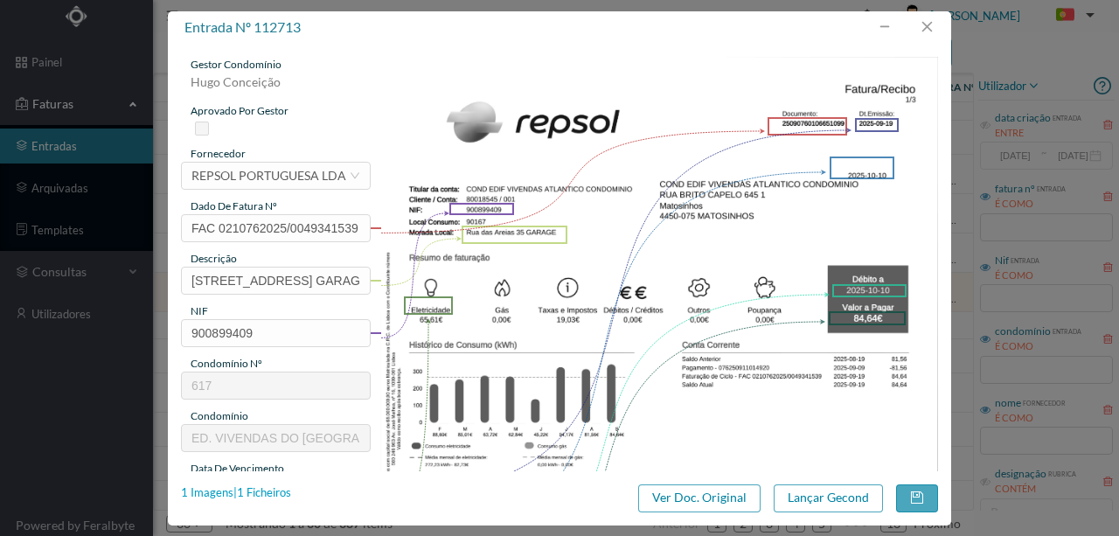
click at [286, 488] on div "1 Imagens | 1 Ficheiros" at bounding box center [236, 492] width 110 height 17
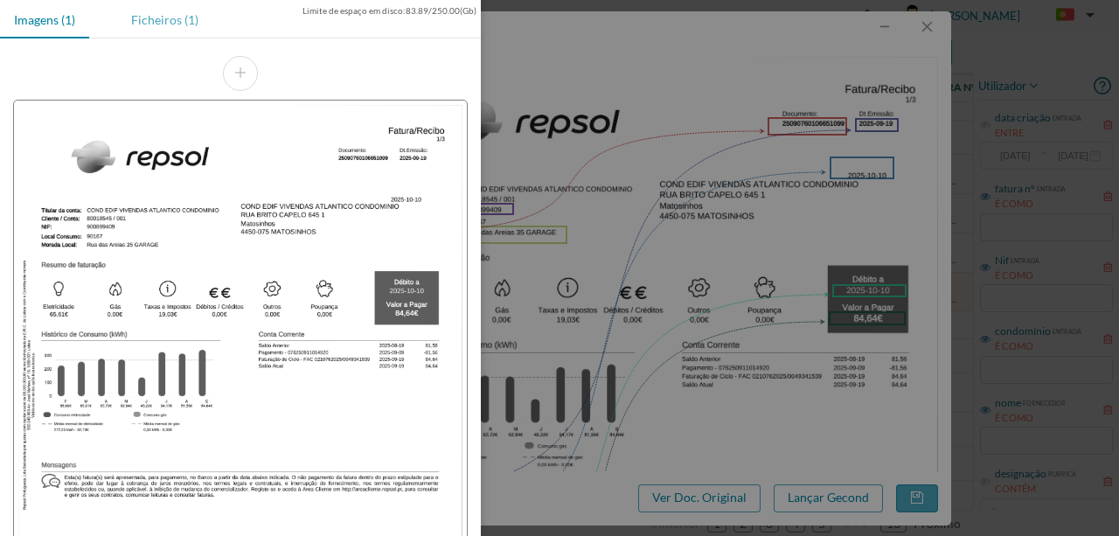
click at [171, 21] on div "Ficheiros (1)" at bounding box center [164, 19] width 95 height 39
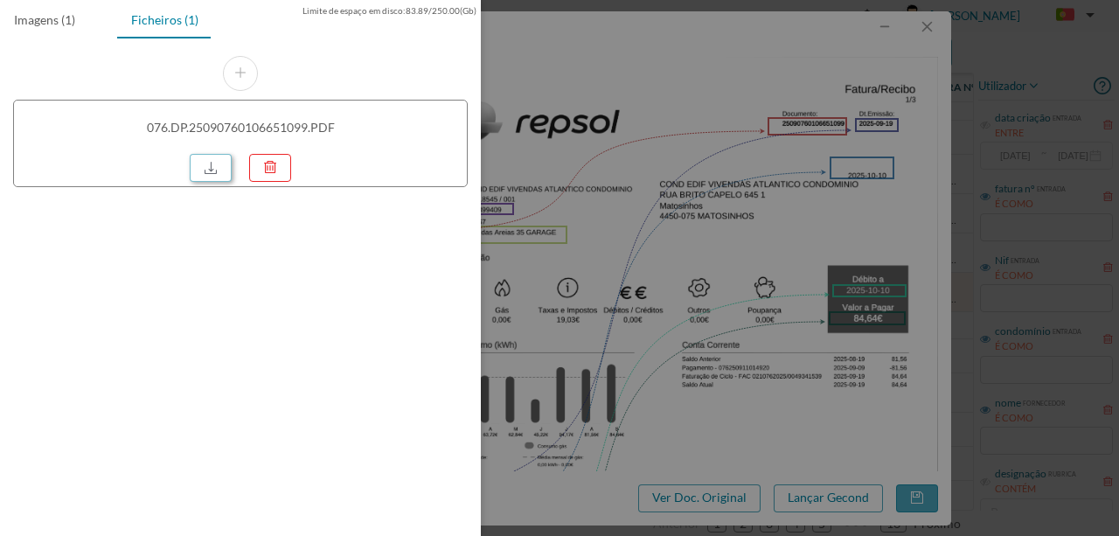
click at [217, 165] on link at bounding box center [211, 168] width 42 height 28
drag, startPoint x: 729, startPoint y: 70, endPoint x: 693, endPoint y: 79, distance: 36.9
click at [728, 70] on div at bounding box center [559, 268] width 1119 height 536
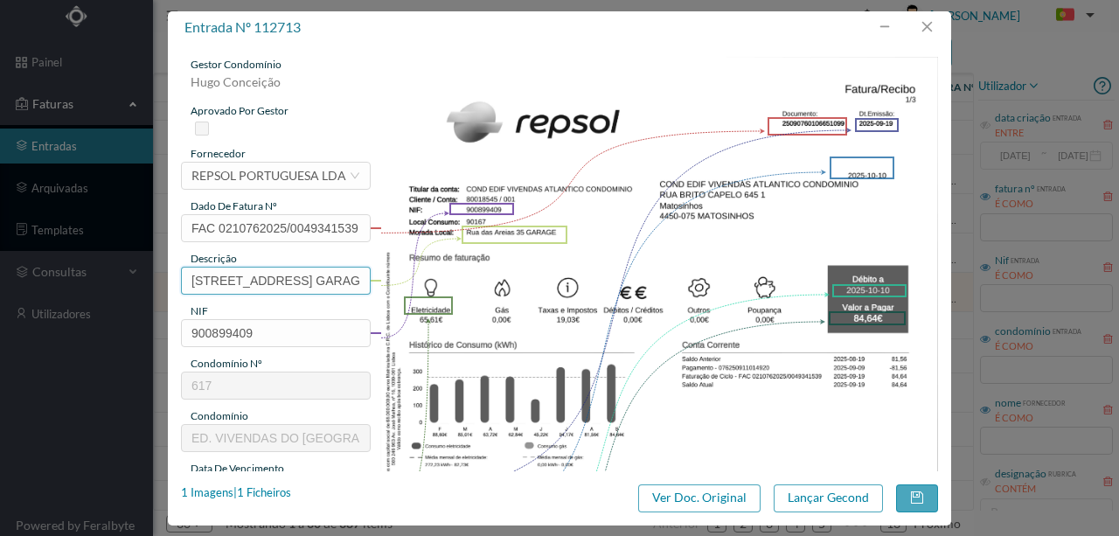
drag, startPoint x: 351, startPoint y: 282, endPoint x: 79, endPoint y: 275, distance: 272.0
click at [82, 276] on div "entrada nº 112713 gestor condomínio Hugo Conceição aprovado por gestor forneced…" at bounding box center [559, 268] width 1119 height 536
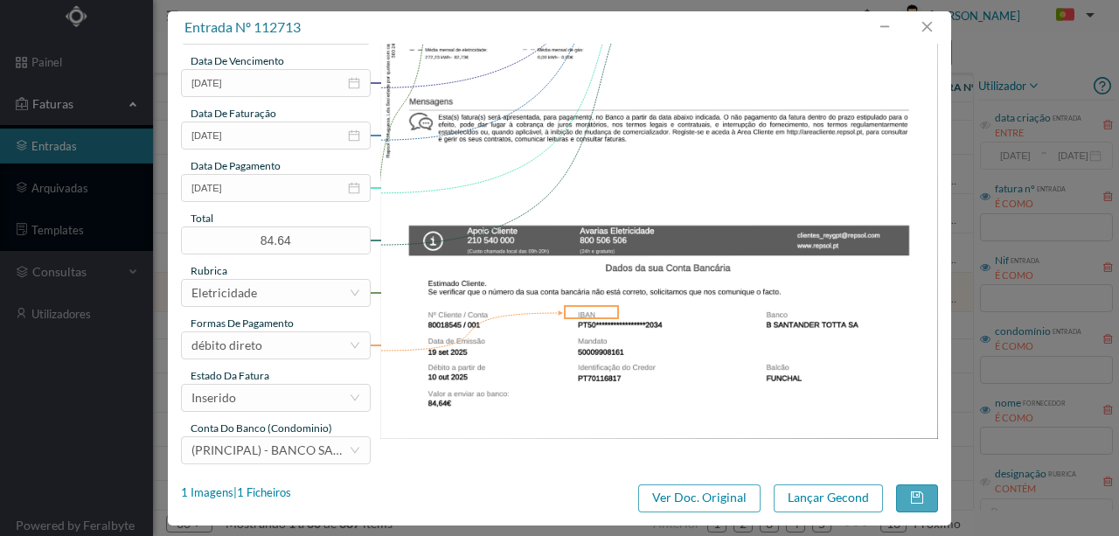
scroll to position [414, 0]
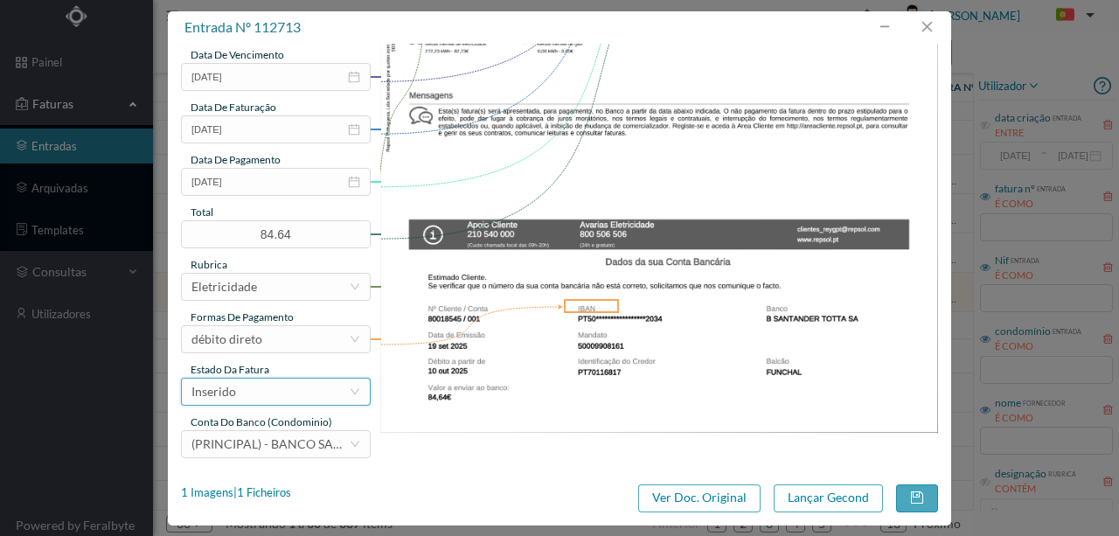
type input "35 Garagem (17.08.2025 a 16.09.2025)"
click at [292, 404] on div "Inserido" at bounding box center [276, 392] width 190 height 28
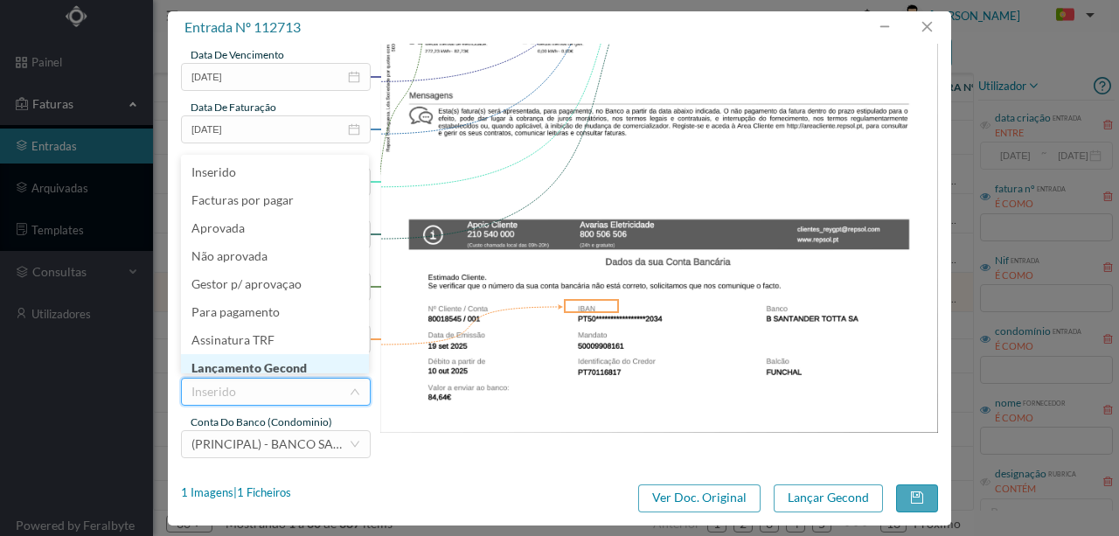
scroll to position [9, 0]
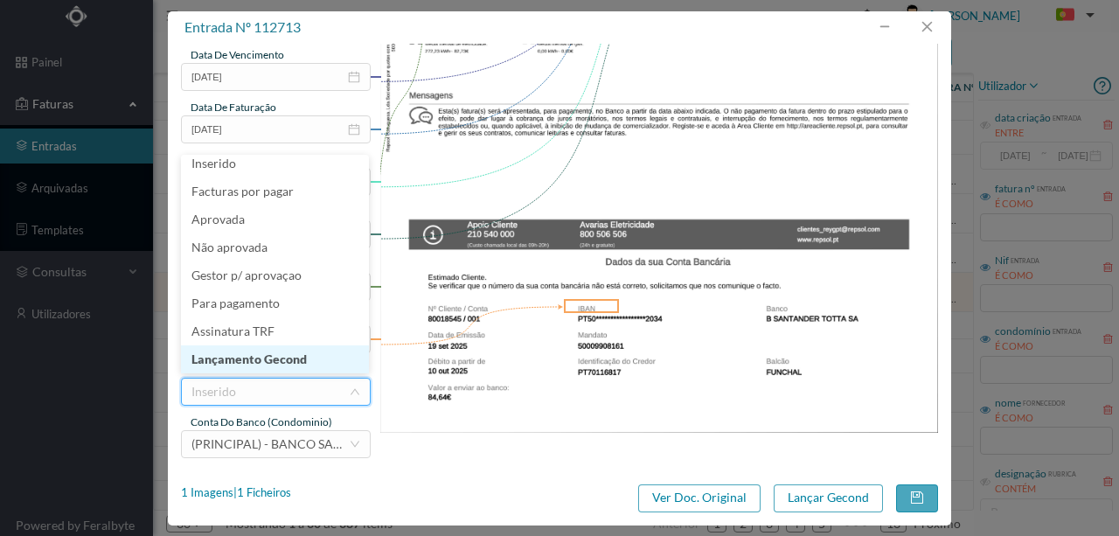
click at [285, 365] on li "Lançamento Gecond" at bounding box center [275, 359] width 188 height 28
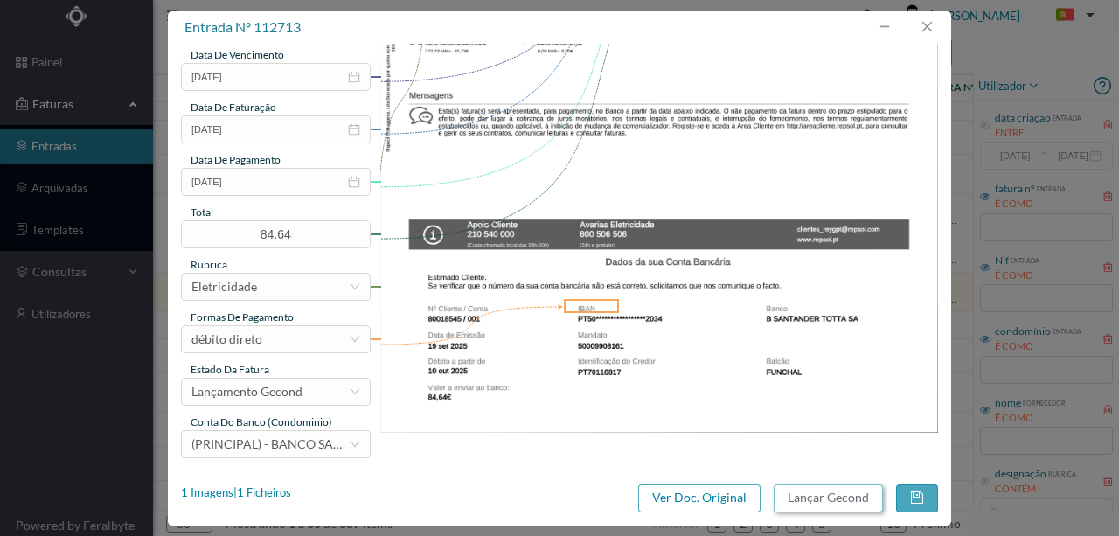
click at [857, 502] on button "Lançar Gecond" at bounding box center [828, 498] width 109 height 28
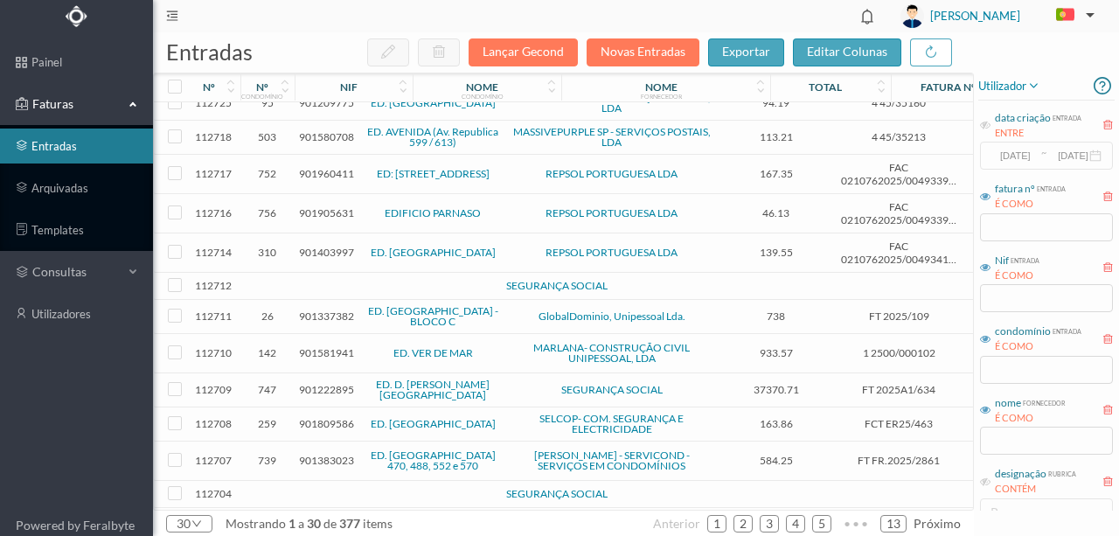
click at [318, 273] on td at bounding box center [378, 286] width 150 height 27
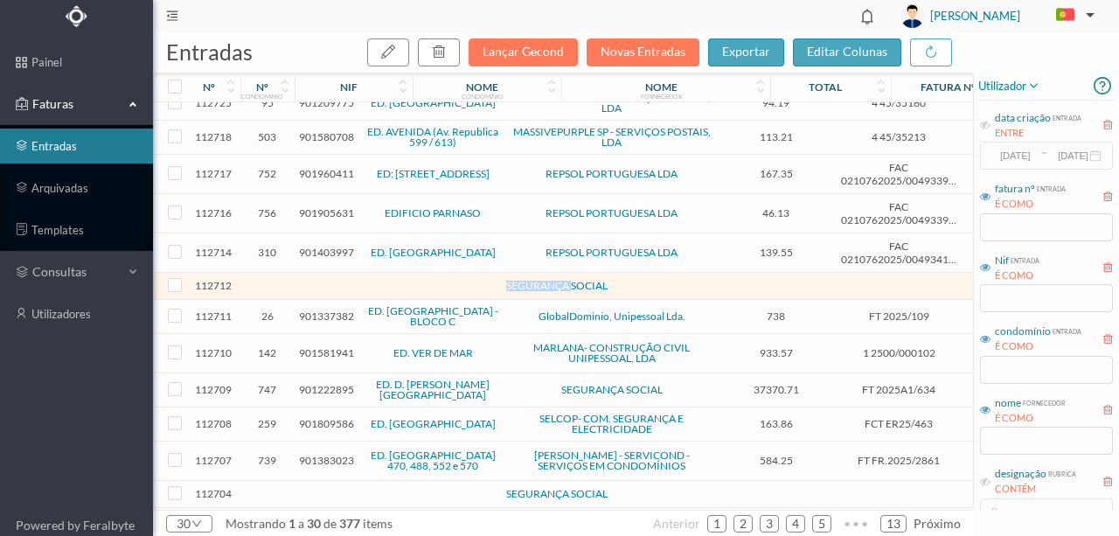
click at [318, 273] on td at bounding box center [378, 286] width 150 height 27
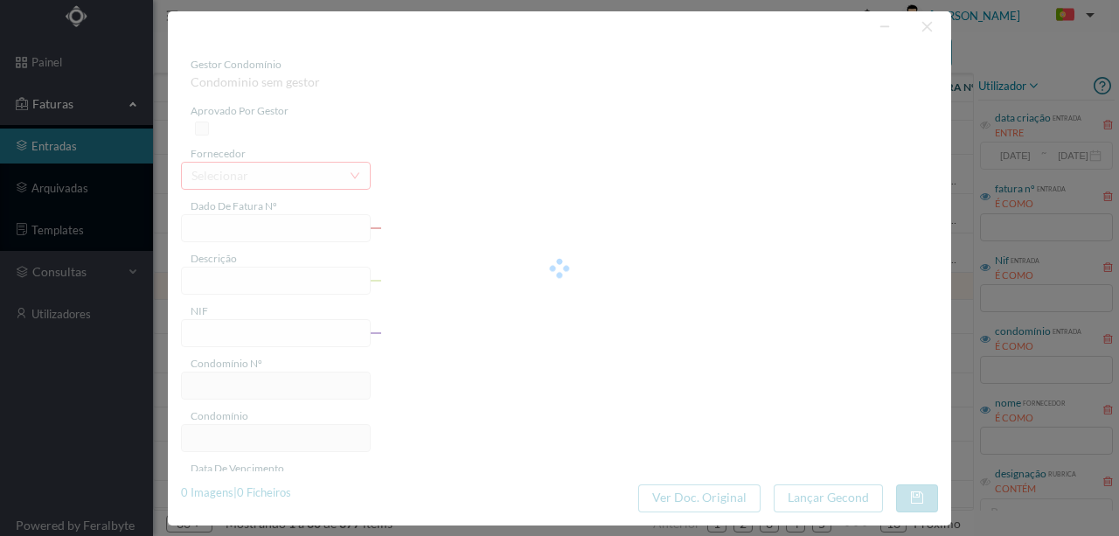
type input "0"
type input "Invalid date"
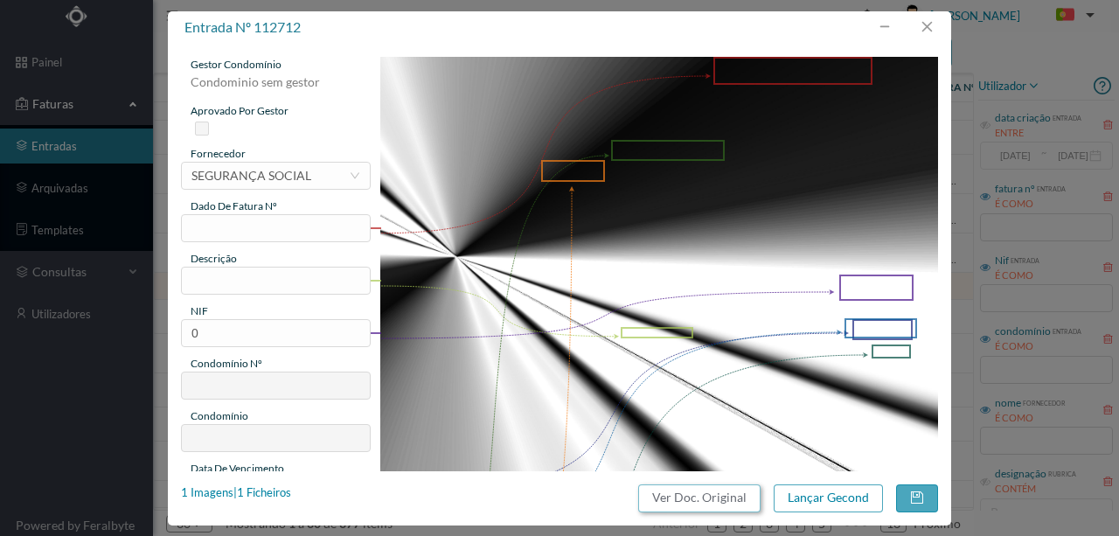
click at [684, 488] on button "Ver Doc. Original" at bounding box center [699, 498] width 122 height 28
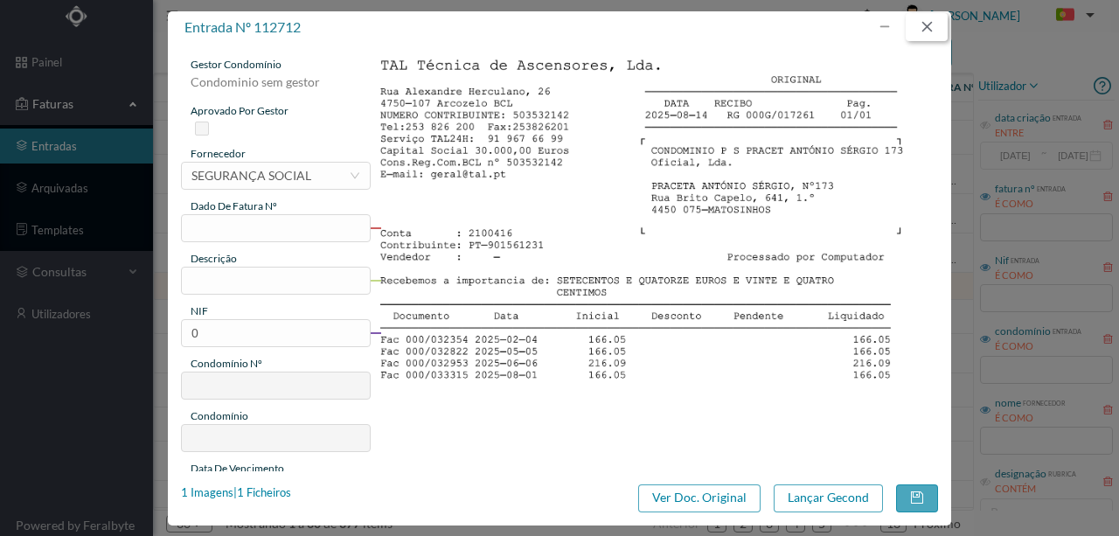
click at [932, 20] on button "button" at bounding box center [927, 27] width 42 height 28
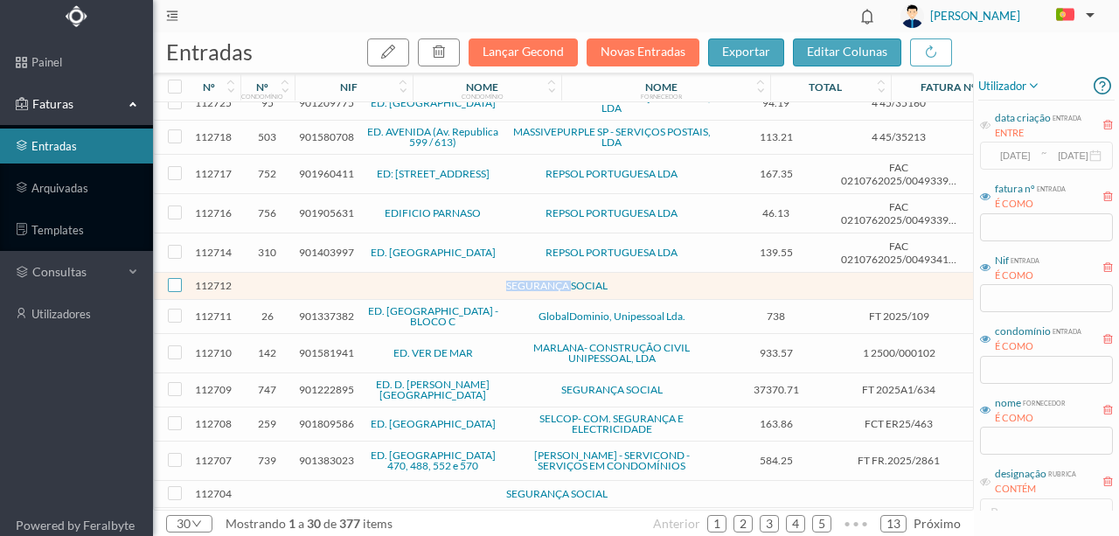
click at [175, 278] on input "checkbox" at bounding box center [175, 285] width 14 height 14
checkbox input "true"
click at [458, 56] on button "button" at bounding box center [439, 52] width 42 height 28
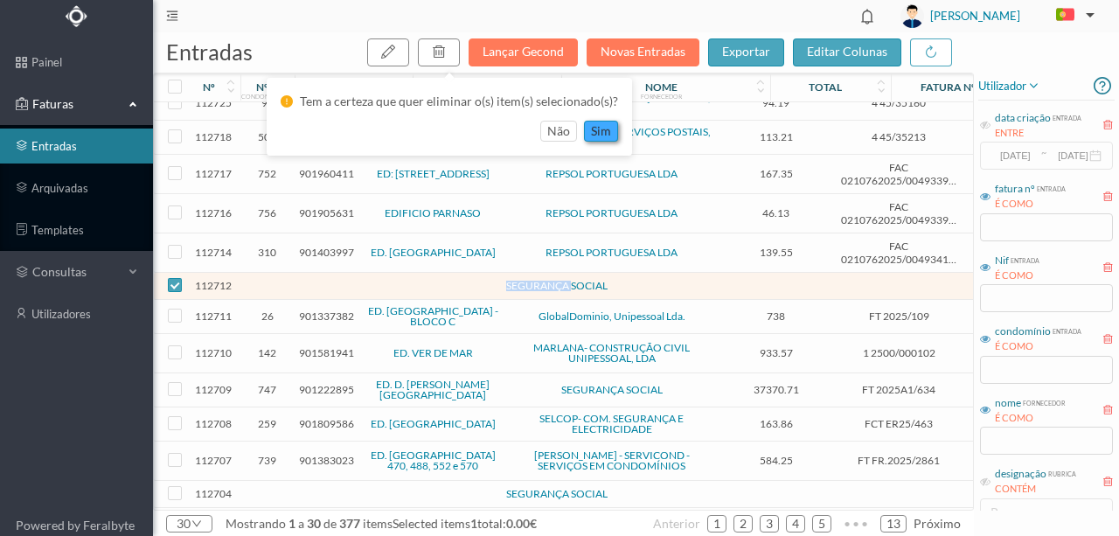
drag, startPoint x: 610, startPoint y: 127, endPoint x: 563, endPoint y: 318, distance: 197.2
click at [609, 127] on button "sim" at bounding box center [601, 131] width 34 height 21
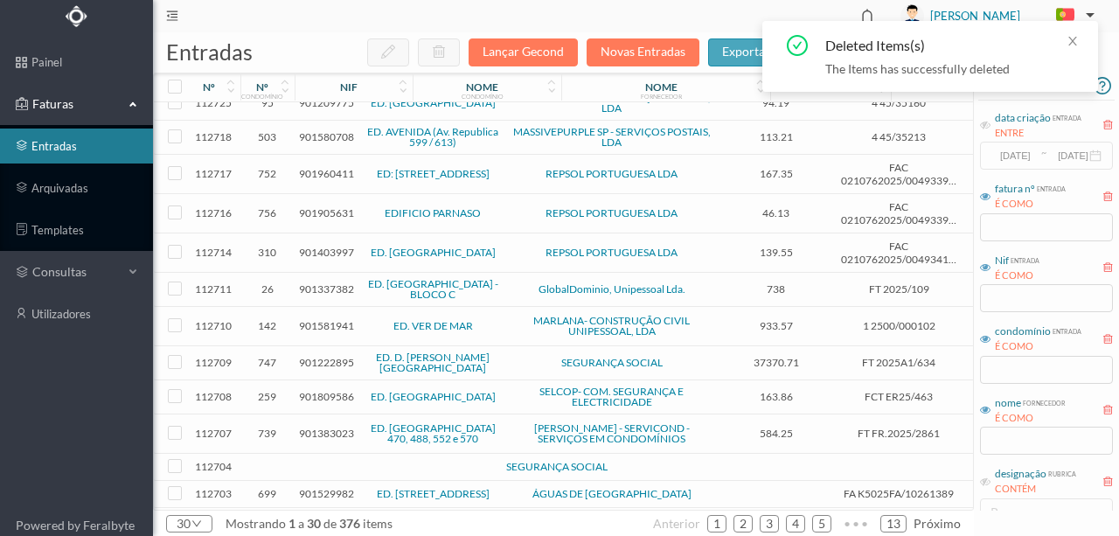
click at [322, 319] on span "901581941" at bounding box center [326, 325] width 55 height 13
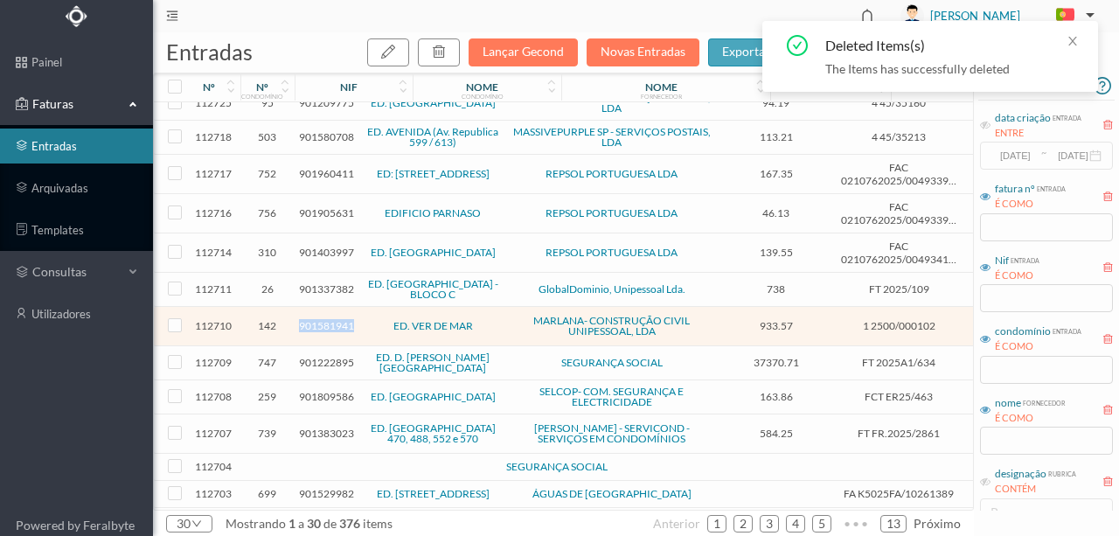
click at [322, 319] on span "901581941" at bounding box center [326, 325] width 55 height 13
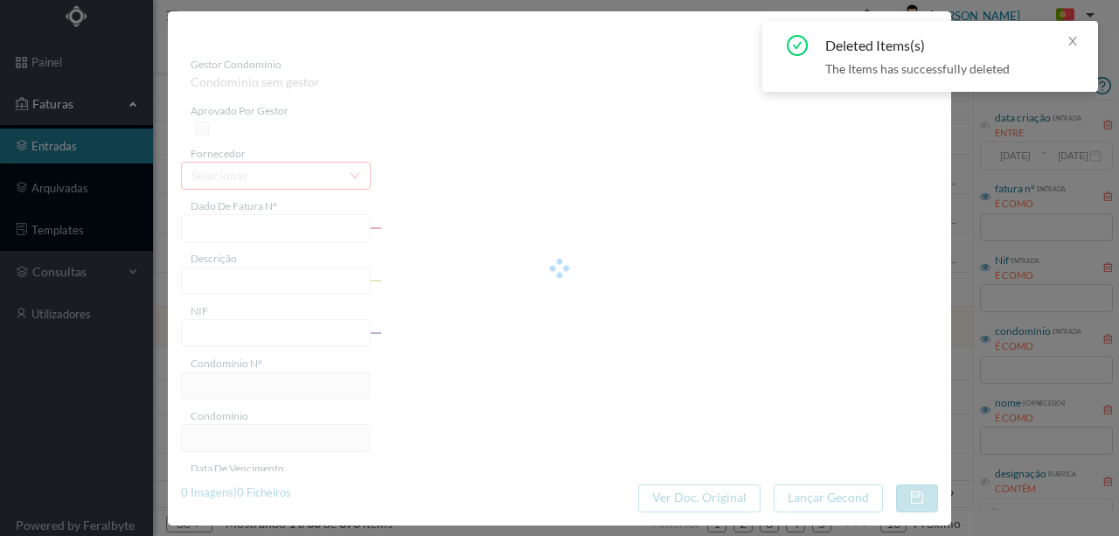
type input "1 2500/000102"
type input "901581941"
type input "2025-09-21"
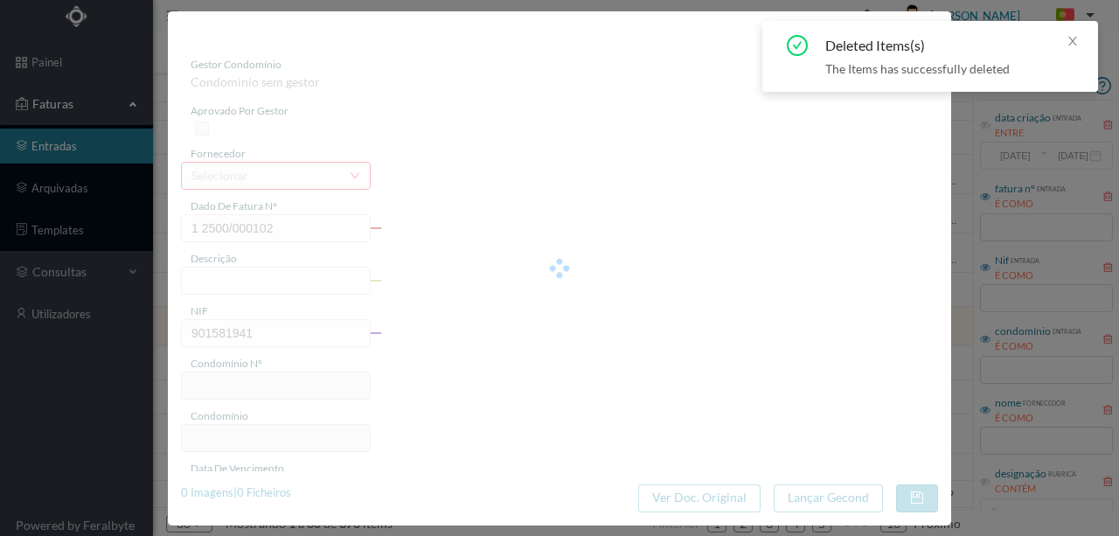
type input "933.57"
type input "142"
type input "ED. VER DE MAR"
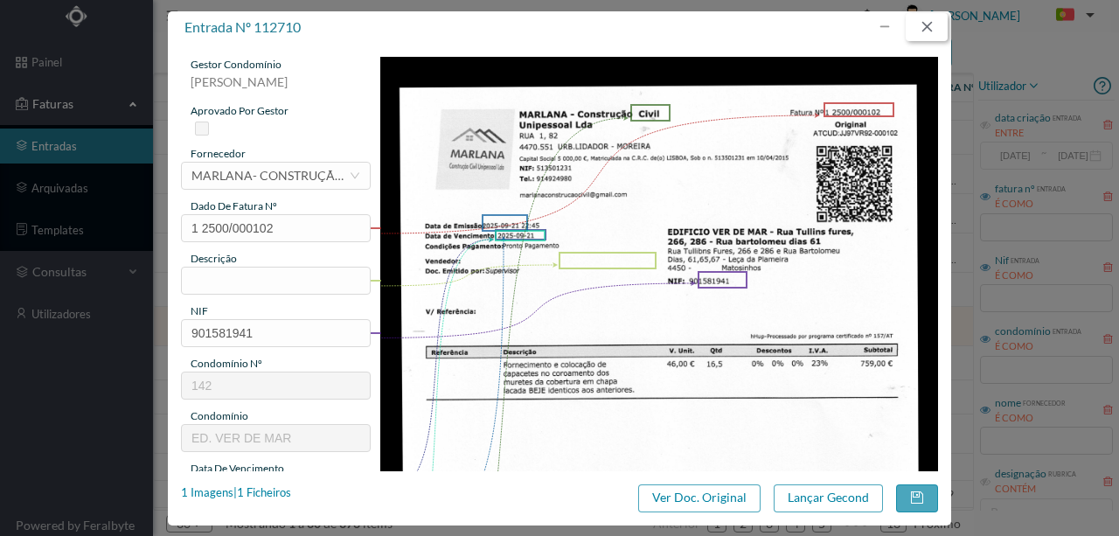
click at [936, 24] on button "button" at bounding box center [927, 27] width 42 height 28
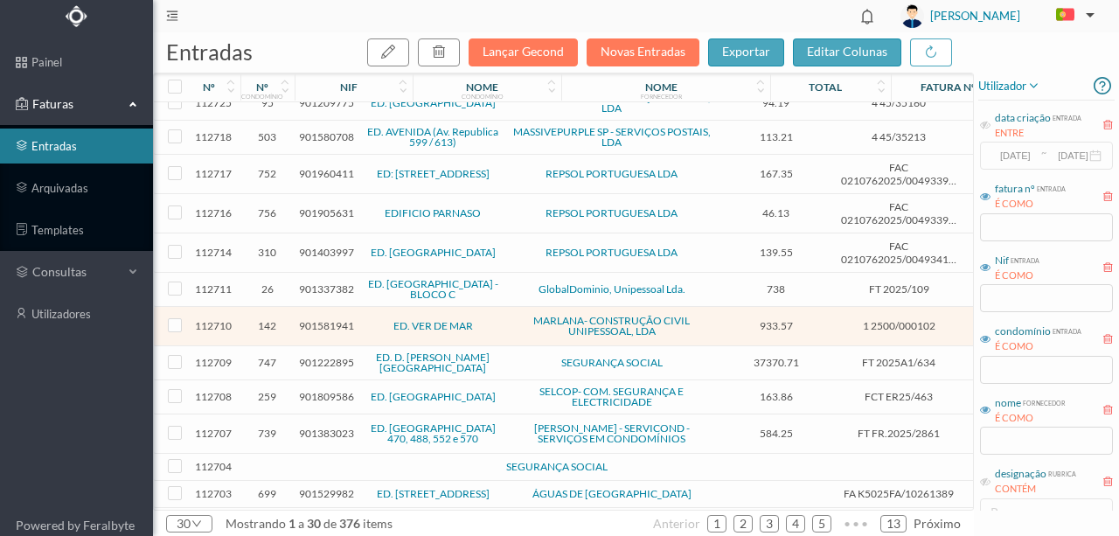
click at [320, 356] on span "901222895" at bounding box center [326, 362] width 55 height 13
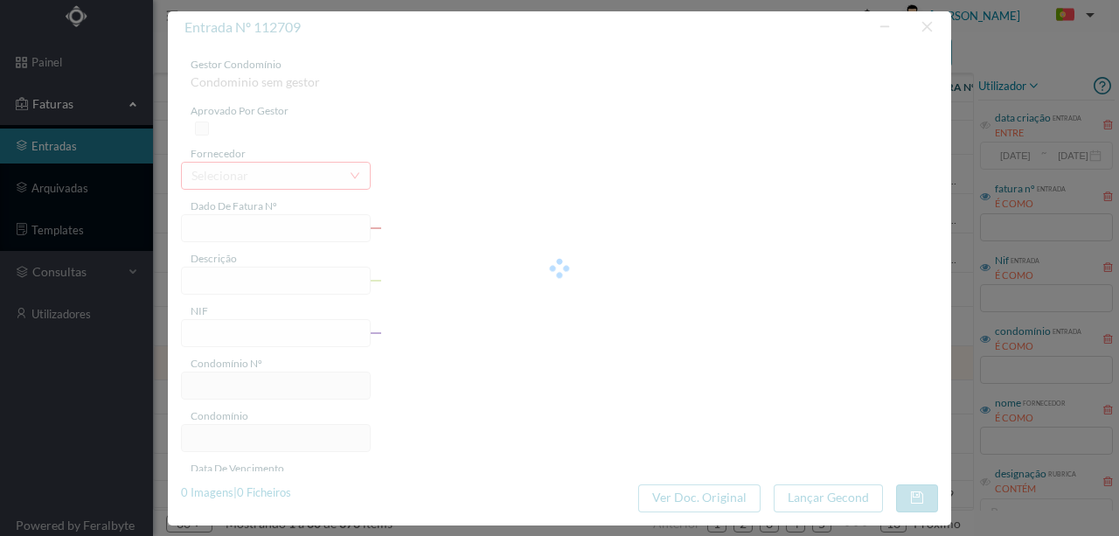
type input "FT 2025A1/634"
type input "901222895"
type input "Invalid date"
type input "2025-09-02"
type input "37370.71"
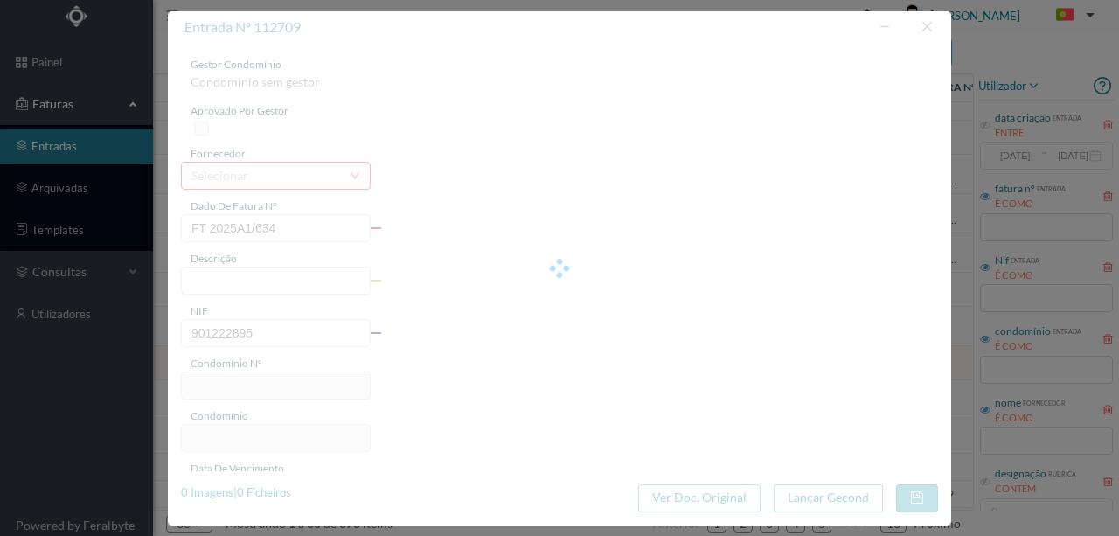
type input "747"
type input "ED. [PERSON_NAME]"
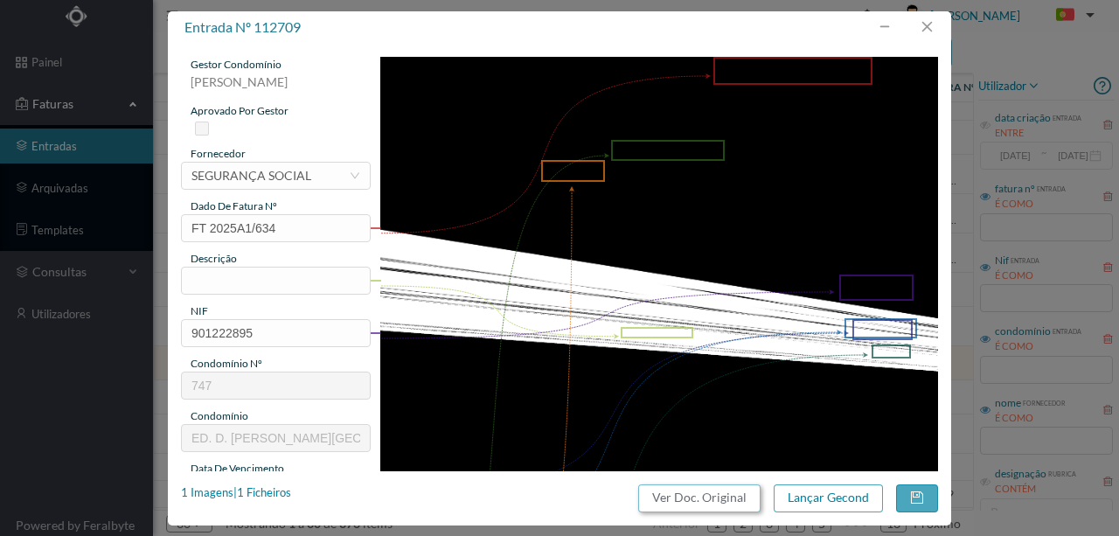
click at [693, 498] on button "Ver Doc. Original" at bounding box center [699, 498] width 122 height 28
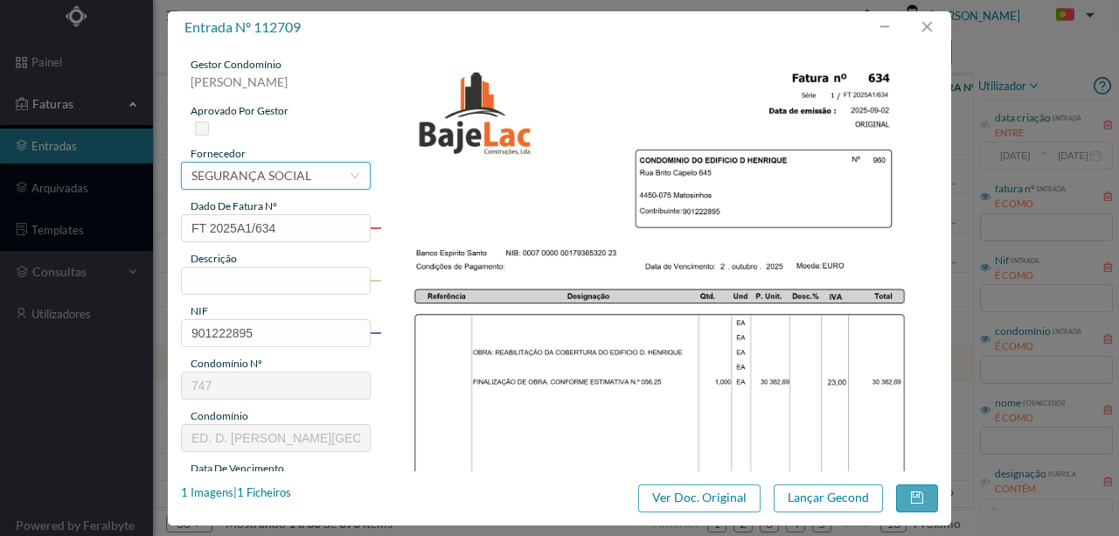
click at [250, 180] on div "SEGURANÇA SOCIAL" at bounding box center [251, 176] width 120 height 26
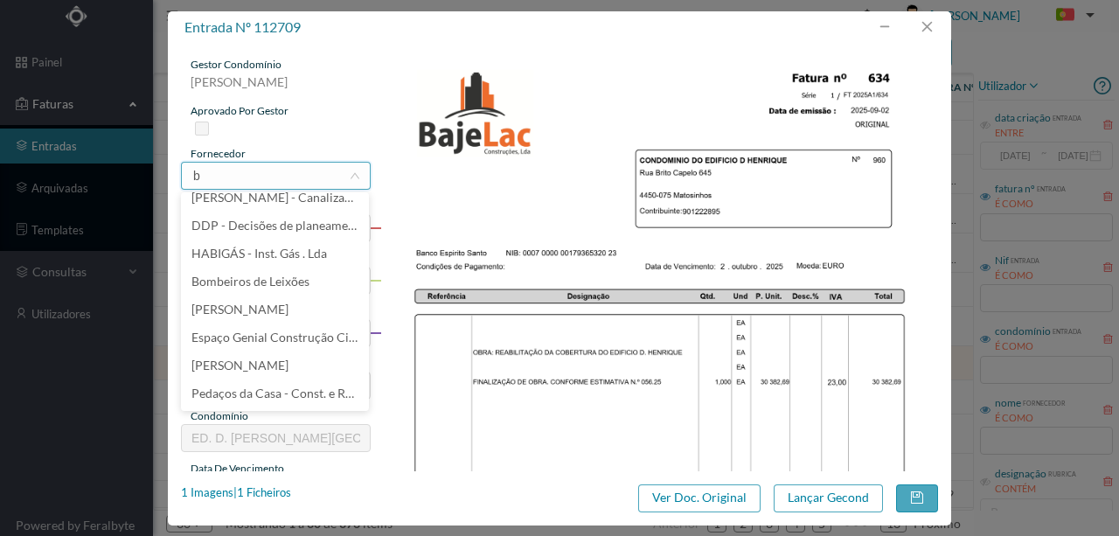
scroll to position [3, 0]
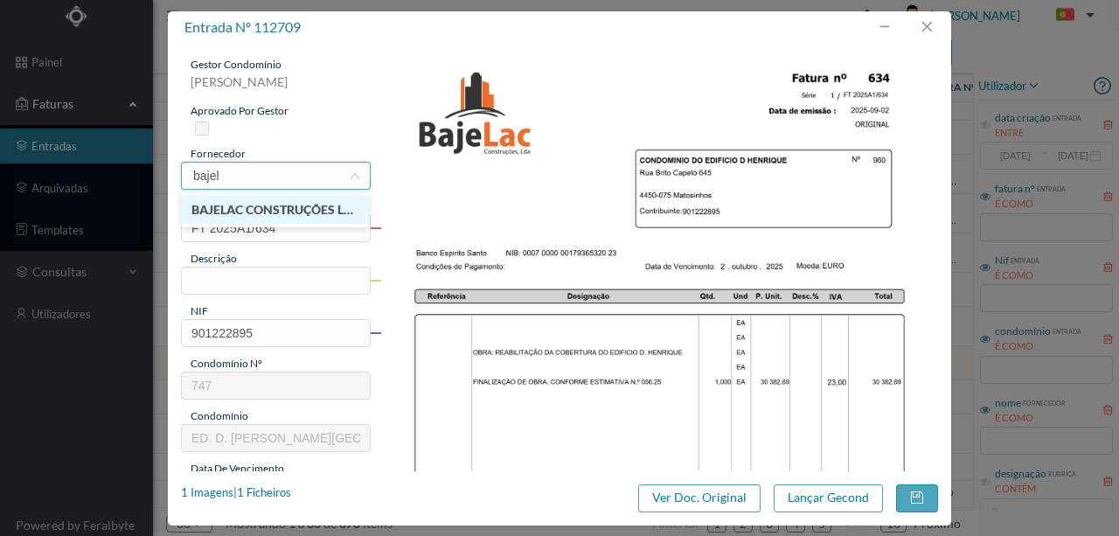
type input "bajela"
click at [273, 218] on li "BAJELAC CONSTRUÇÕES LDA" at bounding box center [275, 210] width 188 height 28
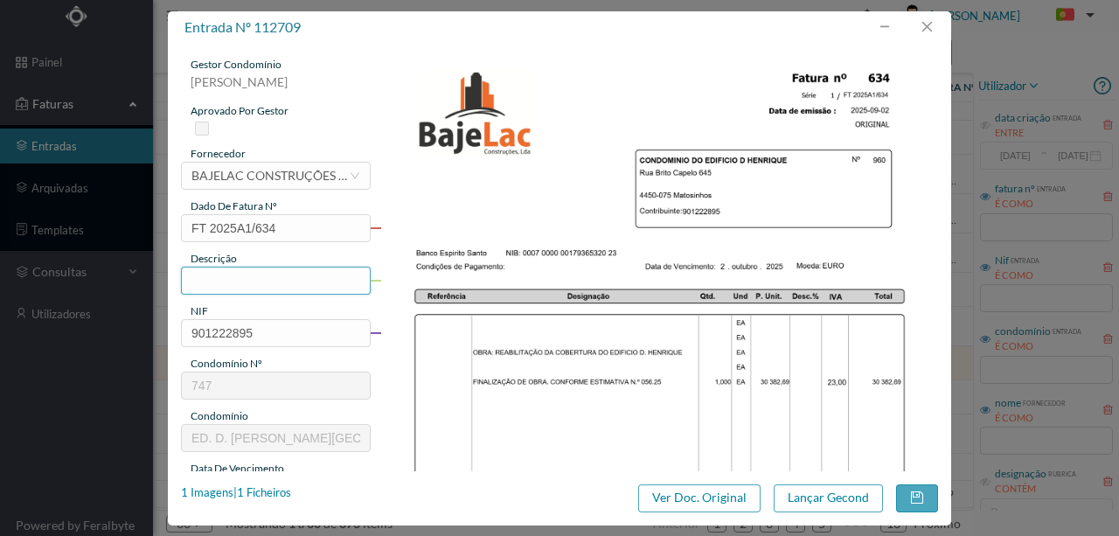
click at [209, 280] on input "text" at bounding box center [276, 281] width 190 height 28
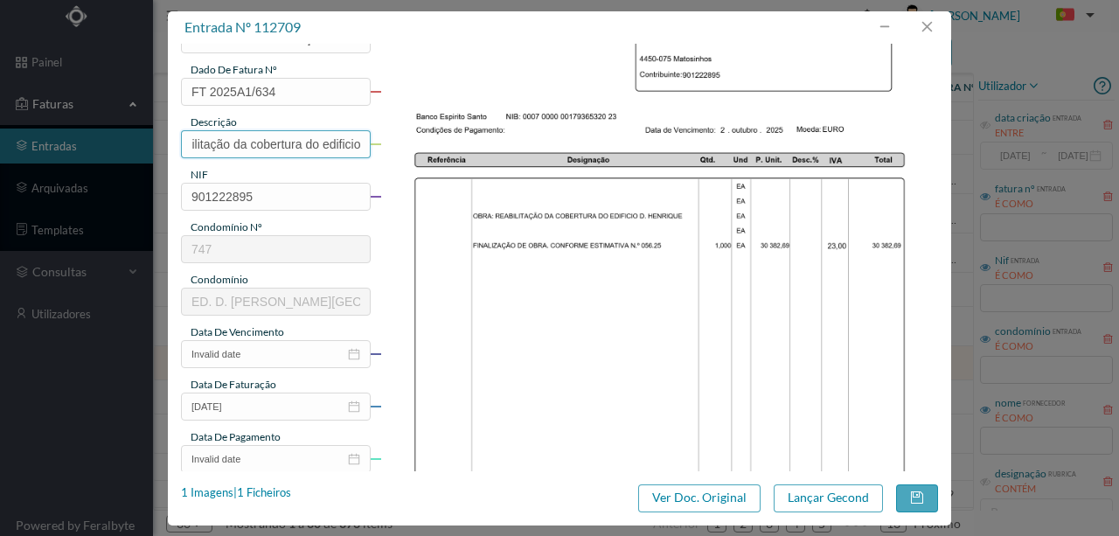
scroll to position [175, 0]
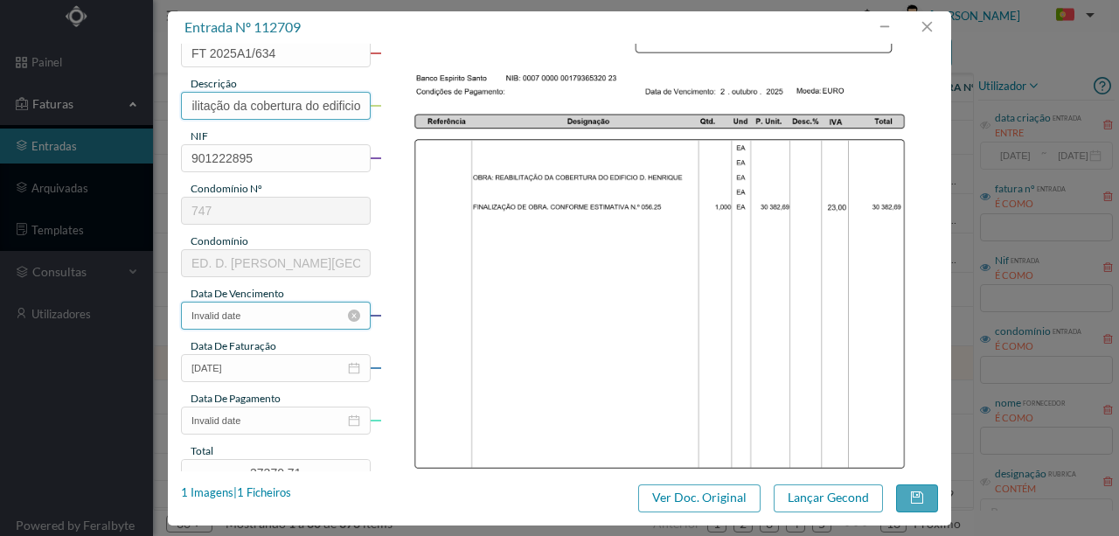
type input "Reabilitação da cobertura do edificio"
click at [296, 315] on input "Invalid date" at bounding box center [276, 316] width 190 height 28
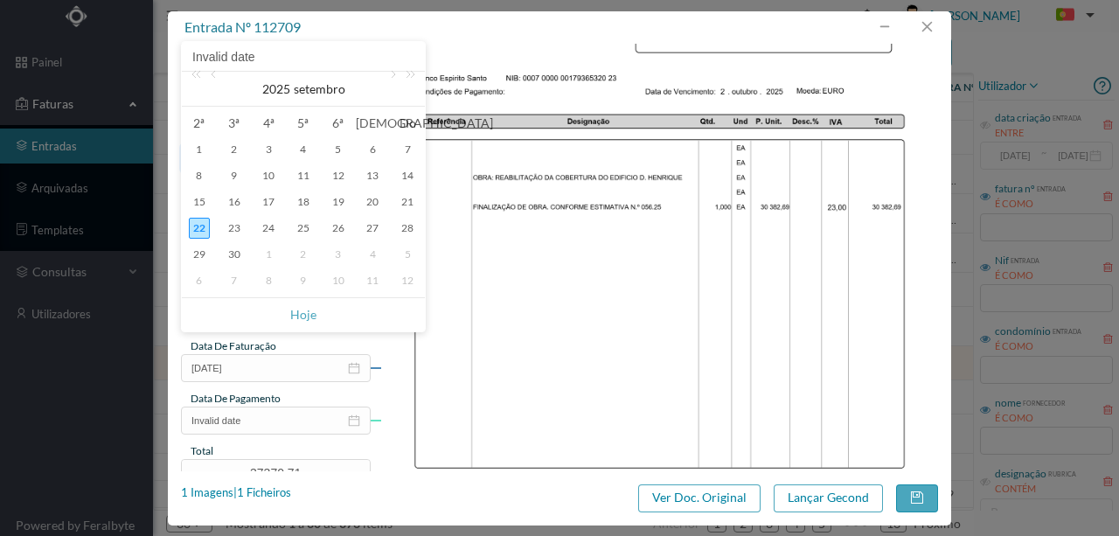
drag, startPoint x: 233, startPoint y: 150, endPoint x: 236, endPoint y: 161, distance: 11.1
click at [234, 150] on div "2" at bounding box center [234, 149] width 21 height 21
type input "2025-09-02"
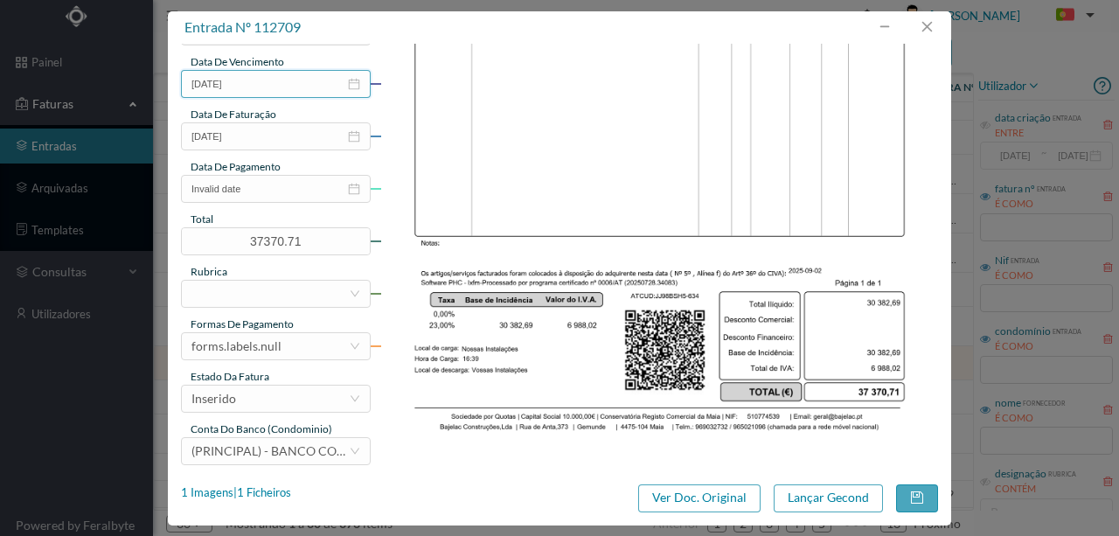
scroll to position [407, 0]
click at [278, 192] on input "Invalid date" at bounding box center [276, 188] width 190 height 28
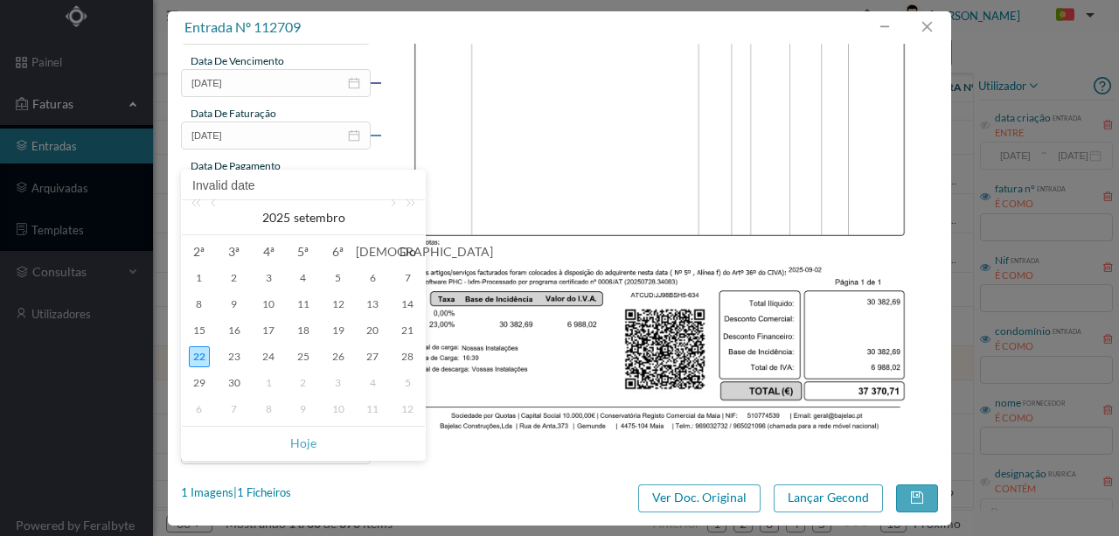
drag, startPoint x: 307, startPoint y: 448, endPoint x: 356, endPoint y: 254, distance: 199.3
click at [307, 443] on link "Hoje" at bounding box center [303, 443] width 26 height 33
type input "[DATE]"
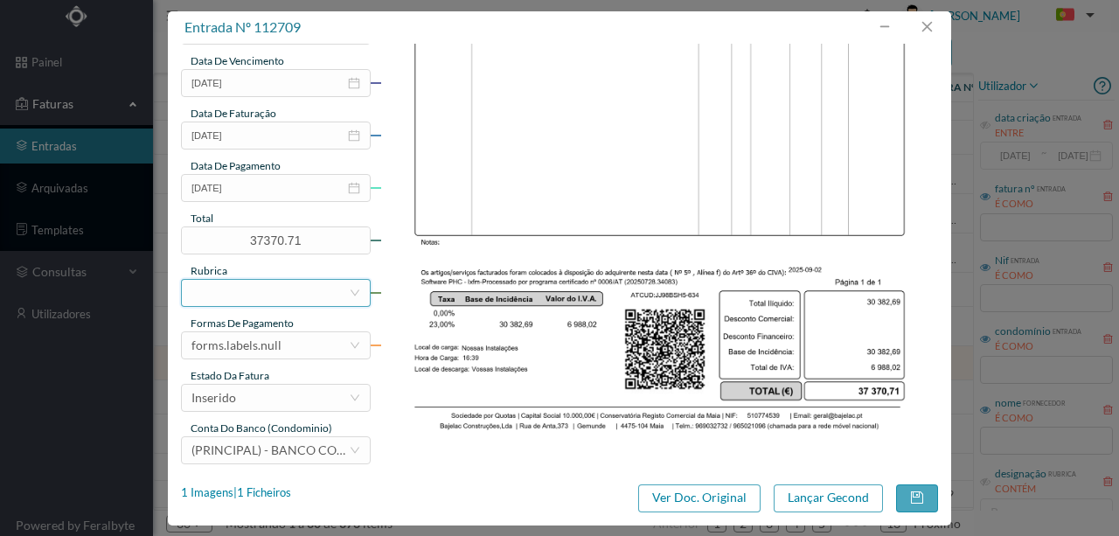
click at [233, 294] on div at bounding box center [269, 293] width 157 height 26
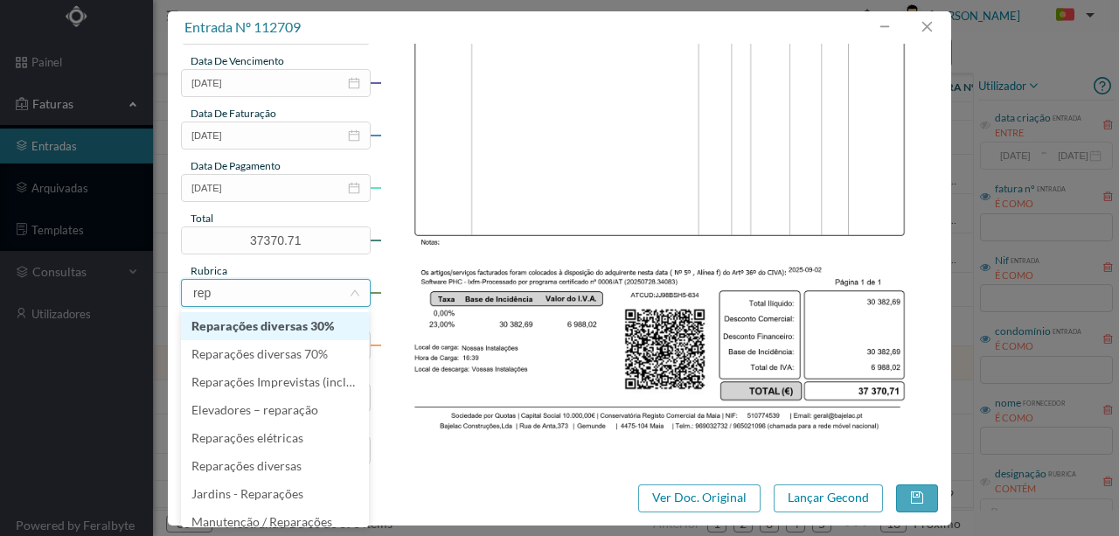
type input "repa"
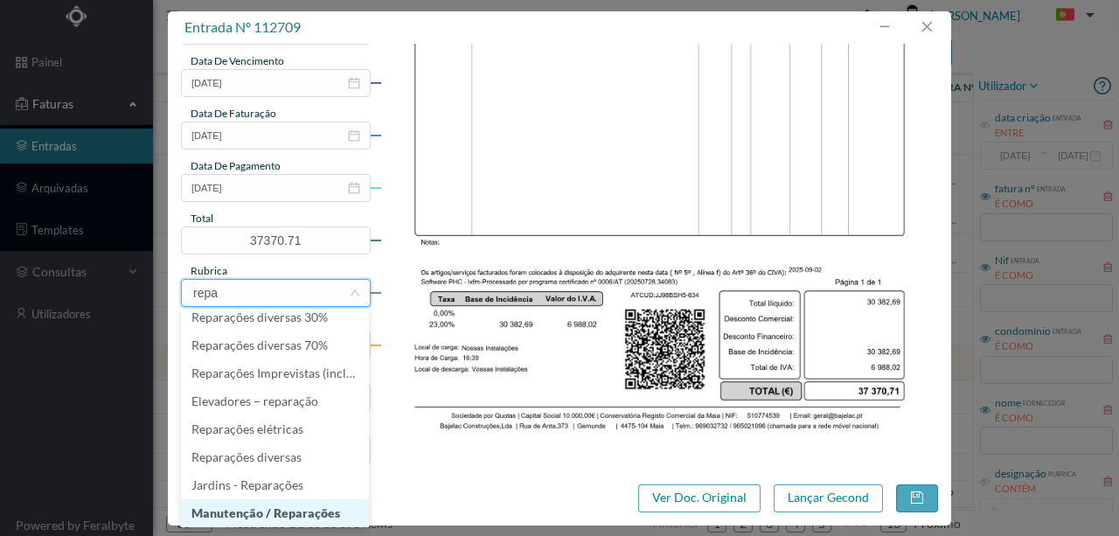
click at [233, 516] on li "Manutenção / Reparações" at bounding box center [275, 513] width 188 height 28
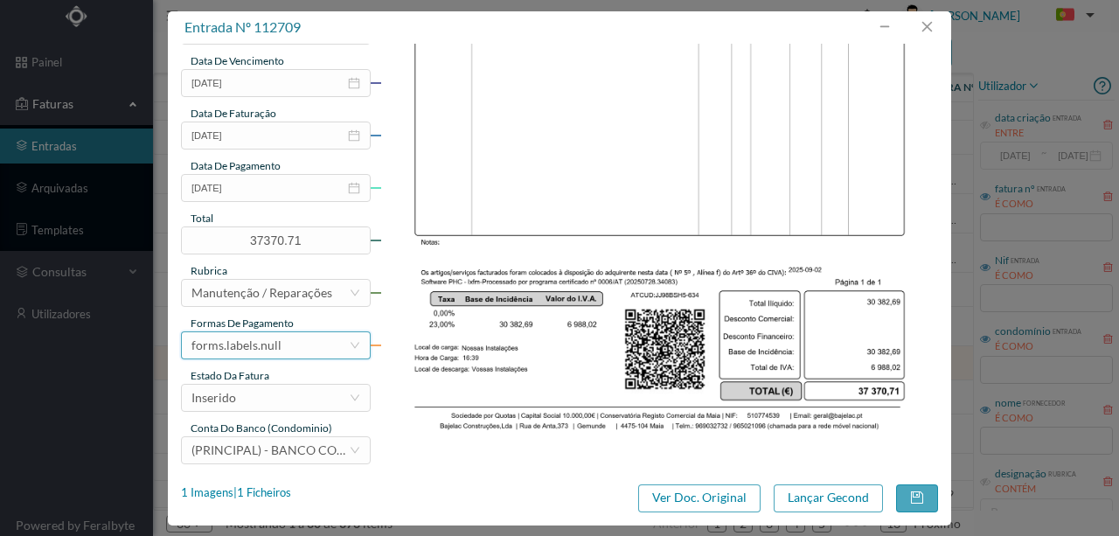
click at [273, 347] on div "forms.labels.null" at bounding box center [236, 345] width 90 height 26
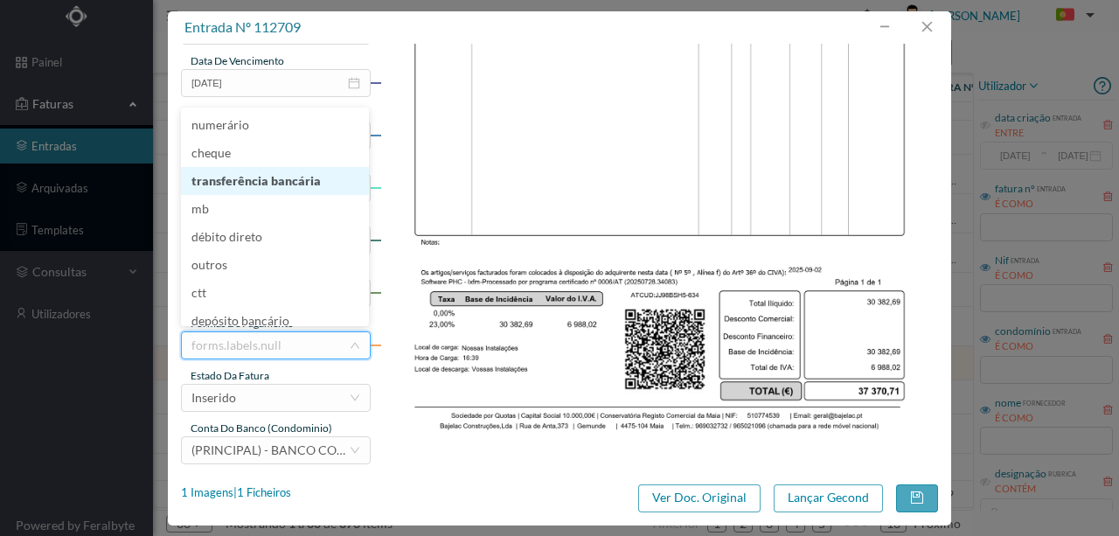
click at [275, 184] on li "transferência bancária" at bounding box center [275, 181] width 188 height 28
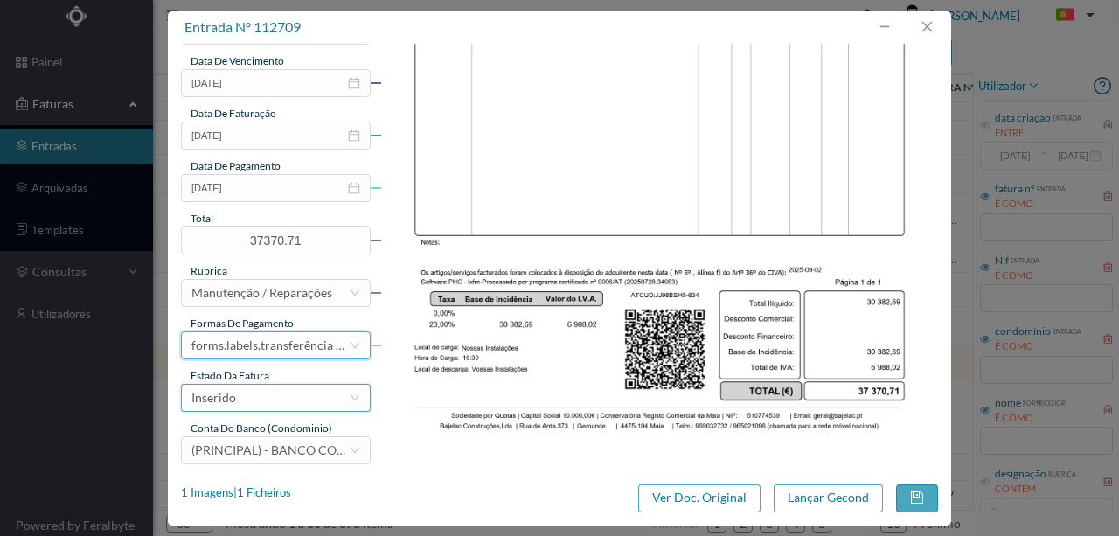
click at [264, 394] on div "Inserido" at bounding box center [269, 398] width 157 height 26
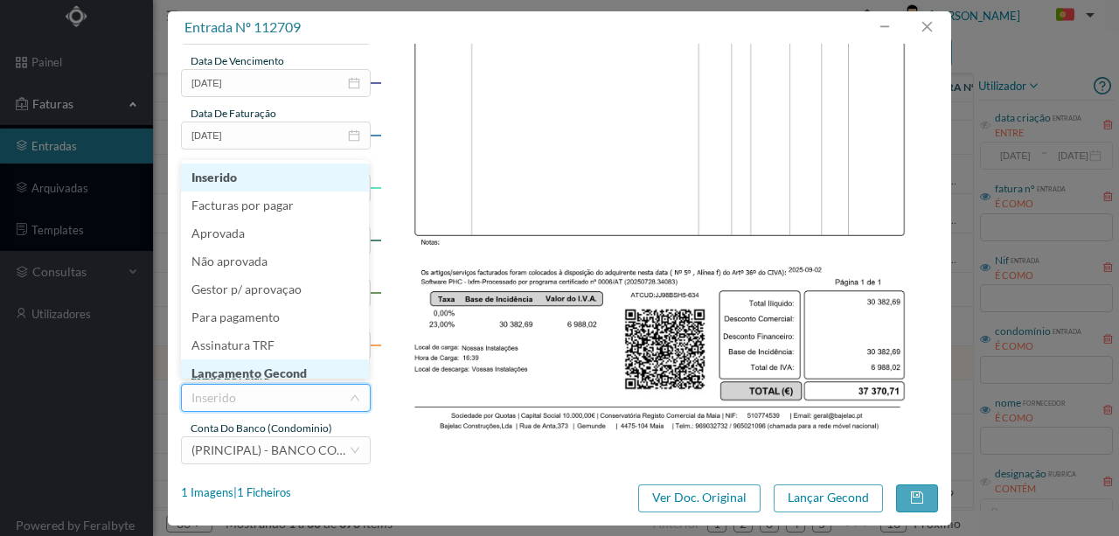
scroll to position [9, 0]
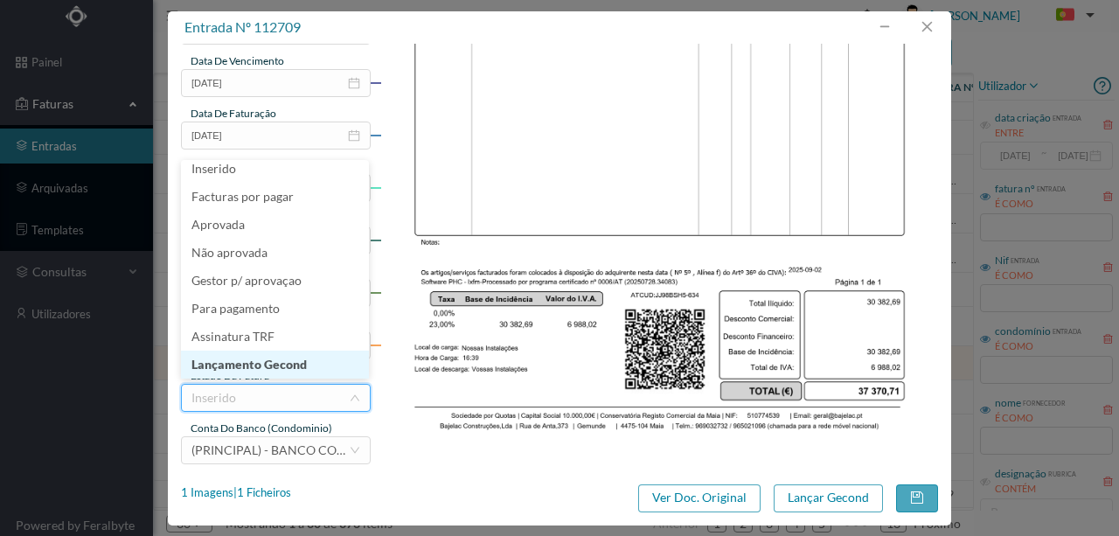
click at [275, 365] on li "Lançamento Gecond" at bounding box center [275, 365] width 188 height 28
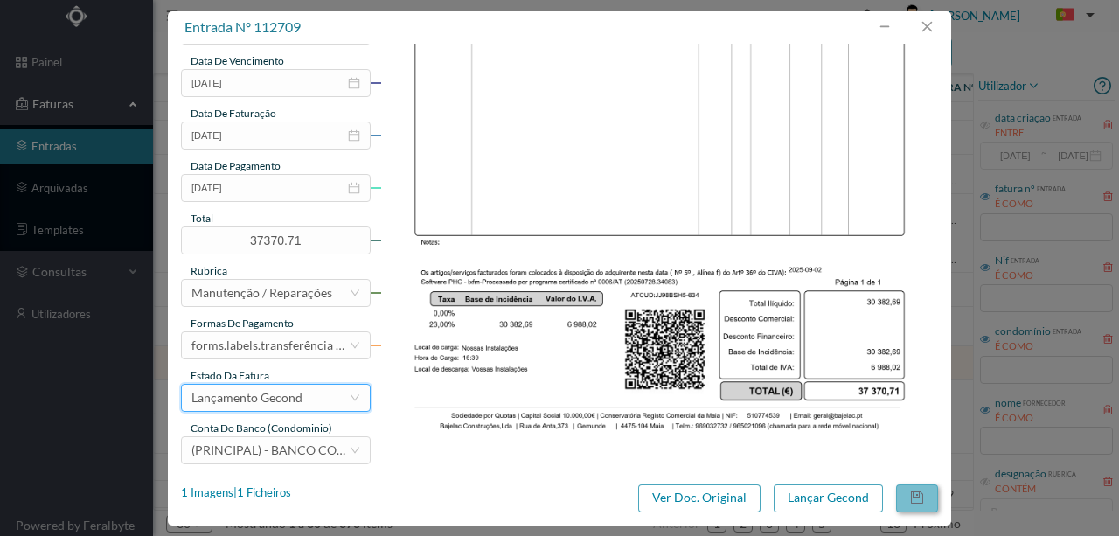
click at [920, 495] on button "button" at bounding box center [917, 498] width 42 height 28
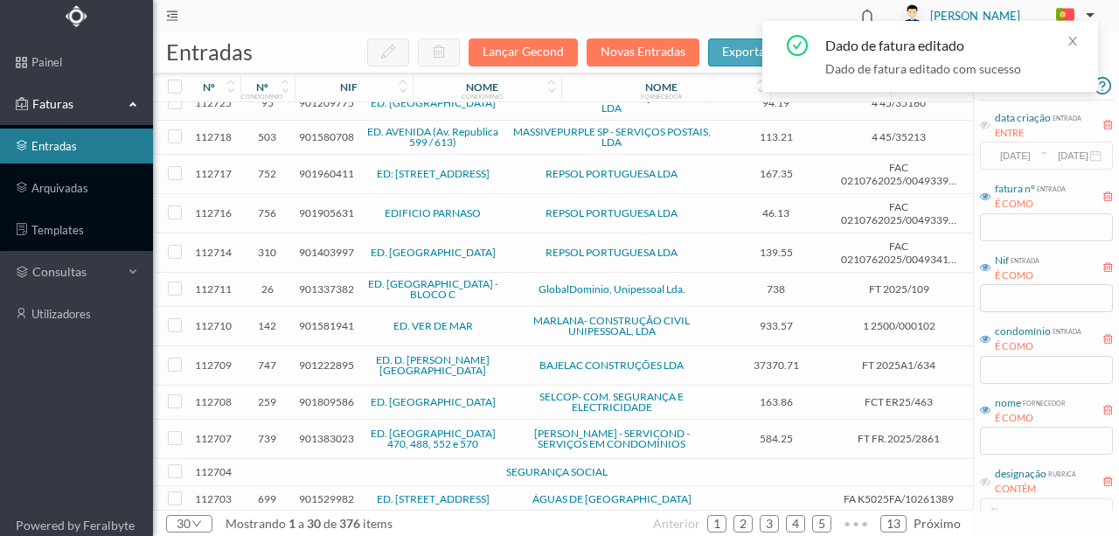
click at [318, 395] on span "901809586" at bounding box center [326, 401] width 55 height 13
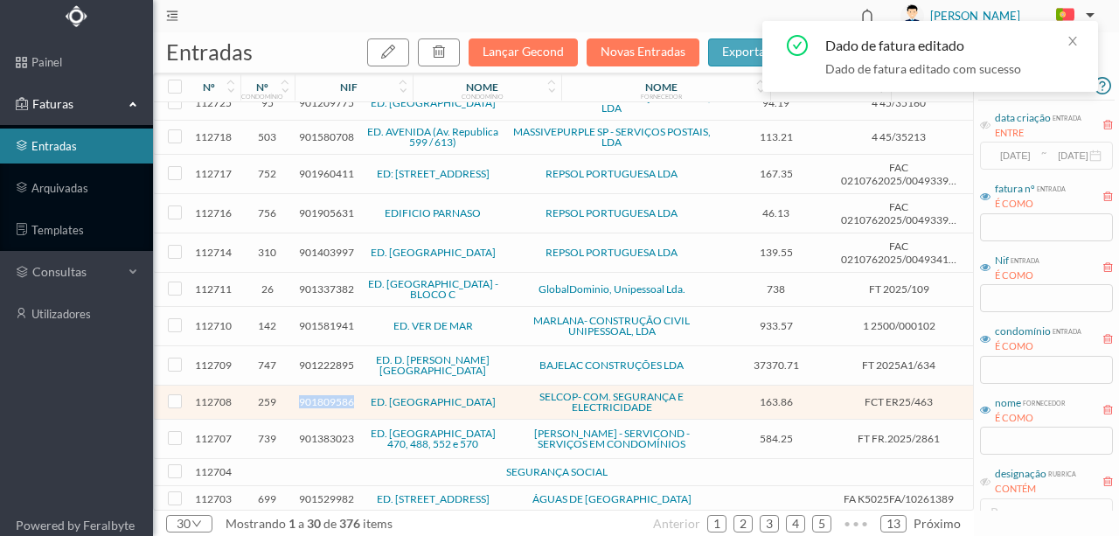
click at [318, 395] on span "901809586" at bounding box center [326, 401] width 55 height 13
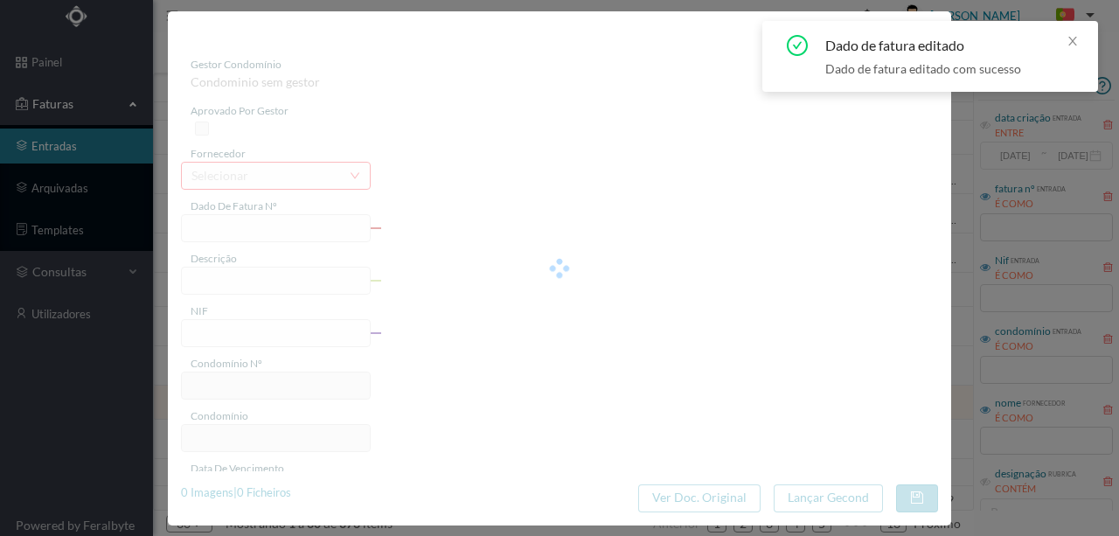
type input "FCT ER25/463"
type input "MANUTENÇÃO ANUAL SISTEMA DETEÇÃO INCENDIO"
type input "901809586"
type input "[DATE]"
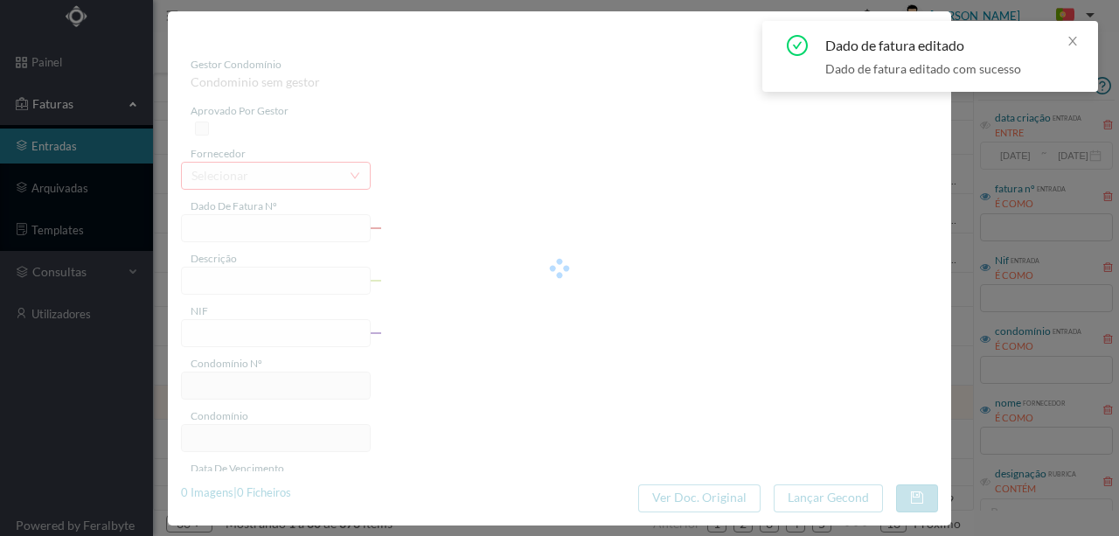
type input "163.86"
type input "259"
type input "ED. [GEOGRAPHIC_DATA]"
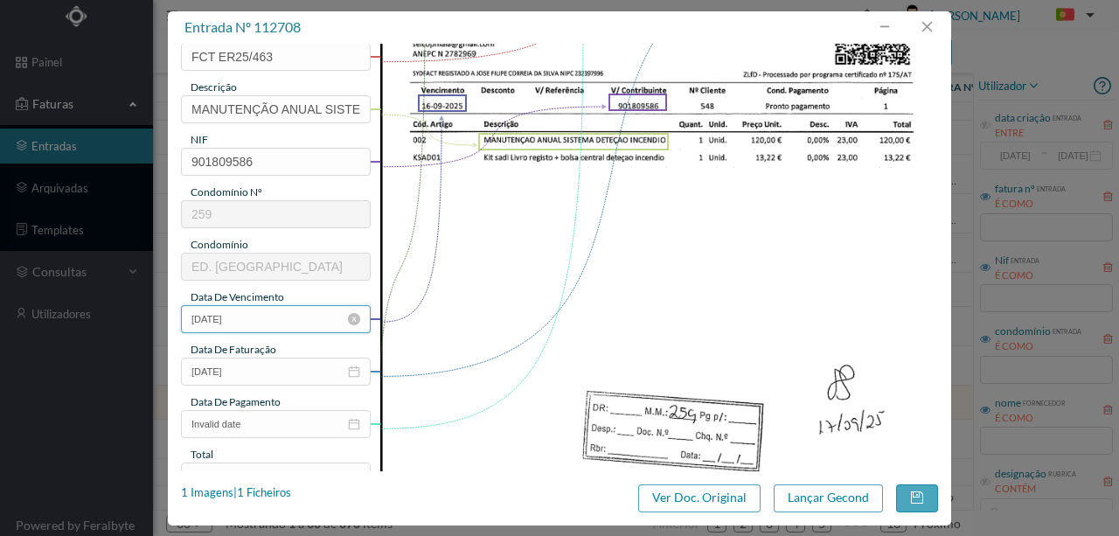
scroll to position [0, 0]
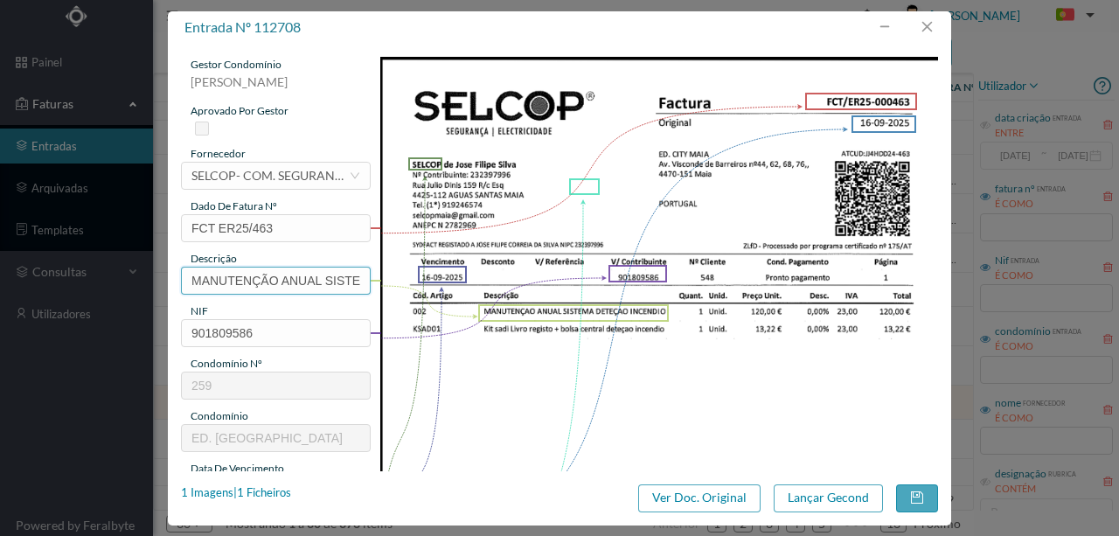
click at [335, 267] on input "MANUTENÇÃO ANUAL SISTEMA DETEÇÃO INCENDIO" at bounding box center [276, 281] width 190 height 28
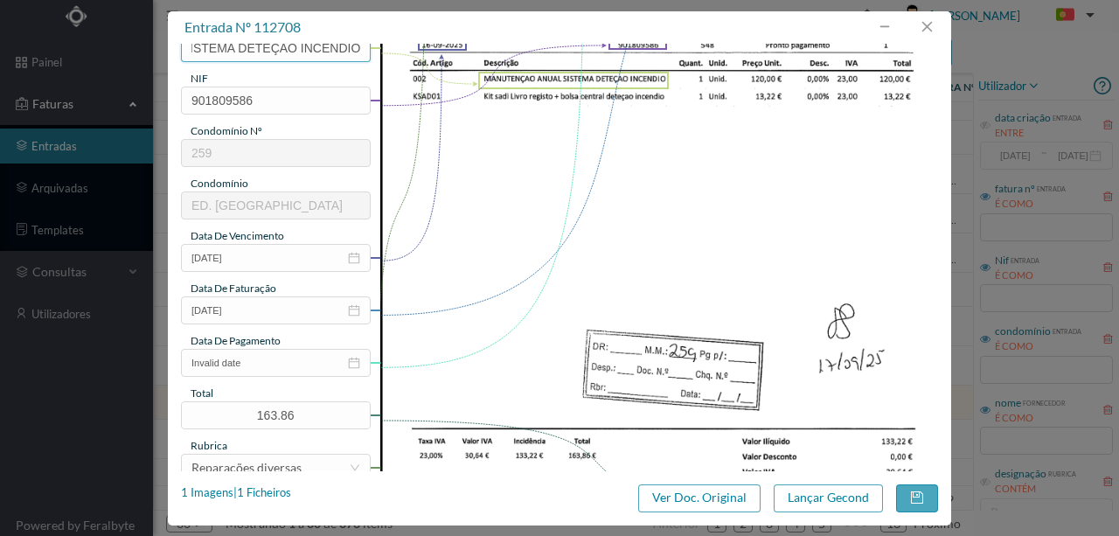
scroll to position [291, 0]
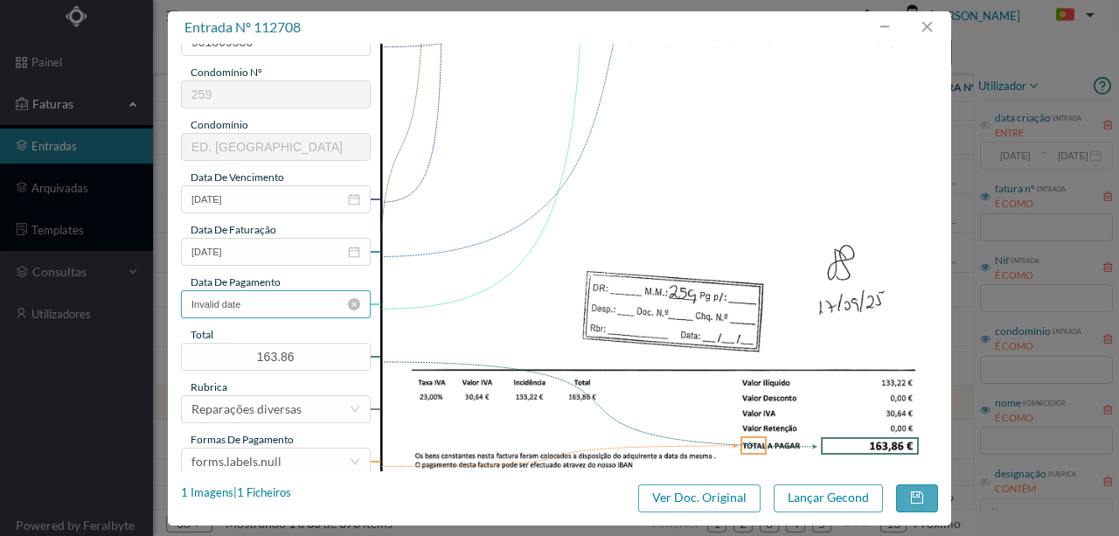
click at [205, 299] on input "Invalid date" at bounding box center [276, 304] width 190 height 28
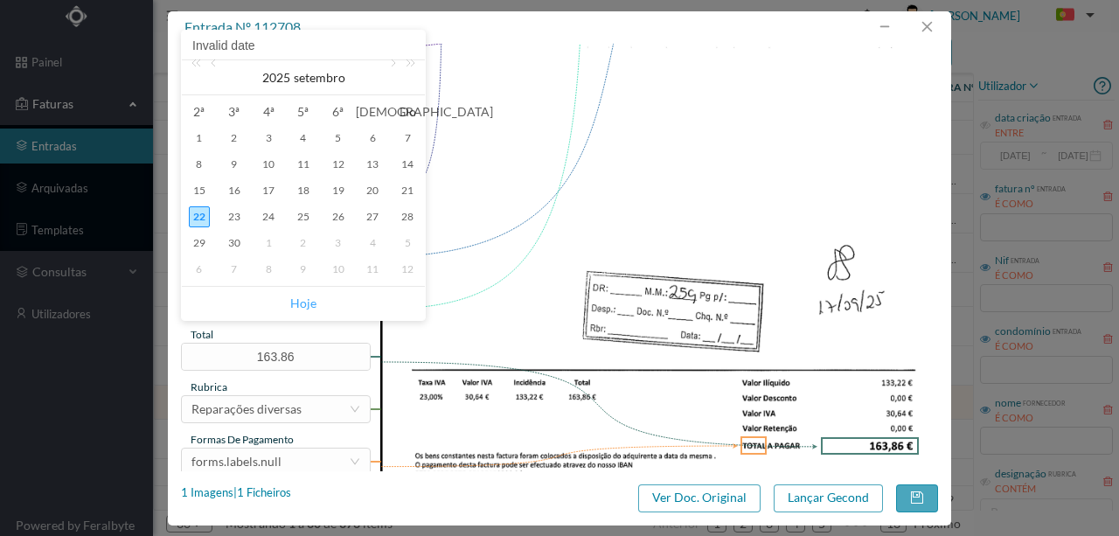
click at [303, 305] on link "Hoje" at bounding box center [303, 303] width 26 height 33
type input "22-09-2025"
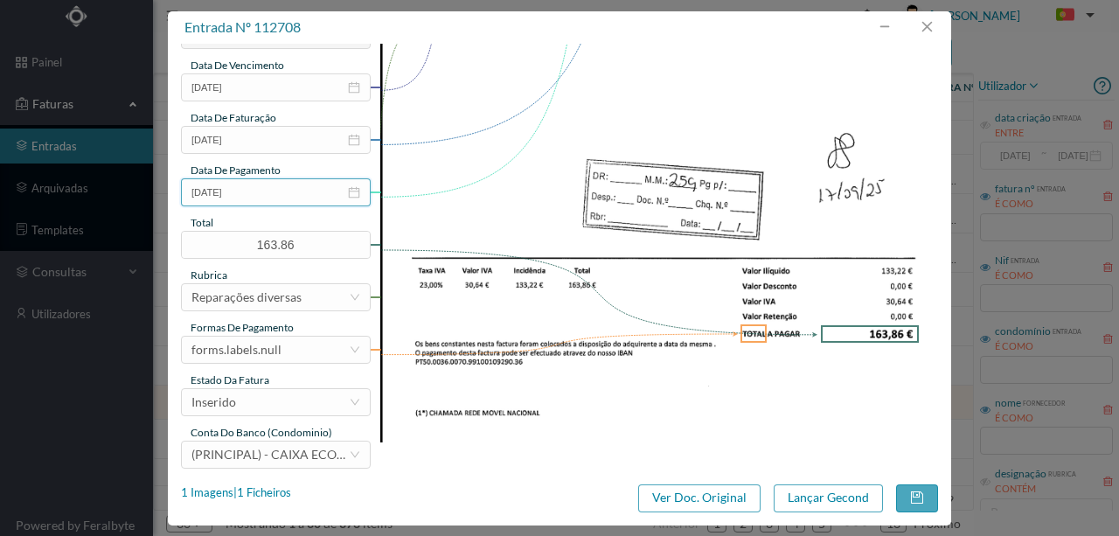
scroll to position [414, 0]
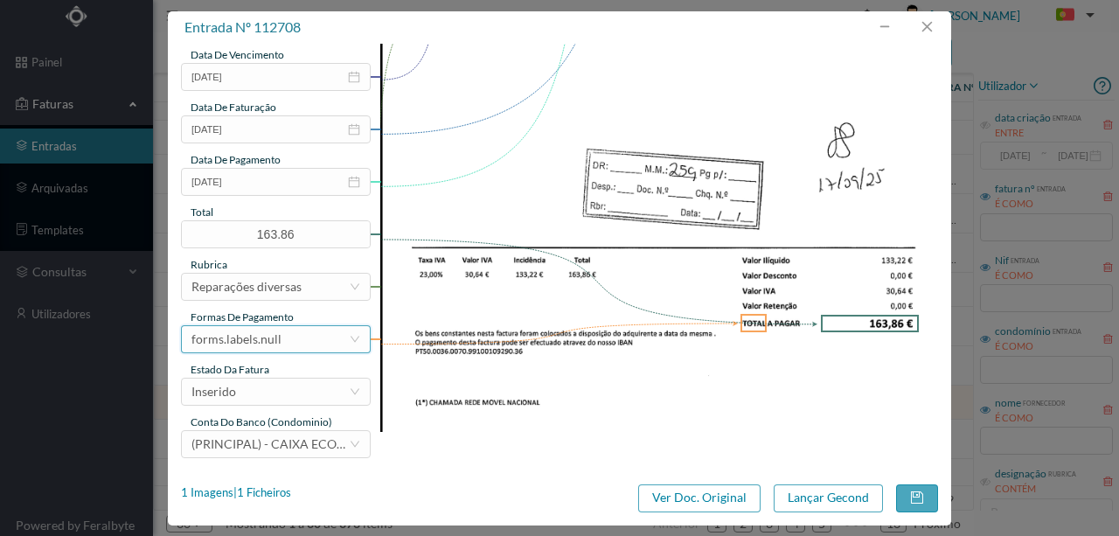
click at [285, 344] on div "forms.labels.null" at bounding box center [269, 339] width 157 height 26
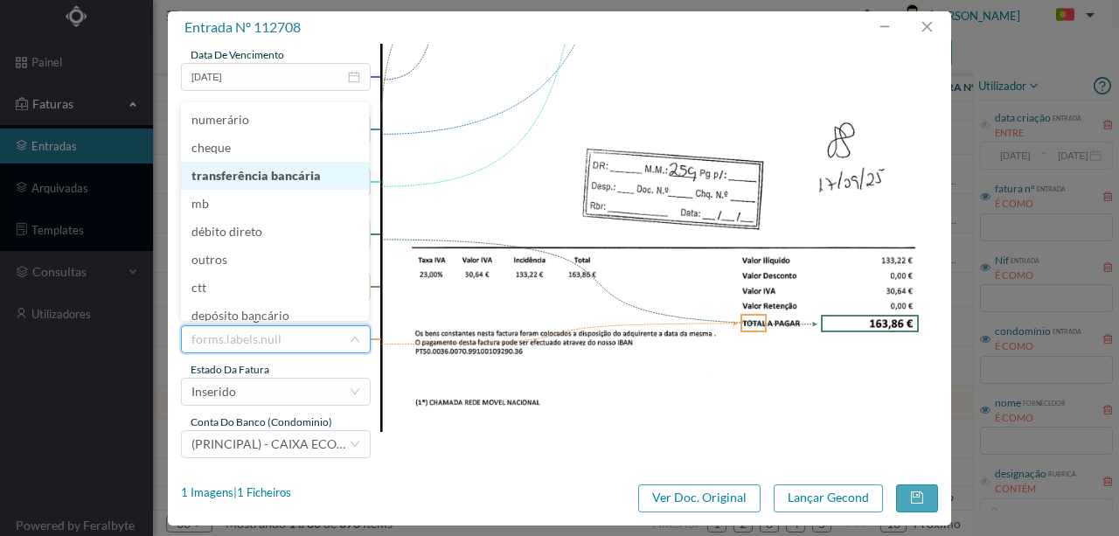
click at [283, 177] on li "transferência bancária" at bounding box center [275, 176] width 188 height 28
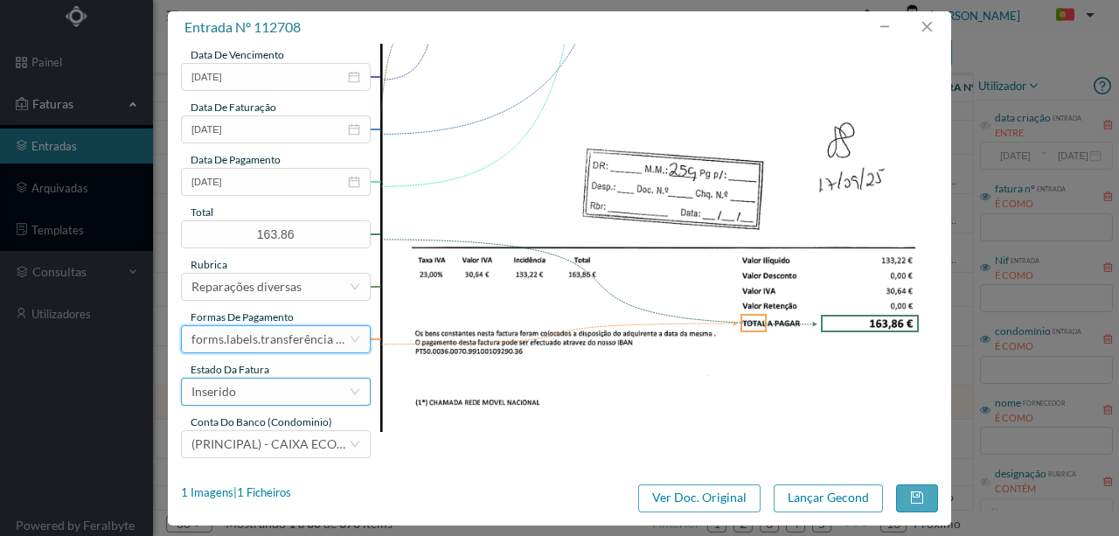
click at [268, 391] on div "Inserido" at bounding box center [269, 392] width 157 height 26
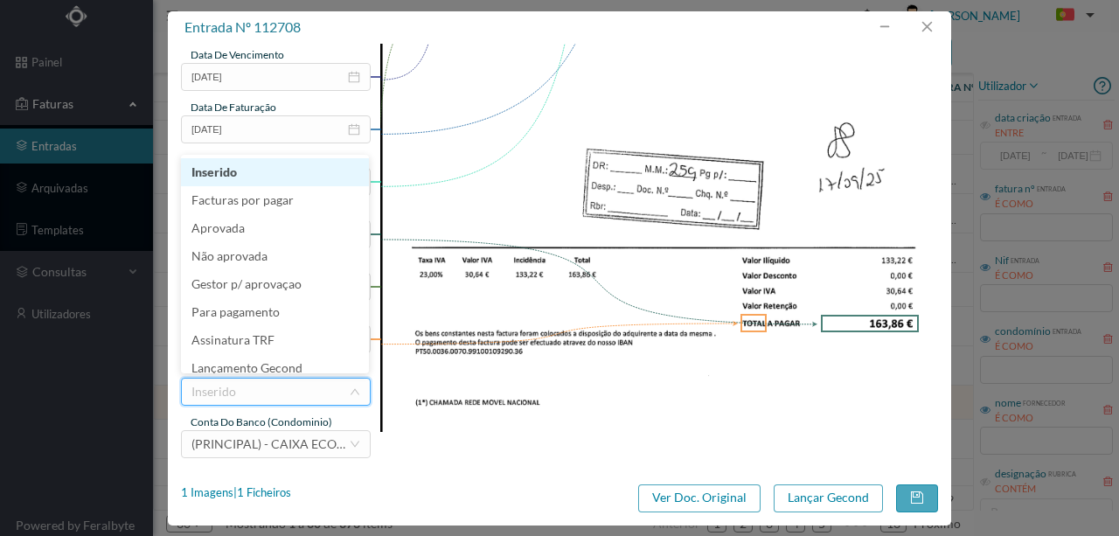
scroll to position [9, 0]
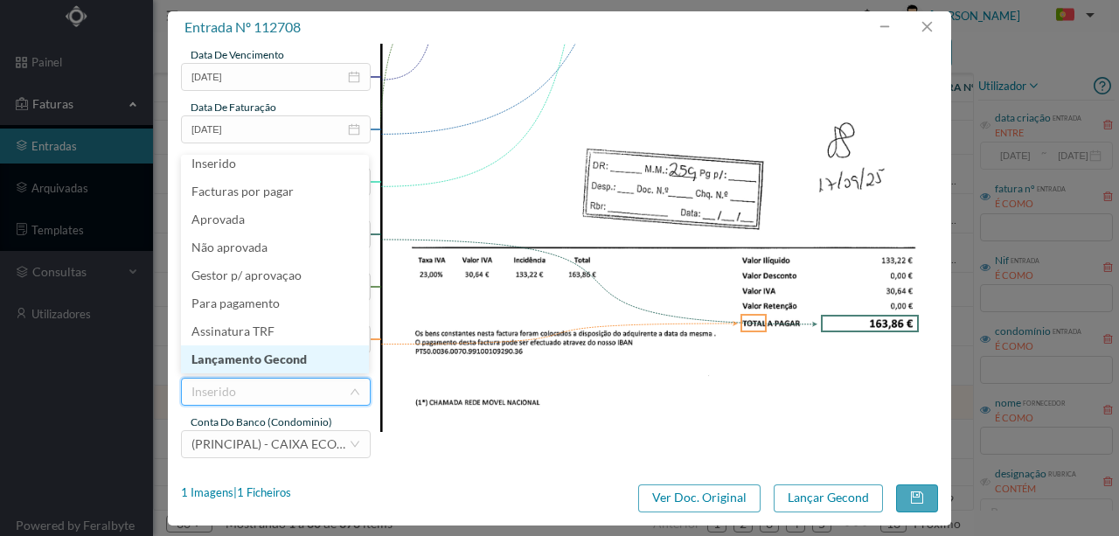
click at [285, 364] on li "Lançamento Gecond" at bounding box center [275, 359] width 188 height 28
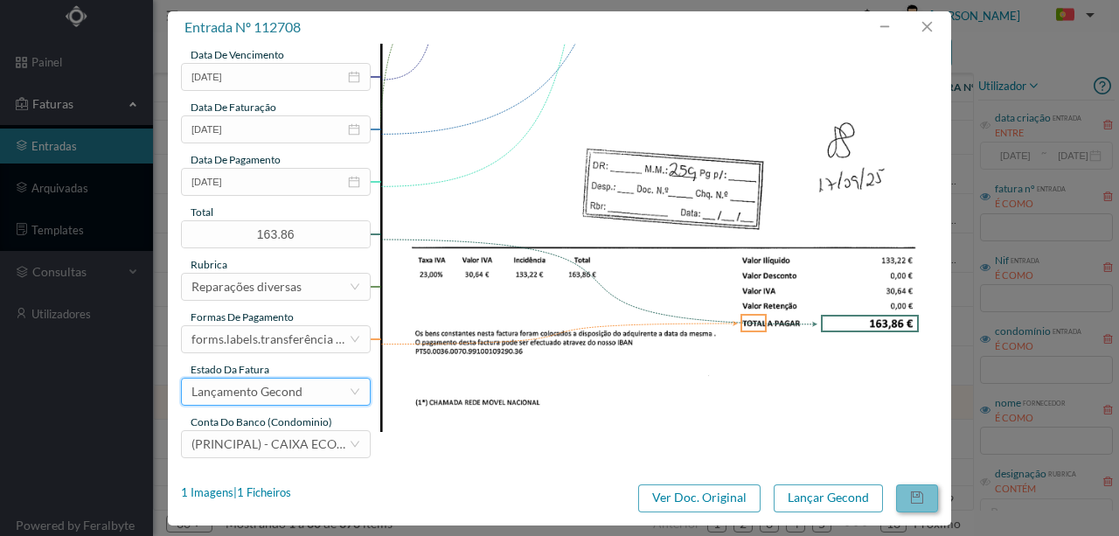
click at [925, 495] on button "button" at bounding box center [917, 498] width 42 height 28
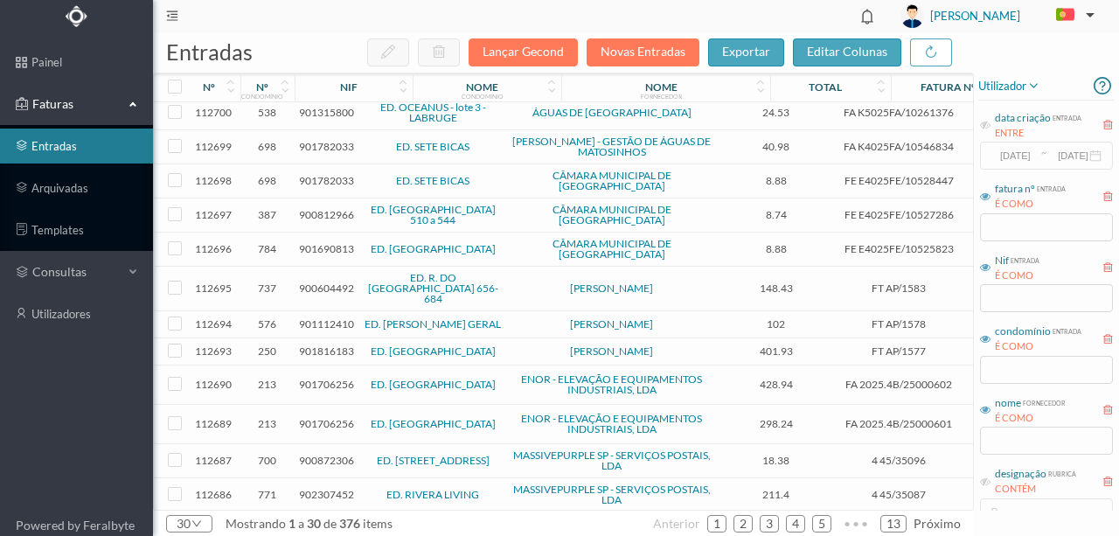
scroll to position [596, 0]
click at [999, 441] on input "text" at bounding box center [1046, 441] width 133 height 28
click at [1000, 373] on input "text" at bounding box center [1046, 370] width 133 height 28
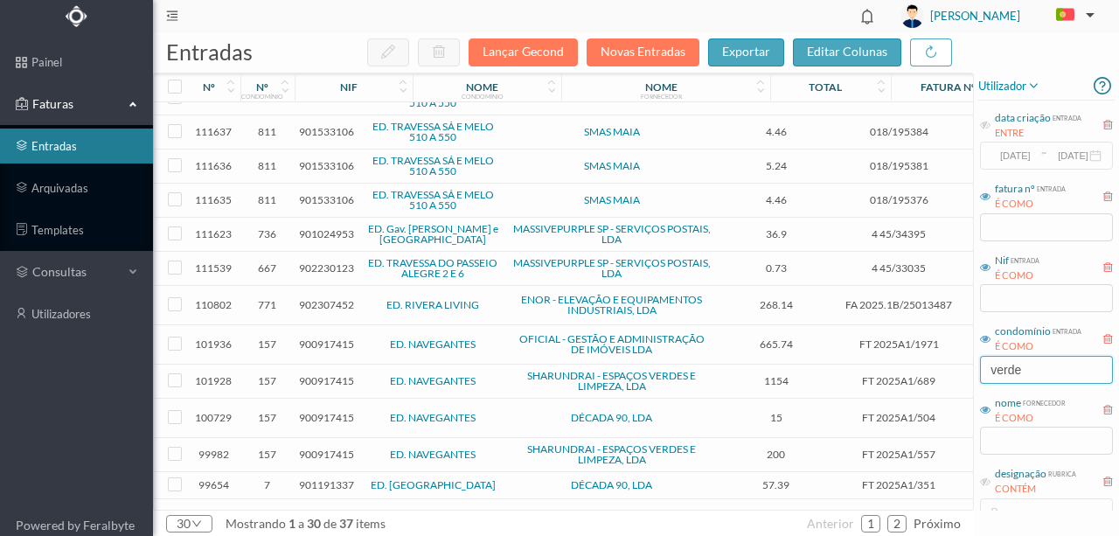
scroll to position [0, 0]
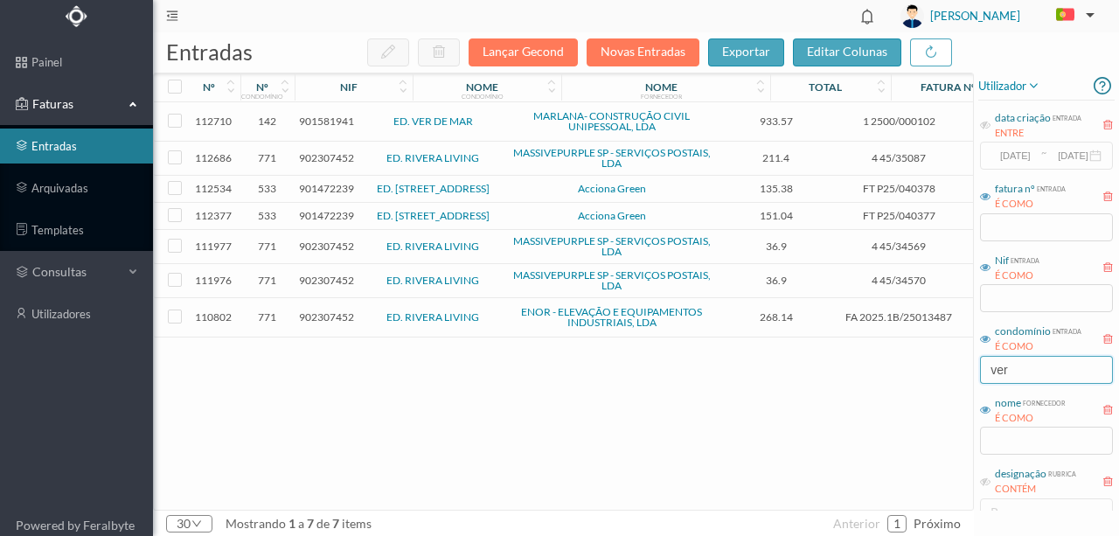
type input "ver"
click at [316, 190] on span "901472239" at bounding box center [326, 188] width 55 height 13
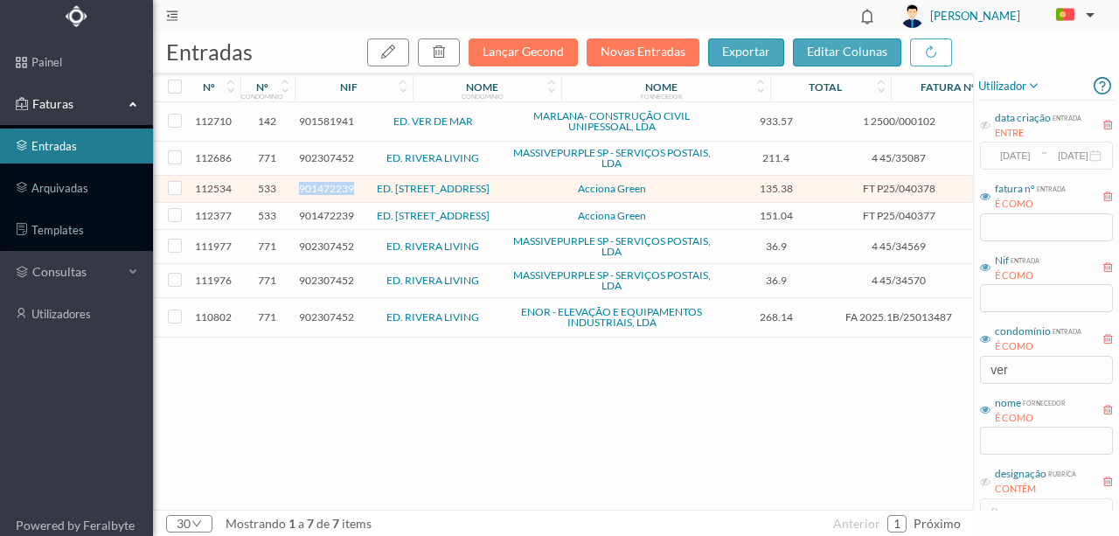
click at [316, 190] on span "901472239" at bounding box center [326, 188] width 55 height 13
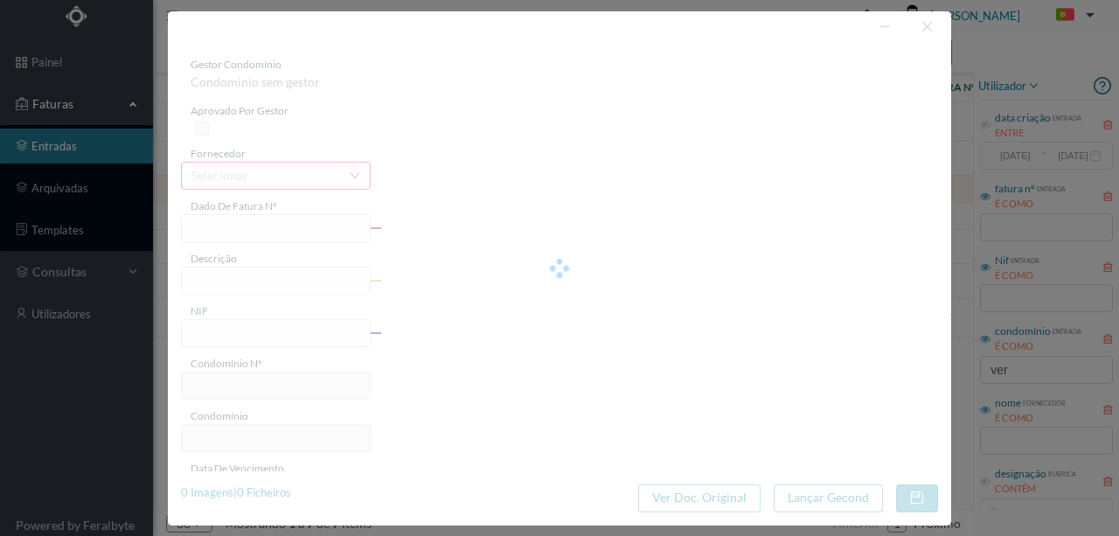
type input "FT P25/040378"
type input "DA CAVERNEIRA 89"
type input "901472239"
type input "16-10-2025"
type input "16-09-2025"
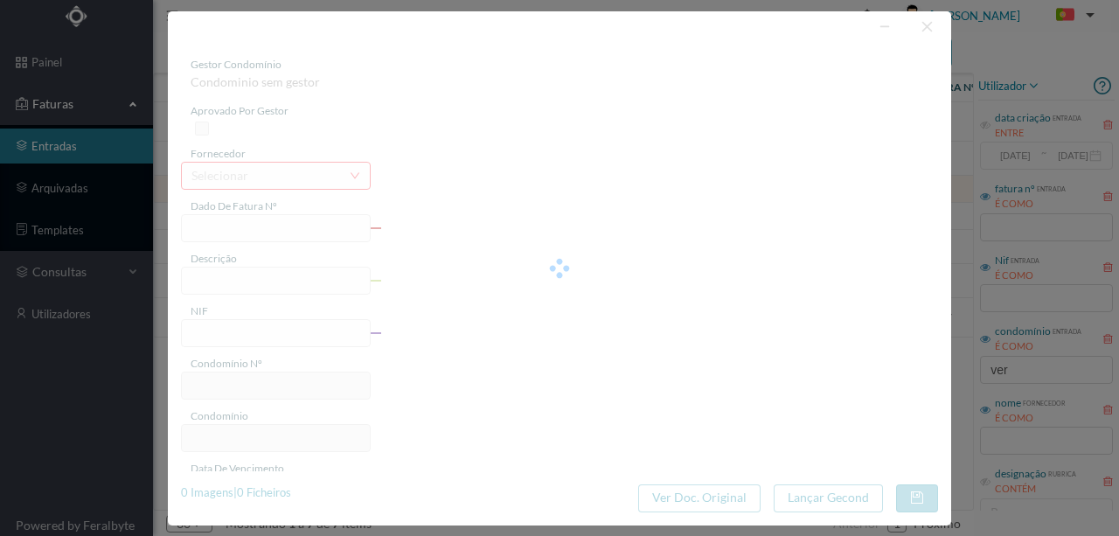
type input "16-10-2025"
type input "135.38"
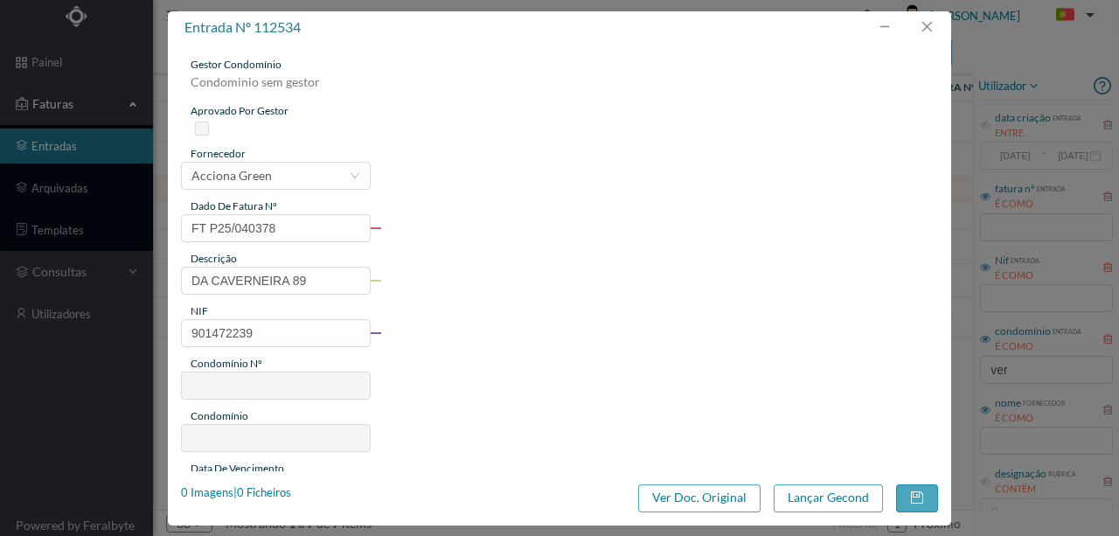
type input "533"
type input "ED. RUA DA CAVERNEIRA 33/97"
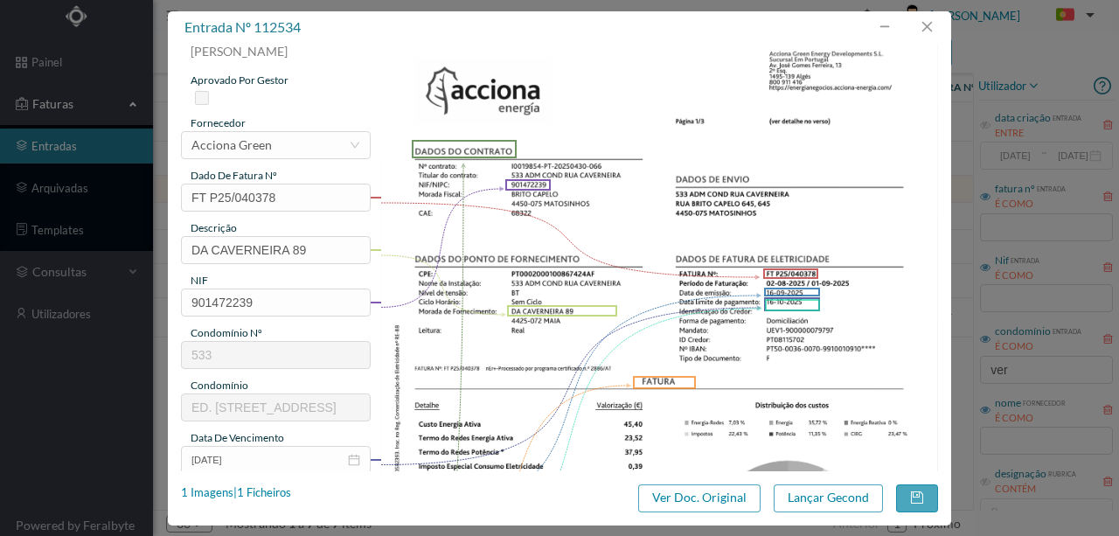
scroll to position [58, 0]
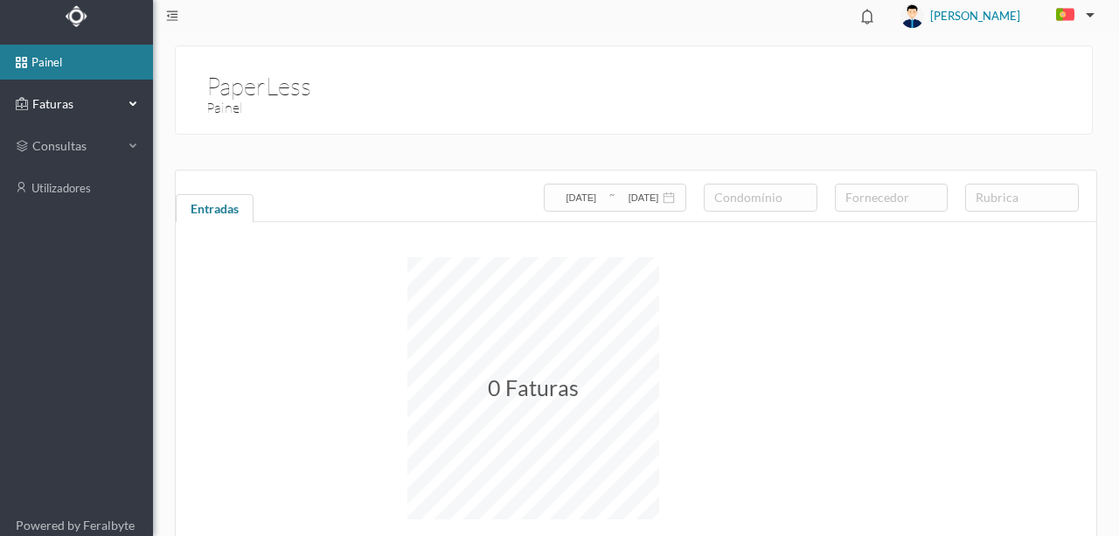
click at [55, 104] on span "Faturas" at bounding box center [76, 103] width 96 height 17
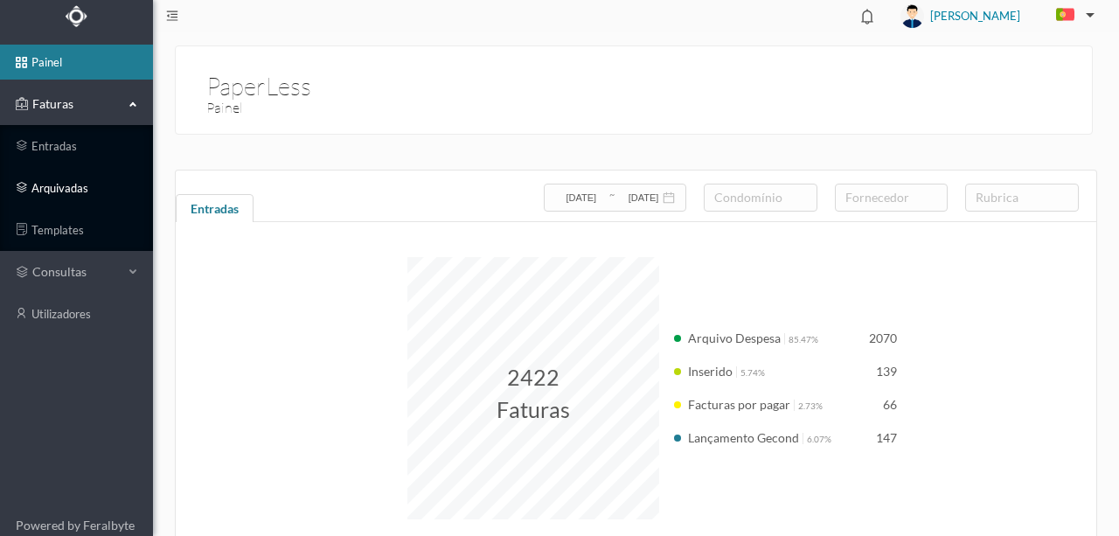
click at [55, 189] on link "arquivadas" at bounding box center [76, 187] width 153 height 35
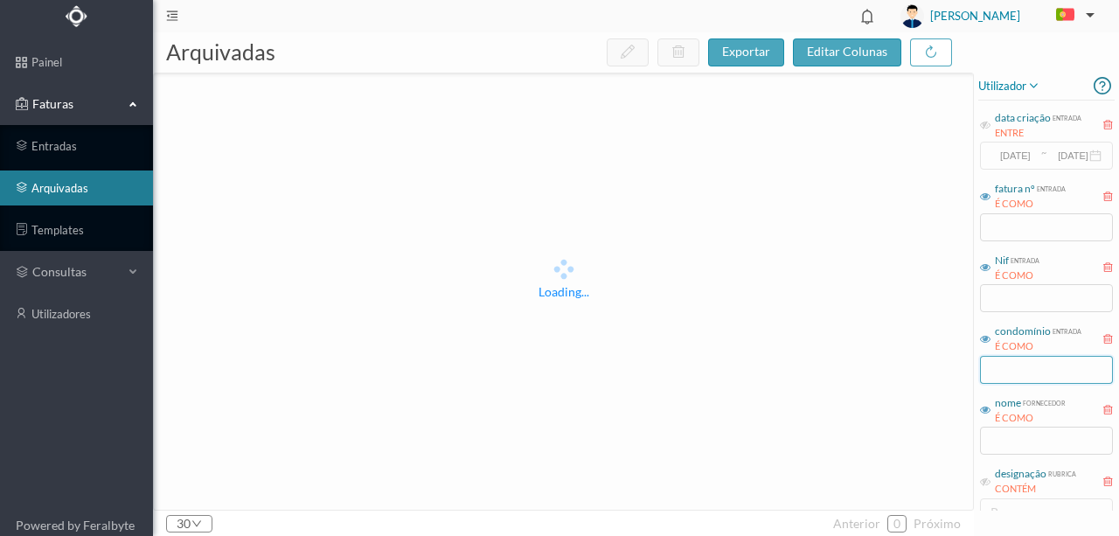
click at [1029, 372] on input "text" at bounding box center [1046, 370] width 133 height 28
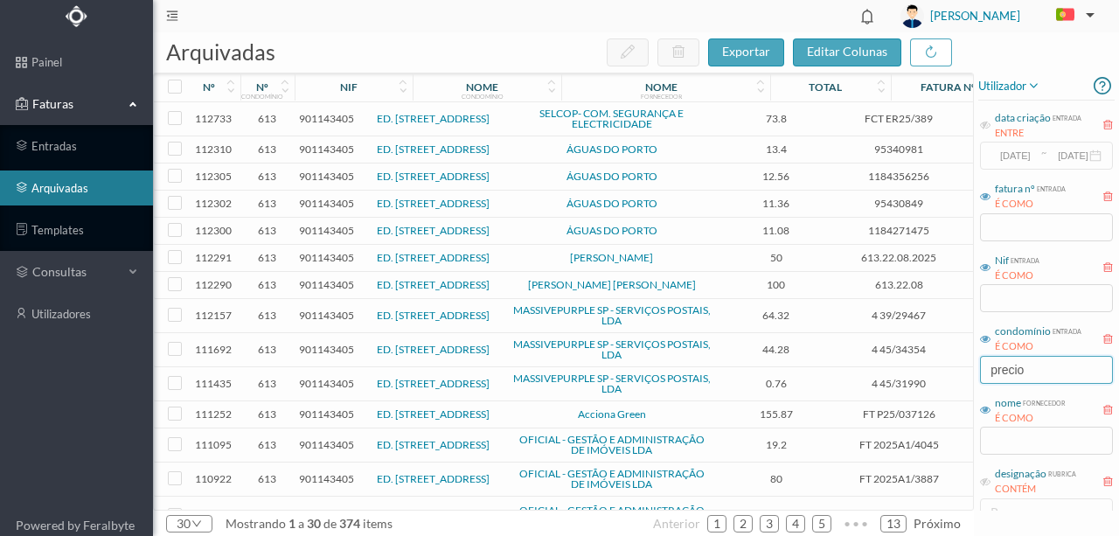
type input "precio"
click at [317, 119] on span "901143405" at bounding box center [326, 118] width 55 height 13
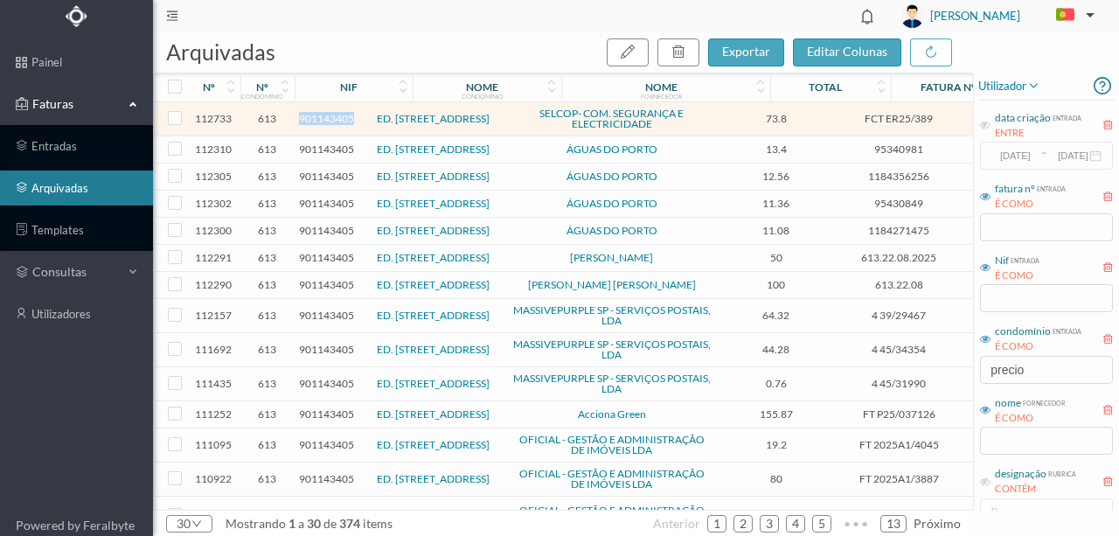
click at [317, 119] on span "901143405" at bounding box center [326, 118] width 55 height 13
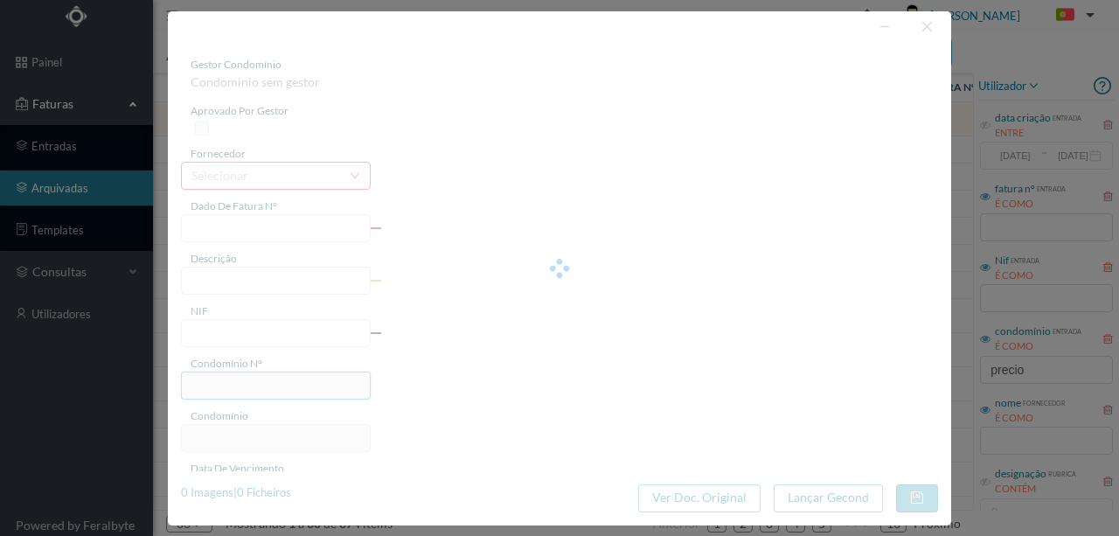
type input "FCT ER25/389"
type input "MANUTENÇÃO SISTEMA VENTILAÇÃO EDIFICIO"
type input "901143405"
type input "11-08-2025"
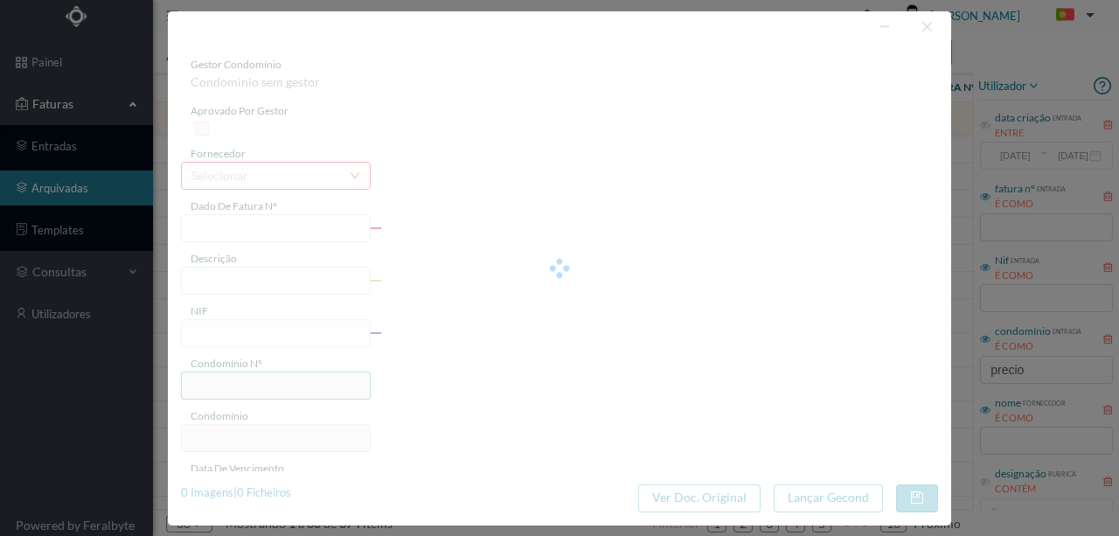
type input "[DATE]"
type input "73.80"
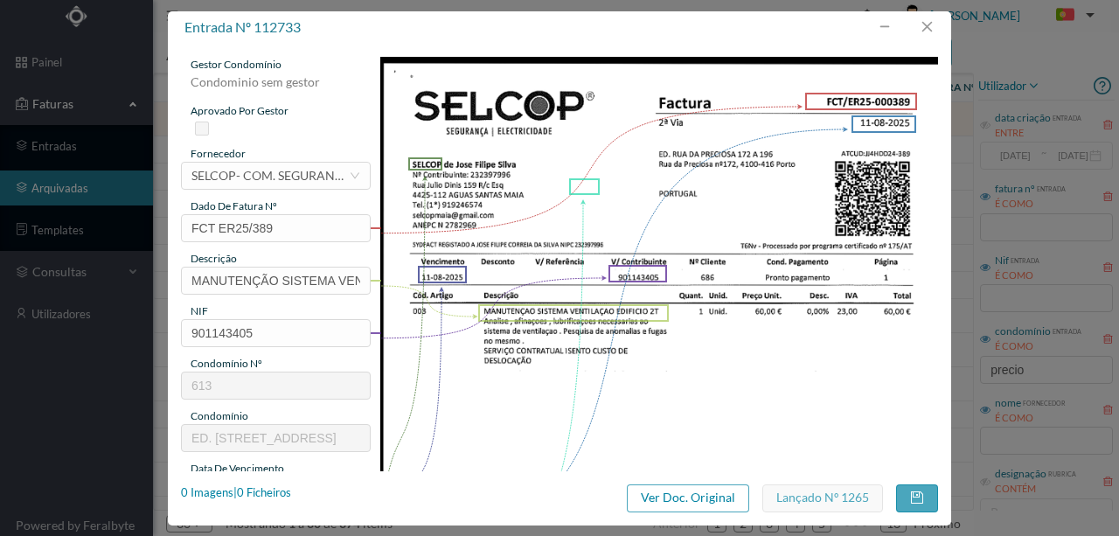
type input "613"
type input "ED. RUA DA PRECIOSA 172 a 196"
click at [264, 493] on div "1 Imagens | 1 Ficheiros" at bounding box center [236, 492] width 110 height 17
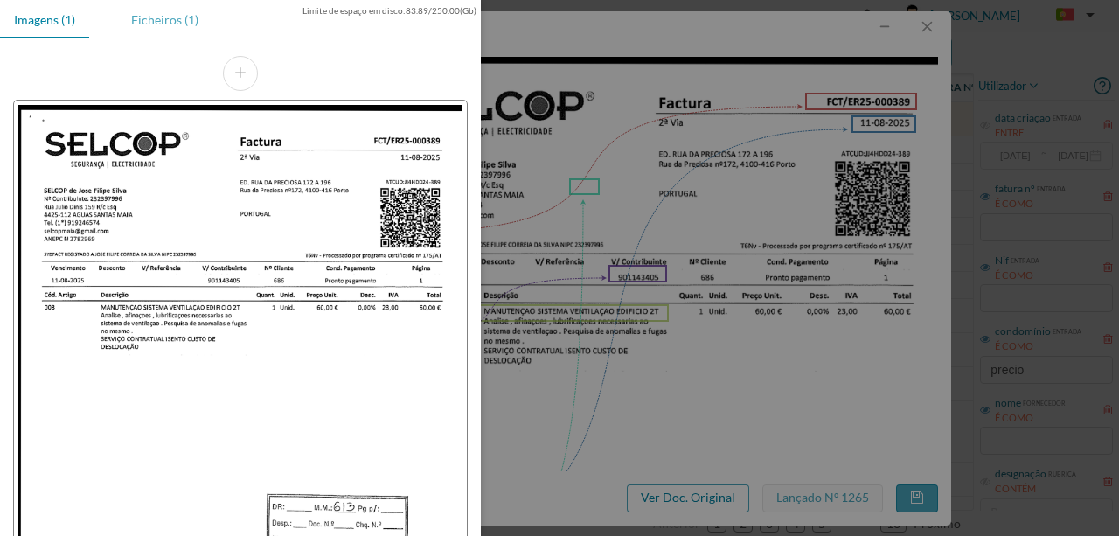
click at [175, 24] on div "Ficheiros (1)" at bounding box center [164, 19] width 95 height 39
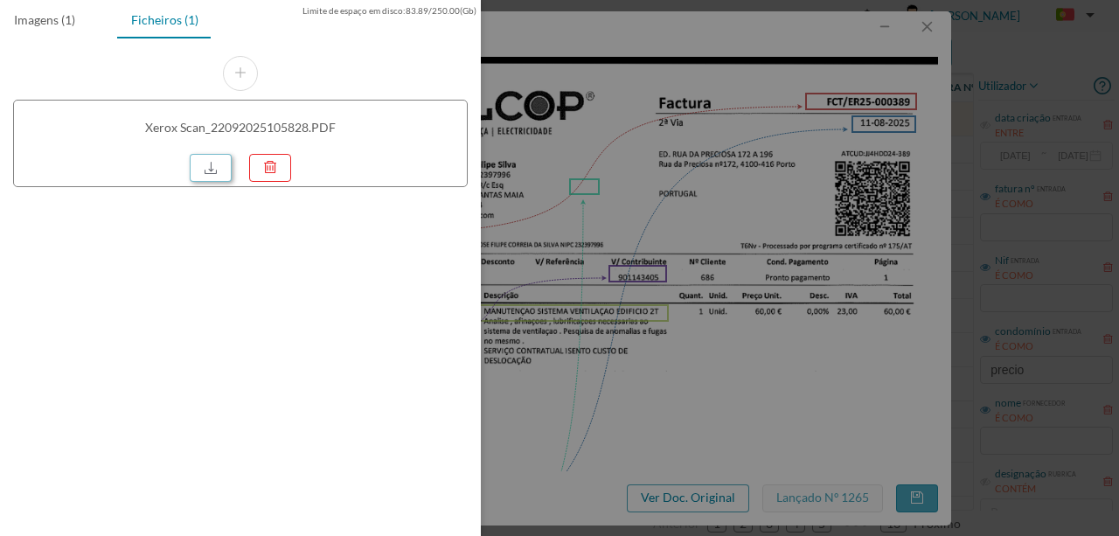
click at [213, 164] on link at bounding box center [211, 168] width 42 height 28
drag, startPoint x: 671, startPoint y: 128, endPoint x: 671, endPoint y: 108, distance: 20.1
click at [671, 127] on div at bounding box center [559, 268] width 1119 height 536
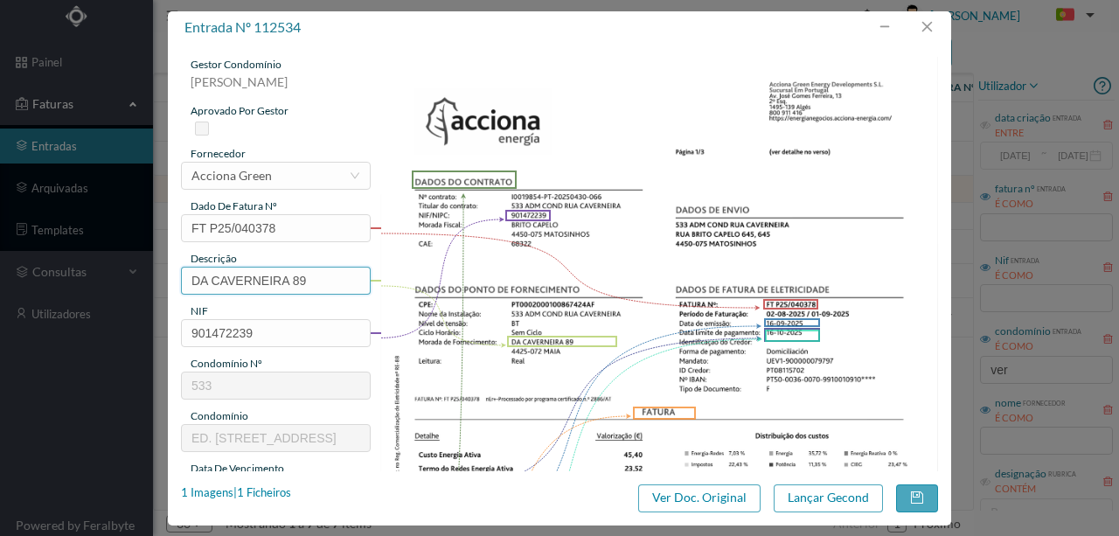
drag, startPoint x: 289, startPoint y: 278, endPoint x: 4, endPoint y: 245, distance: 287.0
click at [4, 245] on div "entrada nº 112534 gestor condomínio [PERSON_NAME] aprovado por gestor fornecedo…" at bounding box center [559, 268] width 1119 height 536
click at [268, 279] on input "89" at bounding box center [276, 281] width 190 height 28
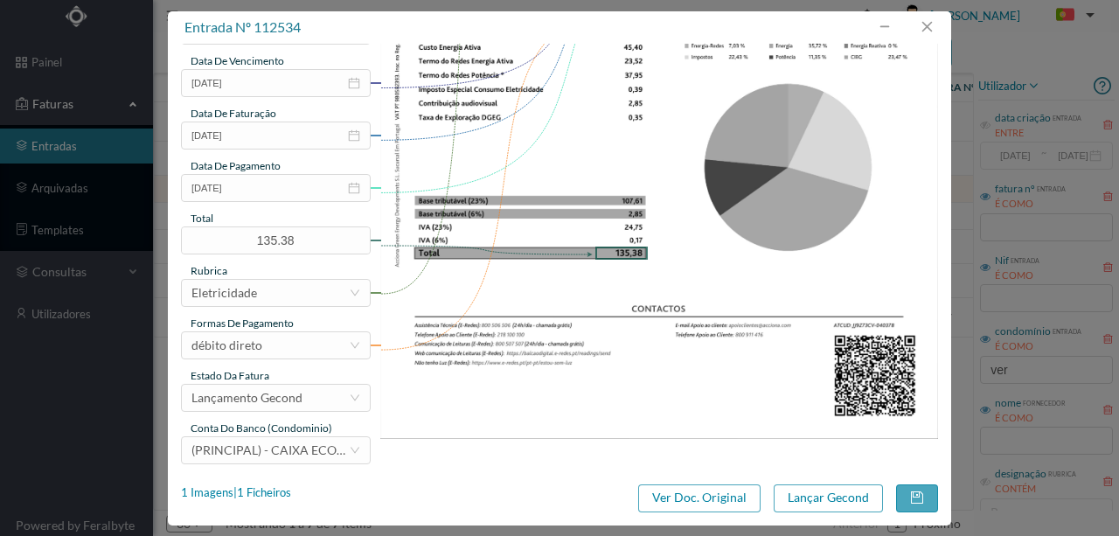
scroll to position [414, 0]
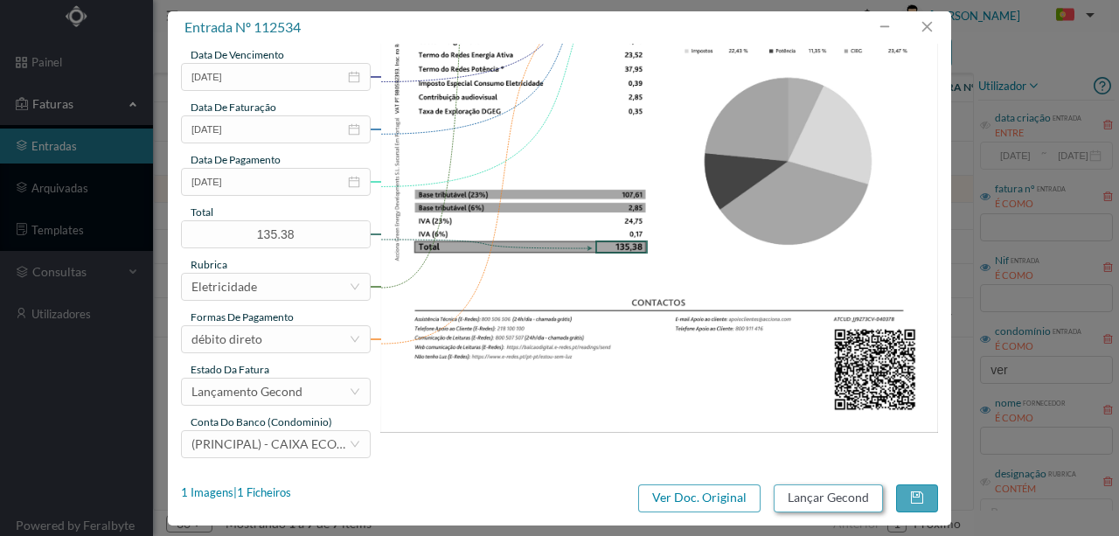
type input "89 ([DATE] a [DATE])"
click at [803, 494] on button "Lançar Gecond" at bounding box center [828, 498] width 109 height 28
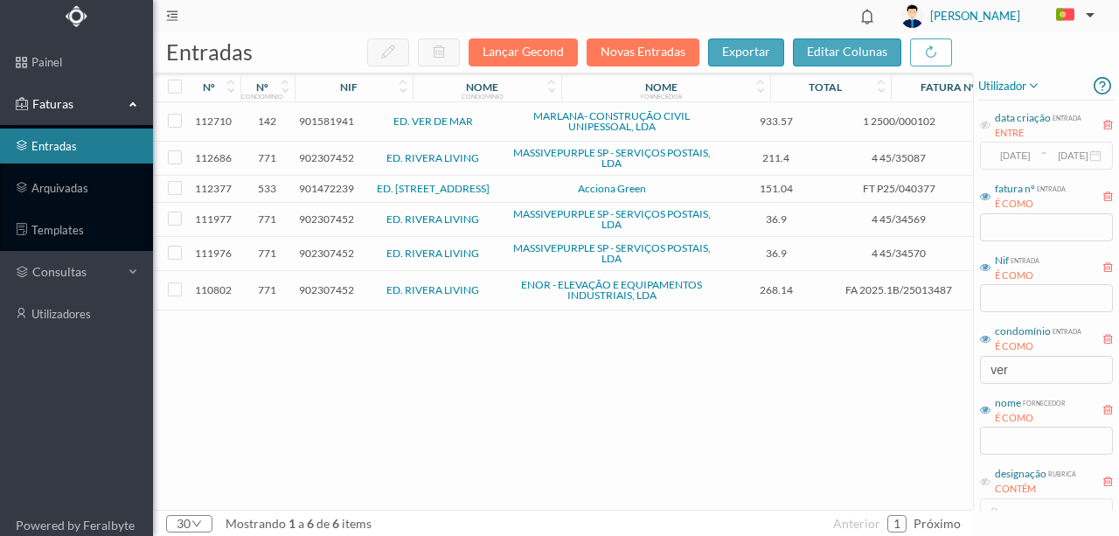
click at [331, 194] on span "901472239" at bounding box center [326, 188] width 55 height 13
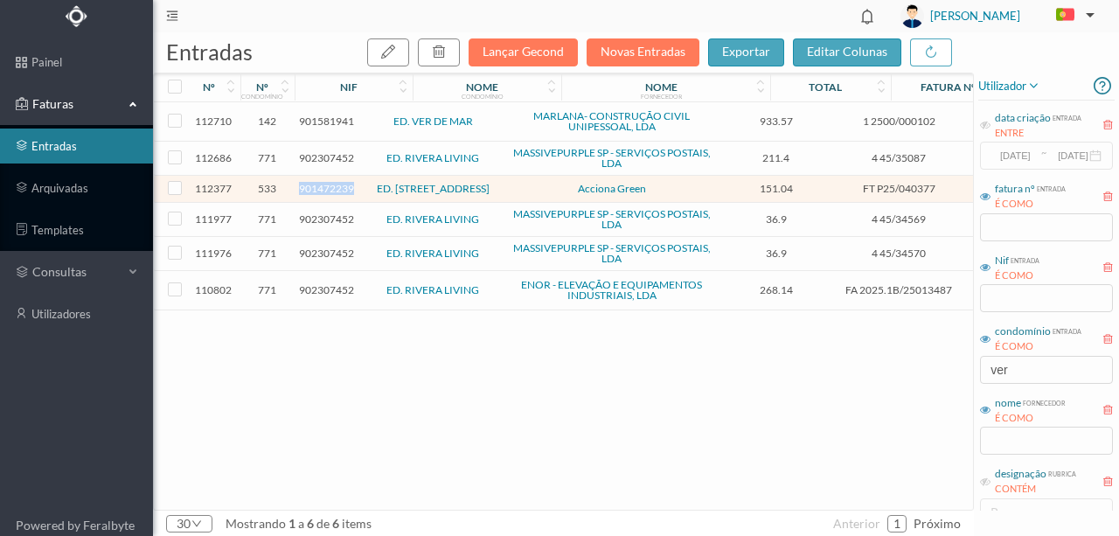
click at [331, 194] on span "901472239" at bounding box center [326, 188] width 55 height 13
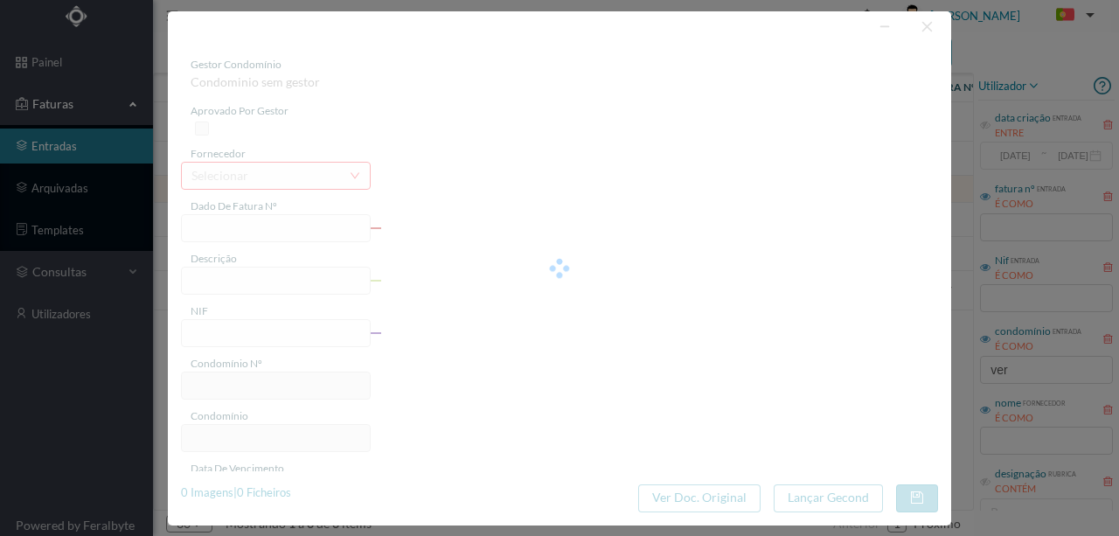
type input "FT P25/040377"
type input "DA CAVERNEIRA 57"
type input "901472239"
type input "[DATE]"
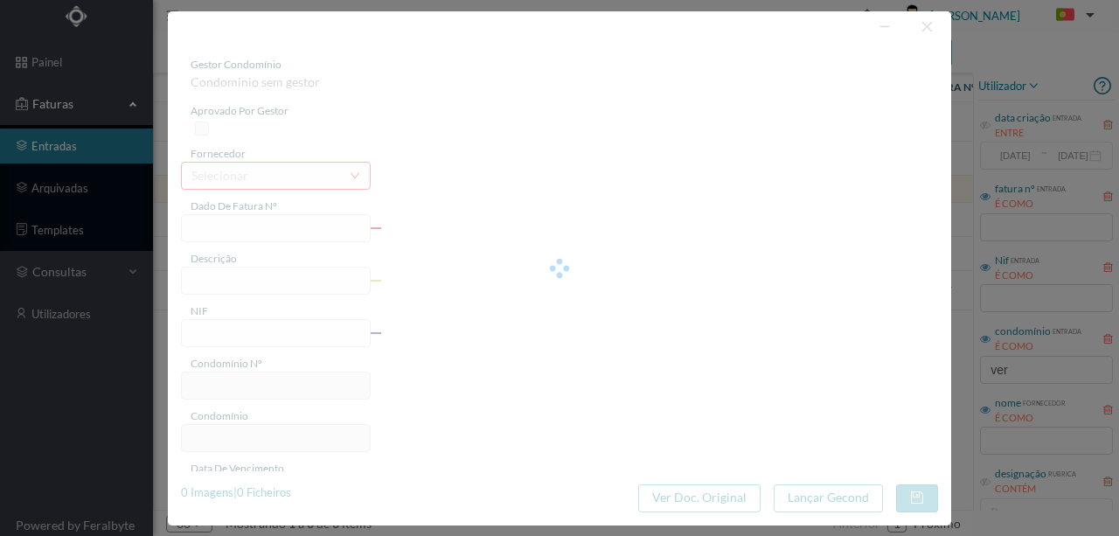
type input "[DATE]"
type input "151.04"
type input "533"
type input "ED. [STREET_ADDRESS]"
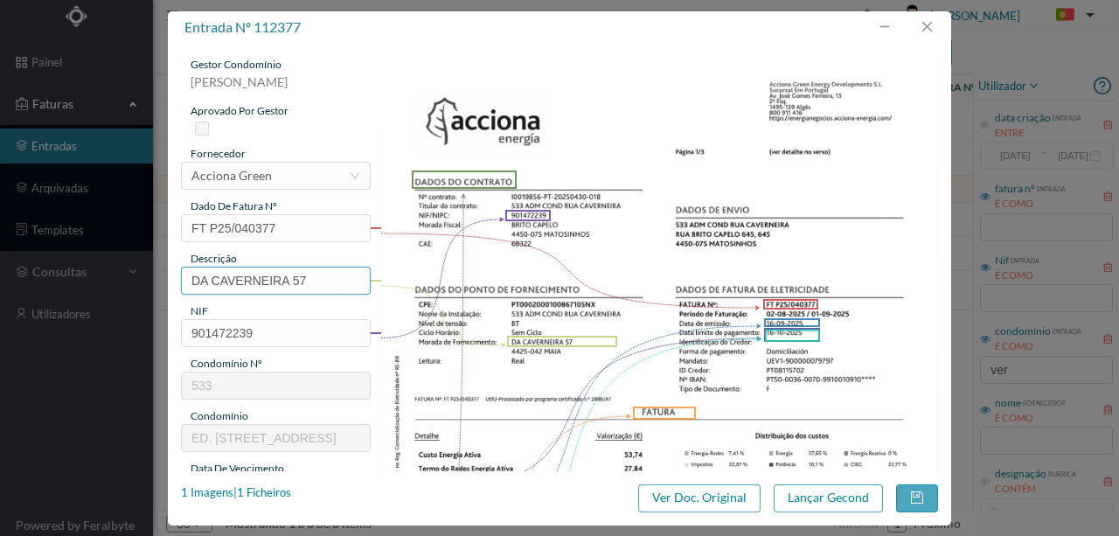
drag, startPoint x: 287, startPoint y: 278, endPoint x: 135, endPoint y: 261, distance: 153.1
click at [135, 261] on div "entrada nº 112377 gestor condomínio [PERSON_NAME] aprovado por gestor fornecedo…" at bounding box center [559, 268] width 1119 height 536
click at [231, 275] on input "57" at bounding box center [276, 281] width 190 height 28
drag, startPoint x: 231, startPoint y: 275, endPoint x: 218, endPoint y: 276, distance: 13.1
click at [218, 276] on input "57" at bounding box center [276, 281] width 190 height 28
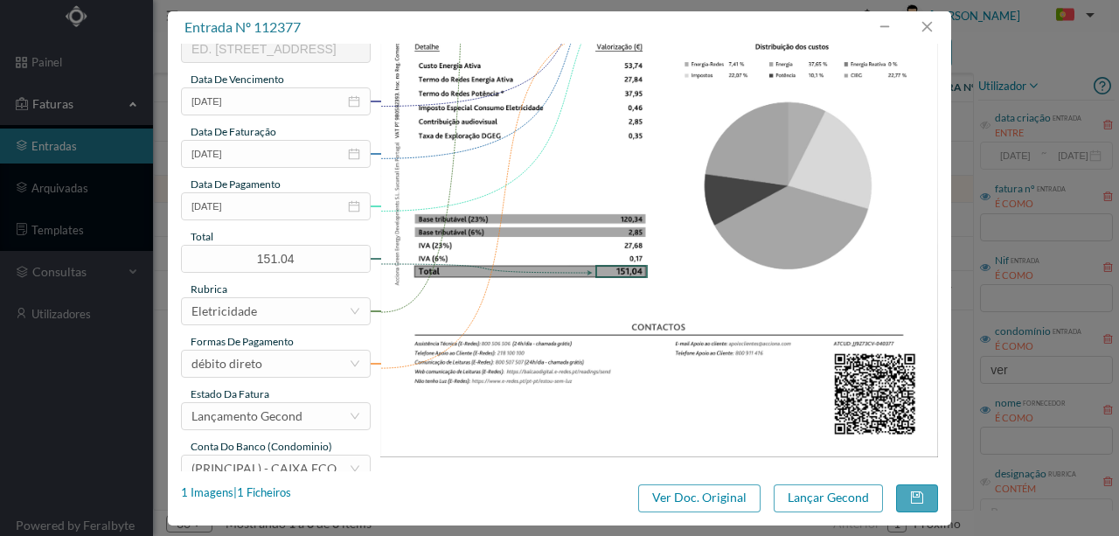
scroll to position [407, 0]
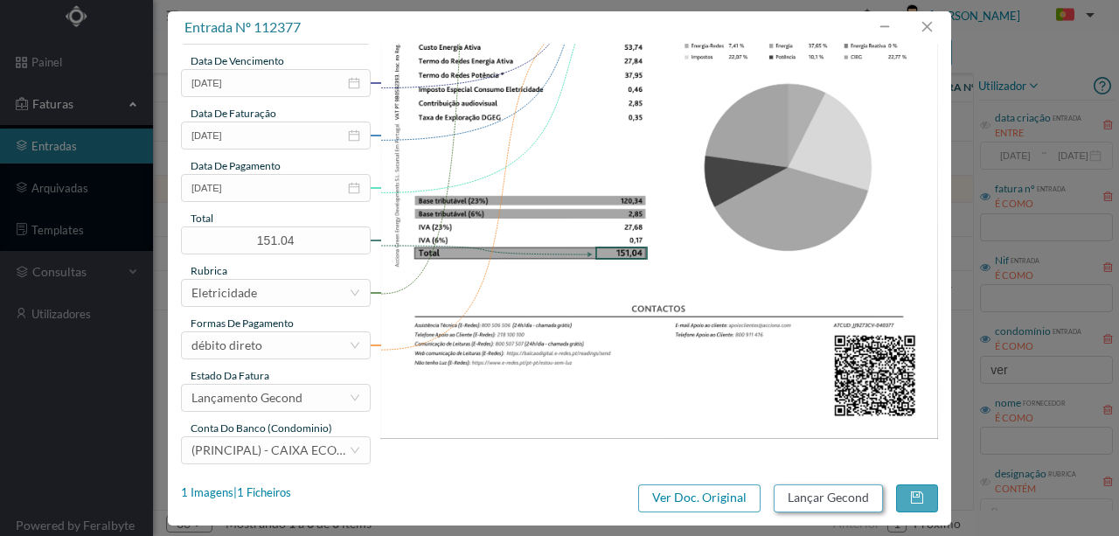
type input "57 ([DATE] a [DATE])"
click at [819, 500] on button "Lançar Gecond" at bounding box center [828, 498] width 109 height 28
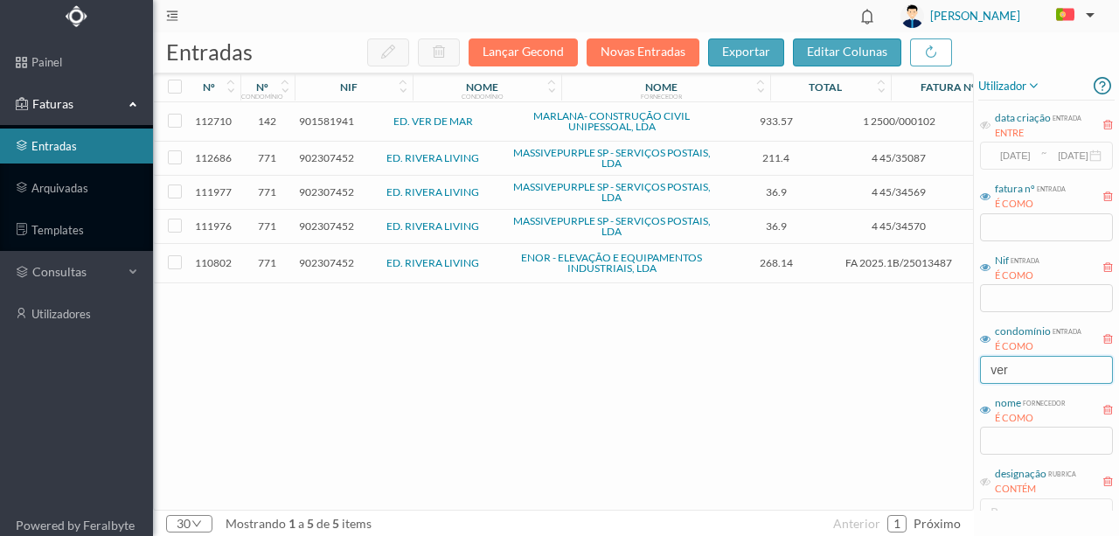
drag, startPoint x: 1028, startPoint y: 370, endPoint x: 948, endPoint y: 367, distance: 80.5
click at [948, 367] on div "entradas Lançar Gecond Novas Entradas exportar editar colunas nº nº condomínio …" at bounding box center [636, 284] width 966 height 504
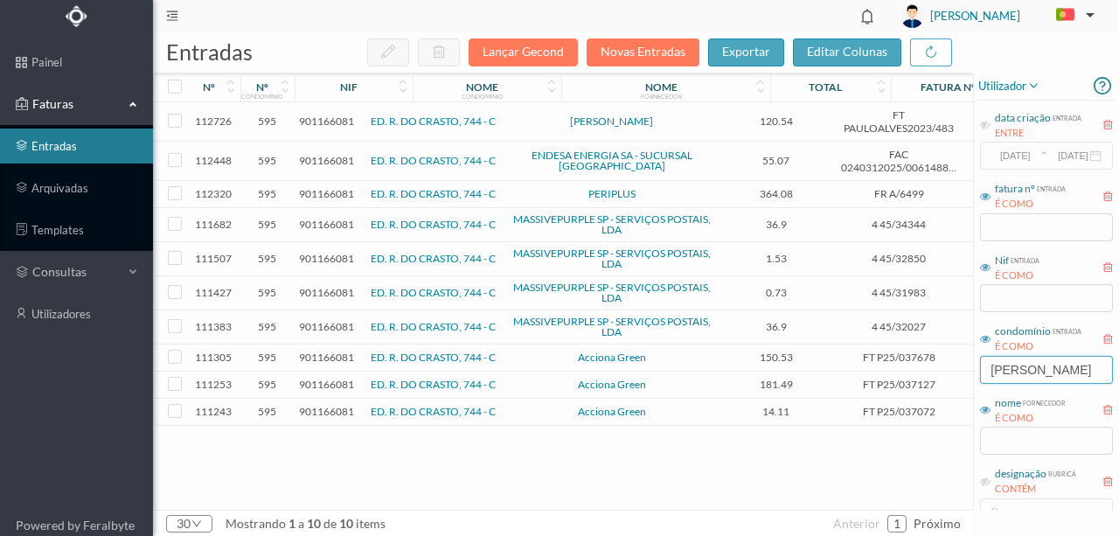
type input "[PERSON_NAME]"
click at [334, 189] on span "901166081" at bounding box center [326, 193] width 55 height 13
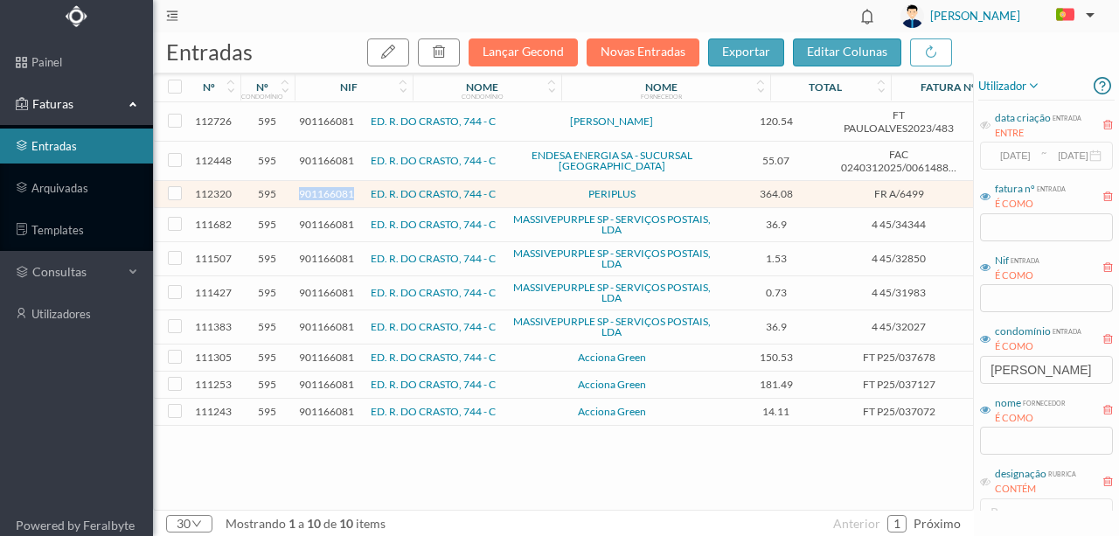
click at [334, 189] on span "901166081" at bounding box center [326, 193] width 55 height 13
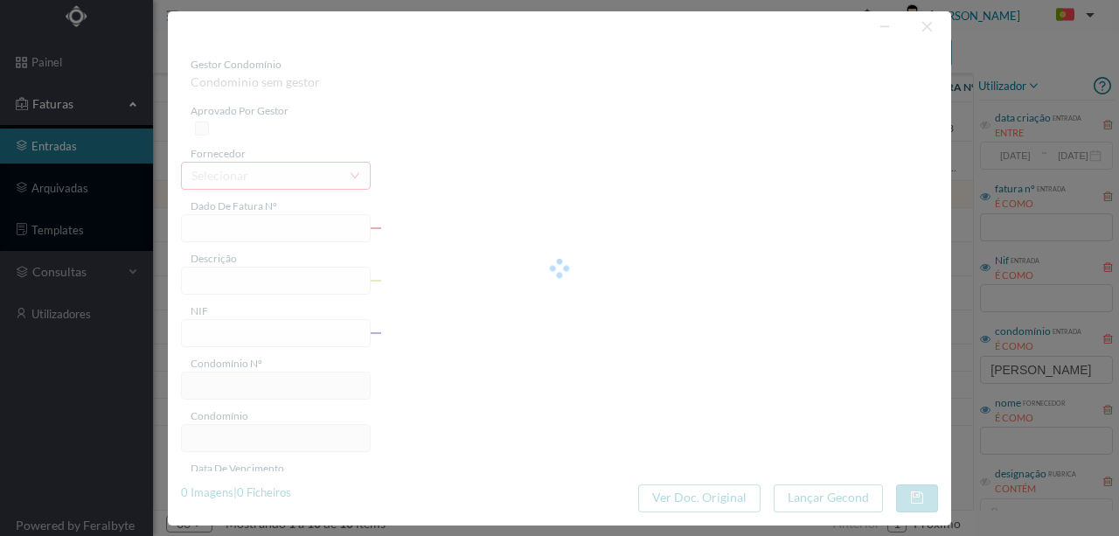
type input "FR A/6499"
type input "— "*UMOo: Posto Incidênci = vo"
type input "901166081"
type input "Invalid date"
type input "[DATE]"
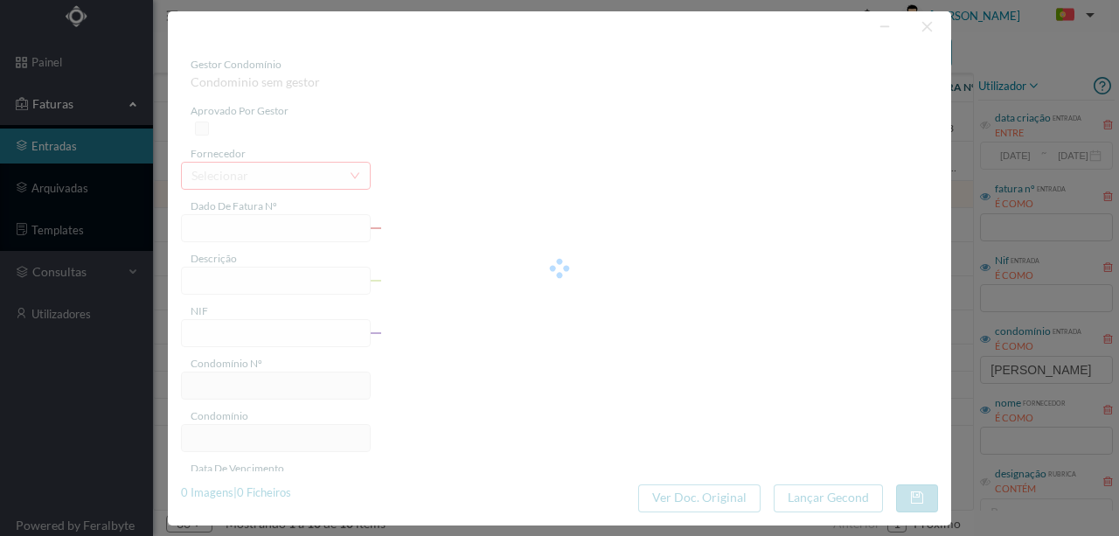
type input "364.08"
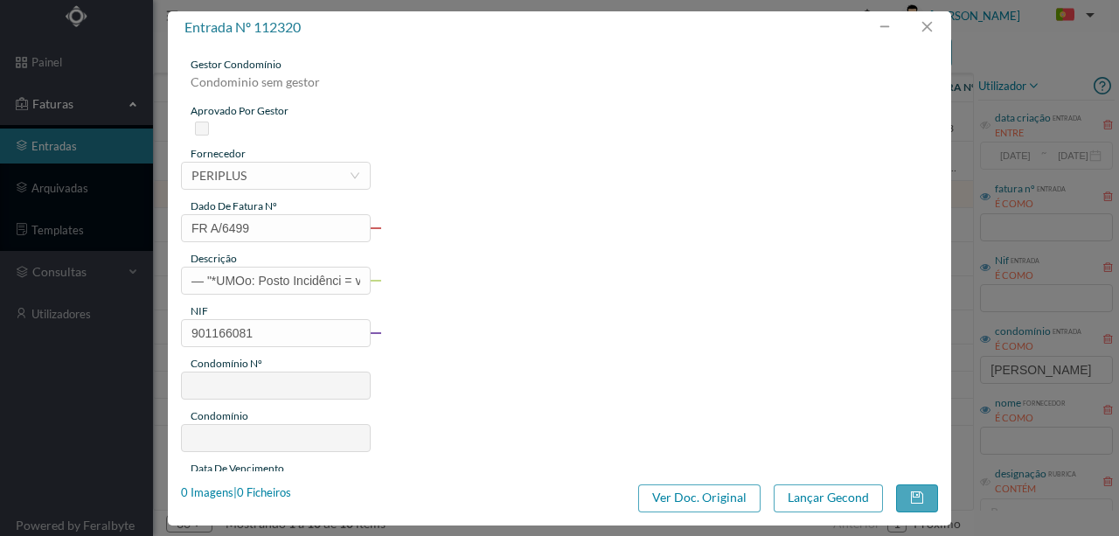
type input "595"
type input "ED. R. DO CRASTO, 744 - C"
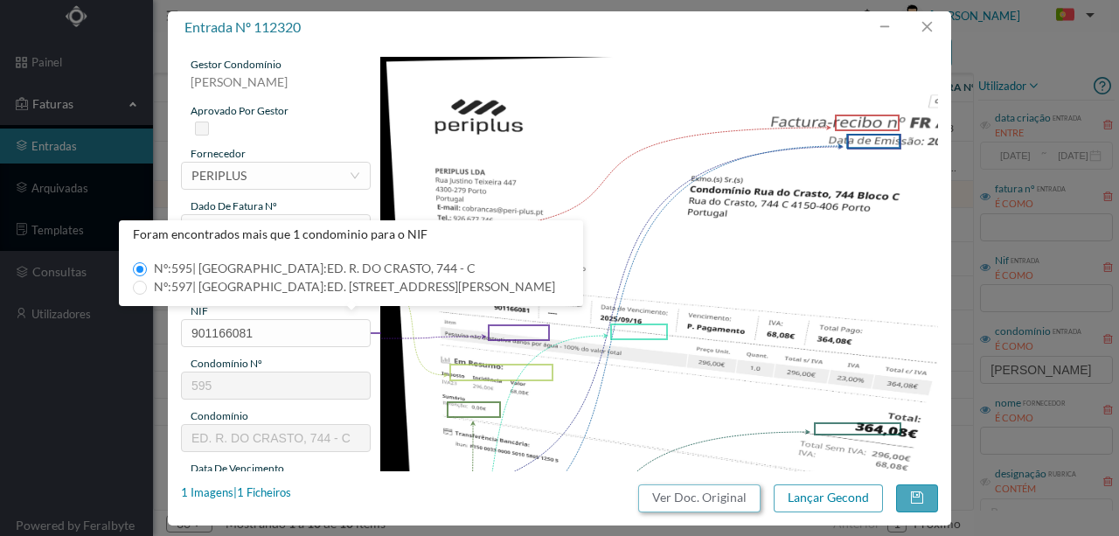
click at [702, 496] on button "Ver Doc. Original" at bounding box center [699, 498] width 122 height 28
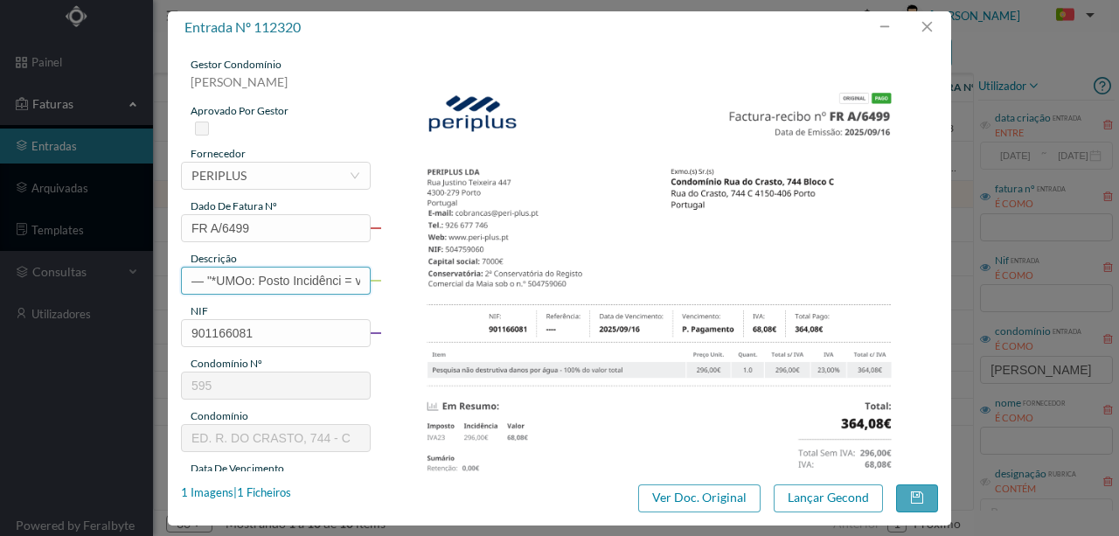
scroll to position [0, 9]
drag, startPoint x: 187, startPoint y: 280, endPoint x: 535, endPoint y: 285, distance: 348.0
click at [535, 285] on div "gestor condomínio Susana Silva aprovado por gestor fornecedor selecionar PERIPL…" at bounding box center [559, 464] width 757 height 815
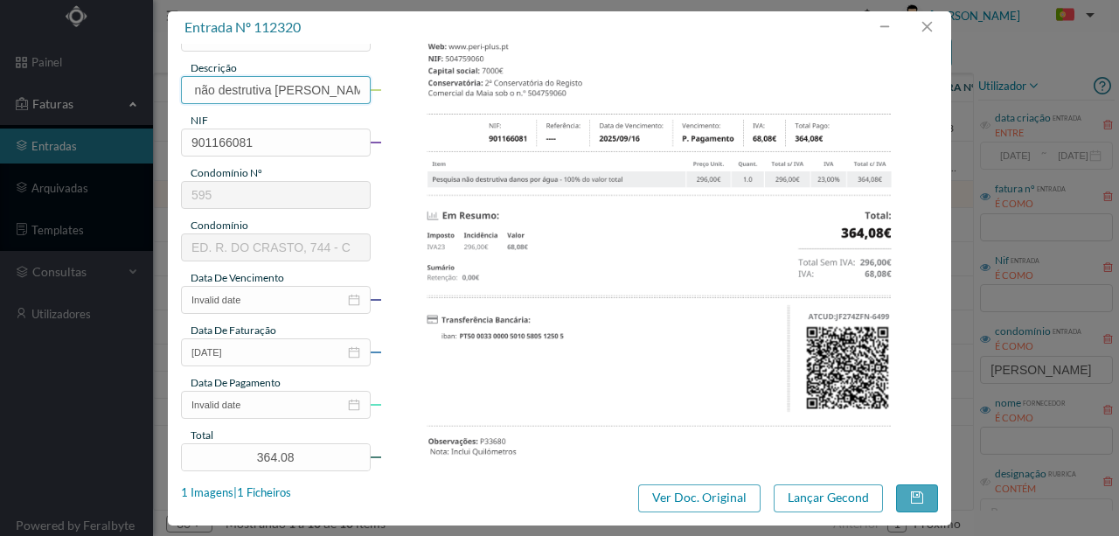
scroll to position [233, 0]
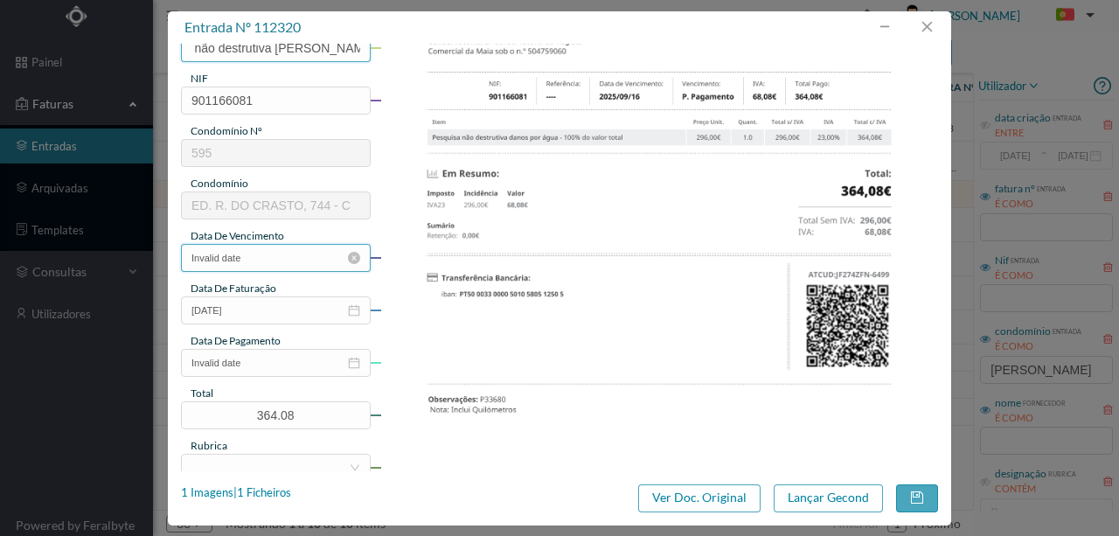
type input "Pesquisa não destrutiva danos por agua"
click at [268, 261] on input "Invalid date" at bounding box center [276, 258] width 190 height 28
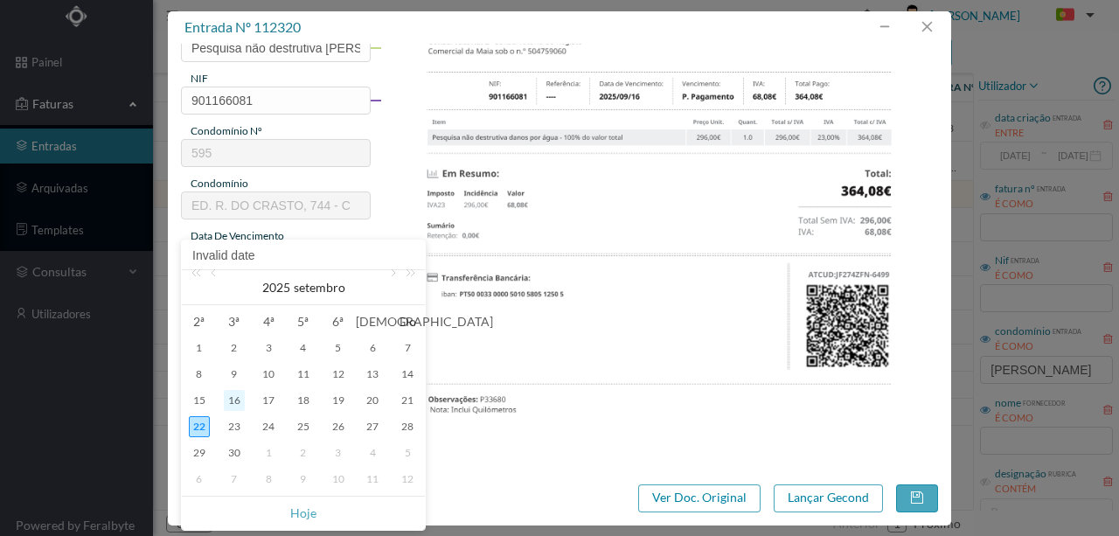
click at [229, 397] on div "16" at bounding box center [234, 400] width 21 height 21
type input "2025-09-16"
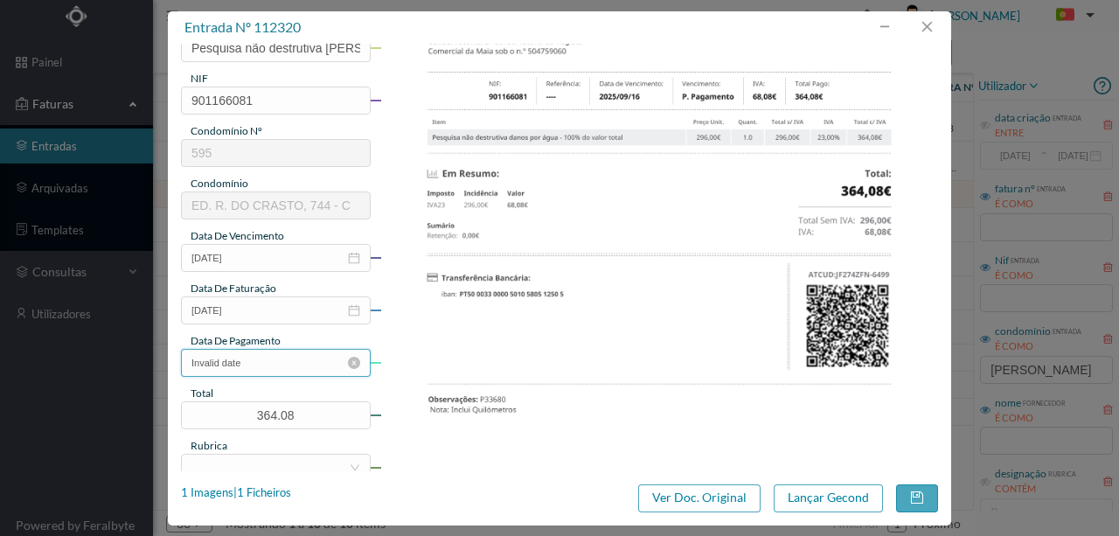
click at [277, 365] on input "Invalid date" at bounding box center [276, 363] width 190 height 28
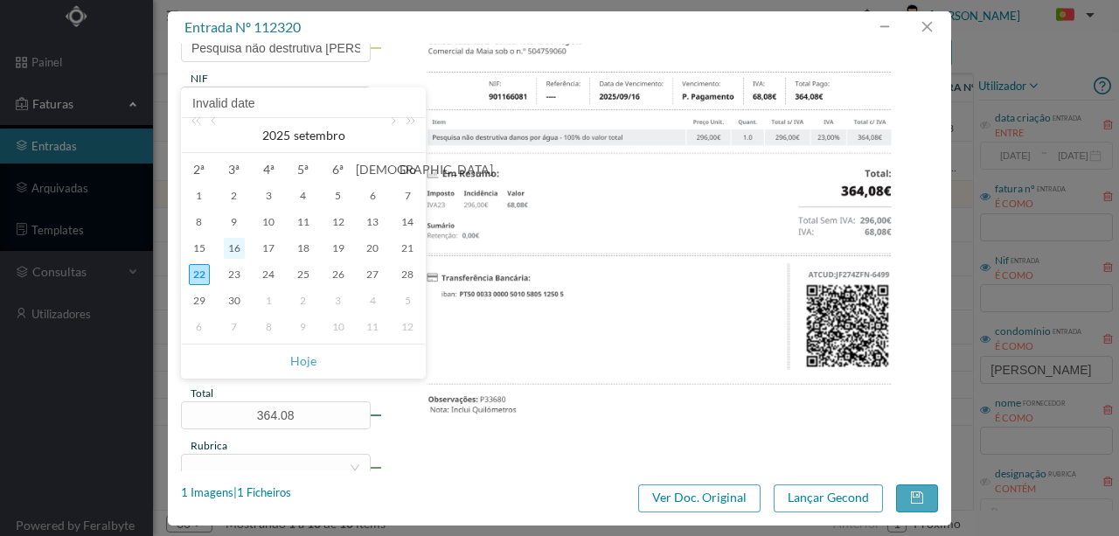
click at [238, 251] on div "16" at bounding box center [234, 248] width 21 height 21
type input "2025-09-16"
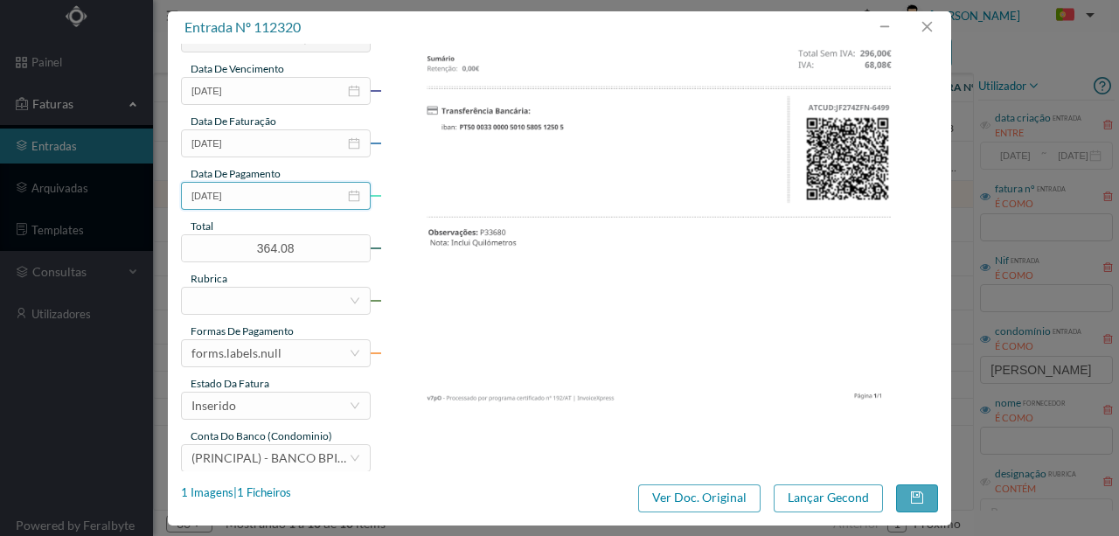
scroll to position [414, 0]
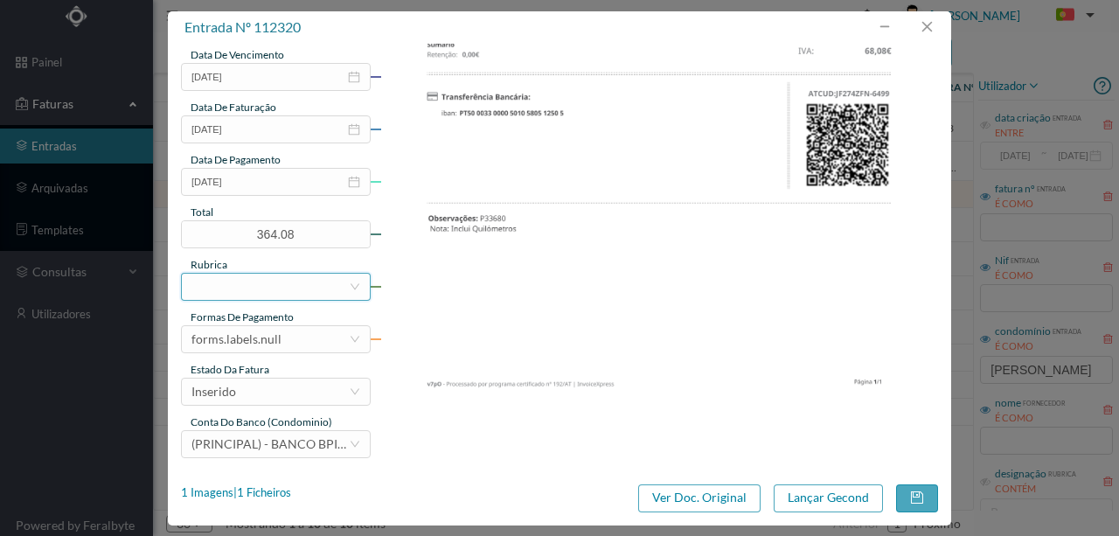
click at [247, 287] on div at bounding box center [269, 287] width 157 height 26
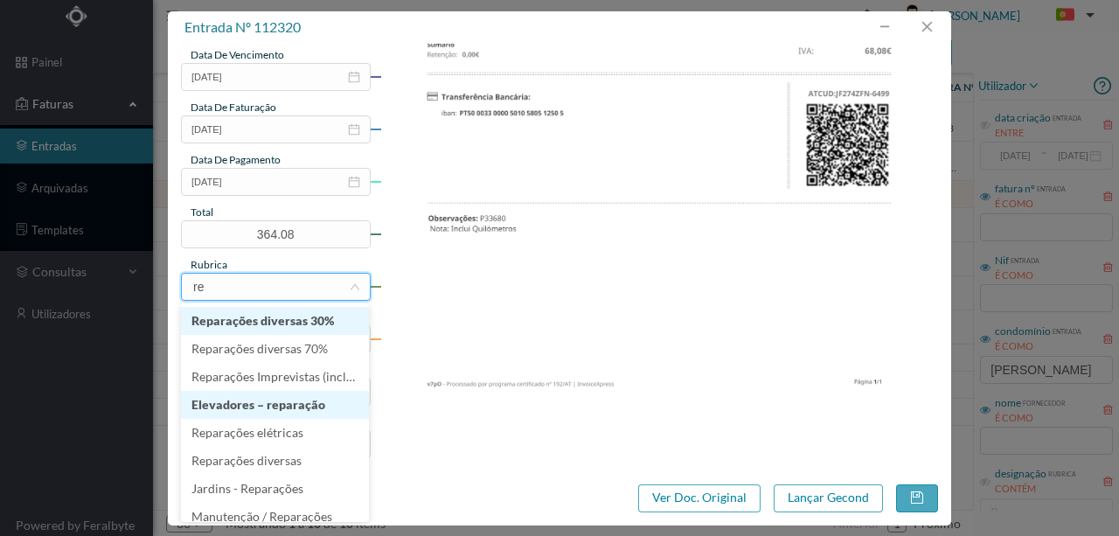
type input "r"
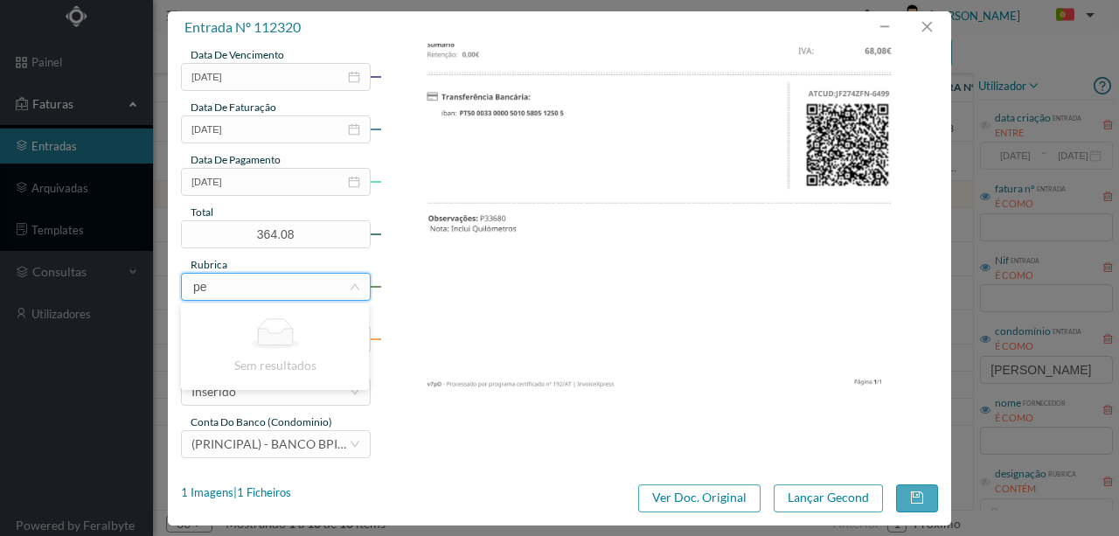
type input "p"
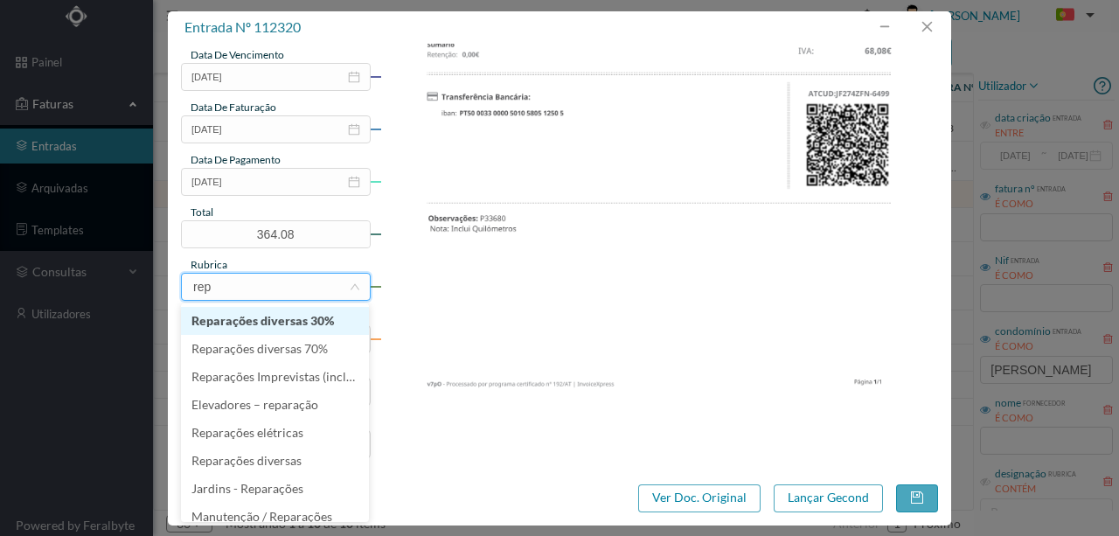
type input "repa"
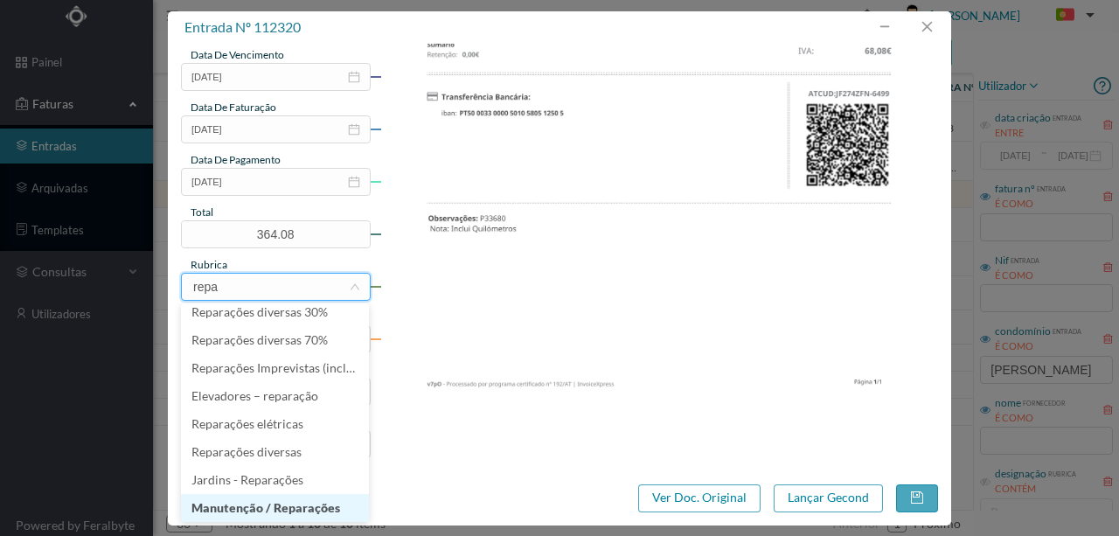
click at [282, 507] on li "Manutenção / Reparações" at bounding box center [275, 508] width 188 height 28
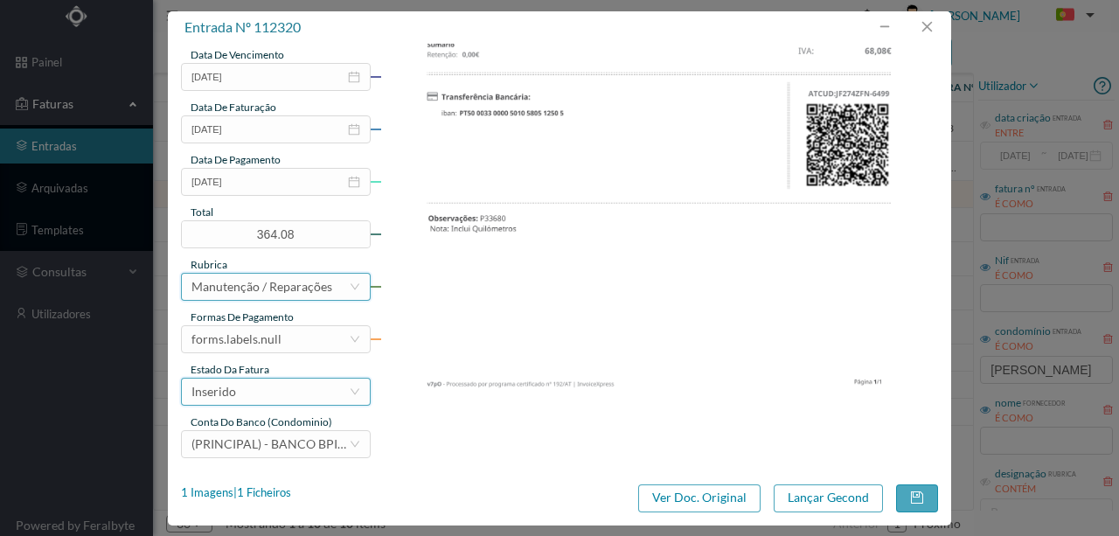
scroll to position [3, 0]
click at [289, 333] on div "forms.labels.null" at bounding box center [269, 339] width 157 height 26
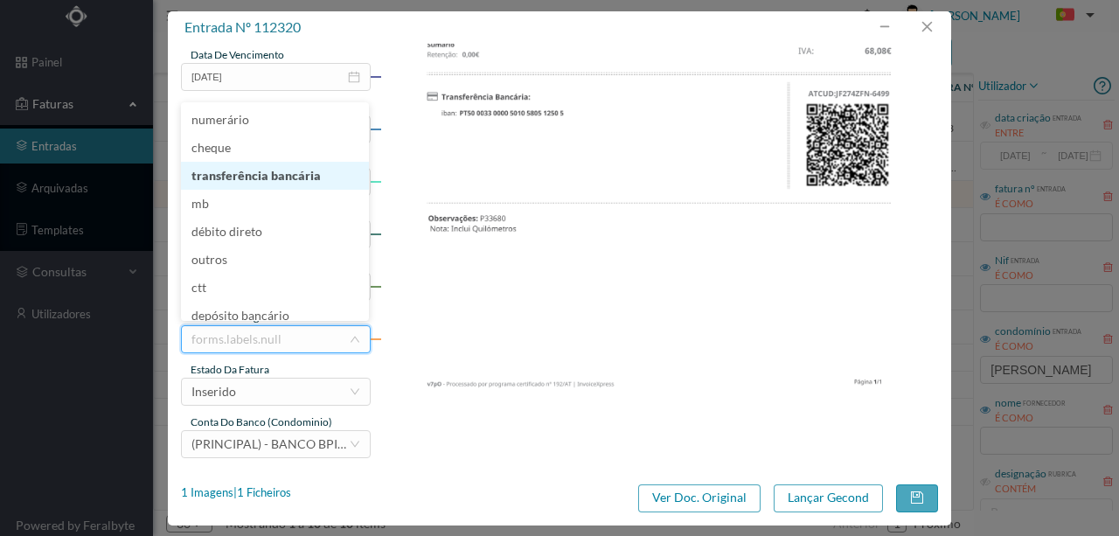
click at [276, 177] on li "transferência bancária" at bounding box center [275, 176] width 188 height 28
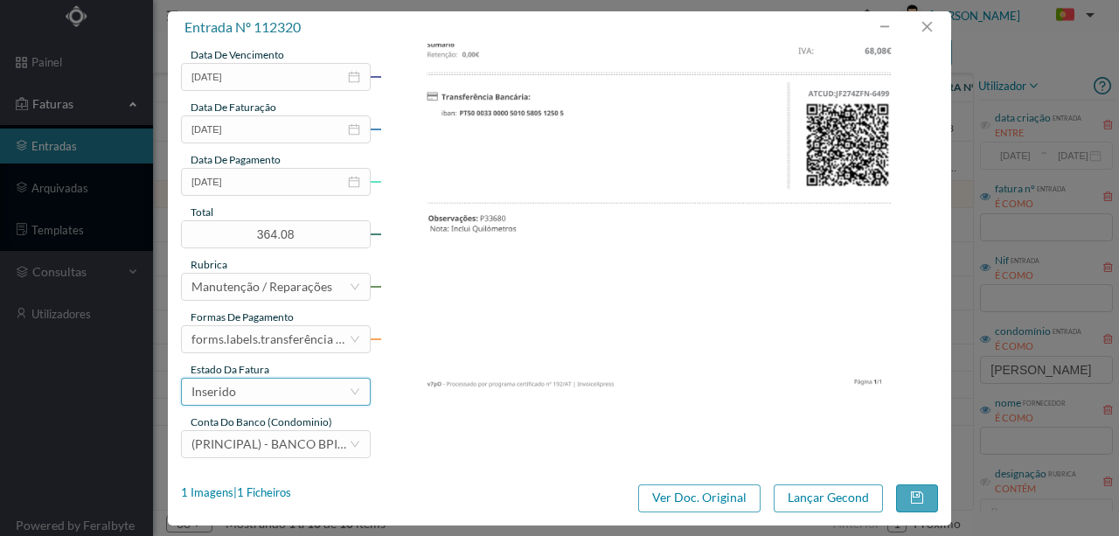
click at [252, 394] on div "Inserido" at bounding box center [269, 392] width 157 height 26
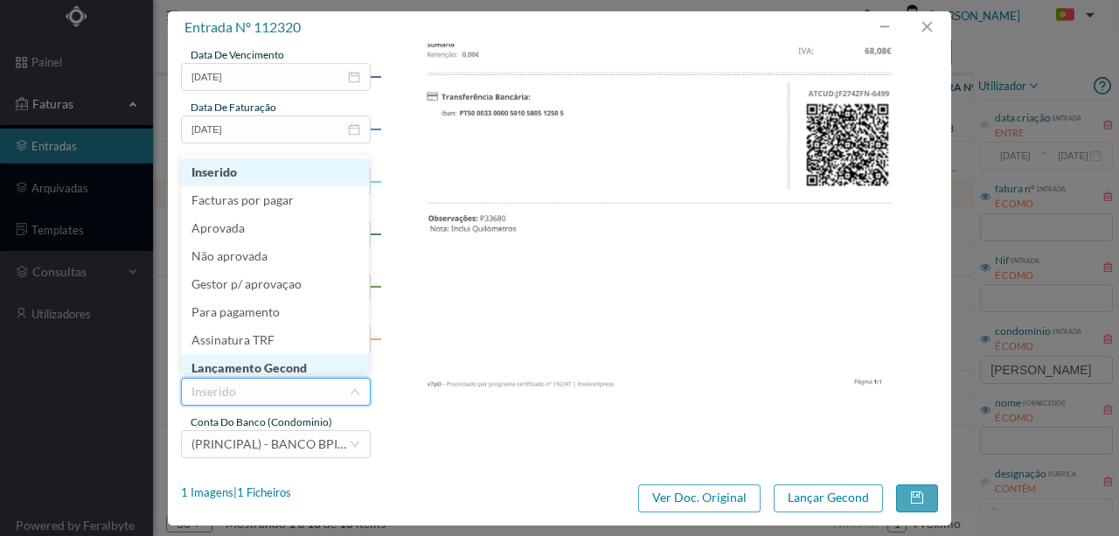
scroll to position [9, 0]
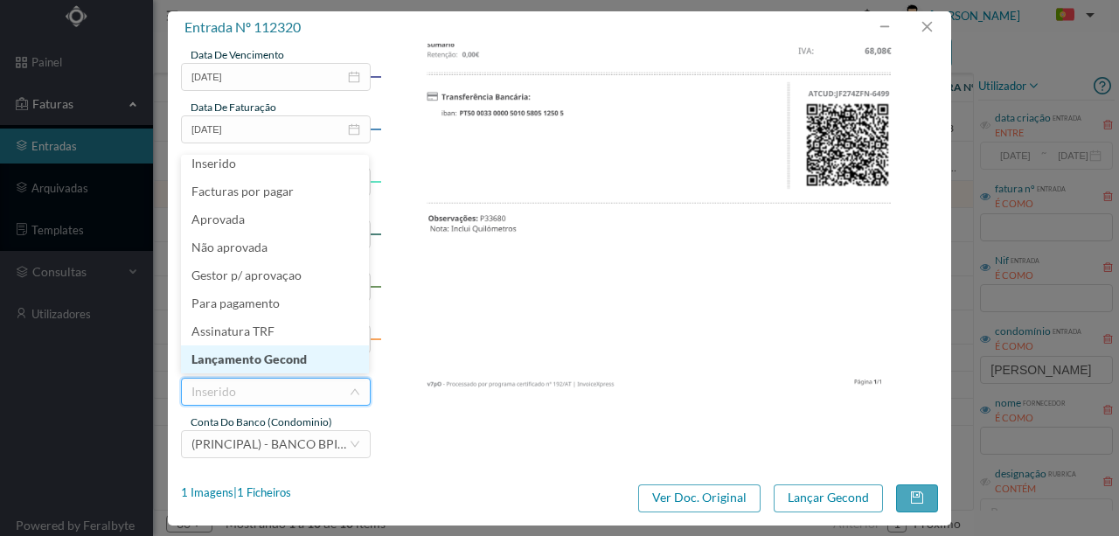
click at [285, 365] on li "Lançamento Gecond" at bounding box center [275, 359] width 188 height 28
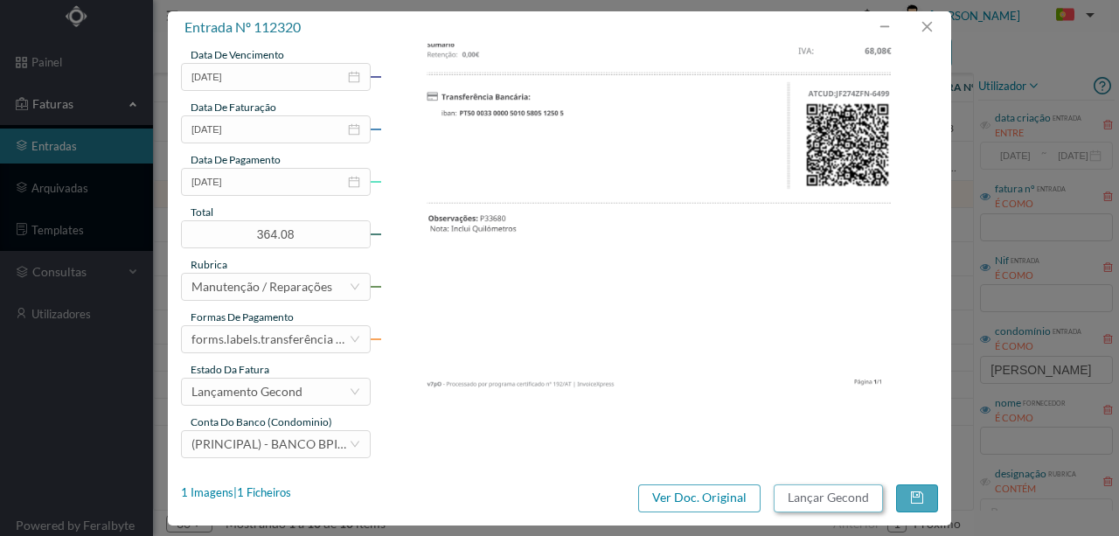
click at [835, 498] on button "Lançar Gecond" at bounding box center [828, 498] width 109 height 28
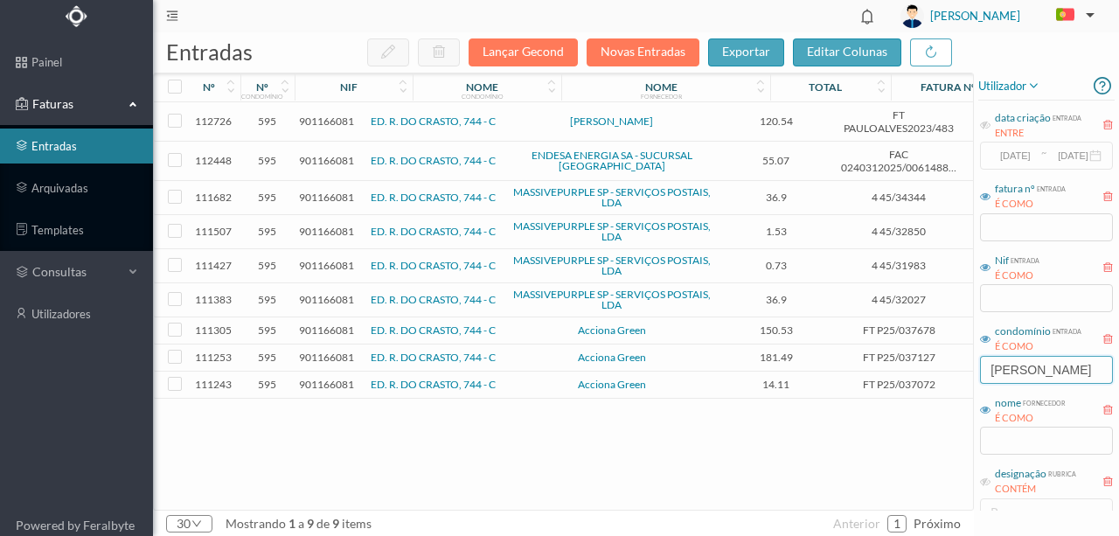
drag, startPoint x: 1039, startPoint y: 373, endPoint x: 943, endPoint y: 365, distance: 96.6
click at [945, 365] on div "entradas Lançar Gecond Novas Entradas exportar editar colunas nº nº condomínio …" at bounding box center [636, 284] width 966 height 504
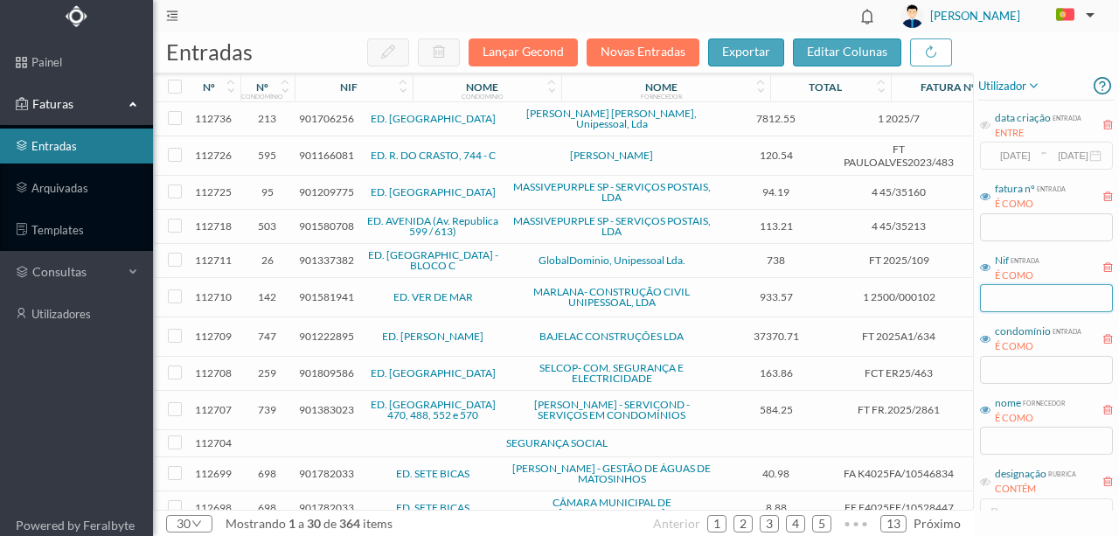
click at [999, 292] on input "text" at bounding box center [1046, 298] width 133 height 28
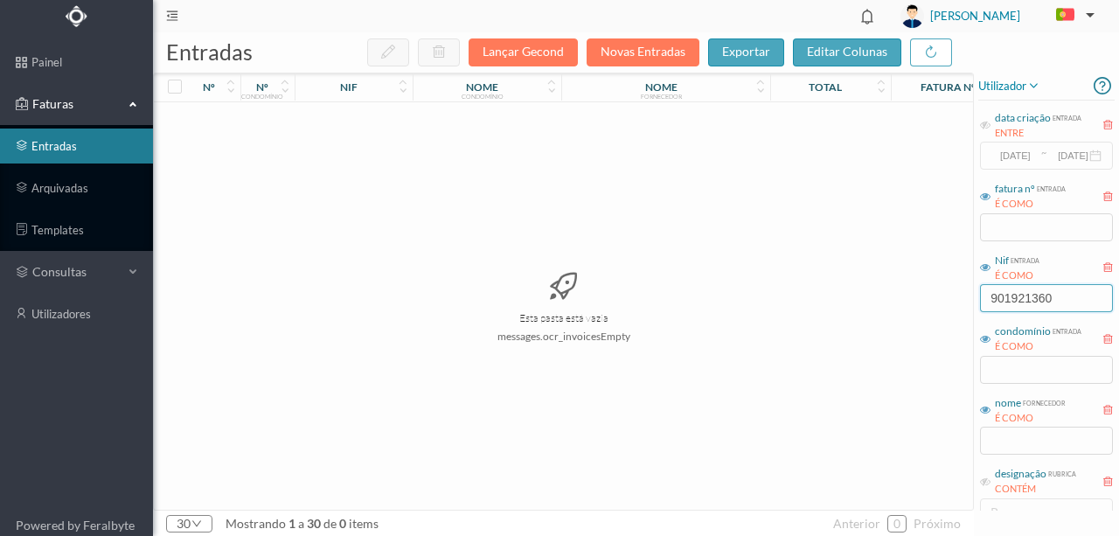
type input "901921360"
click at [794, 414] on div "Esta pasta está vazia messages.ocr_invoicesEmpty" at bounding box center [563, 305] width 819 height 407
drag, startPoint x: 1072, startPoint y: 300, endPoint x: 820, endPoint y: 292, distance: 251.9
click at [820, 292] on div "entradas Lançar Gecond Novas Entradas exportar editar colunas nº nº condomínio …" at bounding box center [636, 284] width 966 height 504
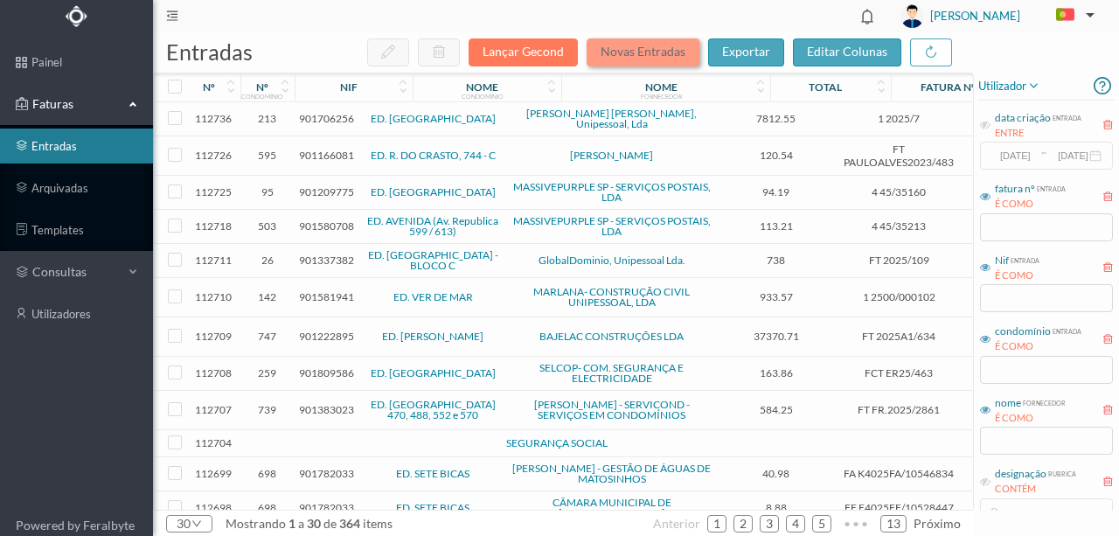
click at [658, 52] on button "Novas Entradas" at bounding box center [643, 52] width 113 height 28
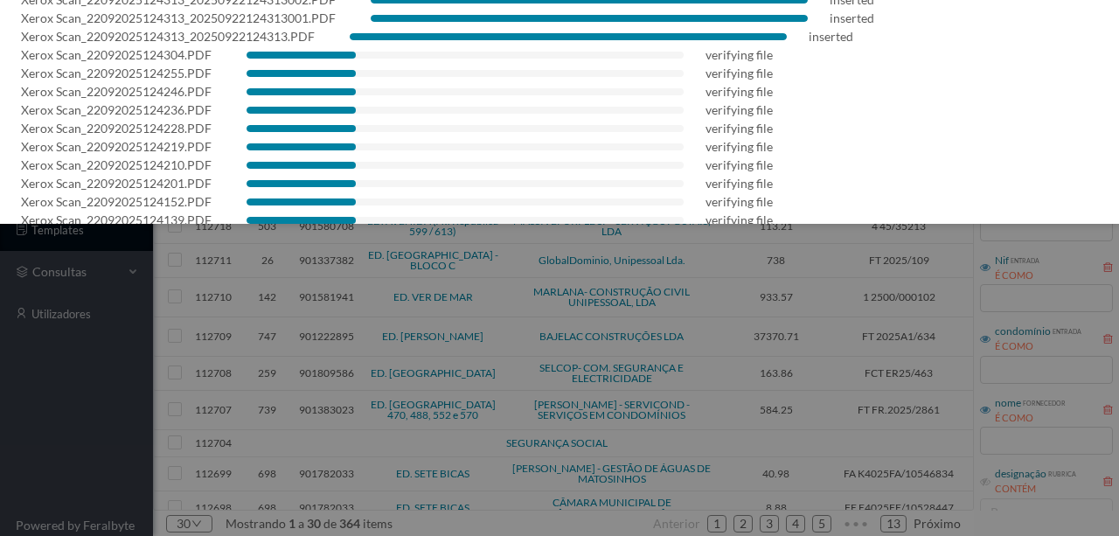
scroll to position [116, 0]
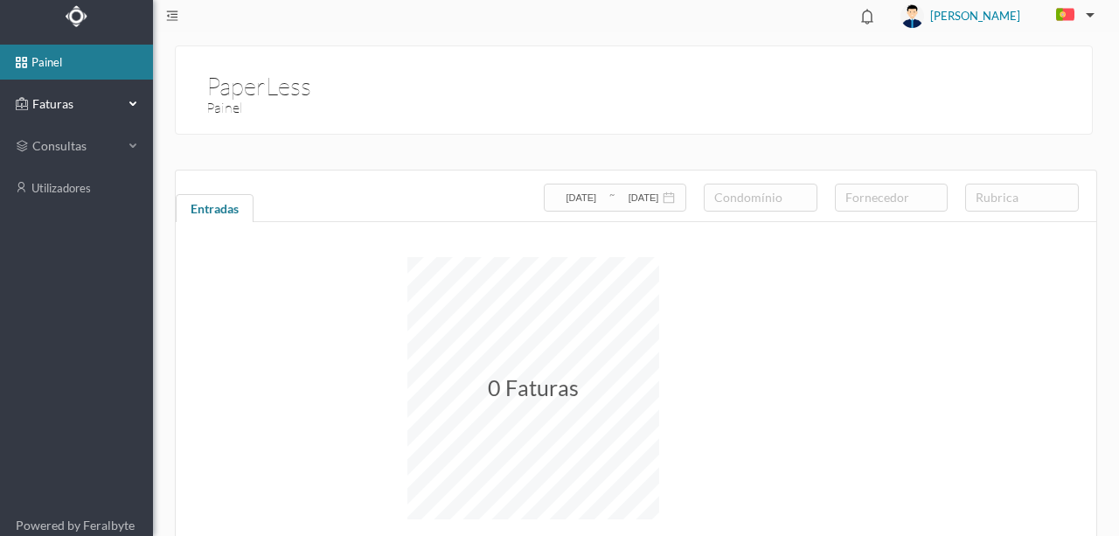
click at [54, 102] on span "Faturas" at bounding box center [76, 103] width 96 height 17
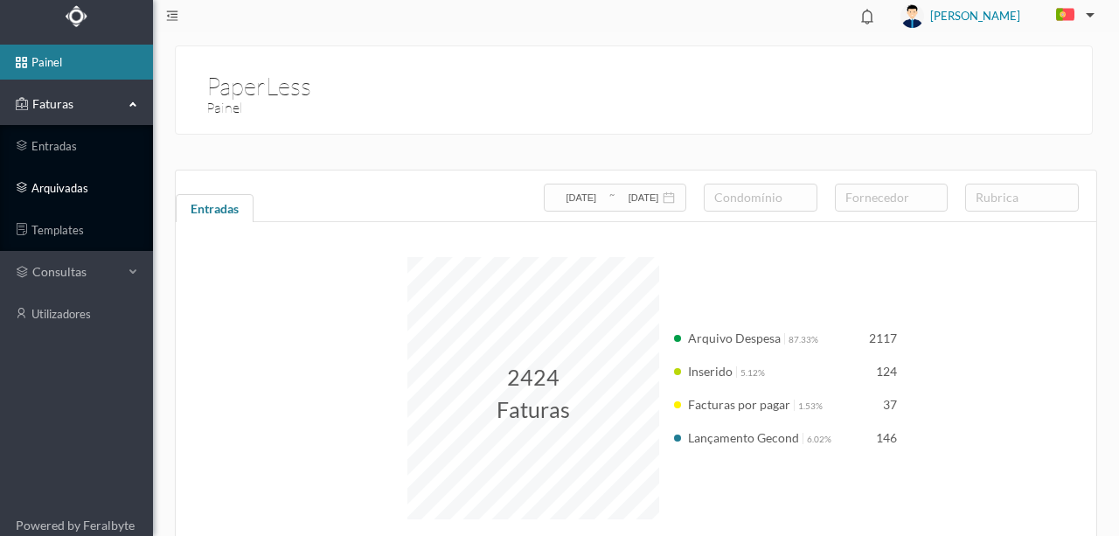
click at [52, 188] on link "arquivadas" at bounding box center [76, 187] width 153 height 35
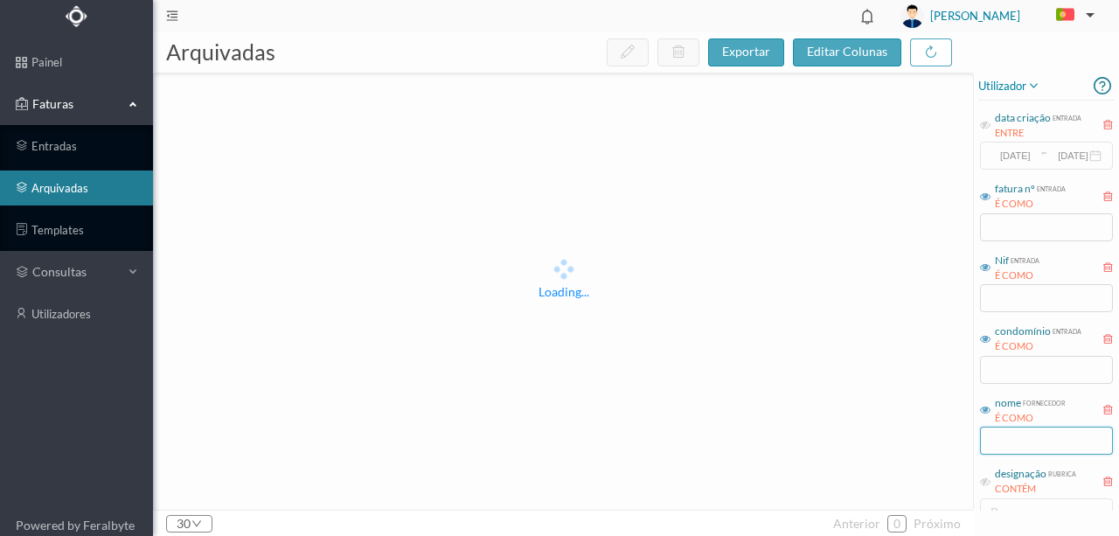
click at [1005, 442] on input "text" at bounding box center [1046, 441] width 133 height 28
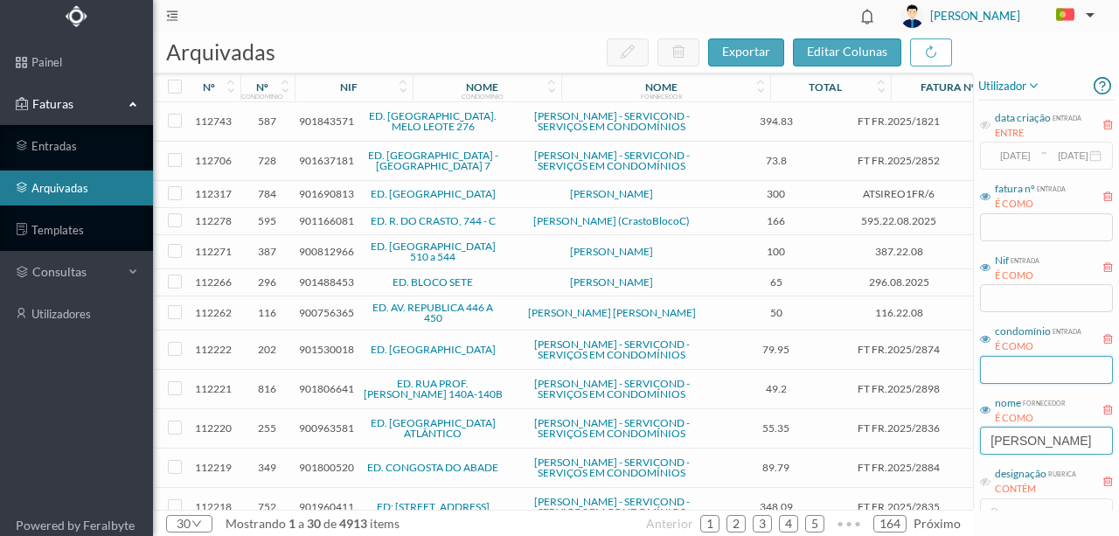
type input "[PERSON_NAME]"
click at [1012, 365] on input "text" at bounding box center [1046, 370] width 133 height 28
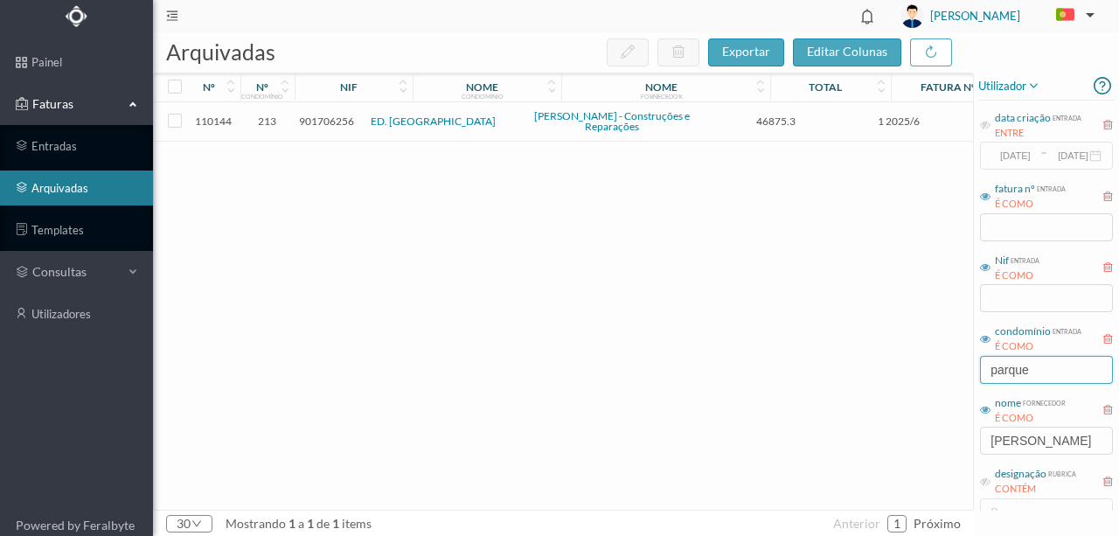
type input "parque"
click at [330, 121] on span "901706256" at bounding box center [326, 121] width 55 height 13
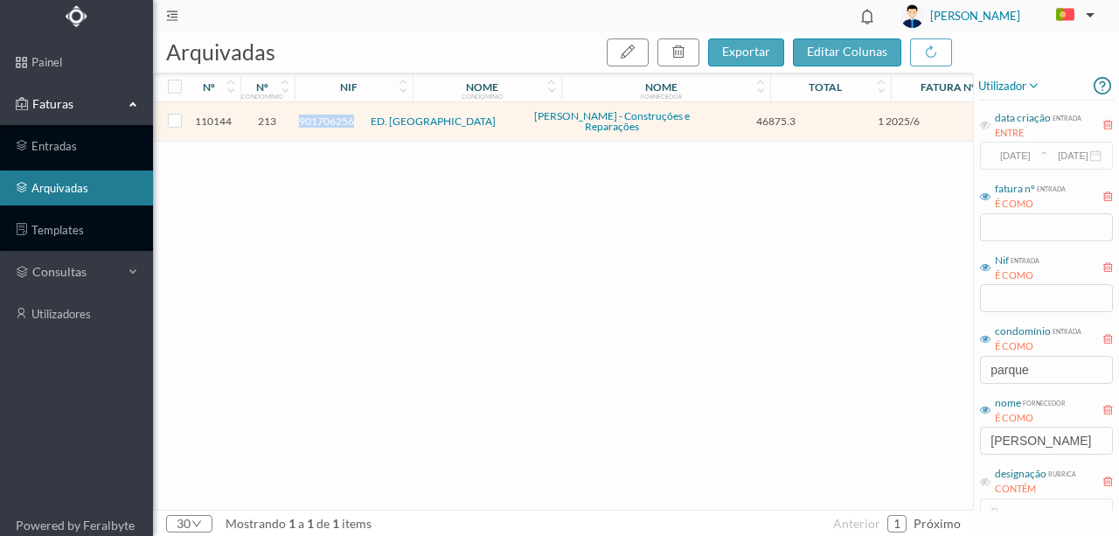
click at [330, 121] on span "901706256" at bounding box center [326, 121] width 55 height 13
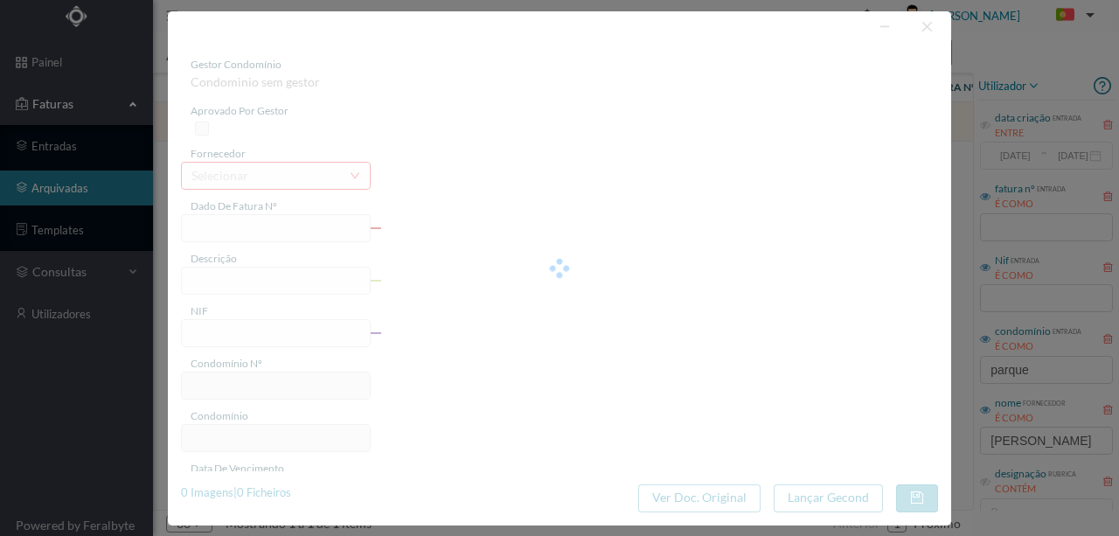
type input "1 2025/6"
type input "Serviço de isolamento e vedação de água"
type input "901706256"
type input "[DATE]"
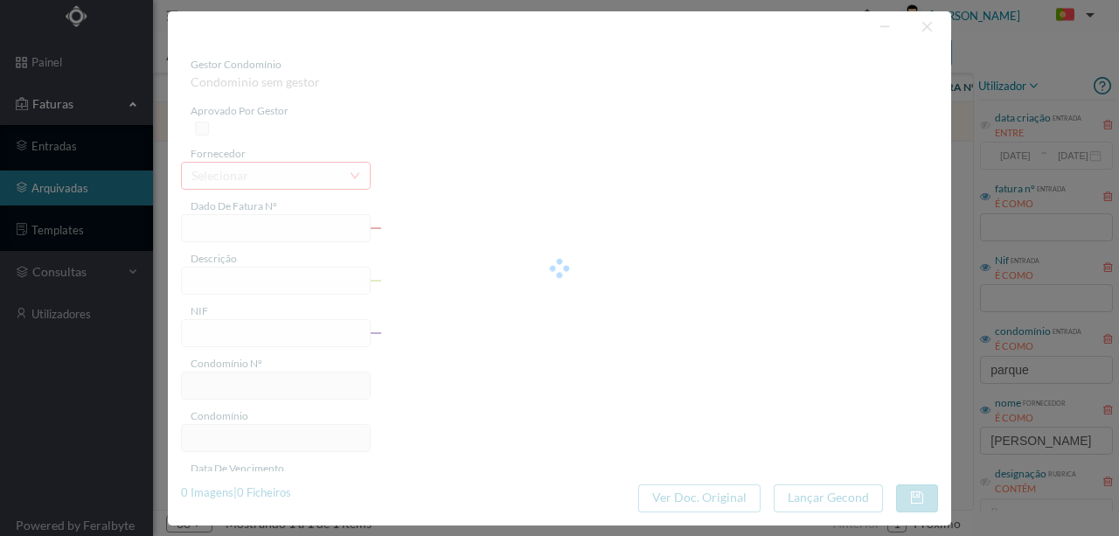
type input "46875.30"
type input "213"
type input "ED. [GEOGRAPHIC_DATA]"
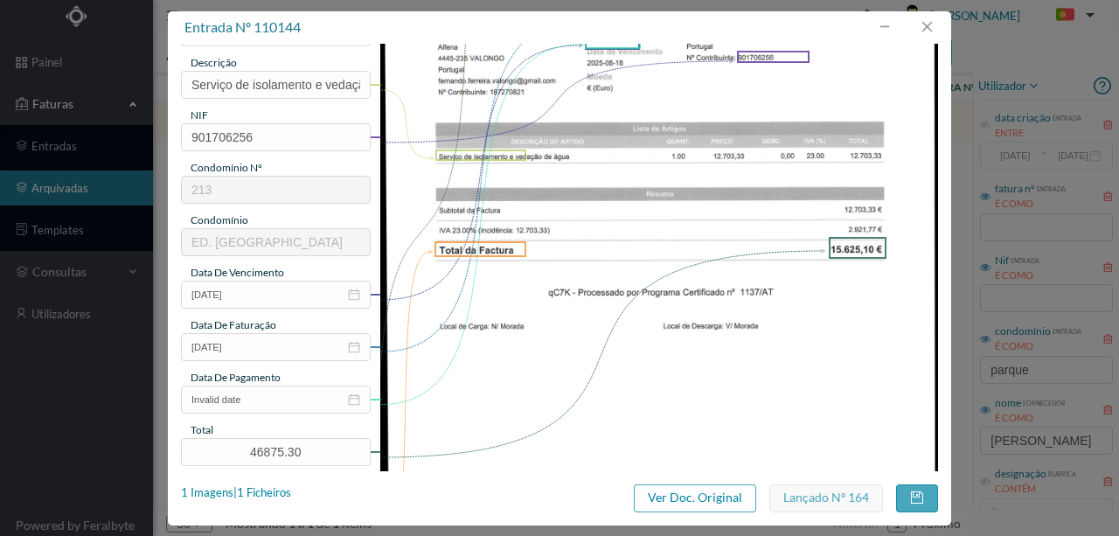
scroll to position [233, 0]
